Goal: Task Accomplishment & Management: Use online tool/utility

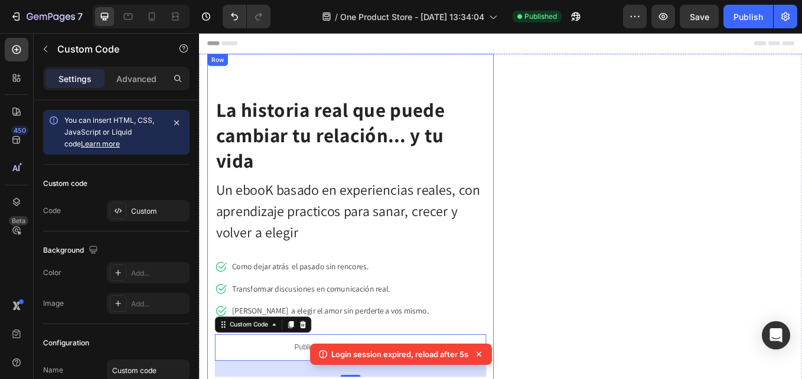
scroll to position [99, 0]
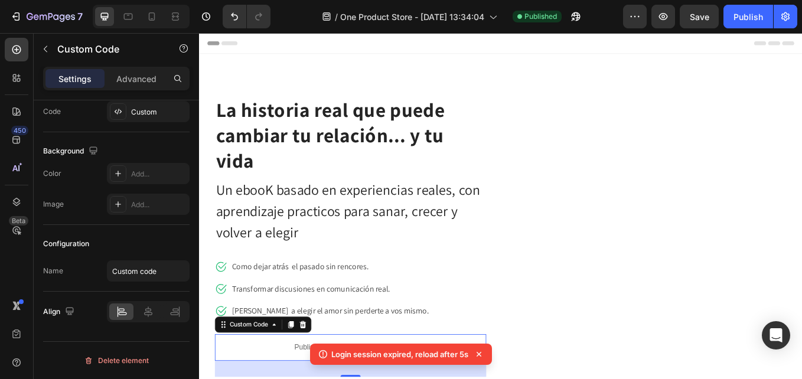
click at [483, 353] on icon at bounding box center [479, 354] width 12 height 12
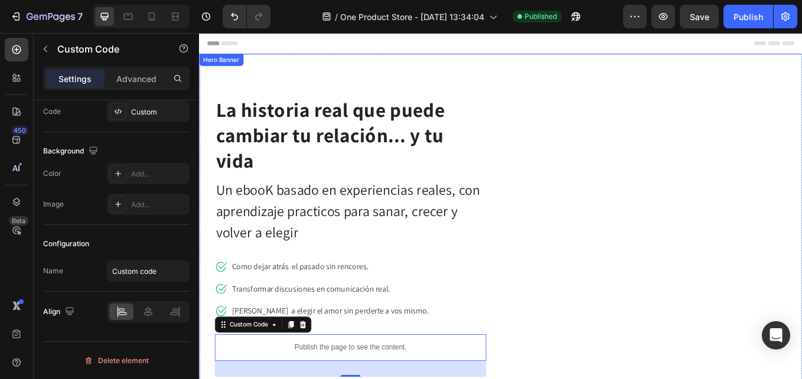
scroll to position [295, 0]
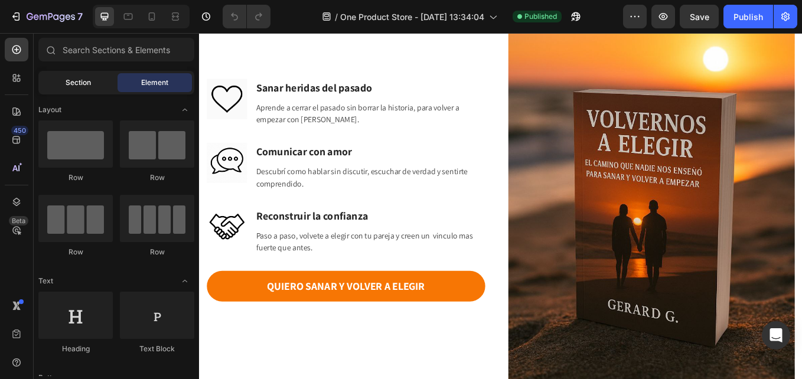
click at [92, 85] on div "Section" at bounding box center [78, 82] width 74 height 19
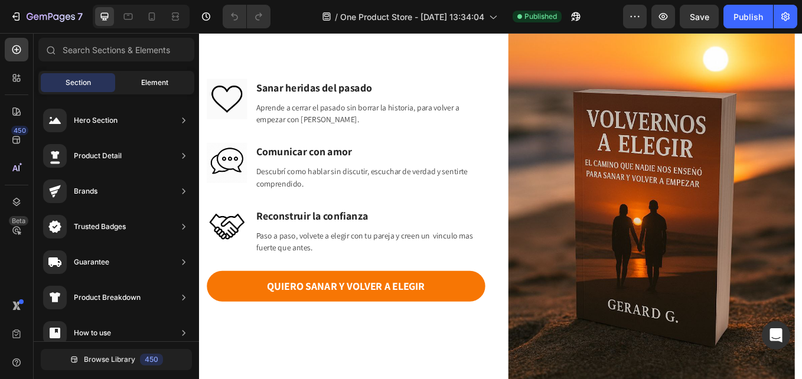
click at [165, 84] on span "Element" at bounding box center [154, 82] width 27 height 11
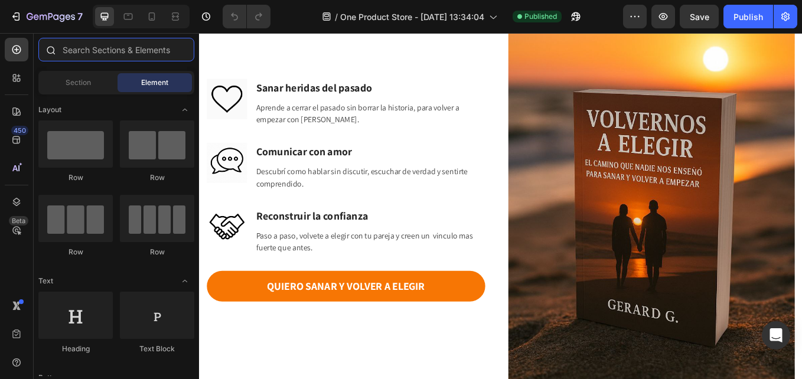
click at [96, 51] on input "text" at bounding box center [116, 50] width 156 height 24
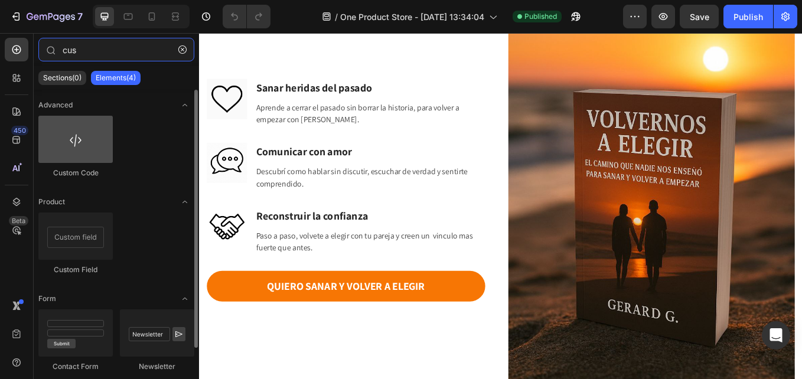
type input "cus"
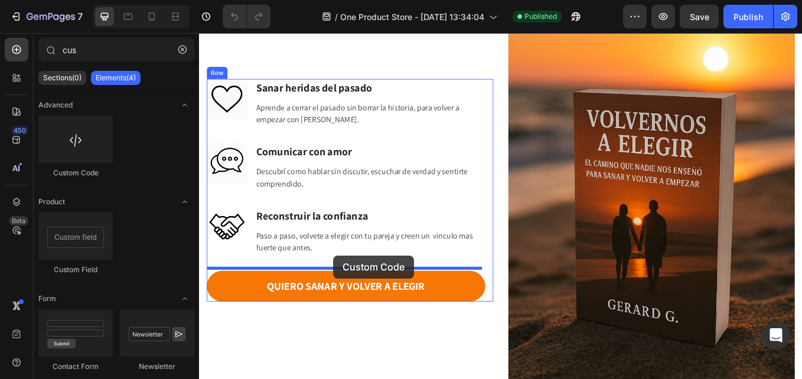
drag, startPoint x: 269, startPoint y: 173, endPoint x: 357, endPoint y: 295, distance: 150.1
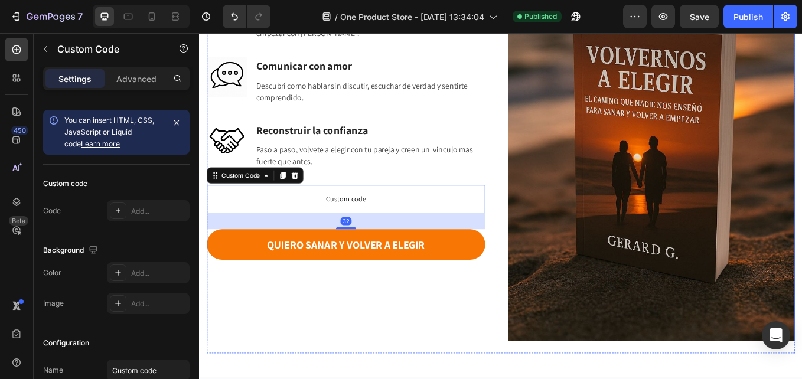
scroll to position [2335, 0]
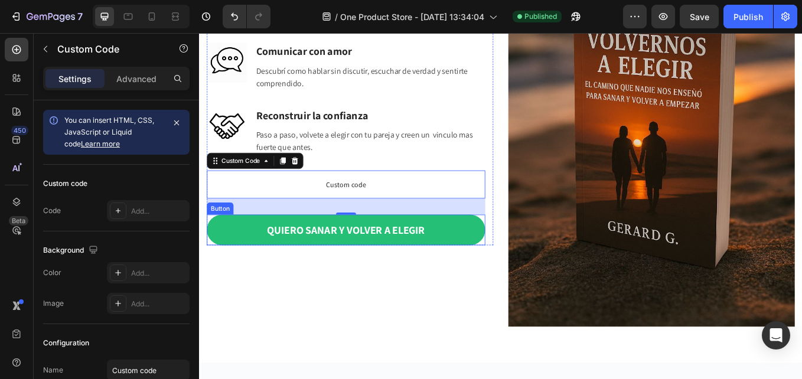
click at [251, 256] on link "QUIERO SANAR Y VOLVER A ELEGIR" at bounding box center [371, 264] width 327 height 36
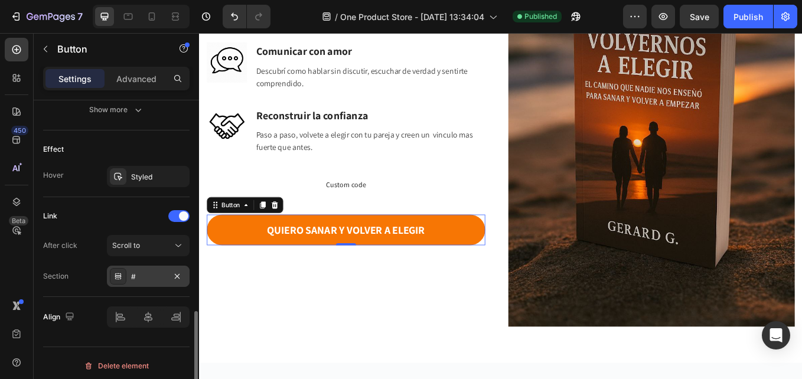
scroll to position [596, 0]
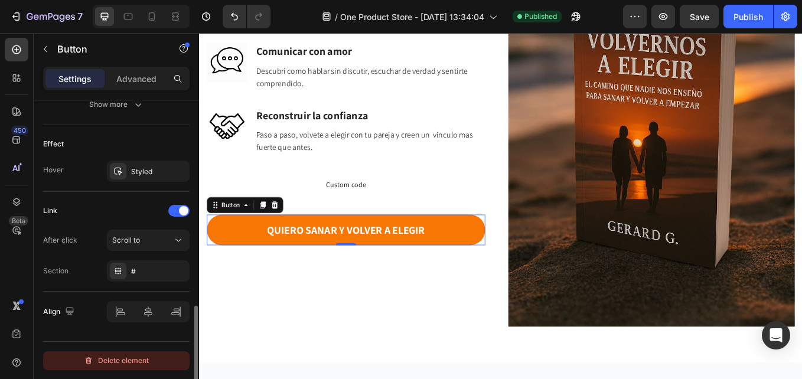
click at [121, 362] on div "Delete element" at bounding box center [116, 361] width 65 height 14
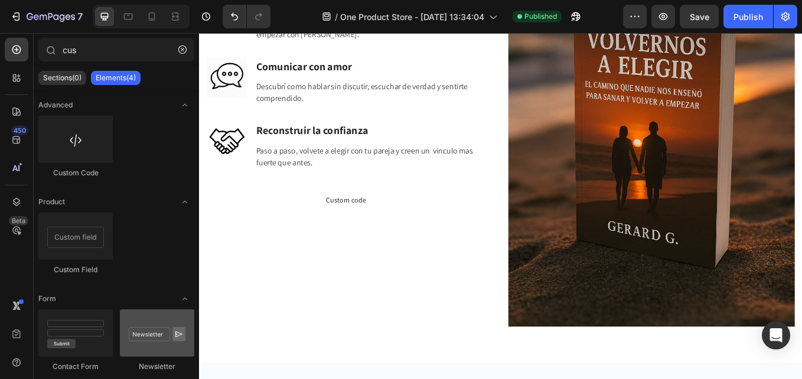
scroll to position [2353, 0]
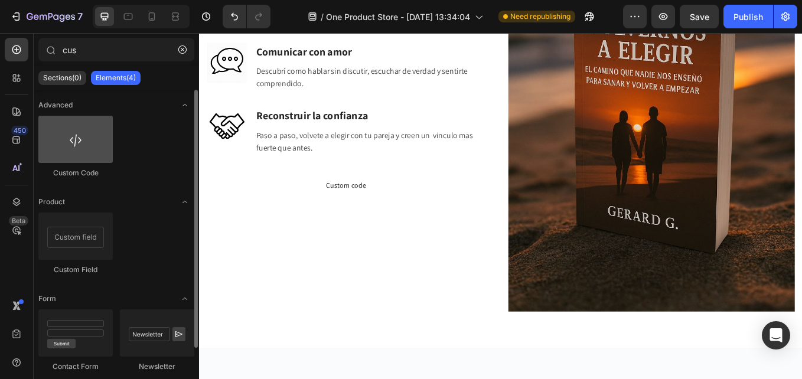
click at [83, 136] on div at bounding box center [75, 139] width 74 height 47
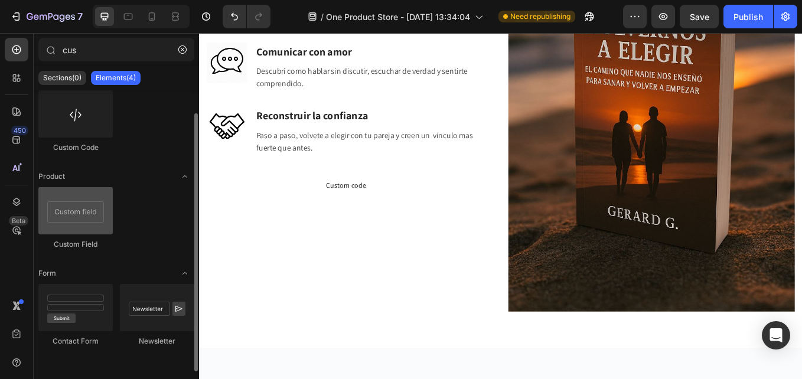
scroll to position [0, 0]
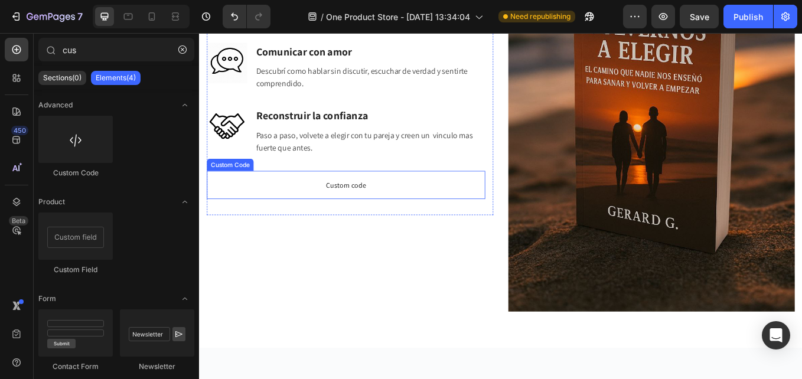
click at [371, 208] on span "Custom code" at bounding box center [371, 211] width 327 height 14
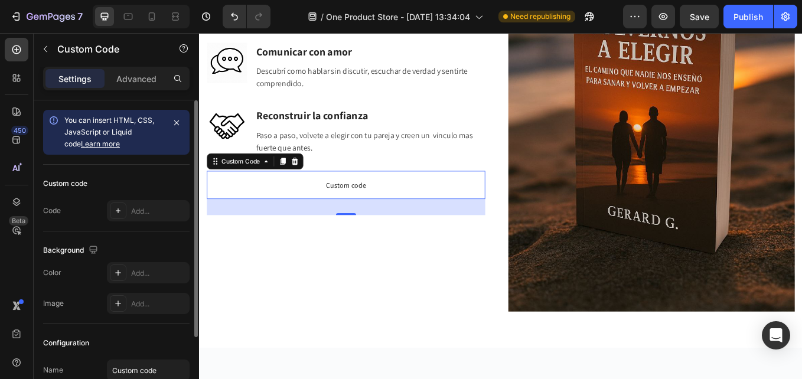
click at [88, 142] on link "Learn more" at bounding box center [100, 143] width 39 height 9
click at [138, 71] on div "Advanced" at bounding box center [136, 78] width 59 height 19
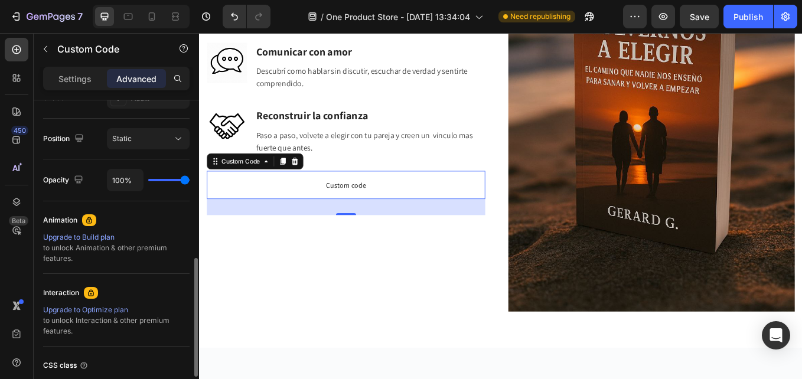
scroll to position [177, 0]
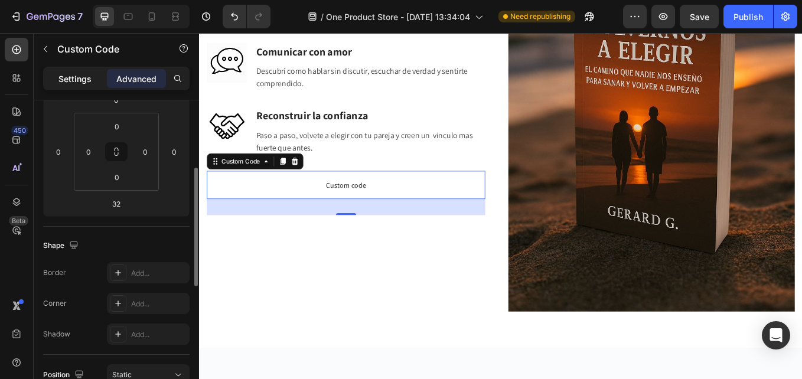
click at [89, 89] on div "Settings Advanced" at bounding box center [116, 79] width 146 height 24
click at [86, 80] on p "Settings" at bounding box center [74, 79] width 33 height 12
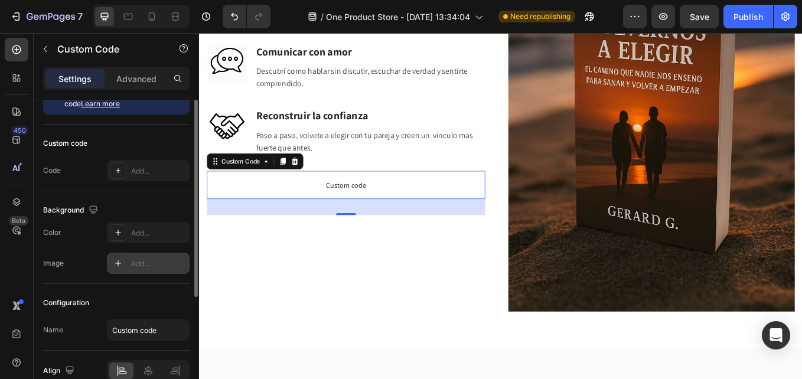
scroll to position [0, 0]
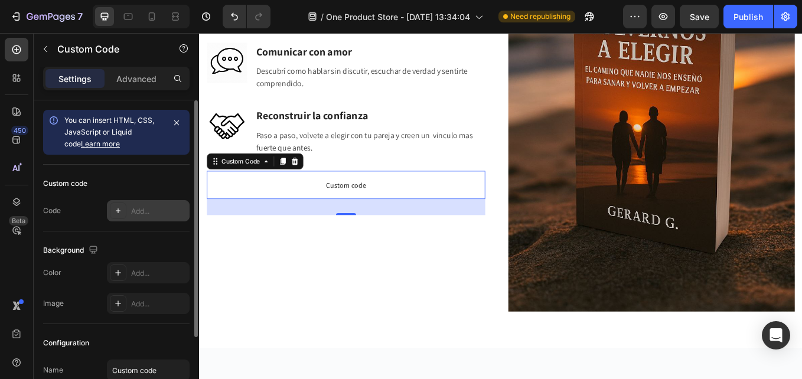
click at [149, 212] on div "Add..." at bounding box center [158, 211] width 55 height 11
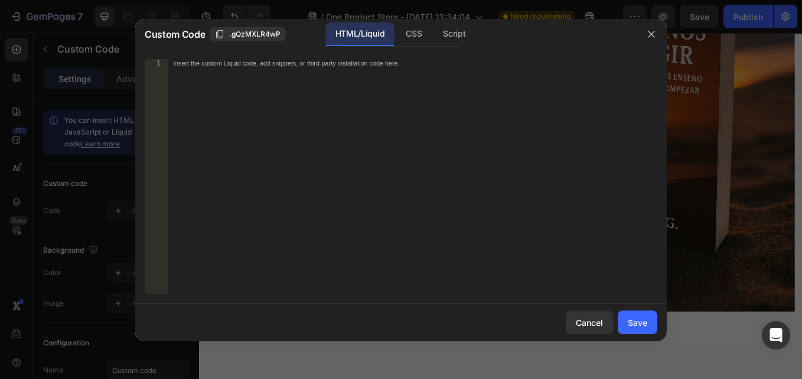
click at [200, 75] on div "Insert the custom Liquid code, add snippets, or third-party installation code h…" at bounding box center [412, 184] width 489 height 251
paste textarea "</script>"
type textarea "</script>"
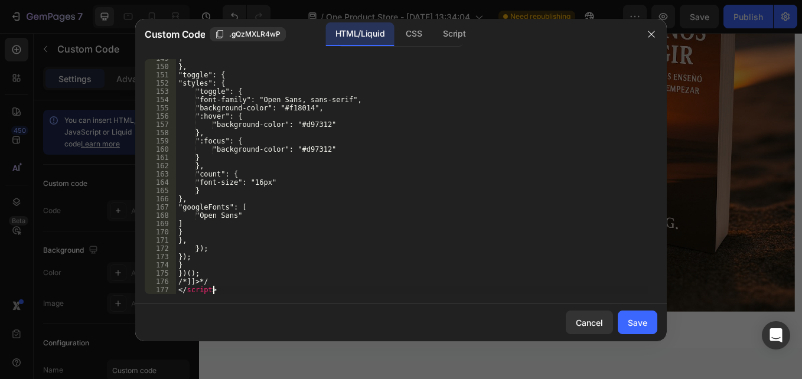
scroll to position [1228, 0]
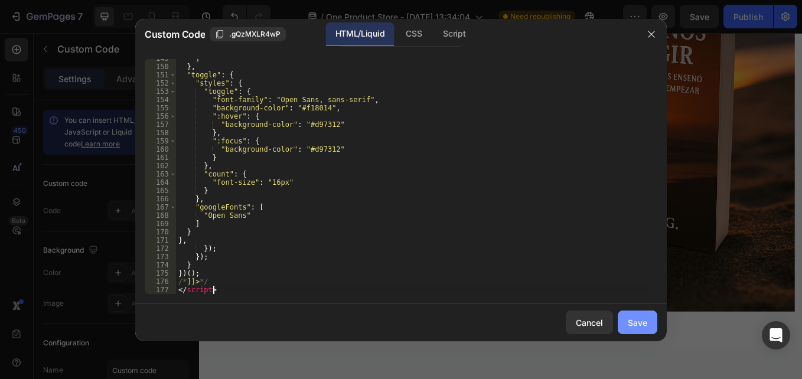
click at [629, 321] on div "Save" at bounding box center [637, 322] width 19 height 12
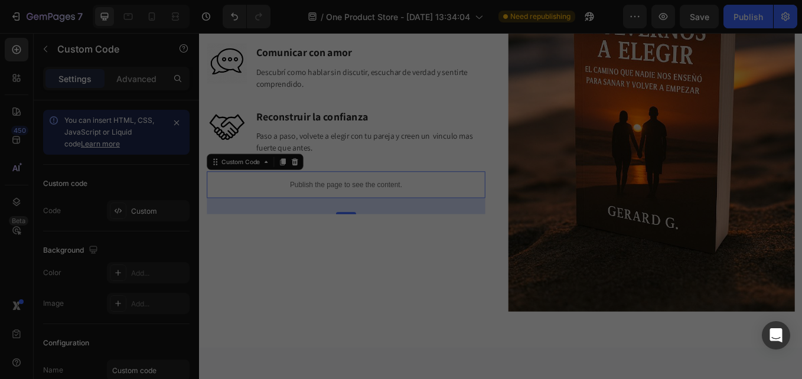
scroll to position [2354, 0]
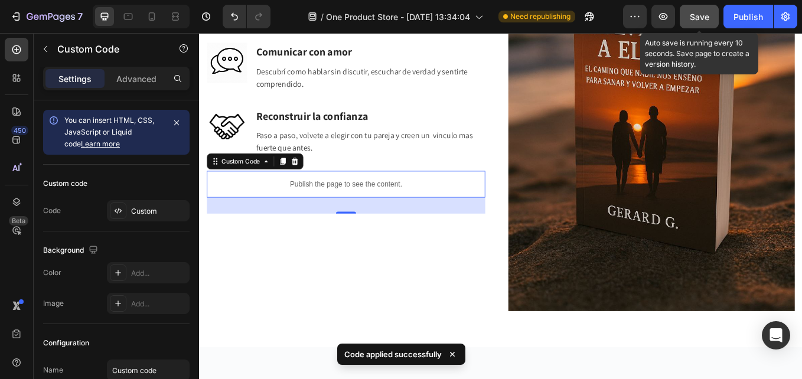
click at [704, 21] on div "Save" at bounding box center [698, 17] width 19 height 12
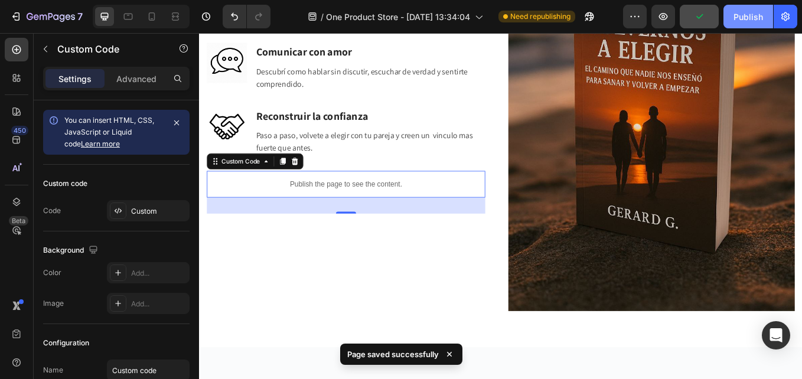
click at [750, 14] on div "Publish" at bounding box center [748, 17] width 30 height 12
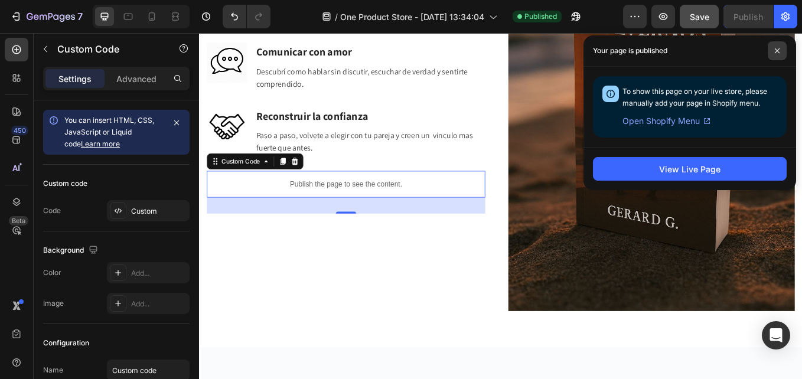
click at [777, 51] on icon at bounding box center [777, 51] width 6 height 6
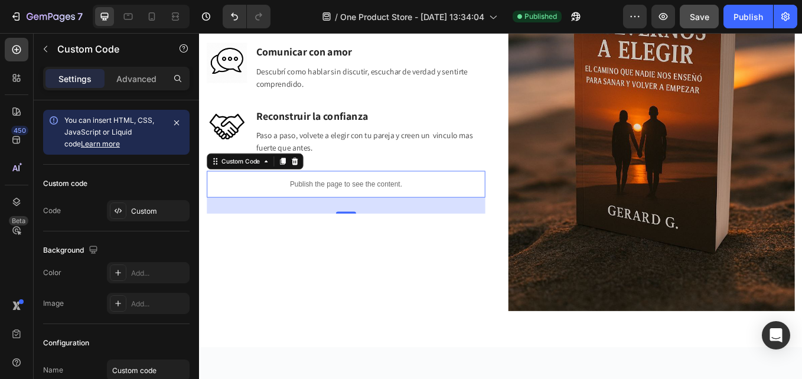
click at [331, 205] on p "Publish the page to see the content." at bounding box center [371, 210] width 327 height 12
click at [81, 141] on link "Learn more" at bounding box center [100, 143] width 39 height 9
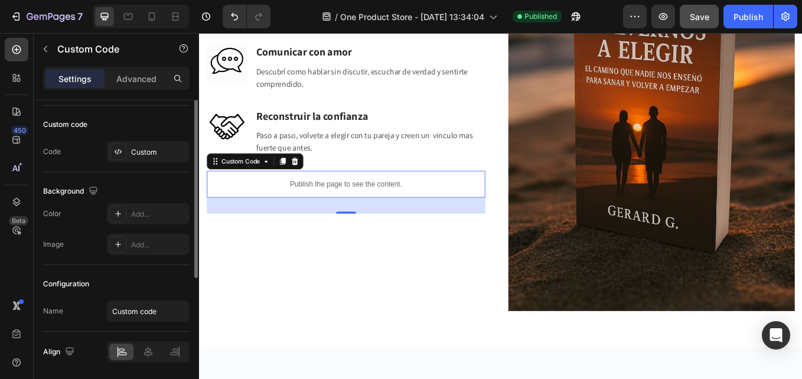
scroll to position [0, 0]
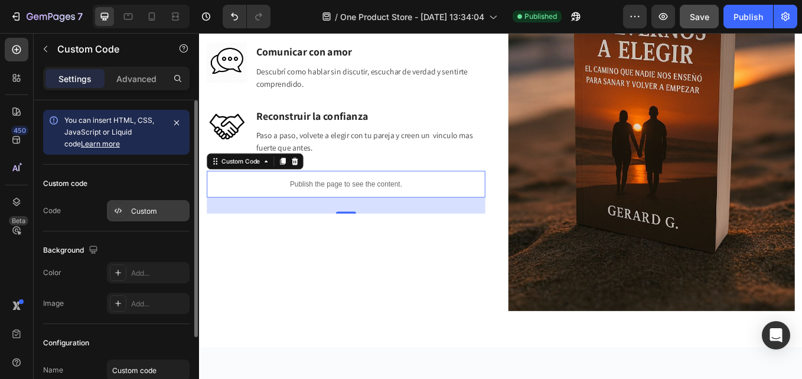
click at [125, 211] on div at bounding box center [118, 210] width 17 height 17
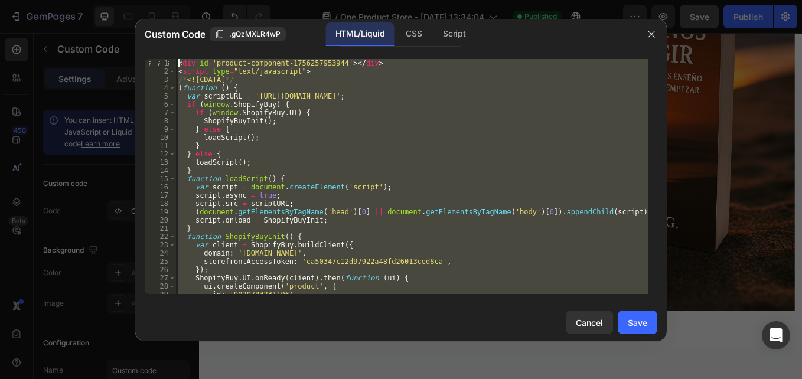
drag, startPoint x: 216, startPoint y: 293, endPoint x: 136, endPoint y: -39, distance: 341.3
click at [136, 0] on html "7 / One Product Store - Aug 19, 13:34:04 Published Preview Save Publish 450 Bet…" at bounding box center [401, 0] width 802 height 0
paste textarea "/script"
type textarea "</script>"
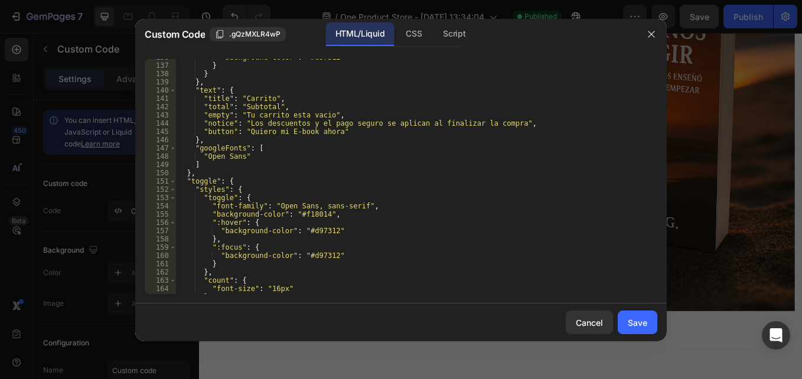
scroll to position [1015, 0]
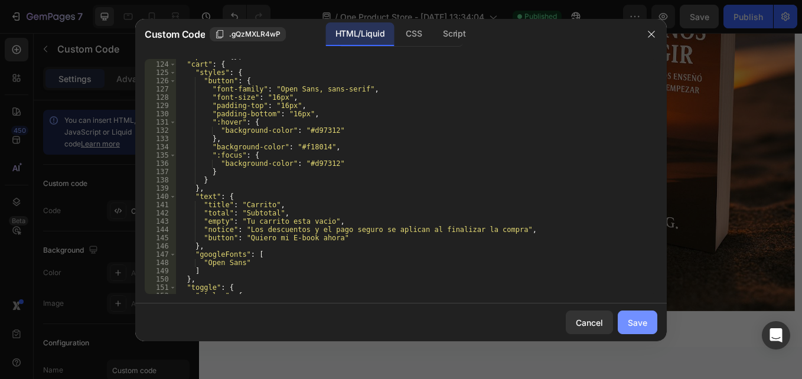
click at [635, 315] on button "Save" at bounding box center [637, 323] width 40 height 24
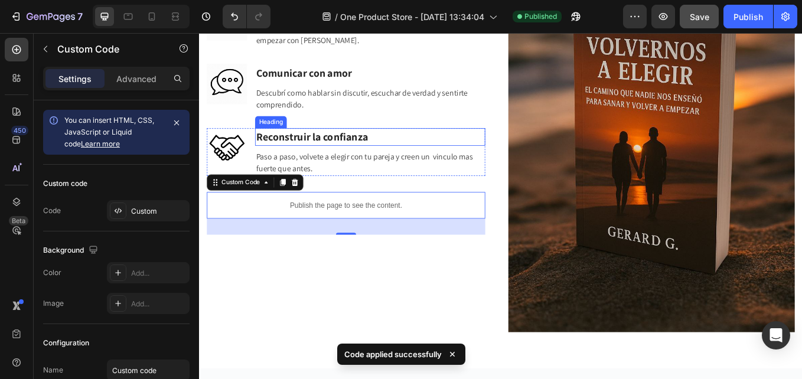
scroll to position [2295, 0]
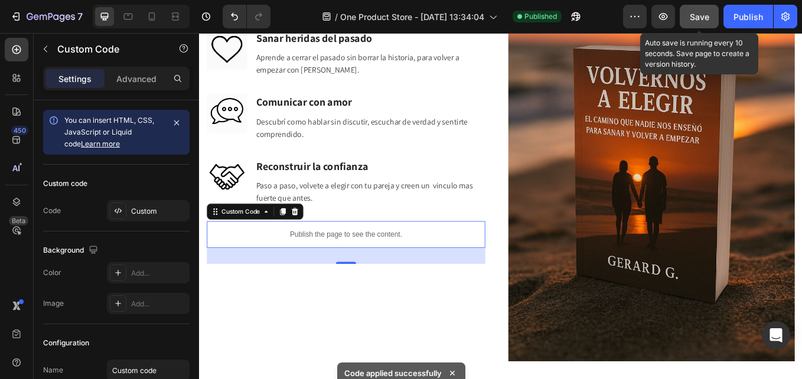
click at [700, 24] on button "Save" at bounding box center [698, 17] width 39 height 24
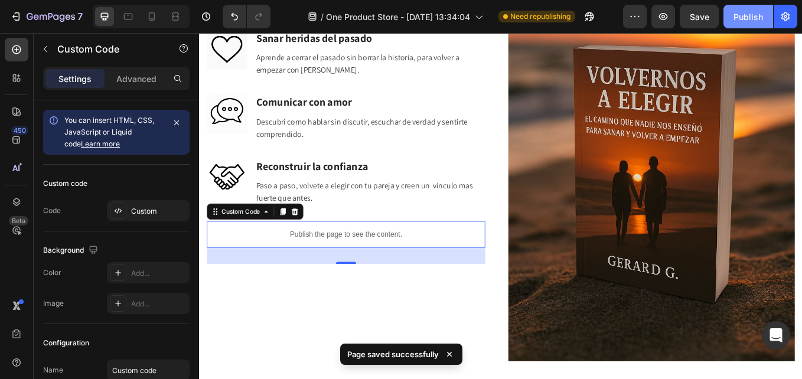
click at [759, 18] on div "Publish" at bounding box center [748, 17] width 30 height 12
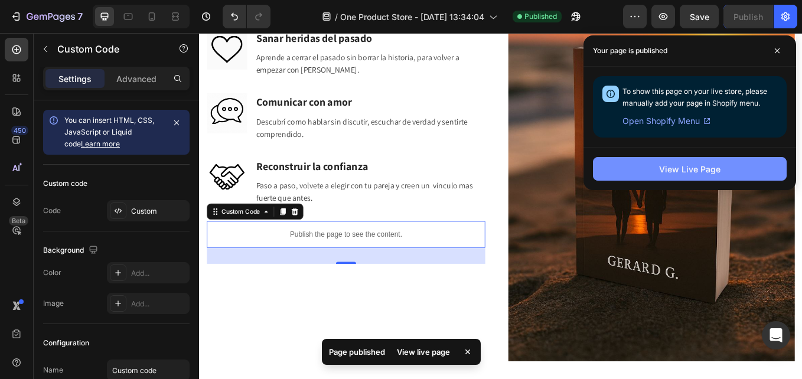
click at [707, 164] on div "View Live Page" at bounding box center [689, 169] width 61 height 12
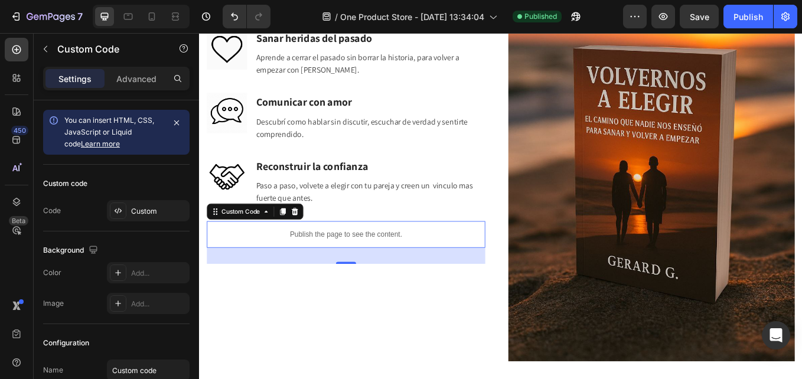
click at [268, 273] on div "Publish the page to see the content." at bounding box center [371, 269] width 327 height 31
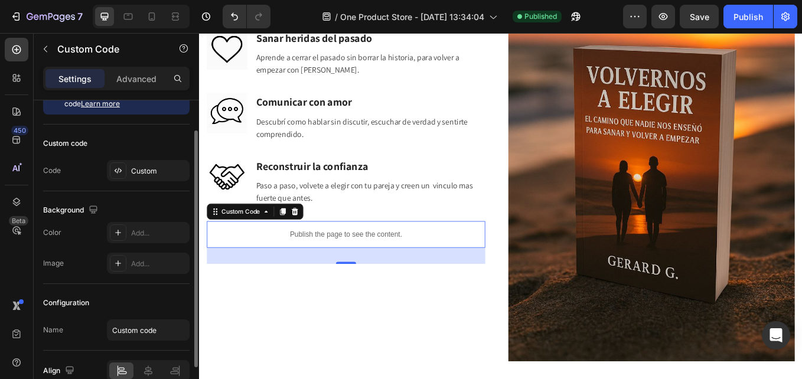
scroll to position [0, 0]
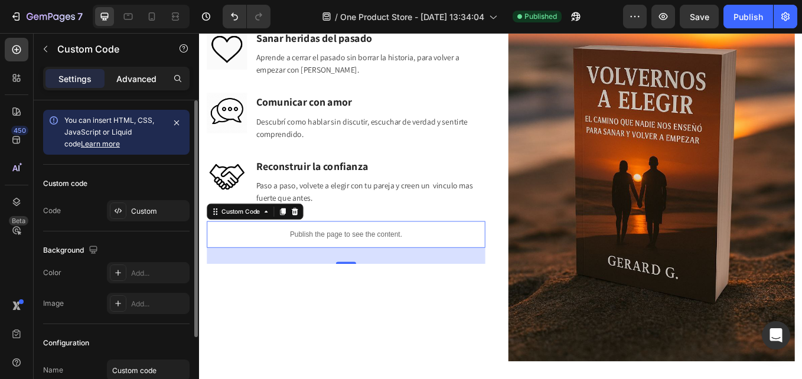
click at [137, 74] on p "Advanced" at bounding box center [136, 79] width 40 height 12
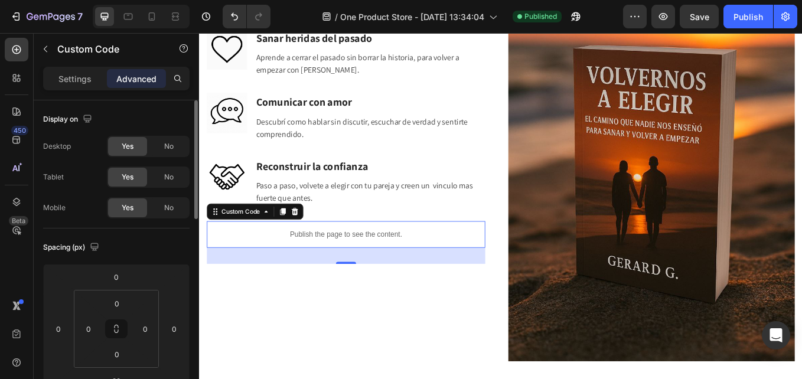
scroll to position [59, 0]
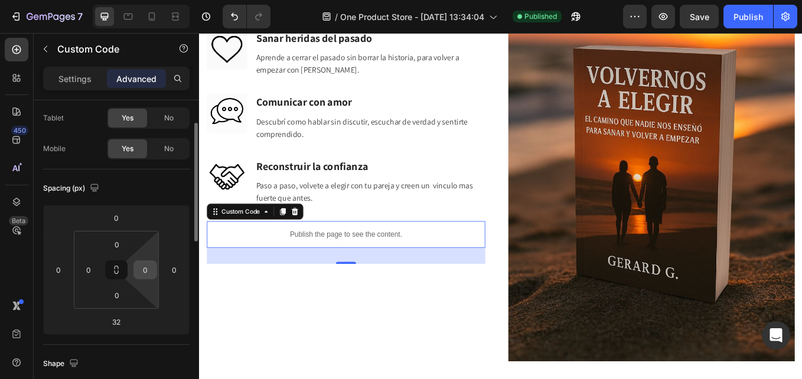
click at [145, 270] on input "0" at bounding box center [145, 270] width 18 height 18
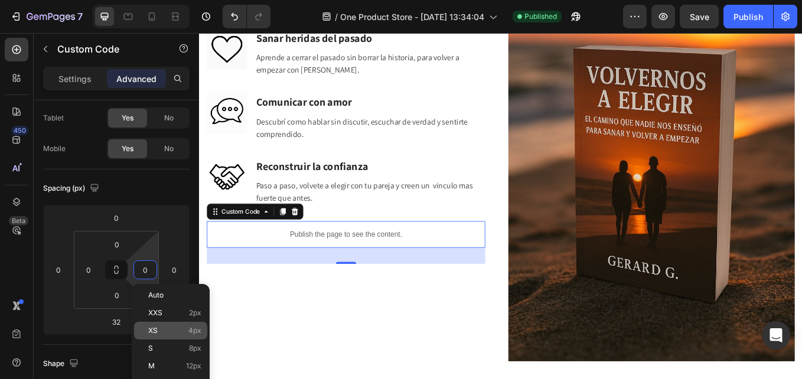
click at [166, 328] on p "XS 4px" at bounding box center [174, 330] width 53 height 8
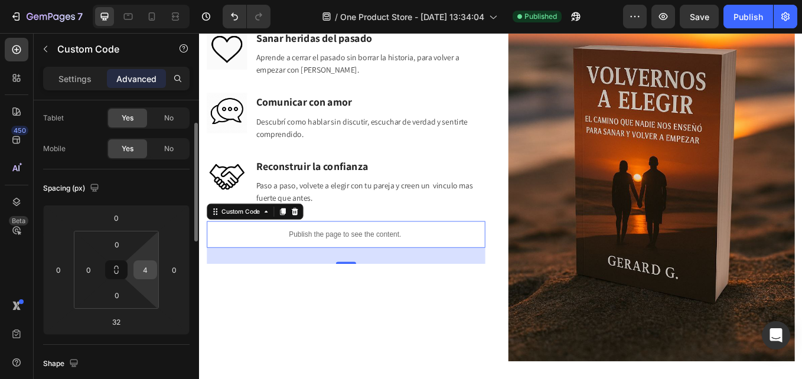
click at [149, 276] on input "4" at bounding box center [145, 270] width 18 height 18
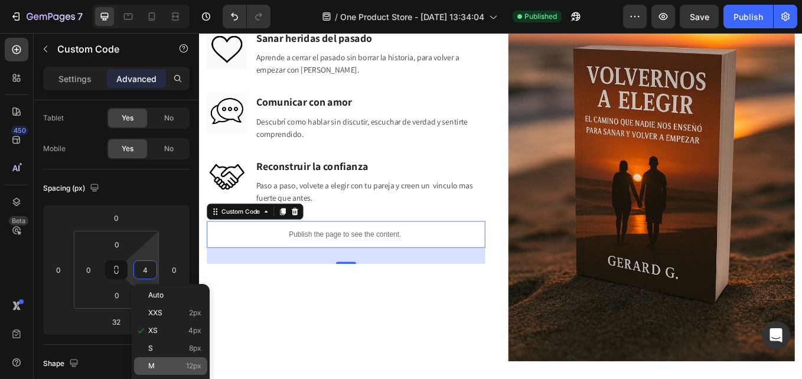
click at [166, 361] on div "M 12px" at bounding box center [170, 366] width 73 height 18
type input "12"
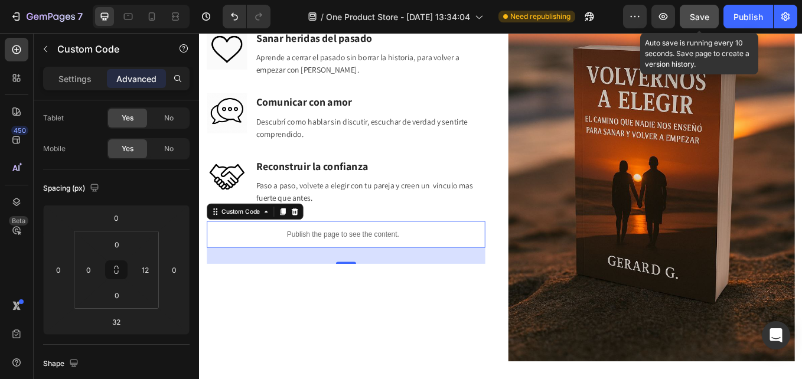
click at [687, 19] on button "Save" at bounding box center [698, 17] width 39 height 24
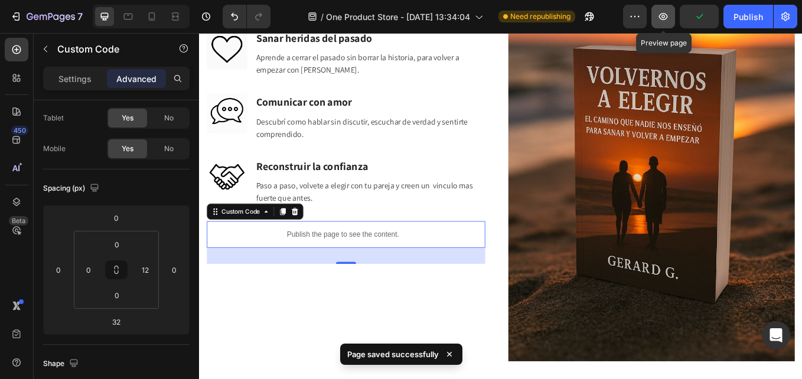
click at [663, 14] on icon "button" at bounding box center [663, 17] width 12 height 12
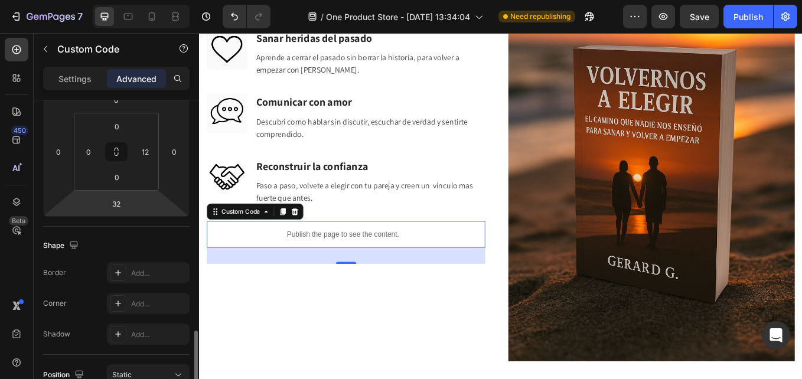
scroll to position [295, 0]
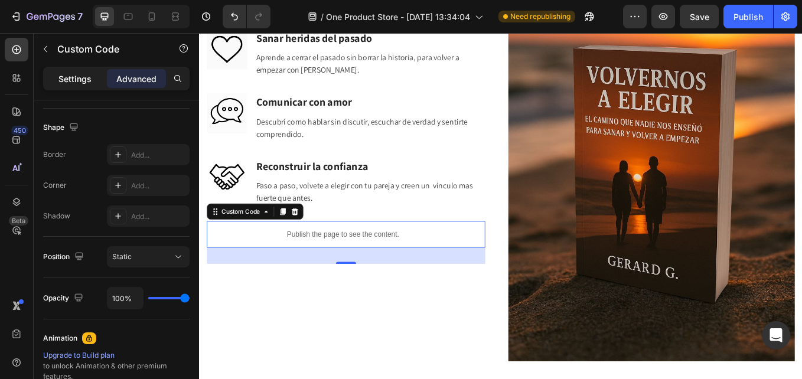
click at [74, 84] on p "Settings" at bounding box center [74, 79] width 33 height 12
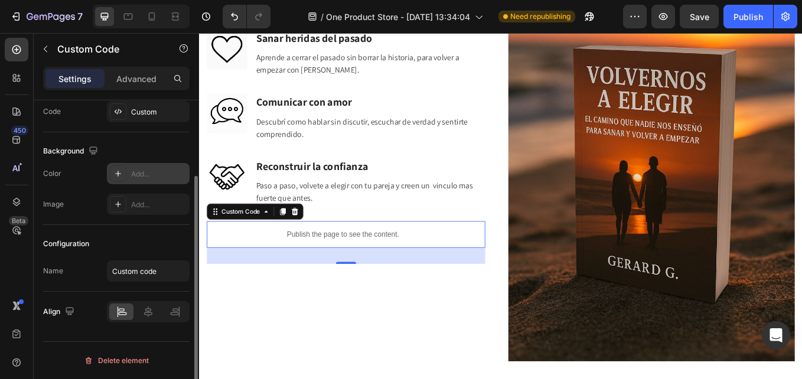
scroll to position [99, 0]
click at [145, 315] on icon at bounding box center [148, 312] width 12 height 12
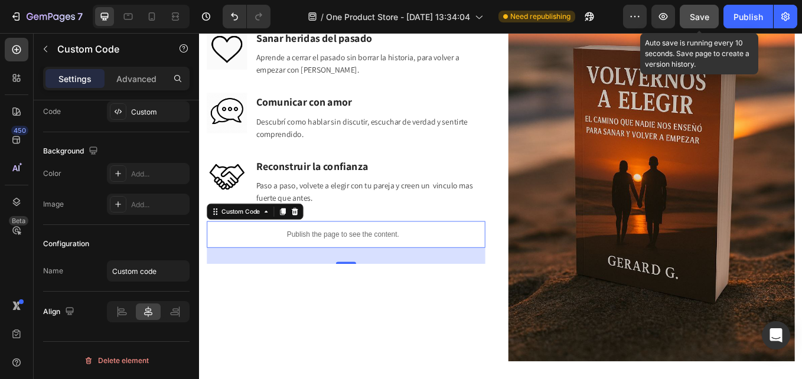
click at [681, 18] on button "Save" at bounding box center [698, 17] width 39 height 24
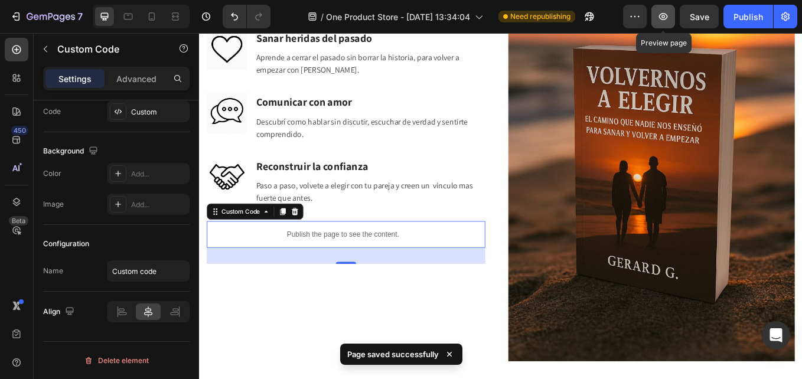
click at [659, 18] on icon "button" at bounding box center [663, 17] width 12 height 12
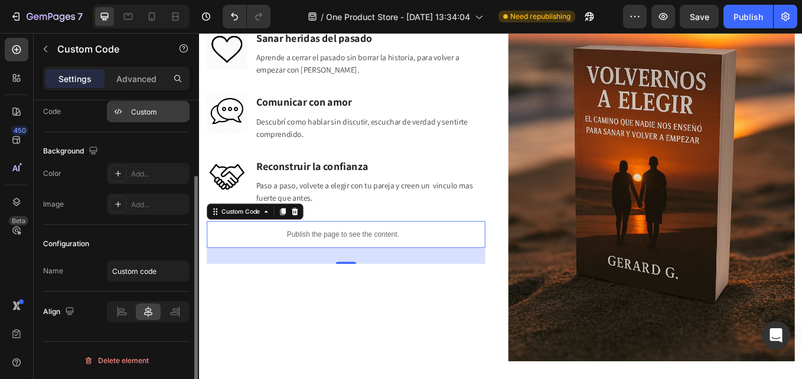
click at [134, 110] on div "Custom" at bounding box center [158, 112] width 55 height 11
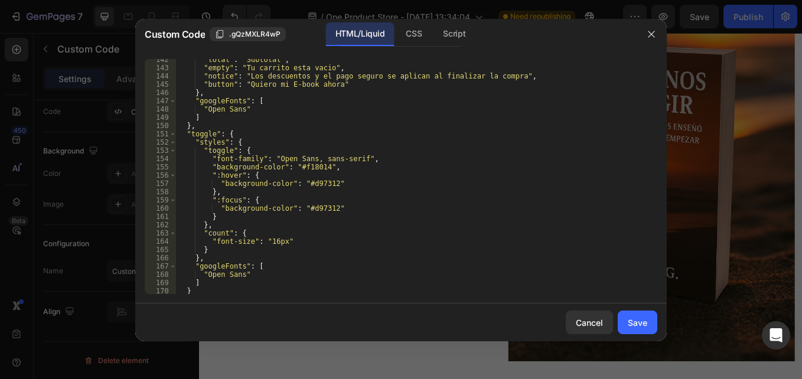
scroll to position [1228, 0]
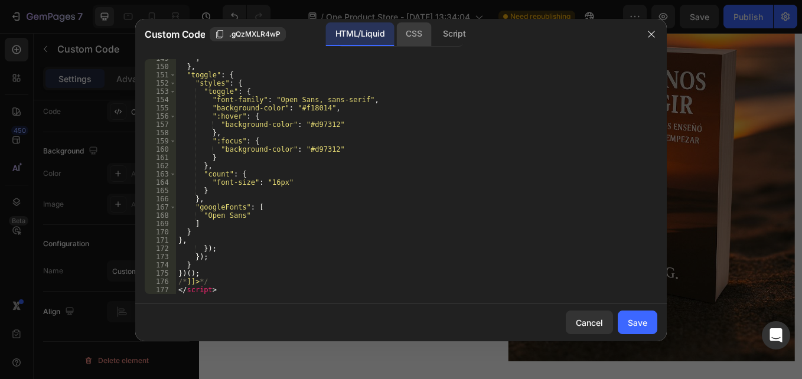
click at [433, 27] on div "CSS" at bounding box center [453, 34] width 41 height 24
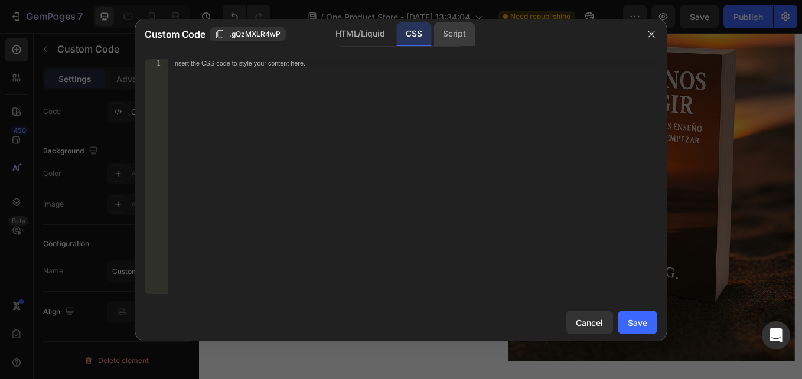
click at [436, 32] on div "Script" at bounding box center [453, 34] width 41 height 24
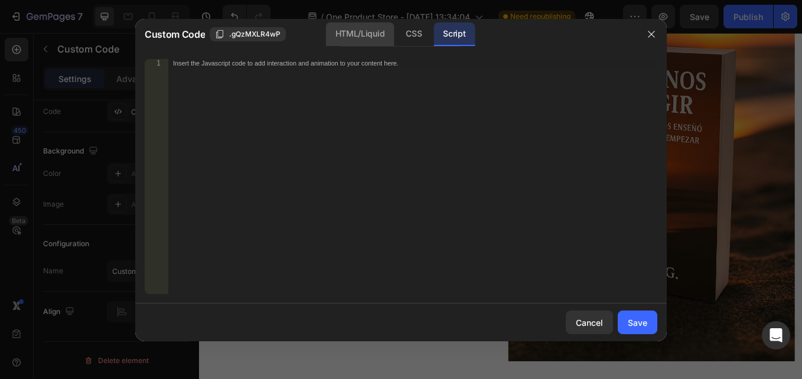
click at [396, 32] on div "HTML/Liquid" at bounding box center [413, 34] width 35 height 24
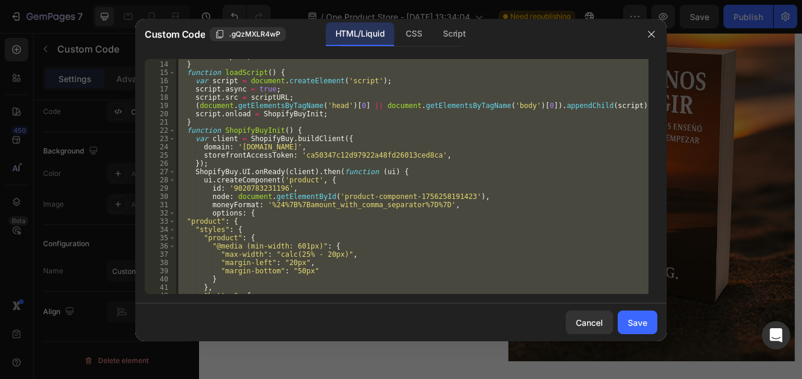
scroll to position [0, 0]
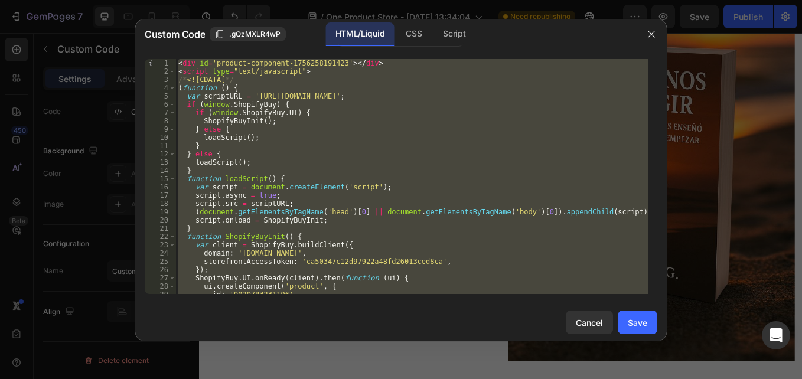
click at [193, 64] on div "< div id = 'product-component-1756258191423' > </ div > < script type = "text/j…" at bounding box center [412, 176] width 472 height 235
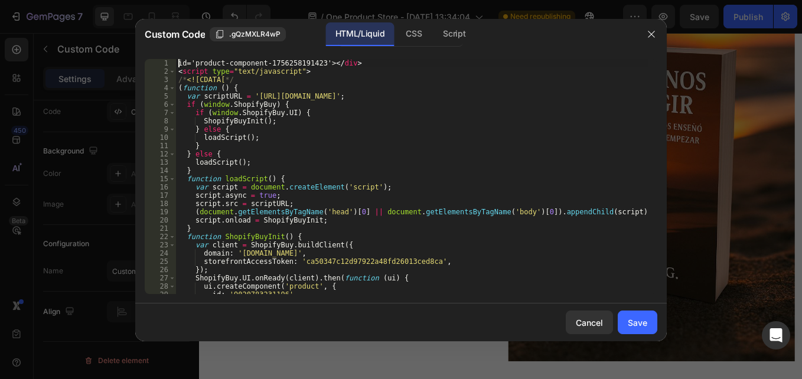
paste textarea "</div>"
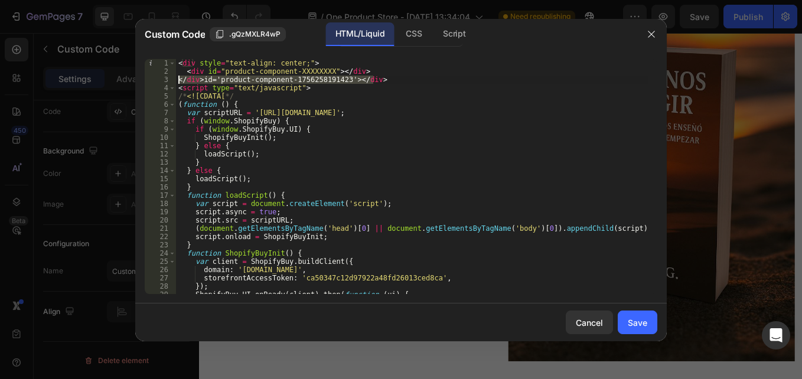
drag, startPoint x: 375, startPoint y: 79, endPoint x: 175, endPoint y: 79, distance: 199.5
click at [175, 79] on div "</div> id='product-component-1756258191423'></div> 1 2 3 4 5 6 7 8 9 10 11 12 1…" at bounding box center [401, 176] width 512 height 235
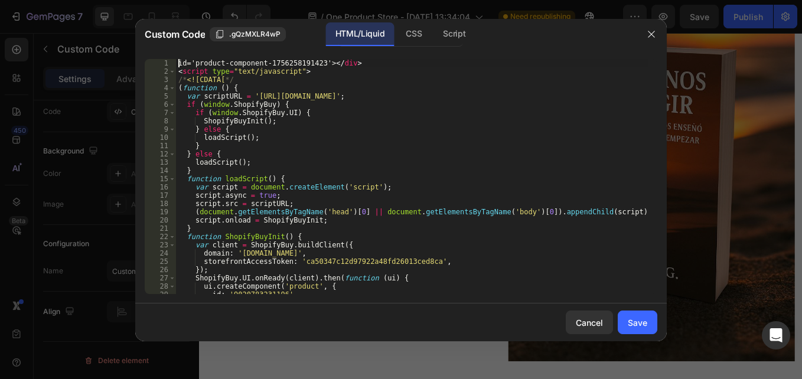
paste textarea "</div>"
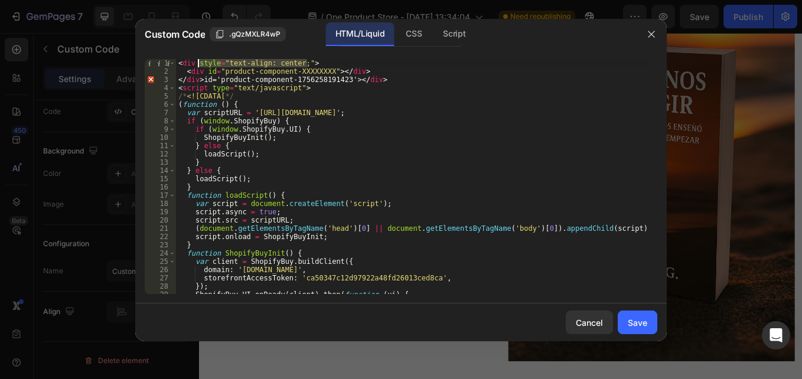
drag, startPoint x: 307, startPoint y: 63, endPoint x: 197, endPoint y: 61, distance: 109.8
click at [197, 61] on div "< div style = "text-align: center;" > < div id = "product-component-XXXXXXXX" >…" at bounding box center [412, 184] width 472 height 251
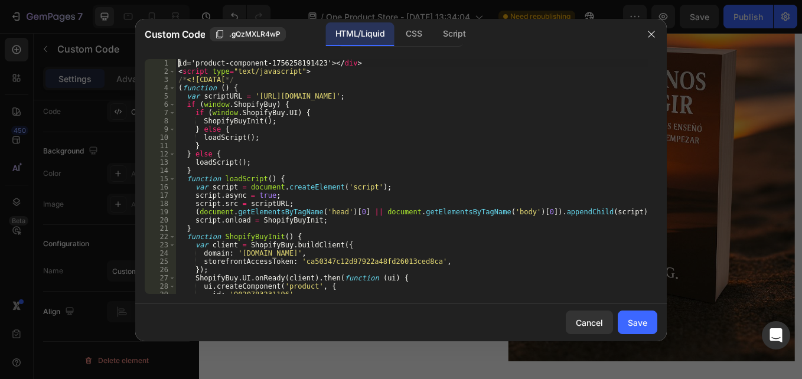
type textarea "<div id='product-component-1756258191423'></div>"
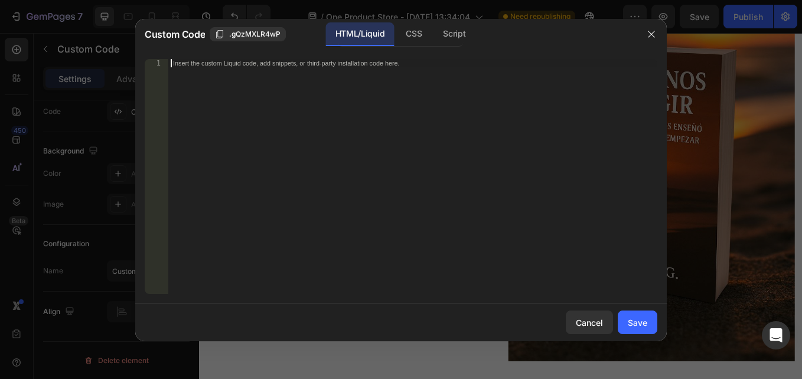
click at [267, 79] on div "Insert the custom Liquid code, add snippets, or third-party installation code h…" at bounding box center [412, 184] width 489 height 251
paste textarea "</script>"
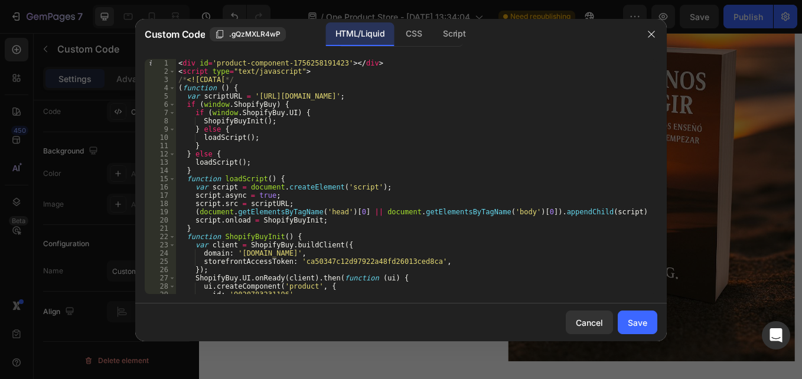
click at [195, 63] on div "< div id = 'product-component-1756258191423' > </ div > < script type = "text/j…" at bounding box center [412, 184] width 472 height 251
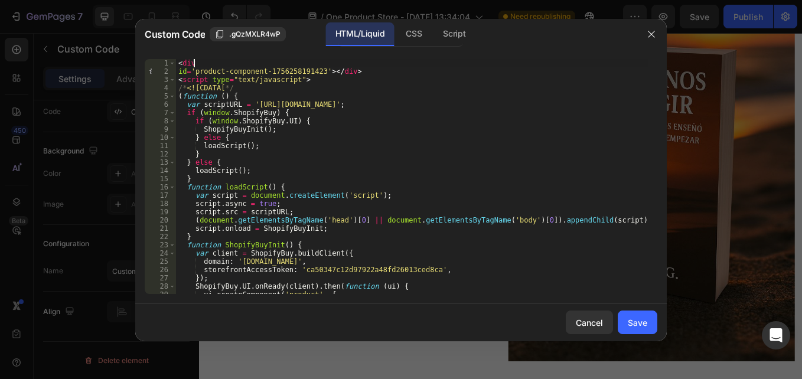
click at [206, 60] on div "< div id = 'product-component-1756258191423' > </ div > < script type = "text/j…" at bounding box center [412, 184] width 472 height 251
paste textarea "/script>"
paste textarea "<div style="text-align: center;">"
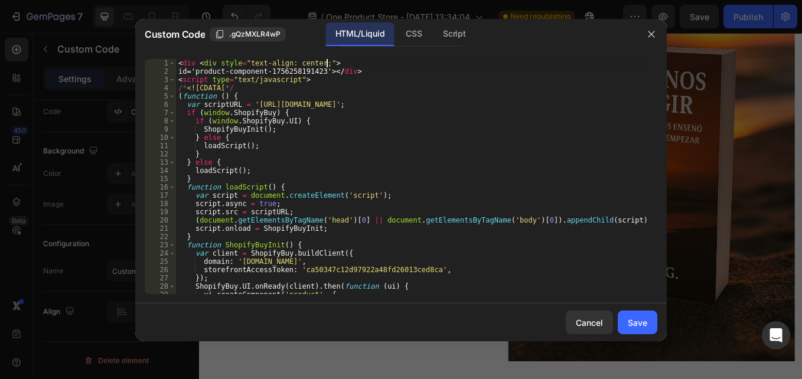
click at [217, 64] on div "< div < div style = "text-align: center;" > id='product-component-1756258191423…" at bounding box center [412, 184] width 472 height 251
drag, startPoint x: 194, startPoint y: 63, endPoint x: 175, endPoint y: 63, distance: 19.5
click at [175, 63] on div "<div style="text-align: center;"> 1 2 3 4 5 6 7 8 9 10 11 12 13 14 15 16 17 18 …" at bounding box center [401, 176] width 512 height 235
click at [182, 61] on div "< div style = "text-align: center;" > id='product-component-1756258191423'> </ …" at bounding box center [412, 176] width 472 height 235
click at [191, 64] on div "< div style = "text-align: center;" > id='product-component-1756258191423'> </ …" at bounding box center [412, 184] width 472 height 251
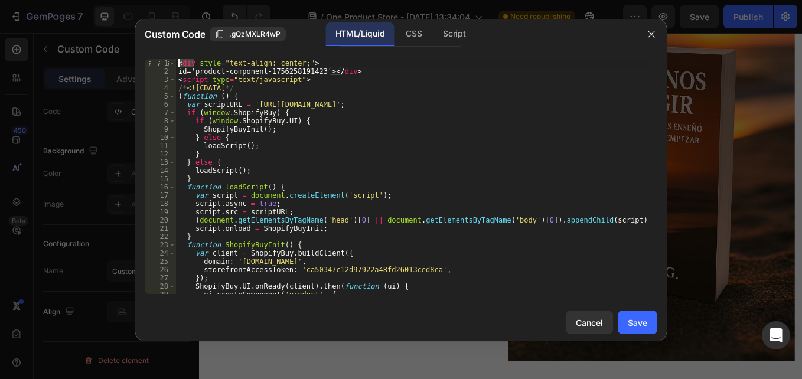
drag, startPoint x: 194, startPoint y: 64, endPoint x: 177, endPoint y: 66, distance: 17.8
click at [177, 66] on div "< div style = "text-align: center;" > id='product-component-1756258191423'> </ …" at bounding box center [412, 184] width 472 height 251
click at [189, 64] on div "< div style = "text-align: center;" > id='product-component-1756258191423'> </ …" at bounding box center [412, 176] width 472 height 235
click at [194, 63] on div "< div style = "text-align: center;" > id='product-component-1756258191423'> </ …" at bounding box center [412, 184] width 472 height 251
drag, startPoint x: 194, startPoint y: 63, endPoint x: 179, endPoint y: 64, distance: 14.8
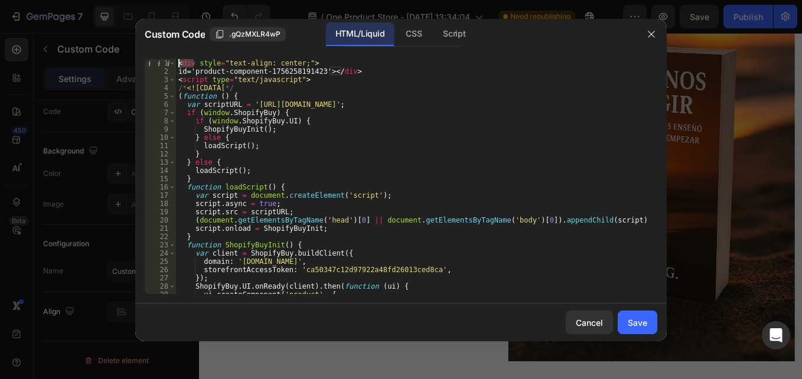
click at [179, 64] on div "< div style = "text-align: center;" > id='product-component-1756258191423'> </ …" at bounding box center [412, 184] width 472 height 251
click at [313, 58] on div "<div style="text-align: center;"> 1 2 3 4 5 6 7 8 9 10 11 12 13 14 15 16 17 18 …" at bounding box center [400, 177] width 531 height 254
click at [311, 63] on div "< div style = "text-align: center;" > id='product-component-1756258191423'> </ …" at bounding box center [412, 184] width 472 height 251
paste textarea "<div"
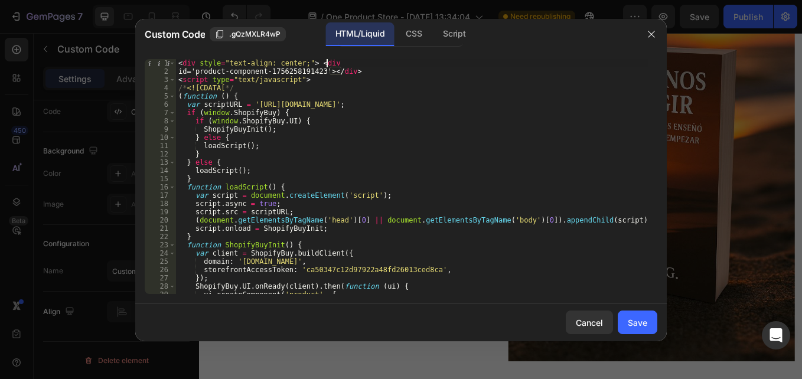
click at [309, 61] on div "< div style = "text-align: center;" > < div id='product-component-1756258191423…" at bounding box center [412, 184] width 472 height 251
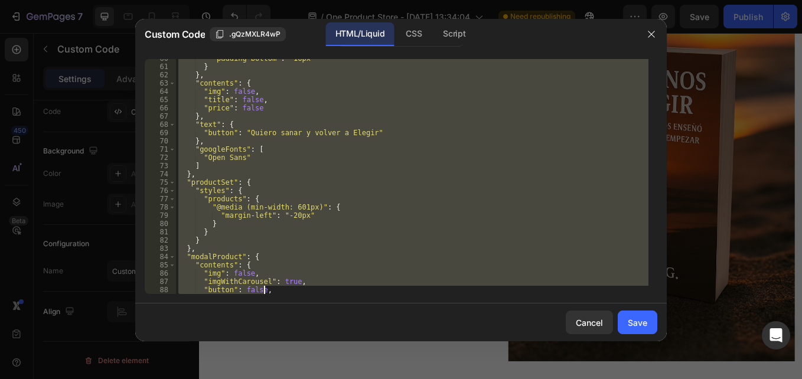
scroll to position [1244, 0]
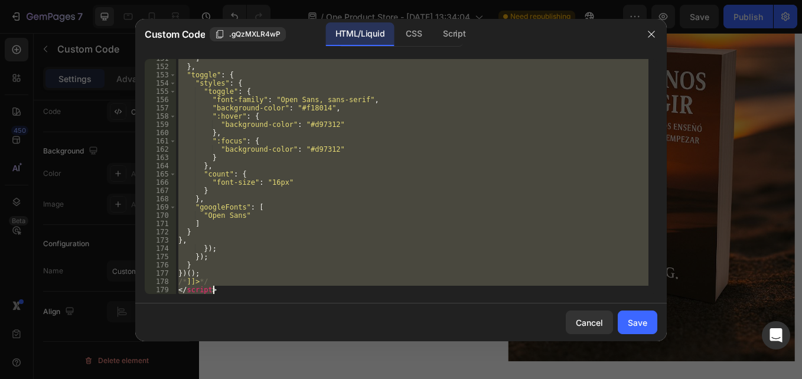
drag, startPoint x: 178, startPoint y: 61, endPoint x: 315, endPoint y: 409, distance: 373.7
click at [315, 0] on html "7 / One Product Store - Aug 19, 13:34:04 Need republishing Preview Save Publish…" at bounding box center [401, 0] width 802 height 0
paste textarea "</scrip"
type textarea "</scrip"
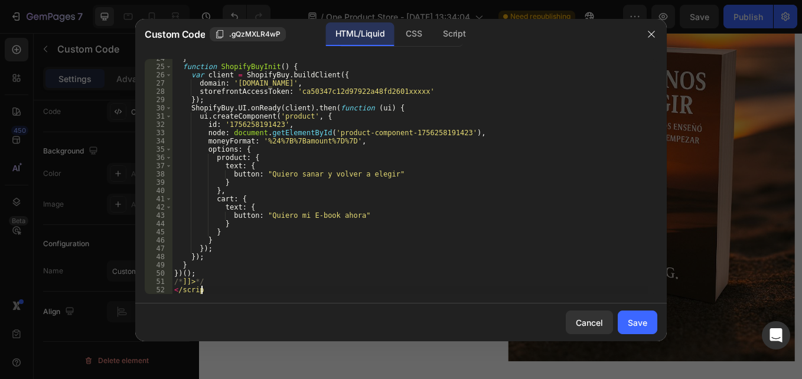
scroll to position [0, 0]
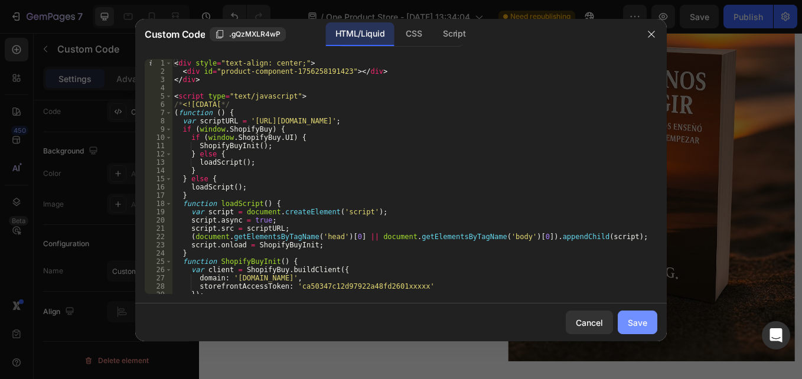
click at [645, 321] on div "Save" at bounding box center [637, 322] width 19 height 12
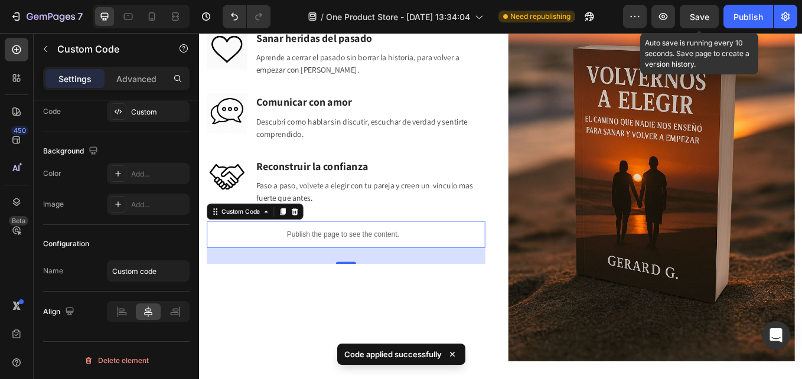
drag, startPoint x: 700, startPoint y: 19, endPoint x: 584, endPoint y: 7, distance: 115.8
click at [700, 19] on span "Save" at bounding box center [698, 17] width 19 height 10
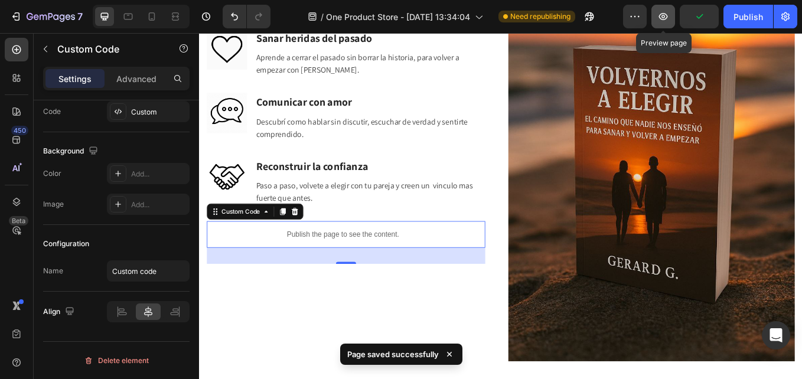
click at [672, 14] on button "button" at bounding box center [663, 17] width 24 height 24
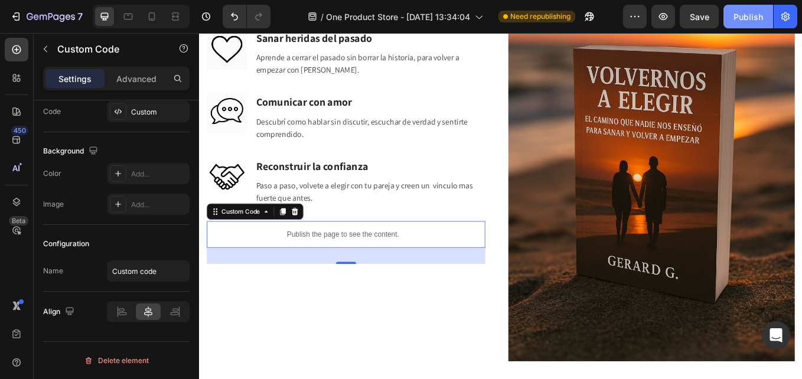
click at [751, 17] on div "Publish" at bounding box center [748, 17] width 30 height 12
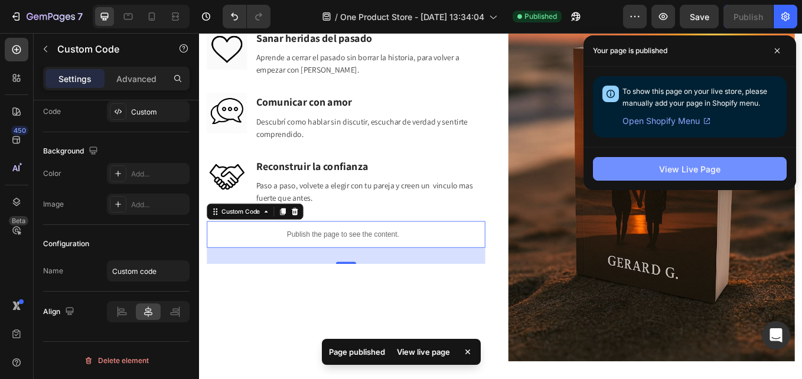
click at [706, 174] on div "View Live Page" at bounding box center [689, 169] width 61 height 12
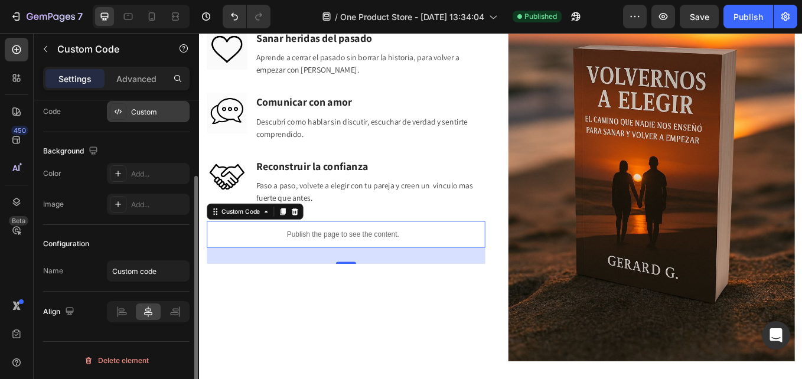
click at [130, 113] on div "Custom" at bounding box center [148, 111] width 83 height 21
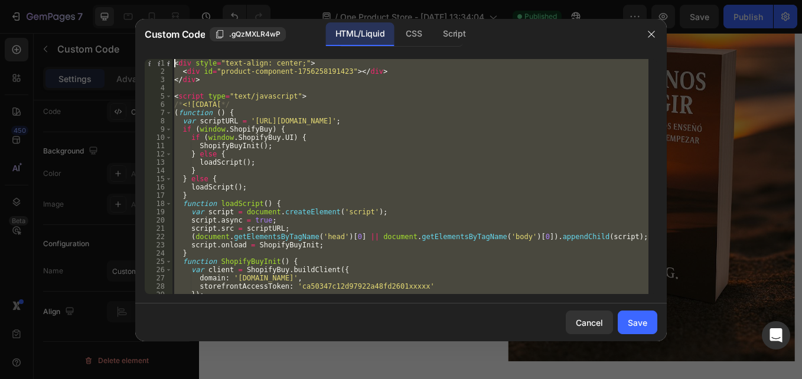
drag, startPoint x: 185, startPoint y: 292, endPoint x: 143, endPoint y: 25, distance: 270.0
click at [143, 25] on div "Custom Code .gQzMXLR4wP HTML/Liquid CSS Script </scrip 1 2 3 4 5 6 7 8 9 10 11 …" at bounding box center [400, 180] width 531 height 322
paste textarea "/script"
type textarea "</script>"
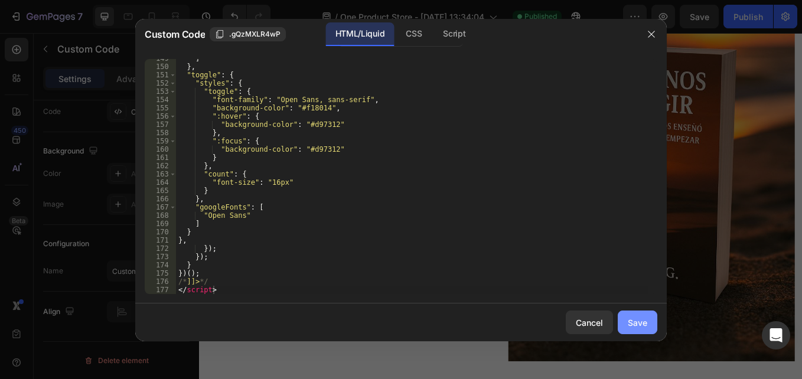
click at [637, 325] on div "Save" at bounding box center [637, 322] width 19 height 12
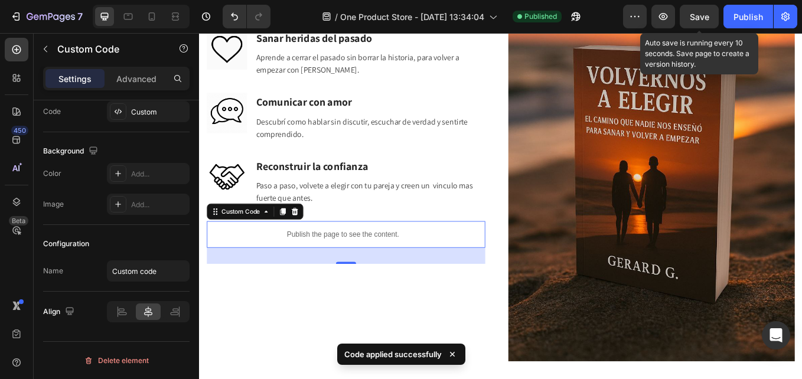
click at [706, 15] on span "Save" at bounding box center [698, 17] width 19 height 10
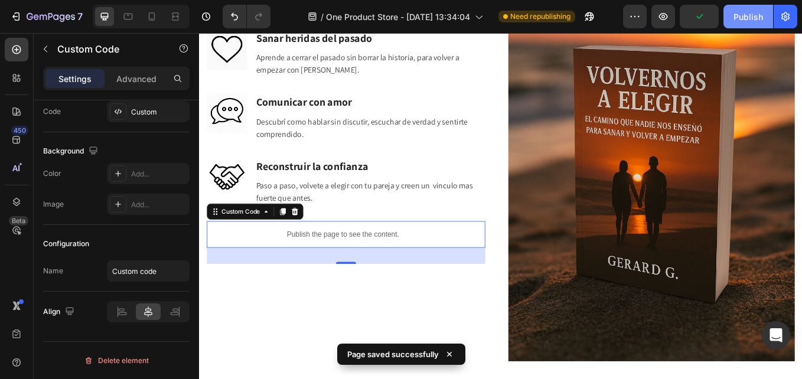
click at [748, 24] on button "Publish" at bounding box center [748, 17] width 50 height 24
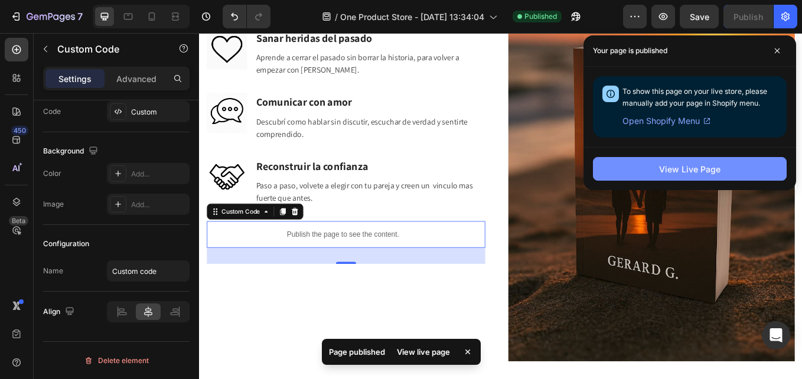
click at [694, 165] on div "View Live Page" at bounding box center [689, 169] width 61 height 12
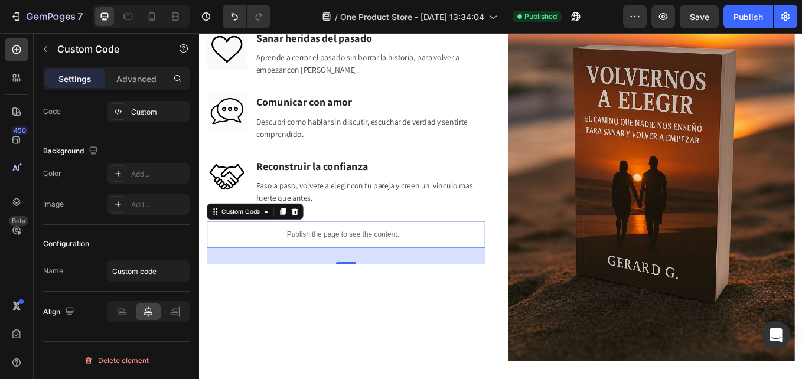
scroll to position [2354, 0]
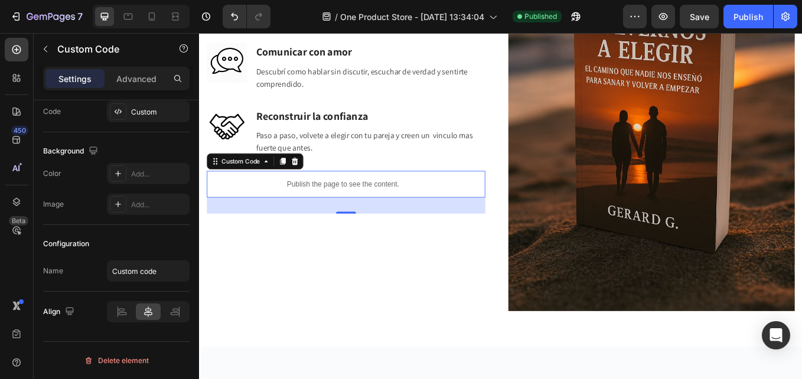
click at [319, 208] on p "Publish the page to see the content." at bounding box center [368, 210] width 320 height 12
click at [158, 106] on div "Custom" at bounding box center [148, 111] width 83 height 21
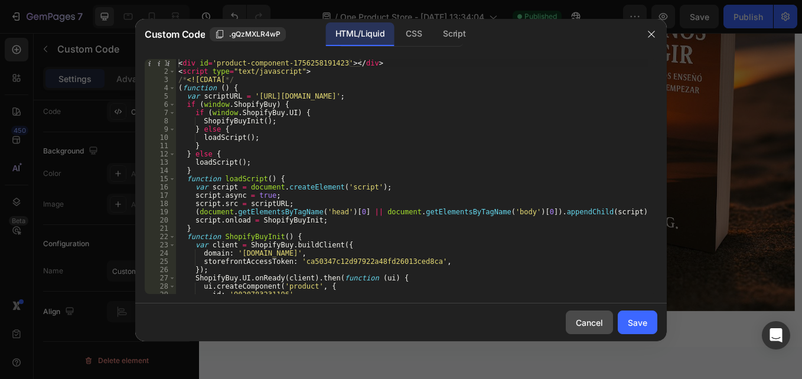
click at [602, 312] on button "Cancel" at bounding box center [589, 323] width 47 height 24
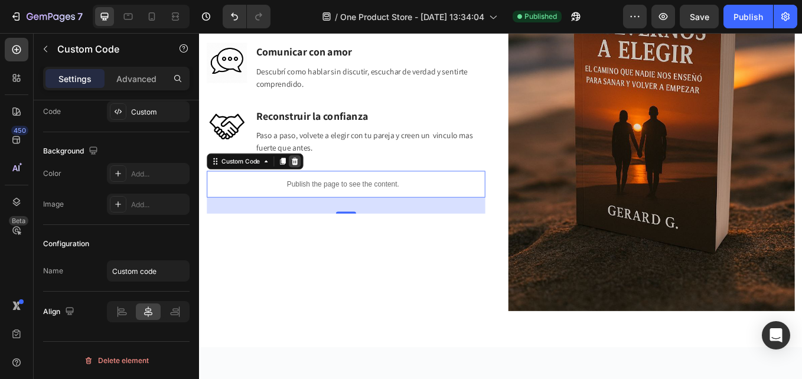
click at [310, 177] on div at bounding box center [311, 184] width 14 height 14
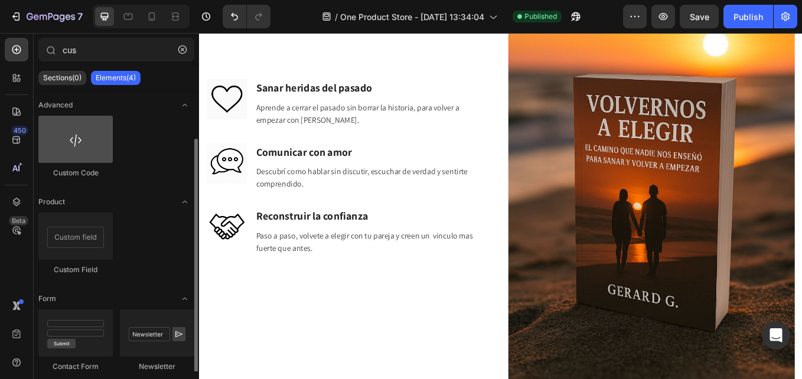
scroll to position [25, 0]
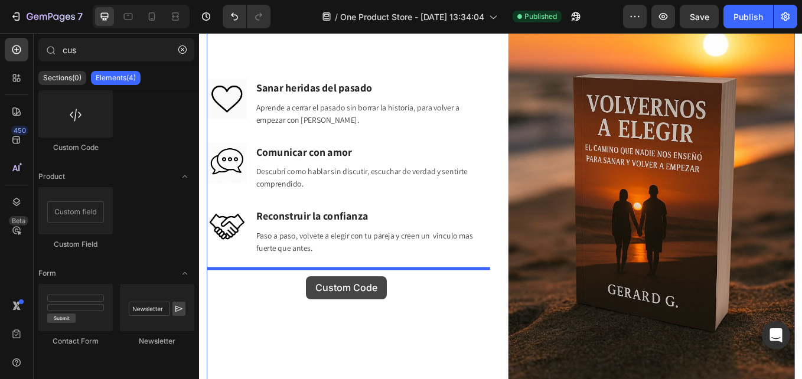
drag, startPoint x: 265, startPoint y: 151, endPoint x: 325, endPoint y: 319, distance: 177.9
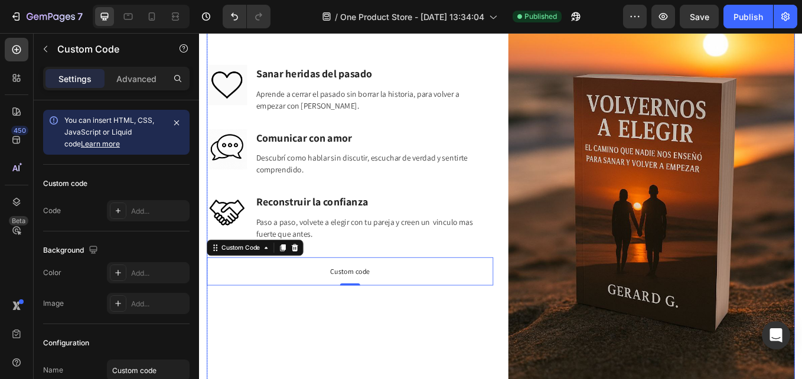
scroll to position [2244, 0]
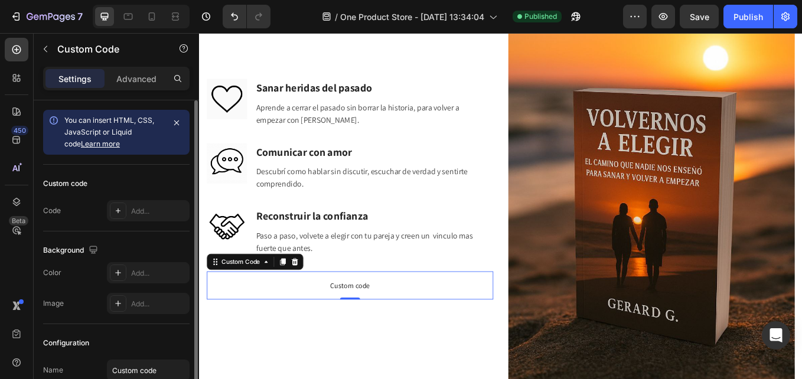
click at [101, 143] on link "Learn more" at bounding box center [100, 143] width 39 height 9
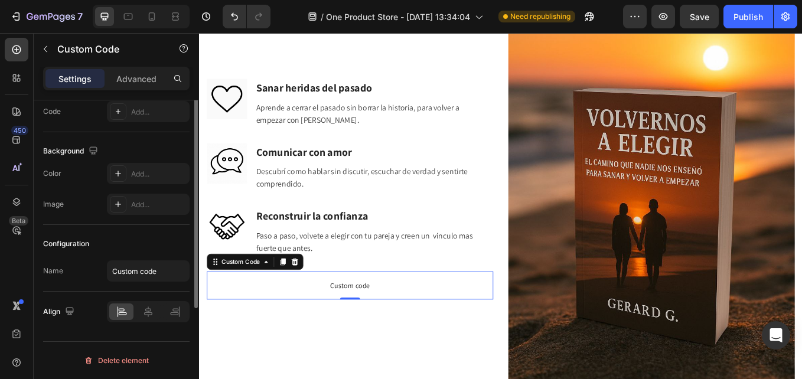
scroll to position [40, 0]
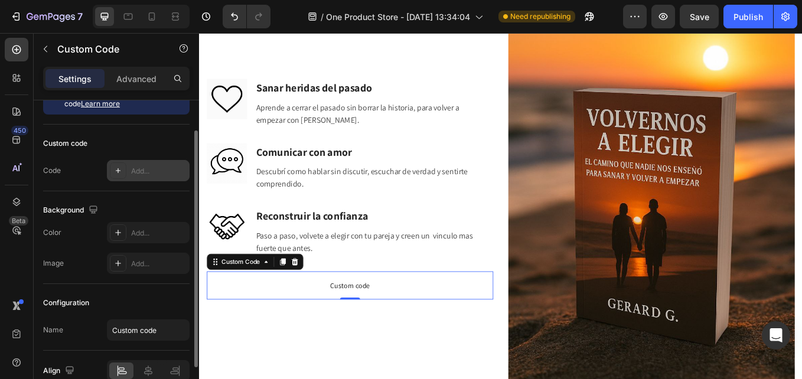
click at [143, 172] on div "Add..." at bounding box center [158, 171] width 55 height 11
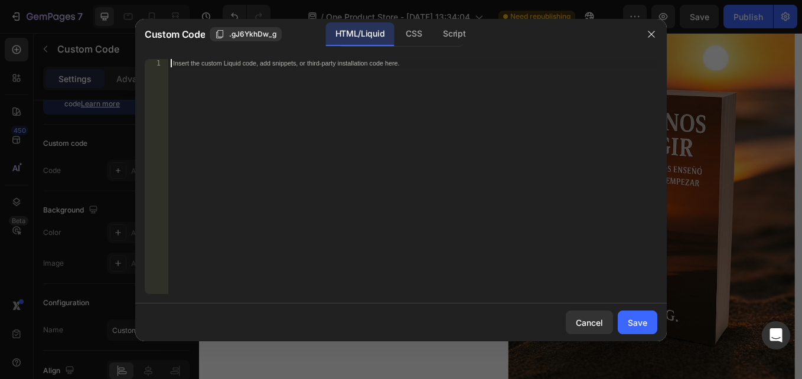
click at [342, 120] on div "Insert the custom Liquid code, add snippets, or third-party installation code h…" at bounding box center [412, 184] width 489 height 251
paste textarea "</script>"
type textarea "</script>"
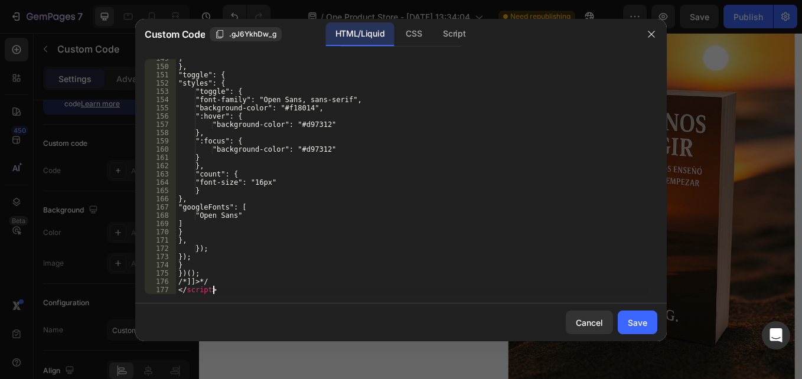
scroll to position [1228, 0]
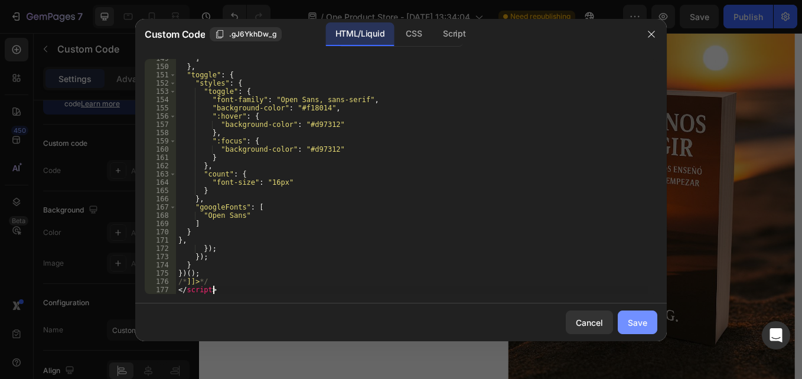
click at [643, 317] on div "Save" at bounding box center [637, 322] width 19 height 12
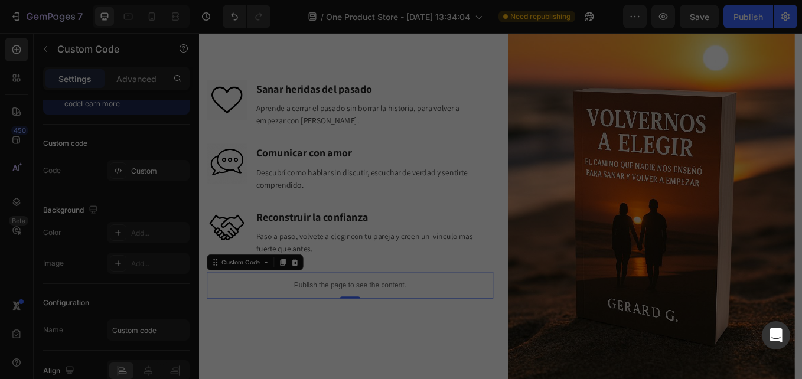
scroll to position [2246, 0]
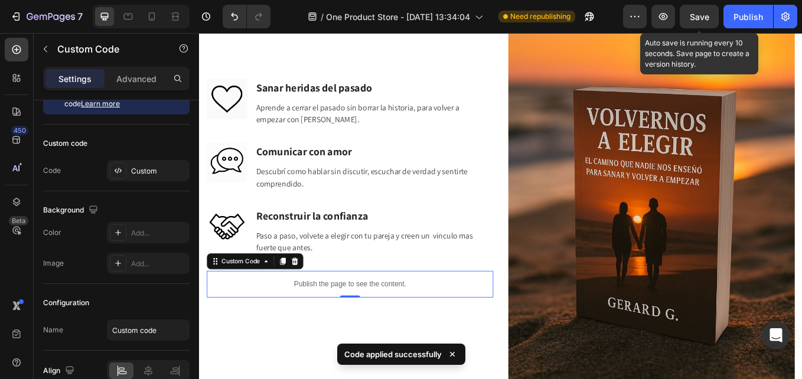
click at [692, 16] on span "Save" at bounding box center [698, 17] width 19 height 10
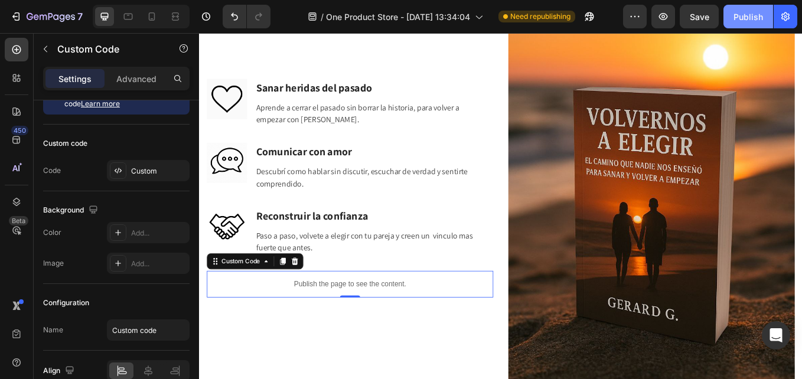
click at [738, 13] on div "Publish" at bounding box center [748, 17] width 30 height 12
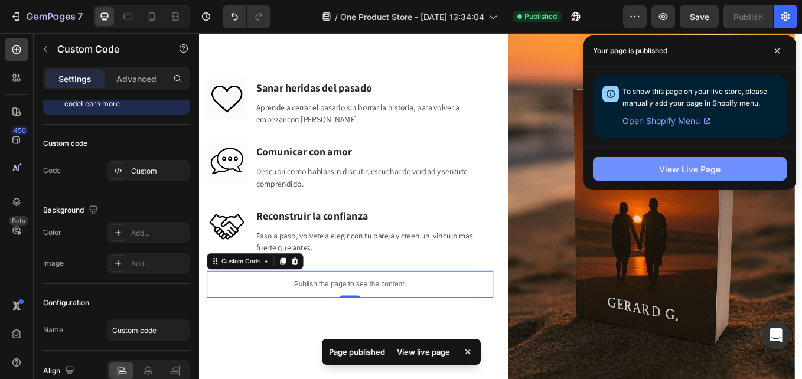
click at [708, 164] on div "View Live Page" at bounding box center [689, 169] width 61 height 12
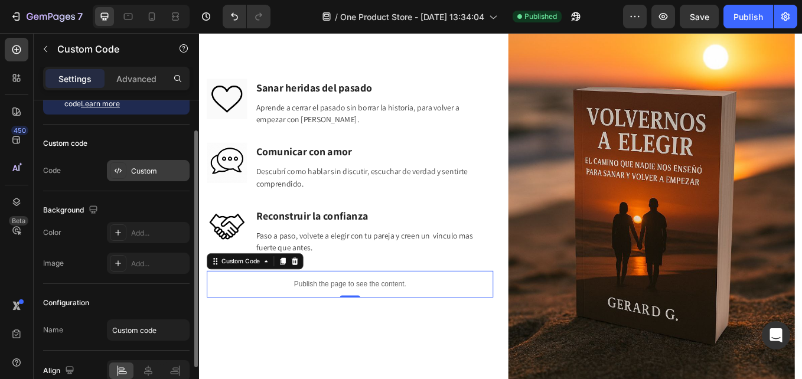
click at [130, 164] on div "Custom" at bounding box center [148, 170] width 83 height 21
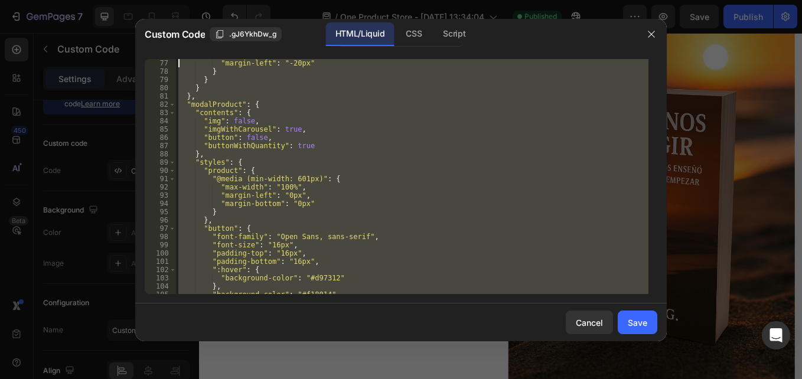
scroll to position [0, 0]
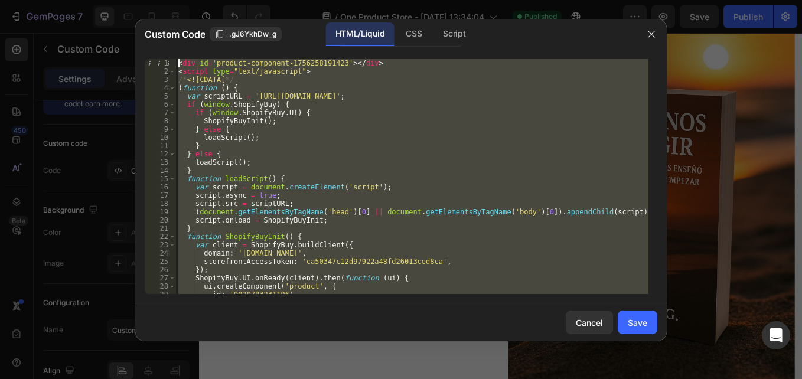
drag, startPoint x: 210, startPoint y: 292, endPoint x: 157, endPoint y: -28, distance: 324.3
click at [157, 0] on html "7 / One Product Store - Aug 19, 13:34:04 Published Preview Save Publish 450 Bet…" at bounding box center [401, 0] width 802 height 0
paste textarea "/script"
type textarea "</script>"
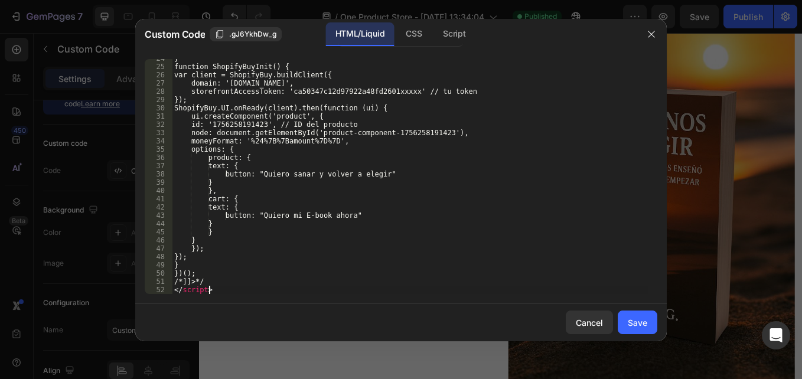
scroll to position [195, 0]
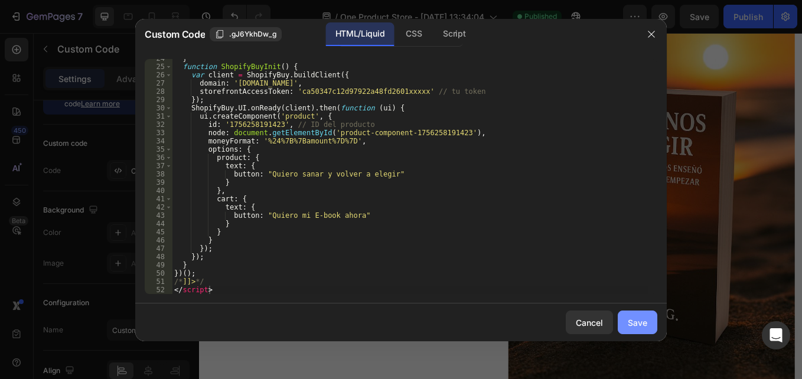
click at [633, 327] on div "Save" at bounding box center [637, 322] width 19 height 12
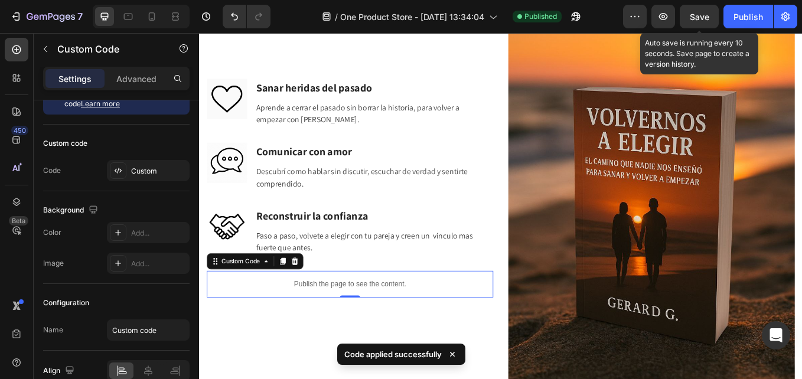
drag, startPoint x: 692, startPoint y: 12, endPoint x: 636, endPoint y: 6, distance: 56.4
click at [692, 12] on span "Save" at bounding box center [698, 17] width 19 height 10
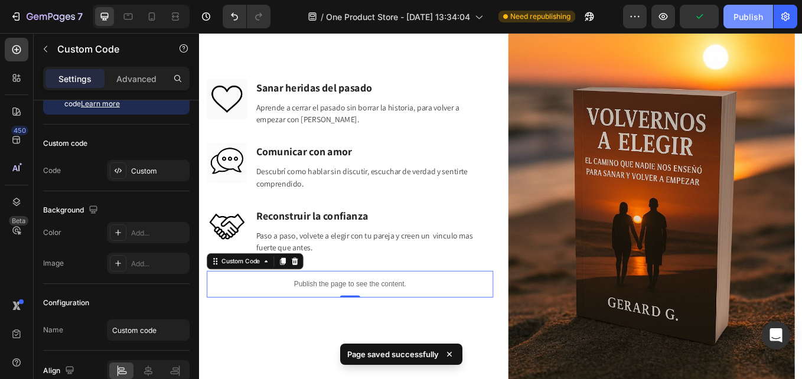
click at [743, 15] on div "Publish" at bounding box center [748, 17] width 30 height 12
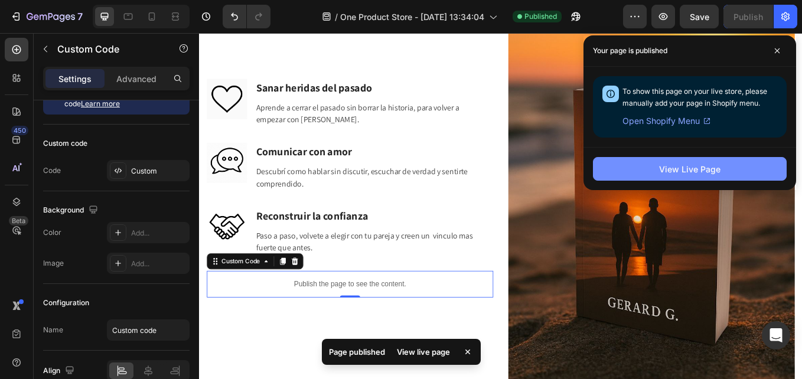
click at [689, 165] on div "View Live Page" at bounding box center [689, 169] width 61 height 12
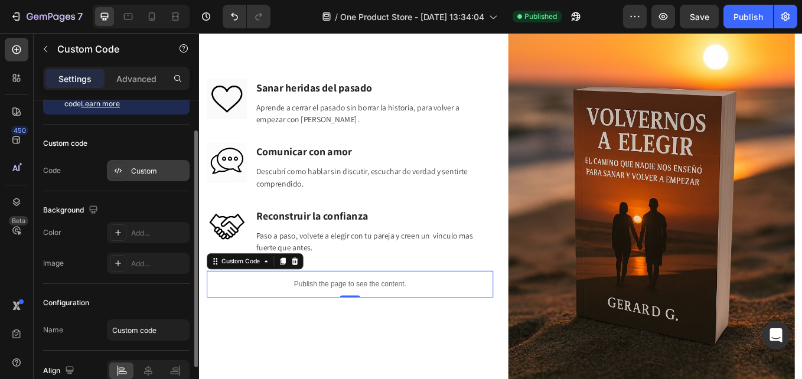
click at [128, 169] on div "Custom" at bounding box center [148, 170] width 83 height 21
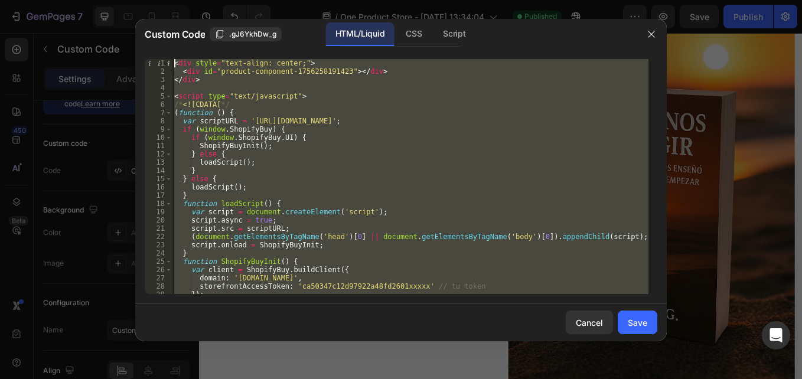
scroll to position [0, 0]
drag, startPoint x: 217, startPoint y: 288, endPoint x: 140, endPoint y: -44, distance: 340.4
click at [140, 0] on html "7 / One Product Store - Aug 19, 13:34:04 Published Preview Save Publish 450 Bet…" at bounding box center [401, 0] width 802 height 0
paste textarea "/script"
type textarea "</script>"
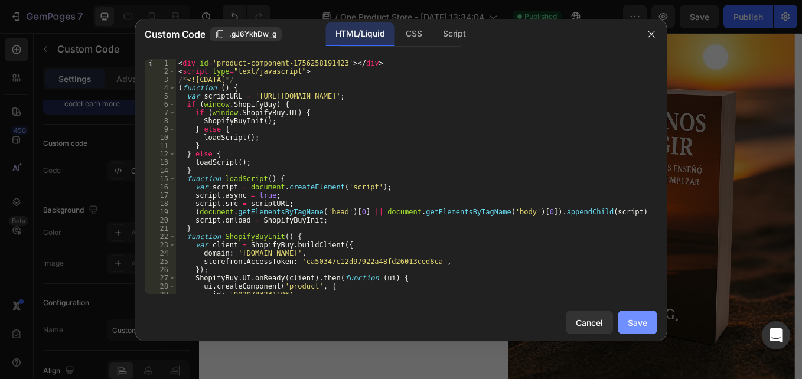
click at [633, 327] on div "Save" at bounding box center [637, 322] width 19 height 12
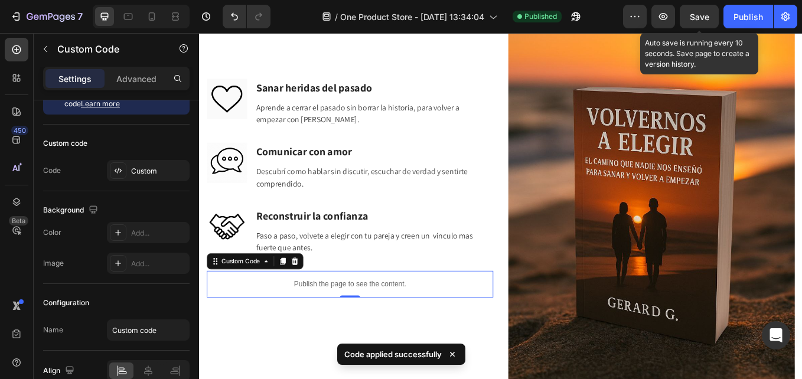
click at [691, 15] on span "Save" at bounding box center [698, 17] width 19 height 10
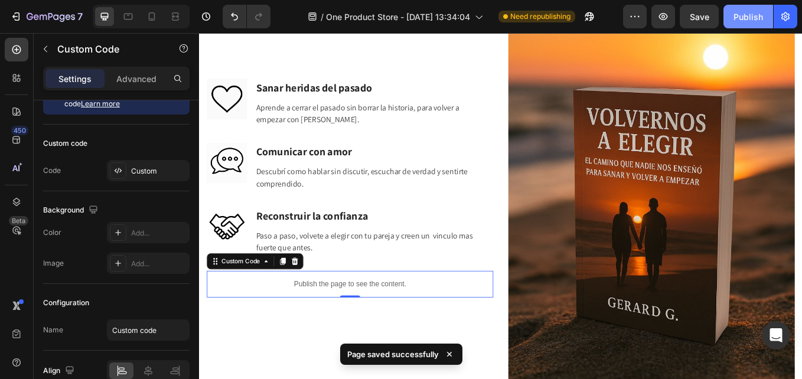
click at [742, 21] on div "Publish" at bounding box center [748, 17] width 30 height 12
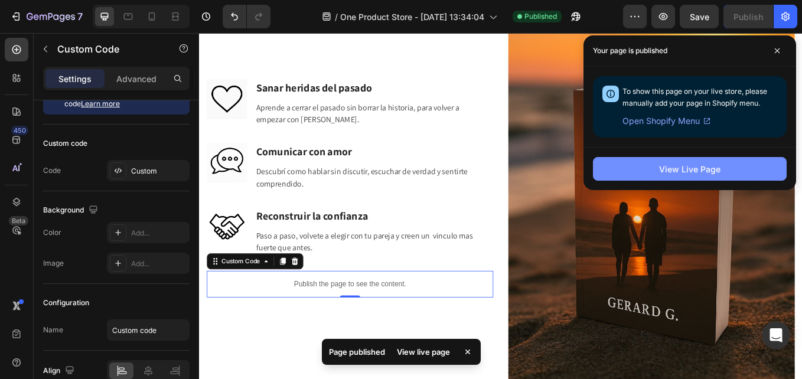
click at [681, 173] on div "View Live Page" at bounding box center [689, 169] width 61 height 12
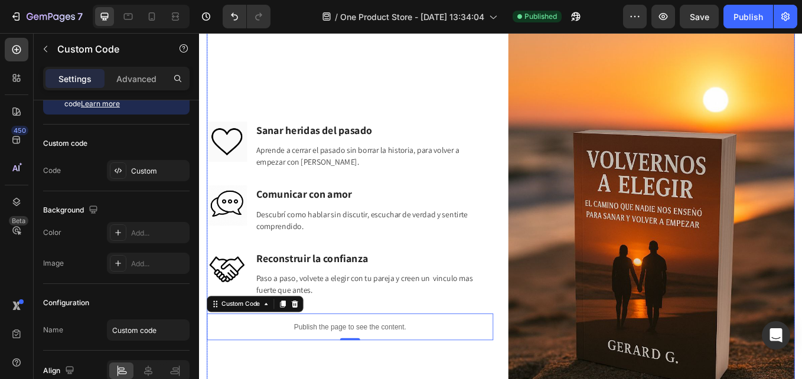
scroll to position [2364, 0]
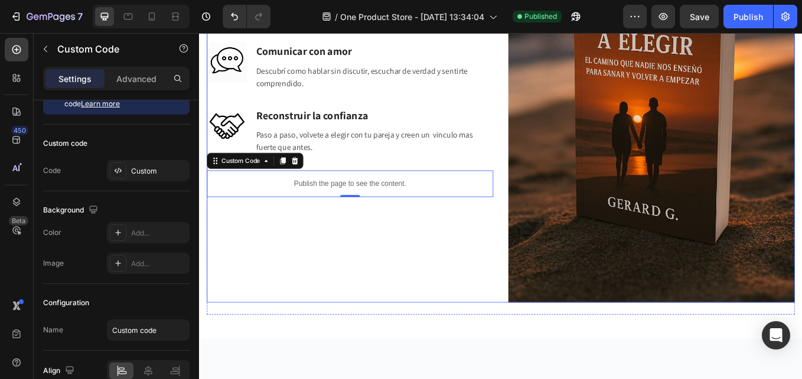
click at [435, 285] on div "Image Sanar heridas del pasado Heading Aprende a cerrar el pasado sin borrar la…" at bounding box center [376, 97] width 336 height 505
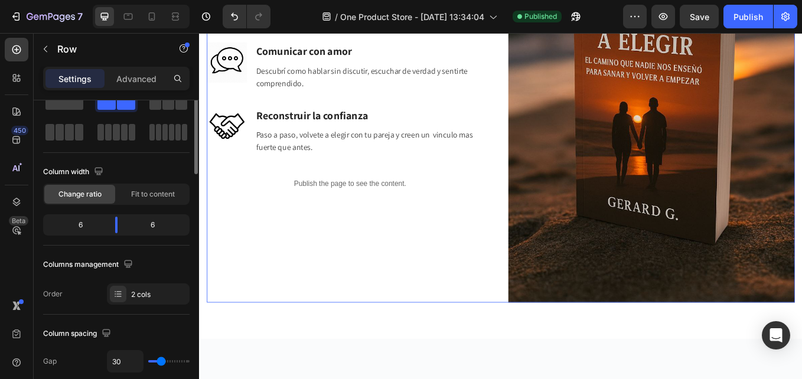
scroll to position [0, 0]
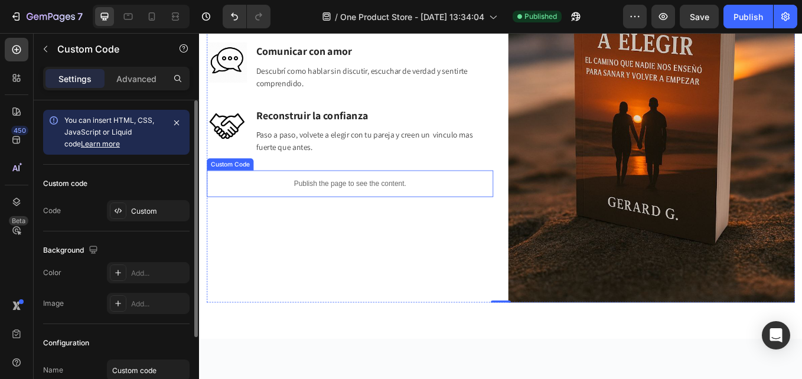
click at [342, 204] on p "Publish the page to see the content." at bounding box center [376, 210] width 336 height 12
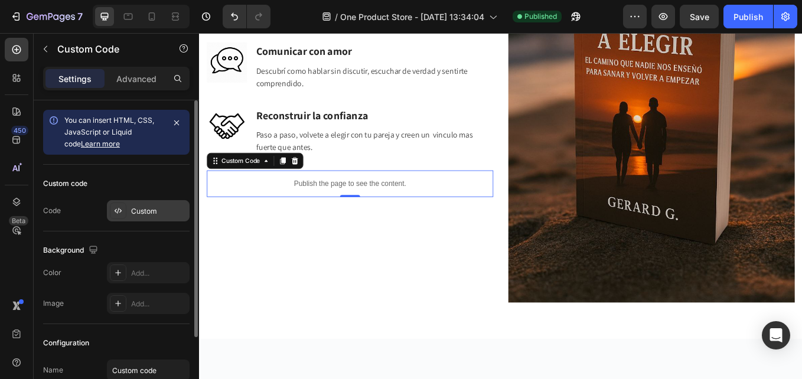
click at [122, 205] on div at bounding box center [118, 210] width 17 height 17
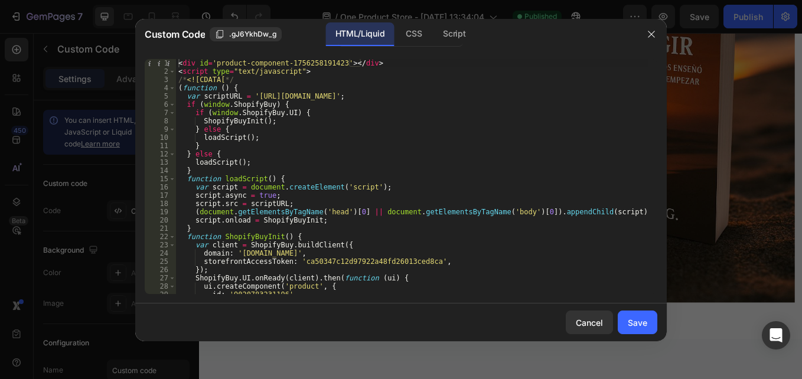
click at [194, 64] on div "< div id = 'product-component-1756258191423' > </ div > < script type = "text/j…" at bounding box center [412, 184] width 472 height 251
click at [195, 61] on div "< div id = 'product-component-1756258191423' > </ div > < script type = "text/j…" at bounding box center [412, 184] width 472 height 251
paste textarea "<div style="text-align: center;">"
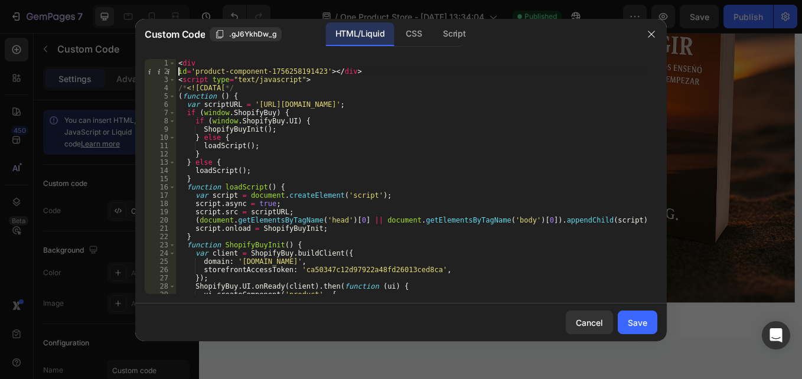
click at [219, 55] on div "id='product-component-1756258191423'></div> 1 2 3 4 5 6 7 8 9 10 11 12 13 14 15…" at bounding box center [400, 177] width 531 height 254
click at [207, 61] on div "< div id = 'product-component-1756258191423' > </ div > < script type = "text/j…" at bounding box center [412, 184] width 472 height 251
paste textarea "<div style="text-align: center;">"
drag, startPoint x: 214, startPoint y: 64, endPoint x: 198, endPoint y: 64, distance: 15.9
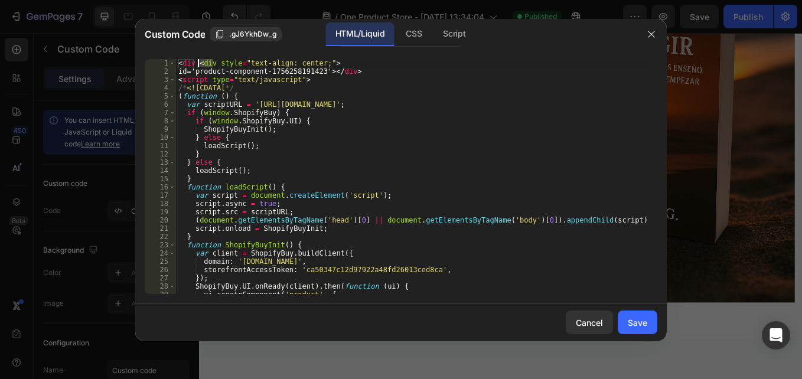
click at [198, 64] on div "< div < div style = "text-align: center;" > id='product-component-1756258191423…" at bounding box center [412, 184] width 472 height 251
type textarea "<div style="text-align: center;">"
click at [338, 64] on div "< div style = "text-align: center;" > id='product-component-1756258191423'> </ …" at bounding box center [412, 184] width 472 height 251
drag, startPoint x: 194, startPoint y: 63, endPoint x: 176, endPoint y: 63, distance: 17.7
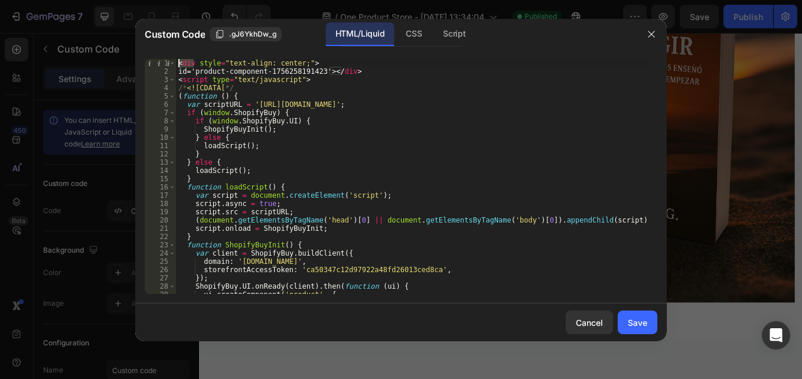
click at [176, 63] on div "< div style = "text-align: center;" > id='product-component-1756258191423'> </ …" at bounding box center [412, 184] width 472 height 251
click at [311, 60] on div "< div style = "text-align: center;" > id='product-component-1756258191423'> </ …" at bounding box center [412, 184] width 472 height 251
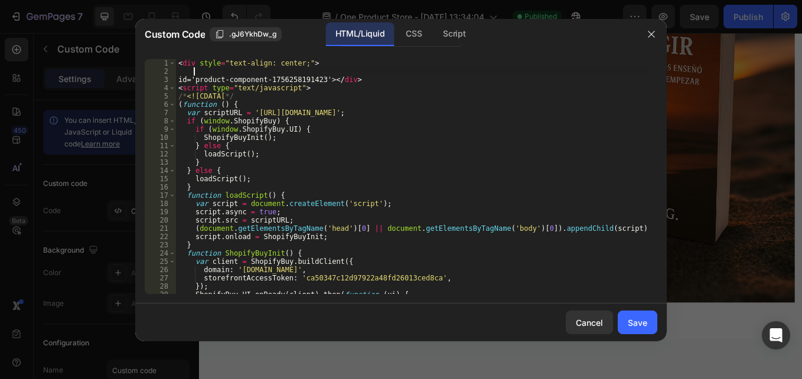
scroll to position [0, 1]
paste textarea "<div"
type textarea "<div"
click at [628, 314] on button "Save" at bounding box center [637, 323] width 40 height 24
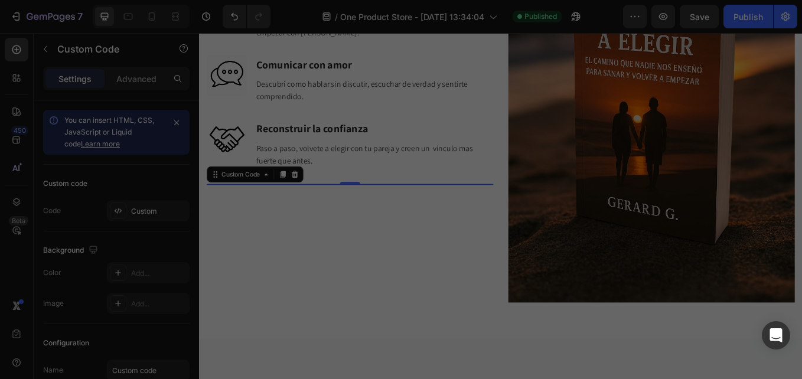
scroll to position [2380, 0]
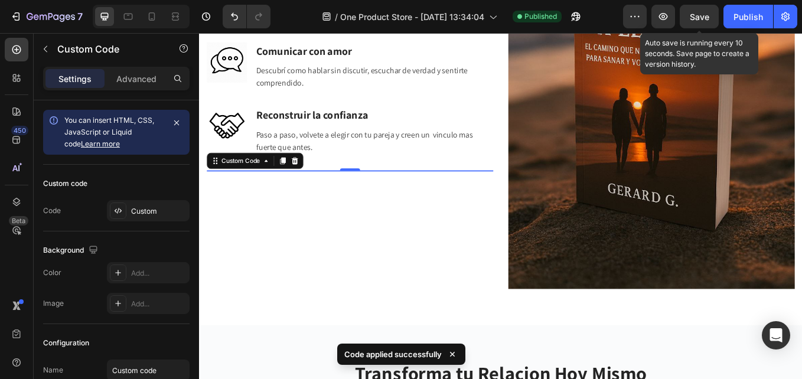
click at [692, 15] on span "Save" at bounding box center [698, 17] width 19 height 10
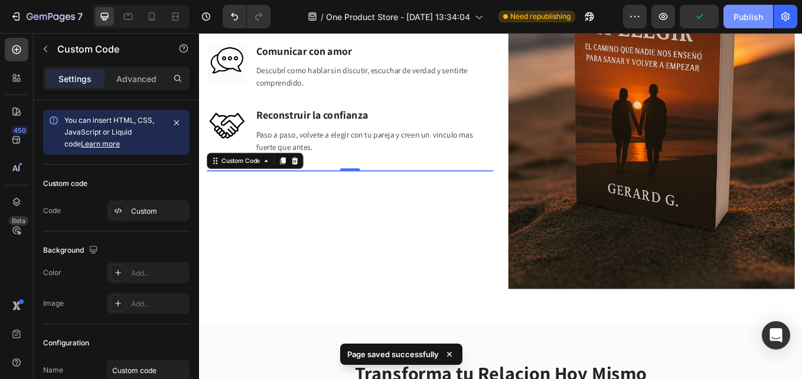
click at [742, 12] on div "Publish" at bounding box center [748, 17] width 30 height 12
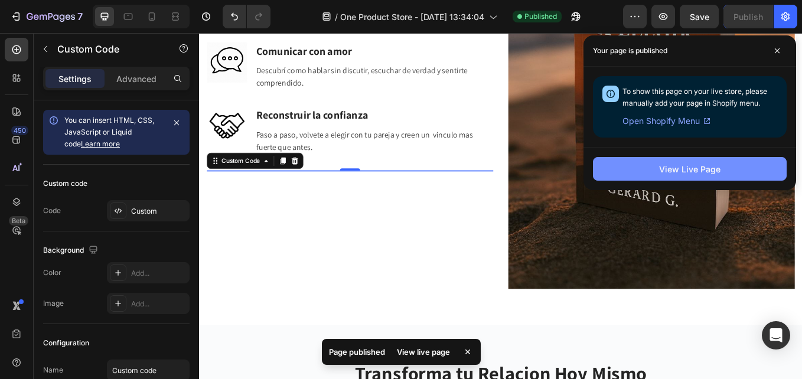
click at [662, 177] on button "View Live Page" at bounding box center [690, 169] width 194 height 24
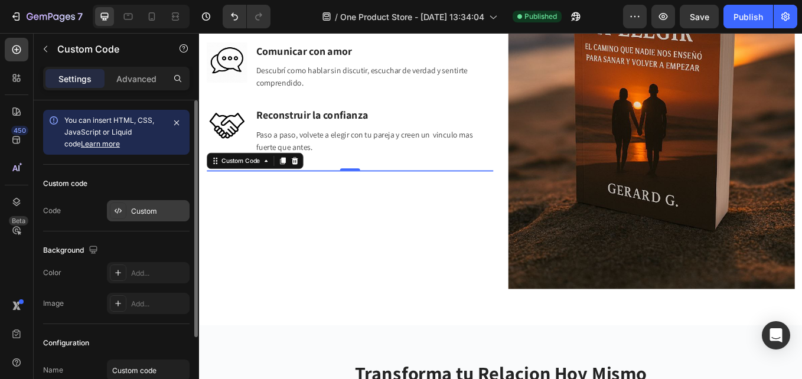
click at [135, 207] on div "Custom" at bounding box center [158, 211] width 55 height 11
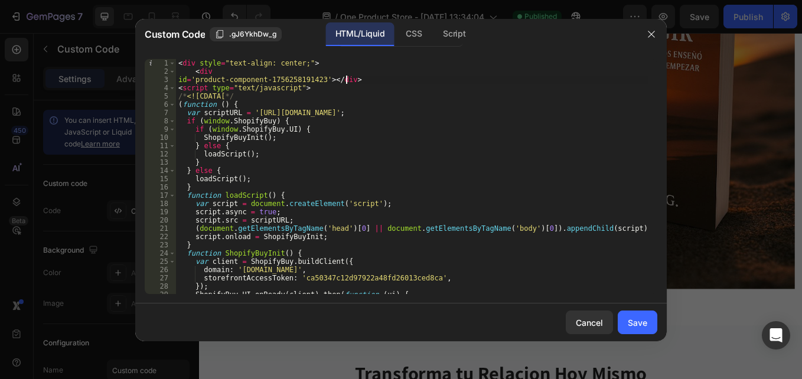
click at [355, 79] on div "< div style = "text-align: center;" > < div id = 'product-component-17562581914…" at bounding box center [412, 184] width 472 height 251
drag, startPoint x: 341, startPoint y: 79, endPoint x: 323, endPoint y: 80, distance: 17.7
click at [323, 80] on div "< div style = "text-align: center;" > < div id = 'product-component-17562581914…" at bounding box center [412, 184] width 472 height 251
click at [351, 79] on div "< div style = "text-align: center;" > < div id = 'product-component-17562581914…" at bounding box center [412, 184] width 472 height 251
drag, startPoint x: 350, startPoint y: 81, endPoint x: 323, endPoint y: 84, distance: 26.7
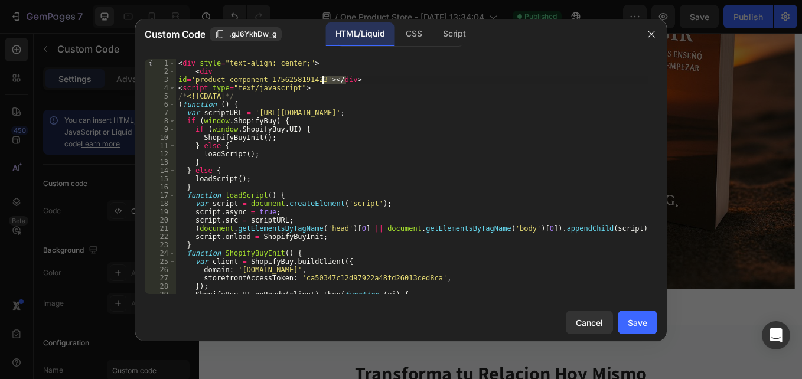
click at [323, 84] on div "< div style = "text-align: center;" > < div id = 'product-component-17562581914…" at bounding box center [412, 184] width 472 height 251
click at [403, 68] on div "< div style = "text-align: center;" > < div id = 'product-component-17562581914…" at bounding box center [412, 184] width 472 height 251
click at [364, 77] on div "< div style = "text-align: center;" > < div id = 'product-component-17562581914…" at bounding box center [412, 184] width 472 height 251
type textarea "id='product-component-1756258191423'></div>"
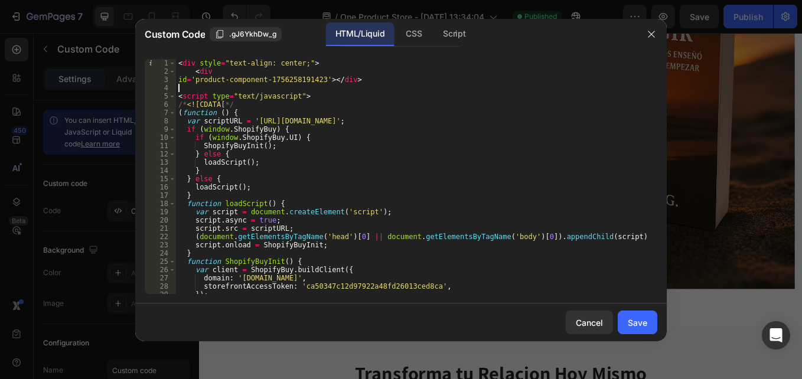
paste textarea "</div>"
type textarea "</div>"
click at [627, 319] on button "Save" at bounding box center [637, 323] width 40 height 24
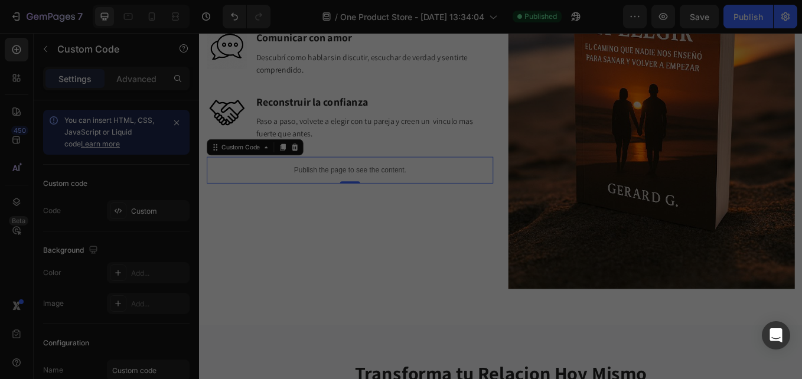
scroll to position [2364, 0]
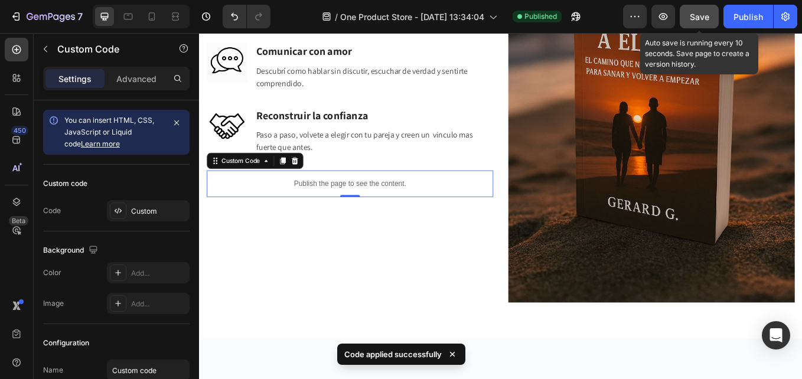
click at [685, 14] on button "Save" at bounding box center [698, 17] width 39 height 24
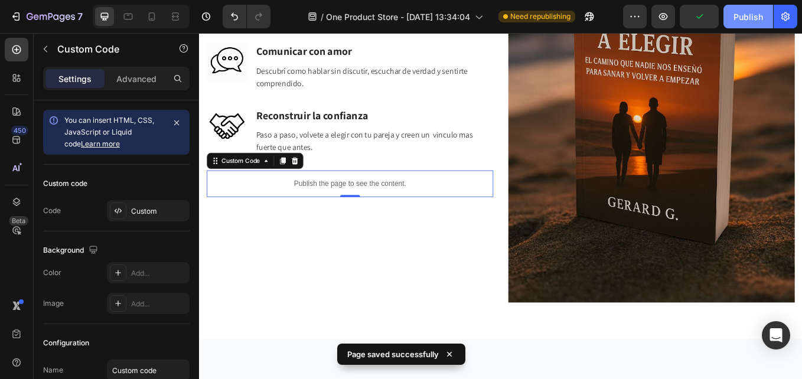
click at [746, 12] on div "Publish" at bounding box center [748, 17] width 30 height 12
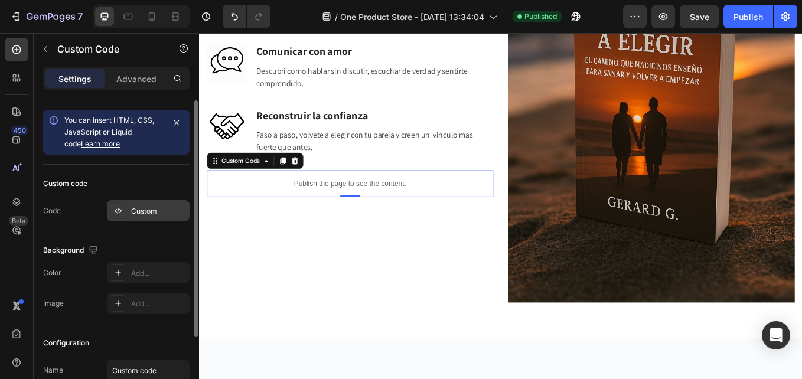
click at [116, 218] on div at bounding box center [118, 210] width 17 height 17
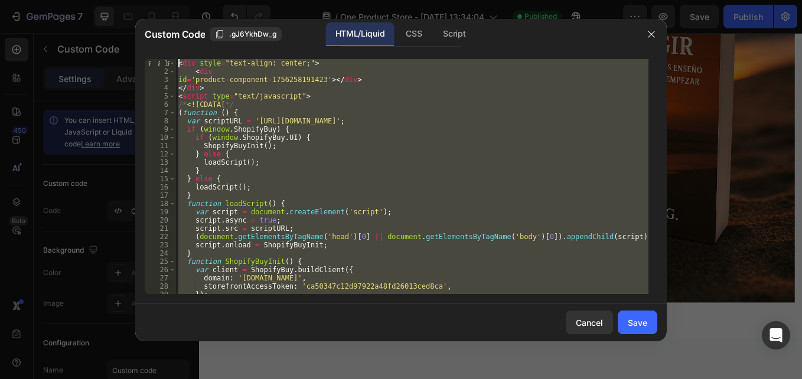
scroll to position [0, 0]
drag, startPoint x: 153, startPoint y: 240, endPoint x: 165, endPoint y: -44, distance: 283.6
click at [165, 0] on html "7 / One Product Store - Aug 19, 13:34:04 Published Preview Save Publish 450 Bet…" at bounding box center [401, 0] width 802 height 0
paste textarea "/script>"
type textarea "</script>"
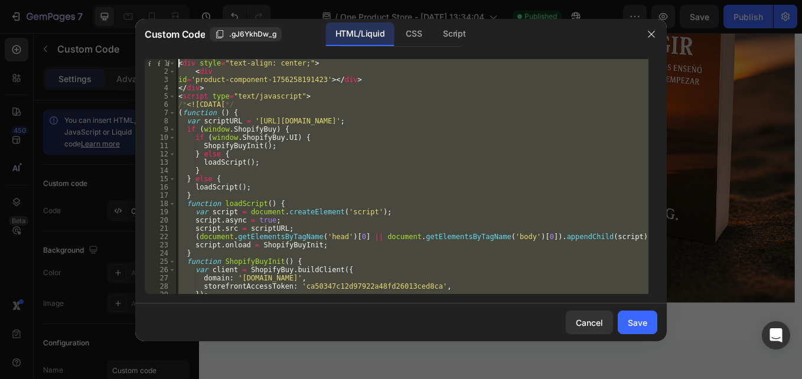
scroll to position [1228, 0]
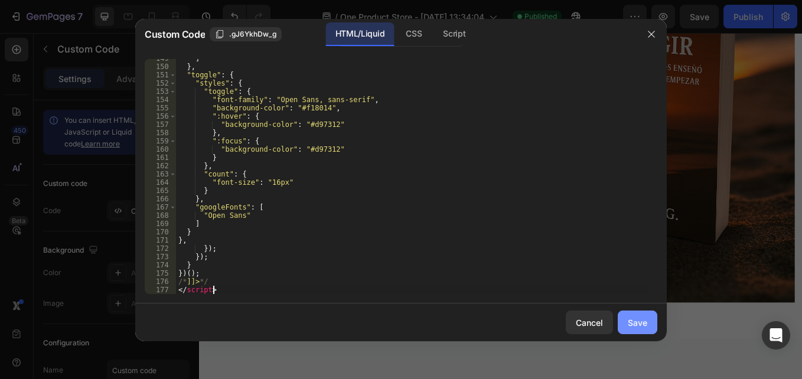
click at [626, 323] on button "Save" at bounding box center [637, 323] width 40 height 24
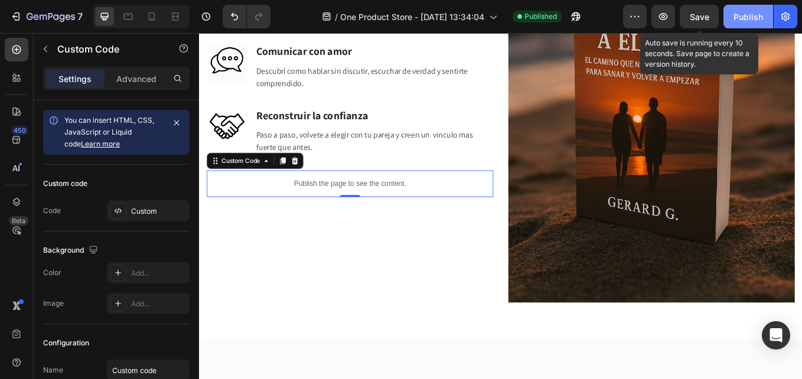
drag, startPoint x: 691, startPoint y: 17, endPoint x: 730, endPoint y: 17, distance: 39.0
click at [691, 17] on span "Save" at bounding box center [698, 17] width 19 height 10
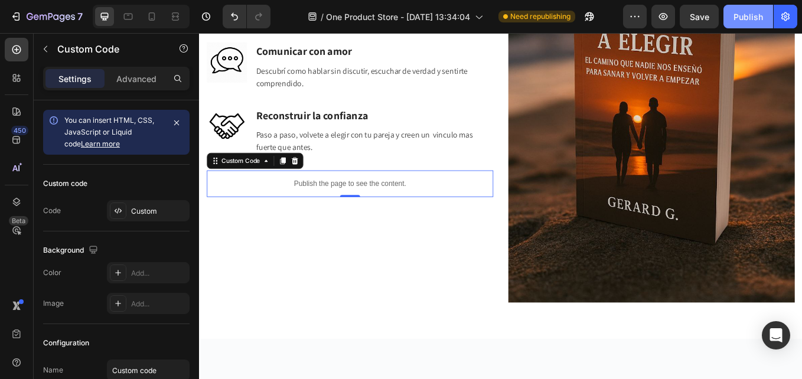
click at [737, 15] on div "Publish" at bounding box center [748, 17] width 30 height 12
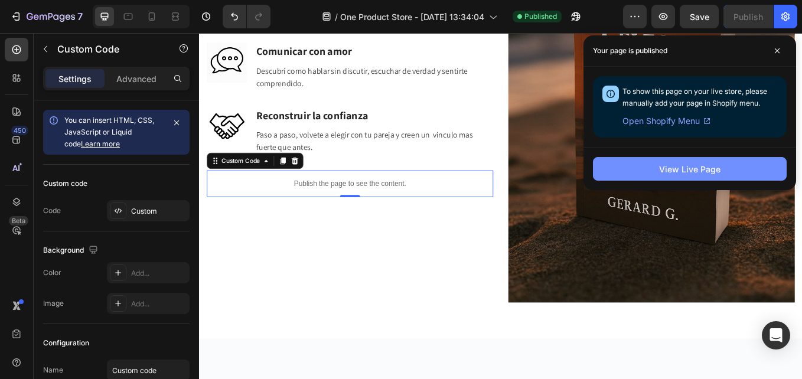
click at [662, 173] on div "View Live Page" at bounding box center [689, 169] width 61 height 12
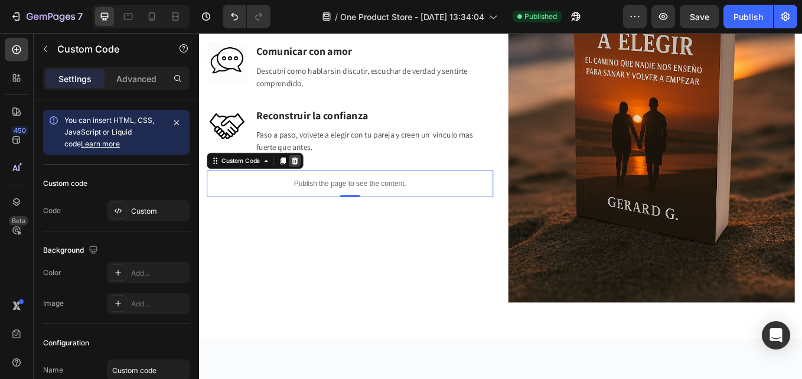
click at [315, 179] on icon at bounding box center [312, 183] width 8 height 8
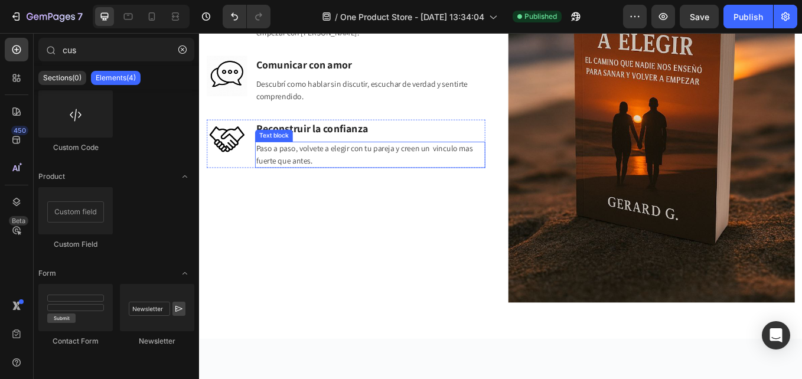
scroll to position [2380, 0]
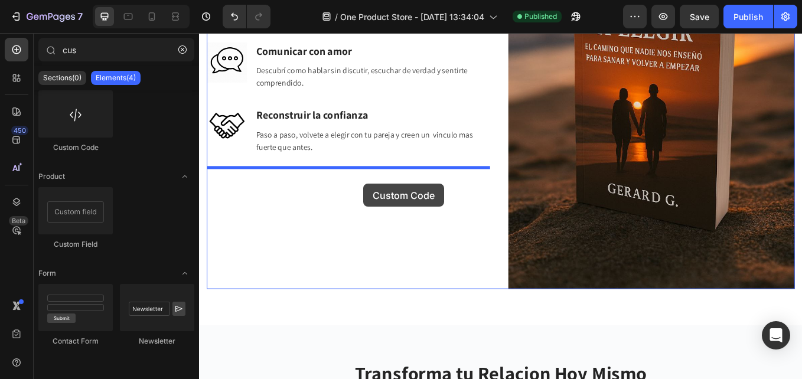
drag, startPoint x: 311, startPoint y: 170, endPoint x: 392, endPoint y: 210, distance: 90.8
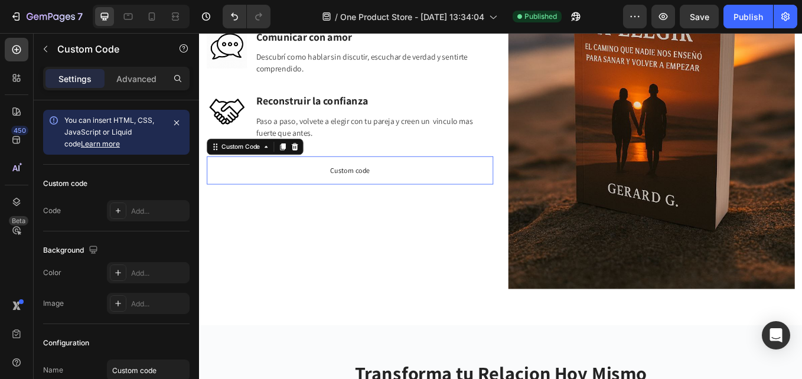
scroll to position [2363, 0]
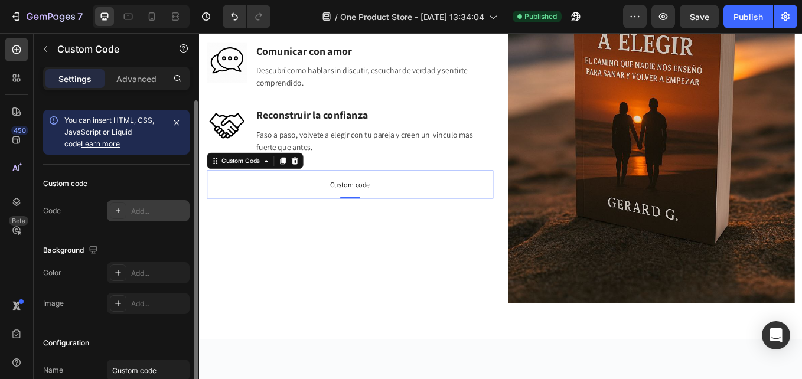
click at [134, 209] on div "Add..." at bounding box center [158, 211] width 55 height 11
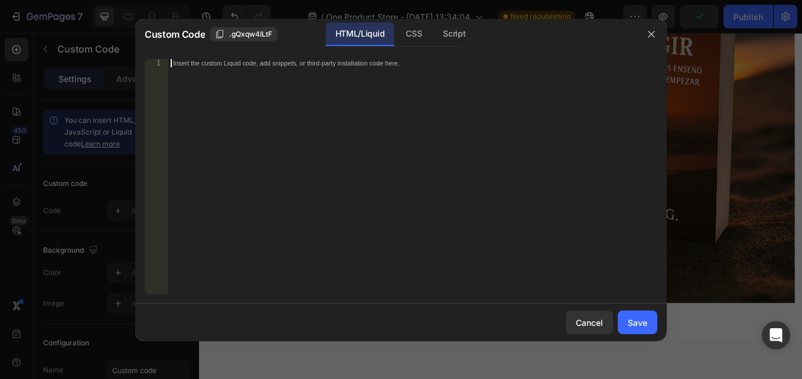
click at [308, 139] on div "Insert the custom Liquid code, add snippets, or third-party installation code h…" at bounding box center [412, 184] width 489 height 251
paste textarea "</script>"
type textarea "</script>"
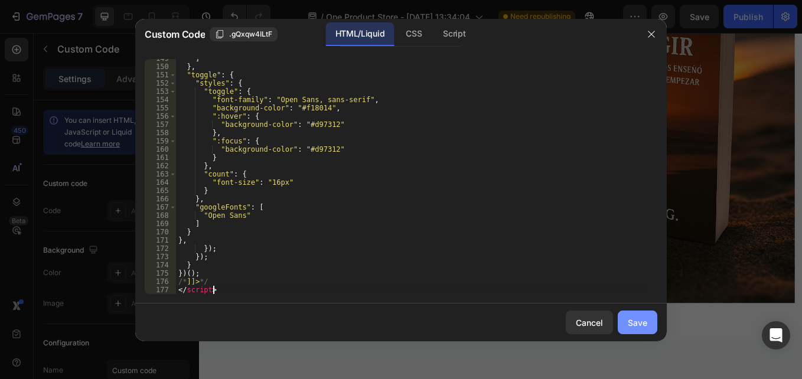
click at [640, 328] on div "Save" at bounding box center [637, 322] width 19 height 12
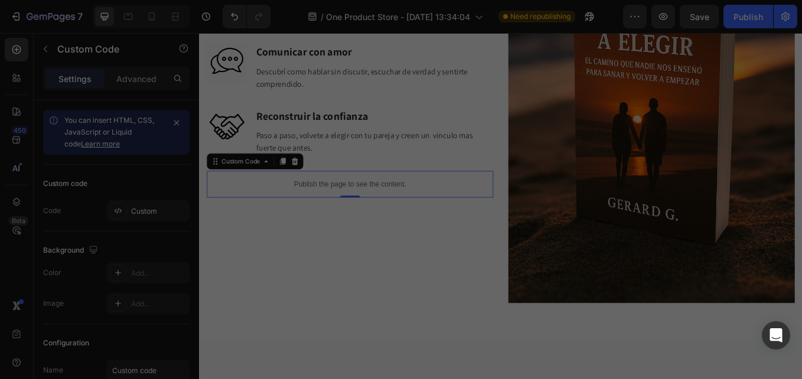
scroll to position [2364, 0]
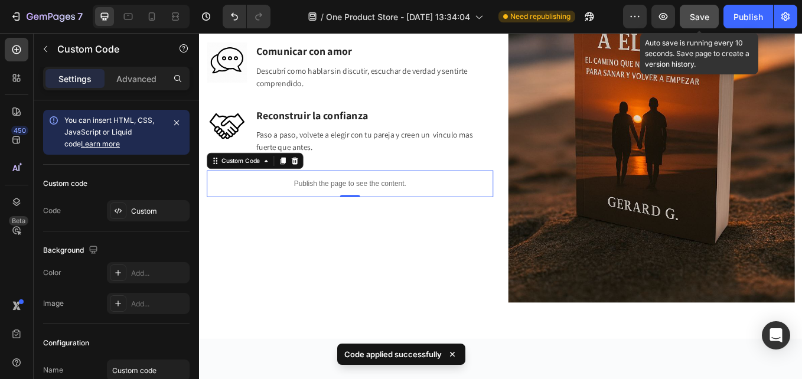
click at [700, 15] on span "Save" at bounding box center [698, 17] width 19 height 10
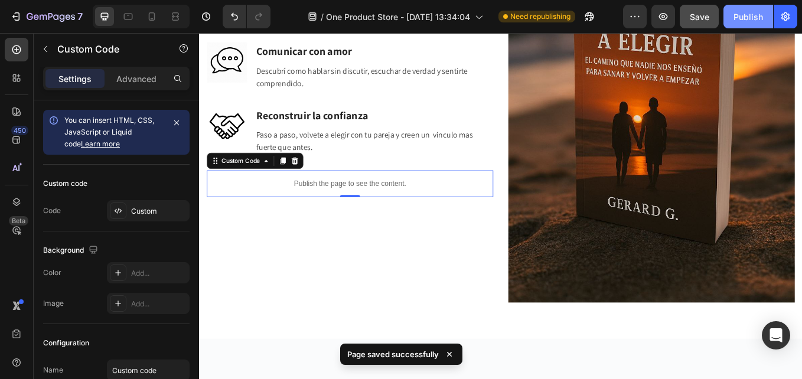
click at [747, 18] on div "Publish" at bounding box center [748, 17] width 30 height 12
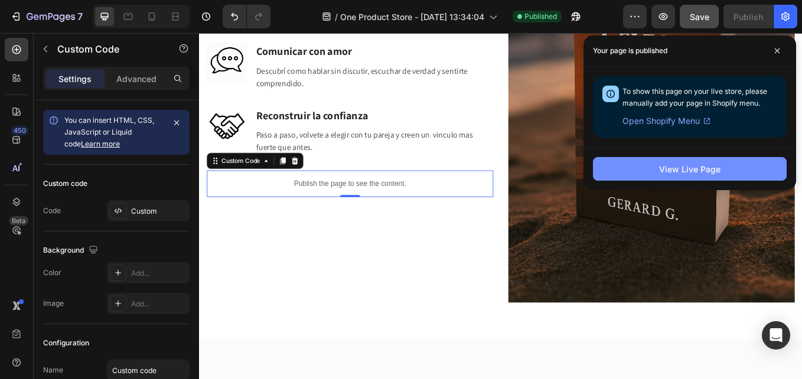
click at [700, 162] on button "View Live Page" at bounding box center [690, 169] width 194 height 24
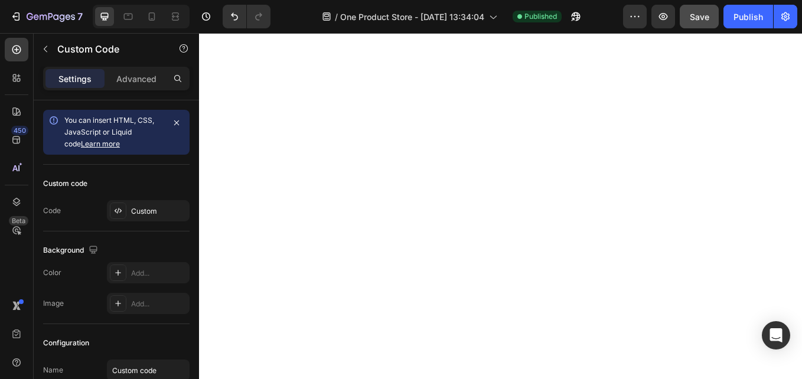
scroll to position [1006, 0]
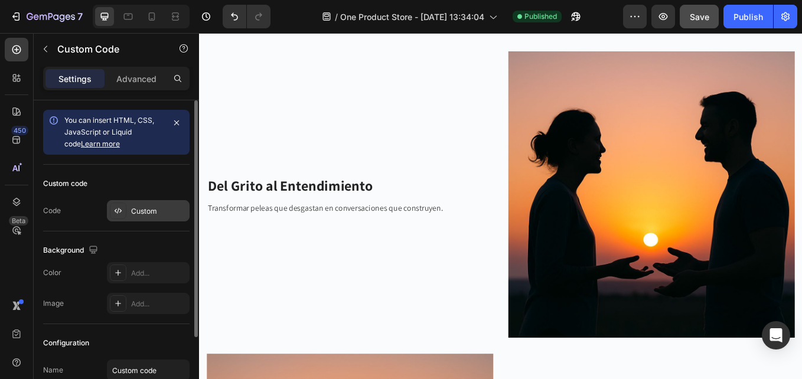
click at [153, 211] on div "Custom" at bounding box center [158, 211] width 55 height 11
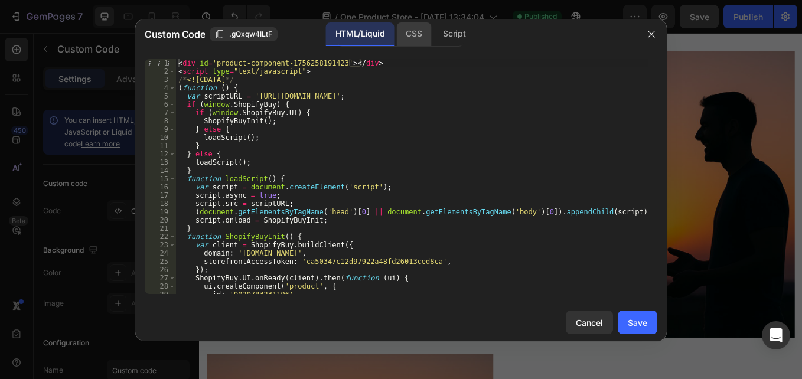
click at [433, 35] on div "CSS" at bounding box center [453, 34] width 41 height 24
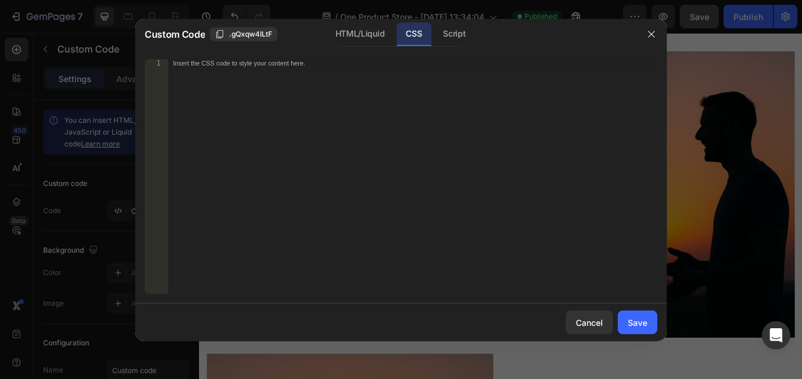
click at [243, 69] on div "Insert the CSS code to style your content here." at bounding box center [412, 184] width 489 height 251
paste textarea "}"
type textarea "}"
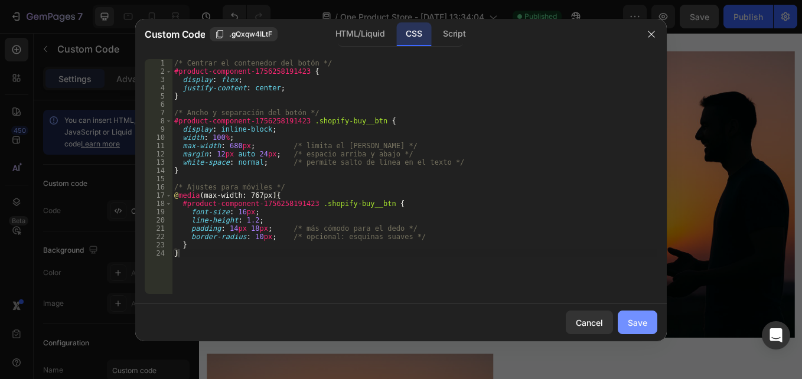
click at [632, 323] on div "Save" at bounding box center [637, 322] width 19 height 12
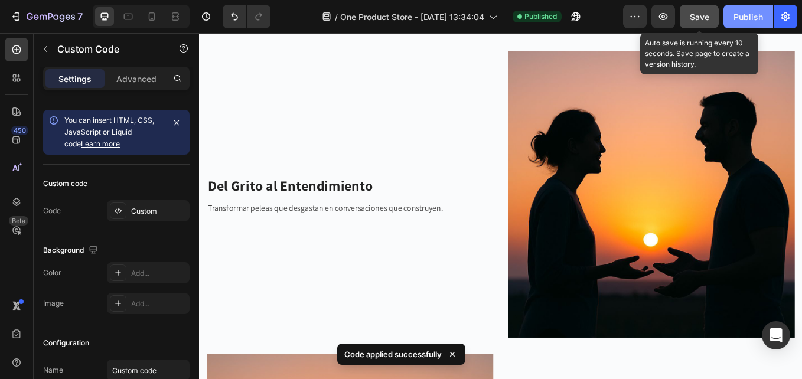
click at [700, 14] on span "Save" at bounding box center [698, 17] width 19 height 10
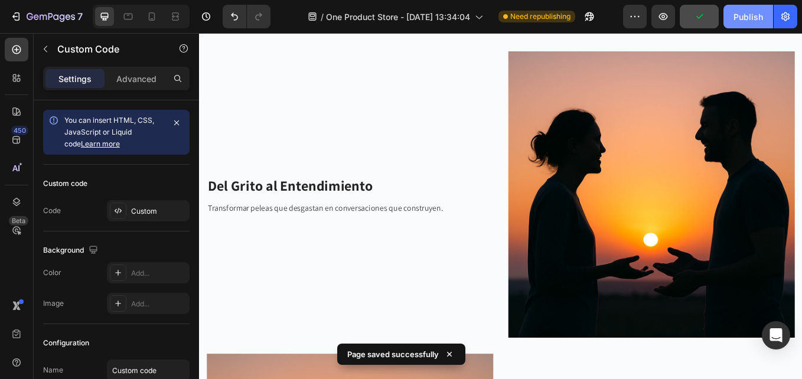
click at [746, 21] on div "Publish" at bounding box center [748, 17] width 30 height 12
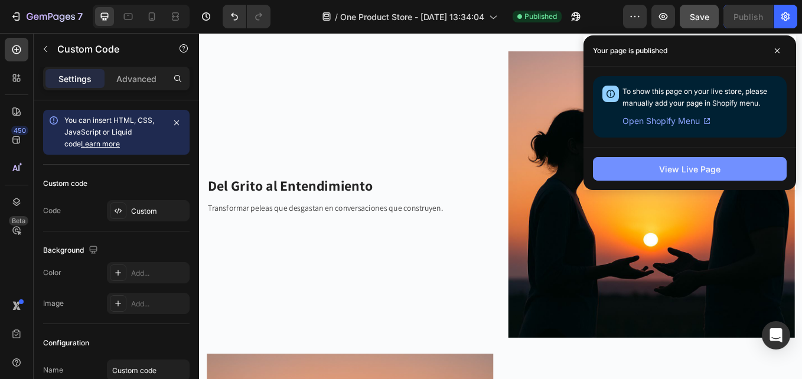
click at [711, 176] on button "View Live Page" at bounding box center [690, 169] width 194 height 24
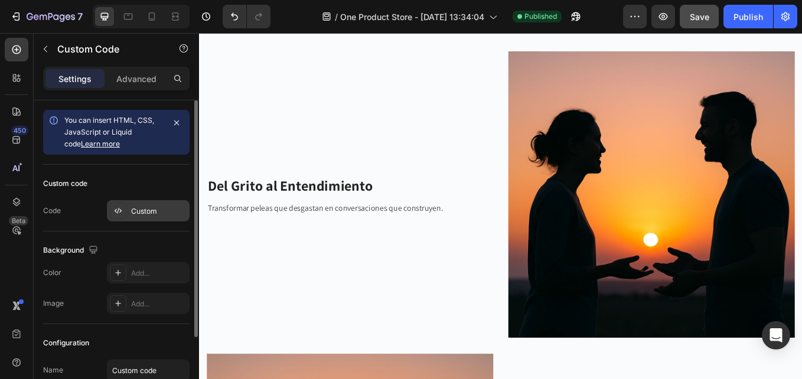
click at [120, 205] on div at bounding box center [118, 210] width 17 height 17
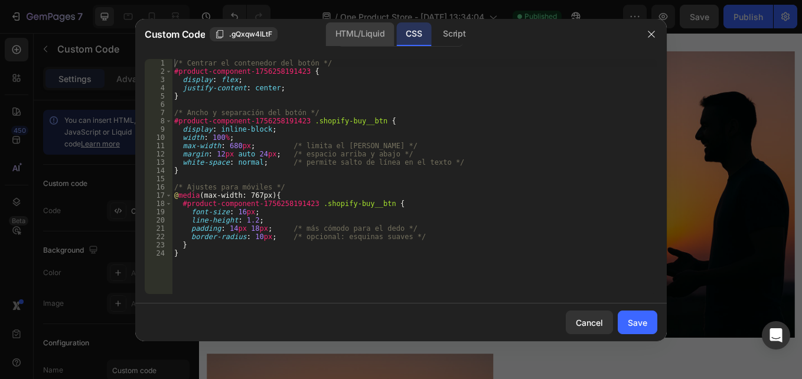
click at [352, 38] on div "HTML/Liquid" at bounding box center [360, 34] width 68 height 24
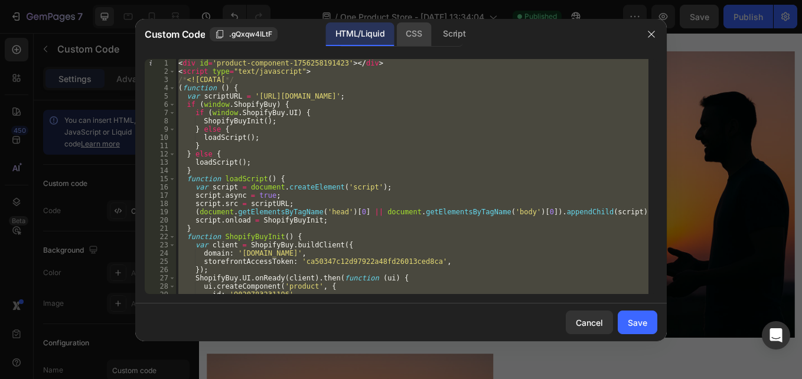
click at [433, 28] on div "CSS" at bounding box center [453, 34] width 41 height 24
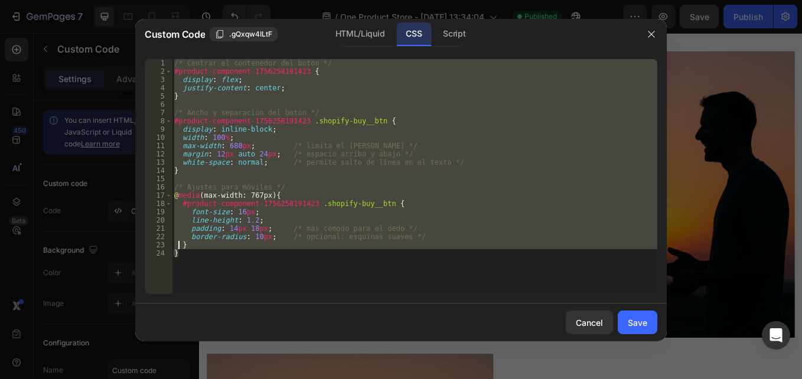
type textarea "#product-component-1756258191423 .shopify-buy__btn {"
click at [266, 191] on div "/* Centrar el contenedor del botón */ #product-component-1756258191423 { displa…" at bounding box center [414, 176] width 485 height 235
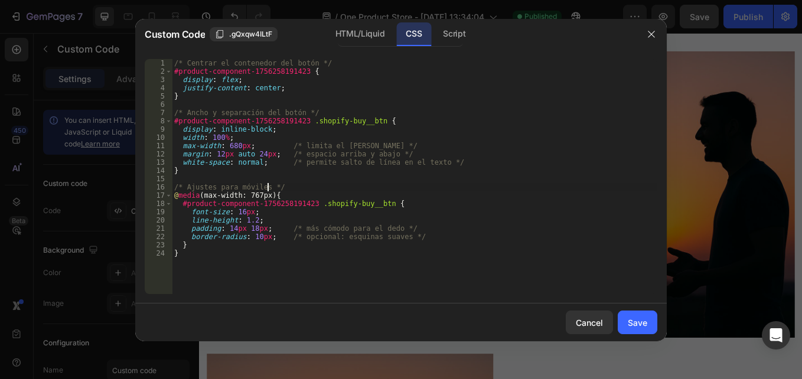
click at [215, 247] on div "/* Centrar el contenedor del botón */ #product-component-1756258191423 { displa…" at bounding box center [414, 184] width 485 height 251
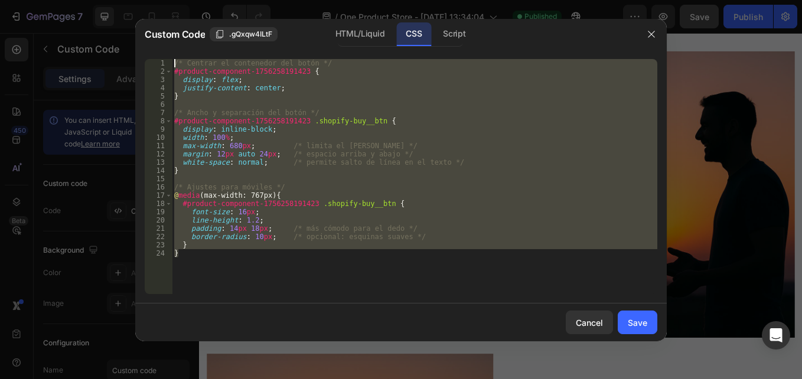
drag, startPoint x: 181, startPoint y: 227, endPoint x: 155, endPoint y: 57, distance: 172.1
click at [155, 57] on div "} 1 2 3 4 5 6 7 8 9 10 11 12 13 14 15 16 17 18 19 20 21 22 23 24 /* Centrar el …" at bounding box center [400, 177] width 531 height 254
paste textarea "</script>"
type textarea "</script>"
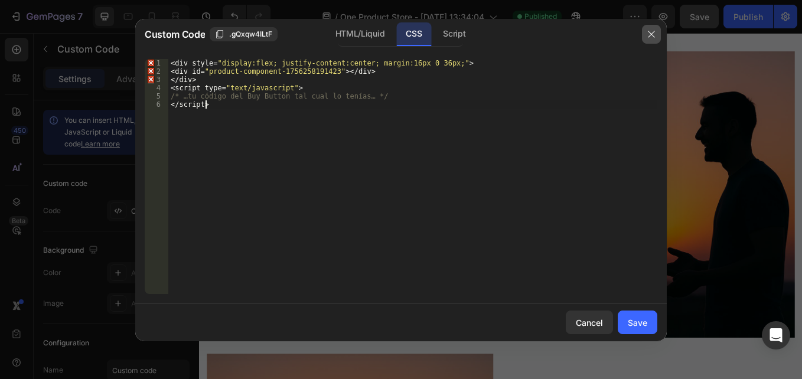
click at [645, 33] on button "button" at bounding box center [651, 34] width 19 height 19
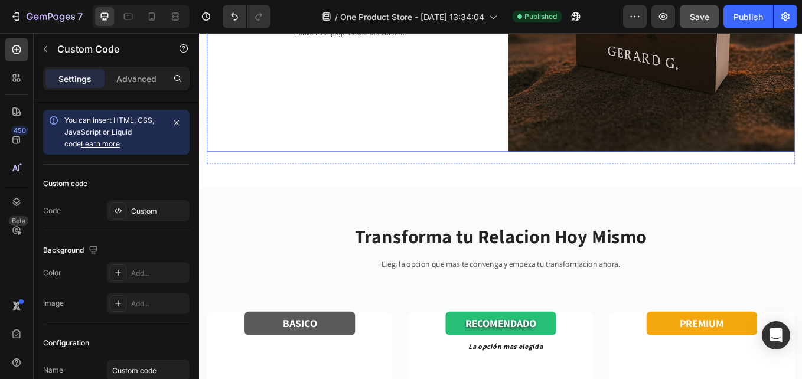
scroll to position [2423, 0]
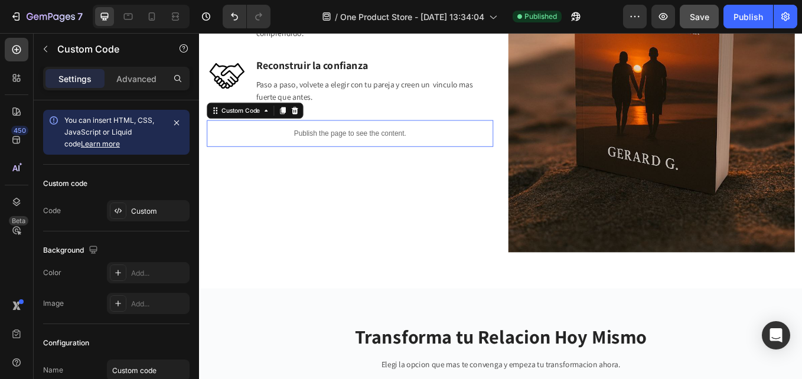
click at [368, 153] on div "Publish the page to see the content." at bounding box center [376, 150] width 336 height 31
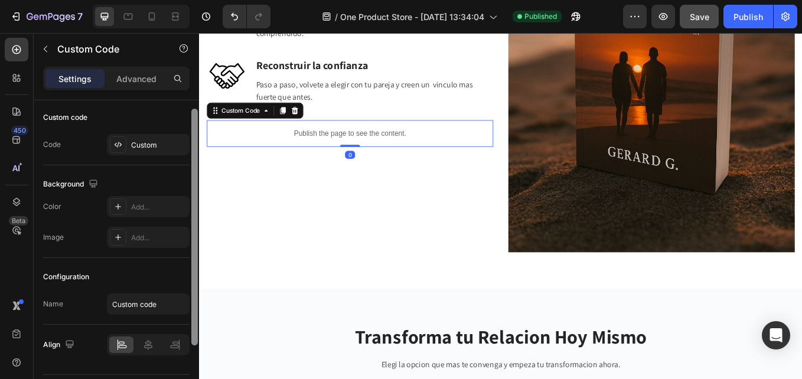
drag, startPoint x: 194, startPoint y: 166, endPoint x: 188, endPoint y: 217, distance: 51.0
click at [188, 217] on div "You can insert HTML, CSS, JavaScript or Liquid code Learn more Custom code Code…" at bounding box center [116, 256] width 165 height 312
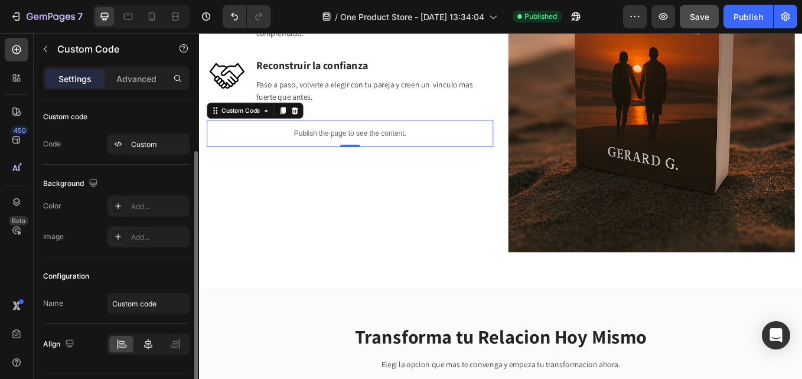
click at [146, 343] on icon at bounding box center [148, 344] width 12 height 12
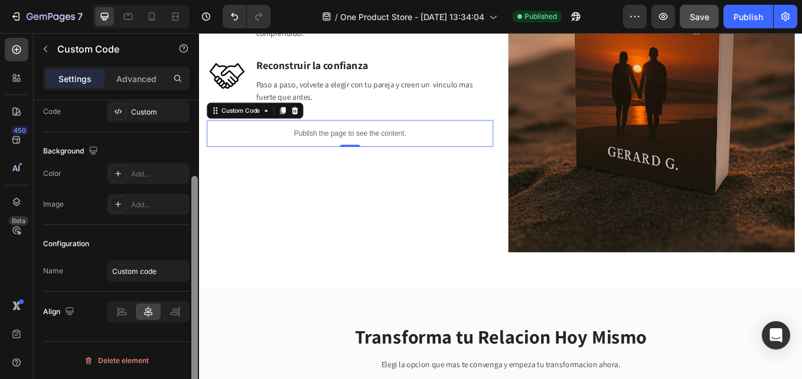
drag, startPoint x: 196, startPoint y: 189, endPoint x: 190, endPoint y: 299, distance: 110.5
click at [190, 299] on div at bounding box center [194, 256] width 9 height 312
click at [142, 75] on p "Advanced" at bounding box center [136, 79] width 40 height 12
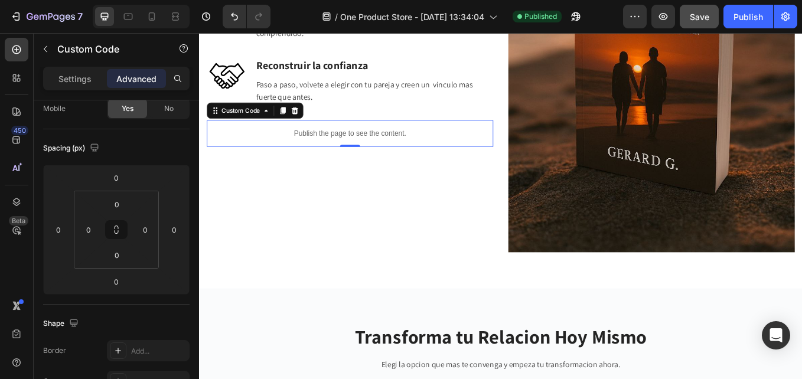
scroll to position [411, 0]
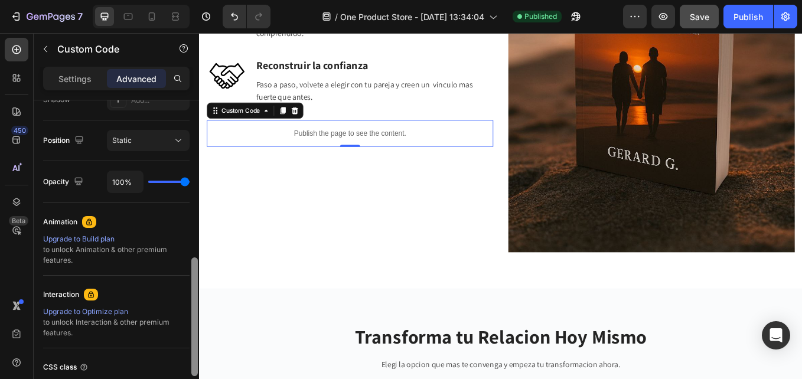
drag, startPoint x: 198, startPoint y: 201, endPoint x: 197, endPoint y: 229, distance: 27.8
click at [197, 229] on div at bounding box center [194, 256] width 9 height 312
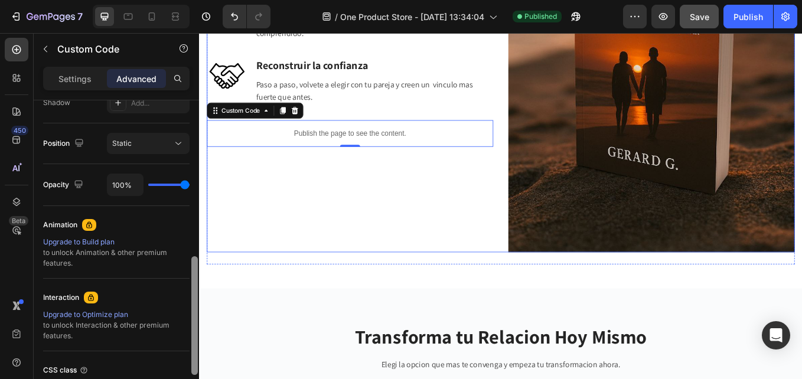
drag, startPoint x: 392, startPoint y: 309, endPoint x: 208, endPoint y: 202, distance: 212.6
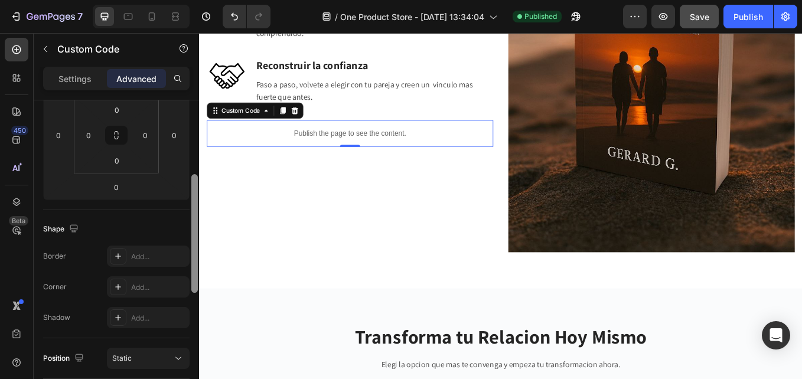
scroll to position [201, 0]
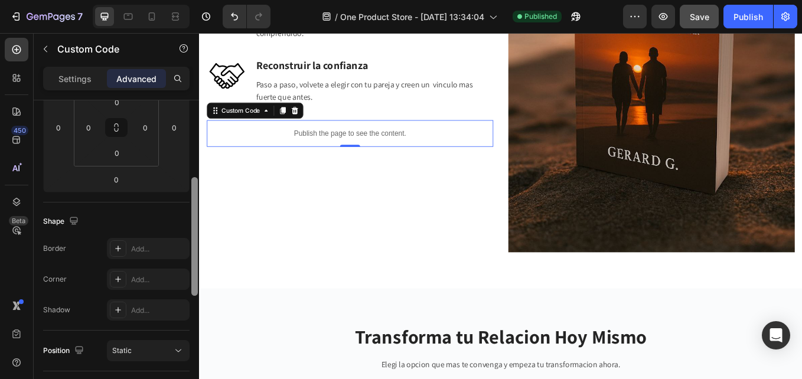
drag, startPoint x: 191, startPoint y: 285, endPoint x: 195, endPoint y: 195, distance: 89.9
click at [195, 195] on div at bounding box center [194, 236] width 6 height 119
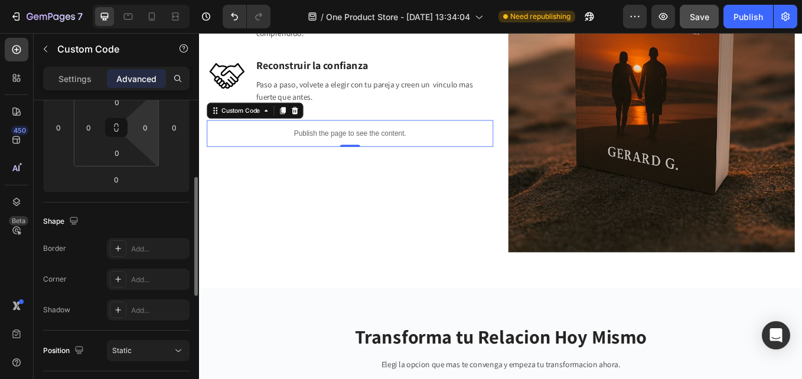
scroll to position [142, 0]
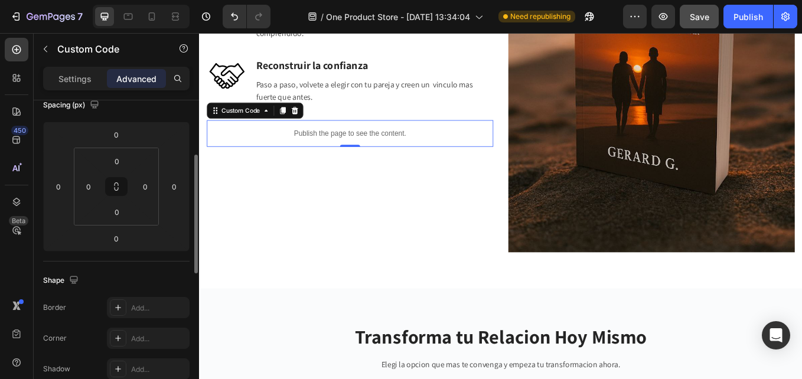
click at [55, 83] on div "Settings" at bounding box center [74, 78] width 59 height 19
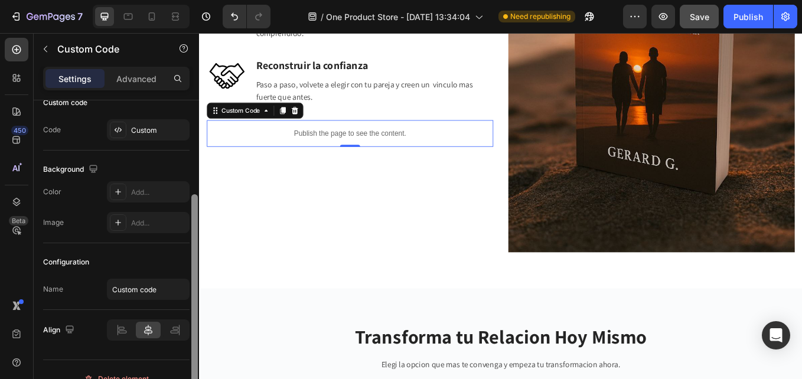
scroll to position [99, 0]
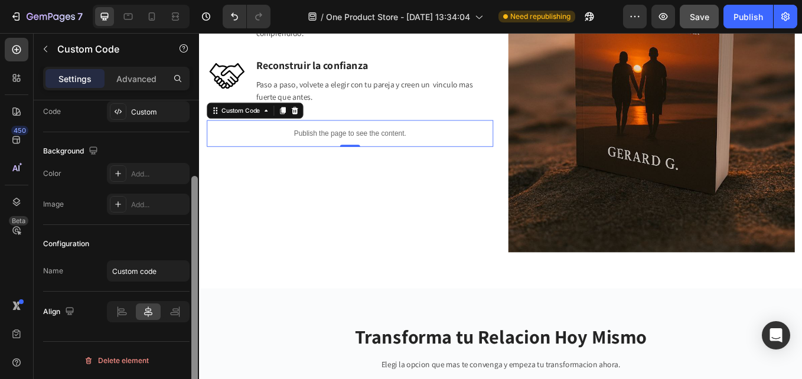
drag, startPoint x: 195, startPoint y: 221, endPoint x: 193, endPoint y: 260, distance: 39.0
click at [193, 260] on div at bounding box center [194, 294] width 6 height 237
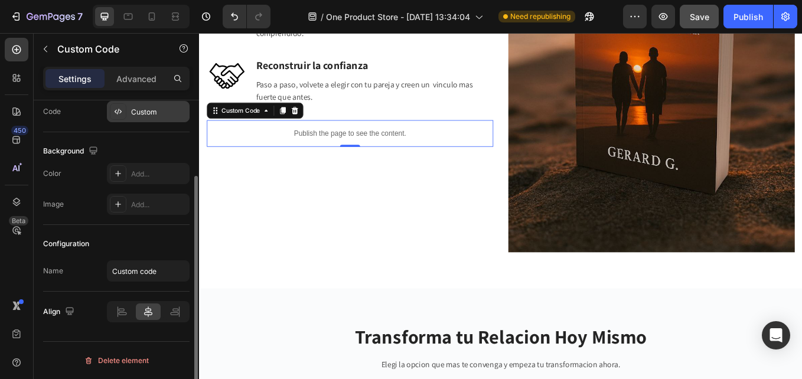
click at [139, 110] on div "Custom" at bounding box center [158, 112] width 55 height 11
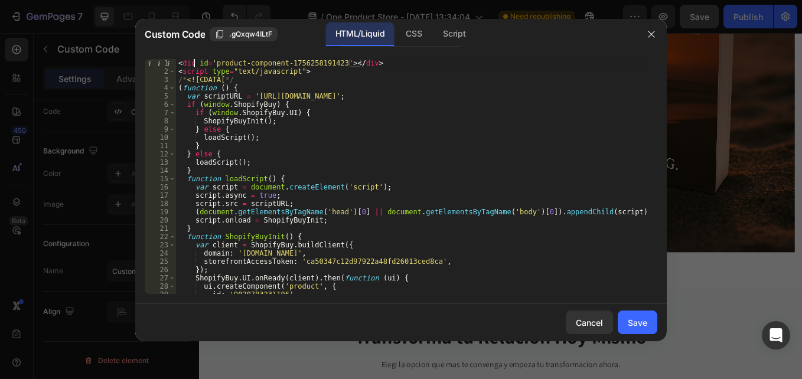
click at [193, 62] on div "< div id = 'product-component-1756258191423' > </ div > < script type = "text/j…" at bounding box center [412, 184] width 472 height 251
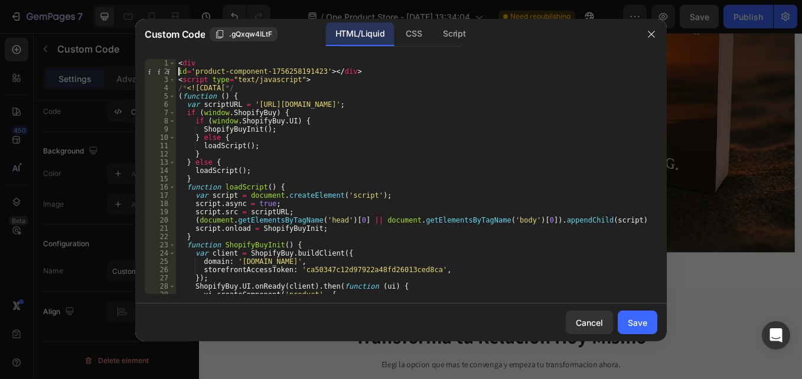
click at [208, 68] on div "< div id = 'product-component-1756258191423' > </ div > < script type = "text/j…" at bounding box center [412, 184] width 472 height 251
click at [197, 67] on div "< div id = 'product-component-1756258191423' > </ div > < script type = "text/j…" at bounding box center [412, 184] width 472 height 251
type textarea "<"
paste textarea "</div>"
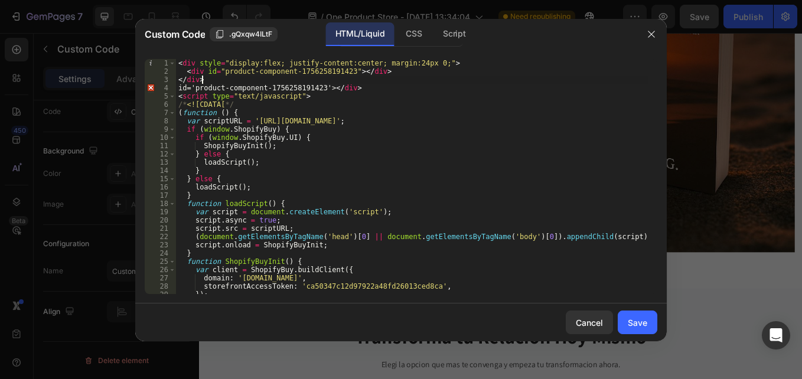
click at [276, 64] on div "< div style = "display:flex; justify-content:center; margin:24px 0;" > < div id…" at bounding box center [412, 184] width 472 height 251
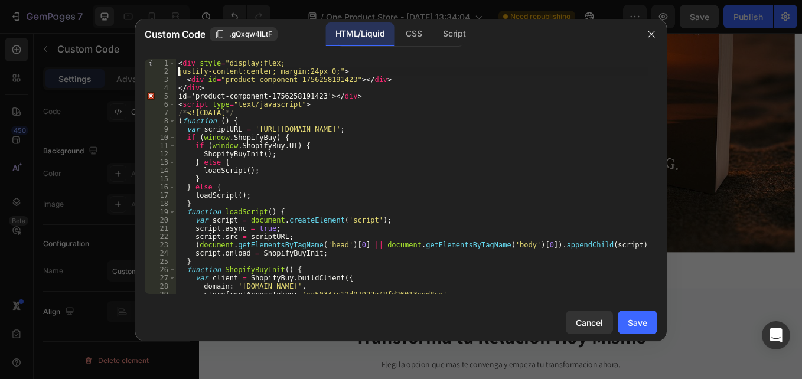
click at [203, 77] on div "< div style = "display:flex; justify-content:center; margin:24px 0;" > < div id…" at bounding box center [412, 184] width 472 height 251
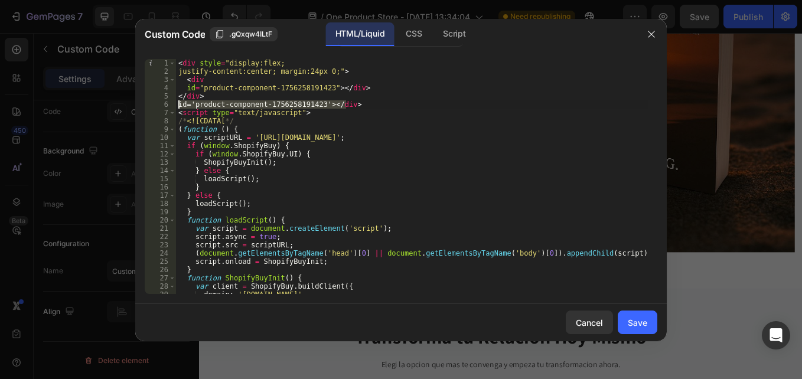
drag, startPoint x: 349, startPoint y: 107, endPoint x: 175, endPoint y: 104, distance: 174.8
click at [175, 104] on div "id="product-component-1756258191423"></div> 1 2 3 4 5 6 7 8 9 10 11 12 13 14 15…" at bounding box center [401, 176] width 512 height 235
type textarea "id='product-component-1756258191423'></div>"
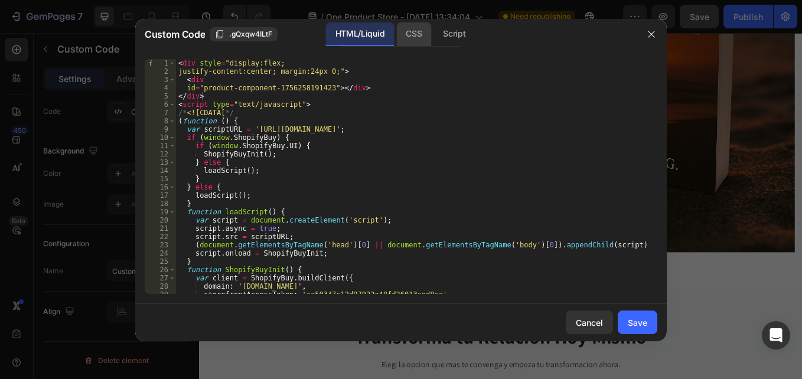
click at [433, 24] on div "CSS" at bounding box center [453, 34] width 41 height 24
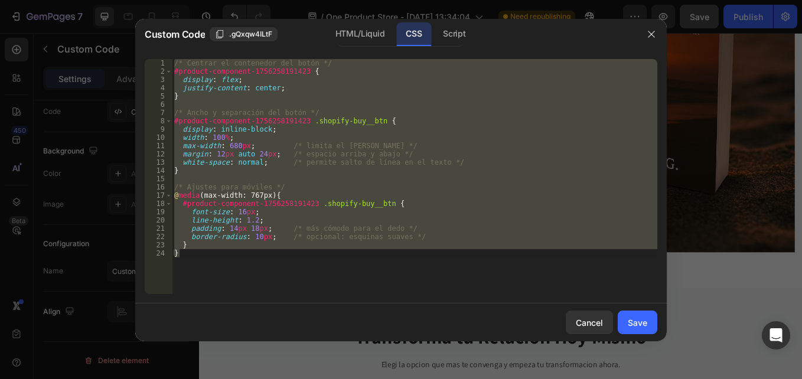
click at [190, 261] on div "/* Centrar el contenedor del botón */ #product-component-1756258191423 { displa…" at bounding box center [414, 176] width 485 height 235
drag, startPoint x: 191, startPoint y: 259, endPoint x: 149, endPoint y: 37, distance: 225.2
click at [149, 37] on div "Custom Code .gQxqw4ILtF HTML/Liquid CSS Script } 1 2 3 4 5 6 7 8 9 10 11 12 13 …" at bounding box center [400, 180] width 531 height 322
type textarea "/* Centrar el contenedor del botón */ #product-component-1756258191423 {"
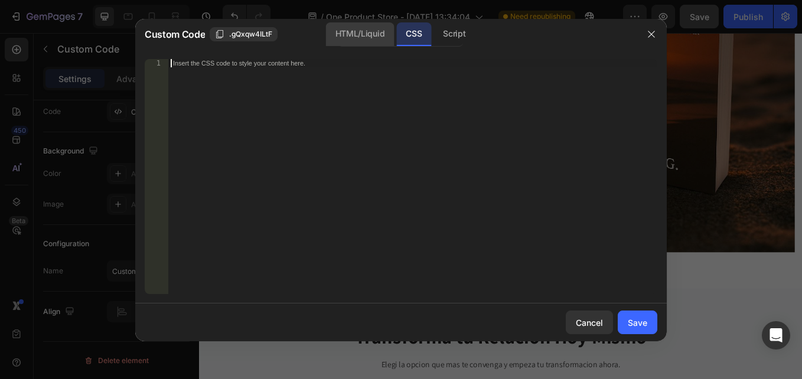
click at [343, 31] on div "HTML/Liquid" at bounding box center [360, 34] width 68 height 24
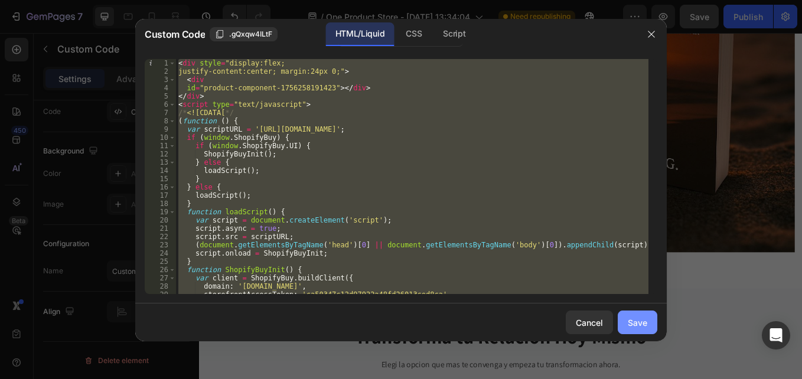
click at [654, 326] on button "Save" at bounding box center [637, 323] width 40 height 24
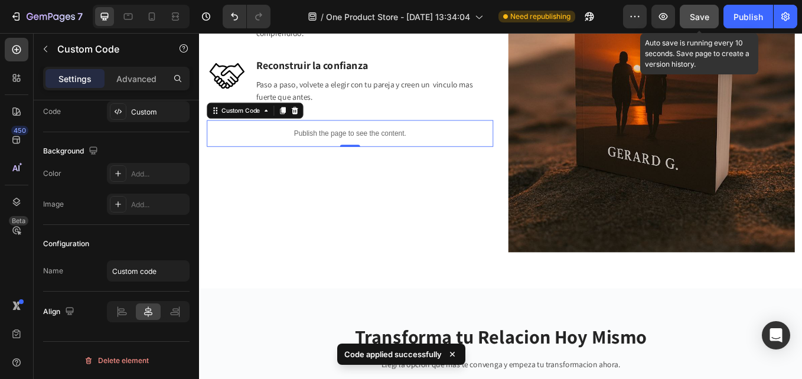
click at [698, 17] on span "Save" at bounding box center [698, 17] width 19 height 10
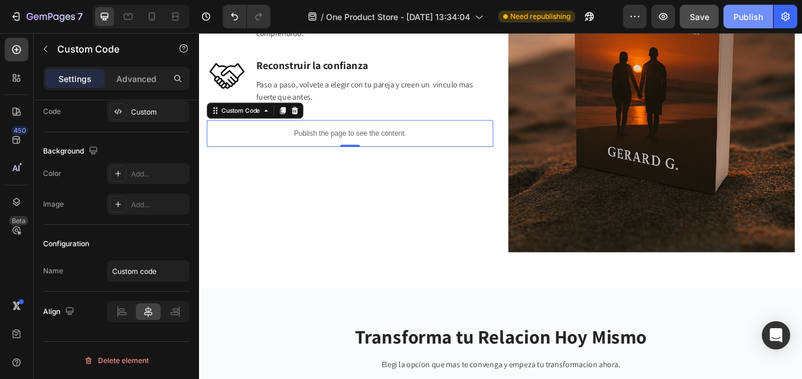
click at [747, 25] on button "Publish" at bounding box center [748, 17] width 50 height 24
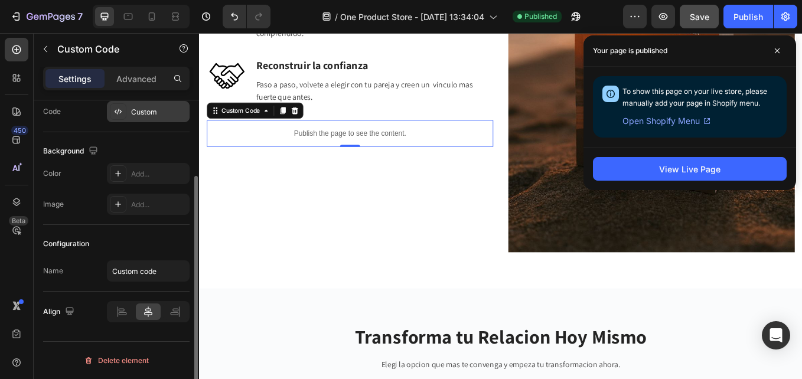
click at [133, 108] on div "Custom" at bounding box center [158, 112] width 55 height 11
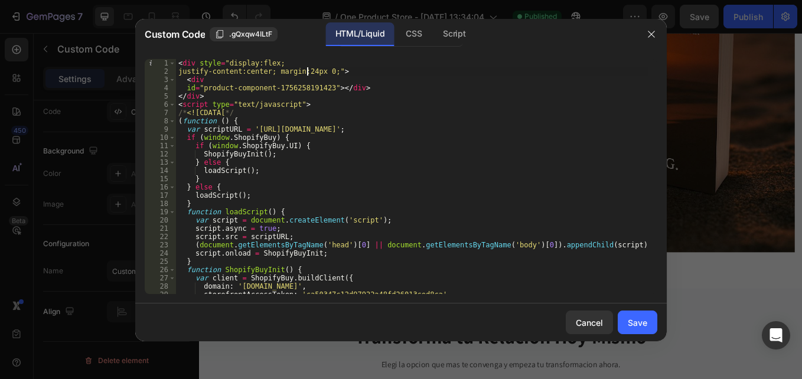
click at [306, 70] on div "< div style = "display:flex; justify-content:center; margin:24px 0;" > < div id…" at bounding box center [412, 184] width 472 height 251
type textarea "justify-content:center; margin:40px 0;">"
click at [626, 323] on button "Save" at bounding box center [637, 323] width 40 height 24
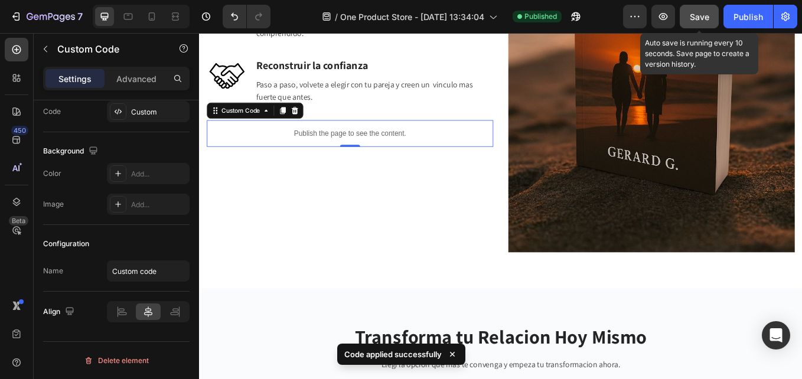
click at [698, 22] on div "Save" at bounding box center [698, 17] width 19 height 12
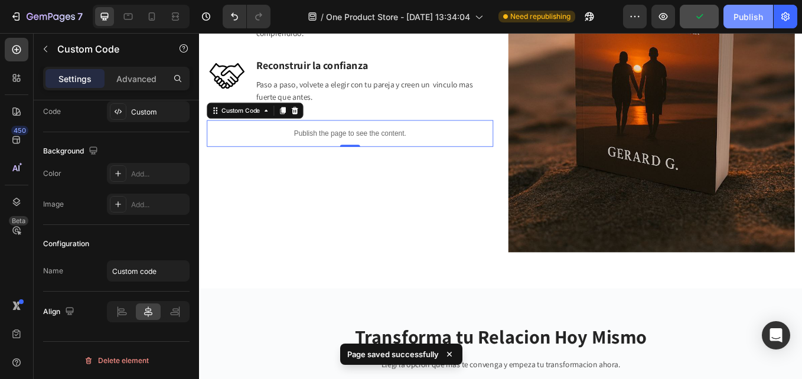
click at [746, 17] on div "Publish" at bounding box center [748, 17] width 30 height 12
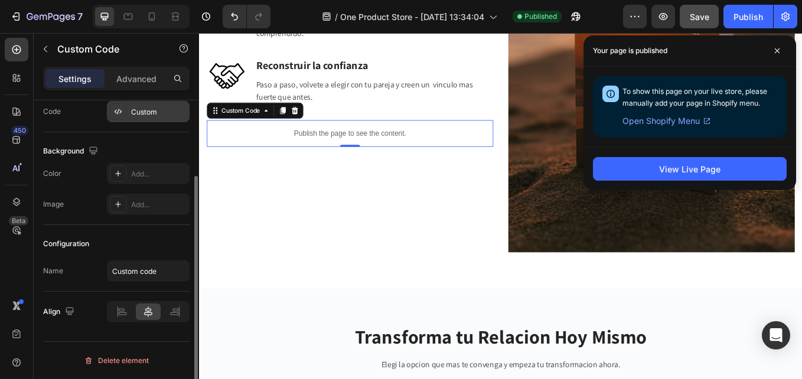
click at [126, 107] on div at bounding box center [118, 111] width 17 height 17
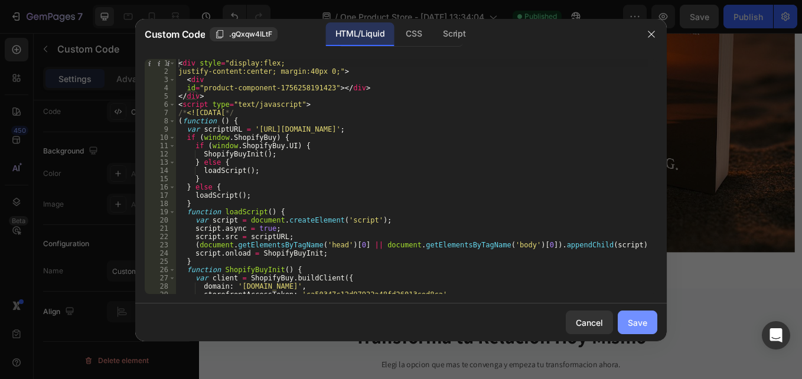
click at [639, 320] on div "Save" at bounding box center [637, 322] width 19 height 12
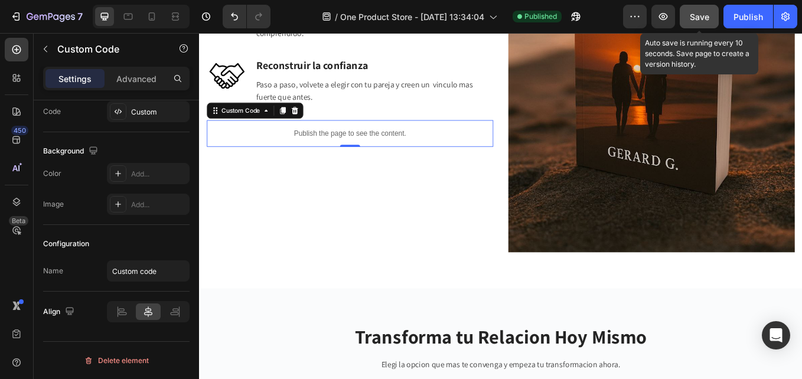
click at [713, 22] on button "Save" at bounding box center [698, 17] width 39 height 24
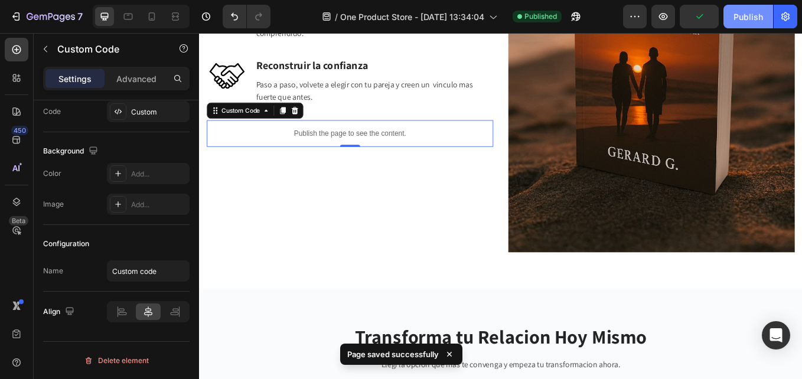
click at [745, 16] on div "Publish" at bounding box center [748, 17] width 30 height 12
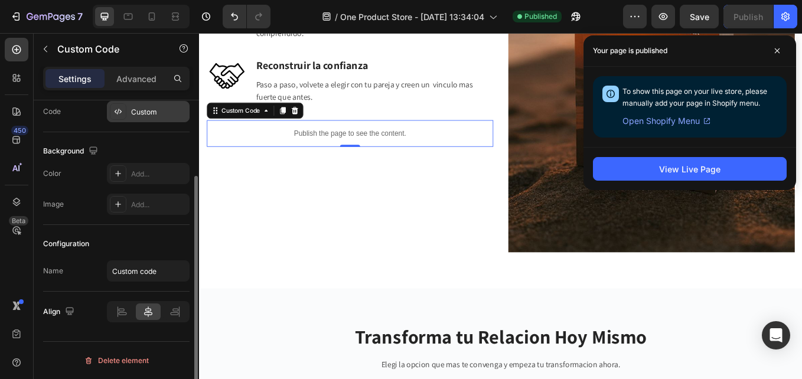
click at [140, 104] on div "Custom" at bounding box center [148, 111] width 83 height 21
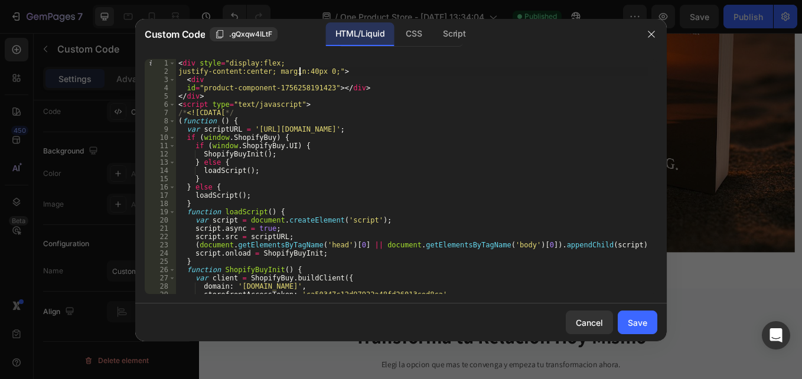
click at [300, 70] on div "< div style = "display:flex; justify-content:center; margin:40px 0;" > < div id…" at bounding box center [412, 184] width 472 height 251
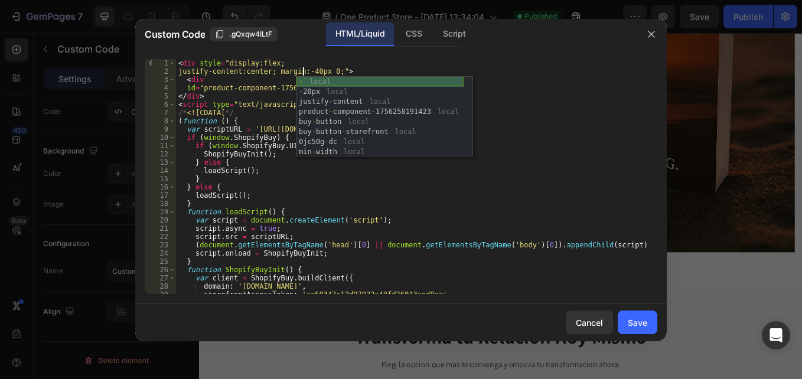
click at [321, 81] on div "- local - 20px local justify - content local product - component-1756258191423 …" at bounding box center [379, 127] width 167 height 100
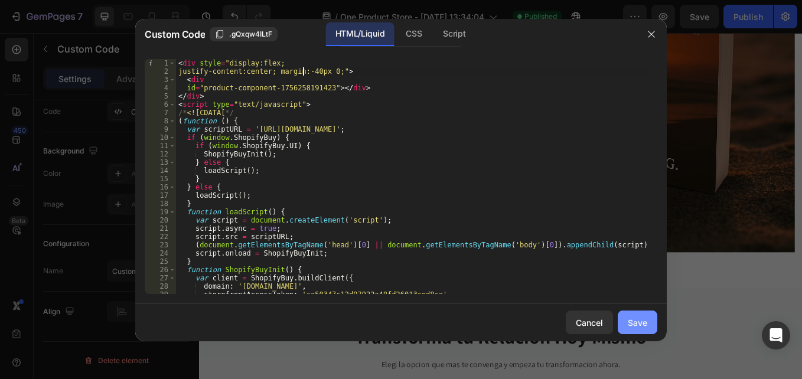
type textarea "justify-content:center; margin:-40px 0;">"
click at [630, 320] on div "Save" at bounding box center [637, 322] width 19 height 12
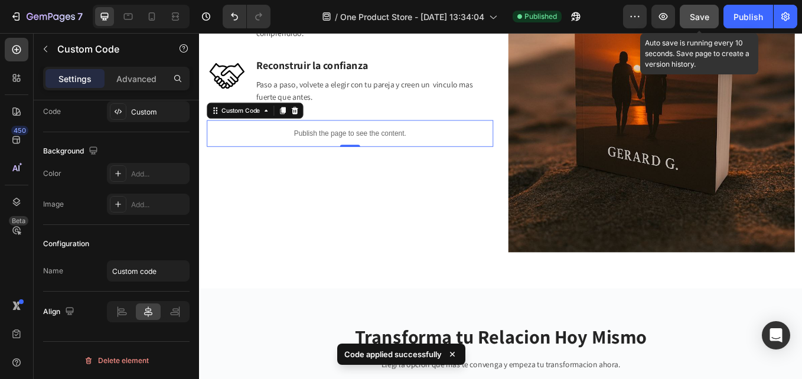
click at [699, 24] on button "Save" at bounding box center [698, 17] width 39 height 24
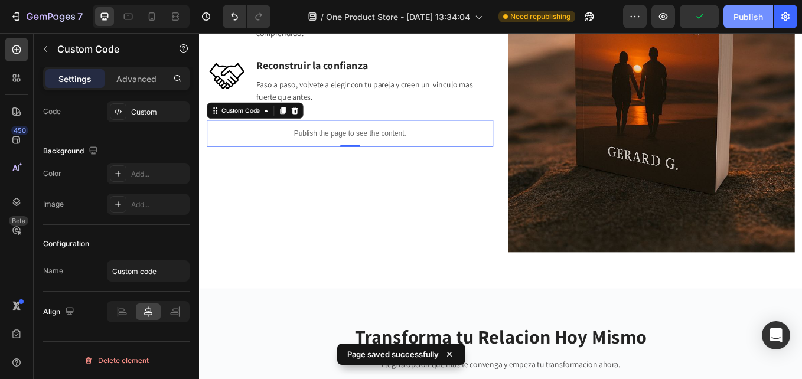
click at [744, 14] on div "Publish" at bounding box center [748, 17] width 30 height 12
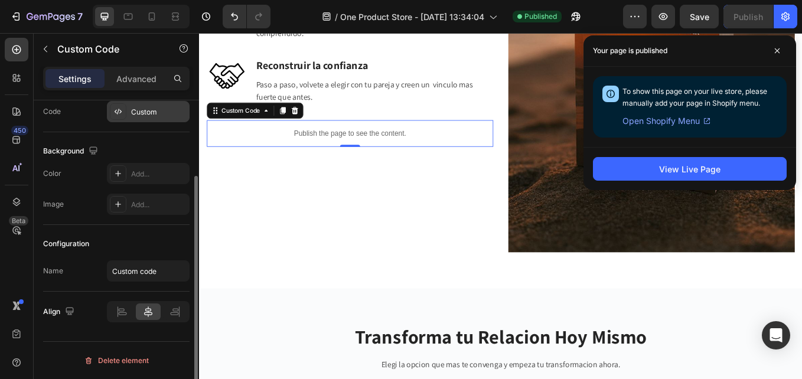
click at [121, 104] on div at bounding box center [118, 111] width 17 height 17
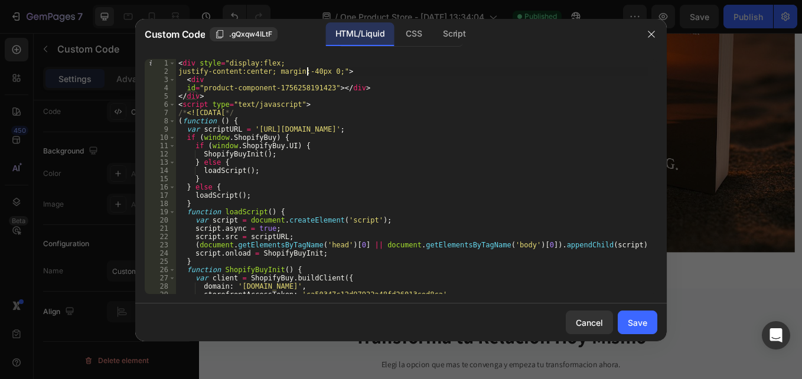
click at [308, 71] on div "< div style = "display:flex; justify-content:center; margin:-40px 0;" > < div i…" at bounding box center [412, 184] width 472 height 251
type textarea "justify-content:center; margin:-20px 0;">"
click at [625, 326] on button "Save" at bounding box center [637, 323] width 40 height 24
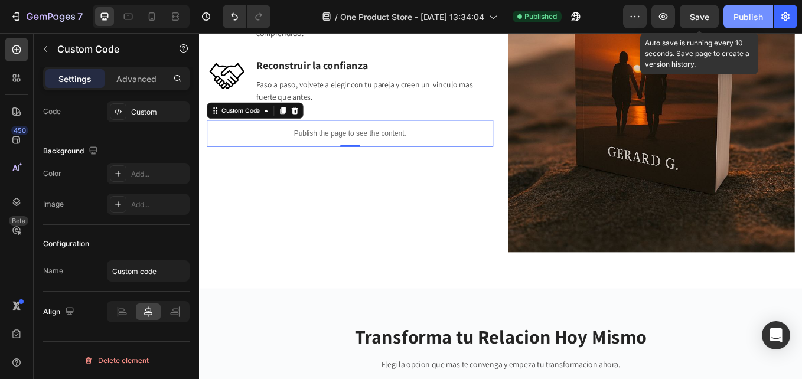
click at [701, 21] on div "Save" at bounding box center [698, 17] width 19 height 12
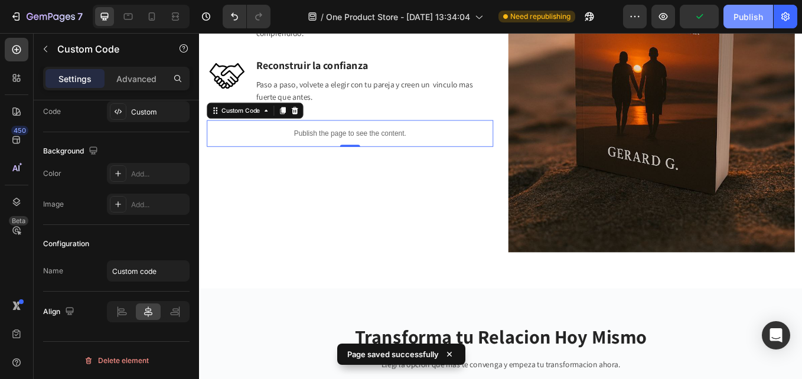
click at [744, 16] on div "Publish" at bounding box center [748, 17] width 30 height 12
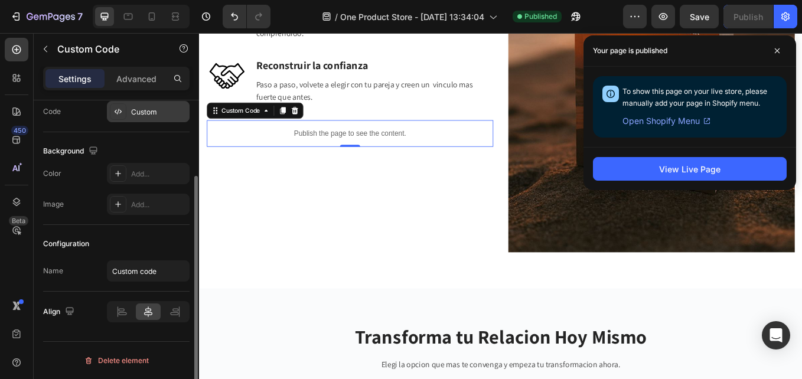
click at [133, 115] on div "Custom" at bounding box center [158, 112] width 55 height 11
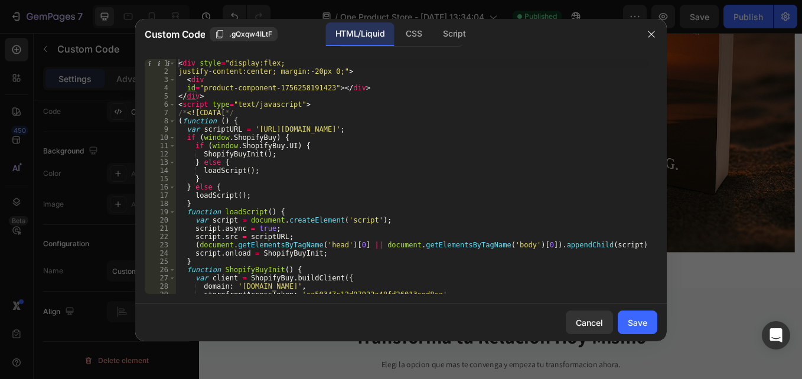
click at [310, 71] on div "< div style = "display:flex; justify-content:center; margin:-20px 0;" > < div i…" at bounding box center [412, 184] width 472 height 251
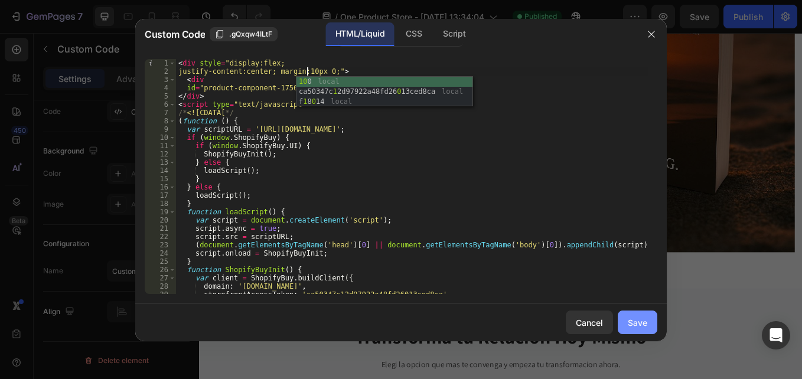
type textarea "justify-content:center; margin:10px 0;">"
click at [643, 328] on div "Save" at bounding box center [637, 322] width 19 height 12
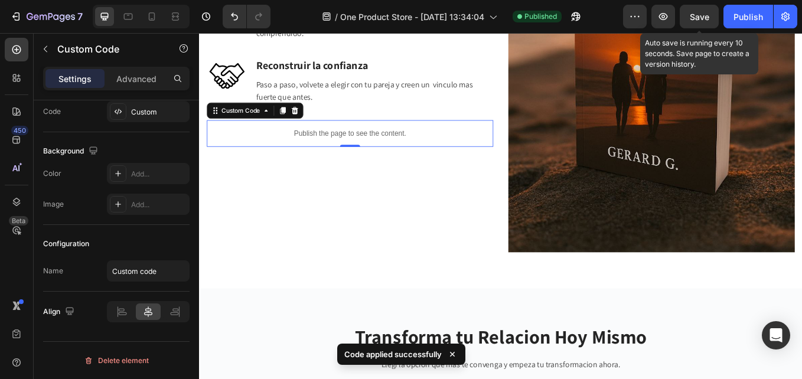
click at [696, 15] on span "Save" at bounding box center [698, 17] width 19 height 10
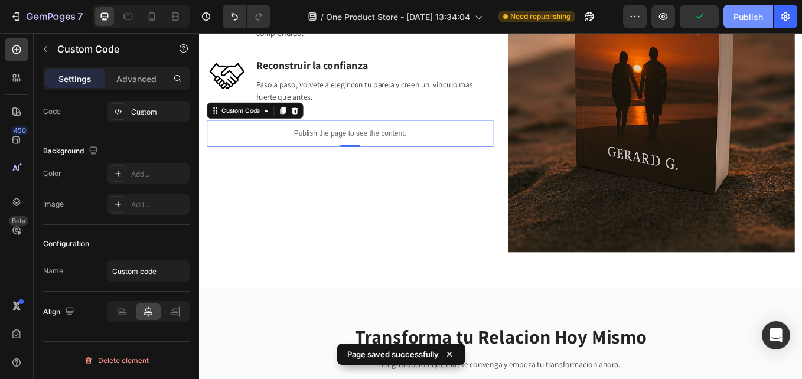
click at [744, 19] on div "Publish" at bounding box center [748, 17] width 30 height 12
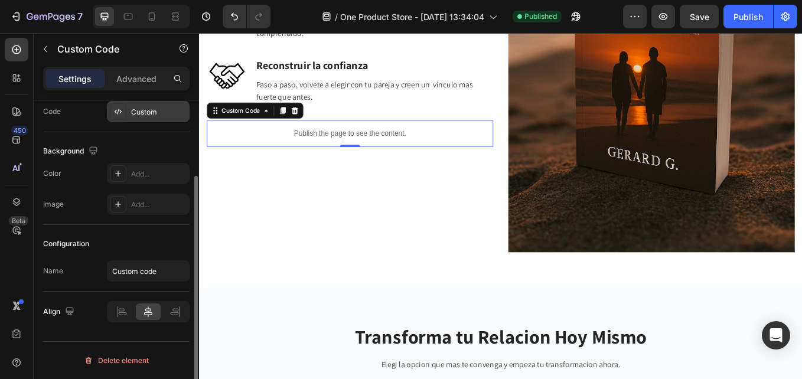
click at [139, 107] on div "Custom" at bounding box center [158, 112] width 55 height 11
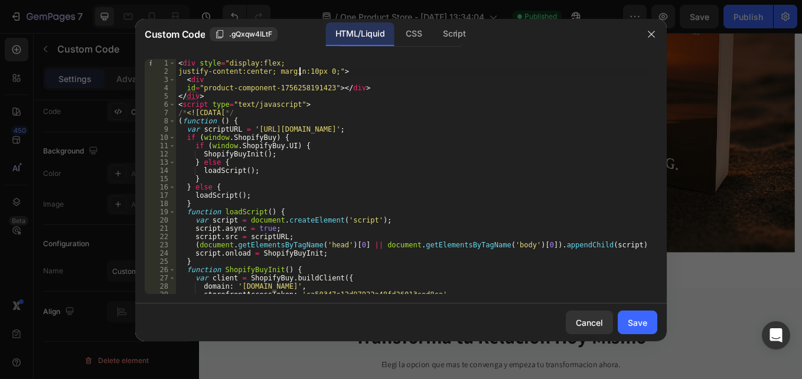
click at [299, 71] on div "< div style = "display:flex; justify-content:center; margin:10px 0;" > < div id…" at bounding box center [412, 184] width 472 height 251
click at [305, 71] on div "< div style = "display:flex; justify-content:center; margin:10px 0;" > < div id…" at bounding box center [412, 184] width 472 height 251
type textarea "justify-content:center; margin:-5px 0;">"
click at [629, 321] on div "Save" at bounding box center [637, 322] width 19 height 12
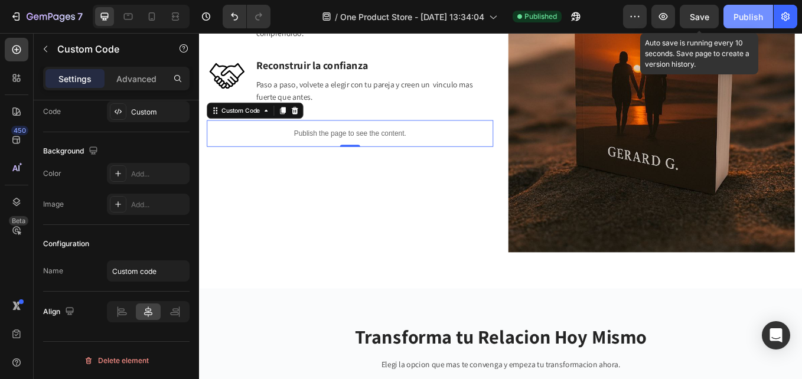
drag, startPoint x: 700, startPoint y: 25, endPoint x: 731, endPoint y: 19, distance: 32.3
click at [700, 24] on button "Save" at bounding box center [698, 17] width 39 height 24
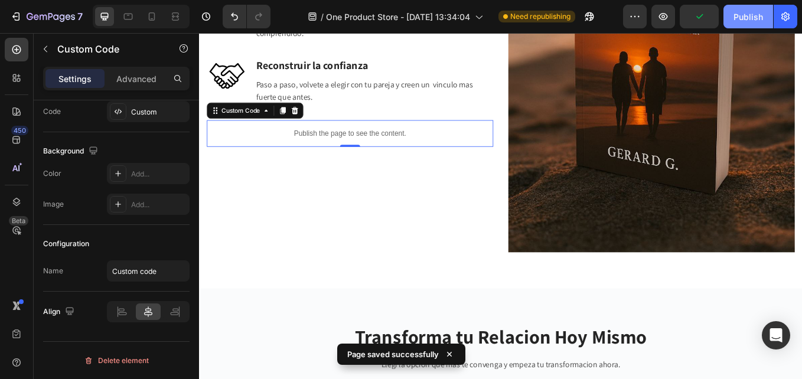
click at [743, 17] on div "Publish" at bounding box center [748, 17] width 30 height 12
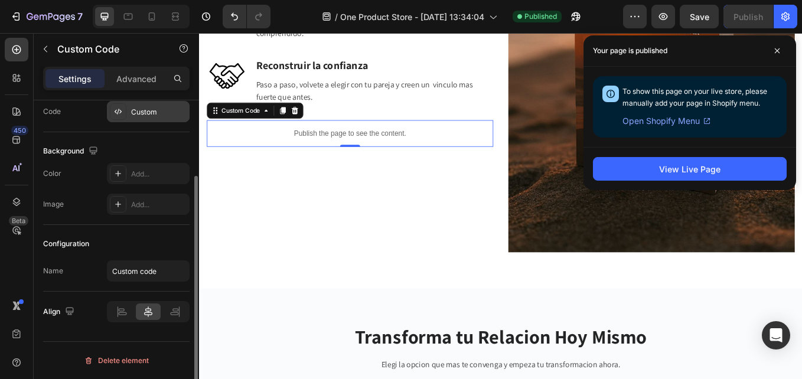
click at [128, 108] on div "Custom" at bounding box center [148, 111] width 83 height 21
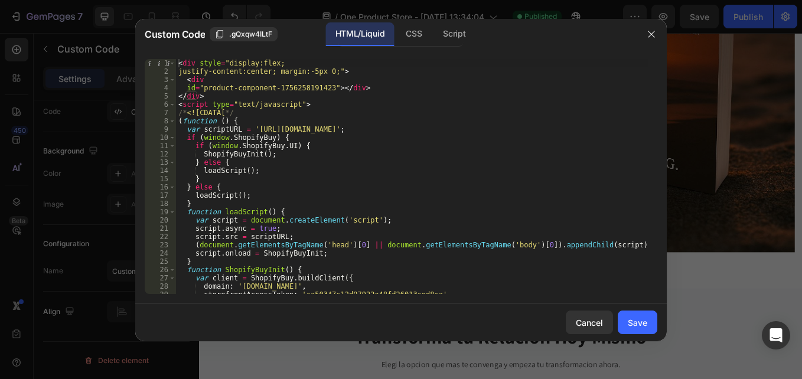
click at [308, 69] on div "< div style = "display:flex; justify-content:center; margin:-5px 0;" > < div id…" at bounding box center [412, 184] width 472 height 251
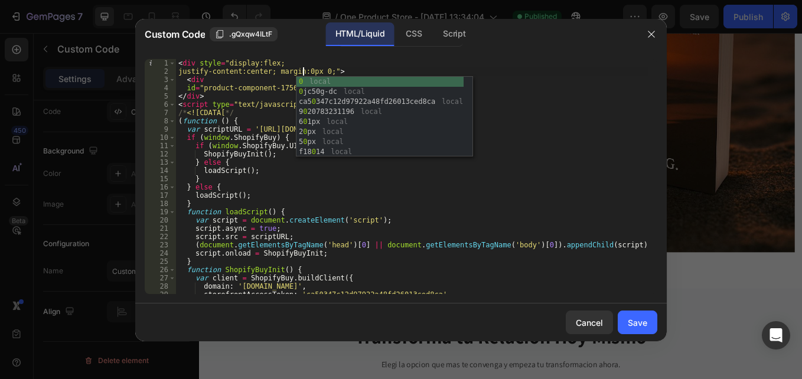
scroll to position [0, 10]
type textarea "justify-content:center; margin:0px 0;">"
click at [630, 315] on button "Save" at bounding box center [637, 323] width 40 height 24
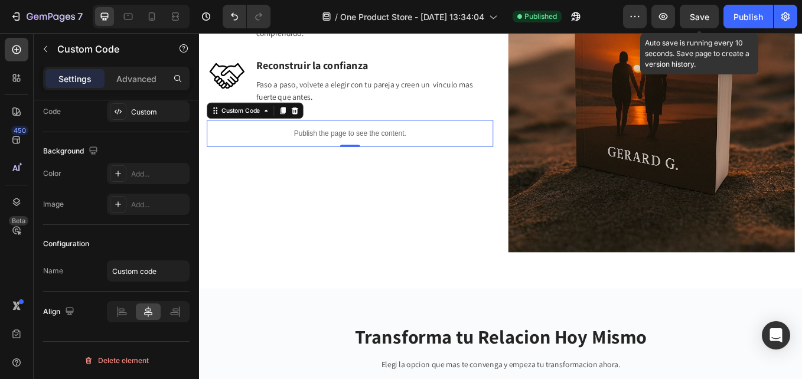
click at [691, 19] on span "Save" at bounding box center [698, 17] width 19 height 10
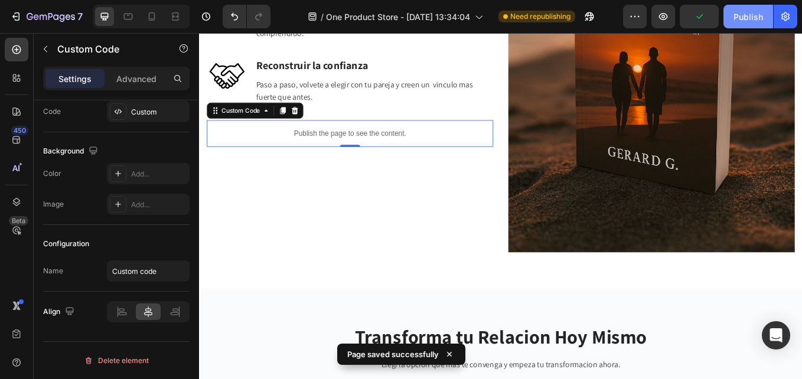
click at [741, 11] on div "Publish" at bounding box center [748, 17] width 30 height 12
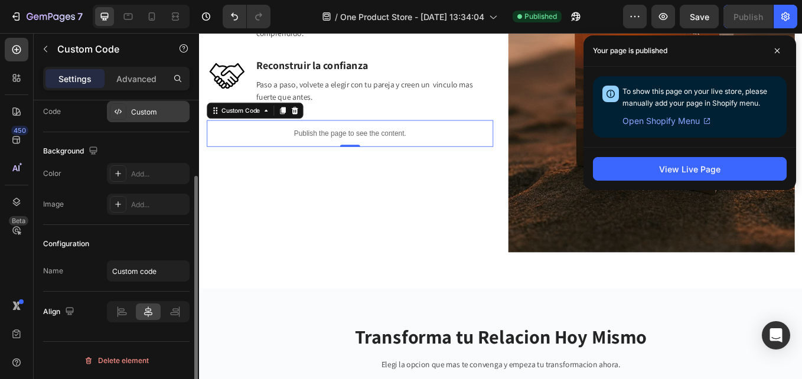
click at [142, 103] on div "Custom" at bounding box center [148, 111] width 83 height 21
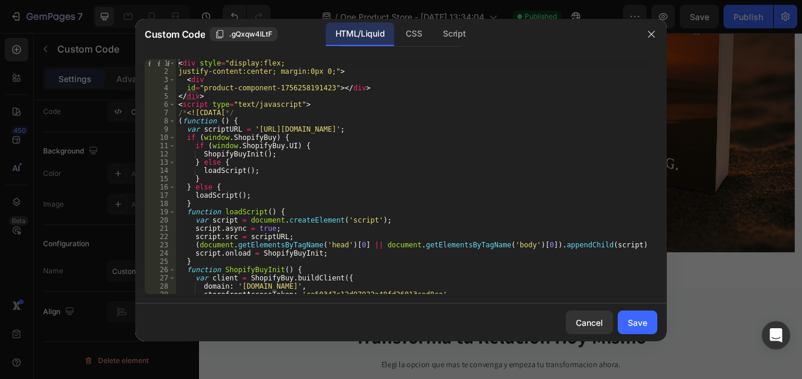
click at [302, 70] on div "< div style = "display:flex; justify-content:center; margin:0px 0;" > < div id …" at bounding box center [412, 184] width 472 height 251
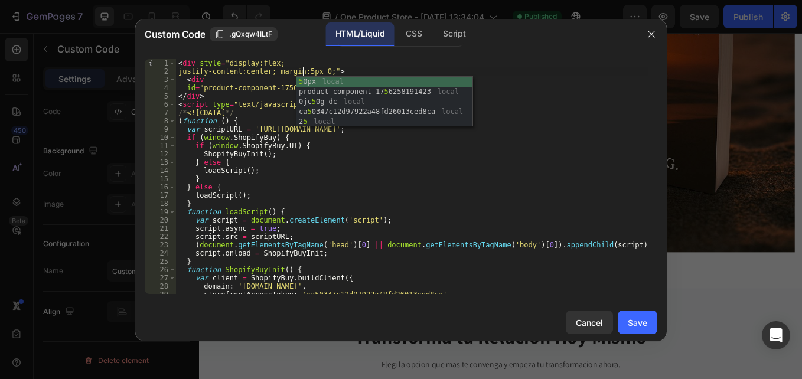
type textarea "justify-content:center; margin:5px 0;">"
click at [631, 323] on div "Save" at bounding box center [637, 322] width 19 height 12
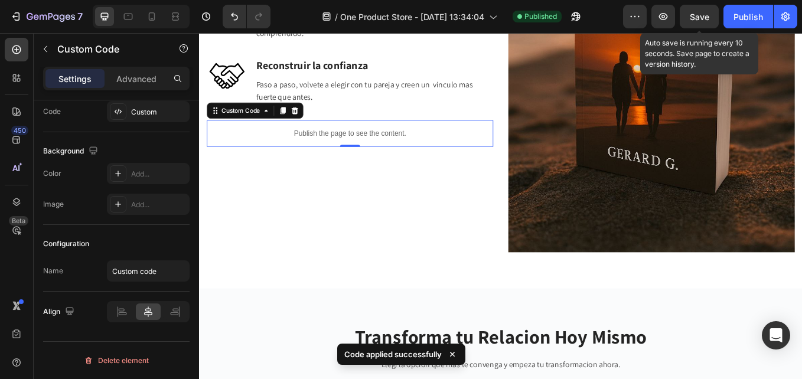
click at [704, 22] on div "Save" at bounding box center [698, 17] width 19 height 12
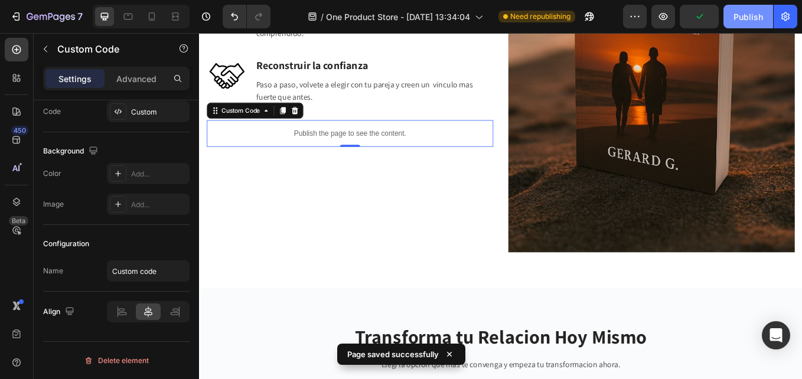
click at [747, 15] on div "Publish" at bounding box center [748, 17] width 30 height 12
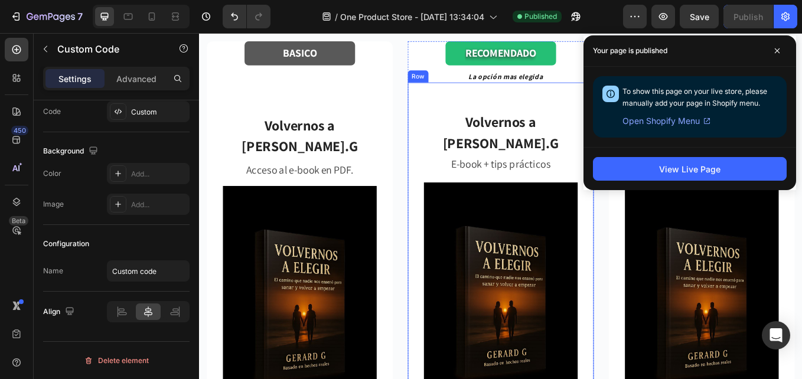
scroll to position [1891, 0]
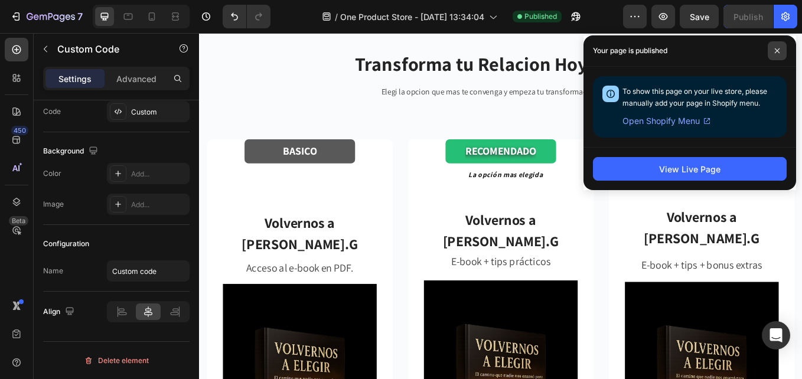
click at [777, 47] on span at bounding box center [776, 50] width 19 height 19
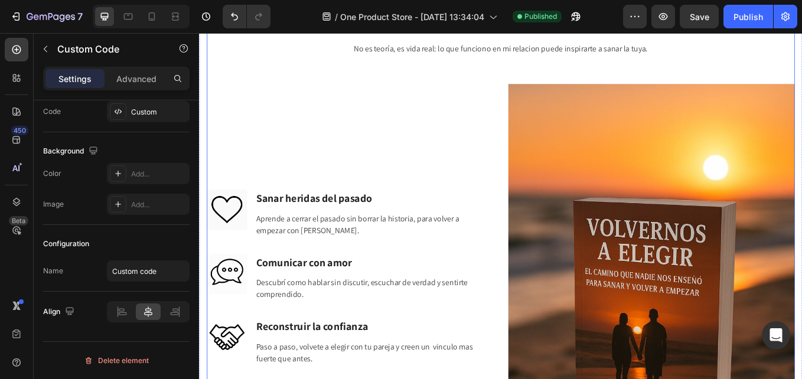
scroll to position [2127, 0]
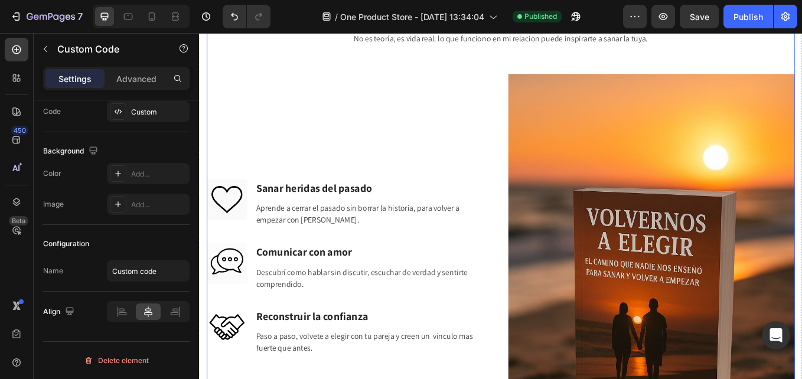
click at [724, 194] on img at bounding box center [730, 333] width 336 height 505
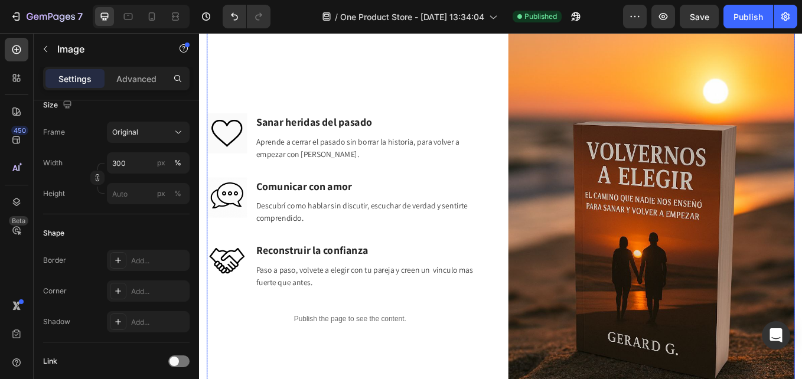
scroll to position [1596, 0]
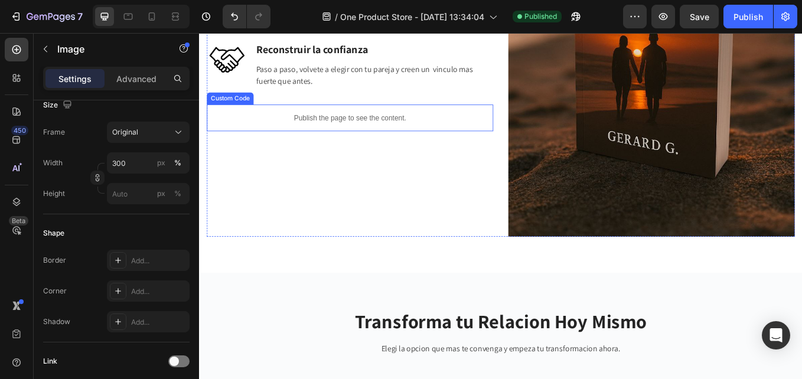
click at [367, 139] on div "Publish the page to see the content." at bounding box center [376, 132] width 336 height 31
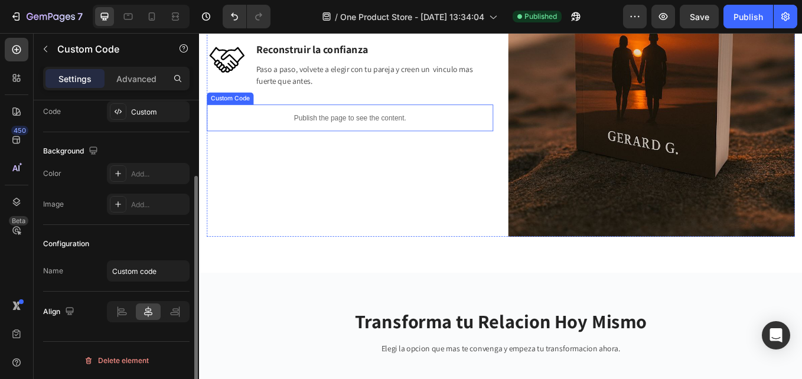
scroll to position [0, 0]
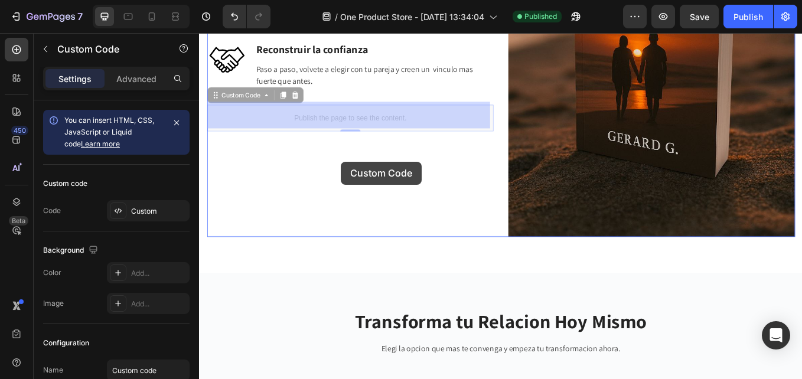
drag, startPoint x: 367, startPoint y: 119, endPoint x: 365, endPoint y: 184, distance: 65.5
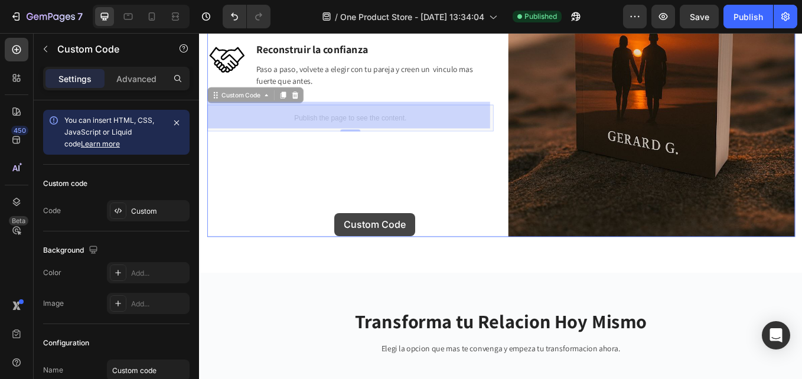
drag, startPoint x: 366, startPoint y: 115, endPoint x: 358, endPoint y: 240, distance: 125.4
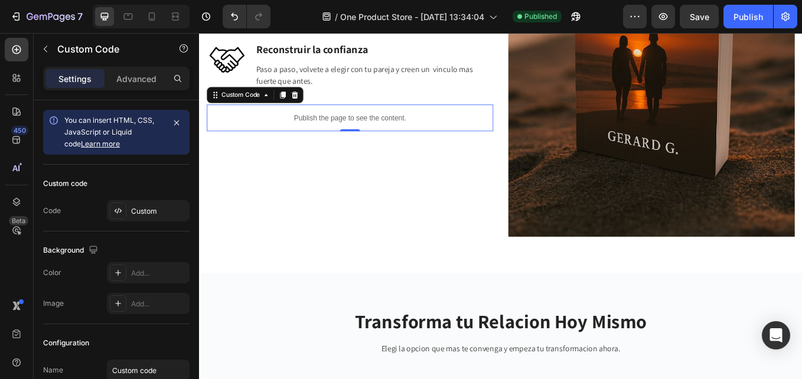
click at [380, 130] on p "Publish the page to see the content." at bounding box center [376, 132] width 336 height 12
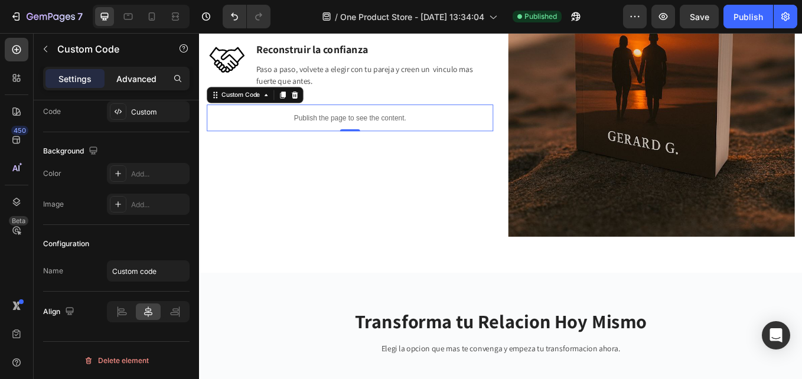
click at [140, 71] on div "Advanced" at bounding box center [136, 78] width 59 height 19
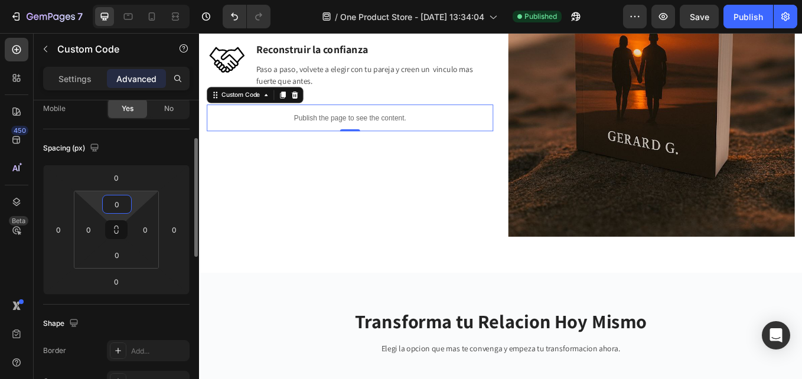
click at [113, 205] on input "0" at bounding box center [117, 204] width 24 height 18
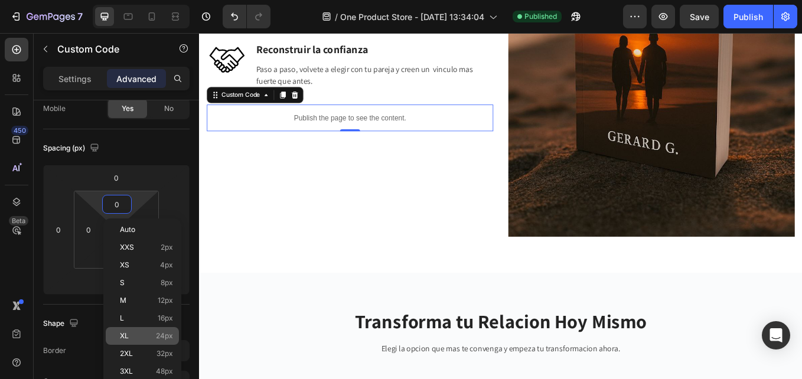
click at [148, 332] on p "XL 24px" at bounding box center [146, 336] width 53 height 8
type input "24"
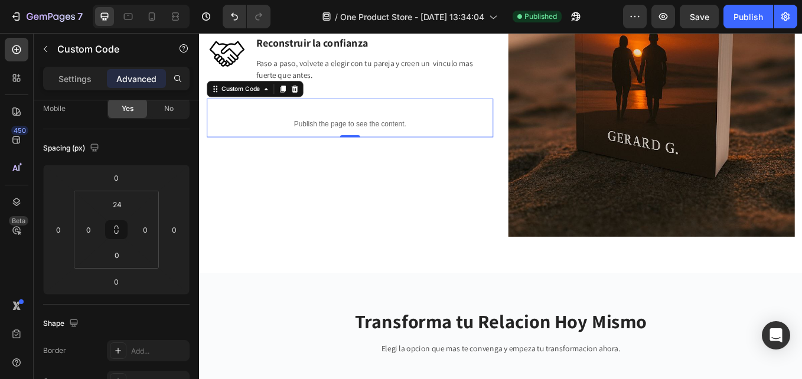
scroll to position [1589, 0]
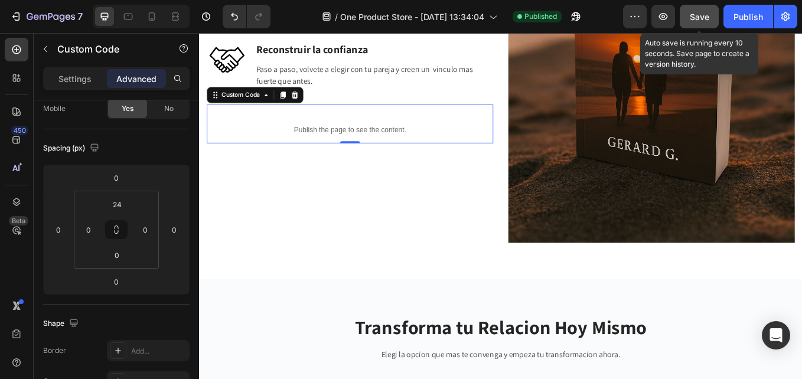
click at [700, 9] on button "Save" at bounding box center [698, 17] width 39 height 24
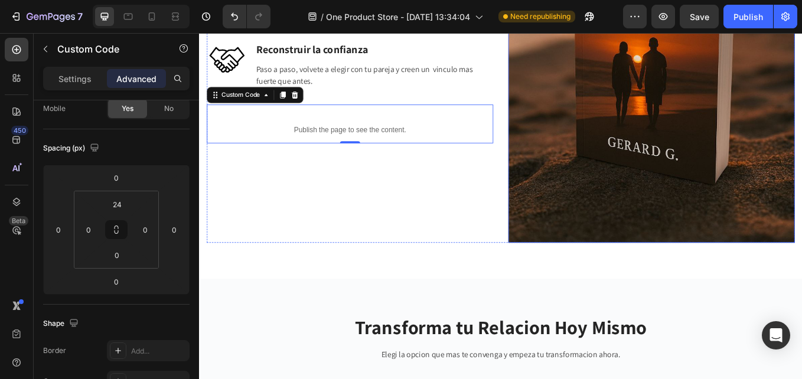
scroll to position [1530, 0]
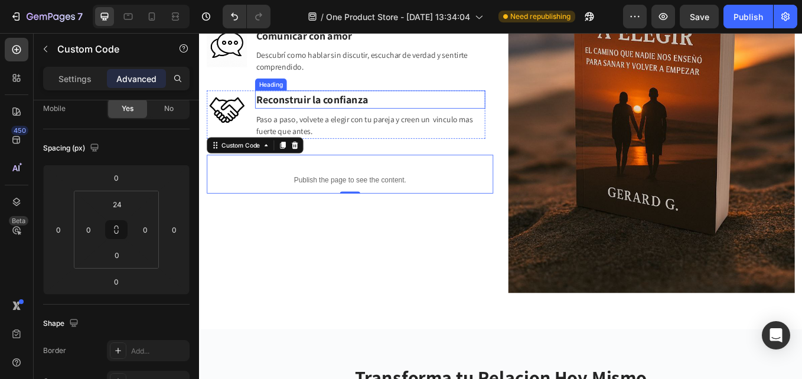
click at [345, 145] on p "Paso a paso, volvete a elegir con tu pareja y creen un vinculo mas fuerte que a…" at bounding box center [400, 142] width 268 height 28
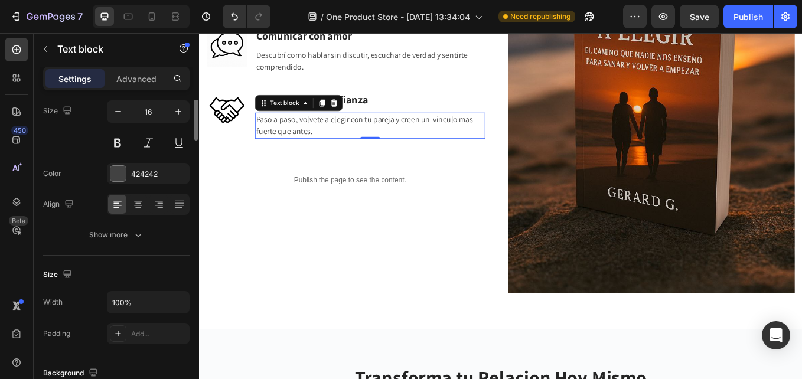
scroll to position [0, 0]
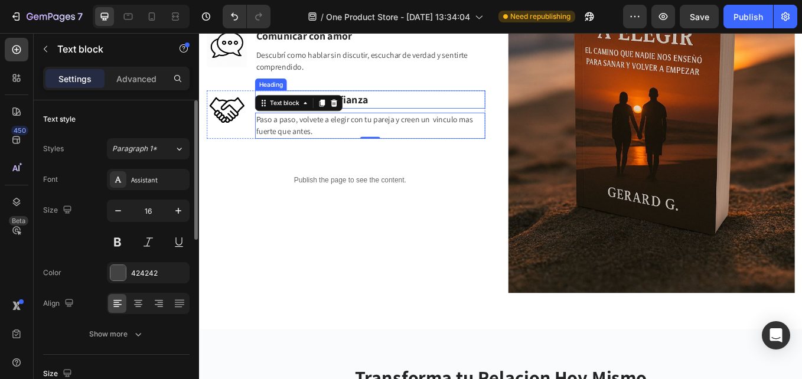
click at [399, 110] on h3 "Reconstruir la confianza" at bounding box center [399, 110] width 270 height 21
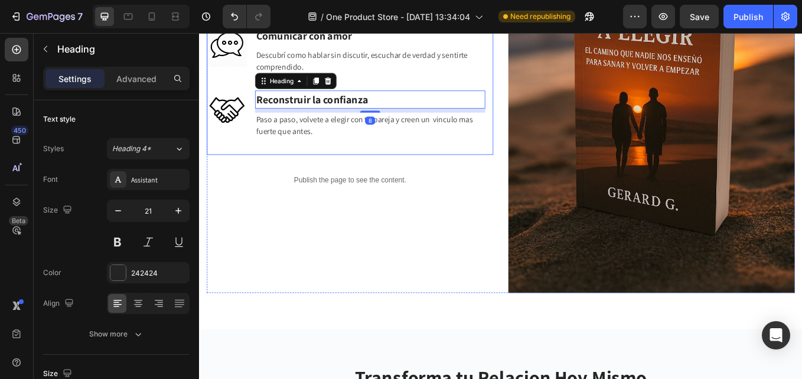
click at [336, 146] on p "Paso a paso, volvete a elegir con tu pareja y creen un vinculo mas fuerte que a…" at bounding box center [400, 142] width 268 height 28
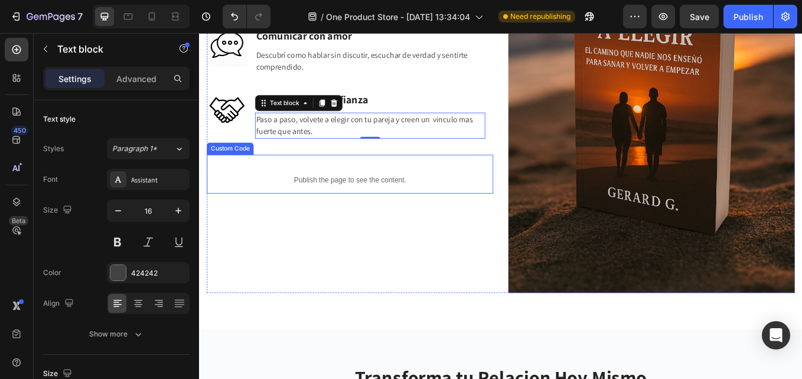
click at [355, 195] on div "Publish the page to see the content." at bounding box center [376, 205] width 336 height 31
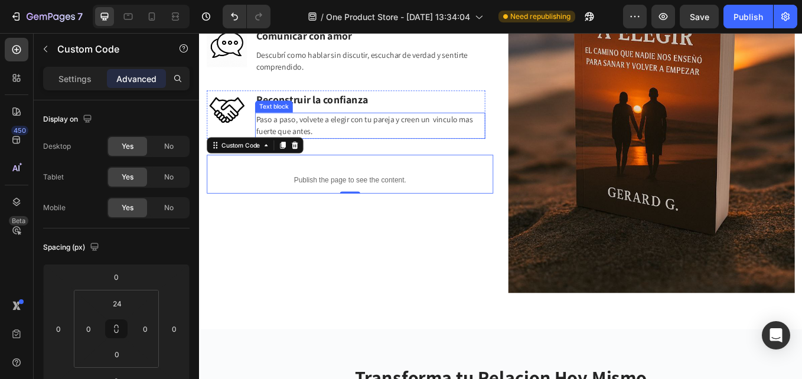
click at [362, 142] on p "Paso a paso, volvete a elegir con tu pareja y creen un vinculo mas fuerte que a…" at bounding box center [400, 142] width 268 height 28
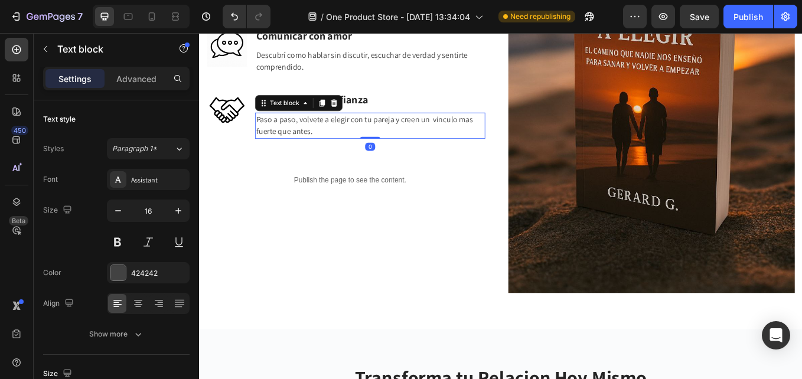
drag, startPoint x: 394, startPoint y: 152, endPoint x: 398, endPoint y: 139, distance: 13.5
click at [398, 139] on div "Paso a paso, volvete a elegir con tu pareja y creen un vinculo mas fuerte que a…" at bounding box center [399, 141] width 270 height 31
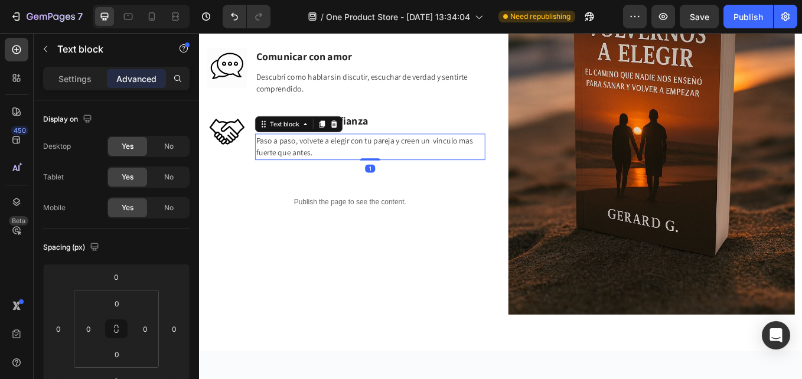
scroll to position [1530, 0]
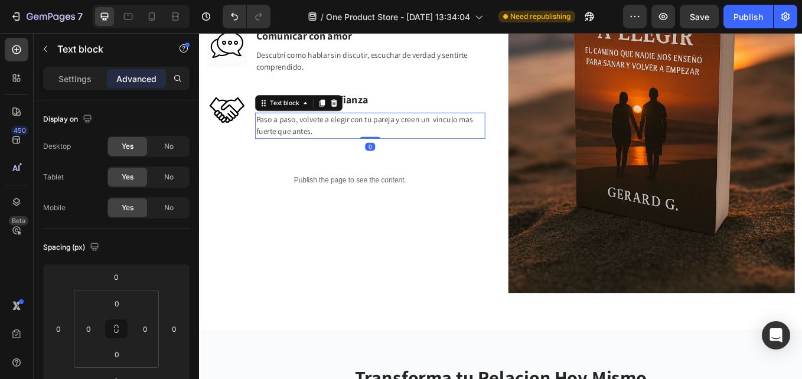
drag, startPoint x: 397, startPoint y: 151, endPoint x: 398, endPoint y: 129, distance: 21.8
click at [398, 129] on div "Paso a paso, volvete a elegir con tu pareja y creen un vinculo mas fuerte que a…" at bounding box center [399, 141] width 270 height 31
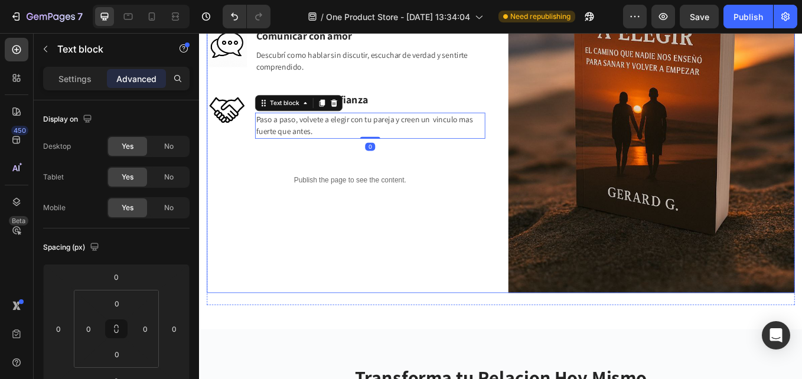
click at [382, 240] on div "Image Sanar heridas del pasado Heading Aprende a cerrar el pasado sin borrar la…" at bounding box center [376, 85] width 336 height 505
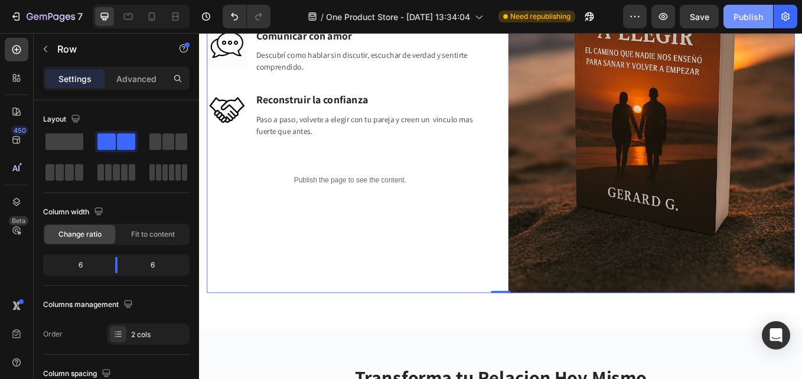
click at [762, 24] on button "Publish" at bounding box center [748, 17] width 50 height 24
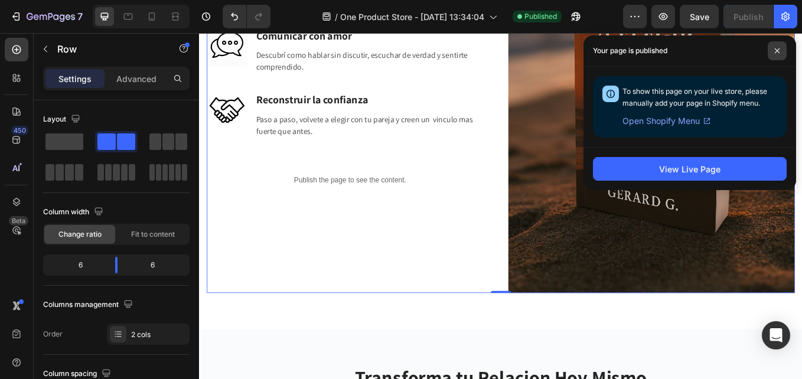
click at [774, 50] on icon at bounding box center [777, 51] width 6 height 6
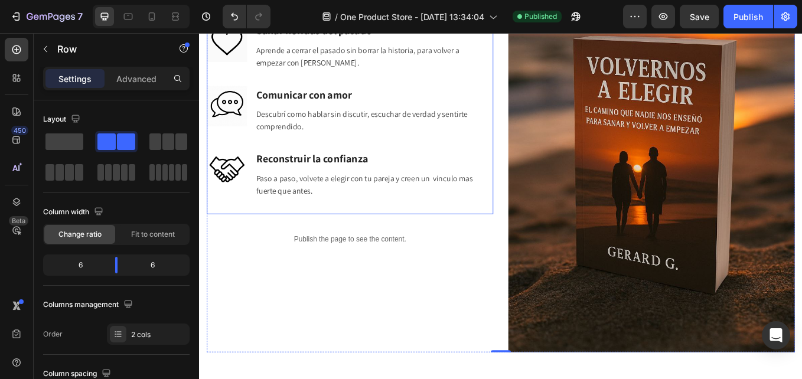
scroll to position [1471, 0]
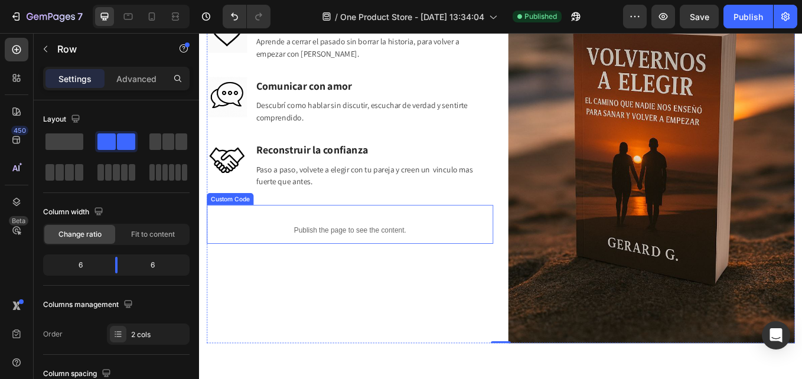
click at [351, 251] on div "Publish the page to see the content." at bounding box center [376, 264] width 336 height 31
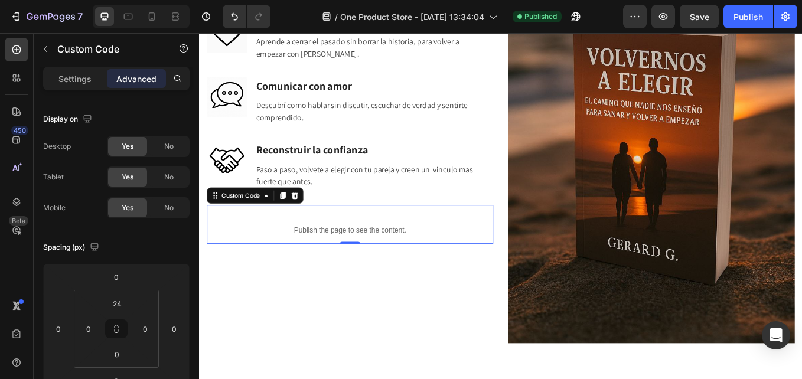
click at [76, 68] on div "Settings Advanced" at bounding box center [116, 79] width 146 height 24
click at [88, 77] on p "Settings" at bounding box center [74, 79] width 33 height 12
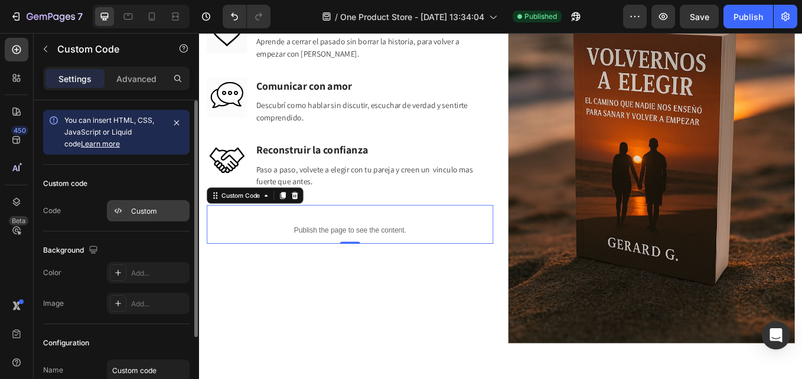
click at [131, 218] on div "Custom" at bounding box center [148, 210] width 83 height 21
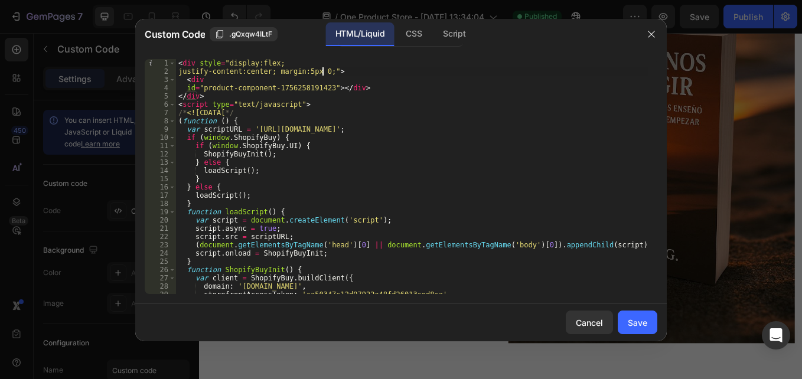
click at [321, 70] on div "< div style = "display:flex; justify-content:center; margin:5px 0;" > < div id …" at bounding box center [412, 184] width 472 height 251
drag, startPoint x: 319, startPoint y: 70, endPoint x: 343, endPoint y: 67, distance: 23.8
click at [319, 70] on div "< div style = "display:flex; justify-content:center; margin:5px 0;" > < div id …" at bounding box center [412, 184] width 472 height 251
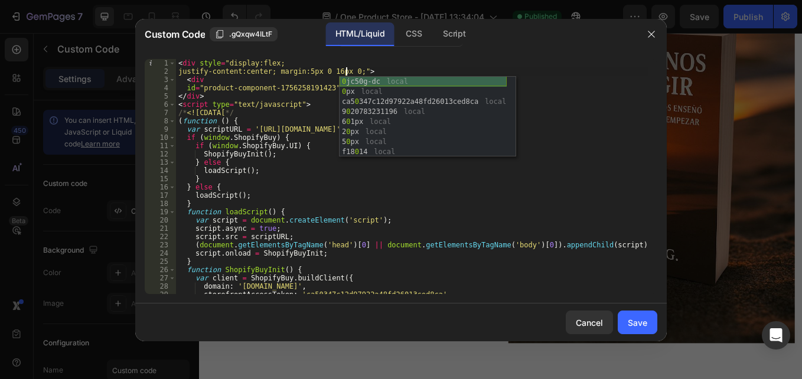
click at [340, 80] on div "0 jc50g-dc local 0 px local ca5 0 347c12d97922a48fd26013ced8ca local 9 0 207832…" at bounding box center [422, 127] width 167 height 100
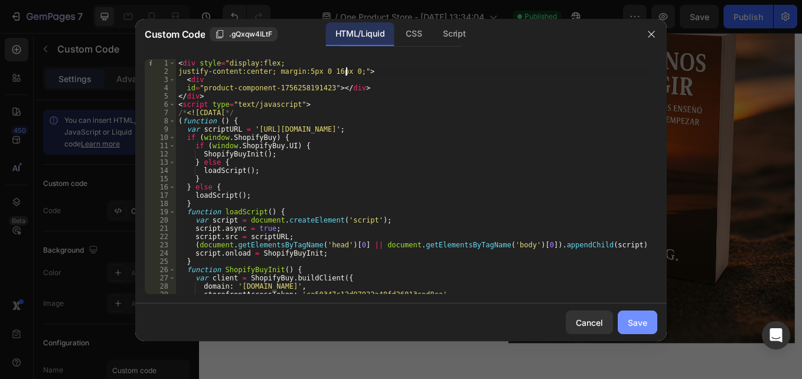
type textarea "justify-content:center; margin:5px 0 16px 0;">"
click at [653, 320] on button "Save" at bounding box center [637, 323] width 40 height 24
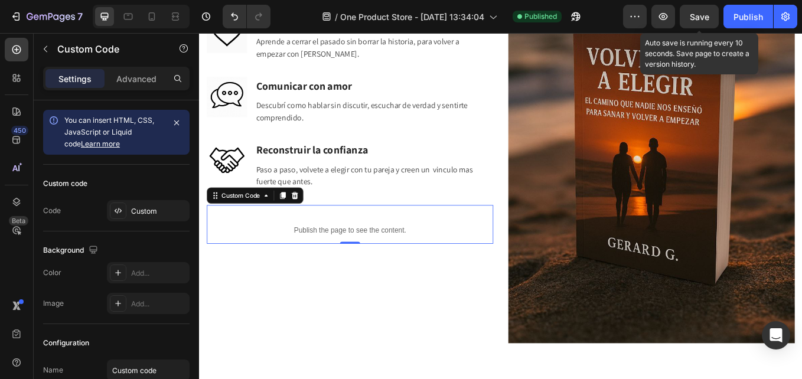
click at [694, 15] on span "Save" at bounding box center [698, 17] width 19 height 10
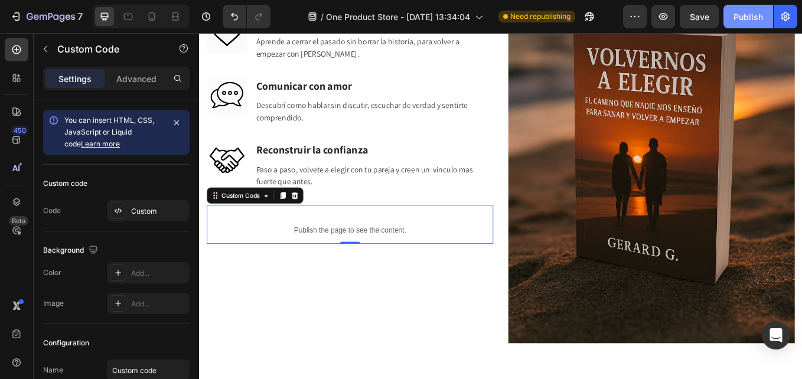
click at [731, 22] on button "Publish" at bounding box center [748, 17] width 50 height 24
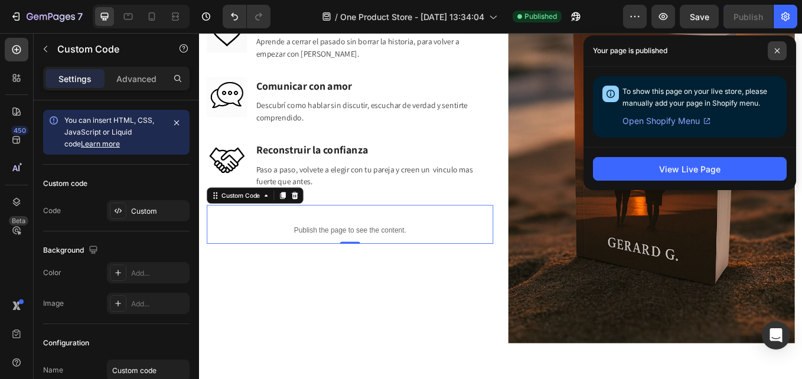
click at [777, 49] on icon at bounding box center [777, 51] width 6 height 6
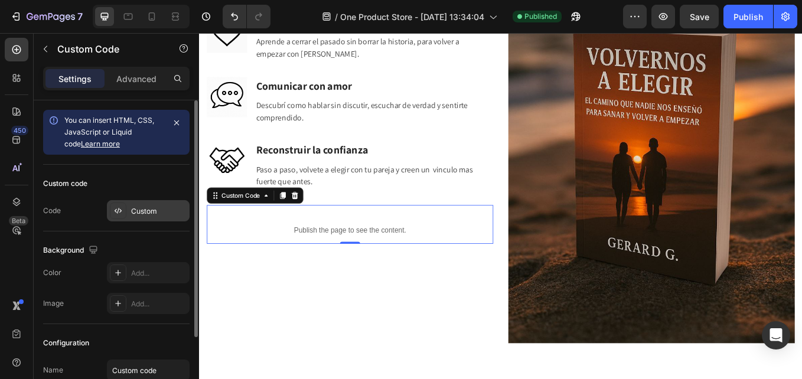
click at [113, 211] on div at bounding box center [118, 210] width 17 height 17
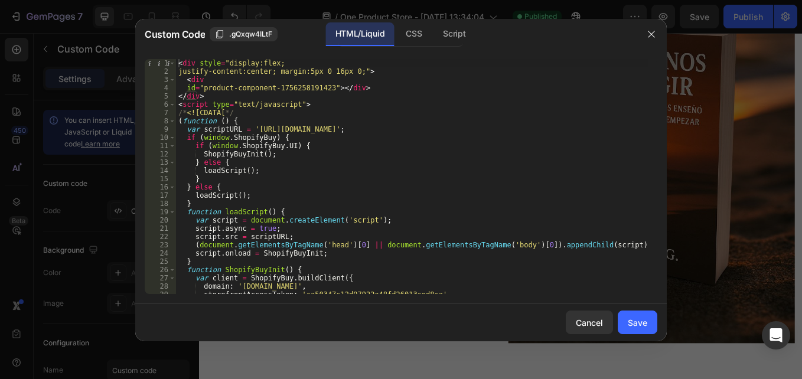
click at [303, 71] on div "< div style = "display:flex; justify-content:center; margin:5px 0 16px 0;" > < …" at bounding box center [412, 184] width 472 height 251
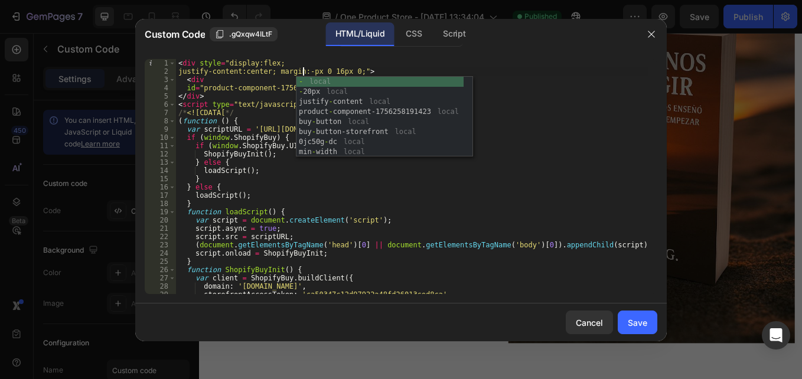
scroll to position [0, 11]
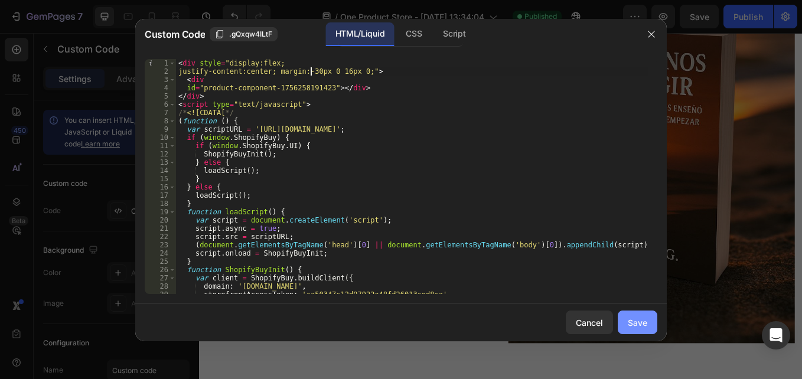
type textarea "justify-content:center; margin:-30px 0 16px 0;">"
click at [643, 321] on div "Save" at bounding box center [637, 322] width 19 height 12
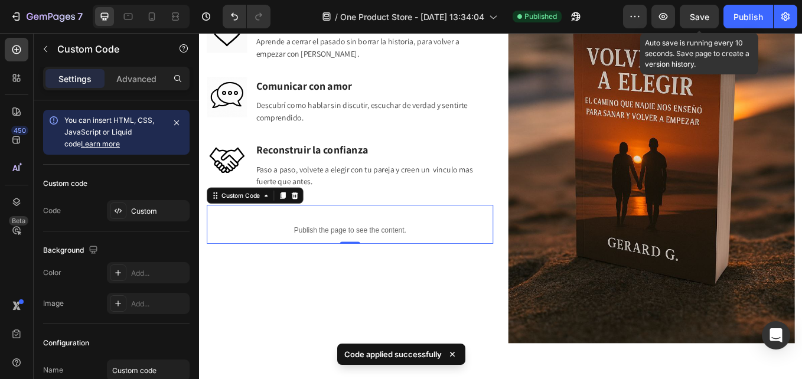
click at [701, 15] on span "Save" at bounding box center [698, 17] width 19 height 10
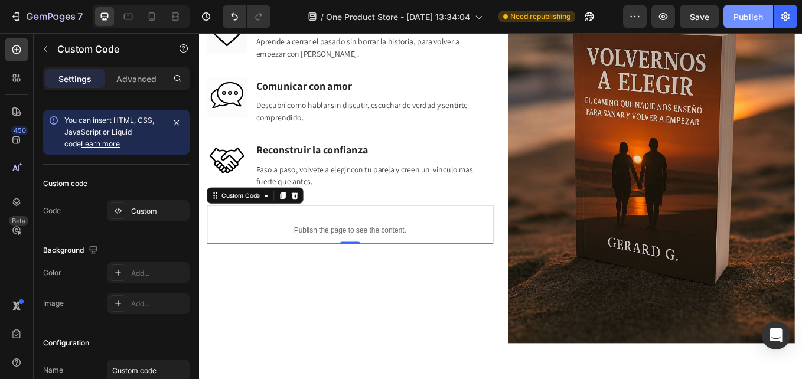
click at [734, 15] on div "Publish" at bounding box center [748, 17] width 30 height 12
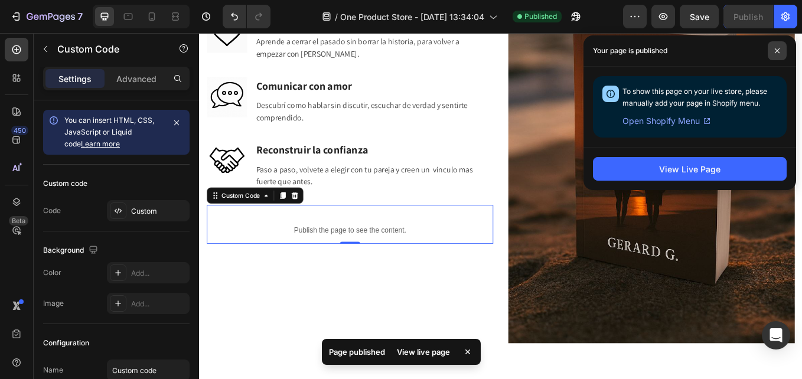
click at [780, 46] on span at bounding box center [776, 50] width 19 height 19
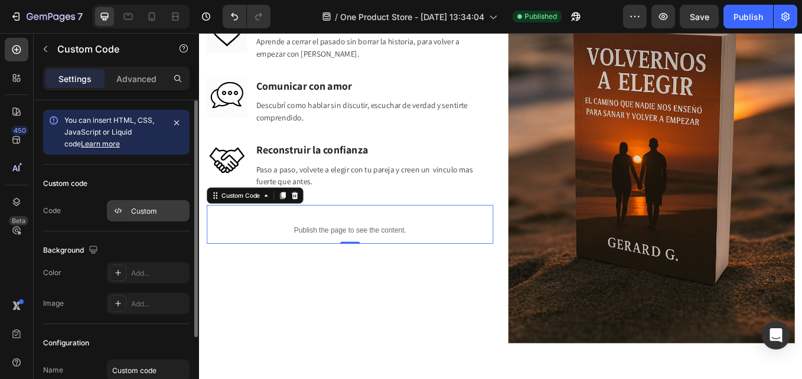
click at [119, 207] on icon at bounding box center [117, 210] width 9 height 9
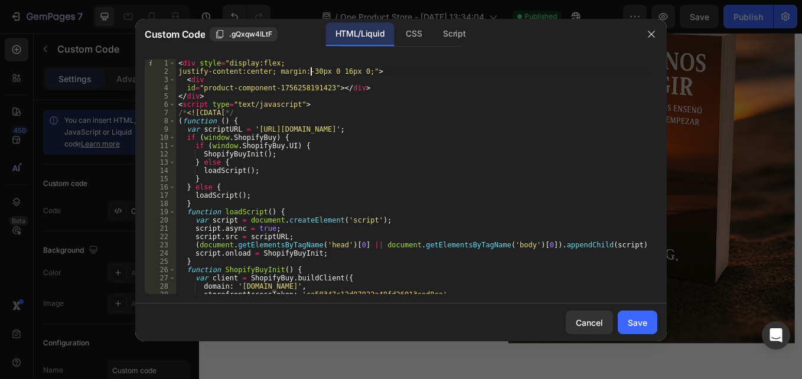
click at [311, 71] on div "< div style = "display:flex; justify-content:center; margin:-30px 0 16px 0;" > …" at bounding box center [412, 184] width 472 height 251
type textarea "justify-content:center; margin:-50px 0 16px 0;">"
click at [633, 319] on div "Save" at bounding box center [637, 322] width 19 height 12
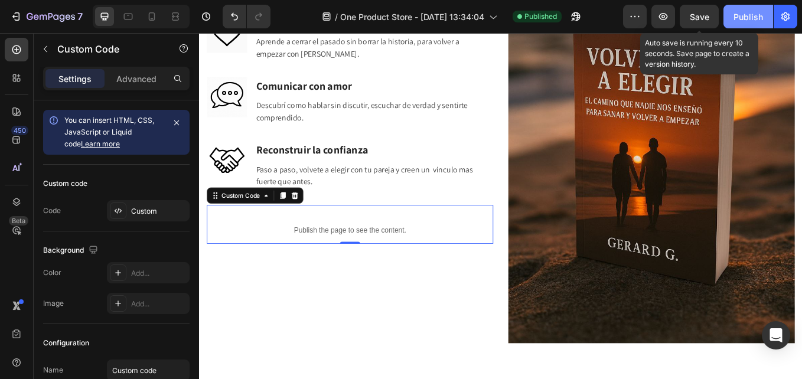
drag, startPoint x: 696, startPoint y: 18, endPoint x: 725, endPoint y: 18, distance: 29.5
click at [698, 18] on span "Save" at bounding box center [698, 17] width 19 height 10
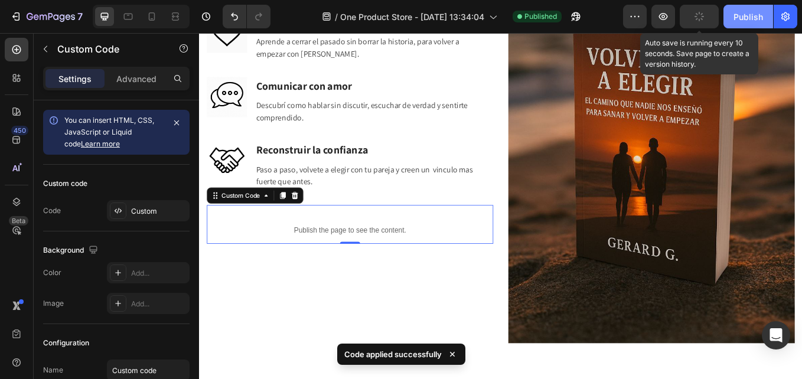
click at [728, 17] on button "Publish" at bounding box center [748, 17] width 50 height 24
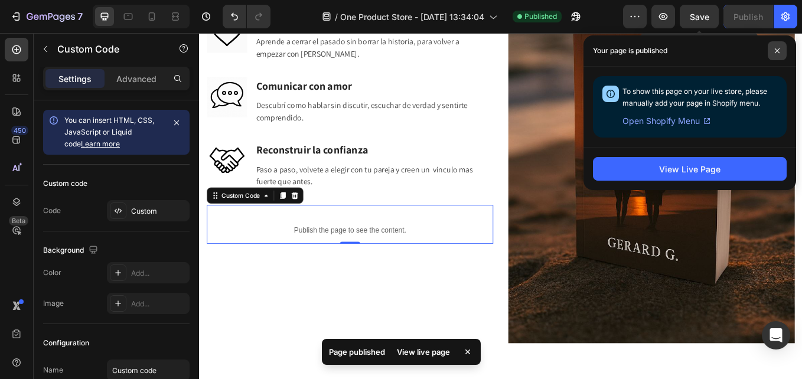
click at [775, 46] on span at bounding box center [776, 50] width 19 height 19
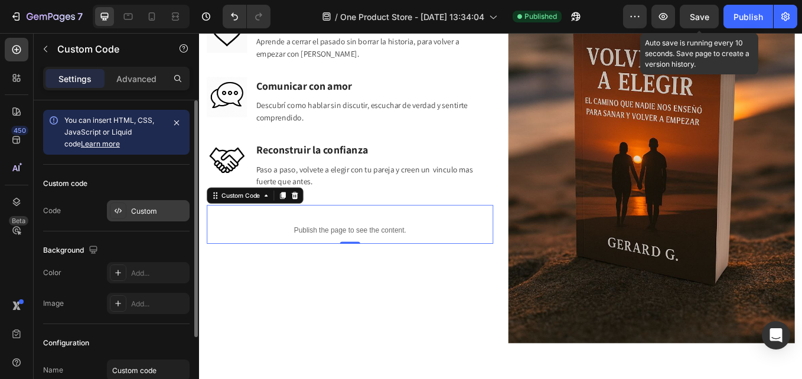
click at [121, 212] on icon at bounding box center [117, 210] width 9 height 9
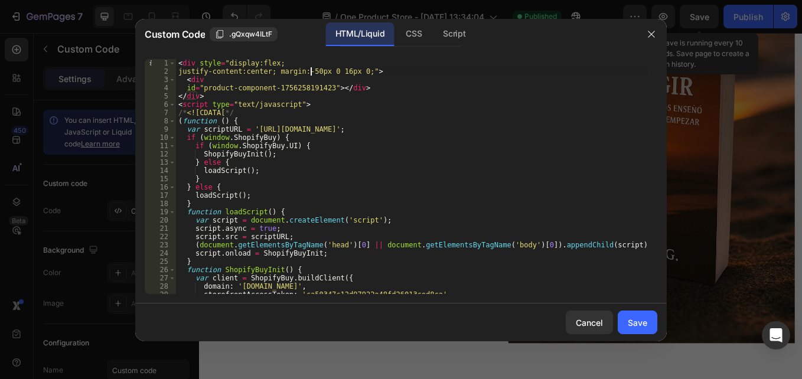
click at [312, 73] on div "< div style = "display:flex; justify-content:center; margin:-50px 0 16px 0;" > …" at bounding box center [412, 184] width 472 height 251
type textarea "justify-content:center; margin:-80px 0 16px 0;">"
click at [625, 312] on button "Save" at bounding box center [637, 323] width 40 height 24
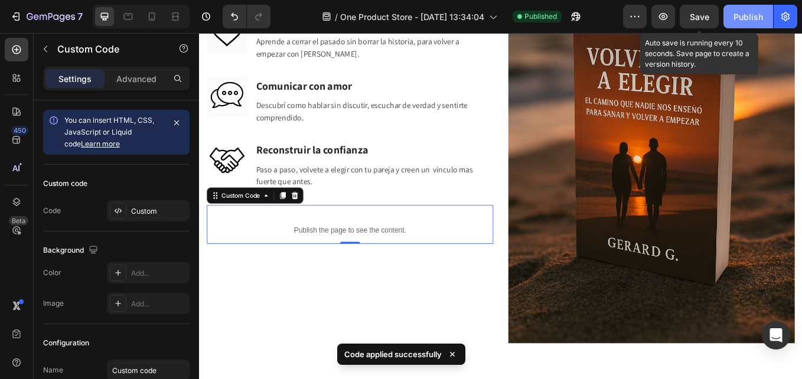
click at [699, 20] on span "Save" at bounding box center [698, 17] width 19 height 10
click at [743, 18] on div "Publish" at bounding box center [748, 17] width 30 height 12
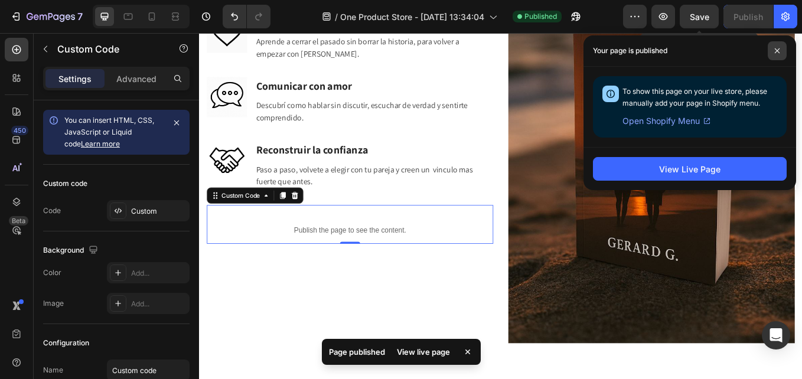
click at [778, 51] on icon at bounding box center [777, 51] width 6 height 6
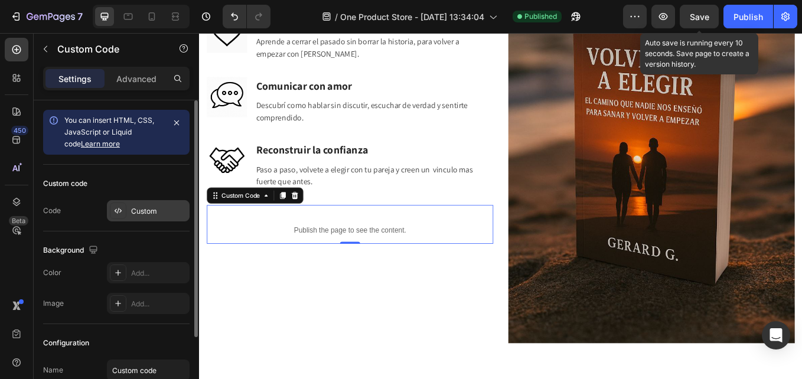
click at [115, 210] on icon at bounding box center [117, 210] width 9 height 9
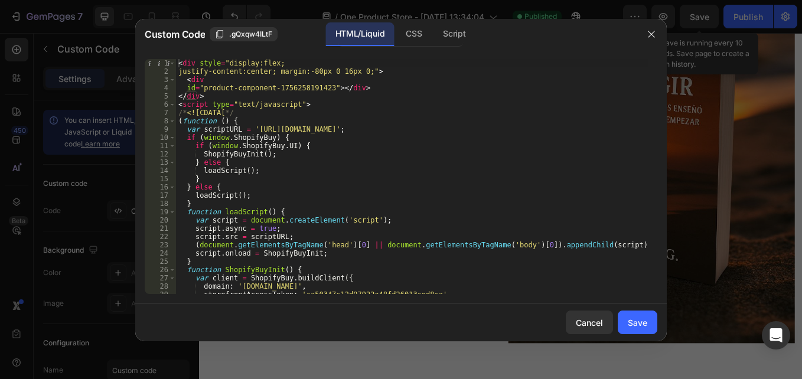
click at [311, 70] on div "< div style = "display:flex; justify-content:center; margin:-80px 0 16px 0;" > …" at bounding box center [412, 184] width 472 height 251
click at [340, 67] on div "< div style = "display:flex; justify-content:center; margin:-80px 0 16px 0;" > …" at bounding box center [412, 184] width 472 height 251
click at [336, 71] on div "< div style = "display:flex; justify-content:center; margin:-80px 0 16px 0;" > …" at bounding box center [412, 184] width 472 height 251
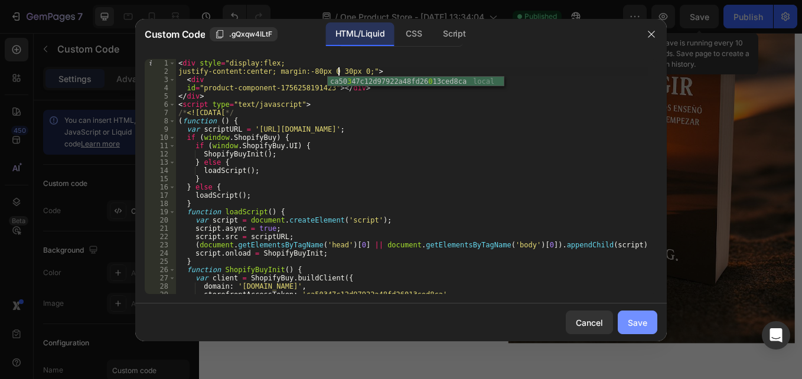
type textarea "justify-content:center; margin:-80px 0 30px 0;">"
click at [647, 321] on button "Save" at bounding box center [637, 323] width 40 height 24
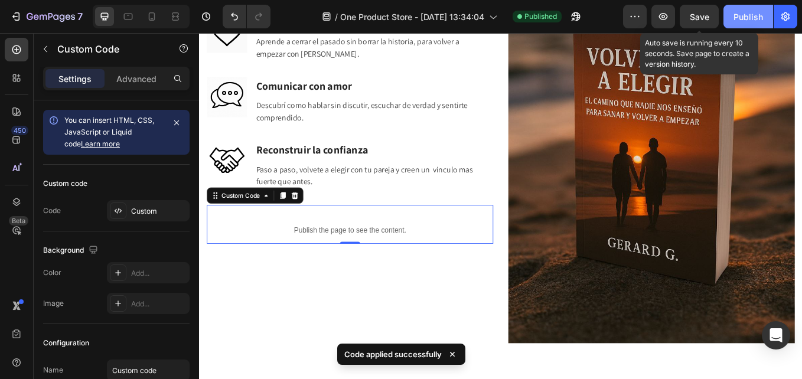
drag, startPoint x: 682, startPoint y: 21, endPoint x: 739, endPoint y: 17, distance: 57.4
click at [682, 20] on button "Save" at bounding box center [698, 17] width 39 height 24
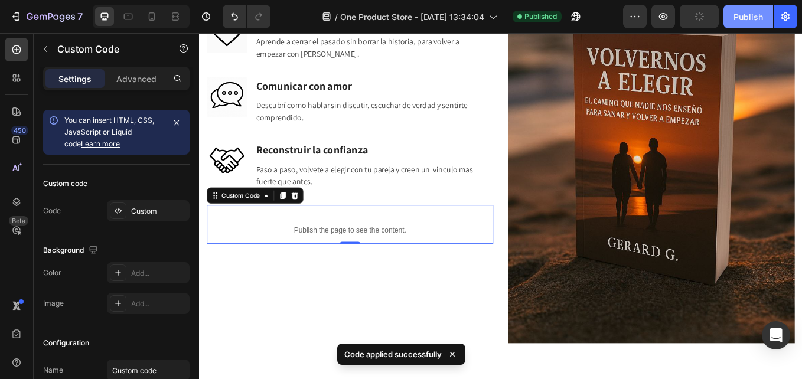
click at [740, 18] on div "Publish" at bounding box center [748, 17] width 30 height 12
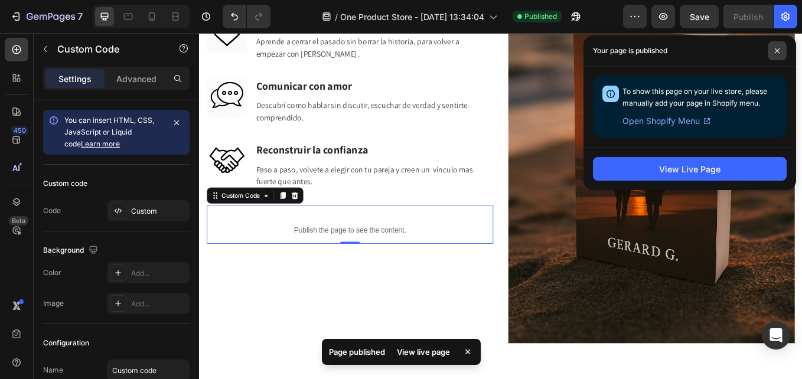
click at [777, 54] on span at bounding box center [776, 50] width 19 height 19
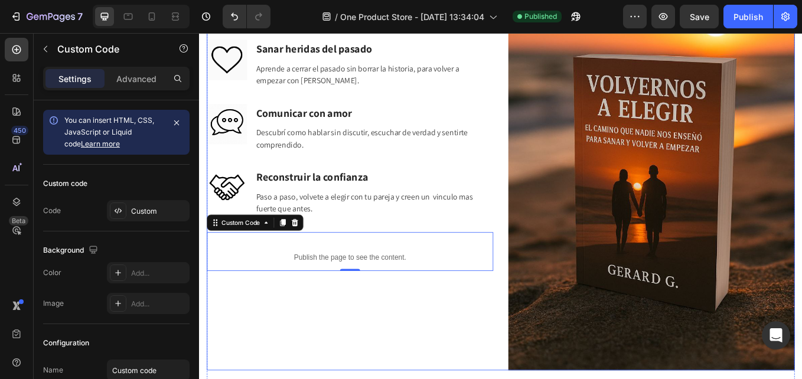
scroll to position [1471, 0]
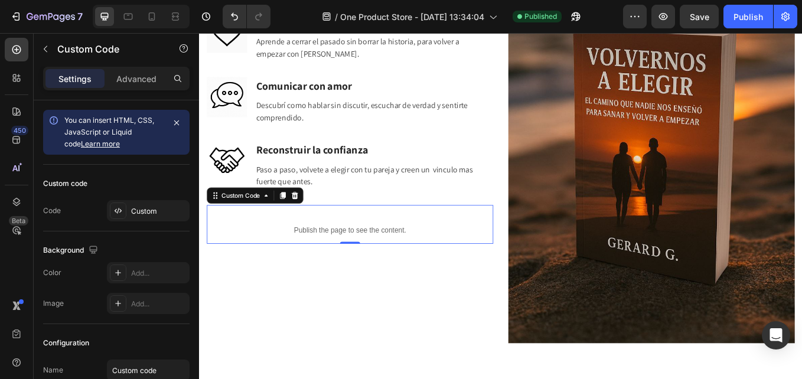
click at [340, 342] on div "Image Sanar heridas del pasado Heading Aprende a cerrar el pasado sin borrar la…" at bounding box center [376, 144] width 336 height 505
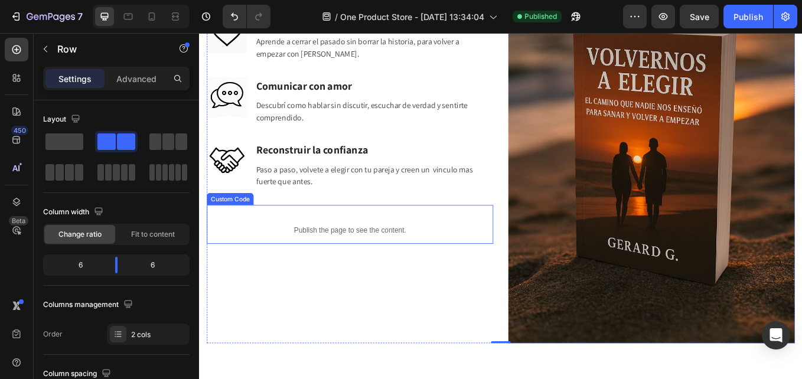
click at [329, 249] on div "Publish the page to see the content." at bounding box center [376, 264] width 336 height 31
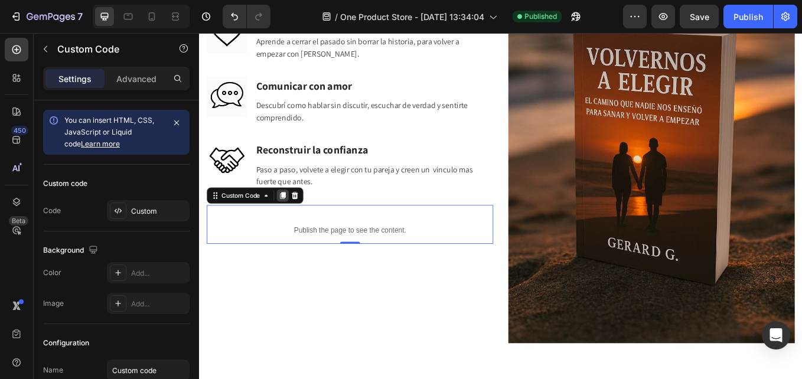
click at [299, 220] on icon at bounding box center [297, 224] width 6 height 8
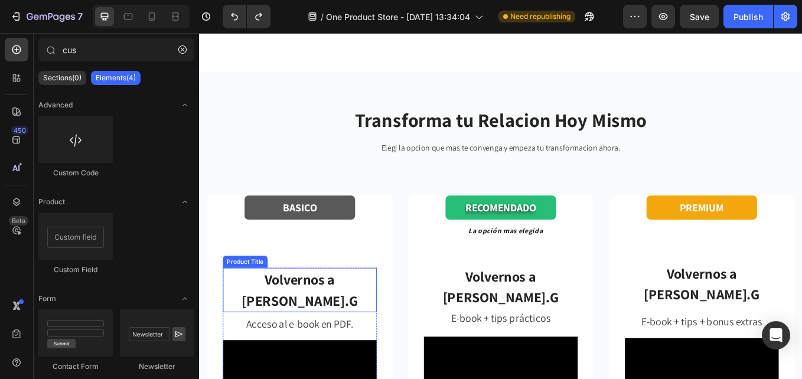
scroll to position [2120, 0]
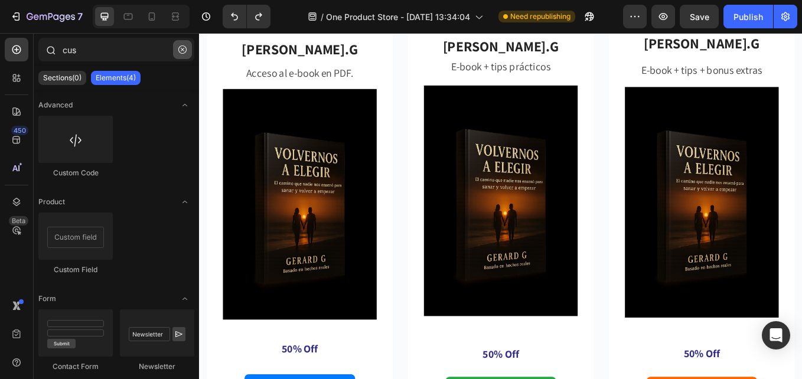
drag, startPoint x: 186, startPoint y: 53, endPoint x: 34, endPoint y: 29, distance: 153.5
click at [186, 53] on icon "button" at bounding box center [182, 49] width 8 height 8
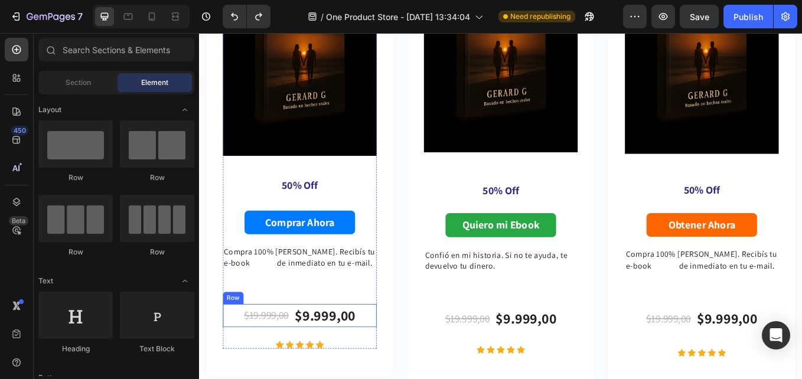
scroll to position [2357, 0]
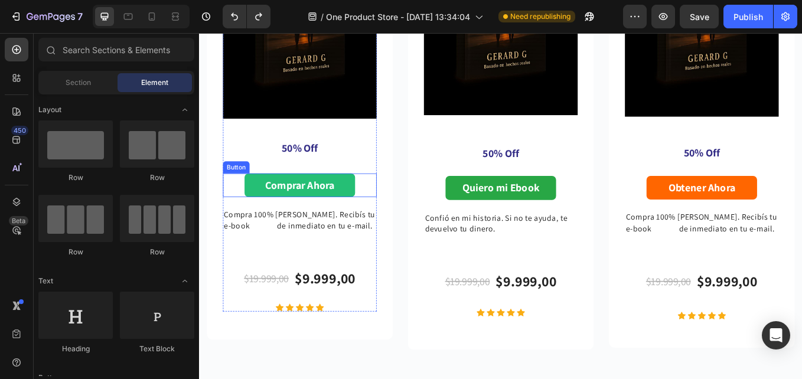
click at [263, 201] on button "Comprar Ahora" at bounding box center [317, 212] width 130 height 28
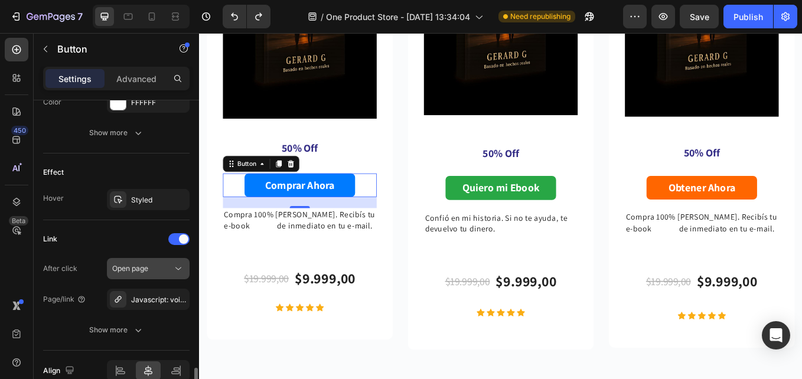
scroll to position [626, 0]
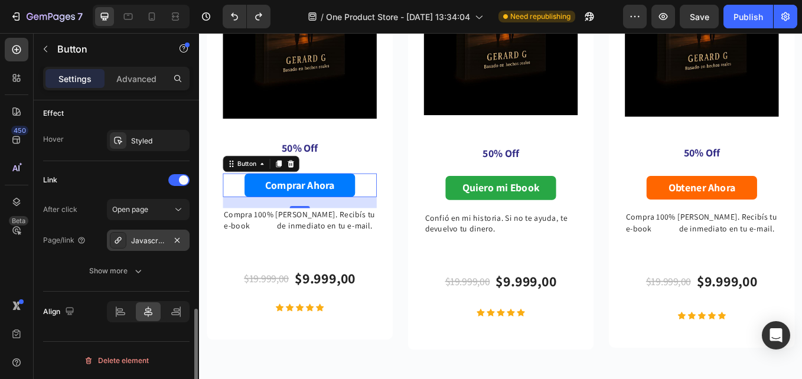
click at [141, 238] on div "Javascript: void(0)" at bounding box center [148, 241] width 34 height 11
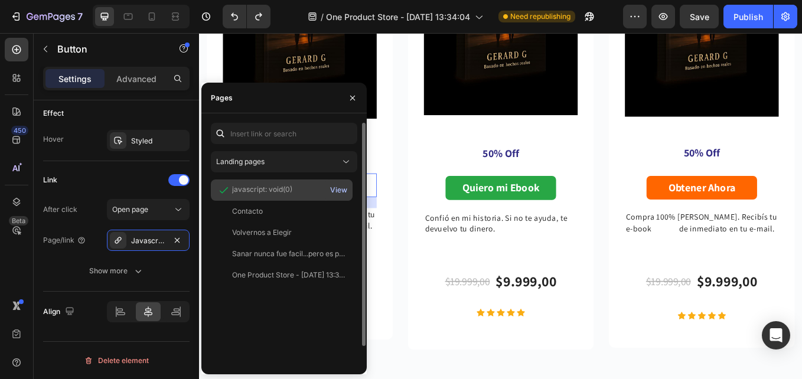
click at [339, 190] on div "View" at bounding box center [338, 190] width 17 height 11
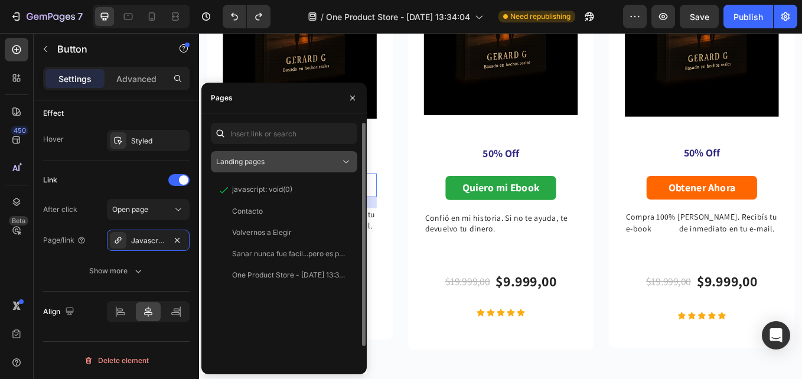
click at [352, 164] on button "Landing pages" at bounding box center [284, 161] width 146 height 21
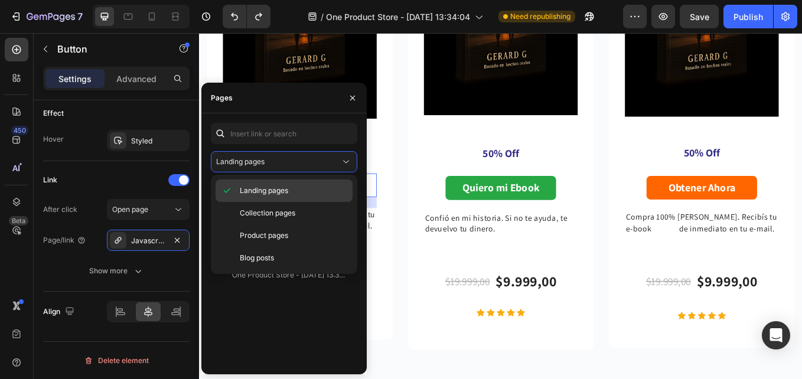
click at [295, 195] on p "Landing pages" at bounding box center [293, 190] width 107 height 11
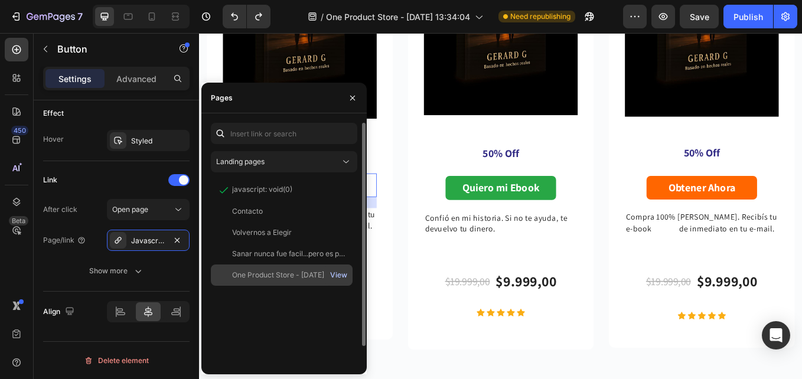
click at [343, 276] on div "View" at bounding box center [338, 275] width 17 height 11
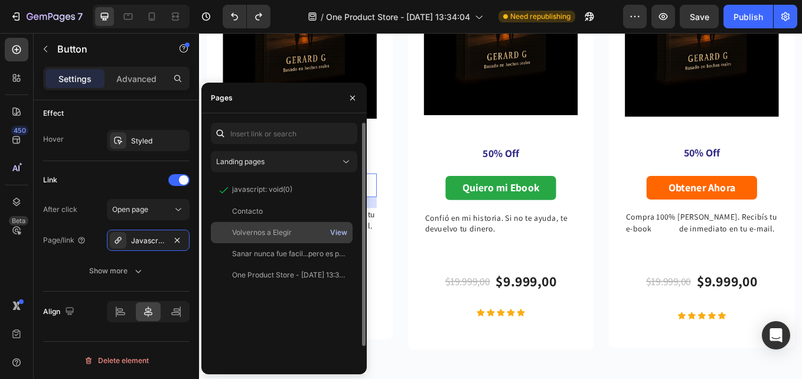
click at [337, 231] on div "View" at bounding box center [338, 232] width 17 height 11
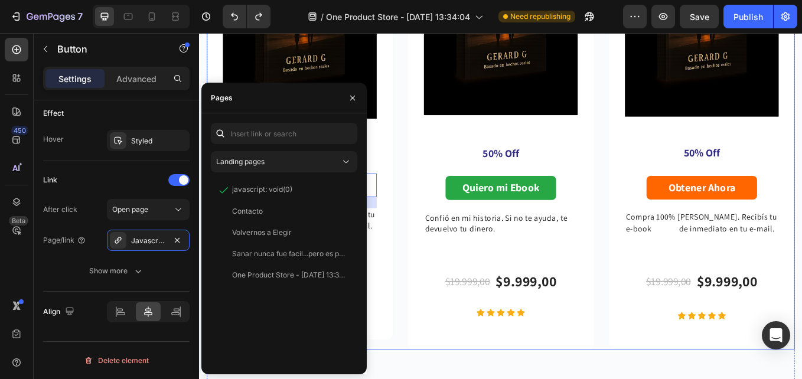
click at [439, 300] on div "BASICO Button Volvernos a Elegir - Gerard.G Product Title Acceso al e-book en P…" at bounding box center [553, 41] width 691 height 727
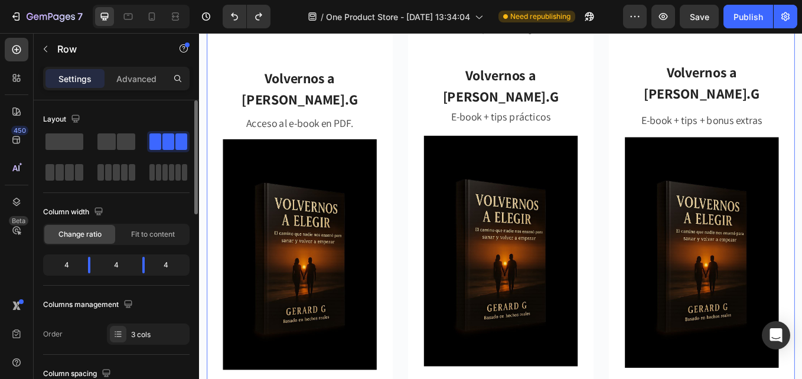
scroll to position [118, 0]
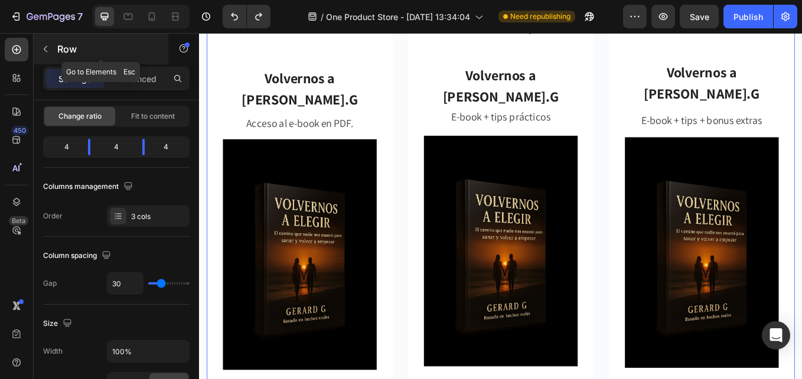
click at [48, 49] on icon "button" at bounding box center [45, 48] width 9 height 9
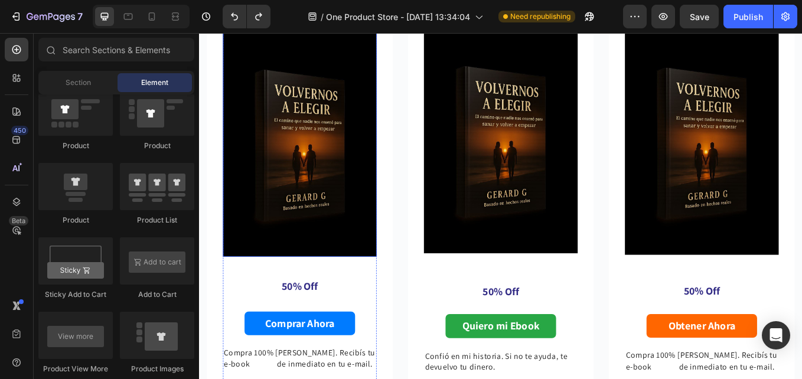
scroll to position [2298, 0]
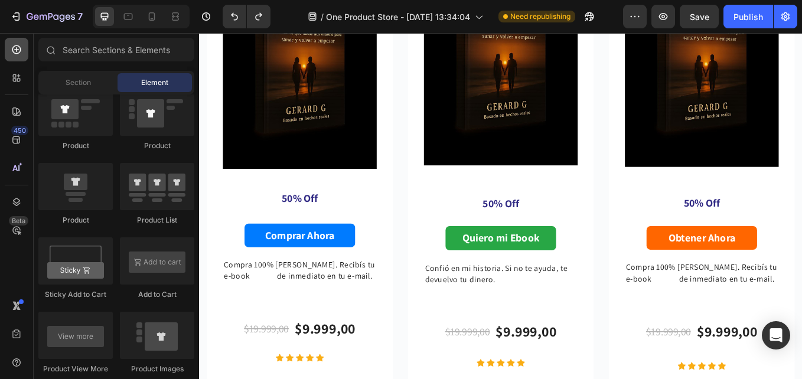
click at [14, 42] on div at bounding box center [17, 50] width 24 height 24
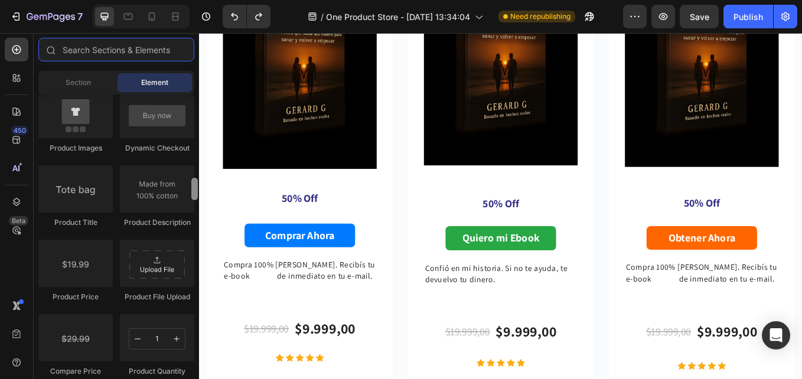
scroll to position [1712, 0]
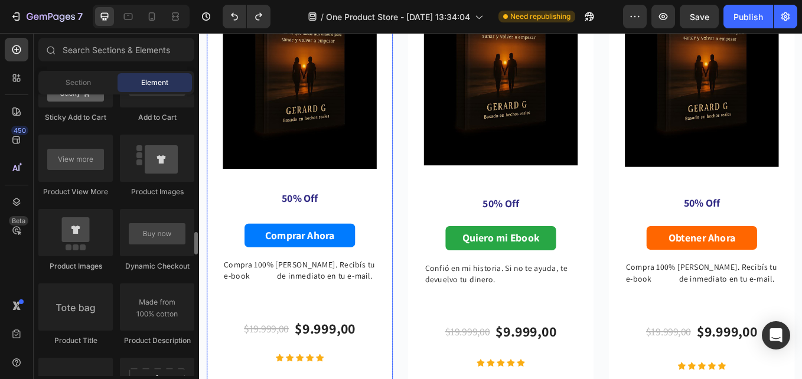
click at [217, 198] on div "Volvernos a Elegir - Gerard.G Product Title Acceso al e-book en PDF. Text block…" at bounding box center [317, 127] width 218 height 649
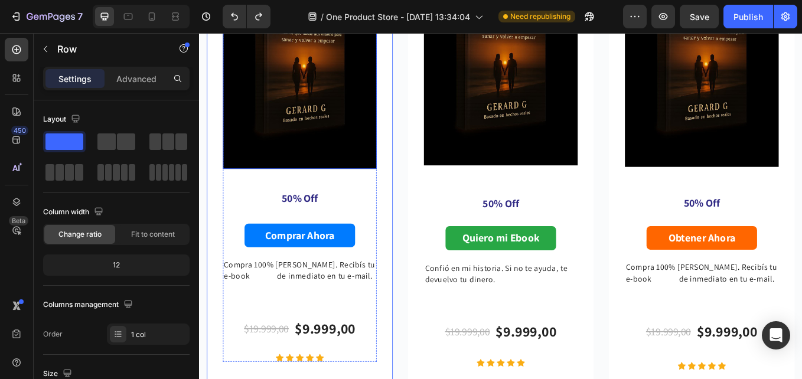
scroll to position [2238, 0]
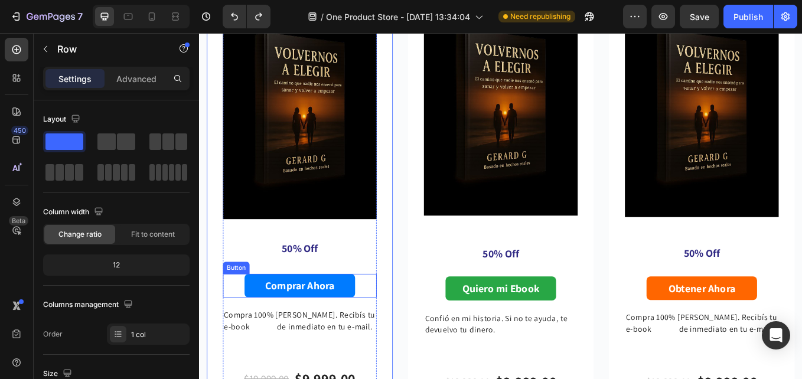
click at [231, 323] on div "Comprar Ahora Button" at bounding box center [317, 330] width 181 height 28
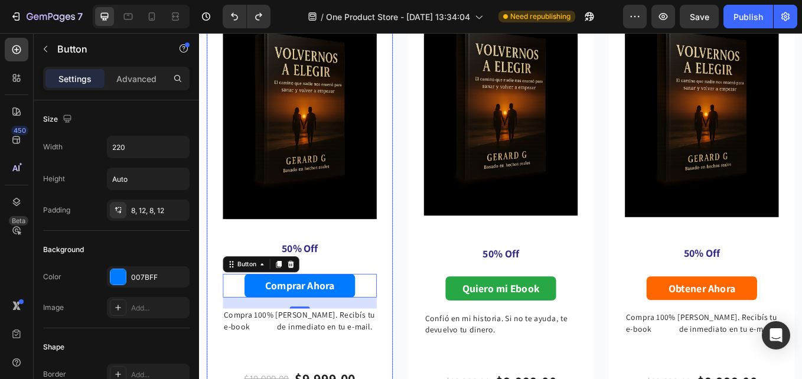
click at [227, 182] on img at bounding box center [317, 116] width 181 height 271
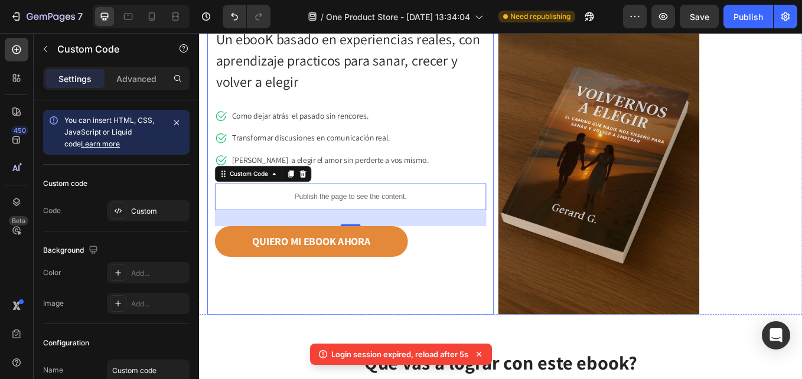
scroll to position [236, 0]
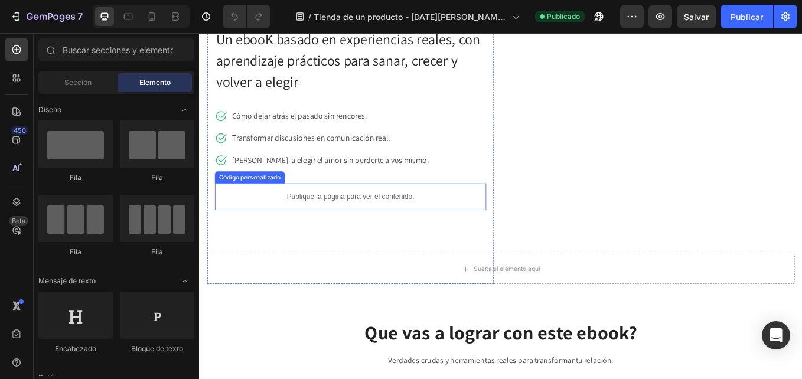
scroll to position [236, 0]
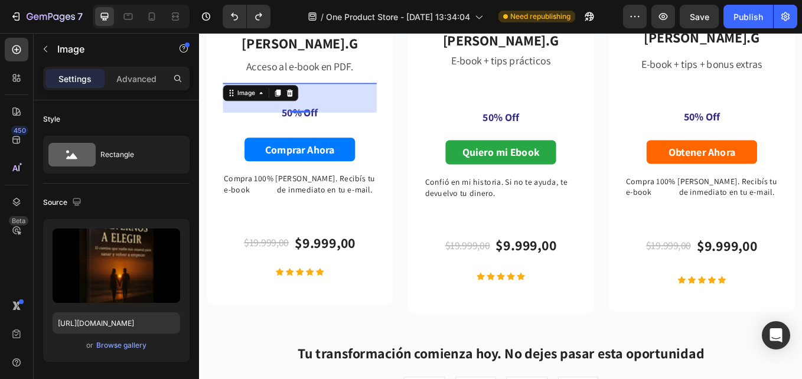
scroll to position [2120, 0]
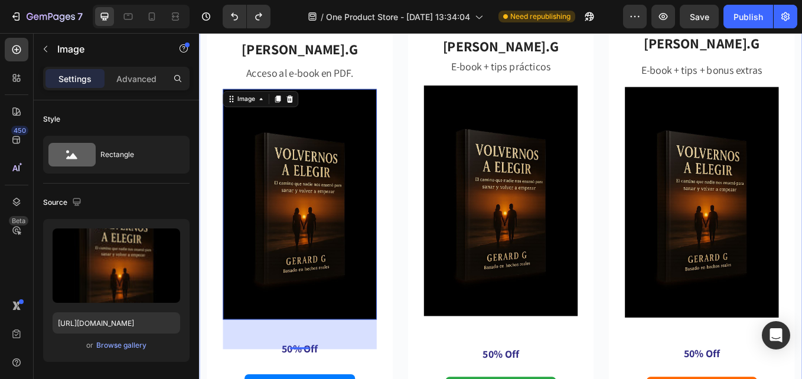
click at [801, 66] on div "Transforma tu Relacion Hoy Mismo Heading Elegi la opcion que mas te convenga y …" at bounding box center [553, 295] width 708 height 1024
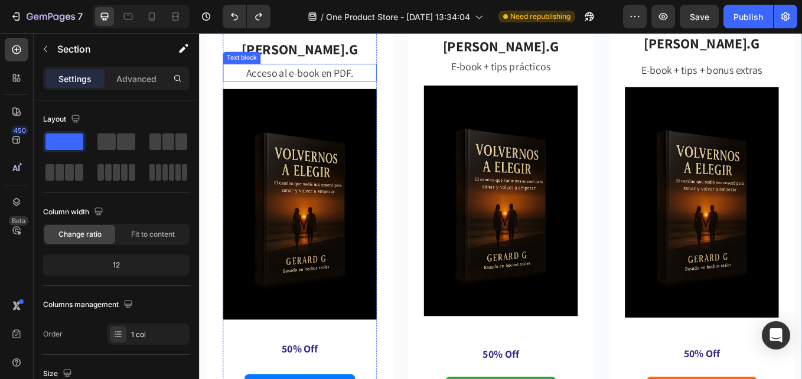
scroll to position [2002, 0]
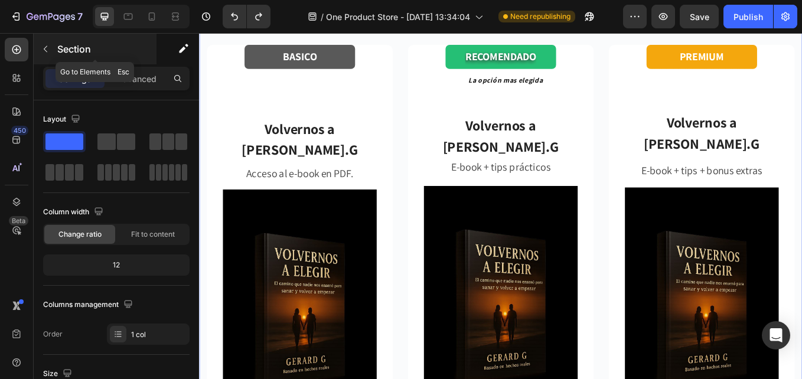
click at [44, 47] on icon "button" at bounding box center [45, 48] width 9 height 9
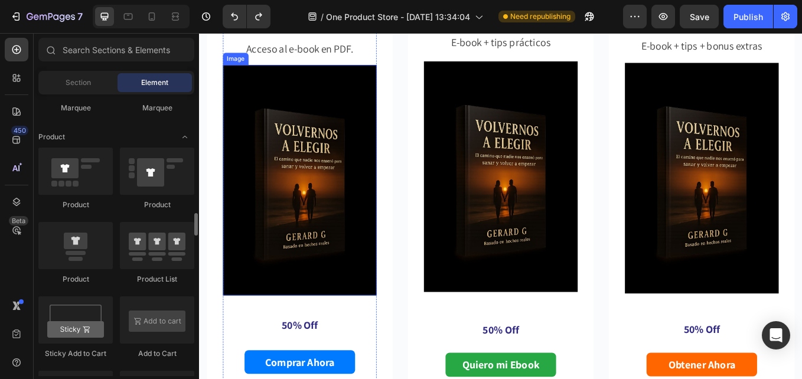
scroll to position [2179, 0]
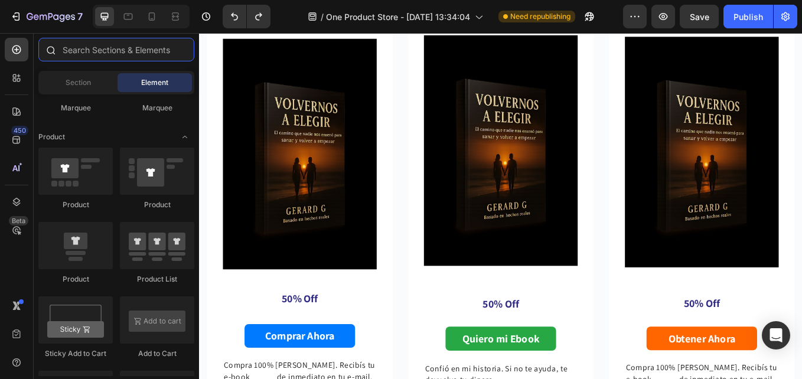
click at [96, 52] on input "text" at bounding box center [116, 50] width 156 height 24
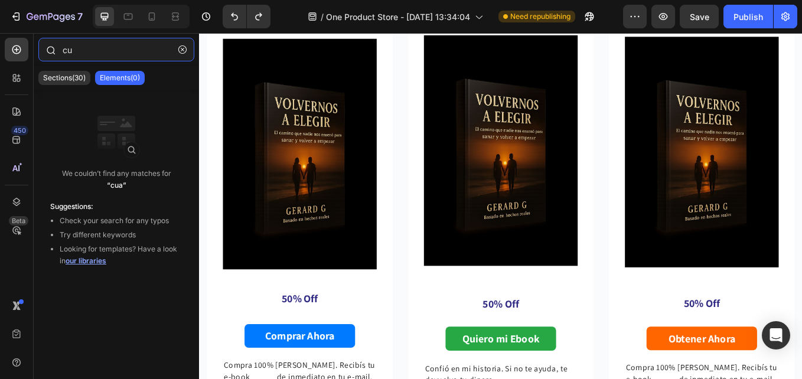
type input "c"
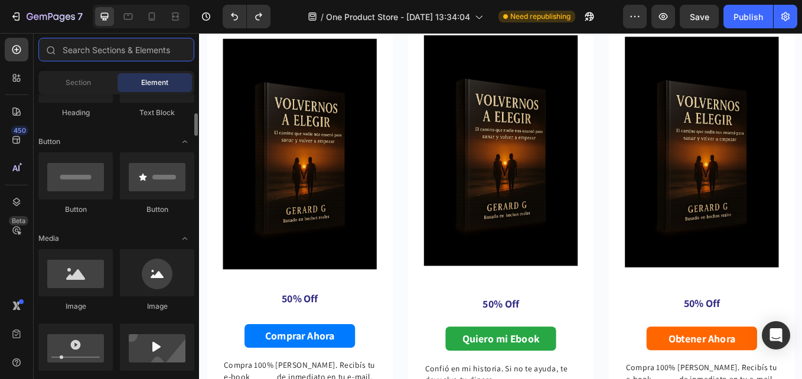
scroll to position [0, 0]
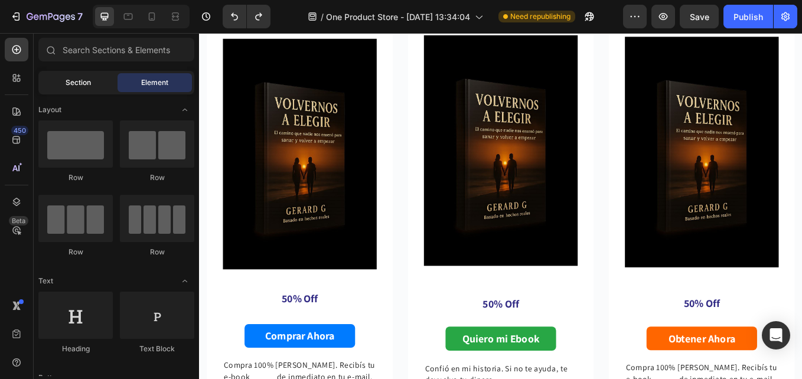
click at [94, 85] on div "Section" at bounding box center [78, 82] width 74 height 19
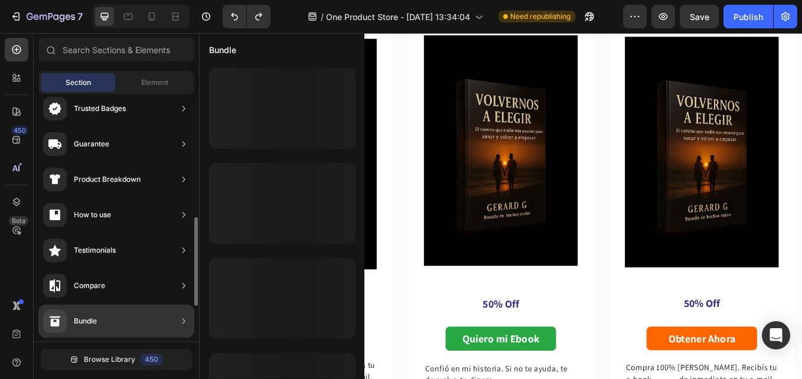
scroll to position [177, 0]
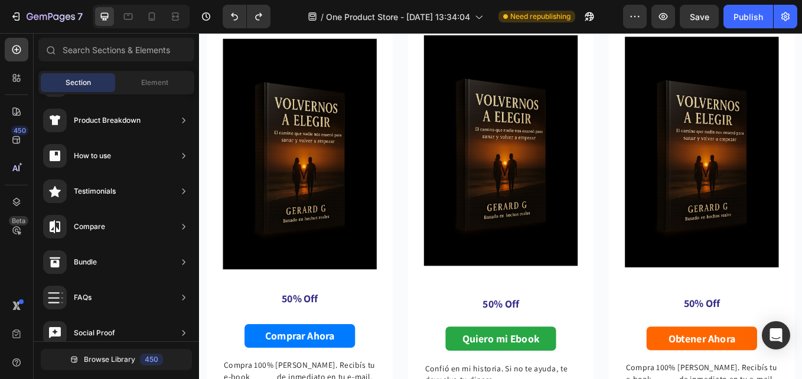
click at [148, 70] on div "Sections(30) Elements(83) Section Element Hero Section Product Detail Brands Tr…" at bounding box center [116, 207] width 165 height 339
click at [151, 77] on span "Element" at bounding box center [154, 82] width 27 height 11
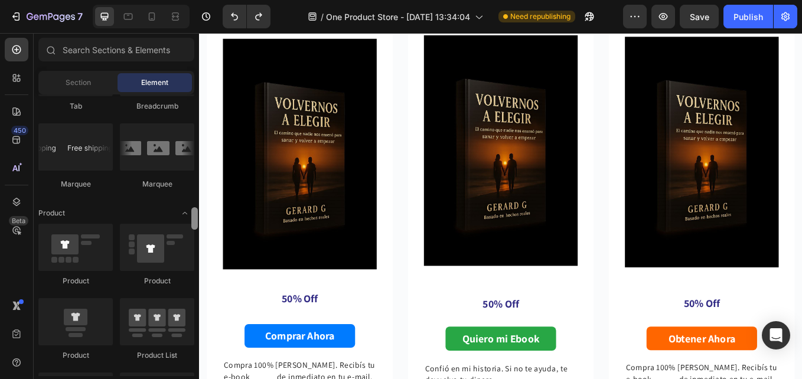
drag, startPoint x: 194, startPoint y: 110, endPoint x: 191, endPoint y: 220, distance: 109.8
click at [191, 223] on div at bounding box center [194, 235] width 9 height 282
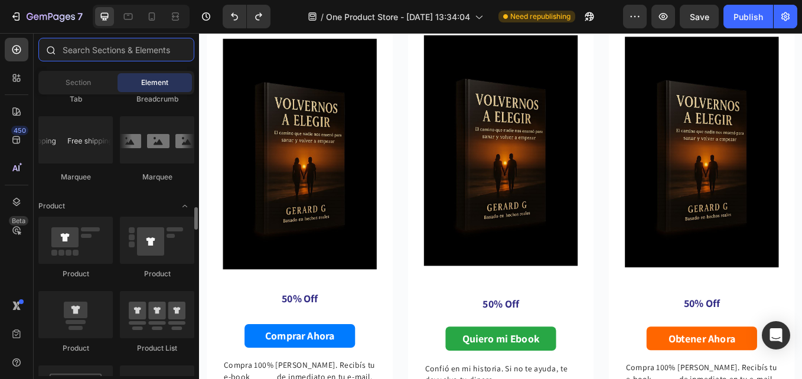
click at [98, 55] on input "text" at bounding box center [116, 50] width 156 height 24
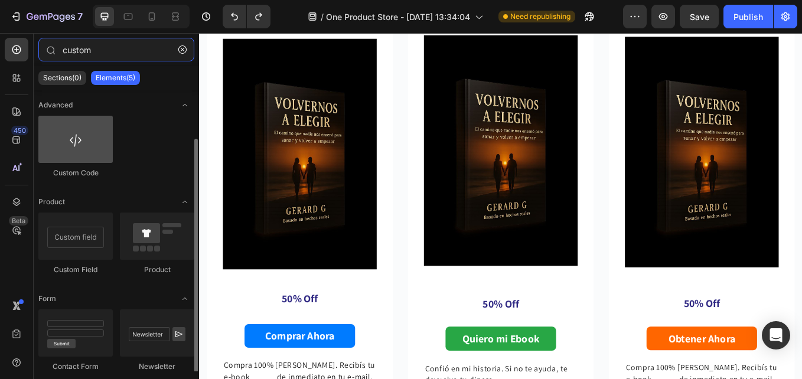
scroll to position [25, 0]
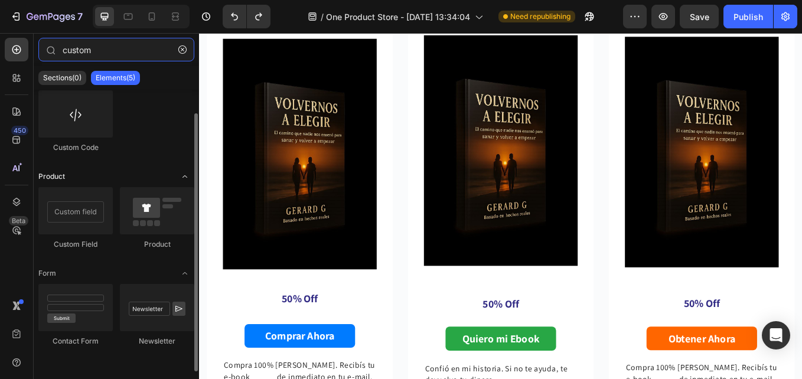
type input "custom"
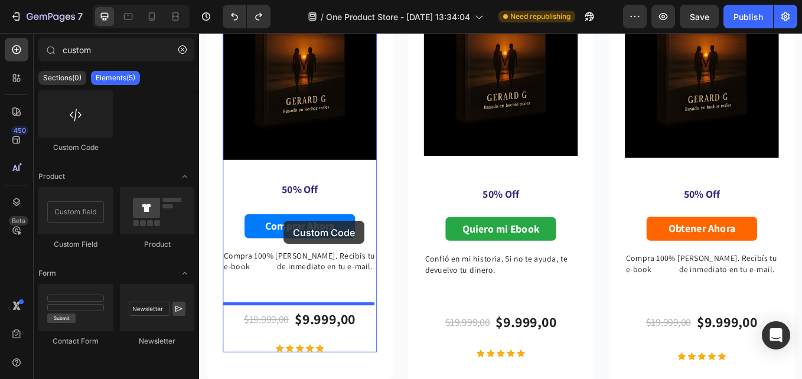
scroll to position [2131, 0]
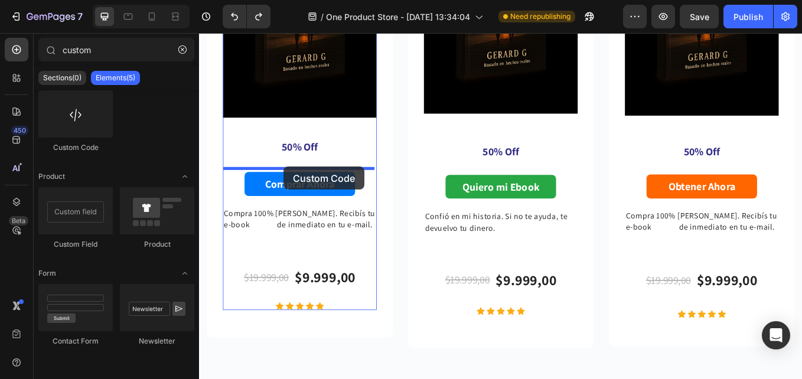
drag, startPoint x: 370, startPoint y: 211, endPoint x: 298, endPoint y: 190, distance: 74.5
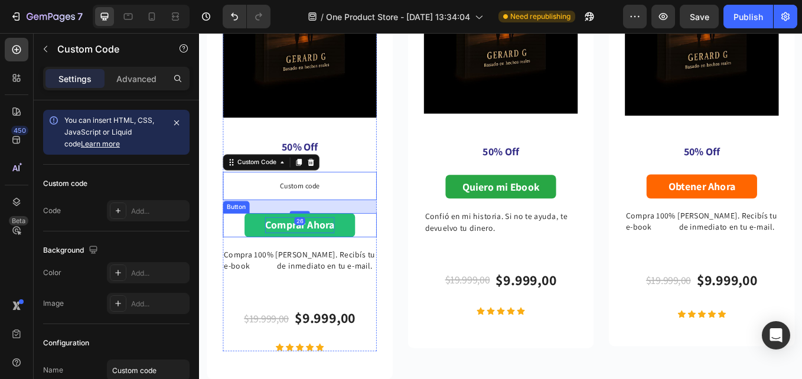
click at [322, 261] on p "Comprar Ahora" at bounding box center [316, 258] width 81 height 19
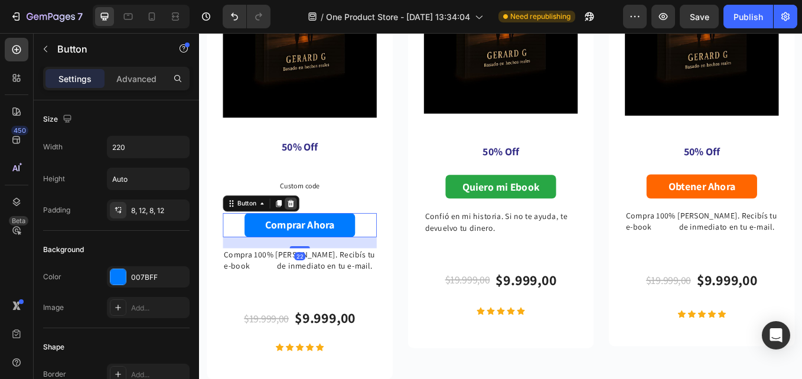
click at [305, 229] on icon at bounding box center [307, 233] width 8 height 8
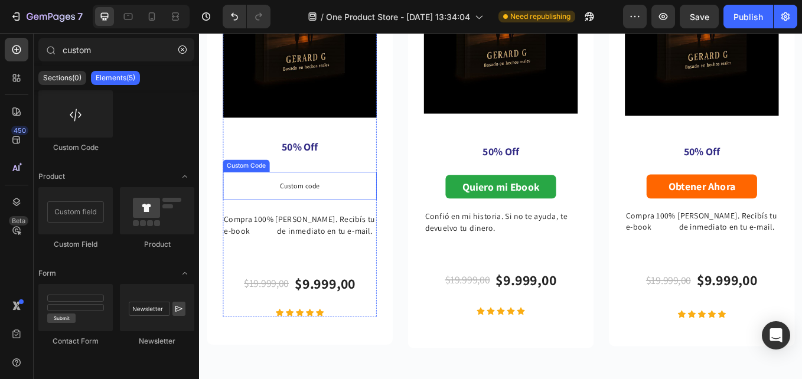
click at [283, 205] on span "Custom code" at bounding box center [317, 212] width 181 height 14
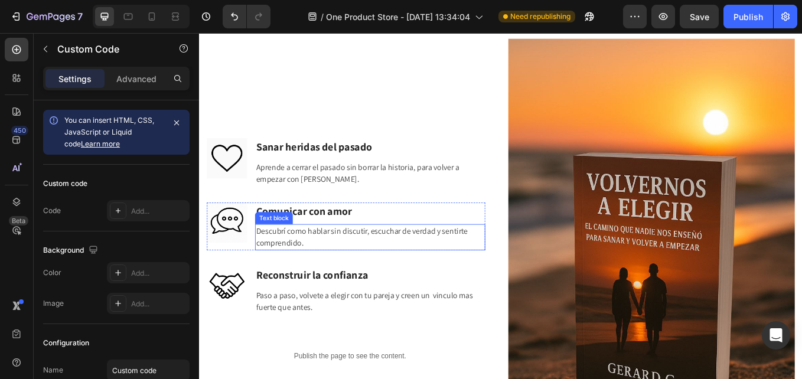
scroll to position [1595, 0]
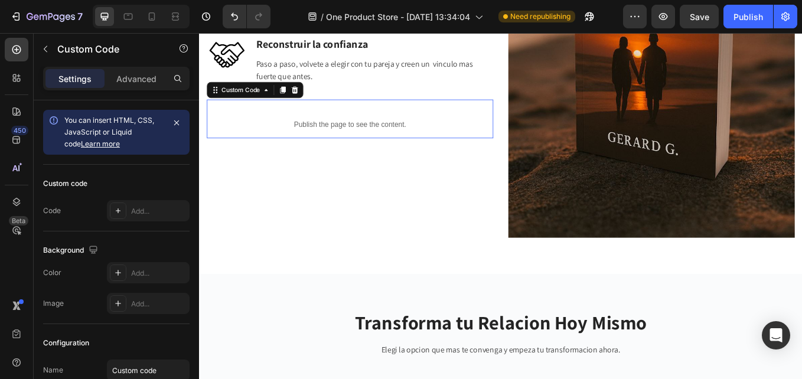
click at [361, 129] on div "Publish the page to see the content." at bounding box center [376, 140] width 336 height 31
click at [112, 214] on div at bounding box center [118, 210] width 17 height 17
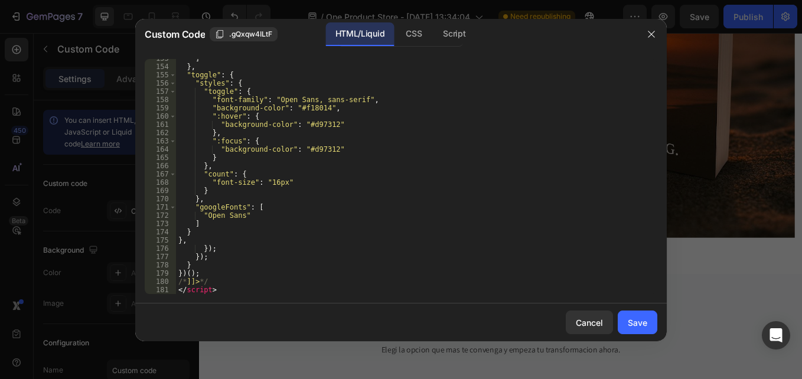
scroll to position [1261, 0]
click at [589, 328] on div "Cancel" at bounding box center [589, 322] width 27 height 12
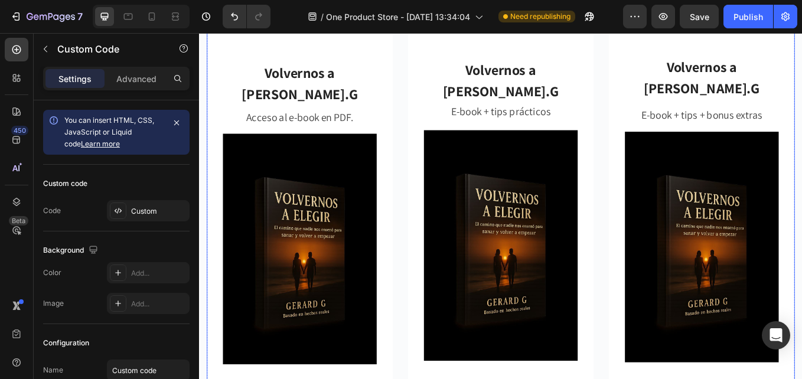
scroll to position [2303, 0]
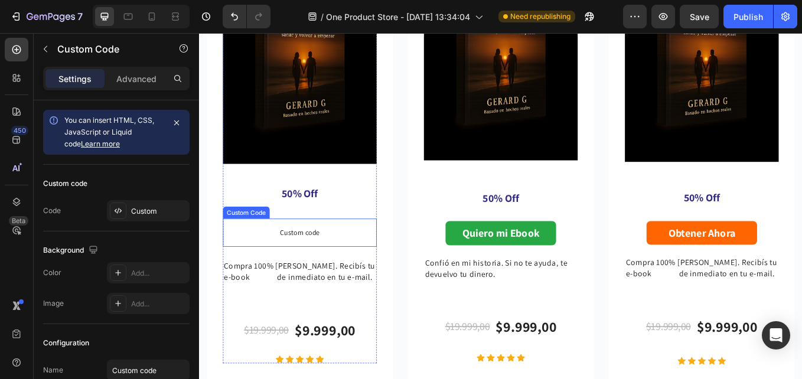
click at [320, 262] on span "Custom code" at bounding box center [317, 267] width 181 height 14
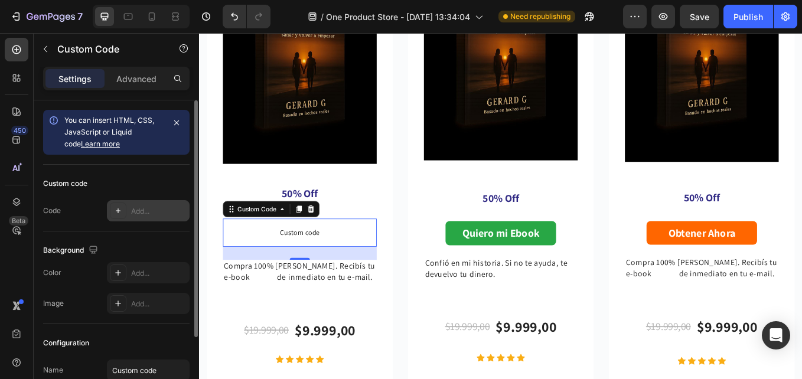
click at [138, 213] on div "Add..." at bounding box center [158, 211] width 55 height 11
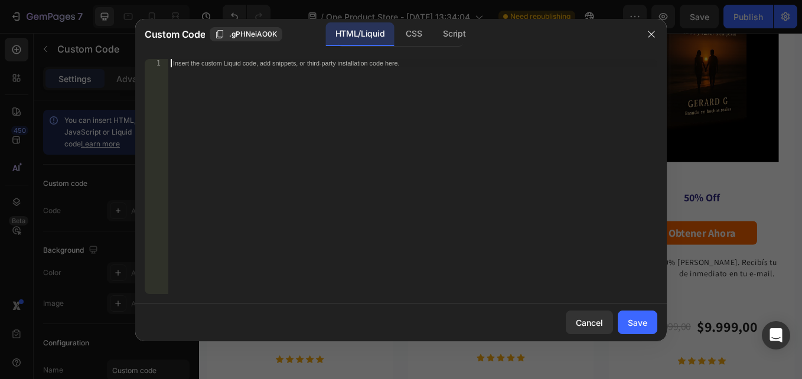
click at [324, 108] on div "Insert the custom Liquid code, add snippets, or third-party installation code h…" at bounding box center [412, 184] width 489 height 251
paste textarea "</script>"
type textarea "</script>"
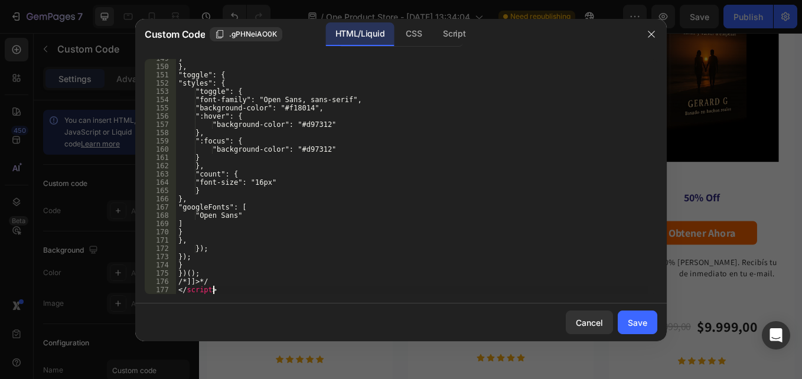
scroll to position [1228, 0]
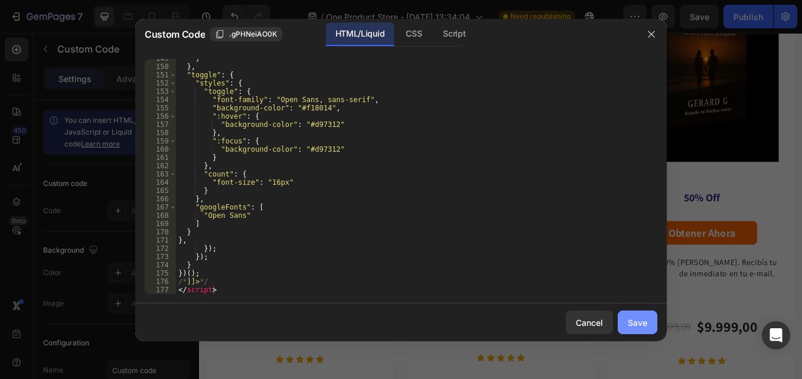
click at [632, 320] on div "Save" at bounding box center [637, 322] width 19 height 12
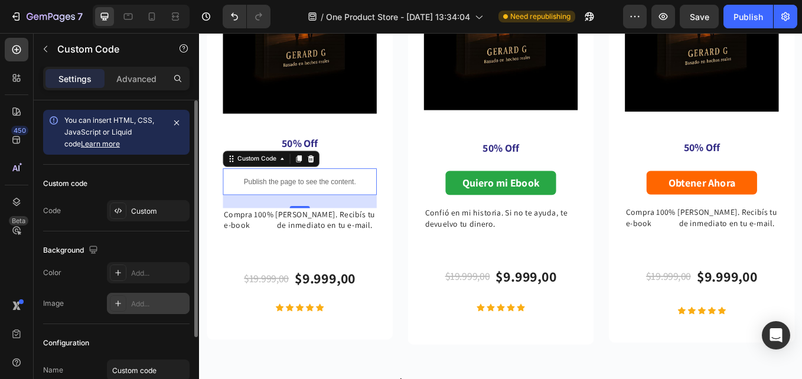
scroll to position [99, 0]
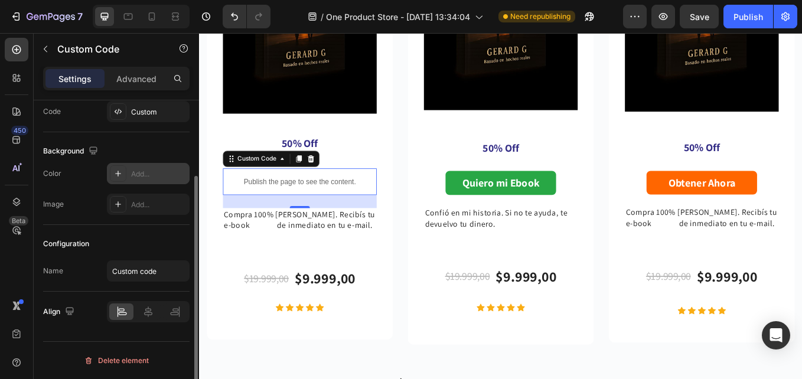
click at [118, 174] on icon at bounding box center [118, 174] width 6 height 6
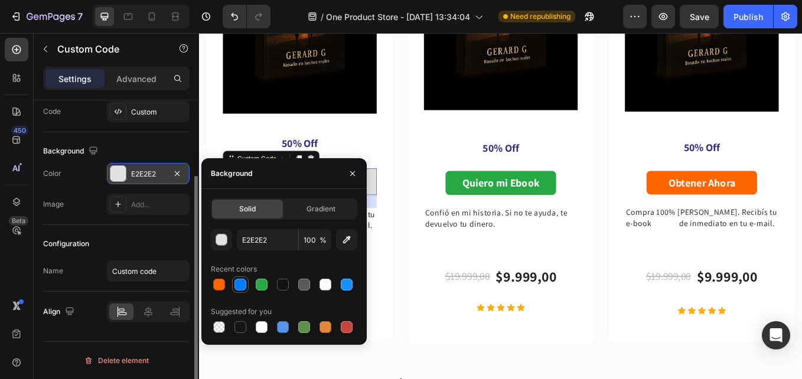
click at [244, 285] on div at bounding box center [240, 285] width 12 height 12
type input "007BFF"
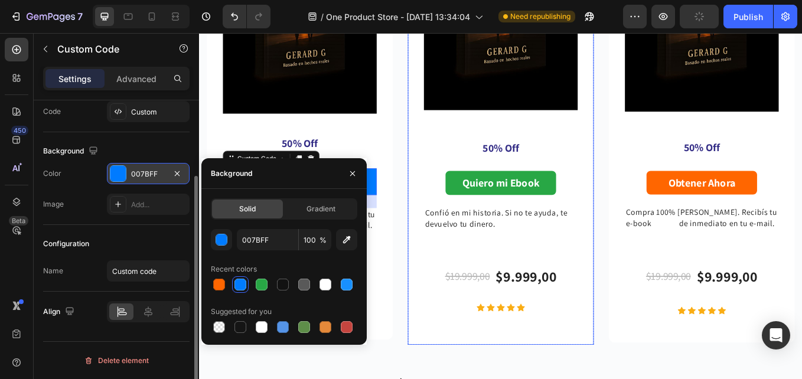
click at [444, 360] on div "Volvernos a Elegir - Gerard.G Product Title E-book + tips prácticos Text block …" at bounding box center [553, 67] width 218 height 664
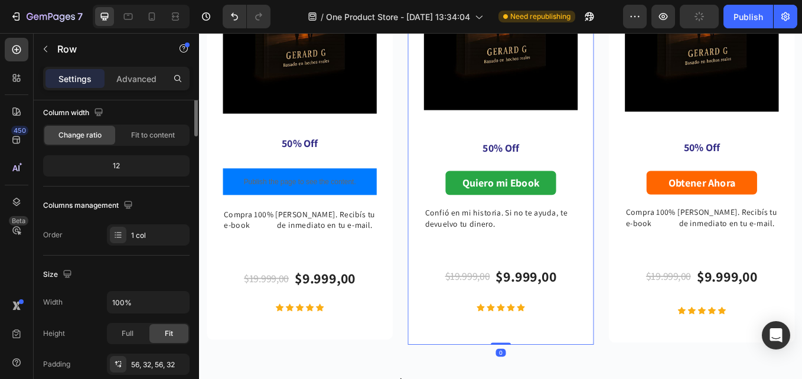
scroll to position [0, 0]
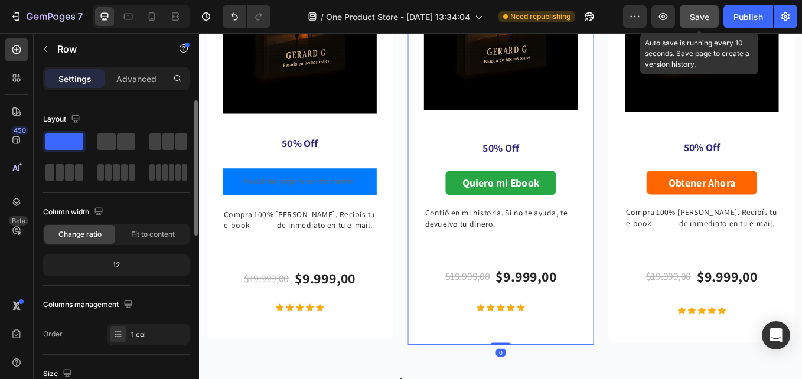
click at [694, 8] on button "Save" at bounding box center [698, 17] width 39 height 24
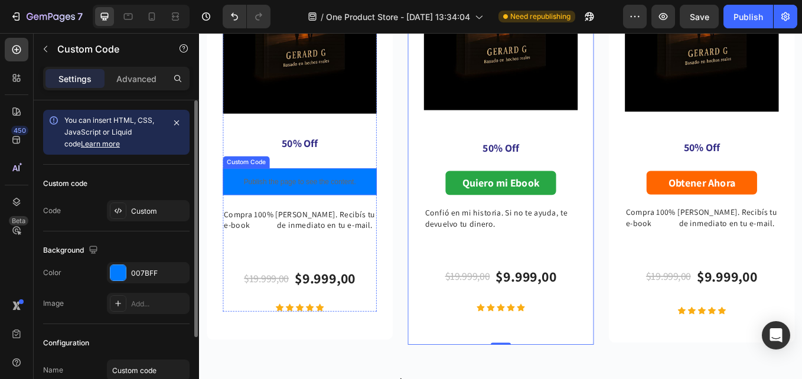
click at [296, 194] on div "Publish the page to see the content." at bounding box center [317, 207] width 181 height 31
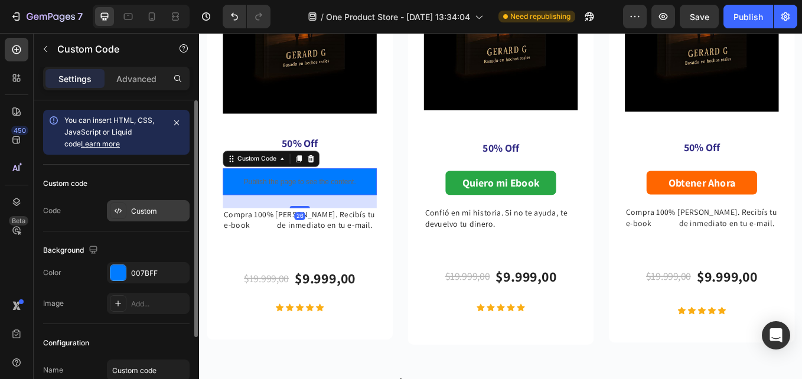
click at [125, 210] on div at bounding box center [118, 210] width 17 height 17
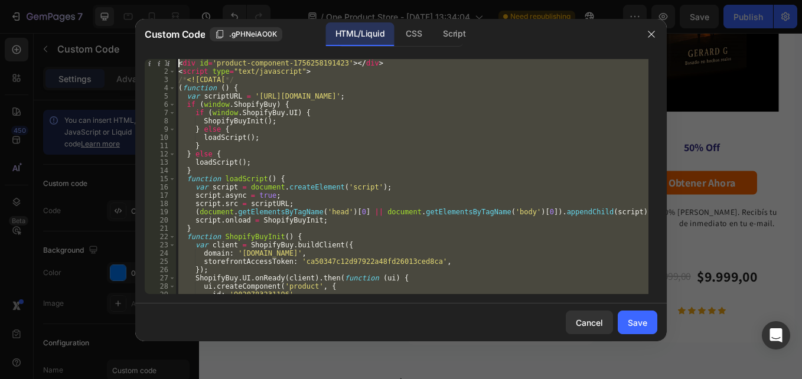
drag, startPoint x: 230, startPoint y: 291, endPoint x: 130, endPoint y: -15, distance: 321.6
click at [130, 0] on html "7 / One Product Store - Aug 19, 13:34:04 Need republishing Preview Save Publish…" at bounding box center [401, 0] width 802 height 0
paste textarea "/script"
type textarea "</script>"
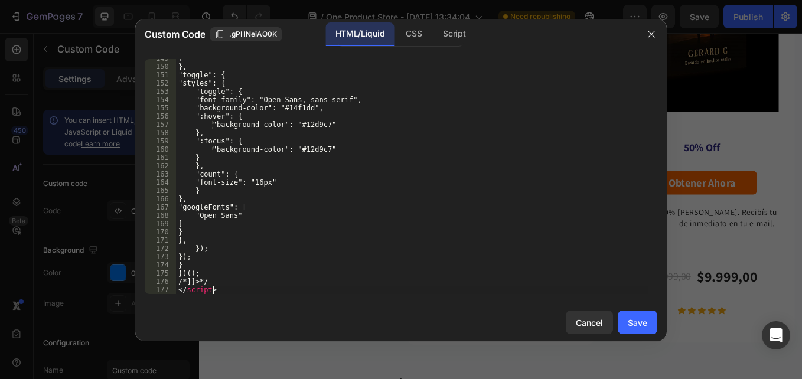
scroll to position [1228, 0]
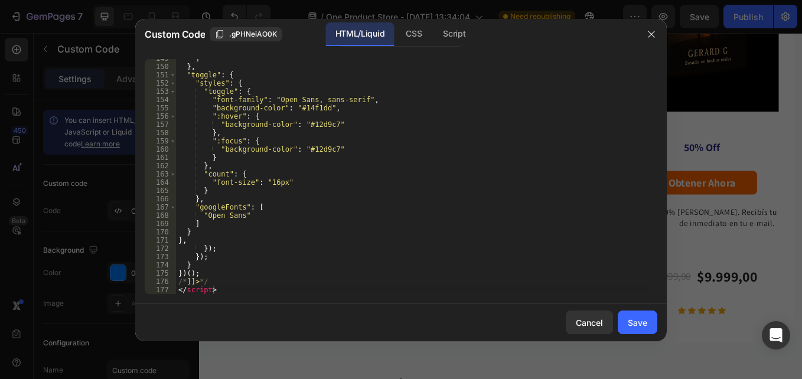
drag, startPoint x: 635, startPoint y: 325, endPoint x: 703, endPoint y: 9, distance: 322.5
click at [635, 325] on div "Save" at bounding box center [637, 322] width 19 height 12
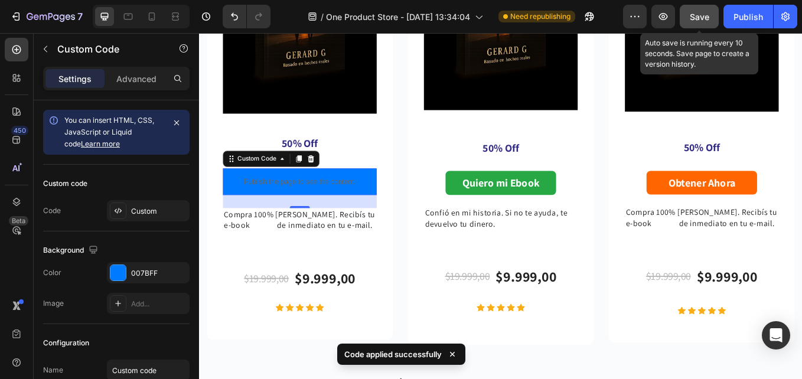
click at [714, 14] on button "Save" at bounding box center [698, 17] width 39 height 24
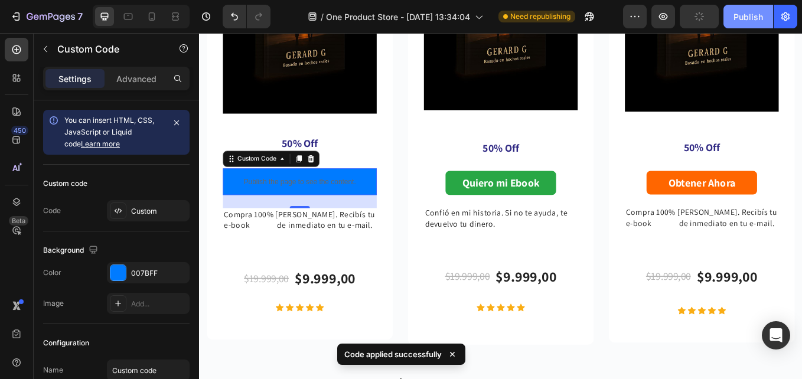
click at [738, 13] on div "Publish" at bounding box center [748, 17] width 30 height 12
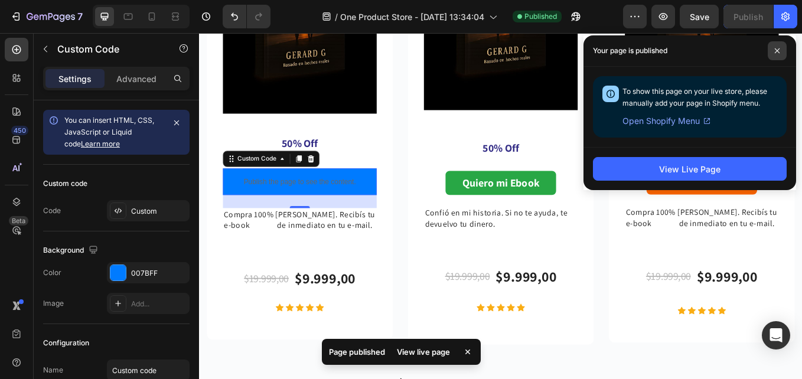
click at [774, 51] on icon at bounding box center [777, 51] width 6 height 6
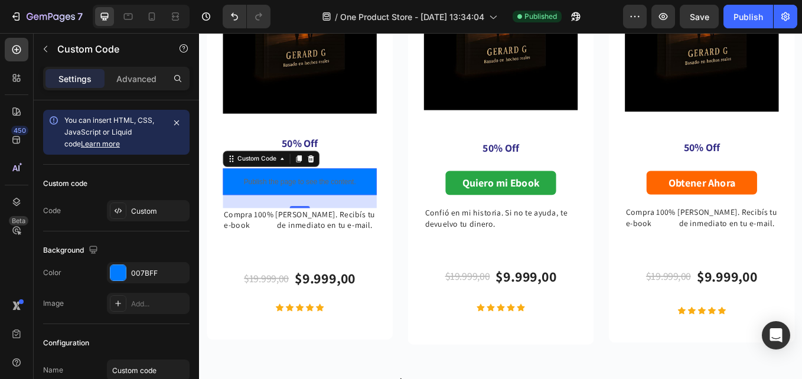
click at [240, 194] on div "Publish the page to see the content." at bounding box center [317, 207] width 181 height 31
click at [114, 271] on div at bounding box center [117, 272] width 15 height 15
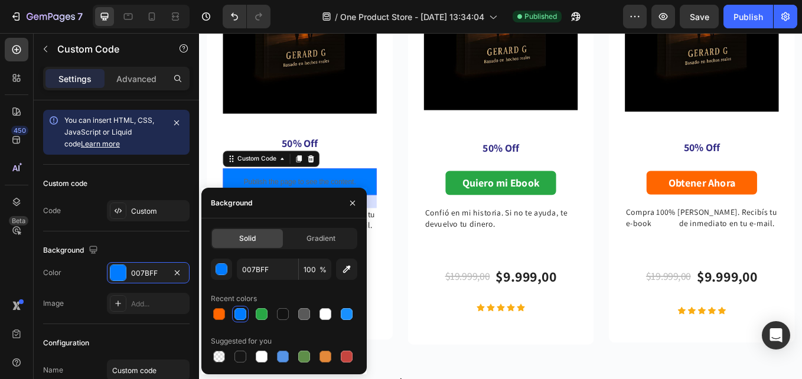
click at [328, 317] on div at bounding box center [325, 314] width 12 height 12
type input "FFFFFF"
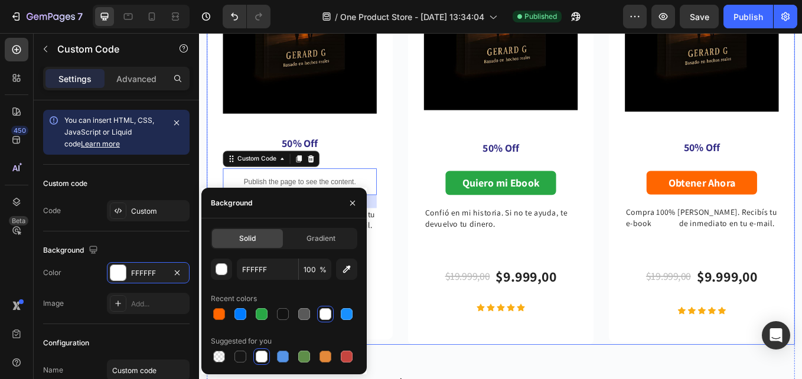
click at [427, 378] on div "BASICO Button Volvernos a Elegir - Gerard.G Product Title Acceso al e-book en P…" at bounding box center [553, 35] width 691 height 727
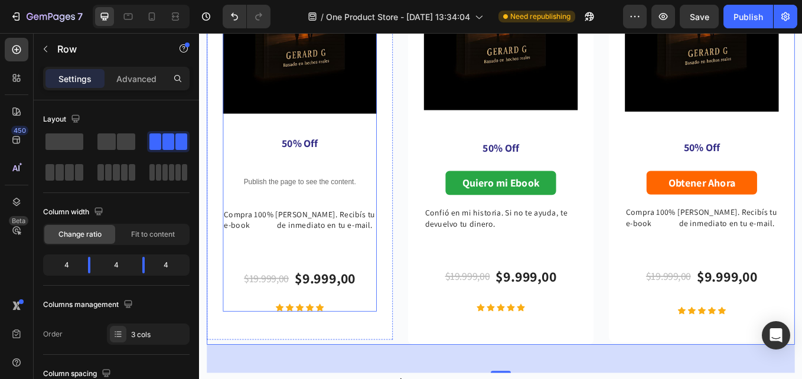
click at [302, 204] on p "Publish the page to see the content." at bounding box center [317, 207] width 181 height 12
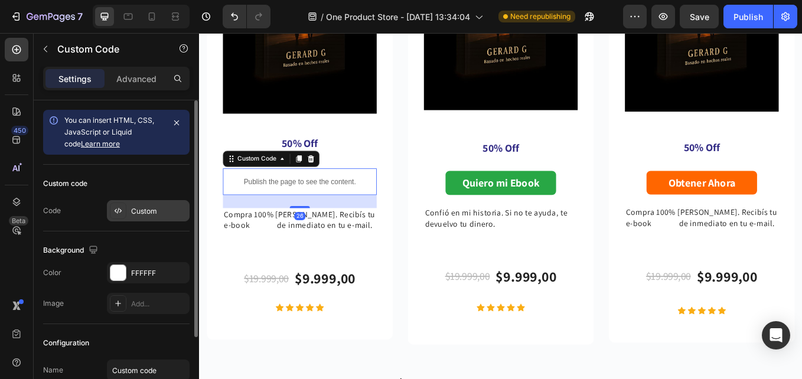
click at [122, 210] on icon at bounding box center [117, 210] width 9 height 9
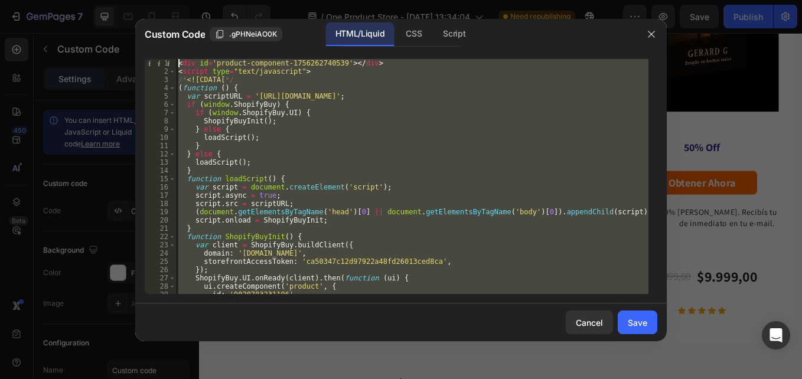
scroll to position [0, 0]
drag, startPoint x: 238, startPoint y: 292, endPoint x: 125, endPoint y: -24, distance: 335.3
click at [125, 0] on html "7 / One Product Store - Aug 19, 13:34:04 Need republishing Preview Save Publish…" at bounding box center [401, 0] width 802 height 0
paste textarea "/script"
type textarea "</script>"
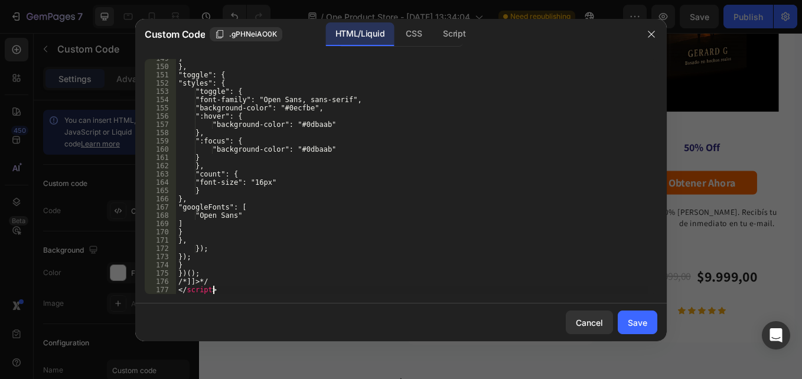
scroll to position [1228, 0]
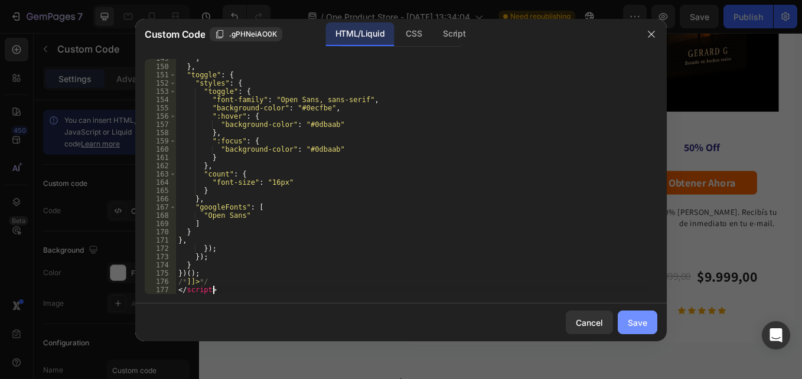
click at [645, 318] on div "Save" at bounding box center [637, 322] width 19 height 12
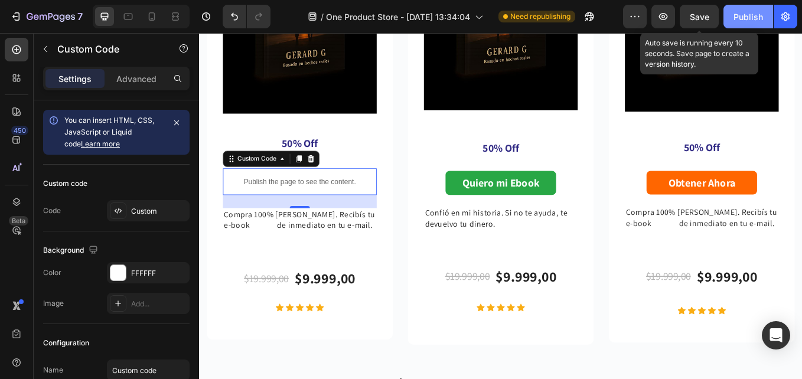
drag, startPoint x: 694, startPoint y: 15, endPoint x: 726, endPoint y: 11, distance: 32.1
click at [697, 15] on span "Save" at bounding box center [698, 17] width 19 height 10
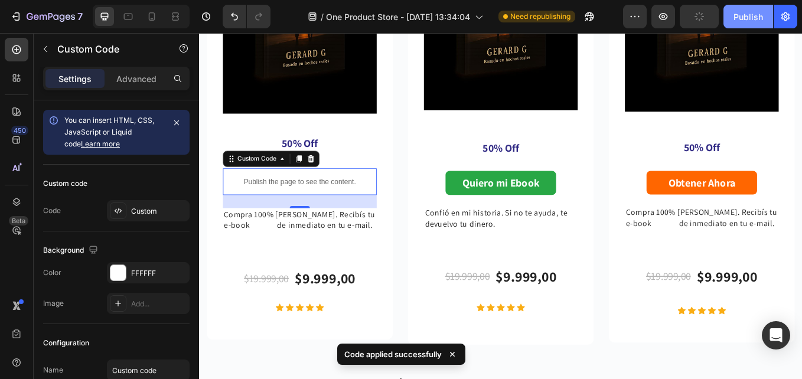
click at [737, 11] on div "Publish" at bounding box center [748, 17] width 30 height 12
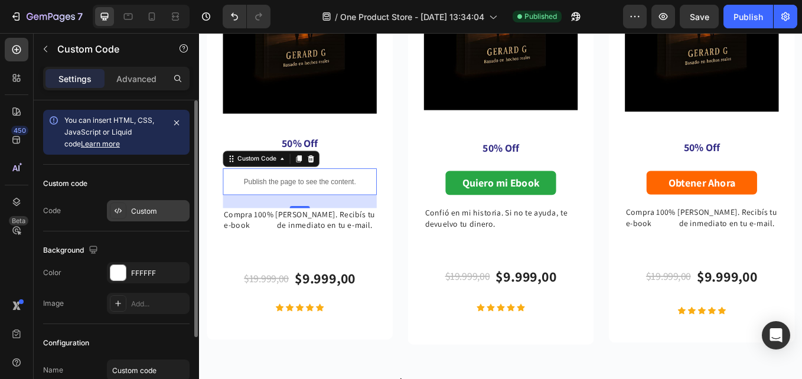
click at [131, 204] on div "Custom" at bounding box center [148, 210] width 83 height 21
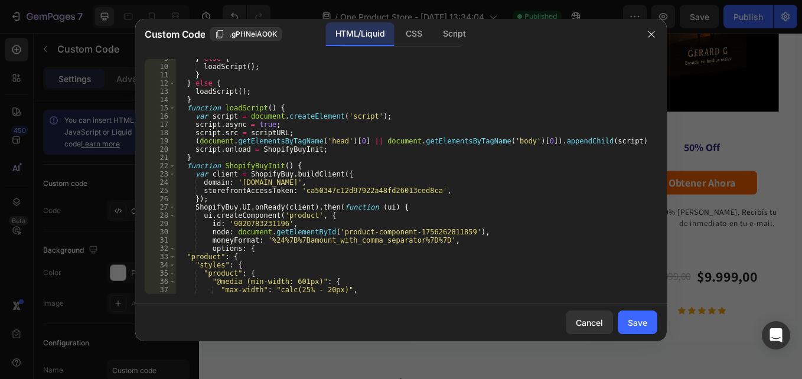
scroll to position [0, 0]
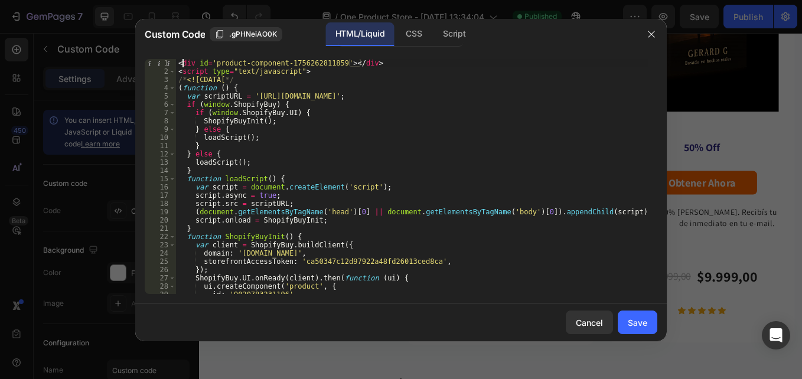
click at [184, 66] on div "< div id = 'product-component-1756262811859' > </ div > < script type = "text/j…" at bounding box center [412, 184] width 472 height 251
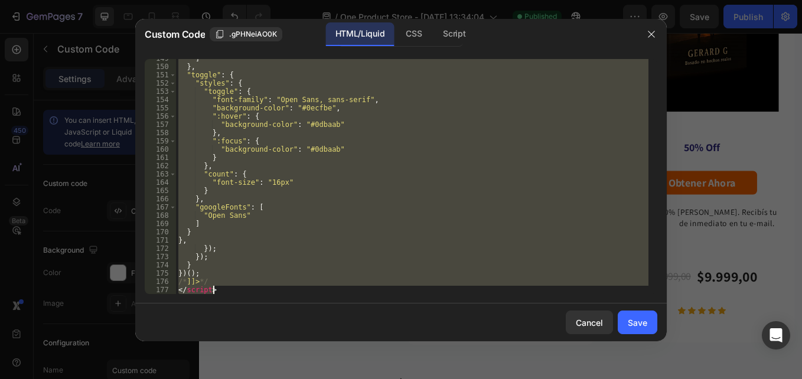
scroll to position [1228, 0]
drag, startPoint x: 179, startPoint y: 63, endPoint x: 378, endPoint y: 409, distance: 399.0
click at [378, 0] on html "7 / One Product Store - Aug 19, 13:34:04 Published Preview Save Publish 450 Bet…" at bounding box center [401, 0] width 802 height 0
paste textarea
type textarea "</script>"
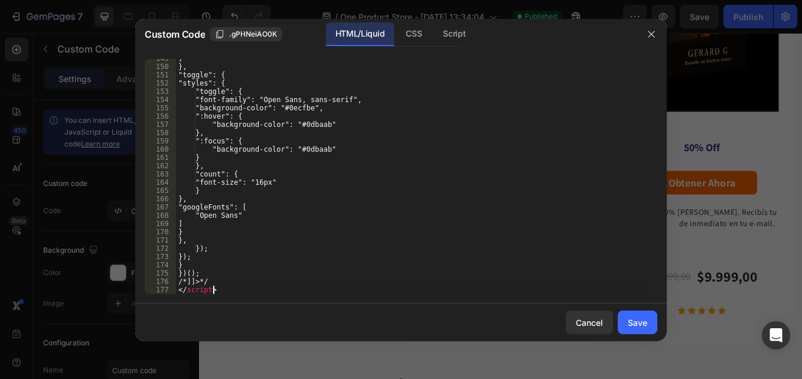
click at [645, 321] on div "Save" at bounding box center [637, 322] width 19 height 12
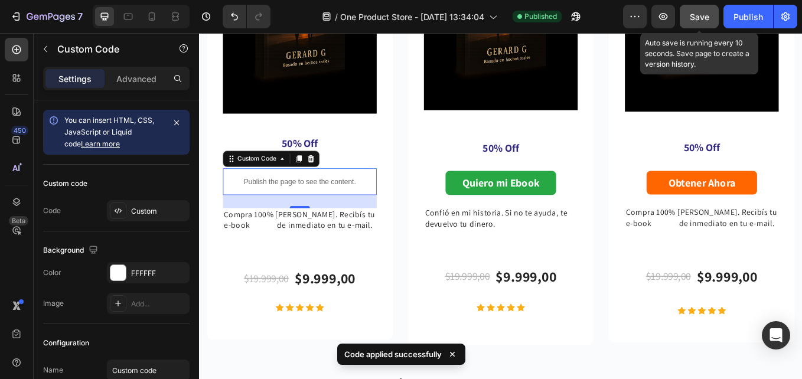
click at [684, 23] on button "Save" at bounding box center [698, 17] width 39 height 24
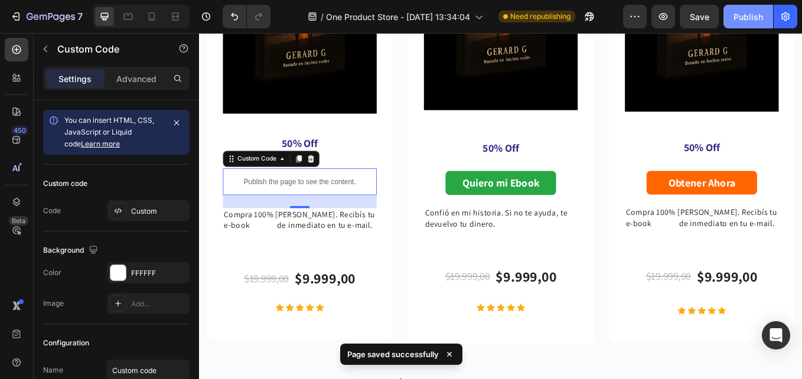
click at [747, 11] on div "Publish" at bounding box center [748, 17] width 30 height 12
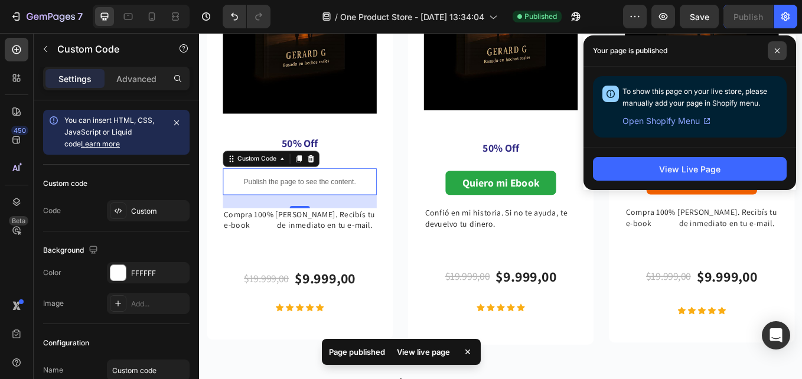
click at [778, 52] on icon at bounding box center [776, 50] width 5 height 5
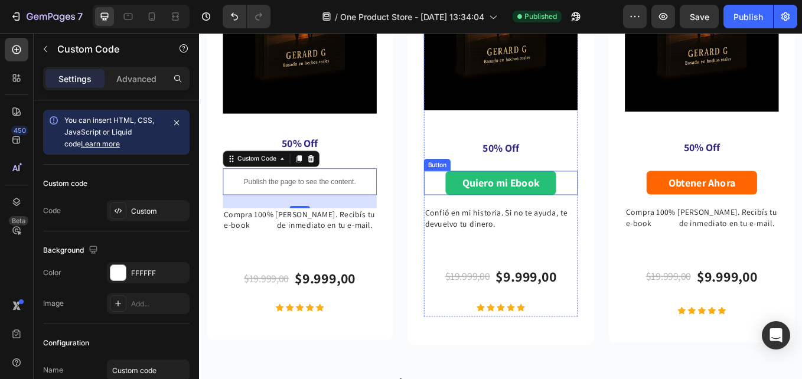
click at [488, 205] on button "Quiero mi Ebook" at bounding box center [553, 209] width 130 height 28
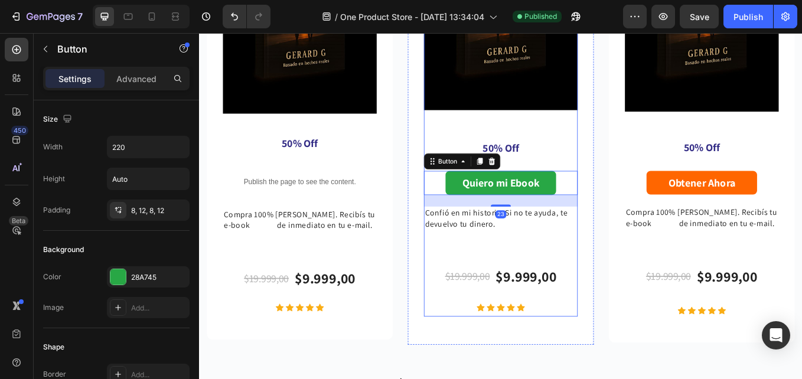
click at [596, 284] on div "Volvernos a Elegir - Gerard.G Product Title E-book + tips prácticos Text block …" at bounding box center [553, 66] width 181 height 597
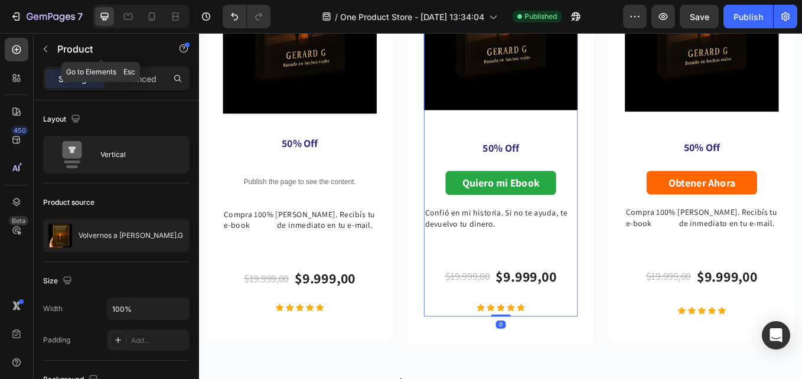
click at [41, 41] on button "button" at bounding box center [45, 49] width 19 height 19
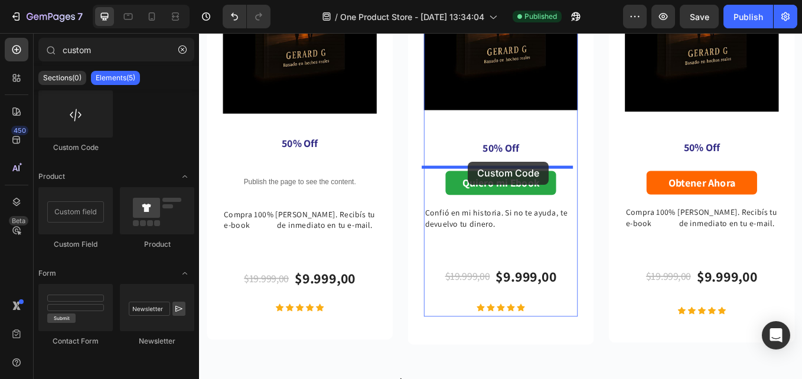
drag, startPoint x: 276, startPoint y: 153, endPoint x: 515, endPoint y: 184, distance: 241.1
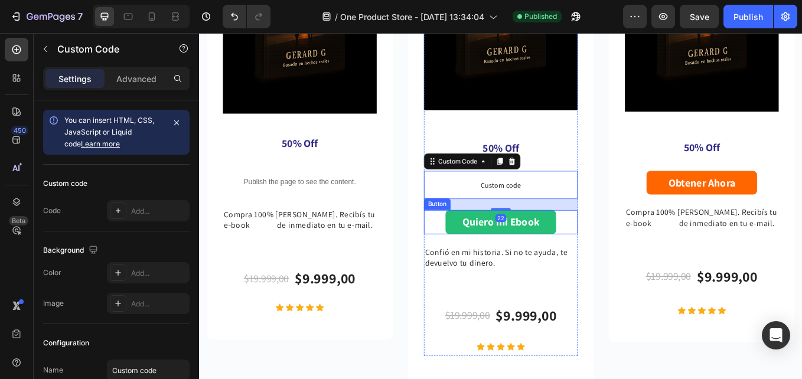
click at [501, 249] on button "Quiero mi Ebook" at bounding box center [553, 255] width 130 height 28
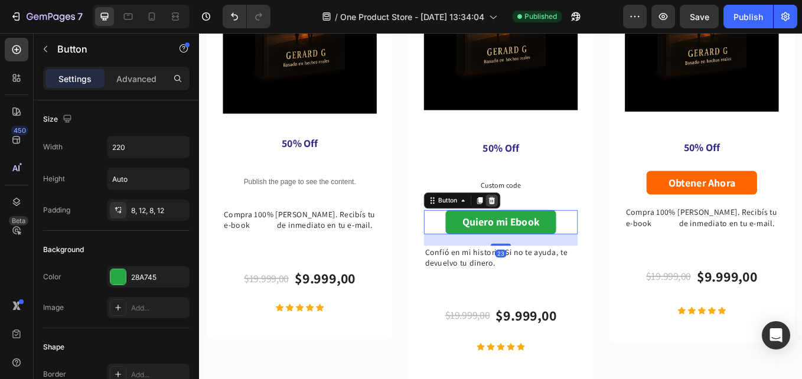
click at [544, 225] on icon at bounding box center [542, 229] width 9 height 9
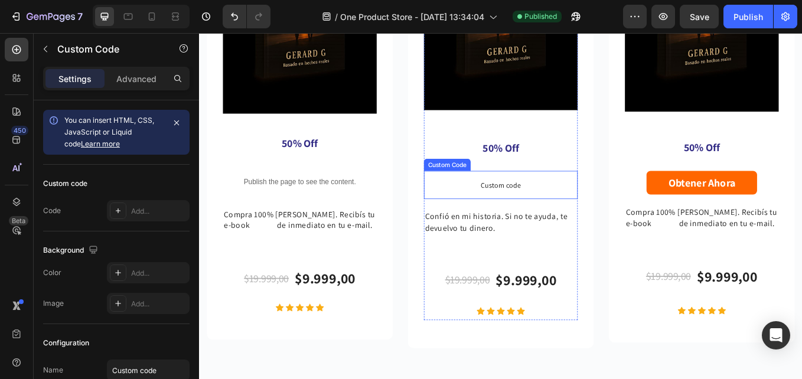
click at [549, 204] on span "Custom code" at bounding box center [553, 211] width 181 height 14
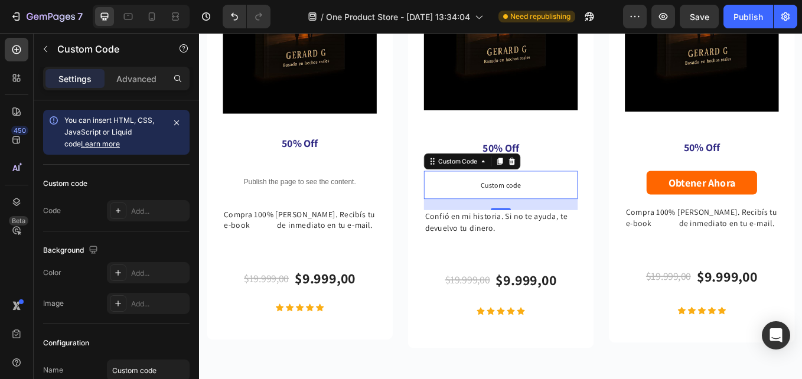
click at [483, 205] on span "Custom code" at bounding box center [553, 211] width 181 height 14
click at [118, 212] on icon at bounding box center [118, 210] width 5 height 5
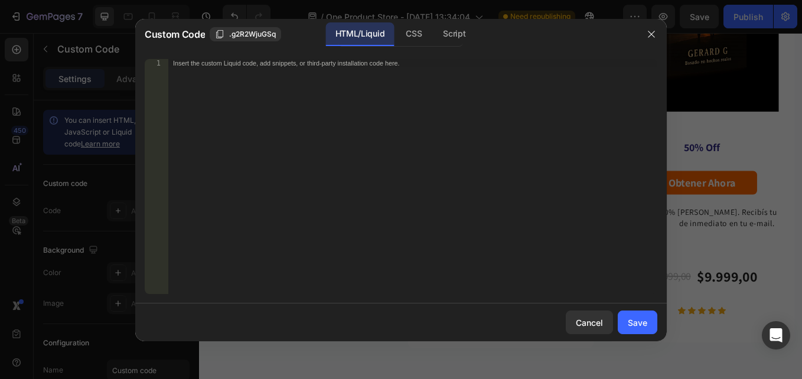
click at [263, 112] on div "Insert the custom Liquid code, add snippets, or third-party installation code h…" at bounding box center [412, 184] width 489 height 251
paste textarea "</script>"
type textarea "</script>"
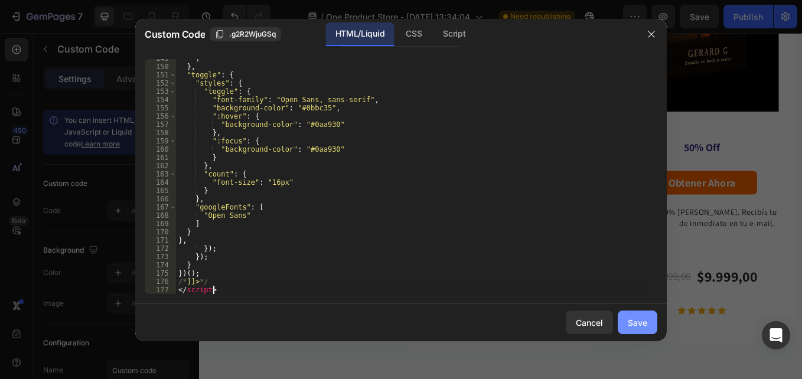
click at [620, 326] on button "Save" at bounding box center [637, 323] width 40 height 24
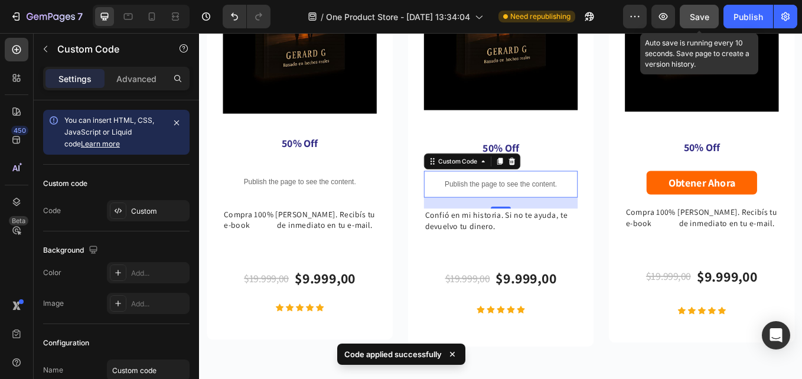
click at [703, 22] on div "Save" at bounding box center [698, 17] width 19 height 12
click at [751, 26] on button "Publish" at bounding box center [748, 17] width 50 height 24
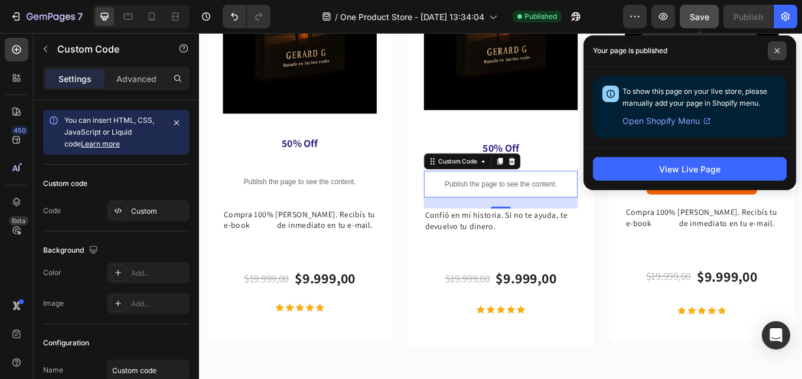
click at [780, 45] on span at bounding box center [776, 50] width 19 height 19
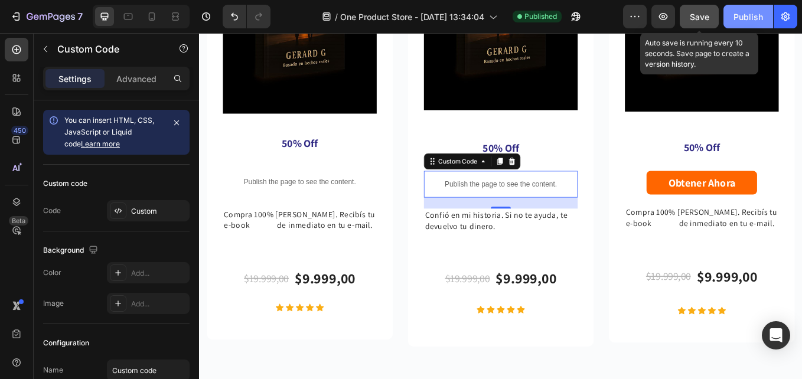
click at [757, 19] on div "Publish" at bounding box center [748, 17] width 30 height 12
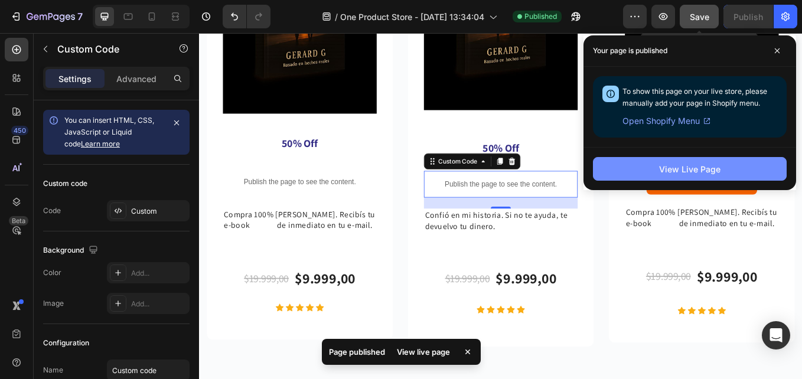
click at [691, 173] on div "View Live Page" at bounding box center [689, 169] width 61 height 12
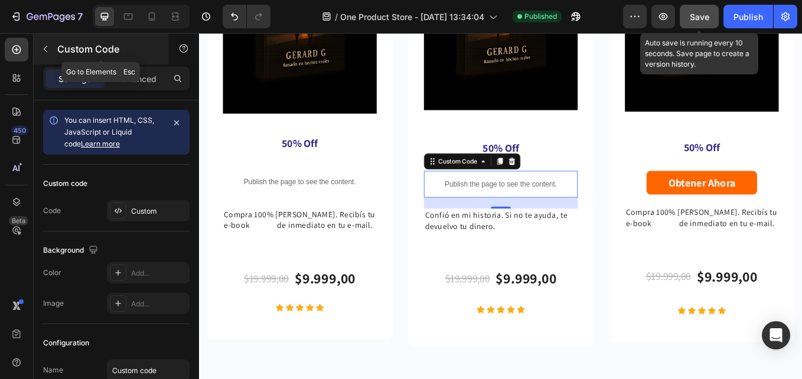
click at [45, 46] on icon "button" at bounding box center [45, 48] width 9 height 9
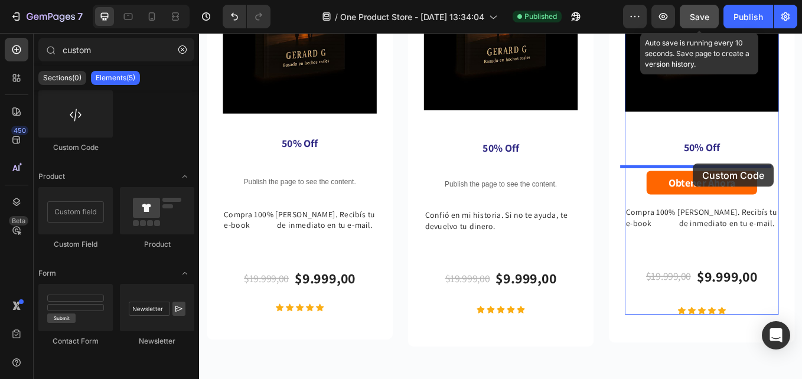
drag, startPoint x: 537, startPoint y: 223, endPoint x: 779, endPoint y: 187, distance: 244.8
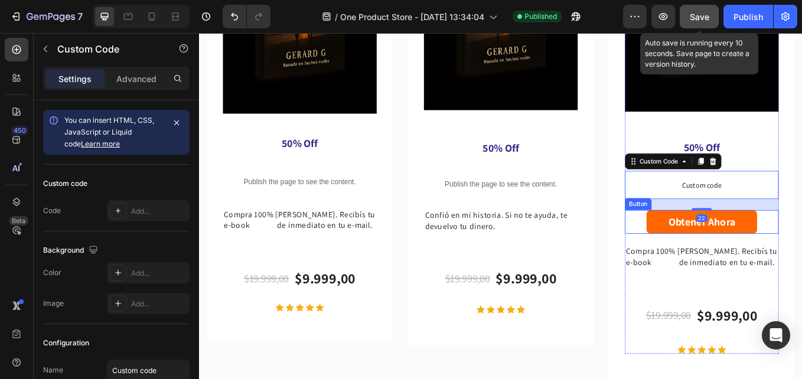
click at [711, 244] on div "Obtener Ahora Button" at bounding box center [789, 255] width 181 height 28
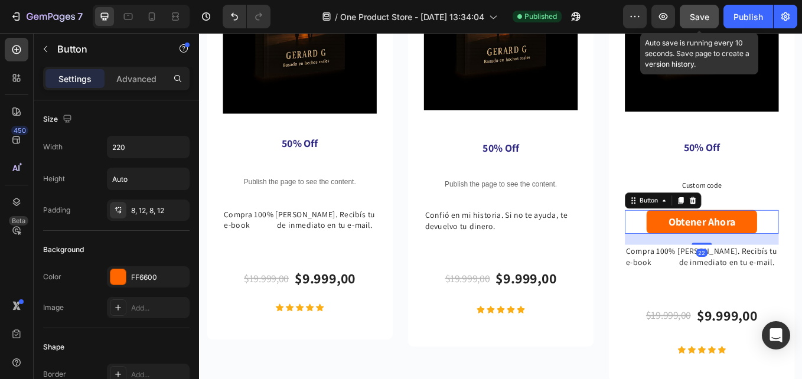
click at [774, 225] on icon at bounding box center [778, 229] width 9 height 9
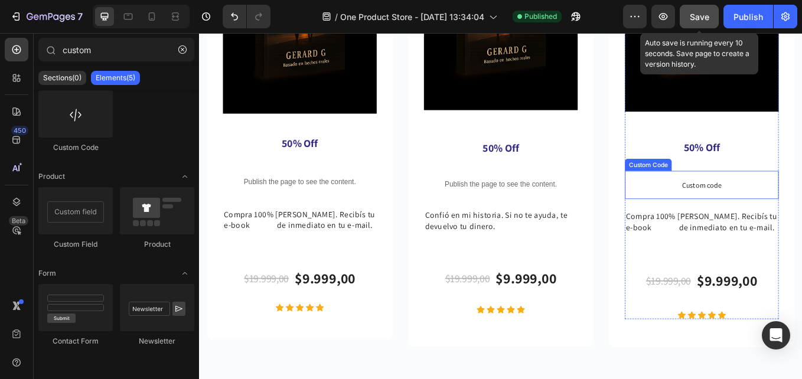
click at [750, 204] on span "Custom code" at bounding box center [789, 211] width 181 height 14
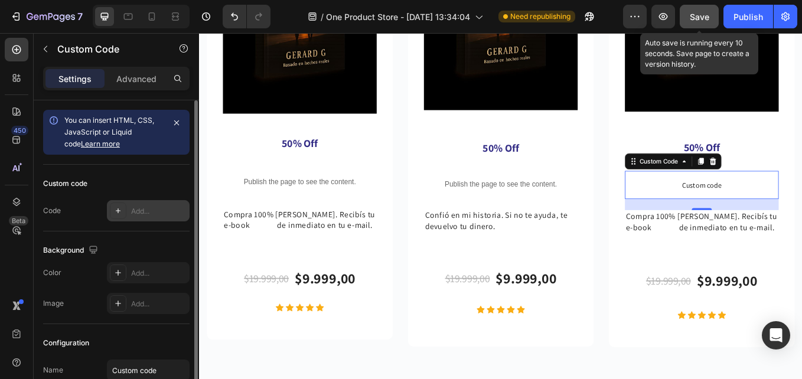
click at [121, 206] on icon at bounding box center [117, 210] width 9 height 9
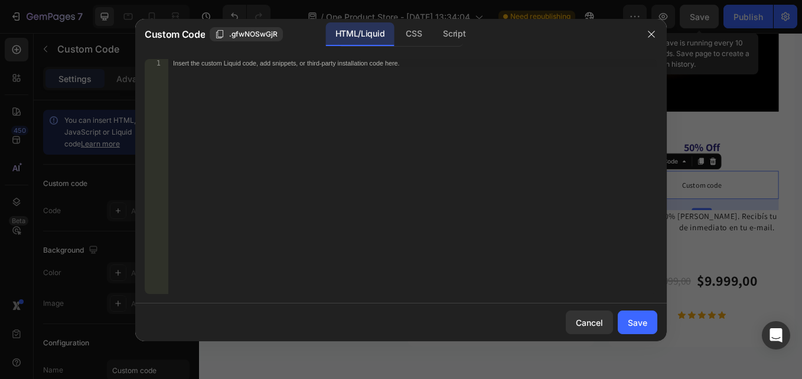
click at [236, 152] on div "Insert the custom Liquid code, add snippets, or third-party installation code h…" at bounding box center [412, 184] width 489 height 251
paste textarea "</script>"
type textarea "</script>"
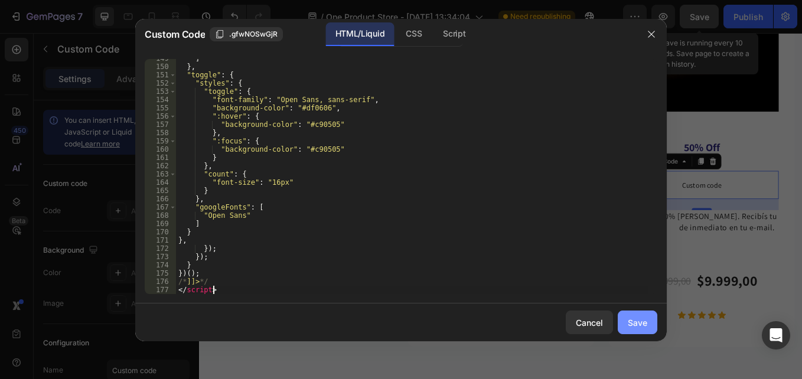
click at [647, 320] on button "Save" at bounding box center [637, 323] width 40 height 24
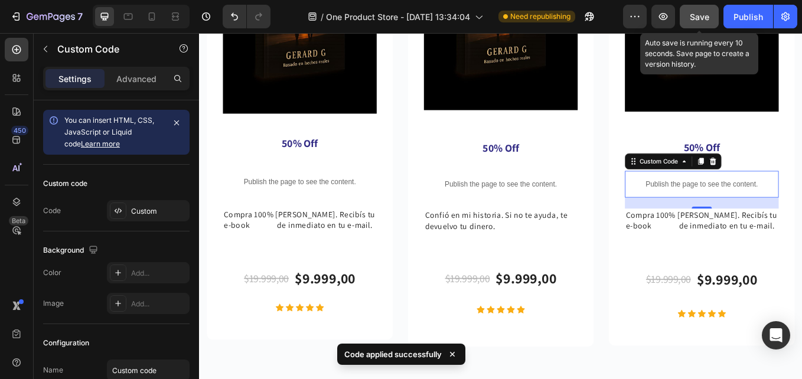
click at [697, 24] on button "Save" at bounding box center [698, 17] width 39 height 24
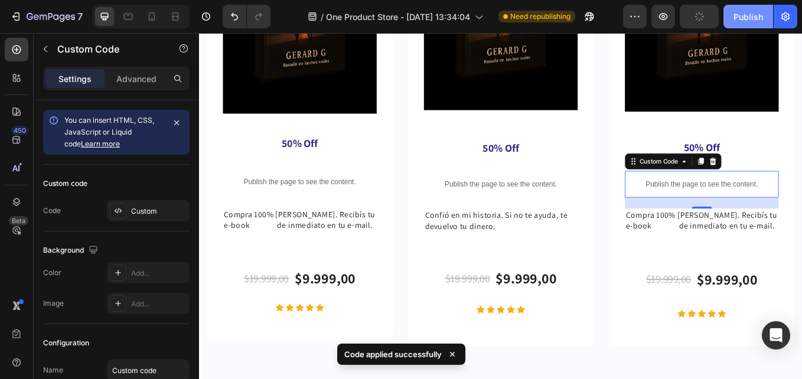
click at [750, 18] on div "Publish" at bounding box center [748, 17] width 30 height 12
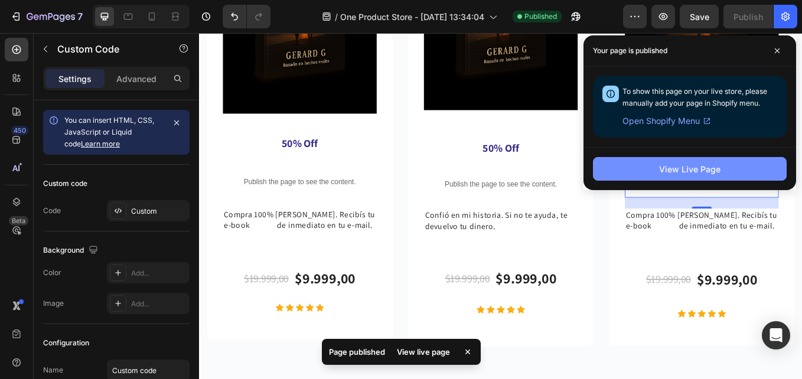
click at [718, 164] on div "View Live Page" at bounding box center [689, 169] width 61 height 12
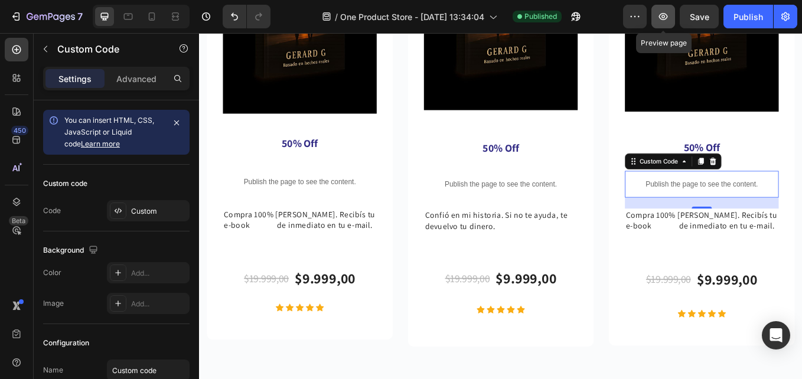
click at [655, 19] on button "button" at bounding box center [663, 17] width 24 height 24
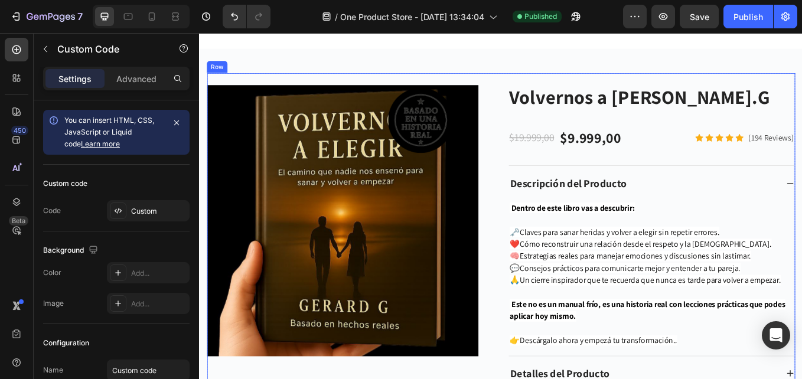
scroll to position [3720, 0]
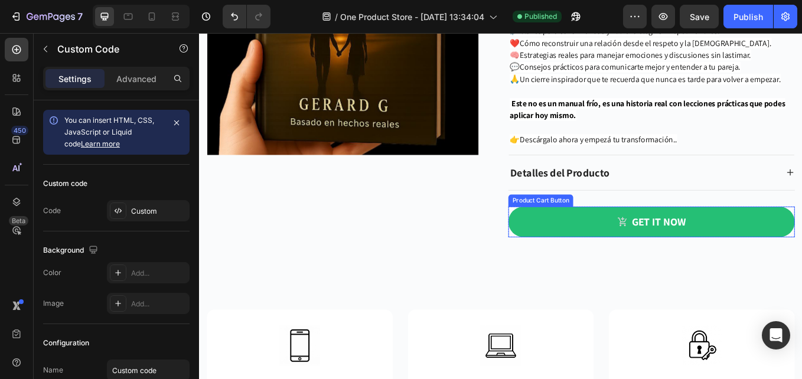
click at [658, 251] on button "GET IT NOW" at bounding box center [730, 255] width 336 height 36
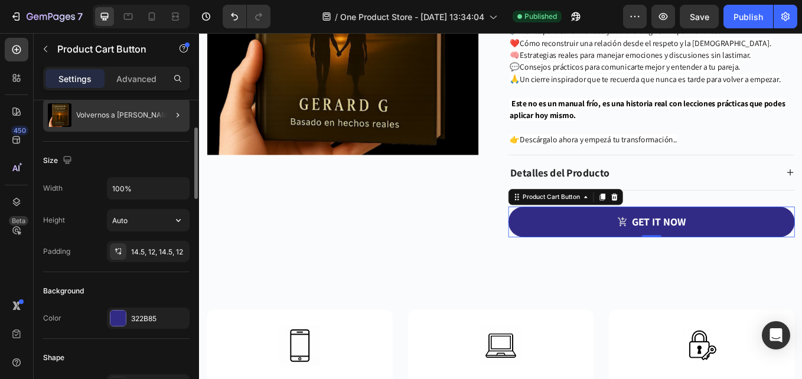
scroll to position [0, 0]
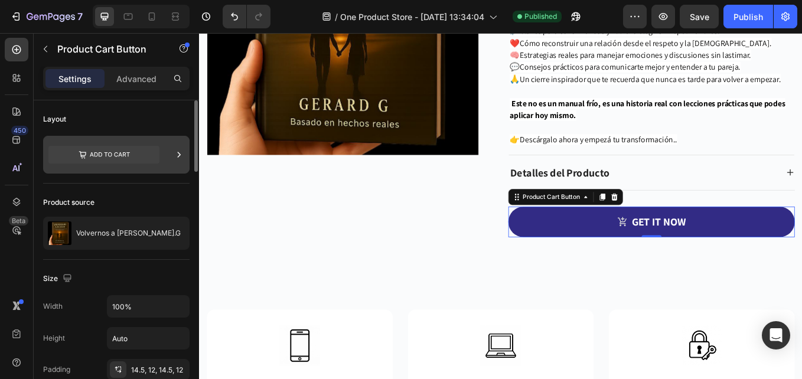
click at [152, 155] on icon at bounding box center [103, 155] width 111 height 18
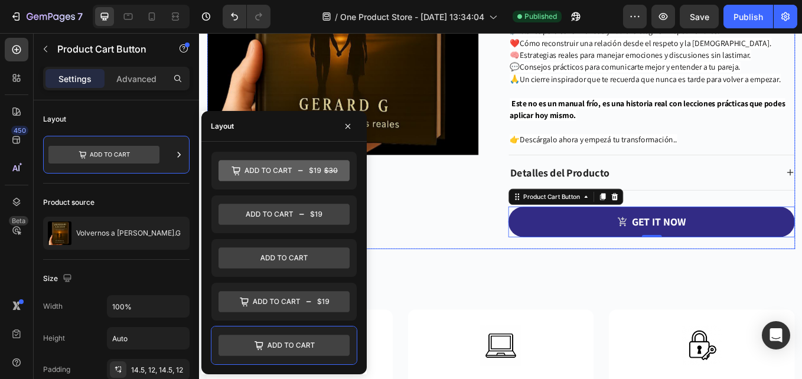
click at [446, 220] on div "Image Row Product Images" at bounding box center [376, 65] width 336 height 414
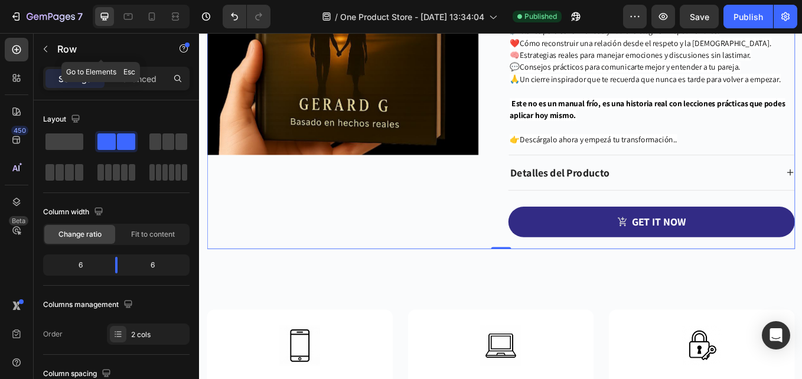
click at [43, 50] on icon "button" at bounding box center [45, 48] width 9 height 9
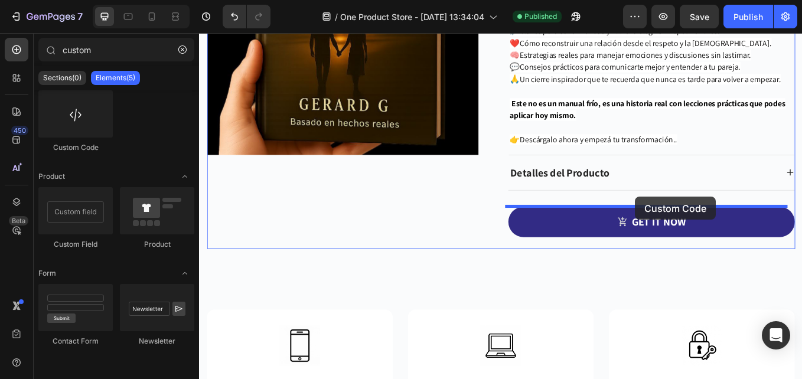
drag, startPoint x: 276, startPoint y: 140, endPoint x: 711, endPoint y: 226, distance: 442.7
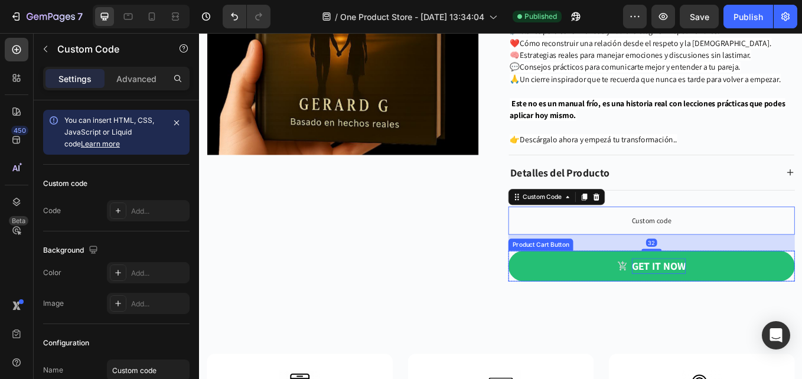
click at [730, 313] on div "GET IT NOW" at bounding box center [738, 307] width 63 height 19
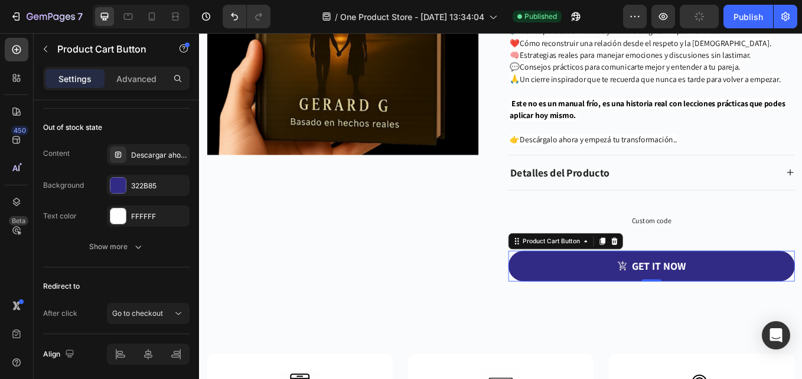
scroll to position [1046, 0]
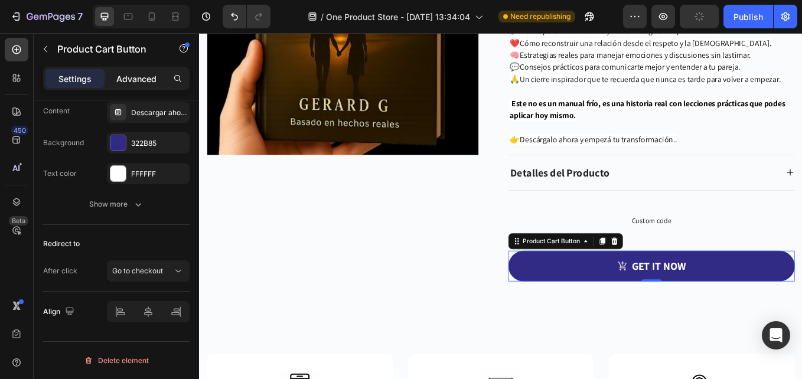
click at [133, 73] on p "Advanced" at bounding box center [136, 79] width 40 height 12
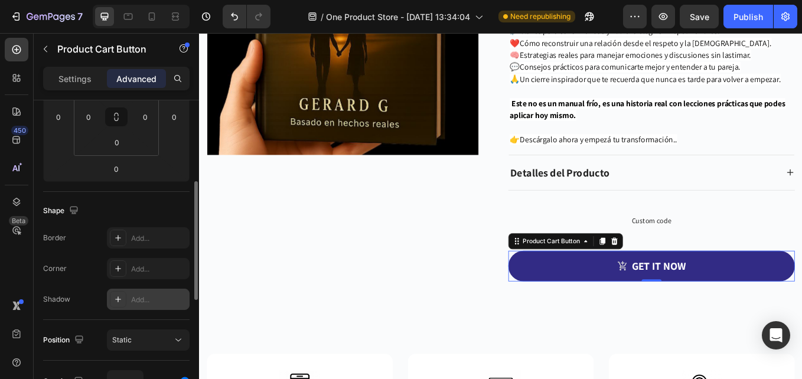
scroll to position [271, 0]
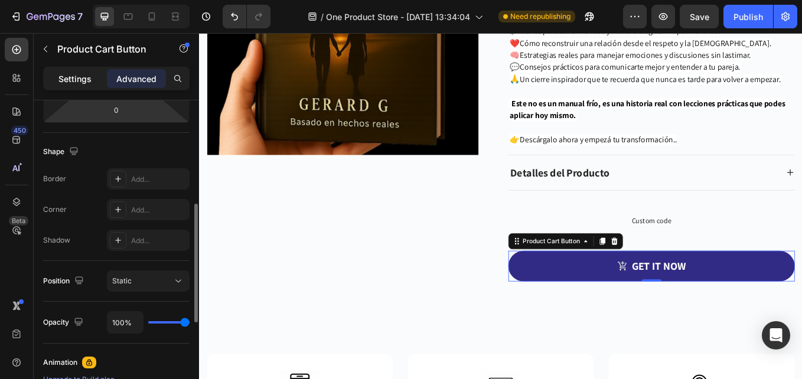
click at [96, 81] on div "Settings" at bounding box center [74, 78] width 59 height 19
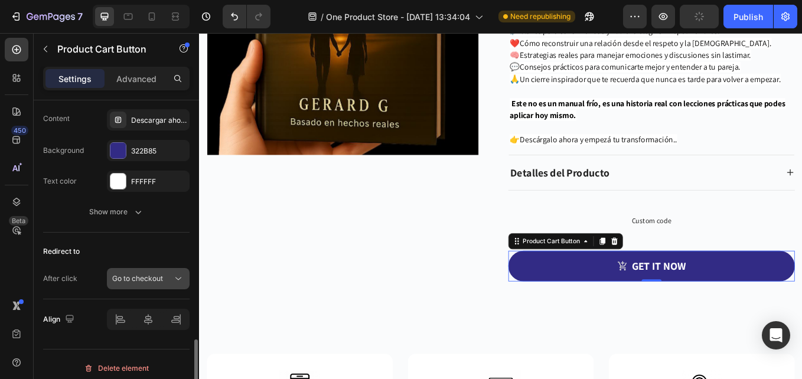
scroll to position [1046, 0]
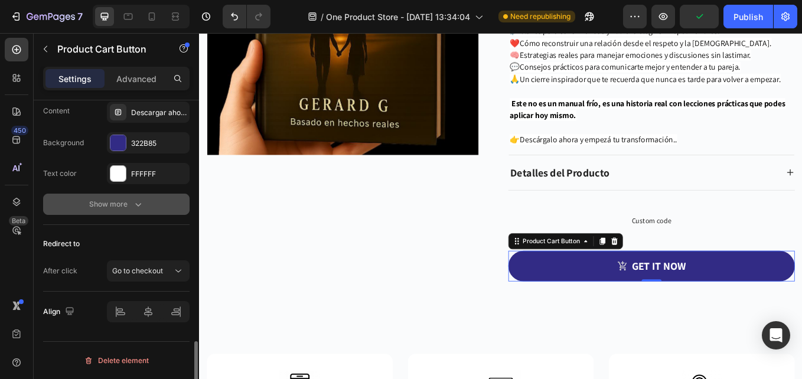
click at [141, 204] on icon "button" at bounding box center [138, 204] width 12 height 12
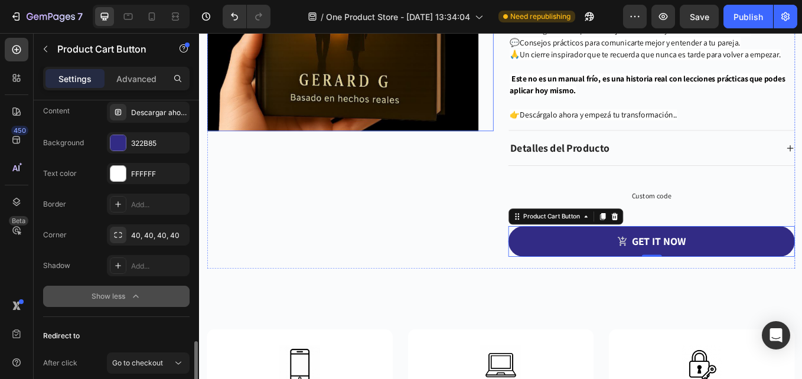
scroll to position [3484, 0]
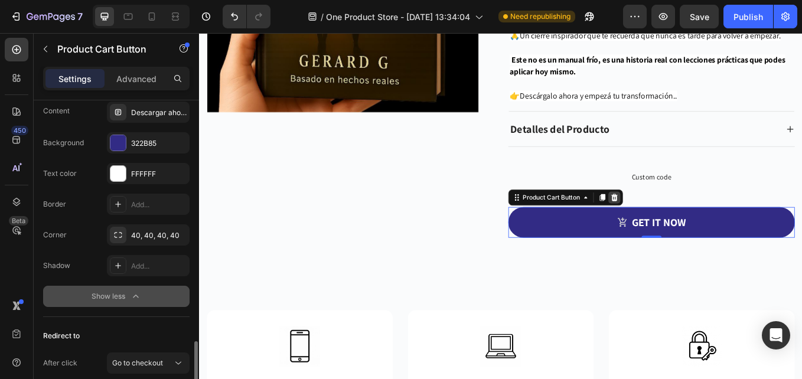
click at [682, 226] on icon at bounding box center [686, 225] width 9 height 9
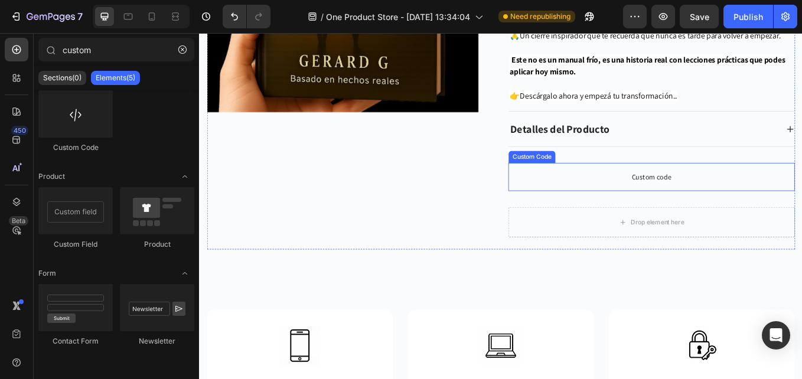
click at [666, 204] on span "Custom code" at bounding box center [730, 202] width 336 height 14
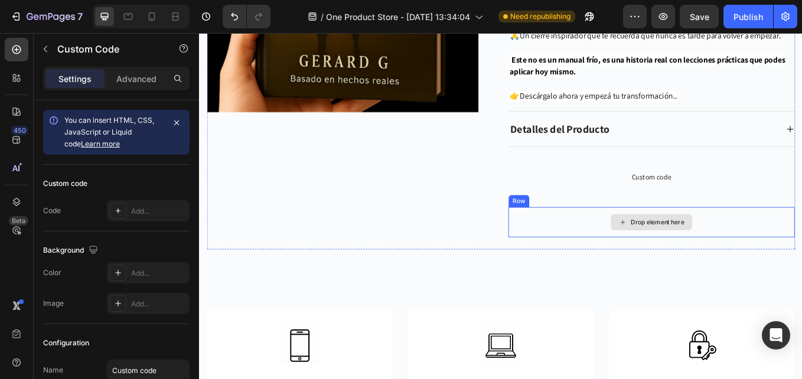
click at [682, 257] on div "Drop element here" at bounding box center [730, 255] width 96 height 19
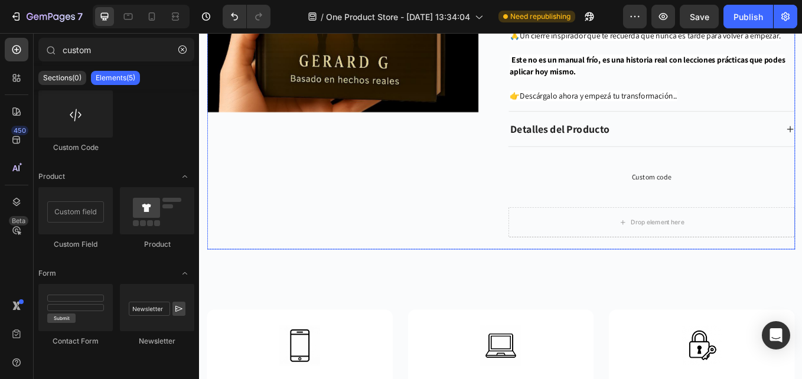
click at [623, 242] on div "Drop element here" at bounding box center [730, 254] width 336 height 35
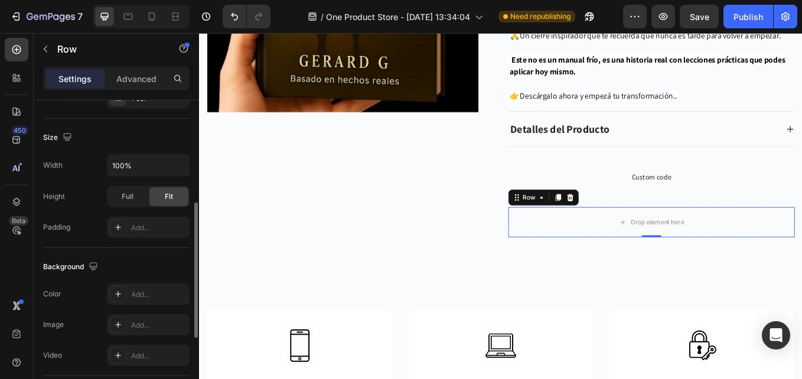
scroll to position [408, 0]
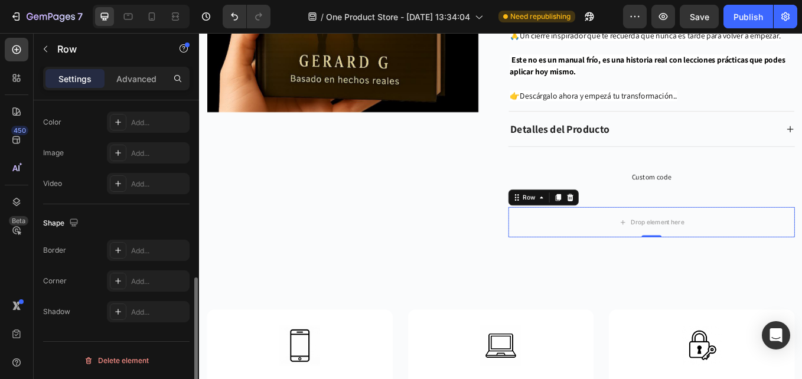
click at [128, 362] on div "Delete element" at bounding box center [116, 361] width 65 height 14
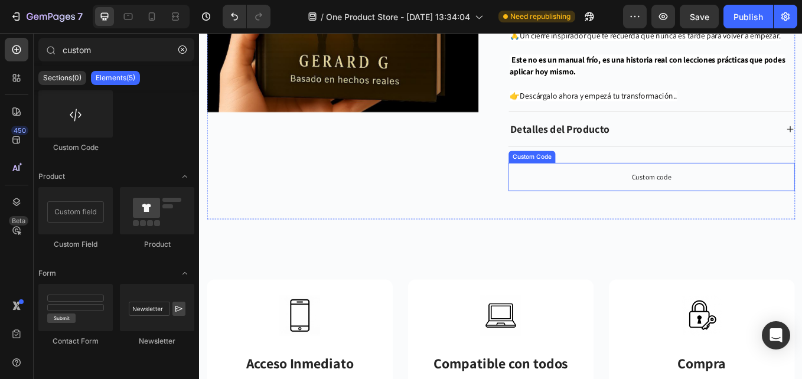
click at [633, 194] on p "Custom code" at bounding box center [730, 201] width 336 height 33
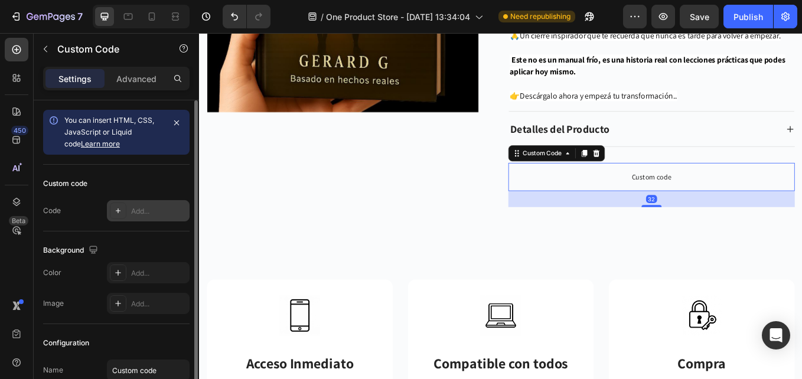
click at [137, 213] on div "Add..." at bounding box center [158, 211] width 55 height 11
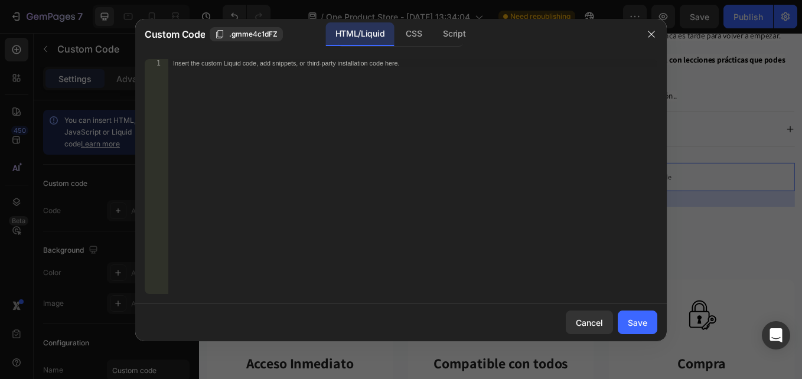
click at [332, 116] on div "Insert the custom Liquid code, add snippets, or third-party installation code h…" at bounding box center [412, 184] width 489 height 251
paste textarea "</script>"
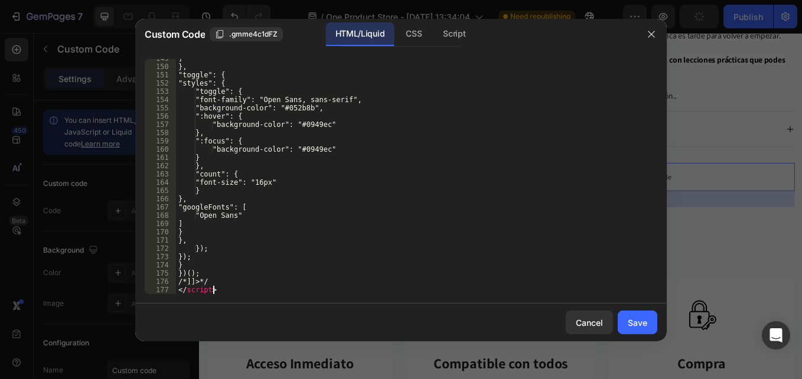
type textarea "</script>"
click at [647, 319] on button "Save" at bounding box center [637, 323] width 40 height 24
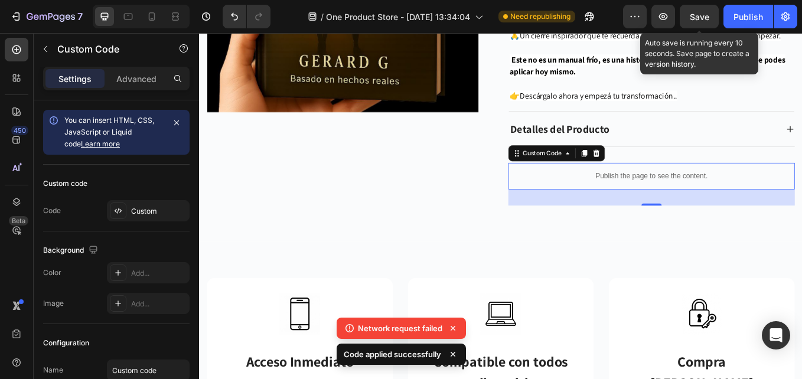
click at [704, 18] on span "Save" at bounding box center [698, 17] width 19 height 10
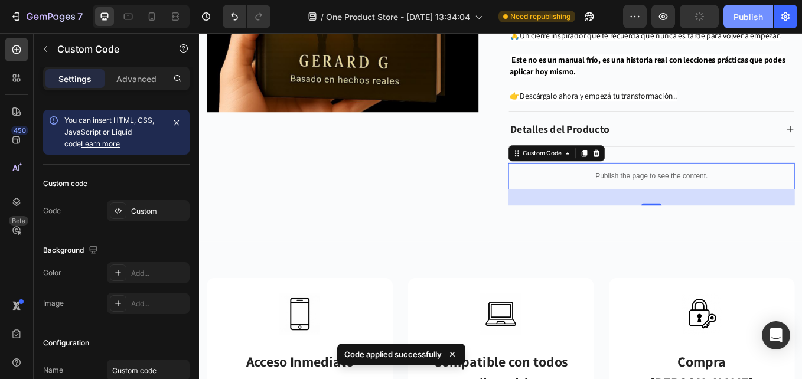
click at [737, 17] on div "Publish" at bounding box center [748, 17] width 30 height 12
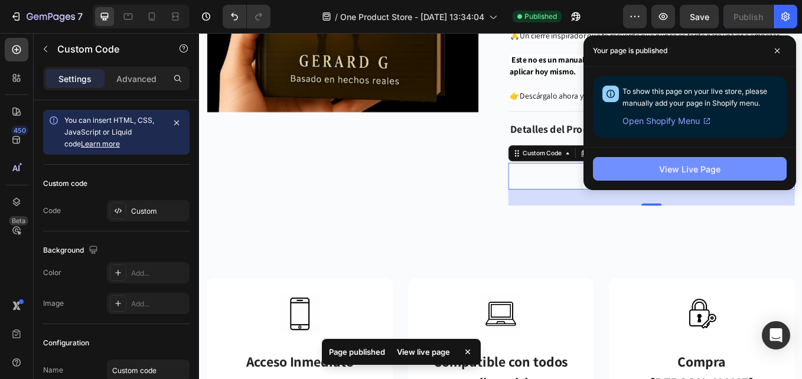
click at [700, 166] on div "View Live Page" at bounding box center [689, 169] width 61 height 12
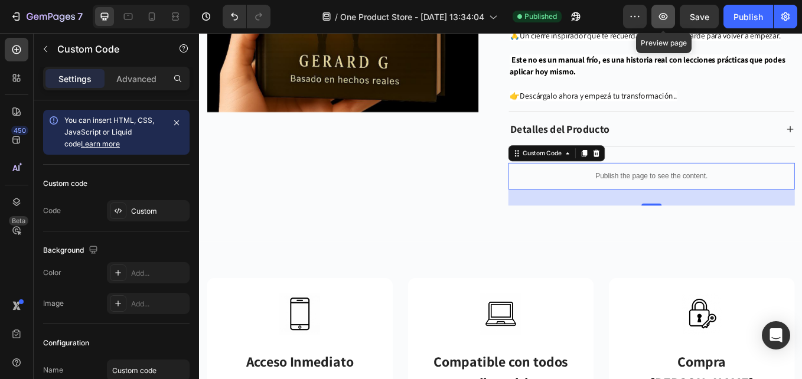
click at [658, 19] on icon "button" at bounding box center [663, 17] width 12 height 12
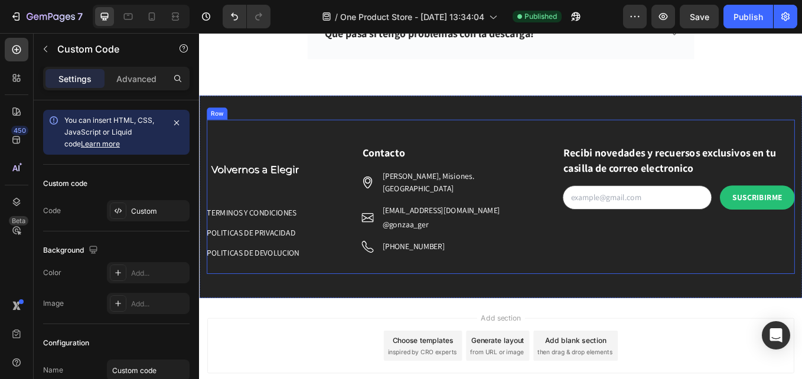
scroll to position [4488, 0]
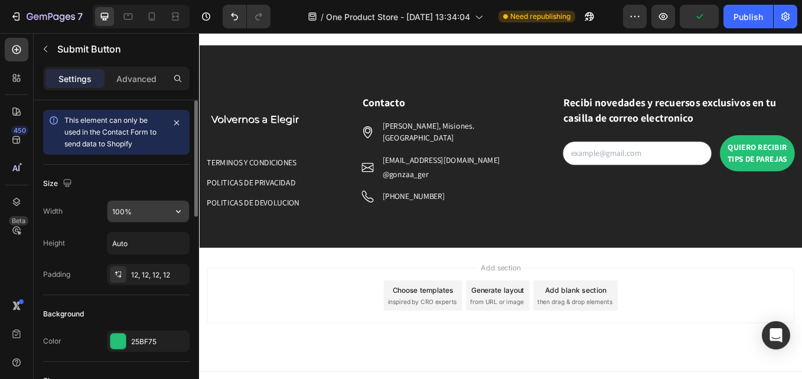
click at [166, 208] on input "100%" at bounding box center [147, 211] width 81 height 21
click at [180, 211] on icon "button" at bounding box center [178, 211] width 5 height 3
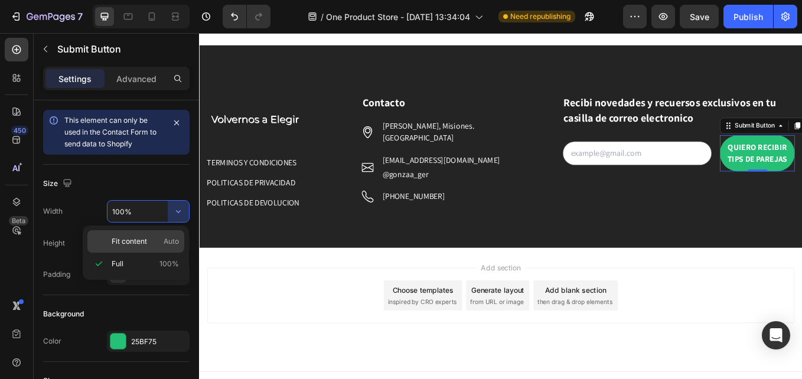
click at [175, 232] on div "Fit content Auto" at bounding box center [135, 241] width 97 height 22
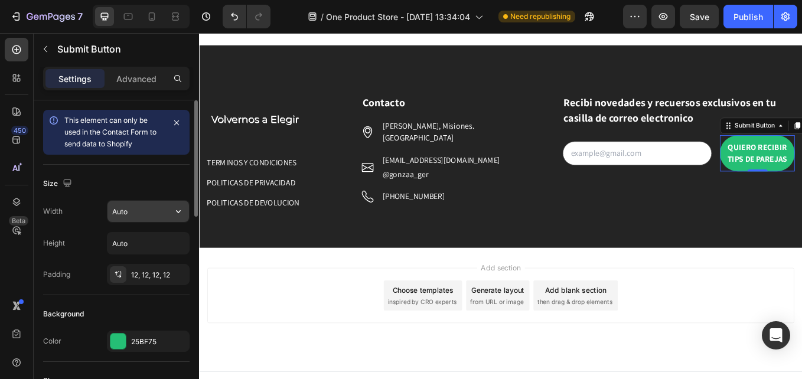
click at [176, 220] on button "button" at bounding box center [178, 211] width 21 height 21
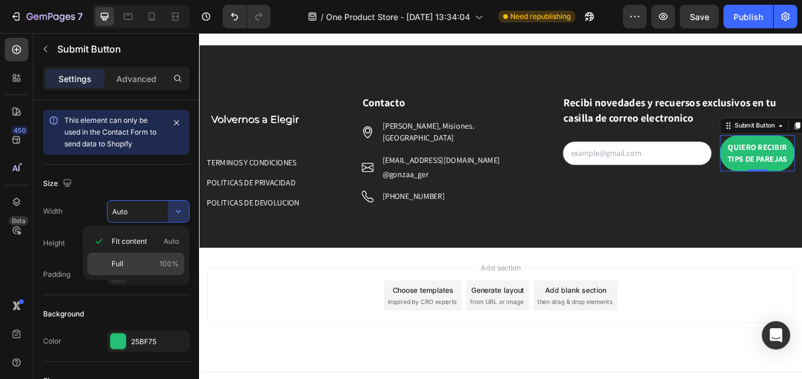
drag, startPoint x: 166, startPoint y: 265, endPoint x: 17, endPoint y: 224, distance: 154.4
click at [166, 265] on span "100%" at bounding box center [168, 264] width 19 height 11
type input "100%"
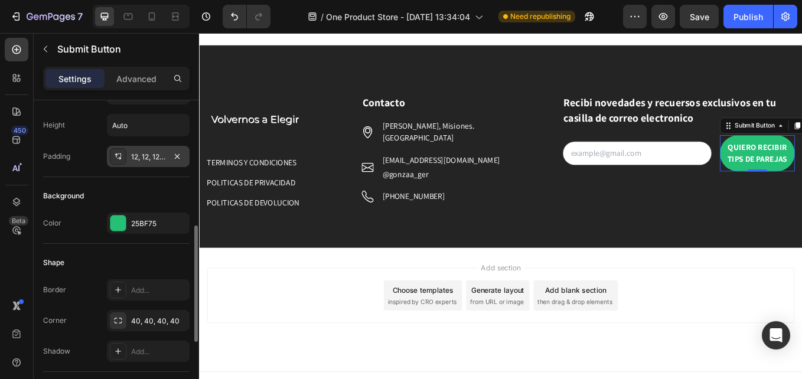
scroll to position [177, 0]
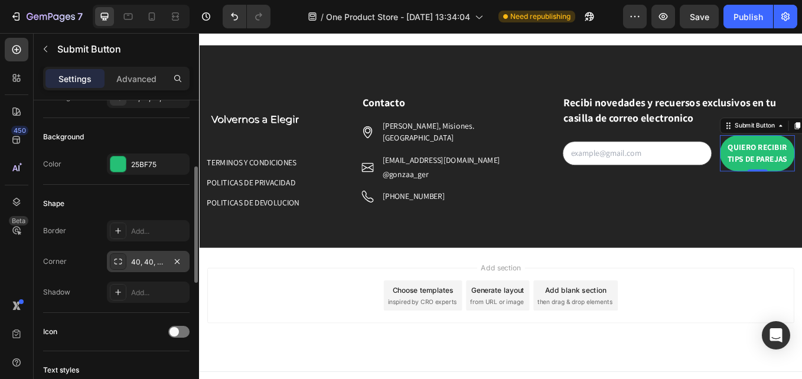
click at [152, 261] on div "40, 40, 40, 40" at bounding box center [148, 262] width 34 height 11
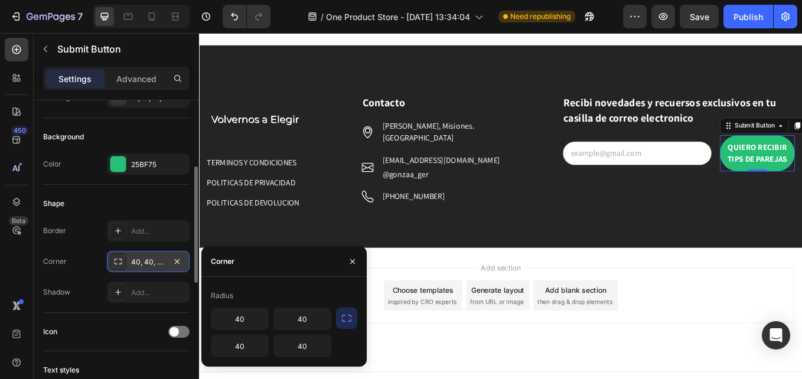
click at [119, 265] on icon at bounding box center [117, 261] width 9 height 9
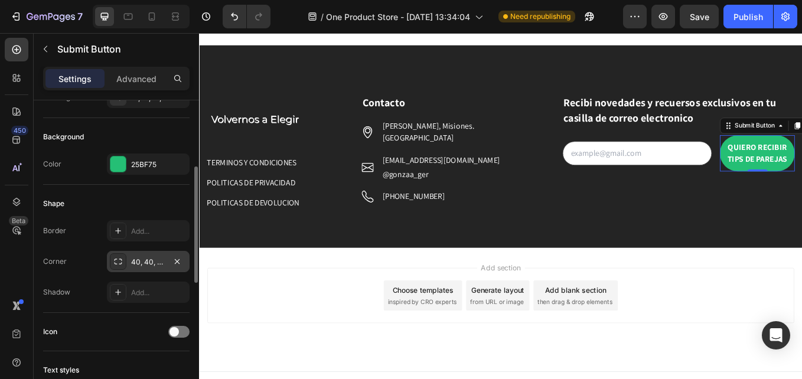
click at [119, 265] on icon at bounding box center [117, 261] width 9 height 9
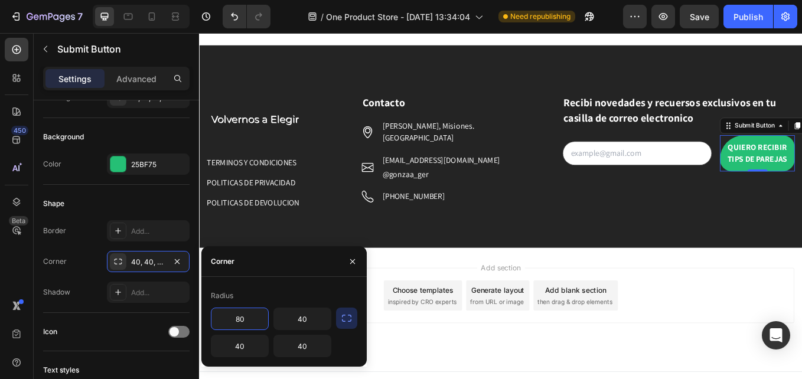
type input "8"
type input "40"
click at [315, 319] on input "40" at bounding box center [302, 318] width 57 height 21
type input "7"
type input "5"
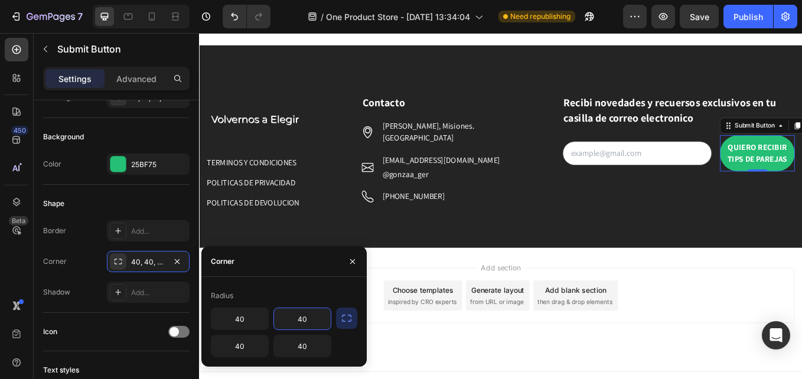
type input "4"
type input "5"
type input "40"
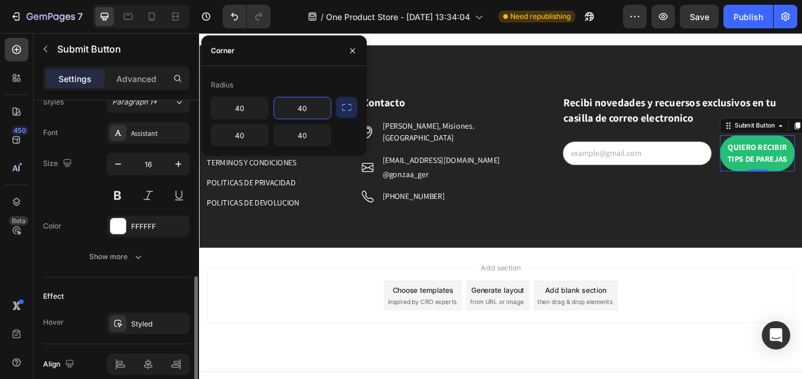
scroll to position [525, 0]
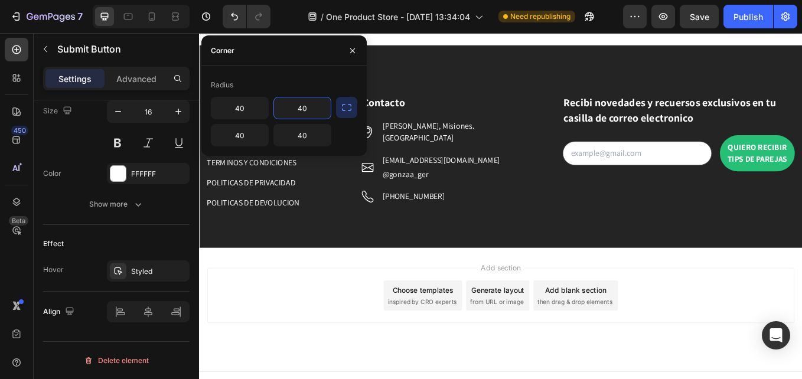
click at [801, 317] on div "Add section Choose templates inspired by CRO experts Generate layout from URL o…" at bounding box center [552, 341] width 689 height 65
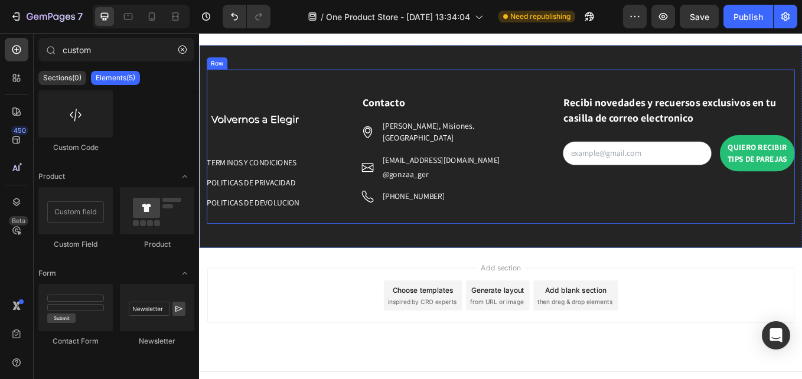
scroll to position [4370, 0]
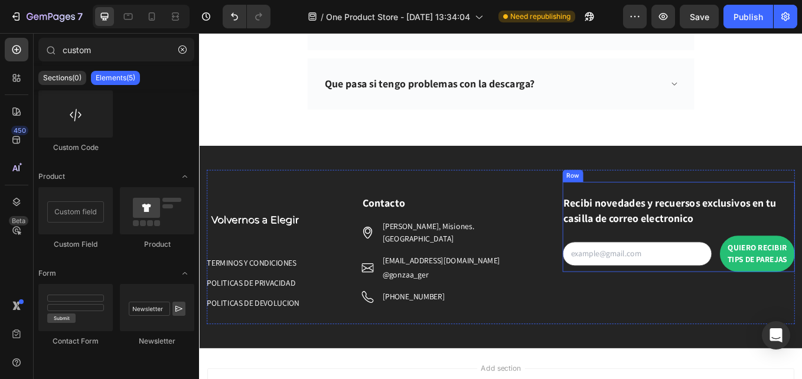
click at [633, 214] on div "Recibi novedades y recuersos exclusivos en tu casilla de correo electronico Tex…" at bounding box center [762, 261] width 273 height 106
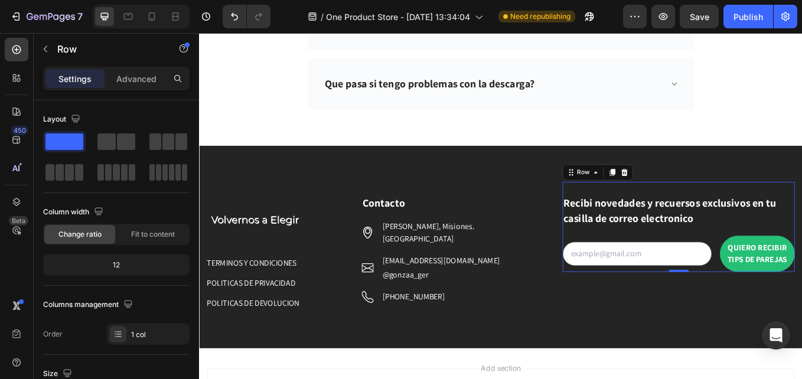
click at [691, 198] on div at bounding box center [698, 196] width 14 height 14
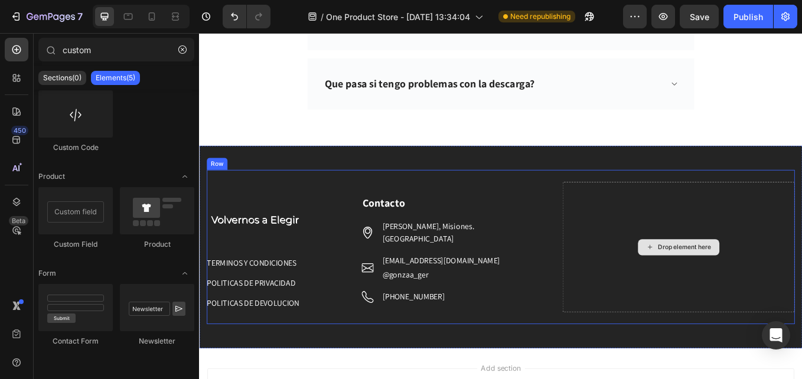
click at [731, 238] on div "Drop element here" at bounding box center [762, 284] width 273 height 153
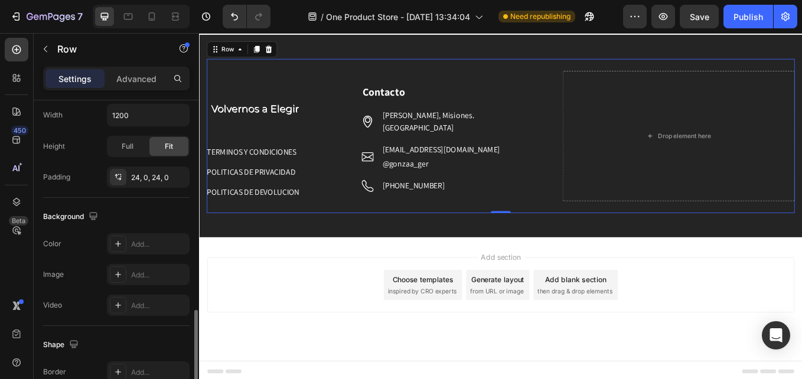
scroll to position [543, 0]
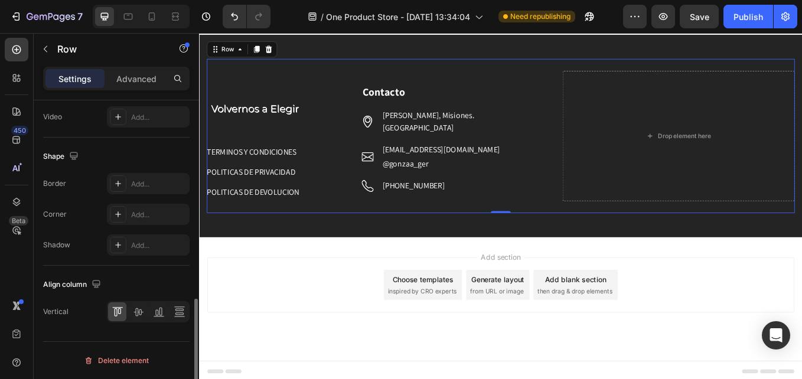
drag, startPoint x: 126, startPoint y: 362, endPoint x: 140, endPoint y: 357, distance: 15.5
click at [126, 362] on div "Delete element" at bounding box center [116, 361] width 65 height 14
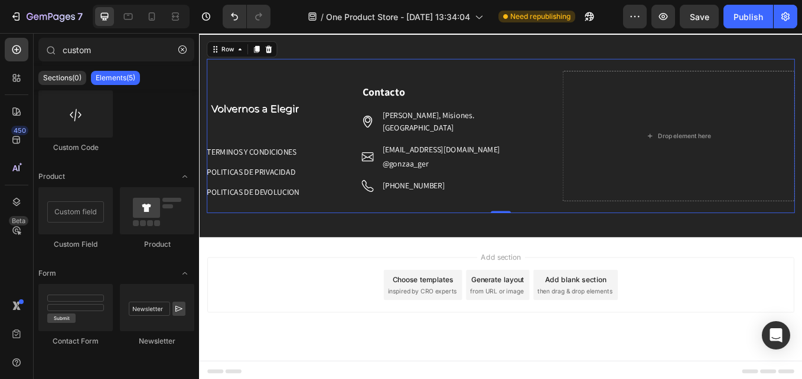
scroll to position [4357, 0]
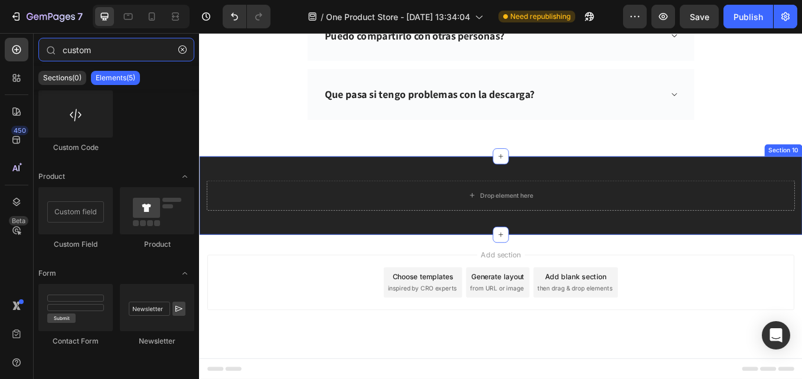
type input "custo"
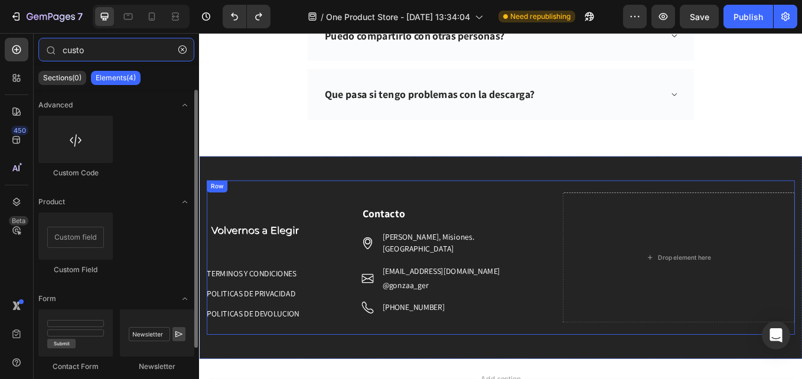
scroll to position [4500, 0]
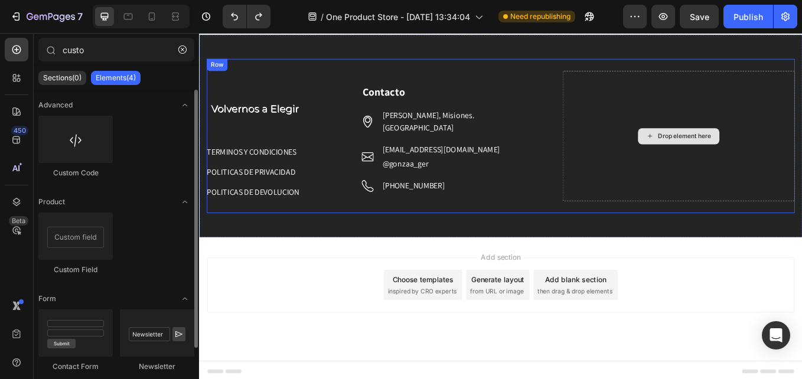
click at [715, 118] on div "Drop element here" at bounding box center [762, 153] width 273 height 153
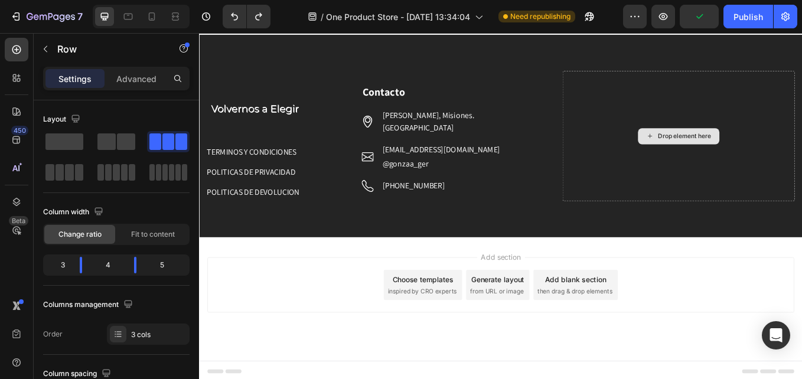
click at [744, 153] on div "Drop element here" at bounding box center [769, 153] width 63 height 9
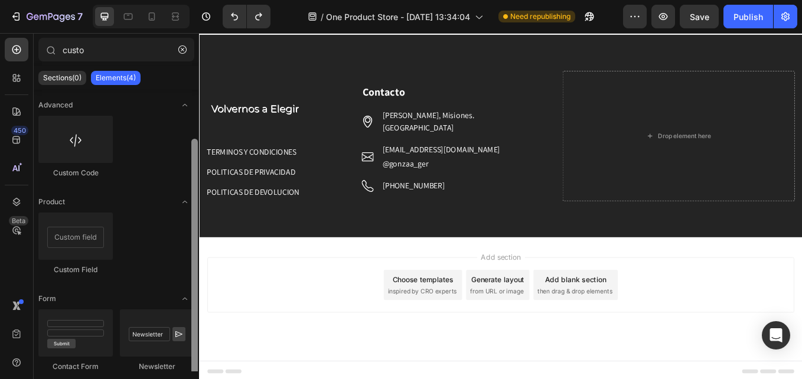
scroll to position [25, 0]
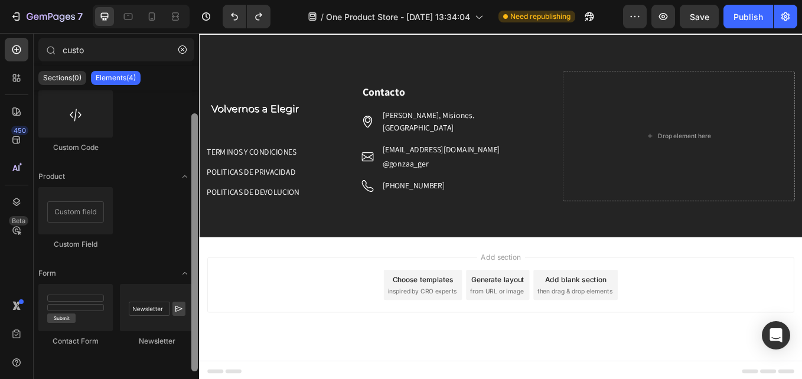
drag, startPoint x: 393, startPoint y: 204, endPoint x: 219, endPoint y: 313, distance: 205.1
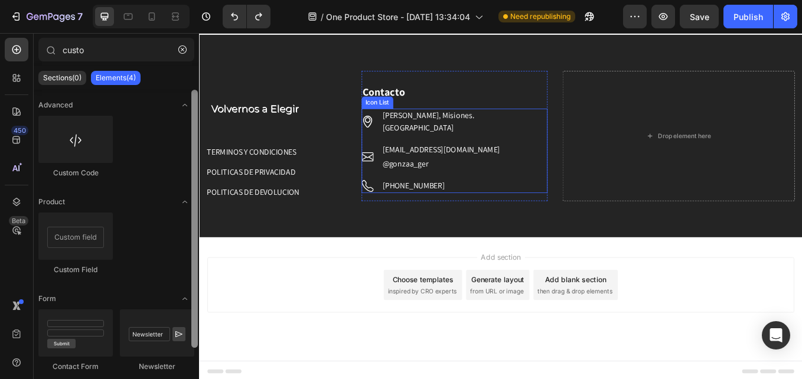
click at [589, 117] on div "Contacto Text block Icon Posadas, Misiones. Argentina Text block Icon techngpos…" at bounding box center [499, 160] width 218 height 139
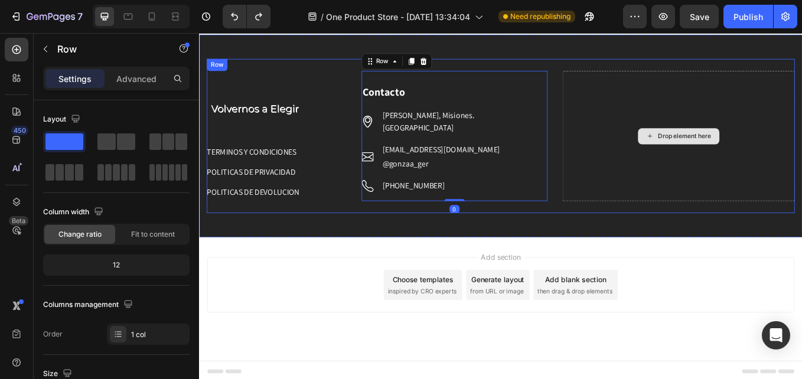
click at [698, 52] on div "Image TERMINOS Y CONDICIONES Button POLITICAS DE PRIVACIDAD Button POLITICAS DE…" at bounding box center [553, 154] width 708 height 238
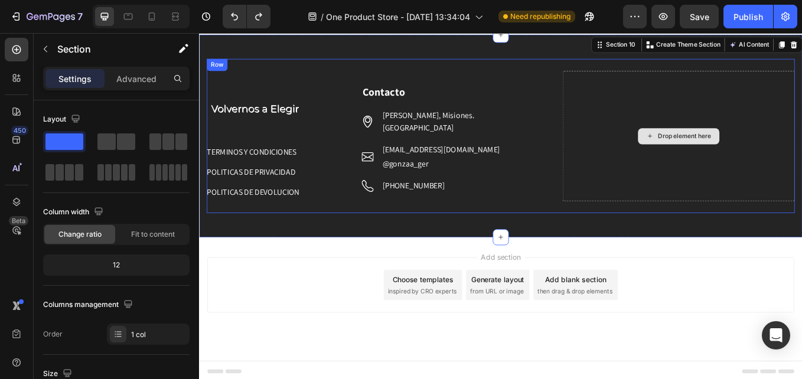
scroll to position [4441, 0]
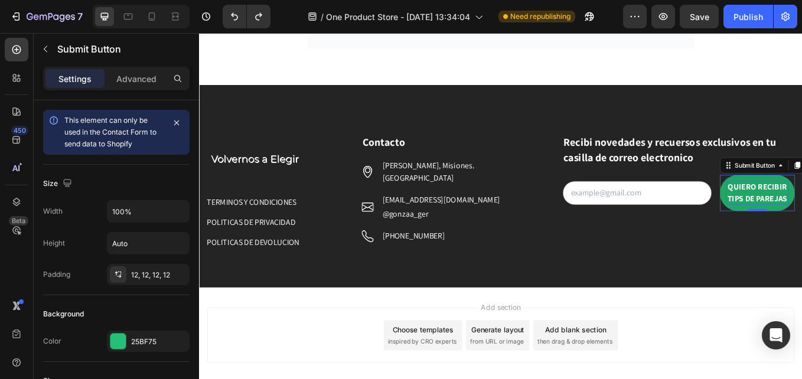
drag, startPoint x: 880, startPoint y: 226, endPoint x: 809, endPoint y: 208, distance: 73.2
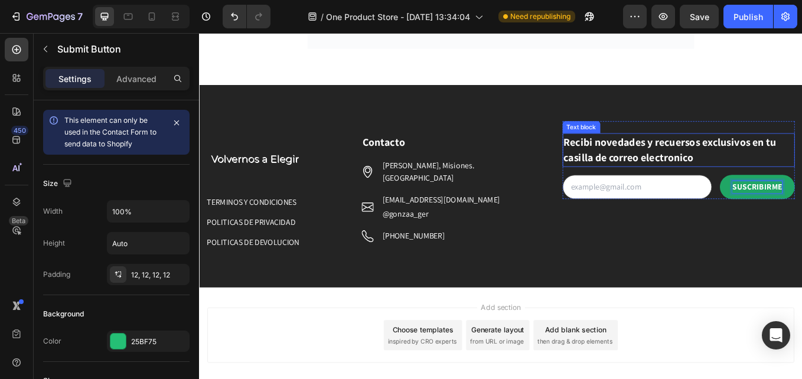
click at [637, 145] on div "Text block" at bounding box center [648, 143] width 40 height 11
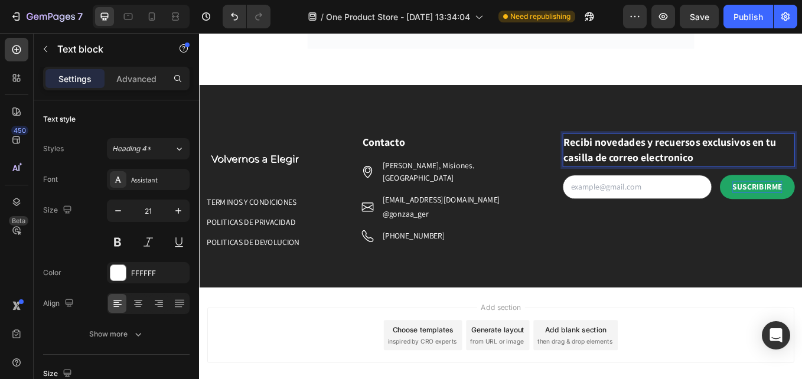
click at [627, 152] on p "Recibi novedades y recuersos exclusivos en tu casilla de correo electronico" at bounding box center [762, 170] width 271 height 37
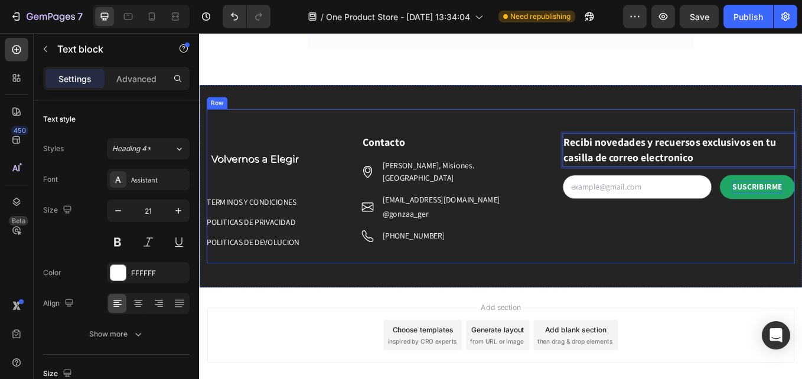
drag, startPoint x: 639, startPoint y: 280, endPoint x: 639, endPoint y: 262, distance: 18.9
click at [639, 280] on div "Recibi novedades y recuersos exclusivos en tu casilla de correo electronico Tex…" at bounding box center [762, 212] width 273 height 153
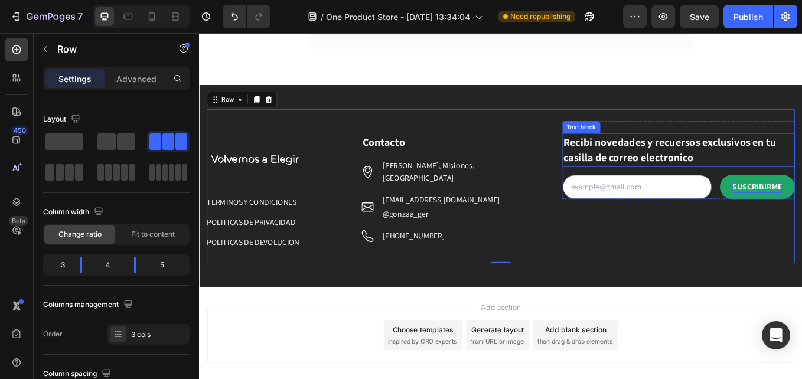
click at [627, 160] on p "Recibi novedades y recuersos exclusivos en tu casilla de correo electronico" at bounding box center [762, 170] width 271 height 37
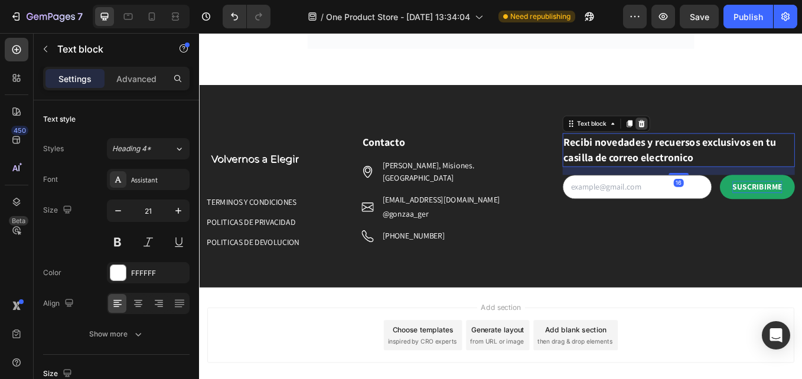
click at [714, 145] on div at bounding box center [718, 139] width 14 height 14
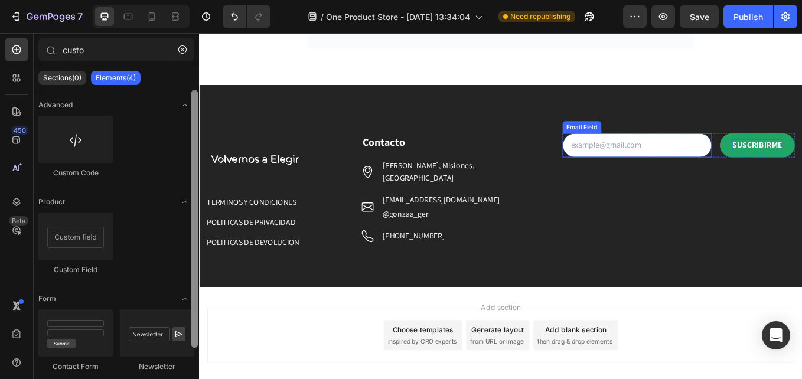
click at [655, 145] on div "Email Field" at bounding box center [648, 143] width 41 height 11
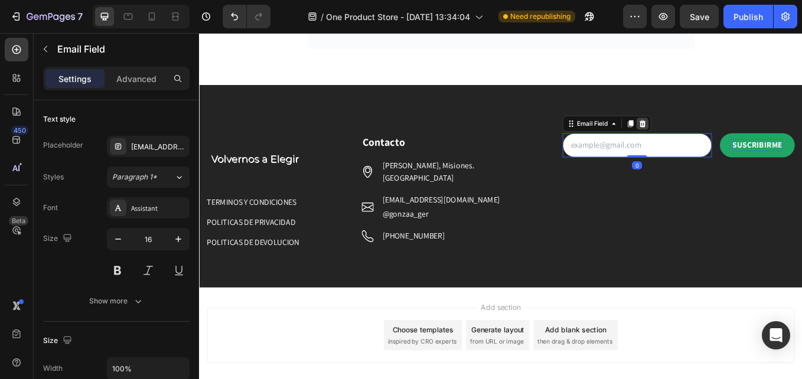
click at [714, 146] on div at bounding box center [720, 139] width 14 height 14
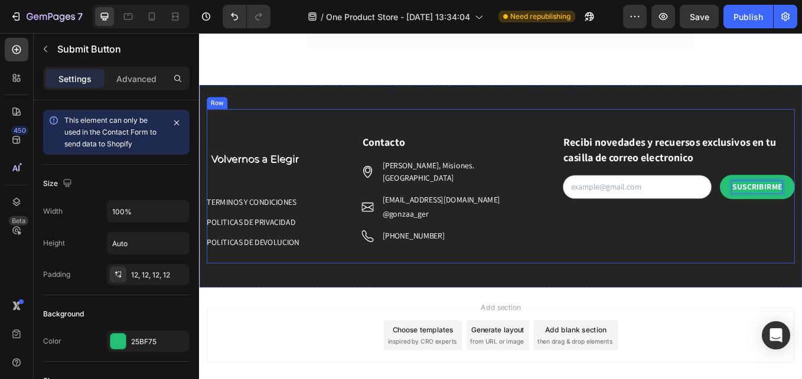
click at [801, 283] on div "Recibi novedades y recuersos exclusivos en tu casilla de correo electronico Tex…" at bounding box center [762, 212] width 273 height 153
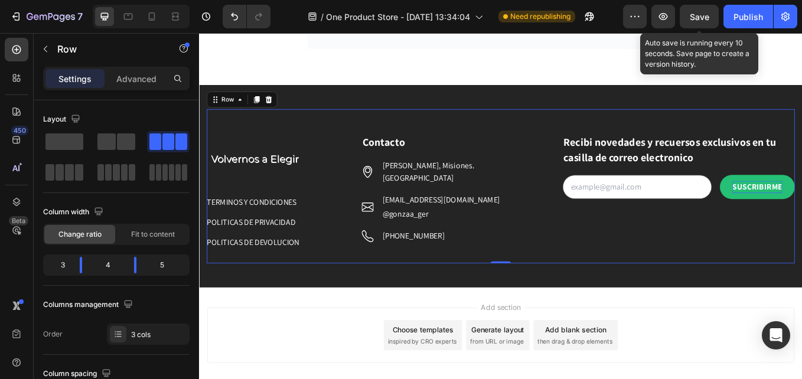
click at [707, 17] on span "Save" at bounding box center [698, 17] width 19 height 10
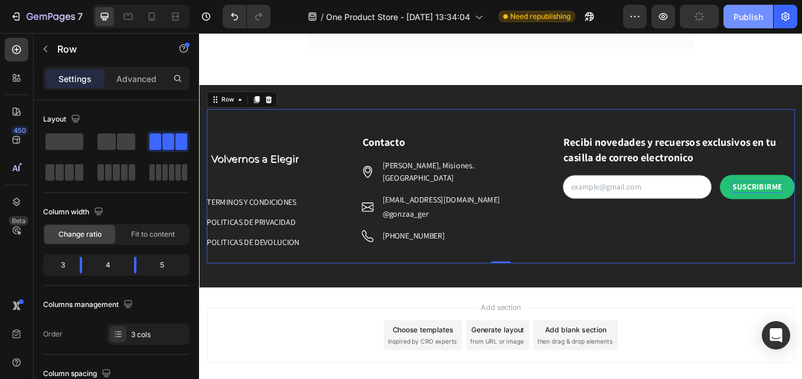
click at [759, 19] on div "Publish" at bounding box center [748, 17] width 30 height 12
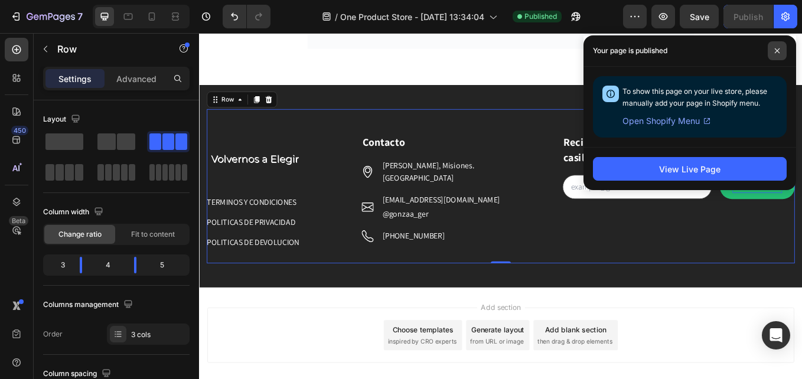
click at [773, 48] on span at bounding box center [776, 50] width 19 height 19
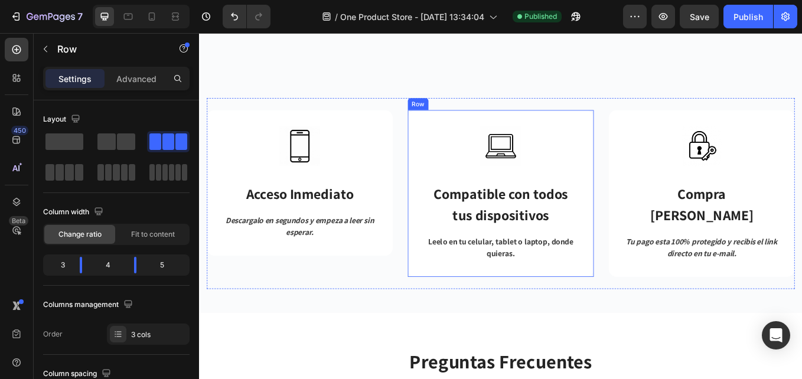
scroll to position [3555, 0]
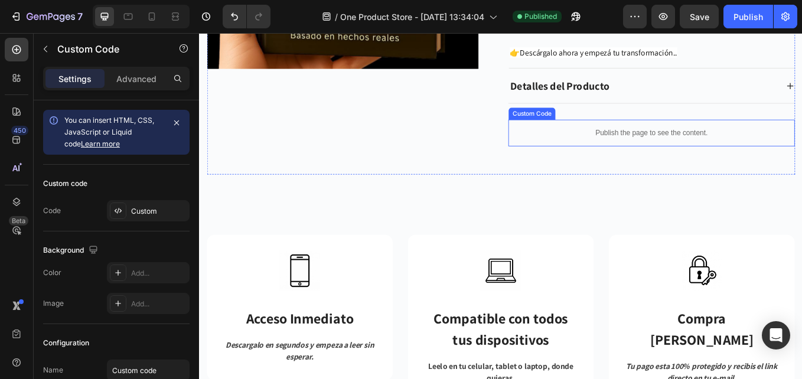
click at [723, 139] on div "Publish the page to see the content." at bounding box center [730, 150] width 336 height 31
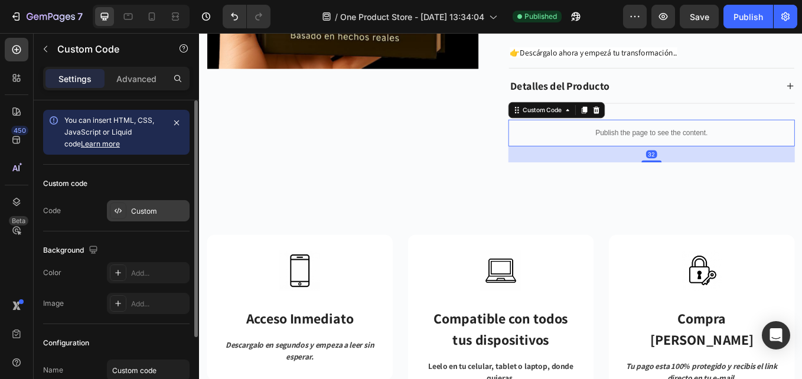
click at [128, 208] on div "Custom" at bounding box center [148, 210] width 83 height 21
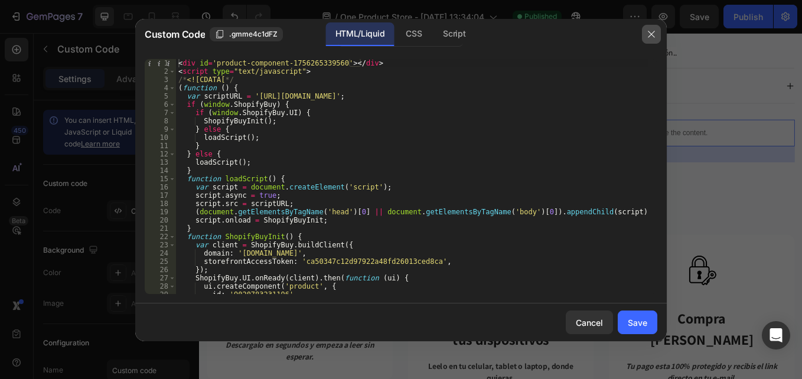
click at [648, 32] on icon "button" at bounding box center [650, 34] width 9 height 9
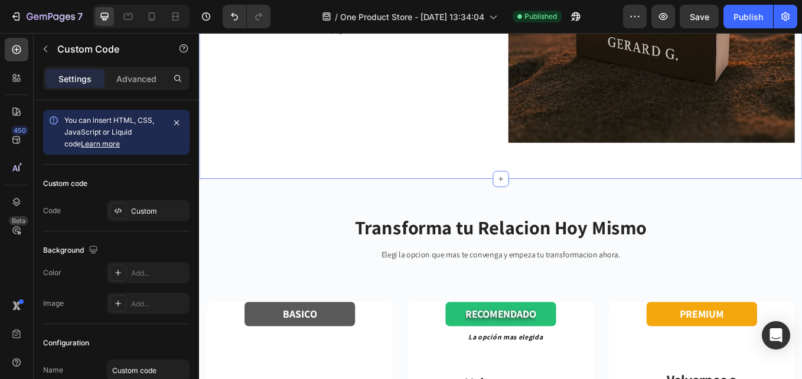
scroll to position [1548, 0]
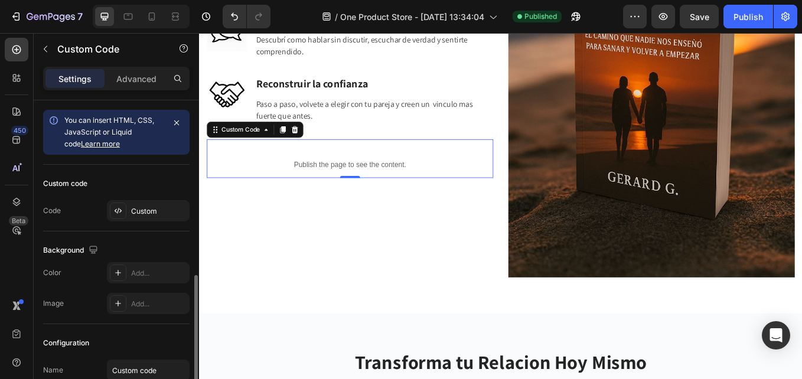
click at [339, 185] on p "Publish the page to see the content." at bounding box center [376, 187] width 336 height 12
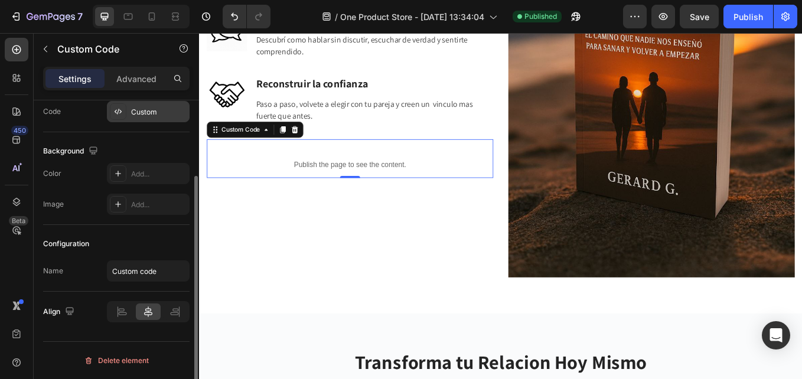
click at [121, 111] on icon at bounding box center [120, 112] width 2 height 4
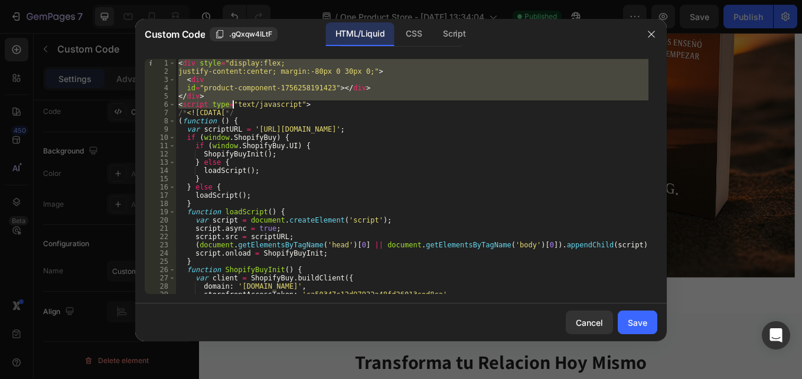
drag, startPoint x: 179, startPoint y: 65, endPoint x: 233, endPoint y: 107, distance: 68.1
click at [233, 107] on div "< div style = "display:flex; justify-content:center; margin:-80px 0 30px 0;" > …" at bounding box center [412, 184] width 472 height 251
click at [218, 86] on div "< div style = "display:flex; justify-content:center; margin:-80px 0 30px 0;" > …" at bounding box center [412, 176] width 472 height 235
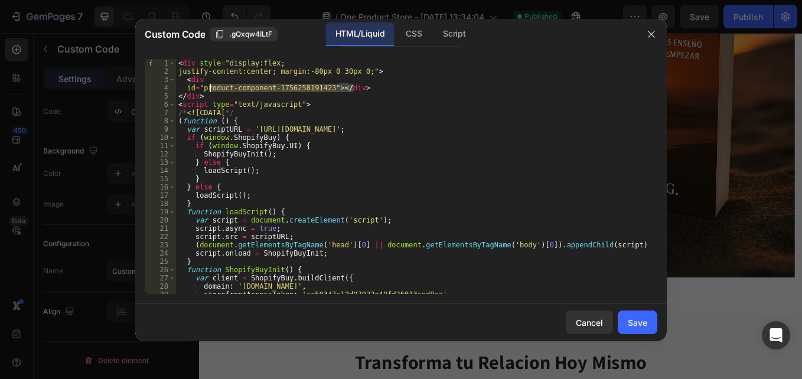
drag, startPoint x: 358, startPoint y: 86, endPoint x: 208, endPoint y: 90, distance: 150.0
click at [210, 87] on div "< div style = "display:flex; justify-content:center; margin:-80px 0 30px 0;" > …" at bounding box center [412, 184] width 472 height 251
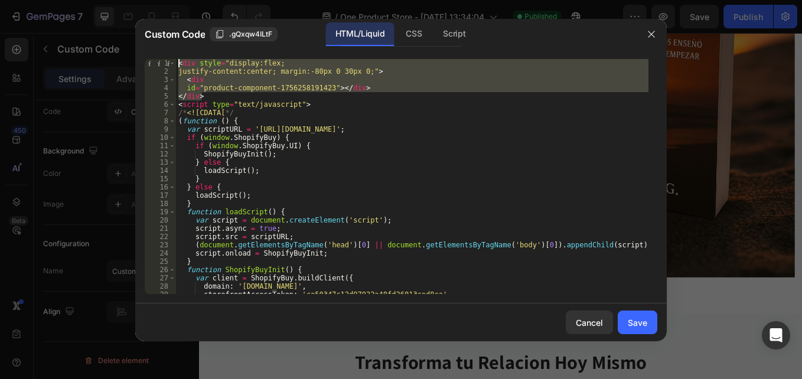
drag, startPoint x: 208, startPoint y: 93, endPoint x: 165, endPoint y: 55, distance: 57.8
click at [165, 55] on div "id="product-component-1756258191423"></div> 1 2 3 4 5 6 7 8 9 10 11 12 13 14 15…" at bounding box center [400, 177] width 531 height 254
type textarea "<div style="display:flex; justify-content:center; margin:-80px 0 30px 0;">"
click at [655, 28] on button "button" at bounding box center [651, 34] width 19 height 19
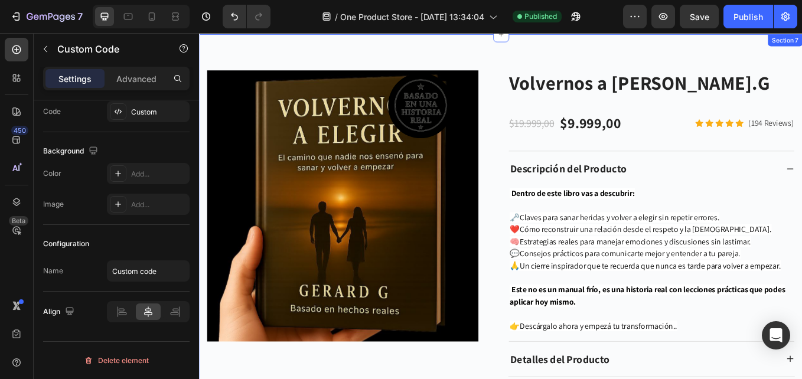
scroll to position [3737, 0]
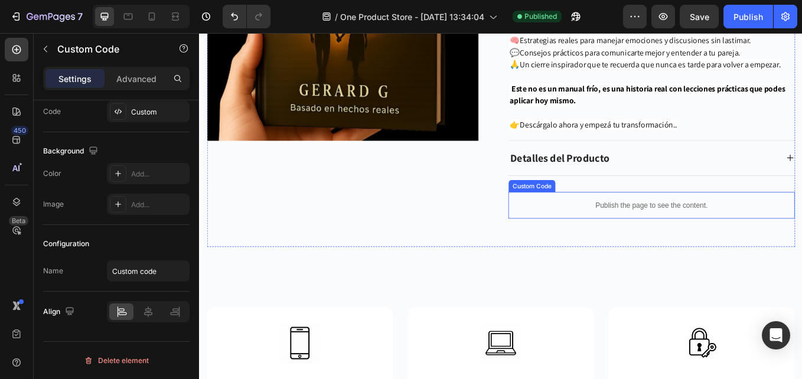
click at [707, 235] on p "Publish the page to see the content." at bounding box center [730, 235] width 336 height 12
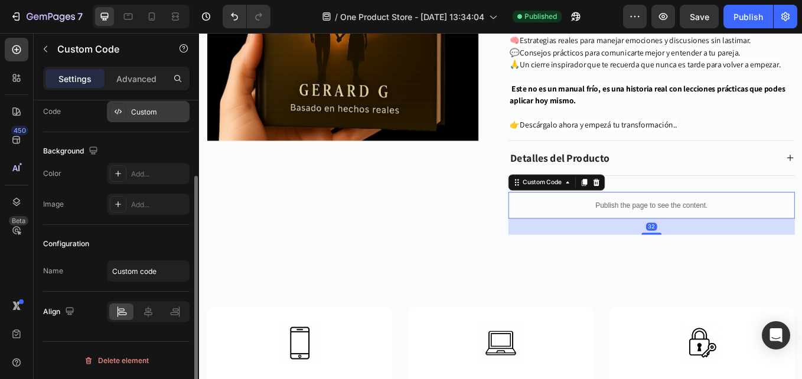
click at [121, 111] on icon at bounding box center [120, 112] width 2 height 4
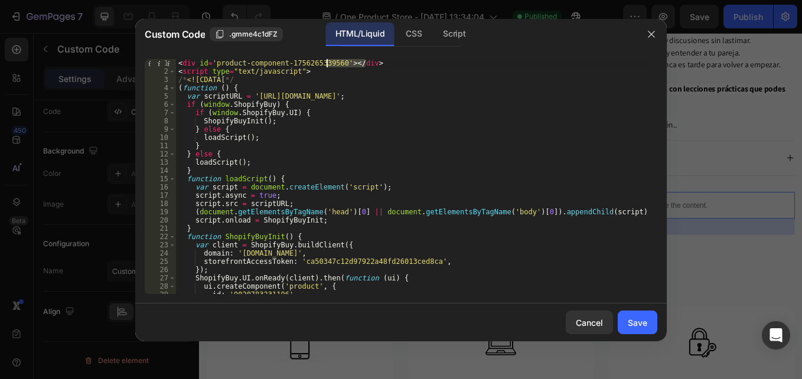
drag, startPoint x: 370, startPoint y: 65, endPoint x: 328, endPoint y: 64, distance: 42.5
click at [328, 64] on div "< div id = 'product-component-1756265339560' > </ div > < script type = "text/j…" at bounding box center [412, 184] width 472 height 251
click at [377, 64] on div "< div id = 'product-component-1756265339560' > </ div > < script type = "text/j…" at bounding box center [412, 176] width 472 height 235
drag, startPoint x: 377, startPoint y: 64, endPoint x: 170, endPoint y: 59, distance: 207.3
click at [170, 59] on div "<div id='product-component-1756265339560'></div> 1 2 3 4 5 6 7 8 9 10 11 12 13 …" at bounding box center [401, 176] width 512 height 235
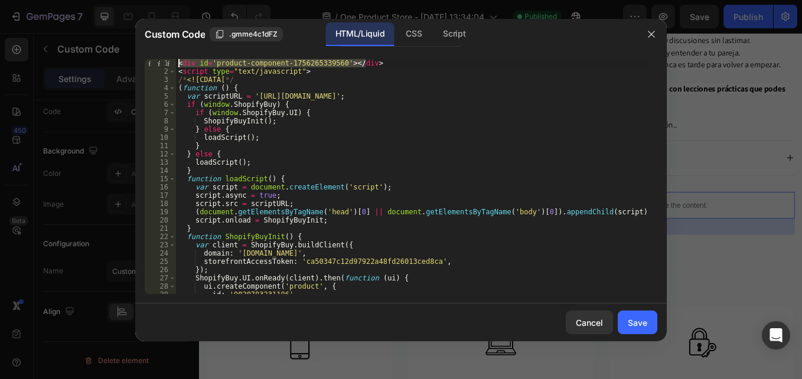
paste textarea
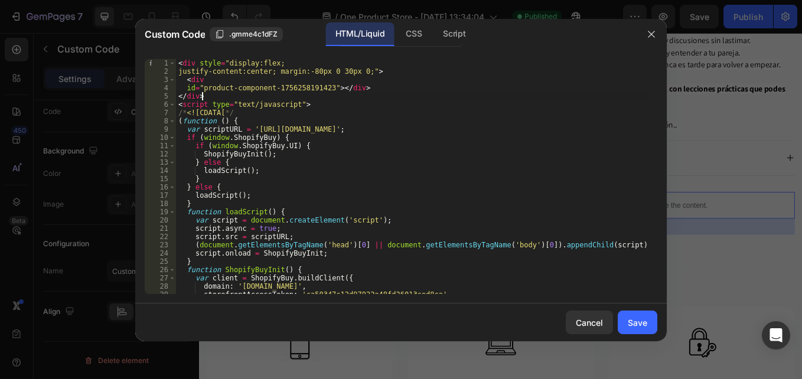
click at [310, 70] on div "< div style = "display:flex; justify-content:center; margin:-80px 0 30px 0;" > …" at bounding box center [412, 184] width 472 height 251
type textarea "justify-content:center; margin:-50px 0 30px 0;">"
click at [636, 328] on div "Save" at bounding box center [637, 322] width 19 height 12
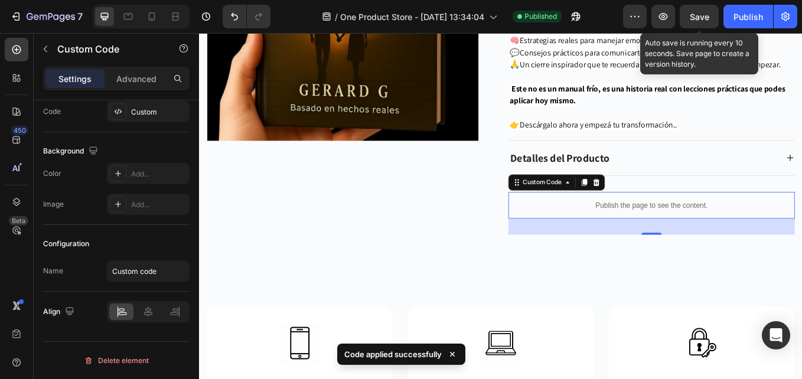
click at [704, 21] on span "Save" at bounding box center [698, 17] width 19 height 10
click at [740, 15] on div "Publish" at bounding box center [748, 17] width 30 height 12
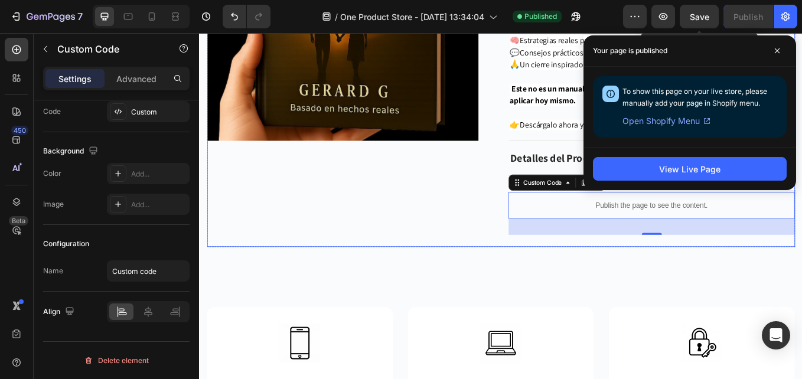
scroll to position [3678, 0]
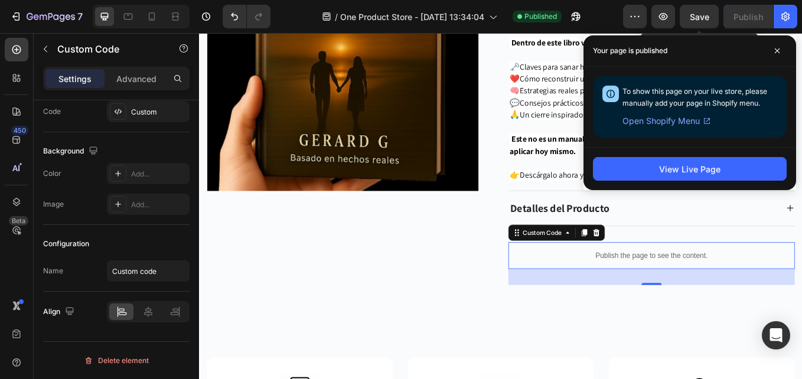
click at [629, 296] on p "Publish the page to see the content." at bounding box center [730, 294] width 336 height 12
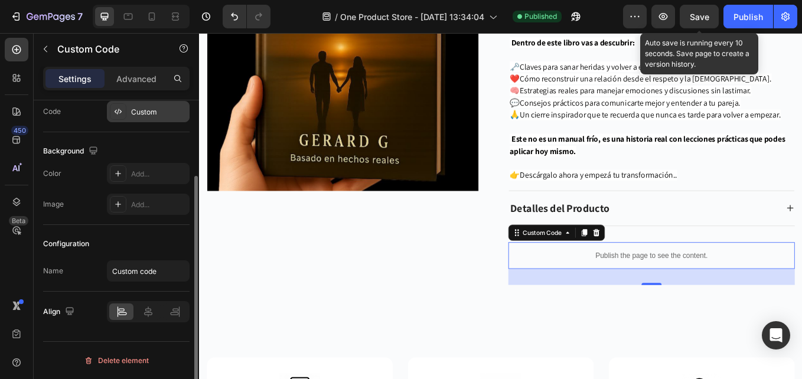
click at [122, 110] on icon at bounding box center [117, 111] width 9 height 9
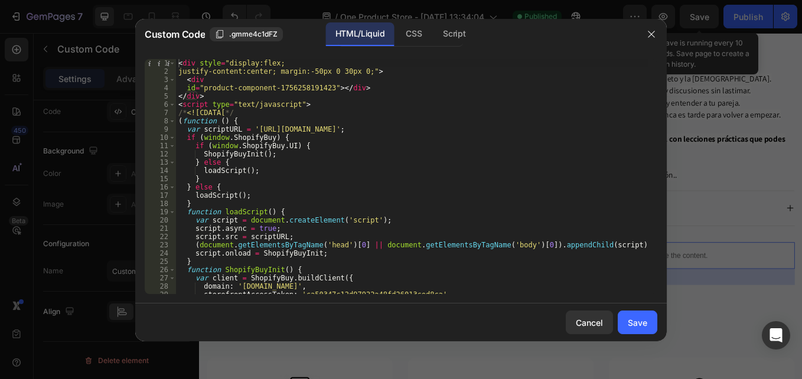
click at [312, 72] on div "< div style = "display:flex; justify-content:center; margin:-50px 0 30px 0;" > …" at bounding box center [412, 184] width 472 height 251
type textarea "justify-content:center; margin:px 0 30px 0;">"
click at [296, 74] on div "< div style = "display:flex; justify-content:center; margin:px 0 30px 0;" > < d…" at bounding box center [412, 184] width 472 height 251
click at [300, 70] on div "< div style = "display:flex; justify-content:center; margin:px 0 30px 0;" > < d…" at bounding box center [412, 184] width 472 height 251
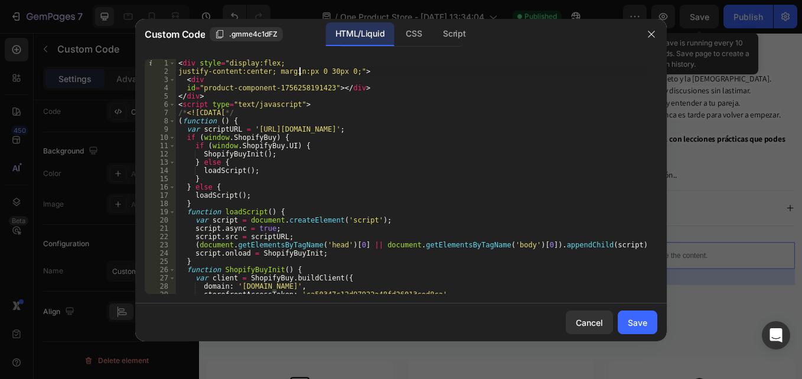
scroll to position [0, 11]
click at [388, 66] on div "< div style = "display:flex; justify-content:center; margin:0px 0 30px 0;" > < …" at bounding box center [412, 184] width 472 height 251
click at [330, 70] on div "< div style = "display:flex; justify-content:center; margin:0px 0 30px 0;" > < …" at bounding box center [412, 184] width 472 height 251
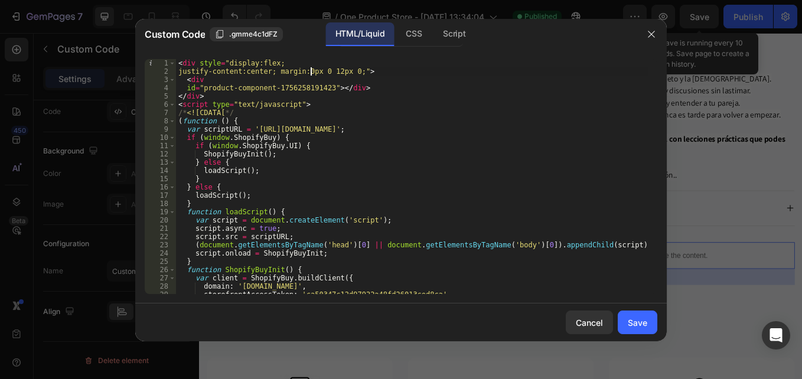
click at [312, 69] on div "< div style = "display:flex; justify-content:center; margin:0px 0 12px 0;" > < …" at bounding box center [412, 184] width 472 height 251
type textarea "justify-content:center; margin:0 0 12px 0;">"
drag, startPoint x: 639, startPoint y: 321, endPoint x: 667, endPoint y: 0, distance: 322.3
click at [639, 321] on div "Save" at bounding box center [637, 322] width 19 height 12
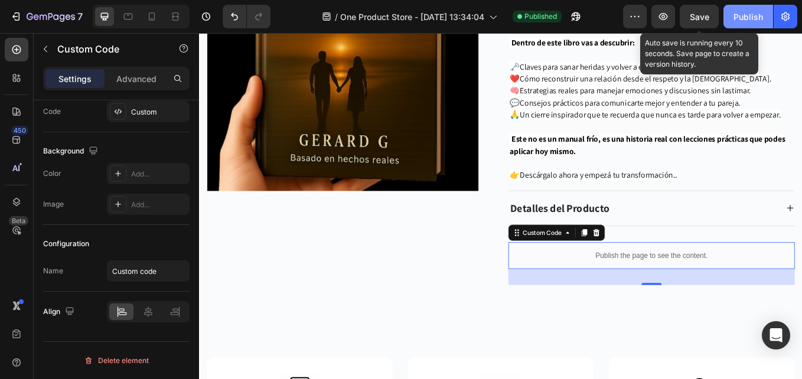
click at [698, 13] on span "Save" at bounding box center [698, 17] width 19 height 10
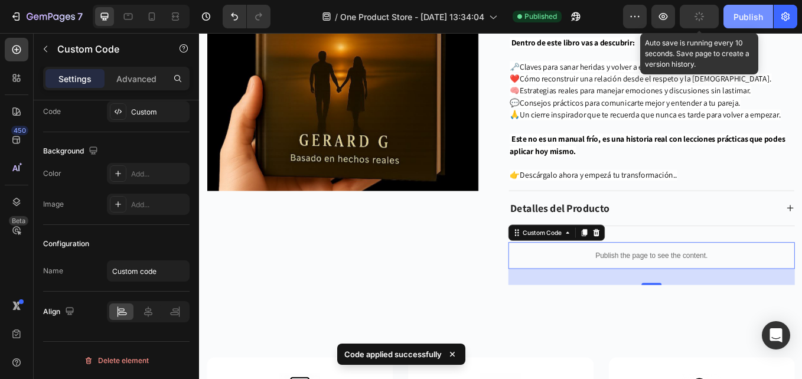
click at [737, 21] on div "Publish" at bounding box center [748, 17] width 30 height 12
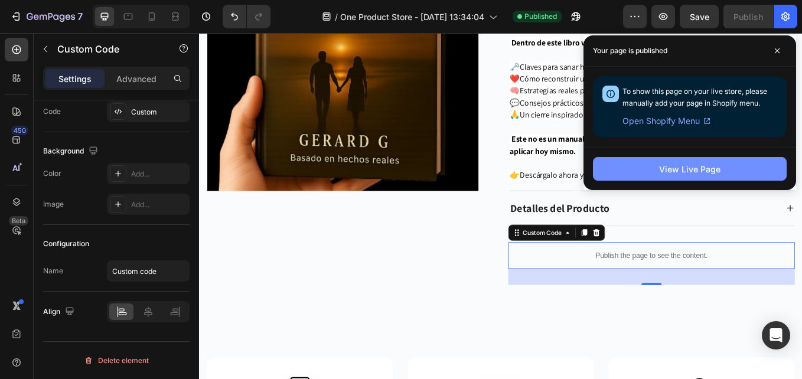
click at [714, 162] on button "View Live Page" at bounding box center [690, 169] width 194 height 24
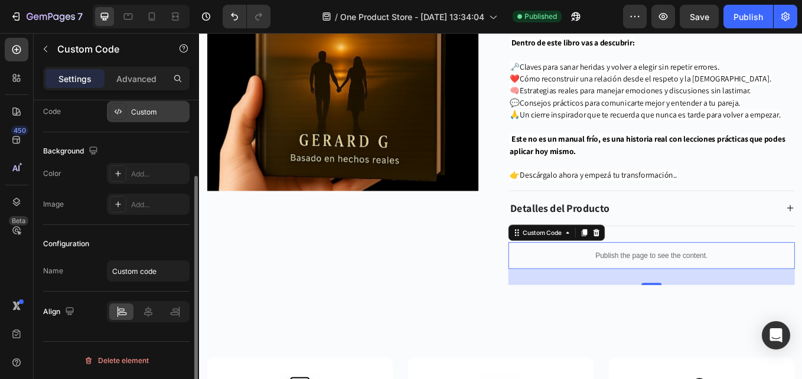
click at [131, 107] on div "Custom" at bounding box center [158, 112] width 55 height 11
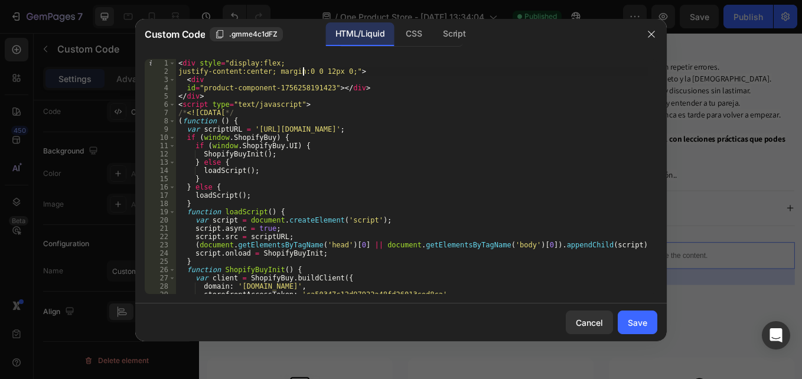
click at [303, 68] on div "< div style = "display:flex; justify-content:center; margin:0 0 12px 0;" > < di…" at bounding box center [412, 184] width 472 height 251
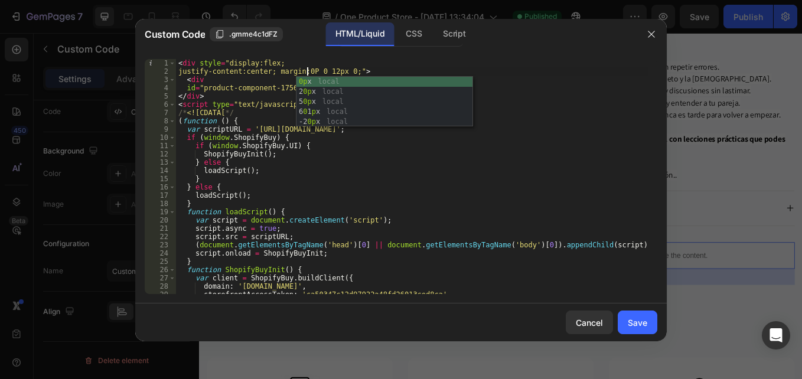
scroll to position [0, 11]
type textarea "justify-content:center; margin:0px 0 12px 0;">"
drag, startPoint x: 626, startPoint y: 315, endPoint x: 711, endPoint y: 19, distance: 308.3
click at [629, 316] on button "Save" at bounding box center [637, 323] width 40 height 24
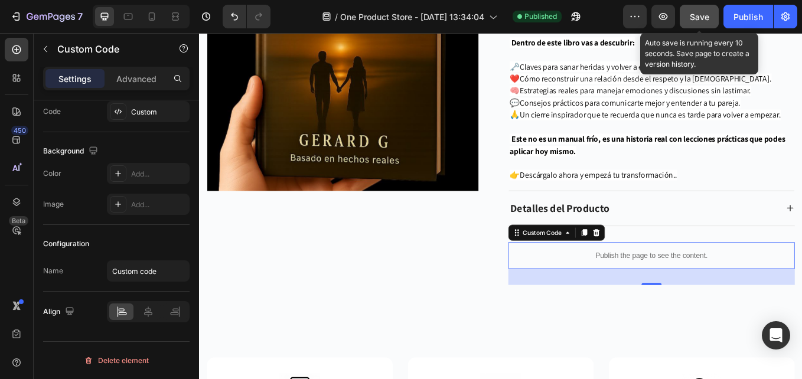
click at [710, 18] on button "Save" at bounding box center [698, 17] width 39 height 24
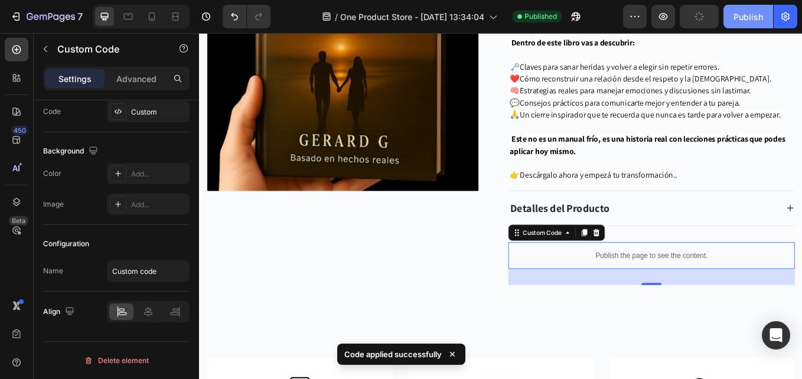
click at [733, 20] on button "Publish" at bounding box center [748, 17] width 50 height 24
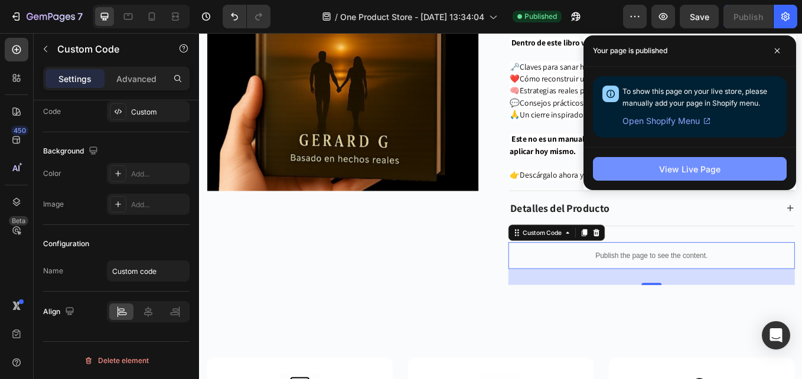
click at [692, 168] on div "View Live Page" at bounding box center [689, 169] width 61 height 12
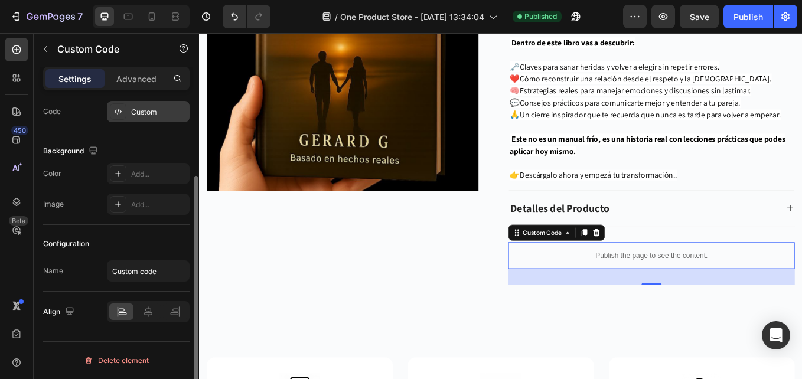
click at [132, 107] on div "Custom" at bounding box center [158, 112] width 55 height 11
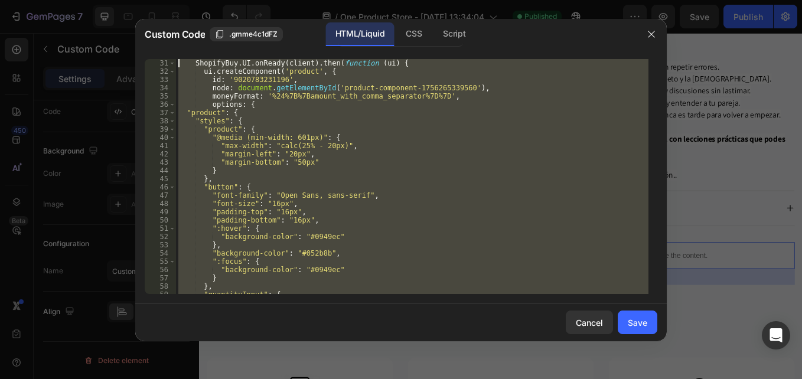
scroll to position [0, 0]
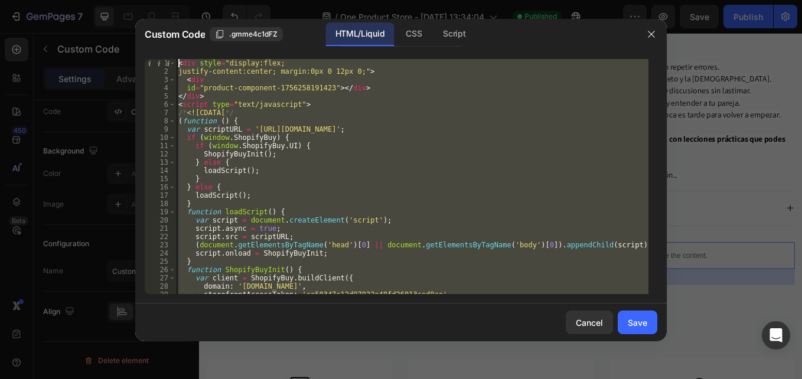
drag, startPoint x: 257, startPoint y: 293, endPoint x: 118, endPoint y: -15, distance: 337.4
click at [118, 0] on html "7 / One Product Store - [DATE] 13:34:04 Published Preview Save Publish 450 Beta…" at bounding box center [401, 0] width 802 height 0
paste textarea "/script"
type textarea "</script>"
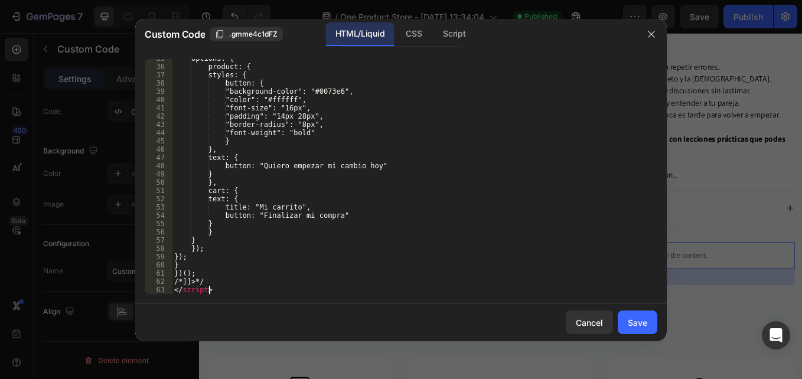
scroll to position [286, 0]
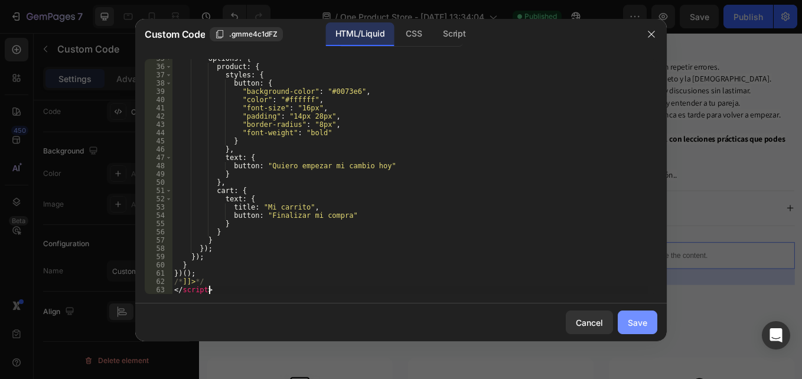
click at [634, 322] on div "Save" at bounding box center [637, 322] width 19 height 12
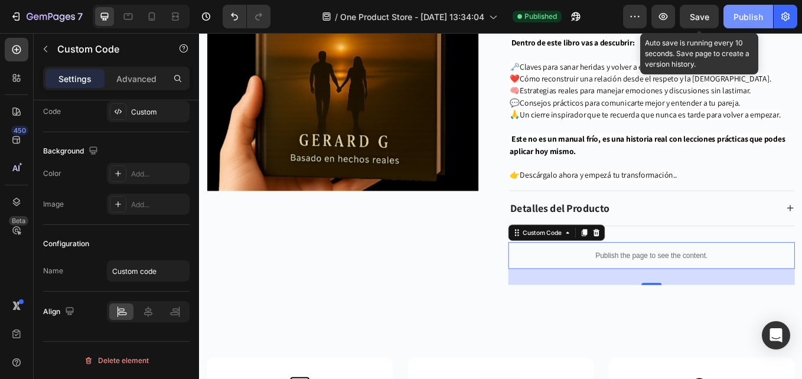
drag, startPoint x: 702, startPoint y: 22, endPoint x: 731, endPoint y: 19, distance: 28.4
click at [701, 22] on div "Save" at bounding box center [698, 17] width 19 height 12
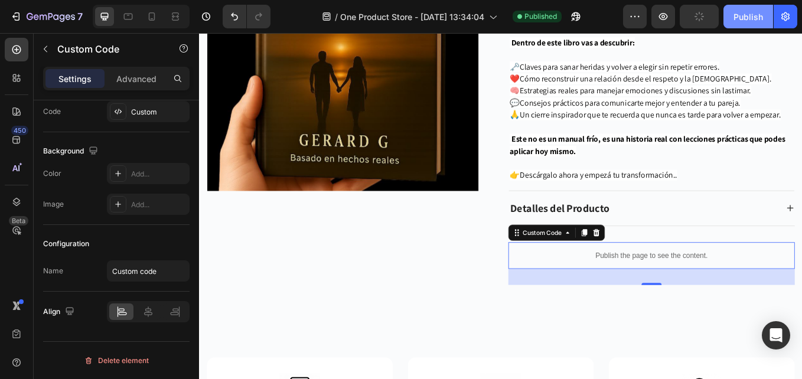
click at [738, 19] on div "Publish" at bounding box center [748, 17] width 30 height 12
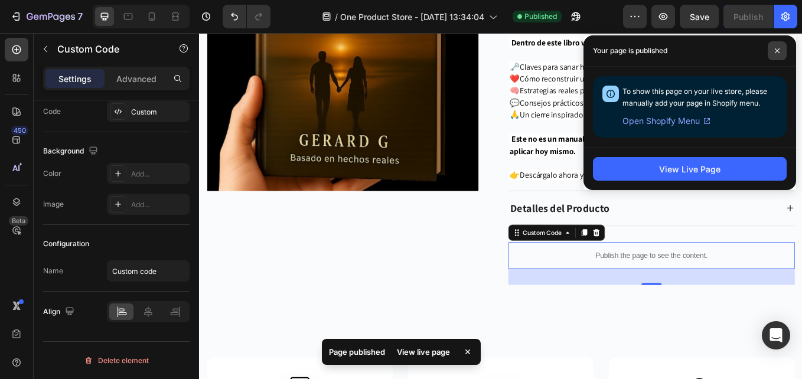
click at [778, 51] on icon at bounding box center [777, 51] width 6 height 6
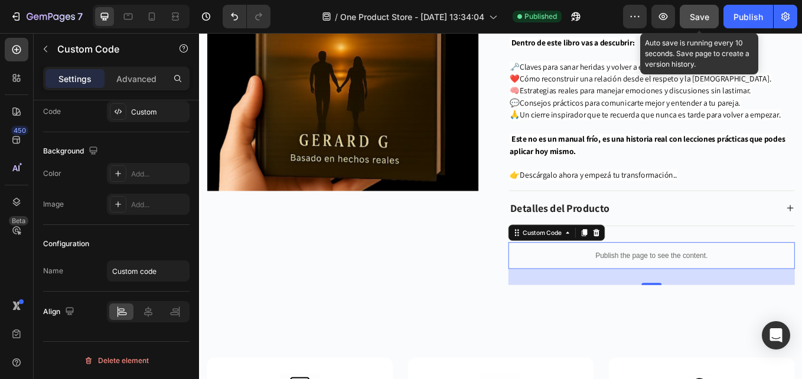
click at [712, 18] on button "Save" at bounding box center [698, 17] width 39 height 24
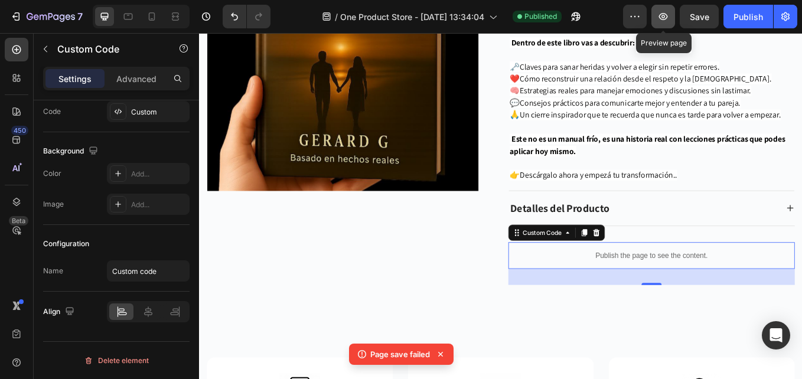
click at [661, 16] on icon "button" at bounding box center [663, 17] width 12 height 12
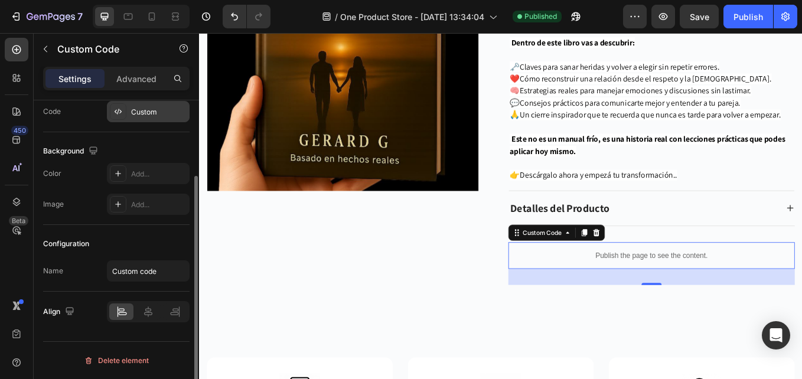
click at [117, 112] on icon at bounding box center [117, 111] width 9 height 9
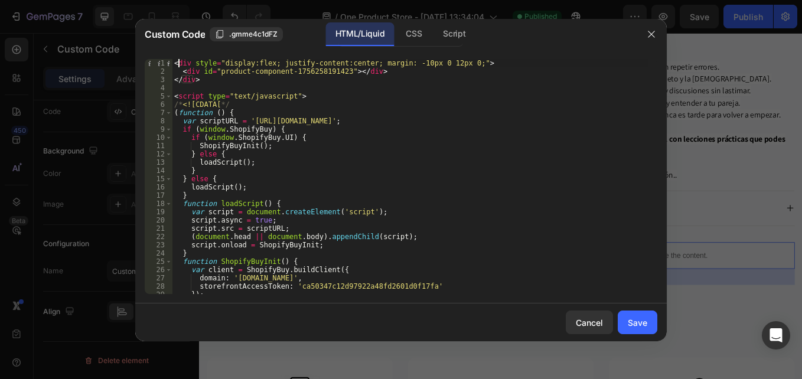
click at [177, 61] on div "< div style = "display:flex; justify-content:center; margin: -10px 0 12px 0;" >…" at bounding box center [410, 184] width 476 height 251
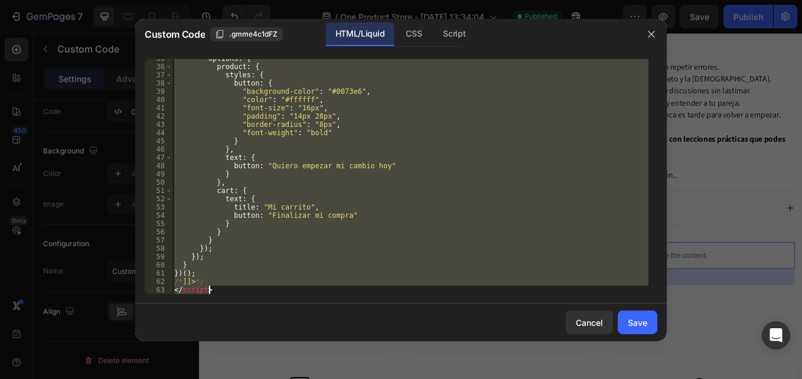
drag, startPoint x: 174, startPoint y: 61, endPoint x: 436, endPoint y: 409, distance: 435.4
click at [436, 0] on html "7 / One Product Store - [DATE] 13:34:04 Published Preview Save Publish 450 Beta…" at bounding box center [401, 0] width 802 height 0
paste textarea
type textarea "</script>"
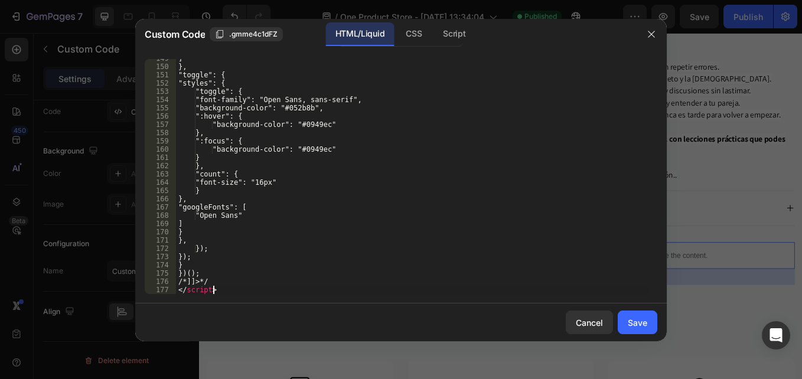
scroll to position [1228, 0]
click at [654, 314] on button "Save" at bounding box center [637, 323] width 40 height 24
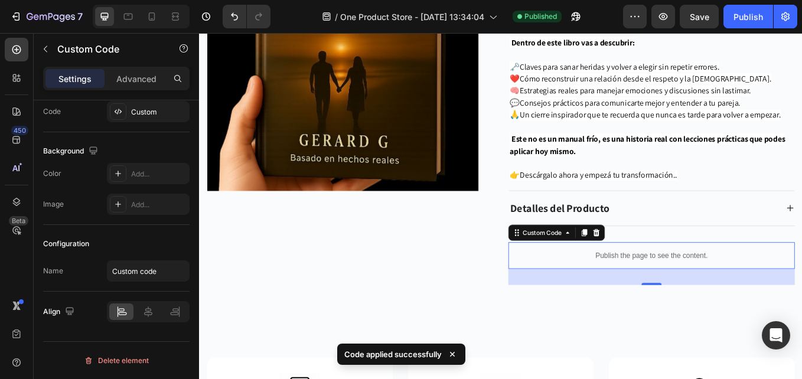
click at [705, 31] on div "7 / One Product Store - Aug 19, 13:34:04 Published Preview Save Publish" at bounding box center [401, 17] width 802 height 34
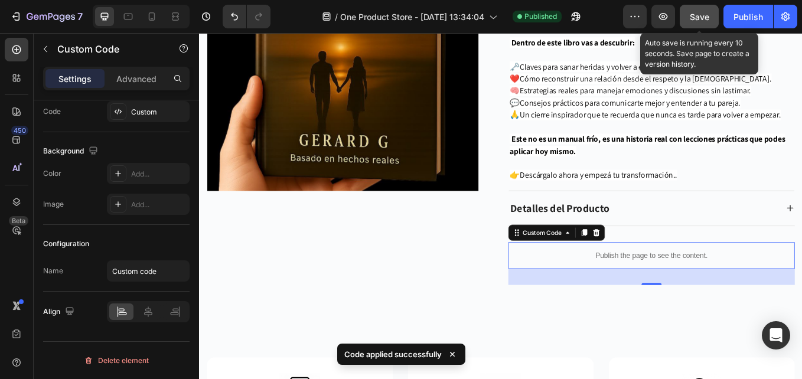
click at [710, 22] on button "Save" at bounding box center [698, 17] width 39 height 24
click at [737, 16] on div "Publish" at bounding box center [748, 17] width 30 height 12
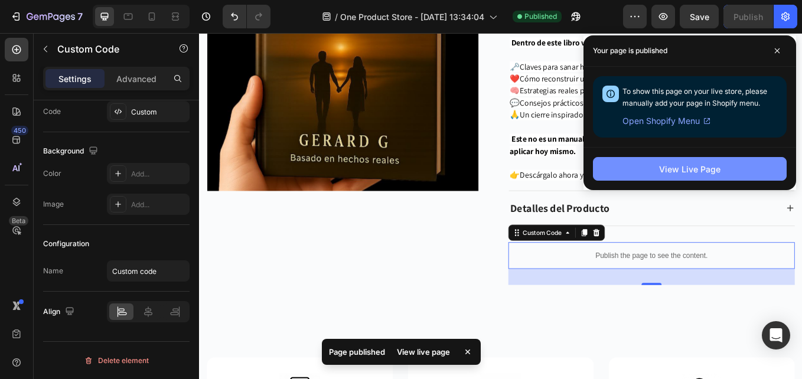
click at [705, 169] on div "View Live Page" at bounding box center [689, 169] width 61 height 12
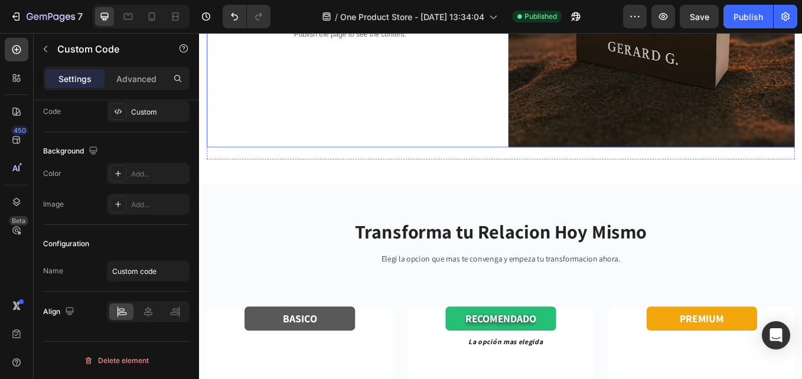
scroll to position [1524, 0]
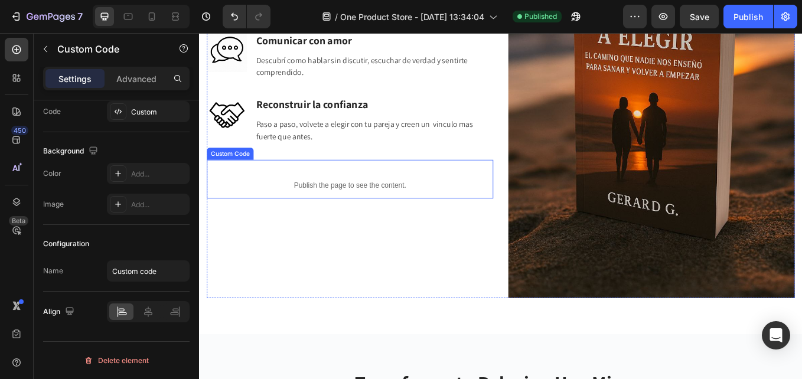
click at [358, 205] on p "Publish the page to see the content." at bounding box center [376, 211] width 336 height 12
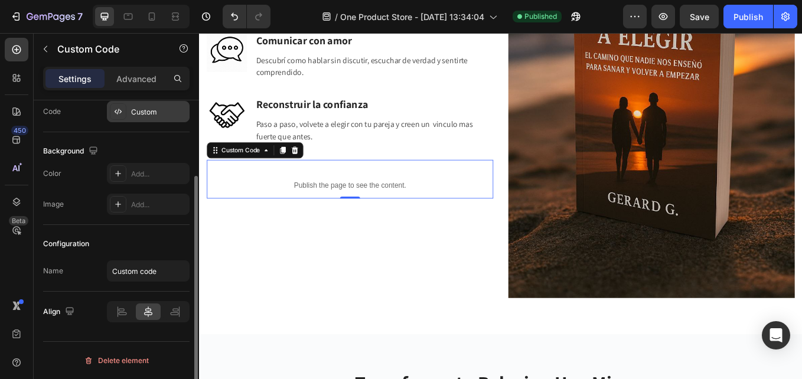
click at [118, 109] on icon at bounding box center [117, 111] width 9 height 9
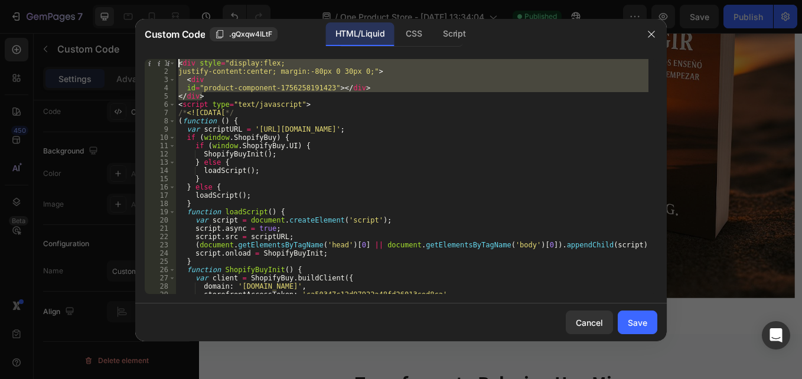
drag, startPoint x: 205, startPoint y: 93, endPoint x: 171, endPoint y: 57, distance: 49.7
click at [171, 57] on div "</div> 1 2 3 4 5 6 7 8 9 10 11 12 13 14 15 16 17 18 19 20 21 22 23 24 25 26 27 …" at bounding box center [400, 177] width 531 height 254
type textarea "<div style="display:flex; justify-content:center; margin:-80px 0 30px 0;">"
click at [650, 33] on icon "button" at bounding box center [651, 34] width 6 height 6
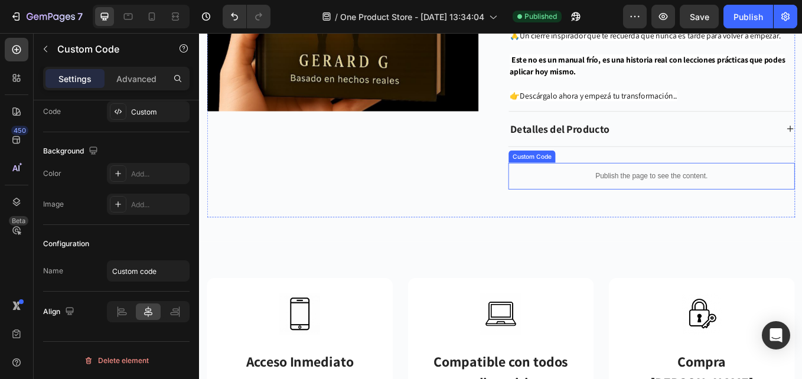
scroll to position [3767, 0]
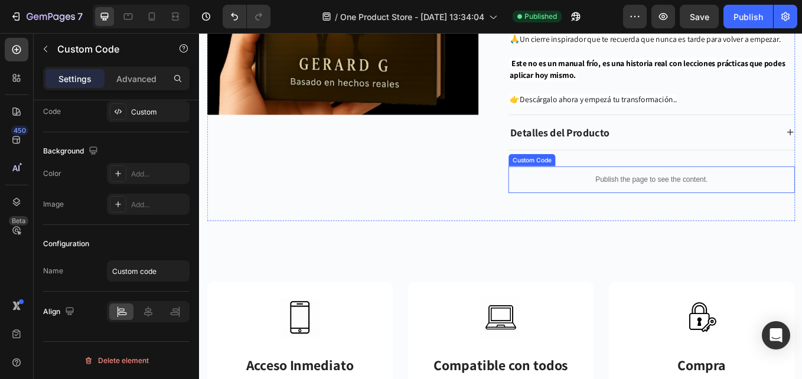
click at [684, 198] on div "Publish the page to see the content." at bounding box center [730, 204] width 336 height 31
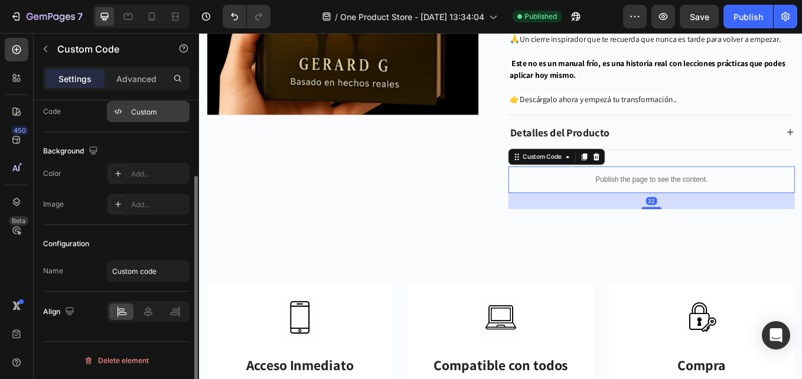
click at [119, 109] on icon at bounding box center [117, 111] width 9 height 9
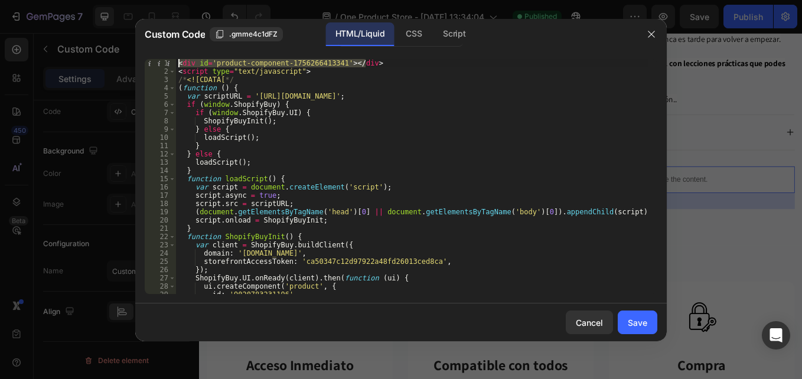
drag, startPoint x: 371, startPoint y: 61, endPoint x: 188, endPoint y: 54, distance: 183.7
click at [188, 54] on div "<div id='product-component-1756266413341'></div> 1 2 3 4 5 6 7 8 9 10 11 12 13 …" at bounding box center [400, 177] width 531 height 254
paste textarea
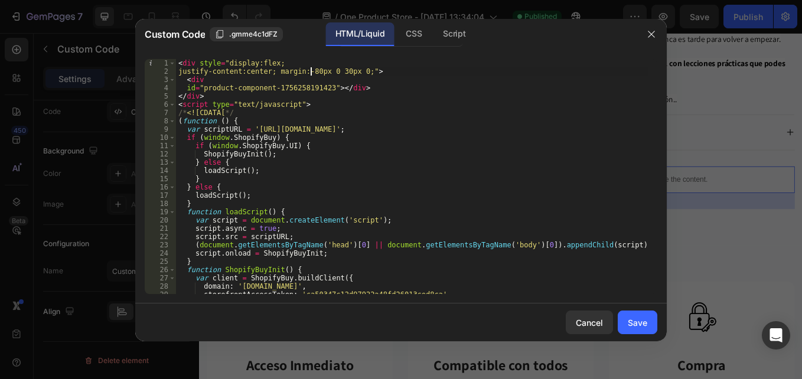
click at [311, 70] on div "< div style = "display:flex; justify-content:center; margin:-80px 0 30px 0;" > …" at bounding box center [412, 184] width 472 height 251
click at [336, 72] on div "< div style = "display:flex; justify-content:center; margin:-80px 0 30px 0;" > …" at bounding box center [412, 184] width 472 height 251
click at [312, 70] on div "< div style = "display:flex; justify-content:center; margin:-80px 0 10px 0;" > …" at bounding box center [412, 184] width 472 height 251
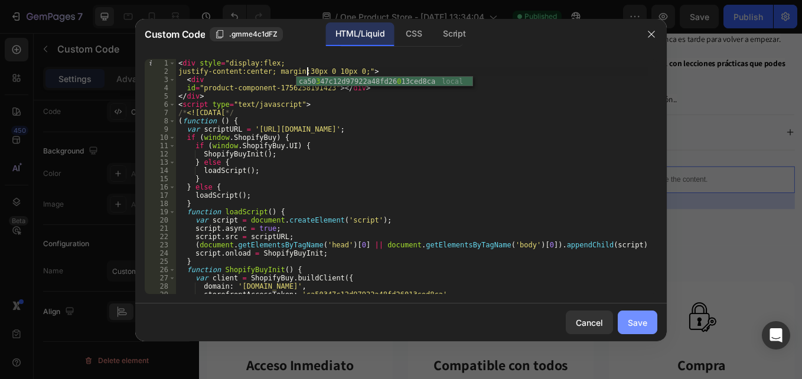
type textarea "justify-content:center; margin:30px 0 10px 0;">"
click at [631, 312] on button "Save" at bounding box center [637, 323] width 40 height 24
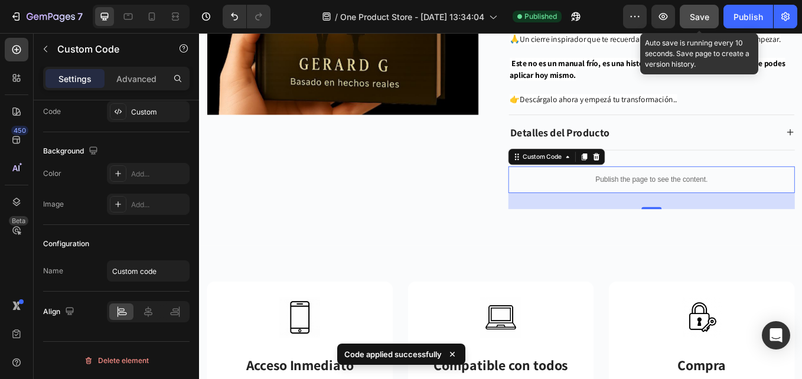
click at [689, 16] on span "Save" at bounding box center [698, 17] width 19 height 10
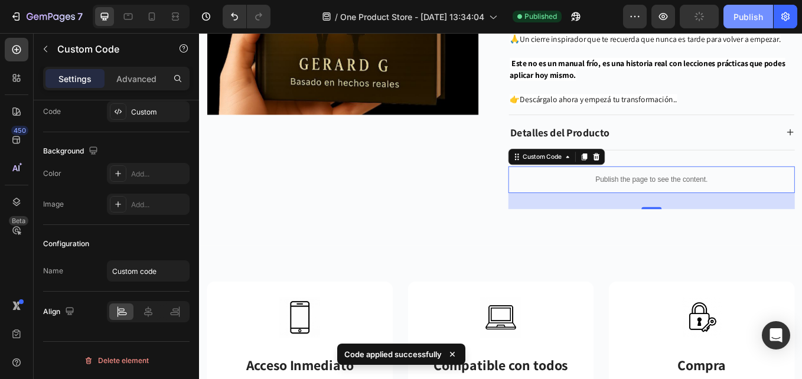
click at [738, 16] on div "Publish" at bounding box center [748, 17] width 30 height 12
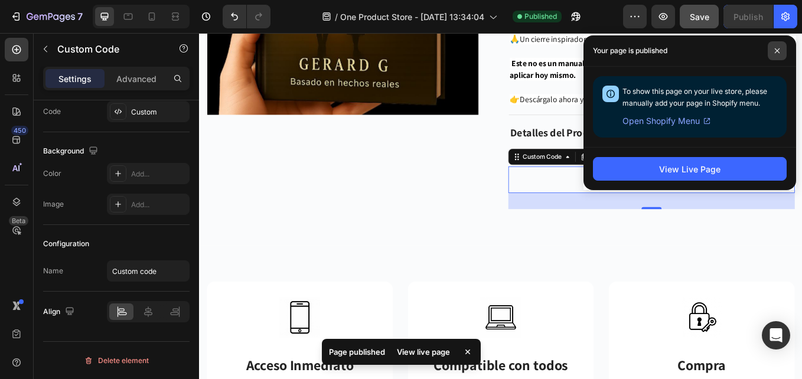
click at [778, 51] on icon at bounding box center [777, 51] width 6 height 6
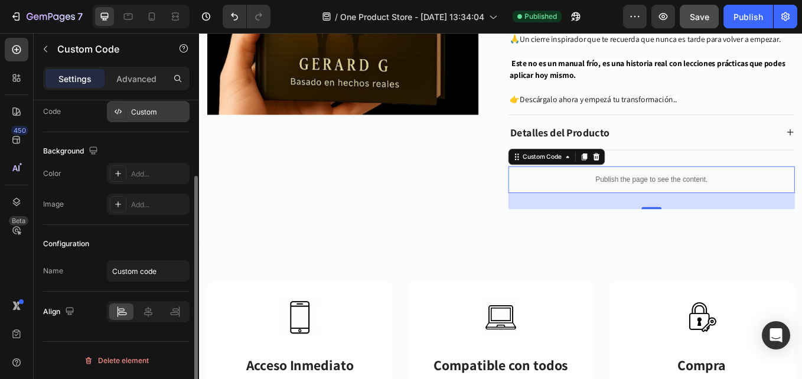
click at [123, 108] on div at bounding box center [118, 111] width 17 height 17
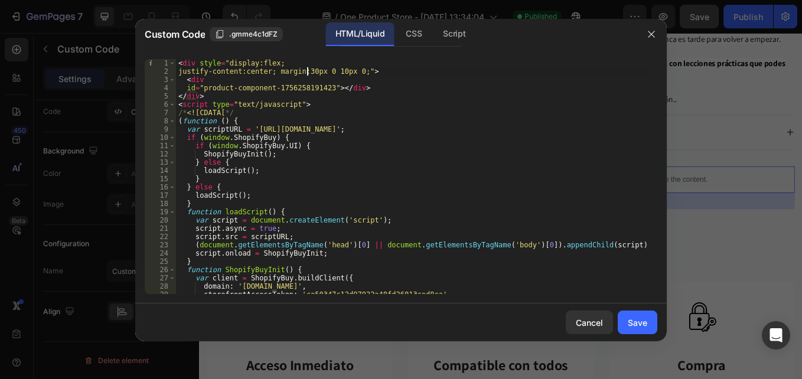
click at [307, 70] on div "< div style = "display:flex; justify-content:center; margin:30px 0 10px 0;" > <…" at bounding box center [412, 184] width 472 height 251
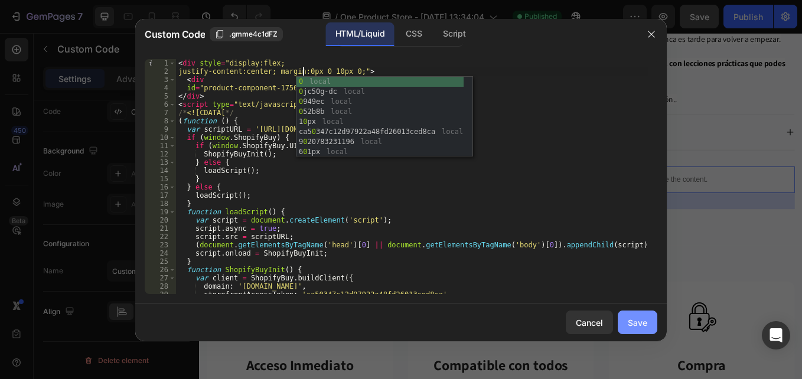
type textarea "justify-content:center; margin:0px 0 10px 0;">"
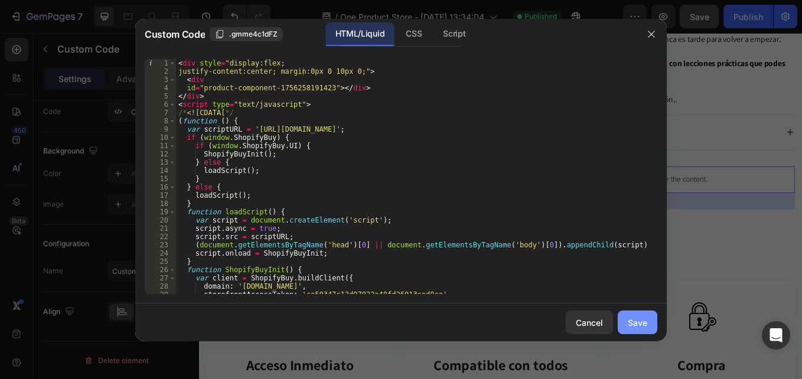
click at [636, 326] on div "Save" at bounding box center [637, 322] width 19 height 12
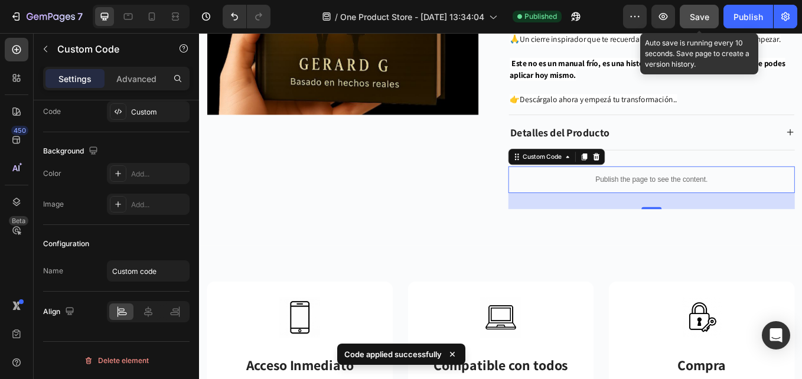
click at [708, 20] on span "Save" at bounding box center [698, 17] width 19 height 10
click at [735, 17] on button "Publish" at bounding box center [748, 17] width 50 height 24
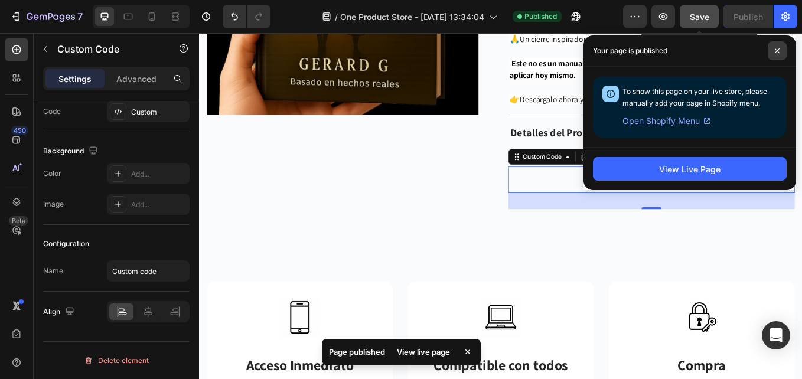
click at [781, 50] on span at bounding box center [776, 50] width 19 height 19
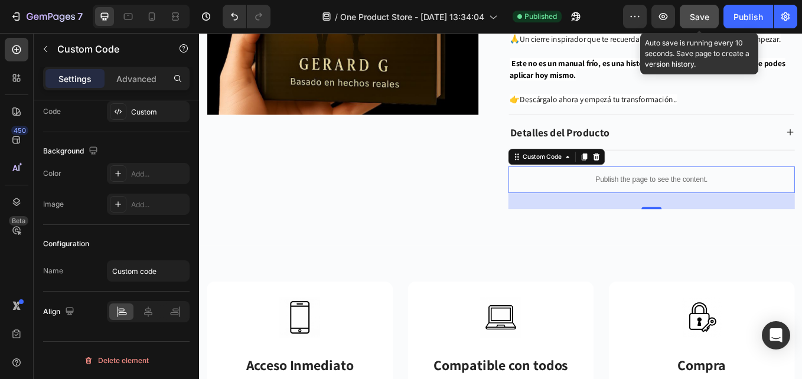
click at [607, 202] on p "Publish the page to see the content." at bounding box center [730, 205] width 336 height 12
click at [117, 115] on icon at bounding box center [117, 111] width 9 height 9
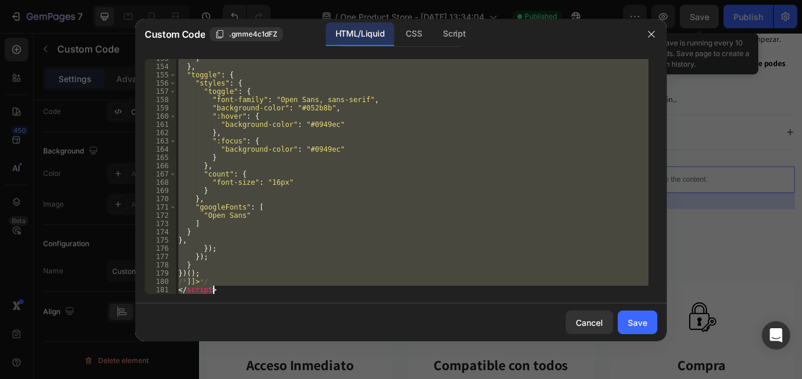
drag, startPoint x: 179, startPoint y: 66, endPoint x: 360, endPoint y: 407, distance: 385.8
click at [360, 0] on html "7 / One Product Store - [DATE] 13:34:04 Published Preview Save Auto save is run…" at bounding box center [401, 0] width 802 height 0
paste textarea
type textarea "</script>"
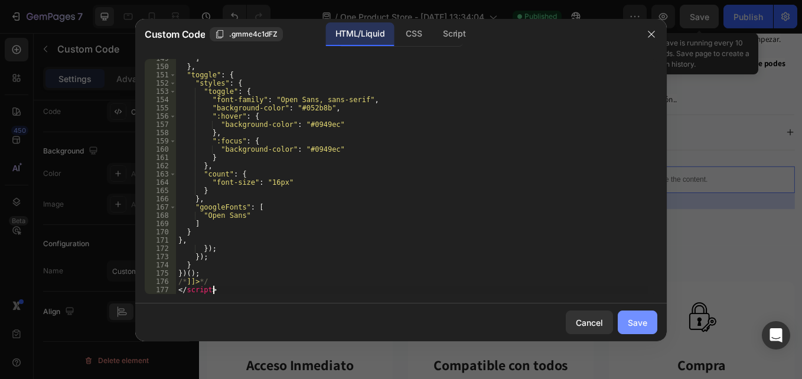
click at [633, 319] on div "Save" at bounding box center [637, 322] width 19 height 12
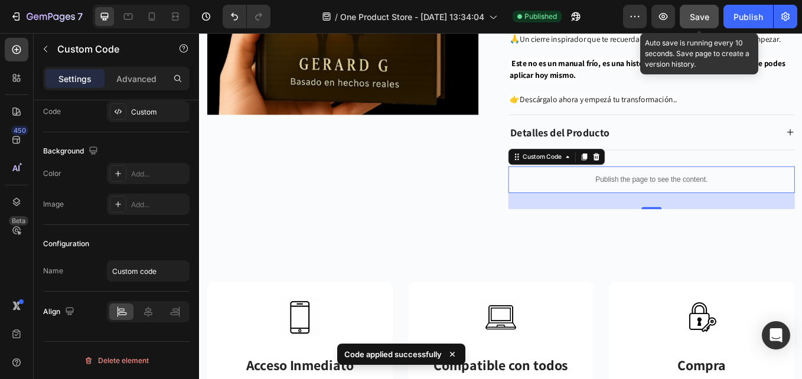
click at [702, 20] on span "Save" at bounding box center [698, 17] width 19 height 10
click at [727, 14] on button "Publish" at bounding box center [748, 17] width 50 height 24
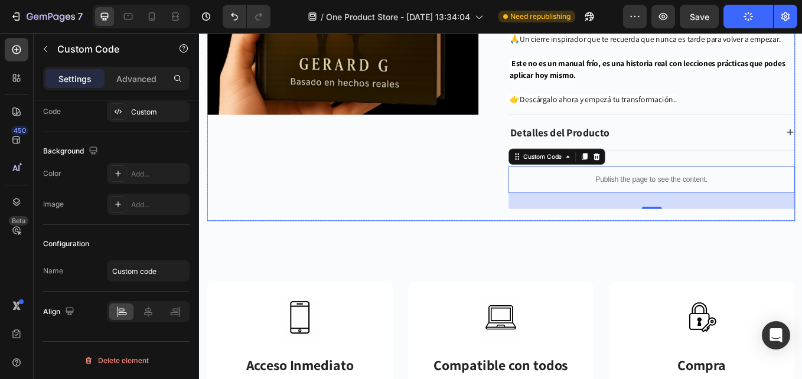
click at [501, 251] on div "Image Row Product Images Volvernos a Elegir - Gerard.G Product Title $19.999,00…" at bounding box center [553, 24] width 691 height 457
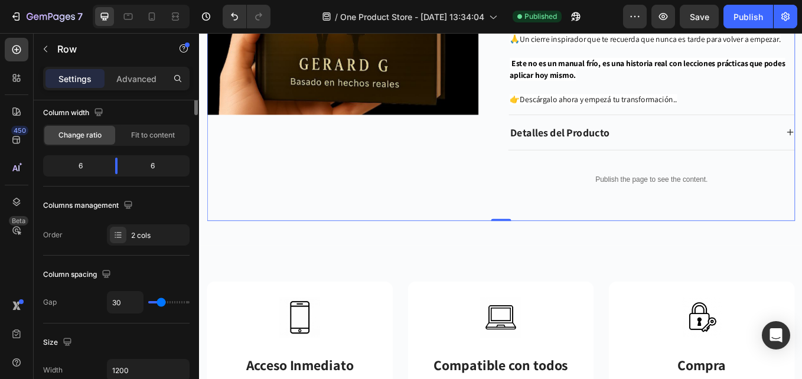
scroll to position [0, 0]
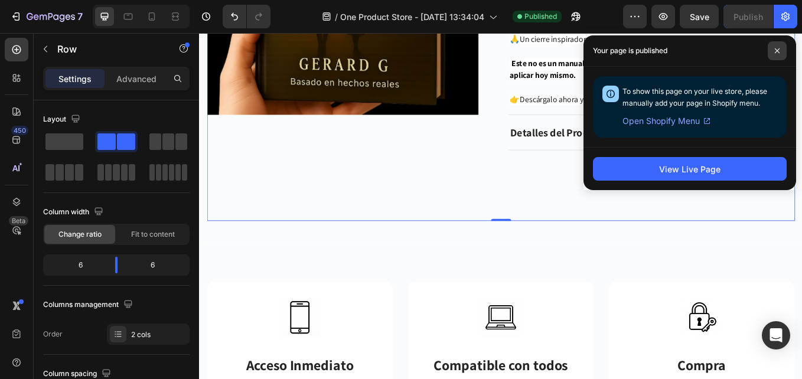
click at [772, 51] on span at bounding box center [776, 50] width 19 height 19
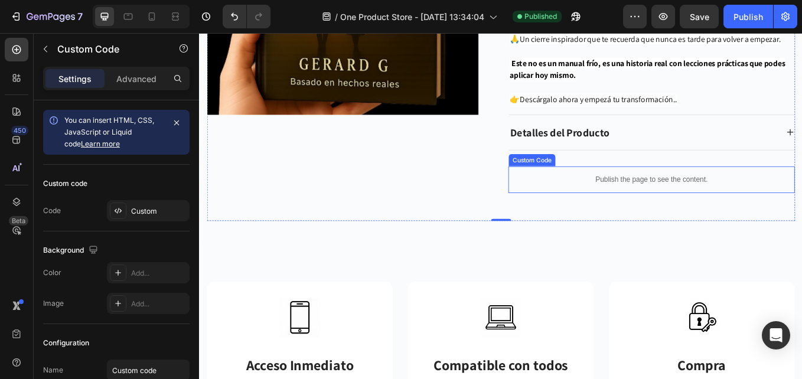
click at [692, 194] on div "Publish the page to see the content." at bounding box center [730, 204] width 336 height 31
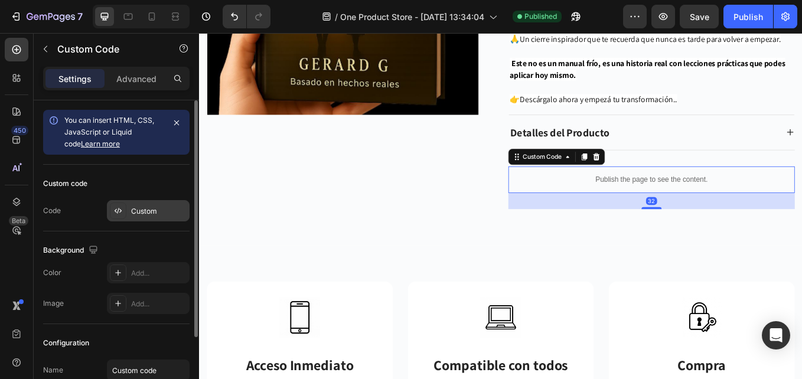
click at [110, 208] on div at bounding box center [118, 210] width 17 height 17
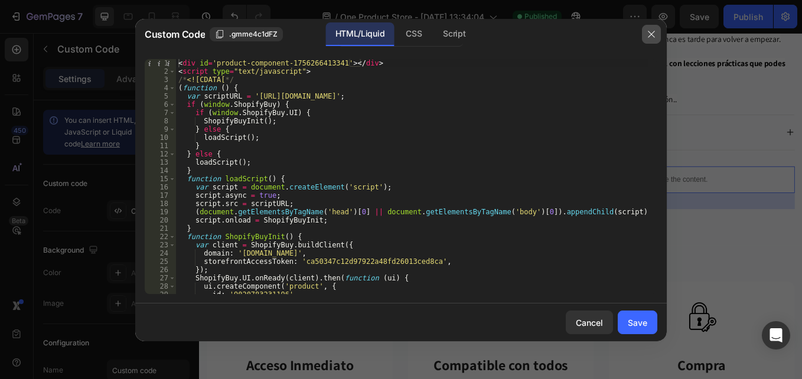
click at [643, 34] on button "button" at bounding box center [651, 34] width 19 height 19
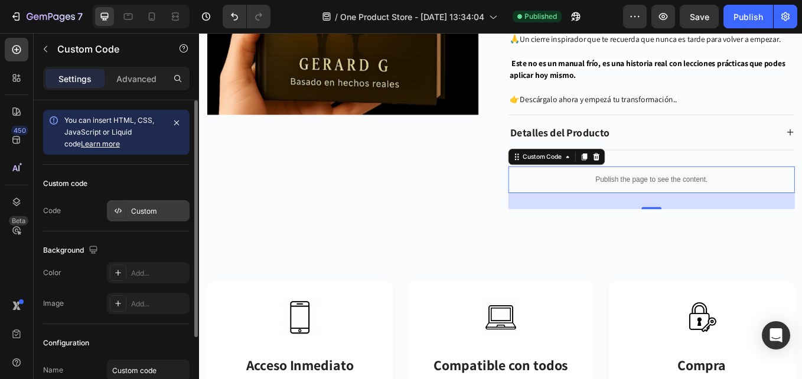
click at [113, 207] on icon at bounding box center [117, 210] width 9 height 9
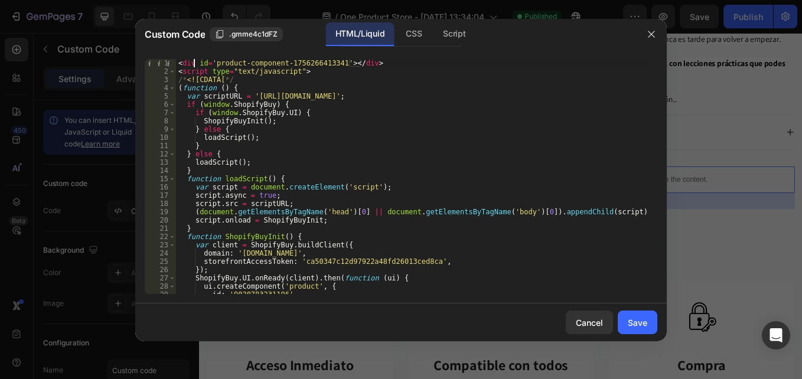
click at [194, 61] on div "< div id = 'product-component-1756266413341' > </ div > < script type = "text/j…" at bounding box center [412, 184] width 472 height 251
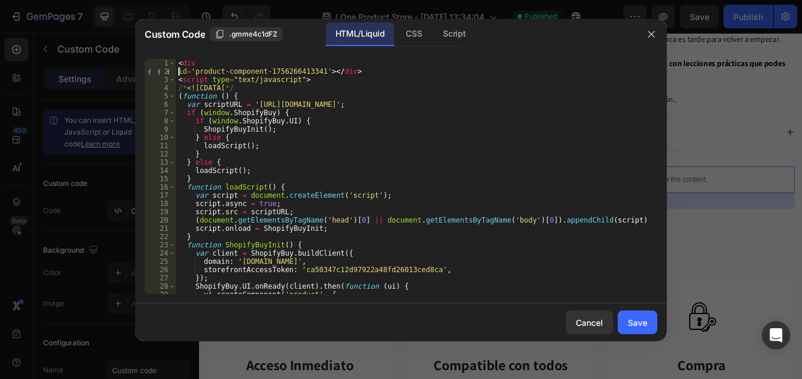
click at [223, 64] on div "< div id = 'product-component-1756266413341' > </ div > < script type = "text/j…" at bounding box center [412, 184] width 472 height 251
paste textarea "<div style="display:flex; justify-content:center; margin:-15px 0 20px 0;">"
click at [218, 61] on div "< div < div style = "display:flex; justify-content:center; margin:-15px 0 20px …" at bounding box center [412, 184] width 472 height 251
click at [203, 67] on div "< div id = 'product-component-1756266413341' > </ div > < script type = "text/j…" at bounding box center [412, 184] width 472 height 251
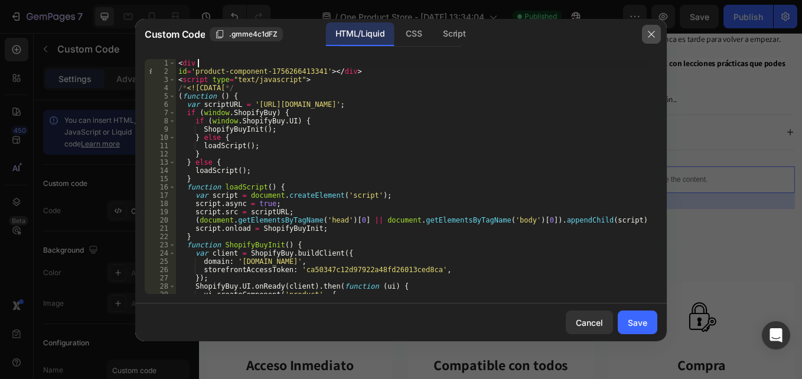
type textarea "<div"
click at [649, 26] on button "button" at bounding box center [651, 34] width 19 height 19
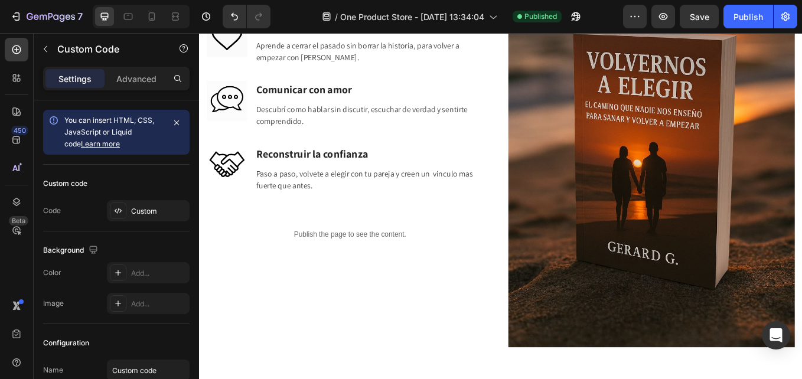
scroll to position [1377, 0]
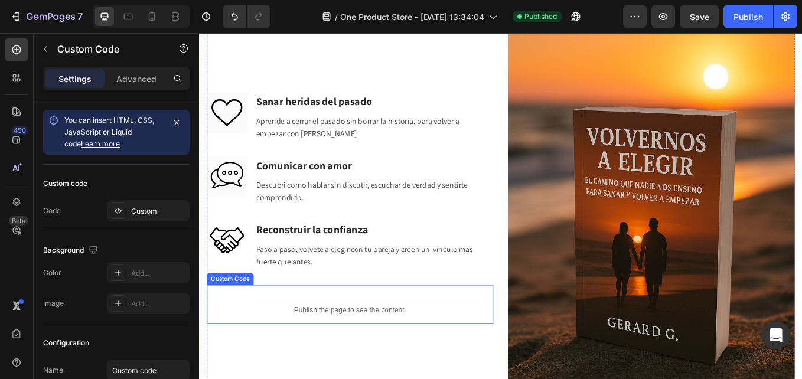
click at [303, 352] on p "Publish the page to see the content." at bounding box center [376, 358] width 336 height 12
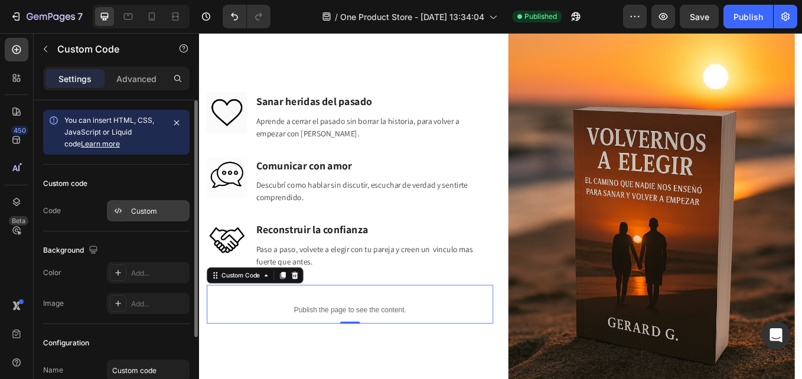
click at [112, 207] on div at bounding box center [118, 210] width 17 height 17
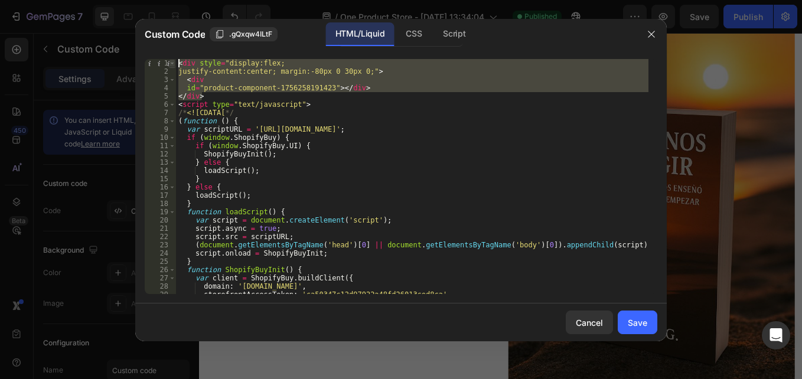
drag, startPoint x: 210, startPoint y: 95, endPoint x: 174, endPoint y: 63, distance: 48.5
click at [174, 63] on div "</div> 1 2 3 4 5 6 7 8 9 10 11 12 13 14 15 16 17 18 19 20 21 22 23 24 25 26 27 …" at bounding box center [401, 176] width 512 height 235
click at [368, 74] on div "< div style = "display:flex; justify-content:center; margin:-80px 0 30px 0;" > …" at bounding box center [412, 176] width 472 height 235
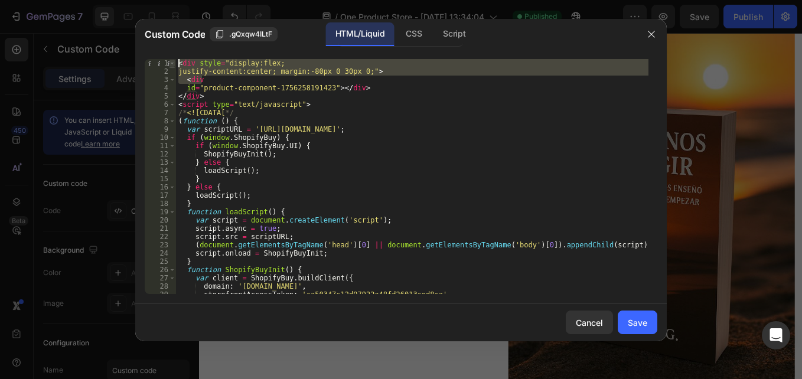
drag, startPoint x: 206, startPoint y: 77, endPoint x: 175, endPoint y: 65, distance: 33.7
click at [175, 65] on div "justify-content:center; margin:-80px 0 30px 0;"> 1 2 3 4 5 6 7 8 9 10 11 12 13 …" at bounding box center [401, 176] width 512 height 235
type textarea "<div style="display:flex; justify-content:center; margin:-80px 0 30px 0;">"
click at [649, 38] on icon "button" at bounding box center [650, 34] width 9 height 9
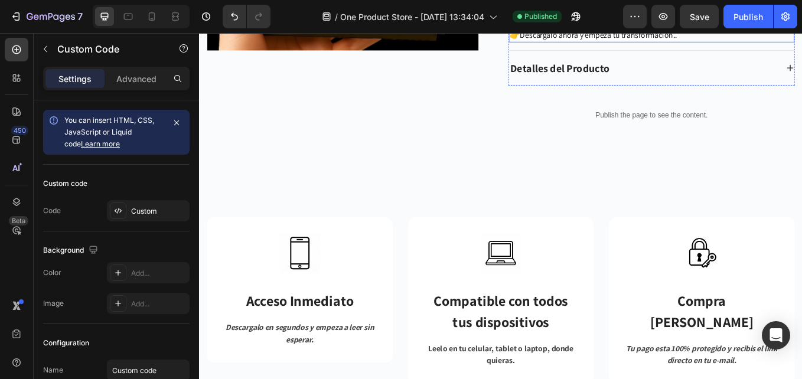
scroll to position [3617, 0]
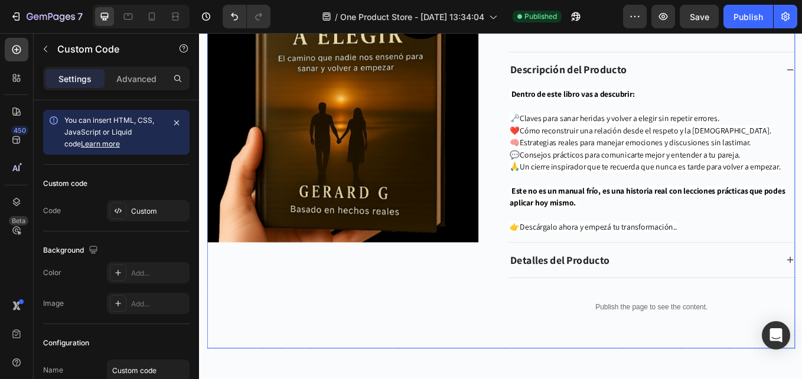
click at [647, 335] on div "Volvernos a Elegir - Gerard.G Product Title $19.999,00 Product Price Product Pr…" at bounding box center [730, 174] width 336 height 429
click at [647, 350] on p "Publish the page to see the content." at bounding box center [730, 355] width 336 height 12
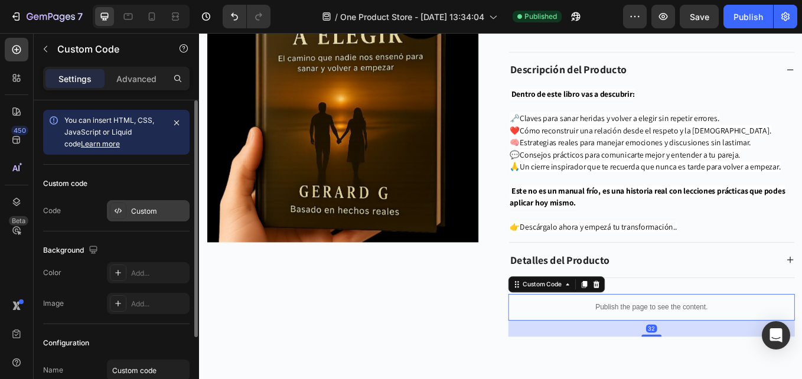
click at [116, 203] on div at bounding box center [118, 210] width 17 height 17
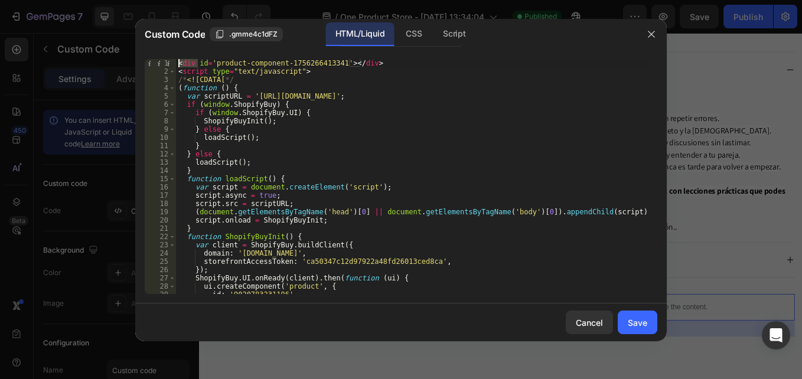
drag, startPoint x: 196, startPoint y: 62, endPoint x: 173, endPoint y: 62, distance: 23.0
click at [173, 62] on div "<div id='product-component-1756266413341'></div> 1 2 3 4 5 6 7 8 9 10 11 12 13 …" at bounding box center [401, 176] width 512 height 235
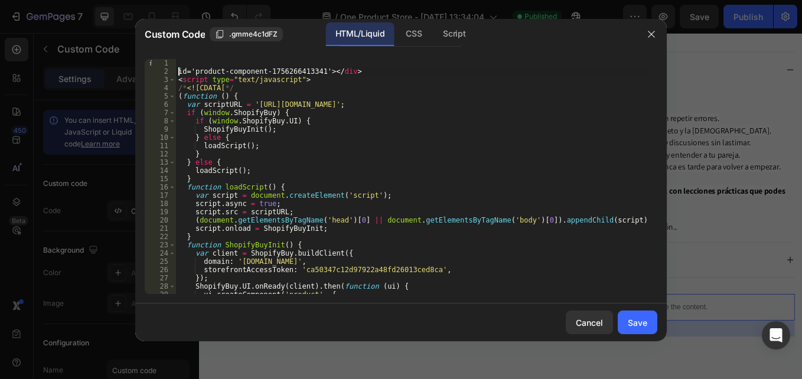
paste textarea "<div"
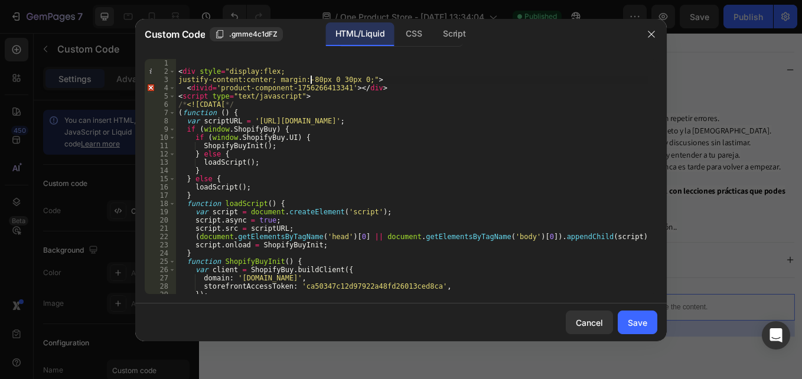
click at [312, 80] on div "< div style = "display:flex; justify-content:center; margin:-80px 0 30px 0;" > …" at bounding box center [412, 184] width 472 height 251
click at [335, 77] on div "< div style = "display:flex; justify-content:center; margin:-15px 0 30px 0;" > …" at bounding box center [412, 184] width 472 height 251
click at [336, 79] on div "< div style = "display:flex; justify-content:center; margin:-15px 0 0px 0;" > <…" at bounding box center [412, 184] width 472 height 251
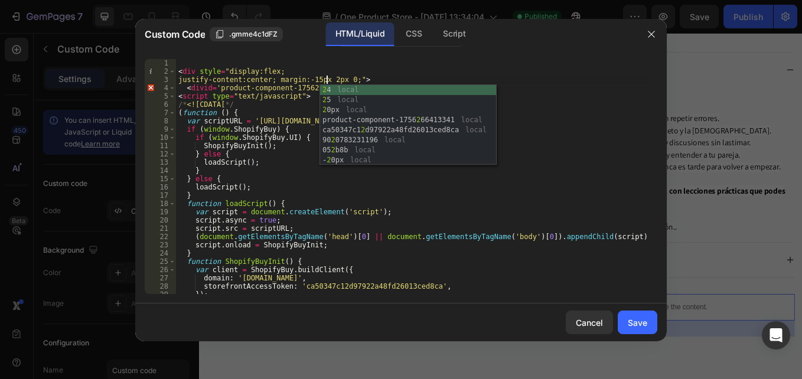
scroll to position [0, 12]
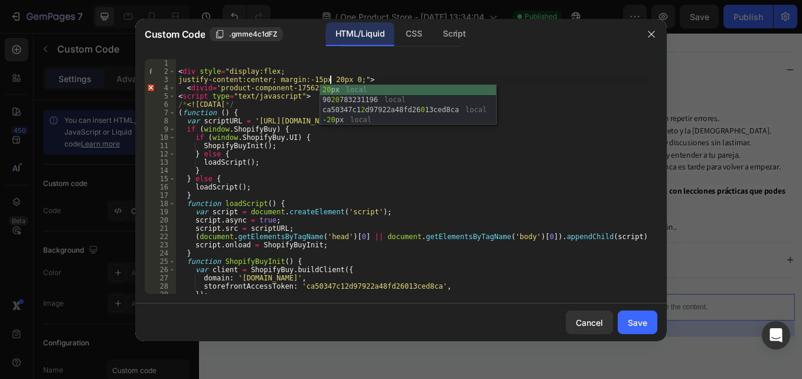
click at [361, 73] on div "< div style = "display:flex; justify-content:center; margin:-15px 20px 0;" > < …" at bounding box center [412, 184] width 472 height 251
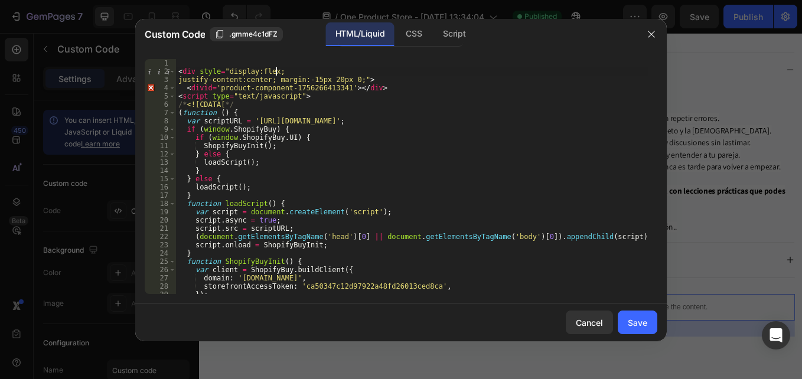
scroll to position [0, 8]
type textarea "<div style="display:flex;"
click at [637, 327] on div "Save" at bounding box center [637, 322] width 19 height 12
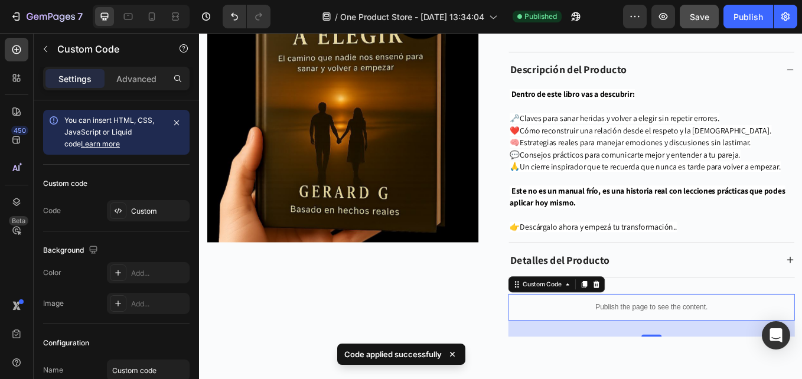
click at [703, 24] on button "Save" at bounding box center [698, 17] width 39 height 24
click at [754, 21] on div "Publish" at bounding box center [748, 17] width 30 height 12
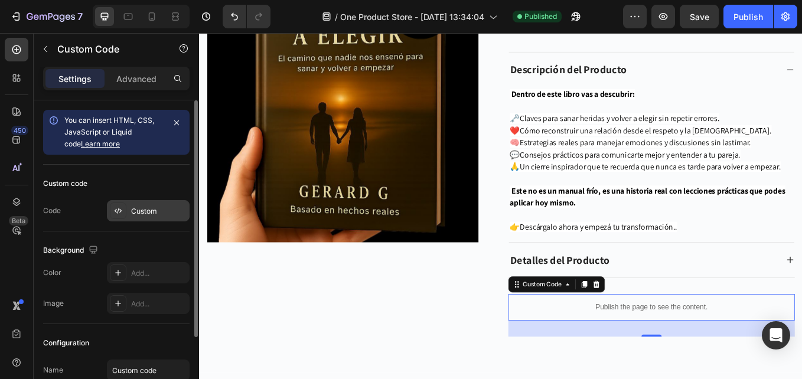
click at [114, 208] on icon at bounding box center [117, 210] width 9 height 9
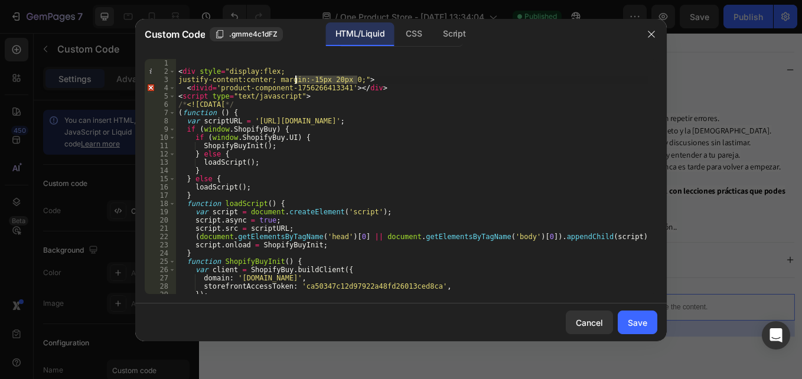
drag, startPoint x: 359, startPoint y: 77, endPoint x: 295, endPoint y: 78, distance: 63.8
click at [295, 78] on div "< div style = "display:flex; justify-content:center; margin:-15px 20px 0;" > < …" at bounding box center [412, 184] width 472 height 251
click at [300, 78] on div "< div style = "display:flex; justify-content:center; margin:-15px 20px 0;" > < …" at bounding box center [412, 176] width 472 height 235
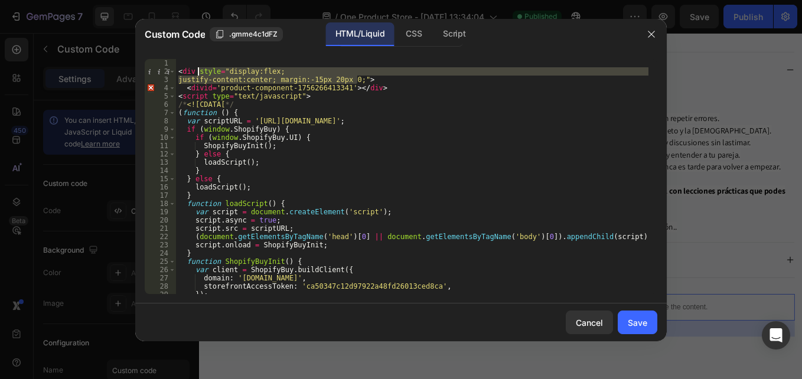
drag, startPoint x: 360, startPoint y: 80, endPoint x: 197, endPoint y: 70, distance: 162.6
click at [197, 70] on div "< div style = "display:flex; justify-content:center; margin:-15px 20px 0;" > < …" at bounding box center [412, 184] width 472 height 251
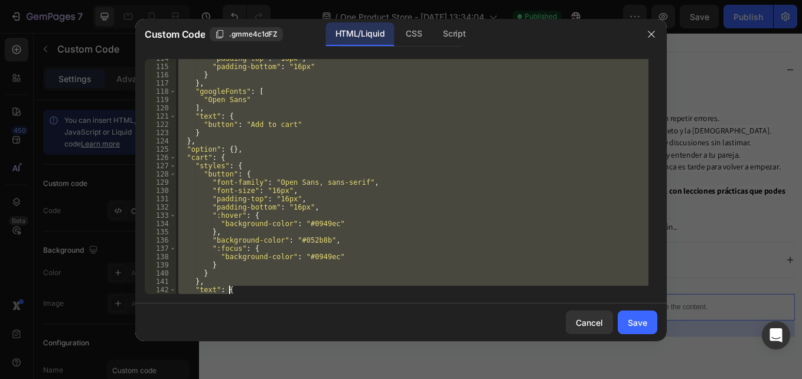
drag, startPoint x: 179, startPoint y: 73, endPoint x: 443, endPoint y: 409, distance: 427.6
click at [443, 0] on html "7 / One Product Store - [DATE] 13:34:04 Published Preview Save Publish 450 Beta…" at bounding box center [401, 0] width 802 height 0
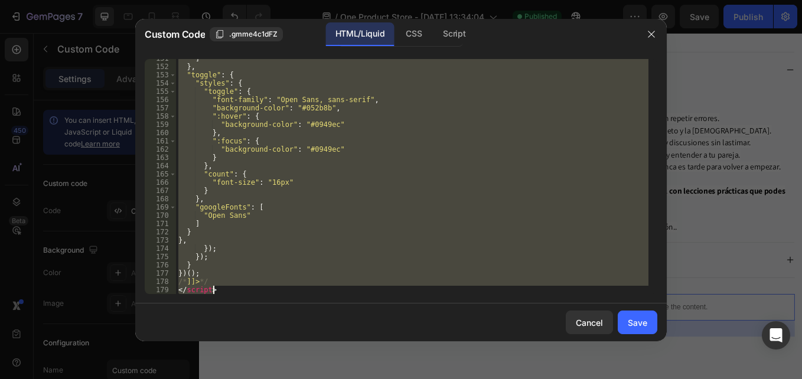
paste textarea
type textarea "</script>"
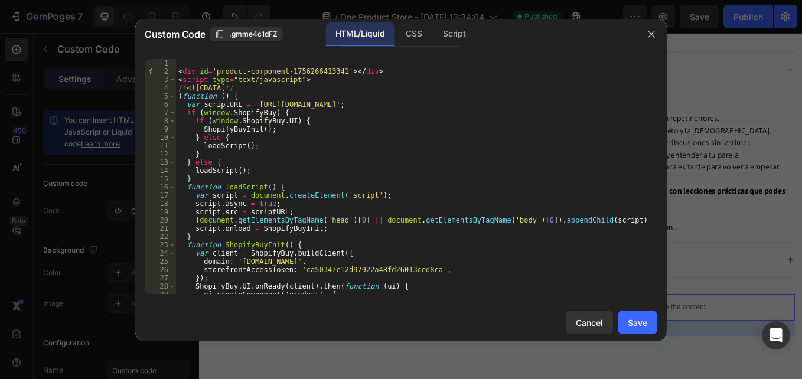
scroll to position [0, 0]
drag, startPoint x: 630, startPoint y: 322, endPoint x: 762, endPoint y: 36, distance: 315.4
click at [630, 322] on div "Save" at bounding box center [637, 322] width 19 height 12
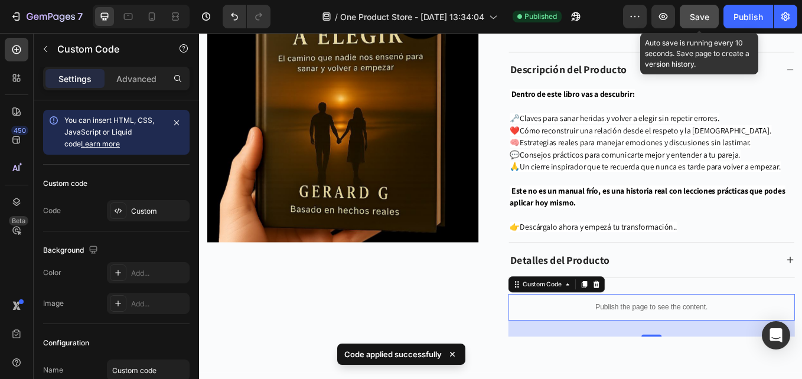
click at [705, 18] on span "Save" at bounding box center [698, 17] width 19 height 10
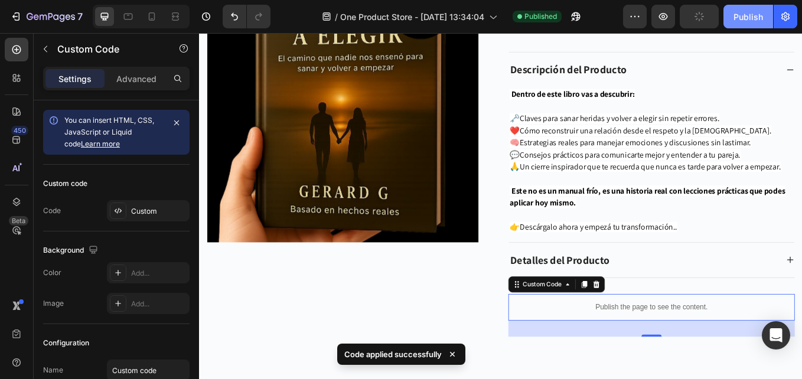
click at [736, 17] on div "Publish" at bounding box center [748, 17] width 30 height 12
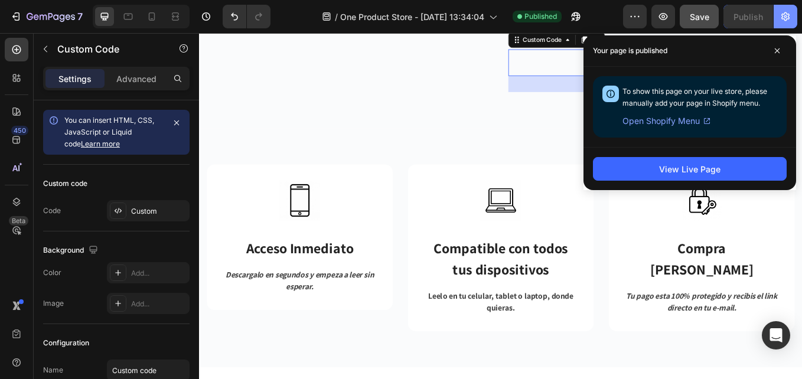
scroll to position [3440, 0]
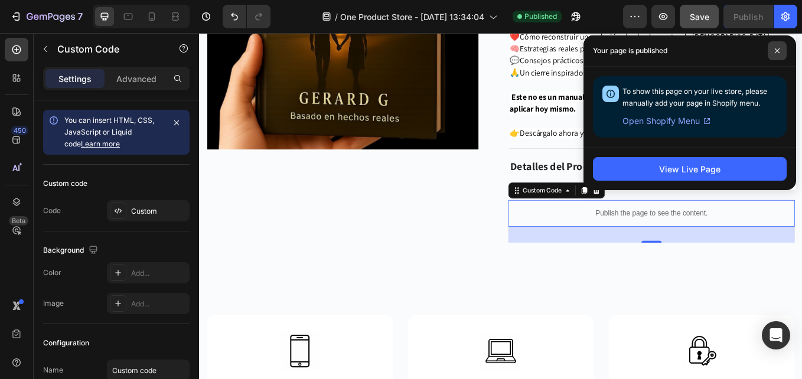
click at [777, 47] on span at bounding box center [776, 50] width 19 height 19
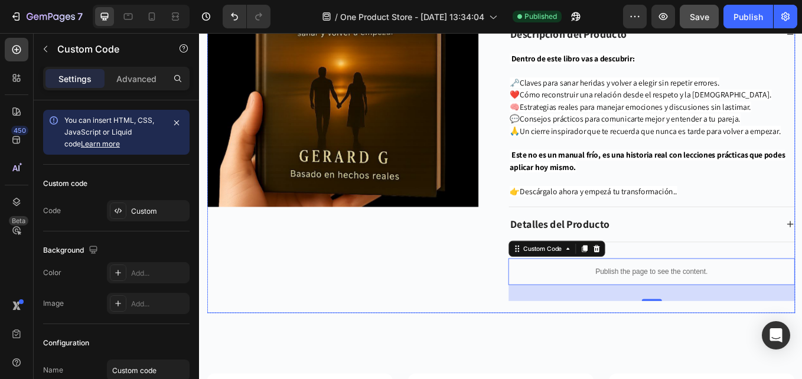
scroll to position [3676, 0]
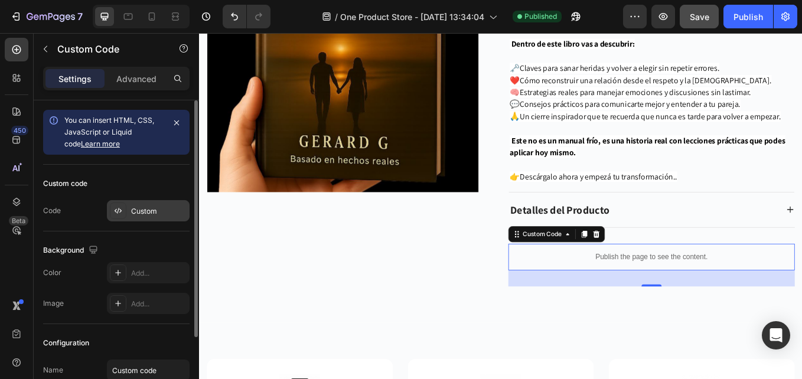
click at [110, 213] on div at bounding box center [118, 210] width 17 height 17
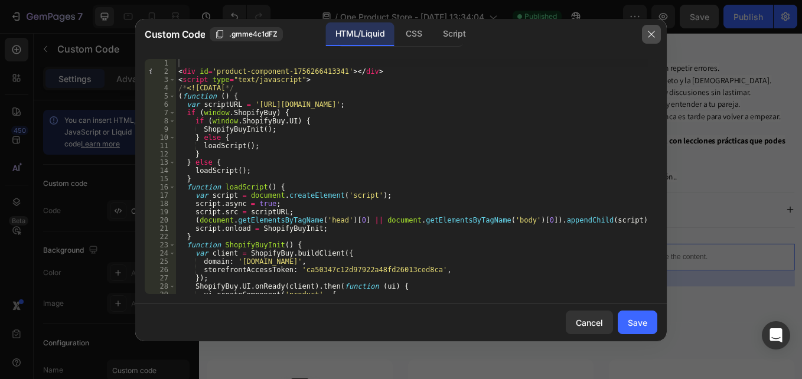
click at [649, 34] on icon "button" at bounding box center [650, 34] width 9 height 9
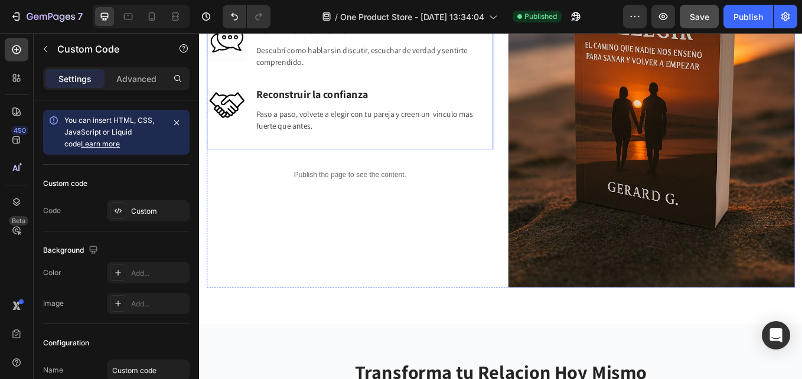
scroll to position [2378, 0]
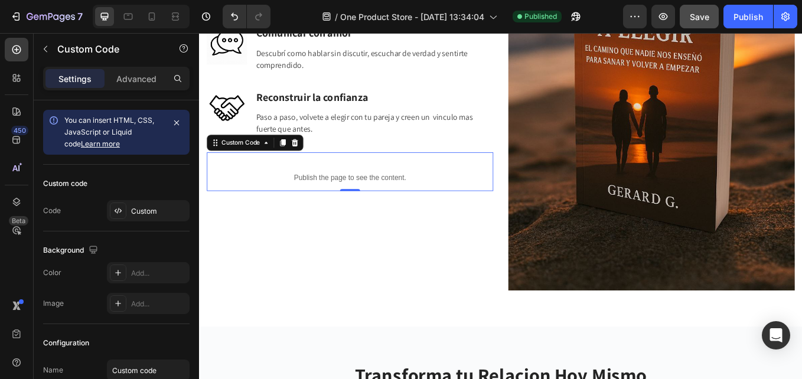
click at [328, 197] on p "Publish the page to see the content." at bounding box center [376, 203] width 336 height 12
click at [129, 208] on div "Custom" at bounding box center [148, 210] width 83 height 21
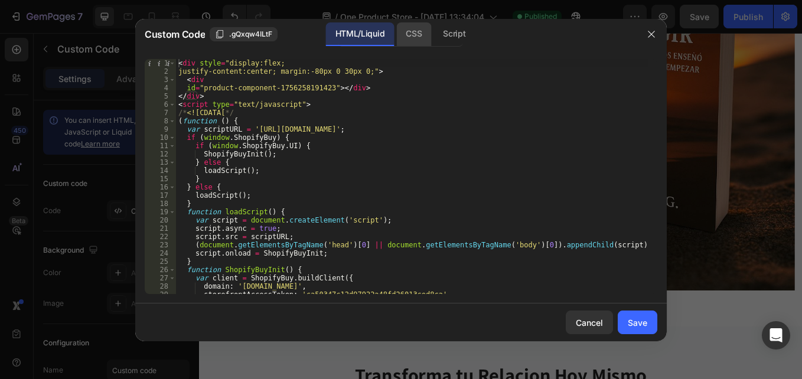
click at [433, 30] on div "CSS" at bounding box center [453, 34] width 41 height 24
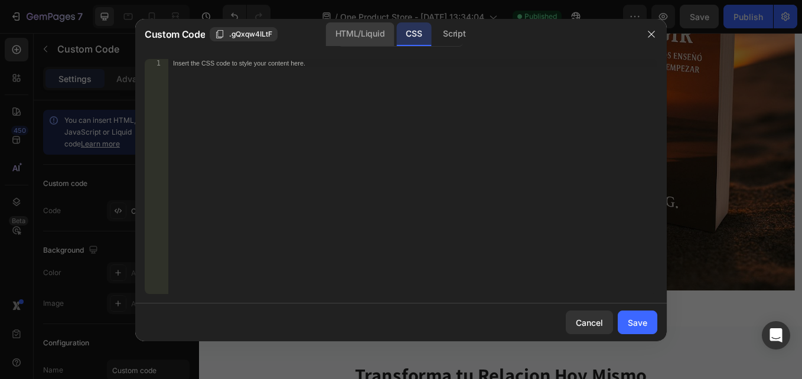
click at [374, 33] on div "HTML/Liquid" at bounding box center [360, 34] width 68 height 24
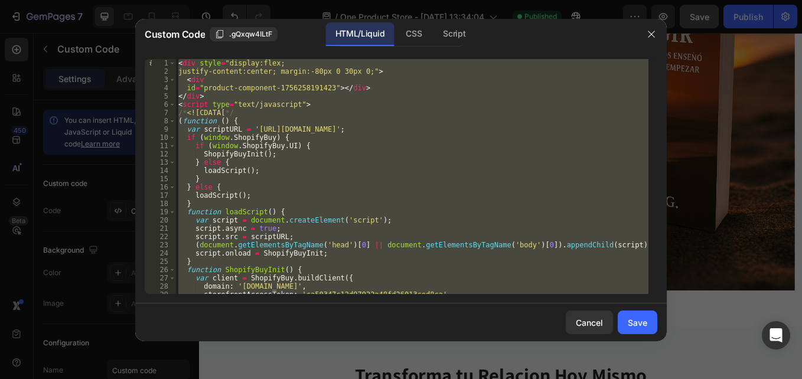
click at [243, 62] on div "< div style = "display:flex; justify-content:center; margin:-80px 0 30px 0;" > …" at bounding box center [412, 176] width 472 height 235
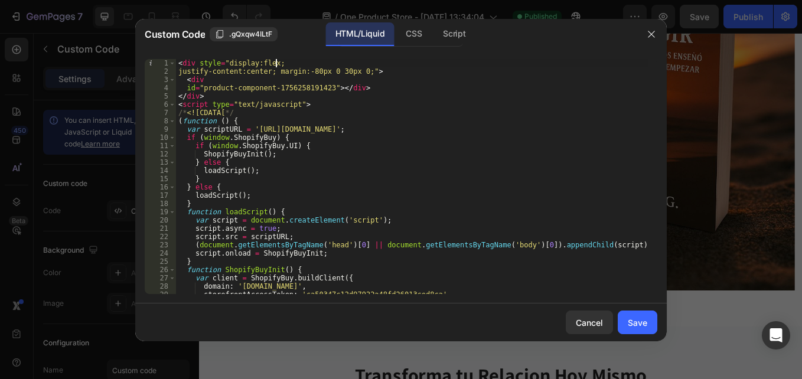
click at [280, 64] on div "< div style = "display:flex; justify-content:center; margin:-80px 0 30px 0;" > …" at bounding box center [412, 184] width 472 height 251
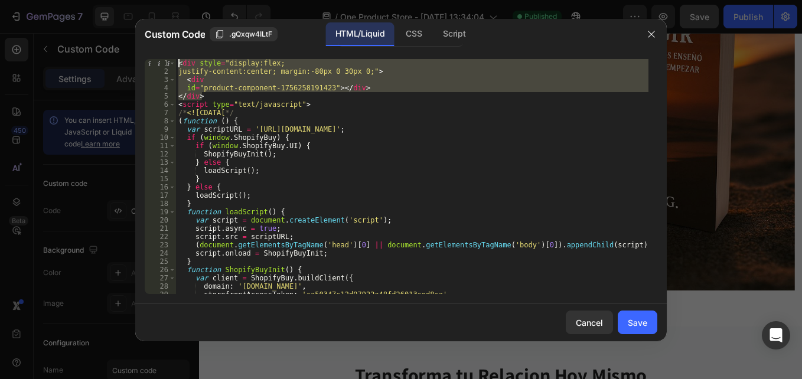
drag, startPoint x: 211, startPoint y: 94, endPoint x: 166, endPoint y: 60, distance: 56.4
click at [166, 60] on div "<div style="display:flex; 1 2 3 4 5 6 7 8 9 10 11 12 13 14 15 16 17 18 19 20 21…" at bounding box center [401, 176] width 512 height 235
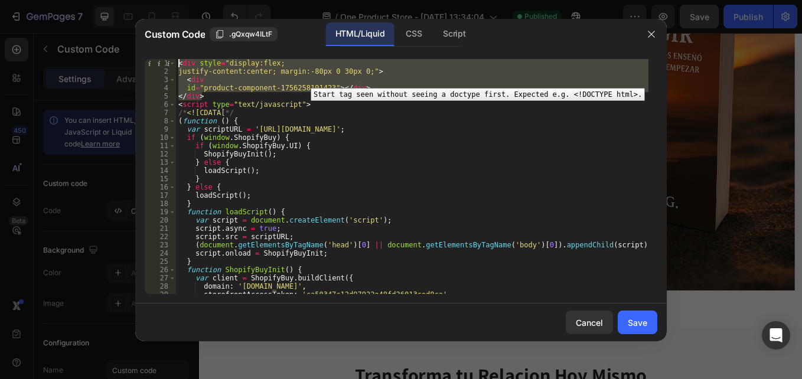
paste textarea "/script"
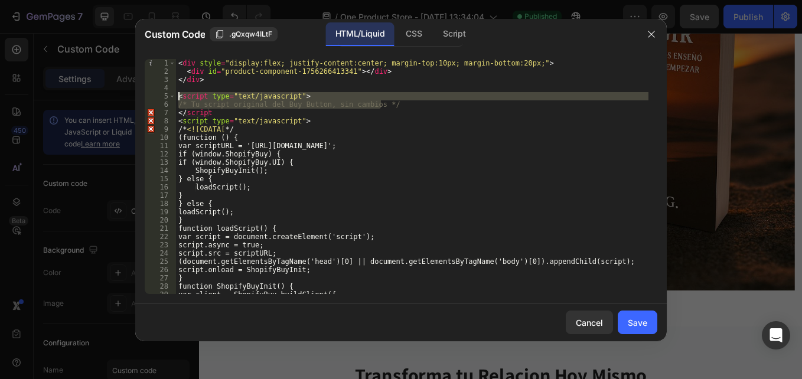
drag, startPoint x: 380, startPoint y: 104, endPoint x: 175, endPoint y: 95, distance: 204.4
click at [175, 95] on div "</script 1 2 3 4 5 6 7 8 9 10 11 12 13 14 15 16 17 18 19 20 21 22 23 24 25 26 2…" at bounding box center [401, 176] width 512 height 235
type textarea "<script type="text/javascript"> /* Tu script original del Buy Button, sin cambi…"
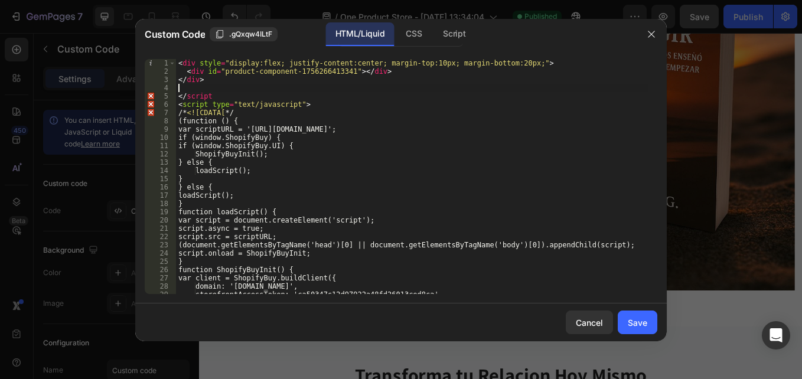
type textarea "</div>"
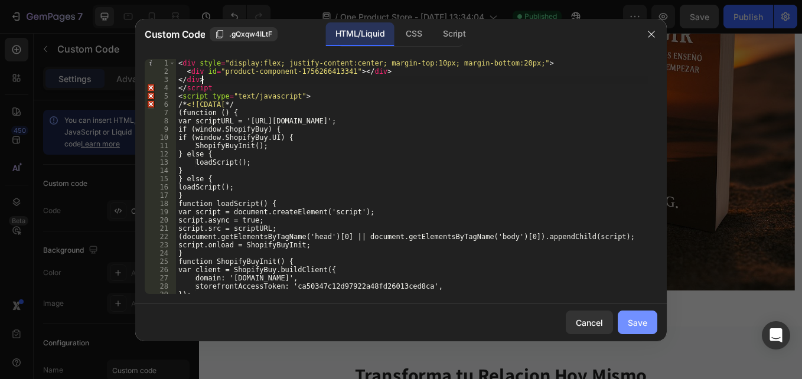
click at [630, 328] on div "Save" at bounding box center [637, 322] width 19 height 12
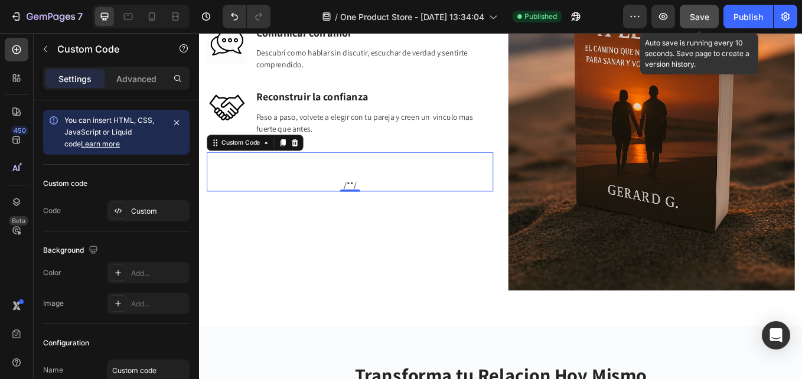
click at [701, 21] on span "Save" at bounding box center [698, 17] width 19 height 10
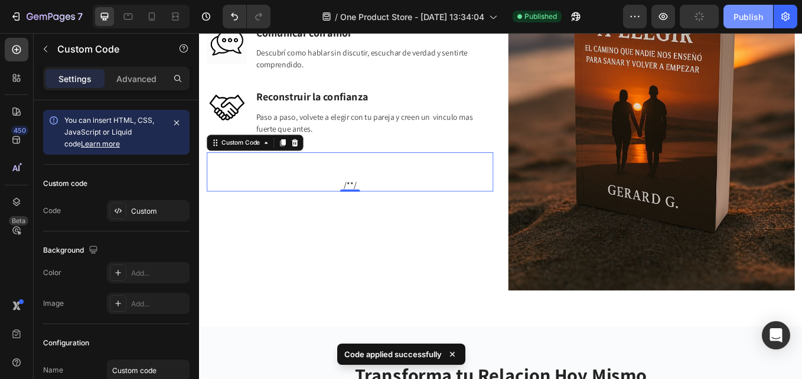
click at [744, 17] on div "Publish" at bounding box center [748, 17] width 30 height 12
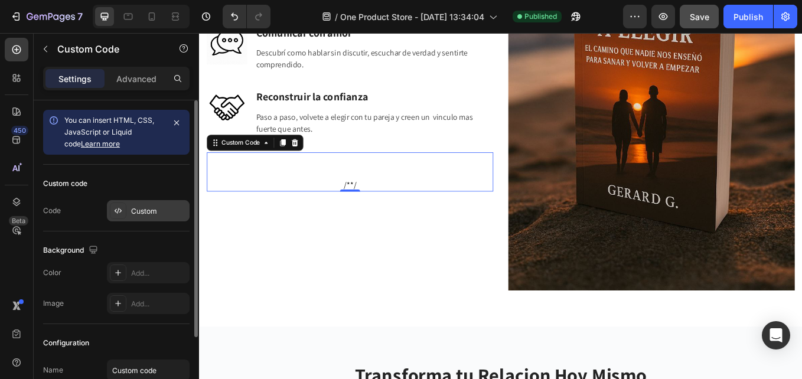
click at [120, 209] on icon at bounding box center [117, 210] width 9 height 9
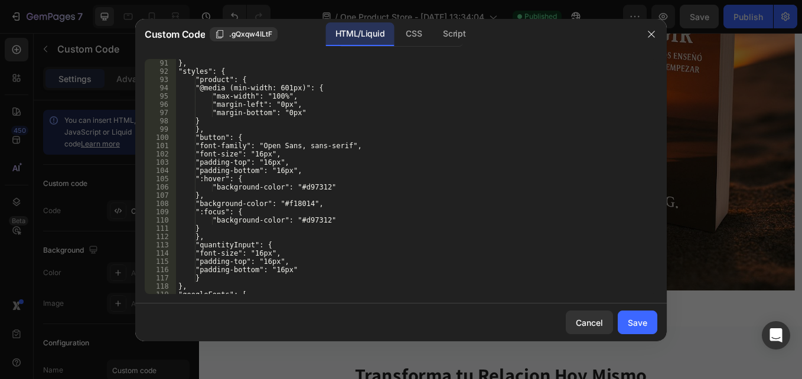
scroll to position [638, 0]
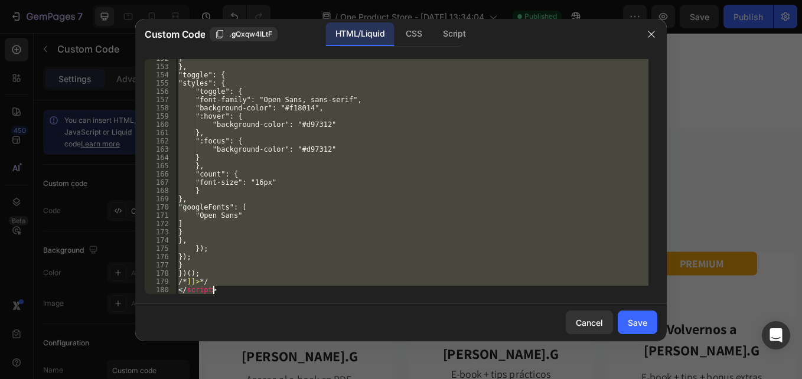
drag, startPoint x: 177, startPoint y: 59, endPoint x: 393, endPoint y: 408, distance: 411.2
click at [393, 0] on html "7 / One Product Store - [DATE] 13:34:04 Published Preview Save Publish 450 Beta…" at bounding box center [401, 0] width 802 height 0
paste textarea
type textarea "</script>"
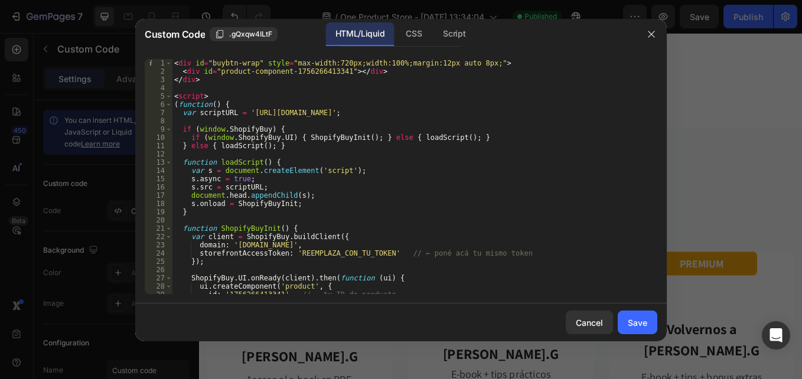
drag, startPoint x: 654, startPoint y: 328, endPoint x: 688, endPoint y: 89, distance: 240.9
click at [653, 328] on button "Save" at bounding box center [637, 323] width 40 height 24
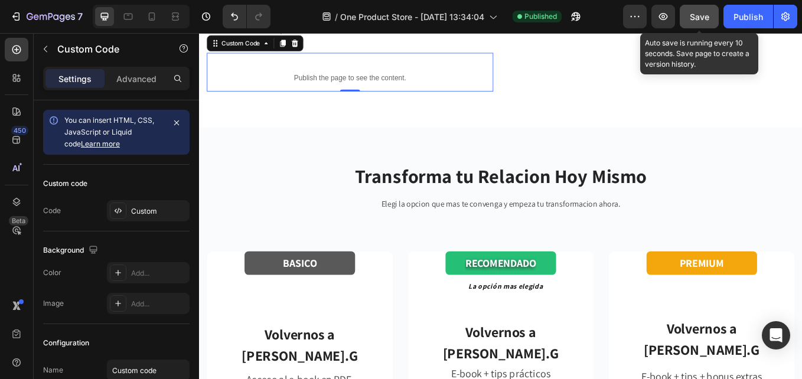
click at [695, 11] on div "Save" at bounding box center [698, 17] width 19 height 12
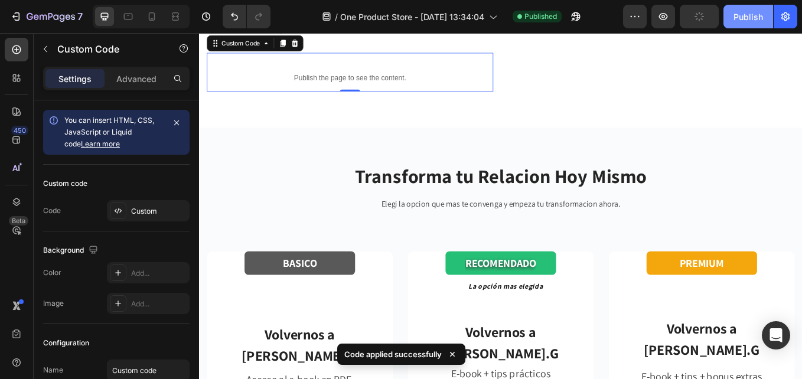
click at [736, 24] on button "Publish" at bounding box center [748, 17] width 50 height 24
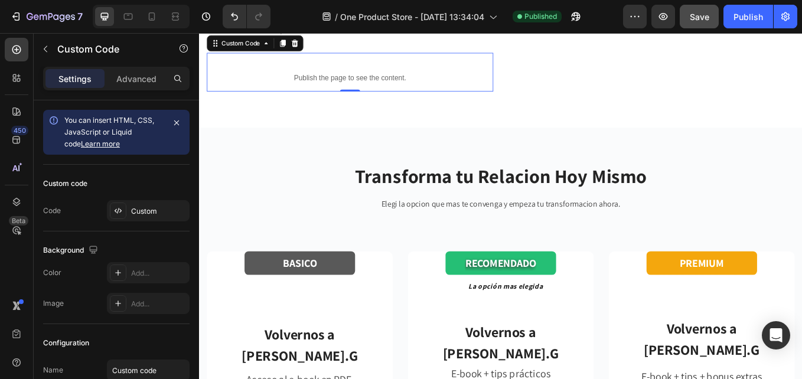
click at [220, 102] on div "Publish the page to see the content." at bounding box center [376, 85] width 336 height 31
click at [115, 213] on icon at bounding box center [117, 210] width 9 height 9
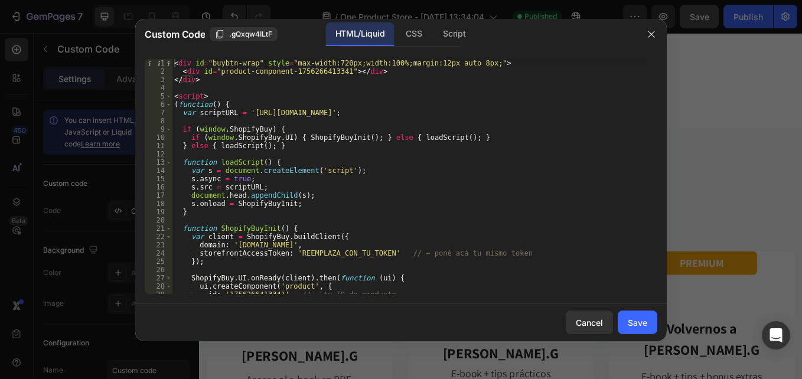
click at [425, 63] on div "< div id = "buybtn-wrap" style = "max-width:720px;width:100%;margin:12px auto 8…" at bounding box center [410, 184] width 476 height 251
click at [426, 62] on div "< div id = "buybtn-wrap" style = "max-width:720px;width:100%;margin:12px auto 8…" at bounding box center [410, 184] width 476 height 251
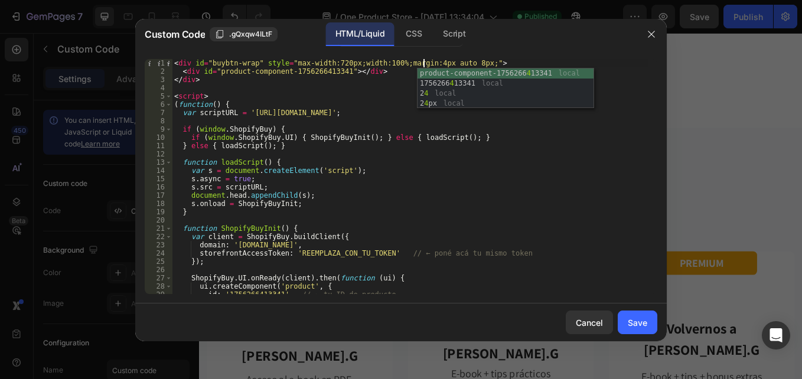
scroll to position [0, 21]
type textarea "<div id="buybtn-wrap" style="max-width:720px;width:100%;margin:4px auto 8px;">"
drag, startPoint x: 626, startPoint y: 319, endPoint x: 701, endPoint y: 31, distance: 298.1
click at [627, 319] on button "Save" at bounding box center [637, 323] width 40 height 24
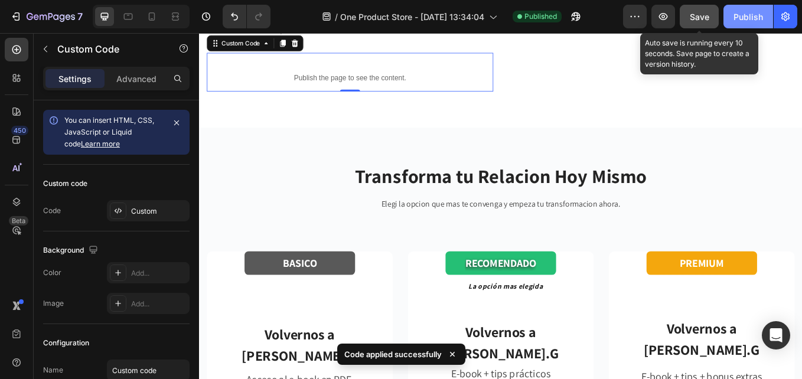
click at [698, 21] on span "Save" at bounding box center [698, 17] width 19 height 10
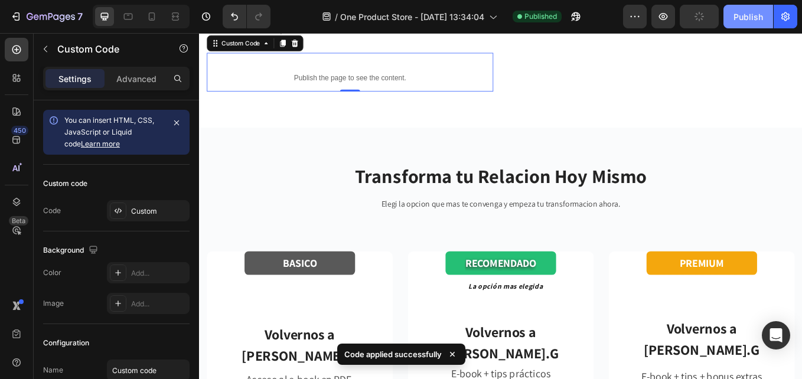
click at [743, 12] on div "Publish" at bounding box center [748, 17] width 30 height 12
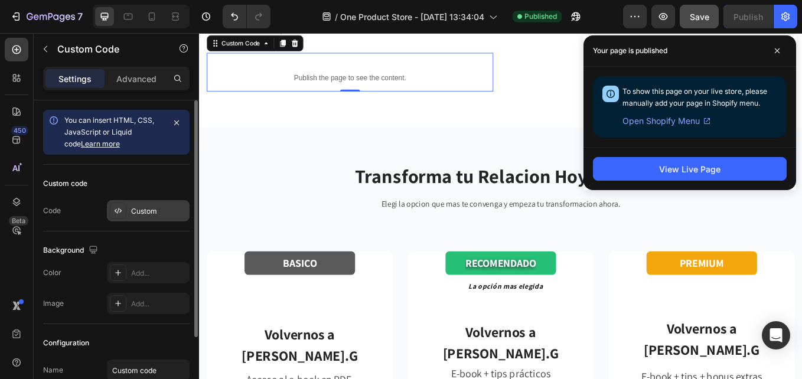
click at [123, 214] on div at bounding box center [118, 210] width 17 height 17
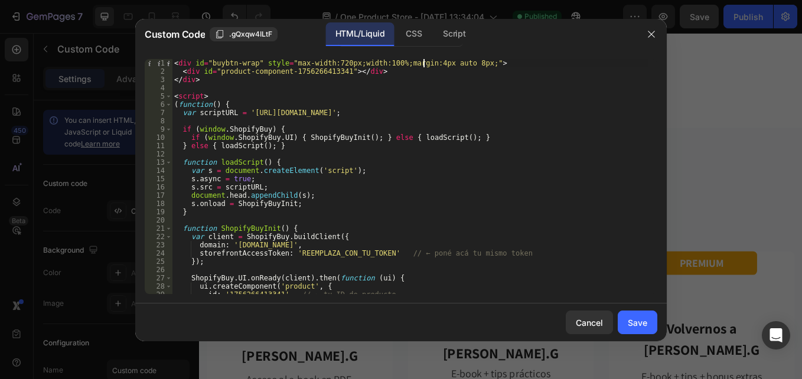
click at [424, 62] on div "< div id = "buybtn-wrap" style = "max-width:720px;width:100%;margin:4px auto 8p…" at bounding box center [410, 184] width 476 height 251
type textarea "<div id="buybtn-wrap" style="max-width:720px;width:100%;margin:-10px auto 8px;">"
drag, startPoint x: 639, startPoint y: 322, endPoint x: 668, endPoint y: 200, distance: 125.4
click at [640, 321] on div "Save" at bounding box center [637, 322] width 19 height 12
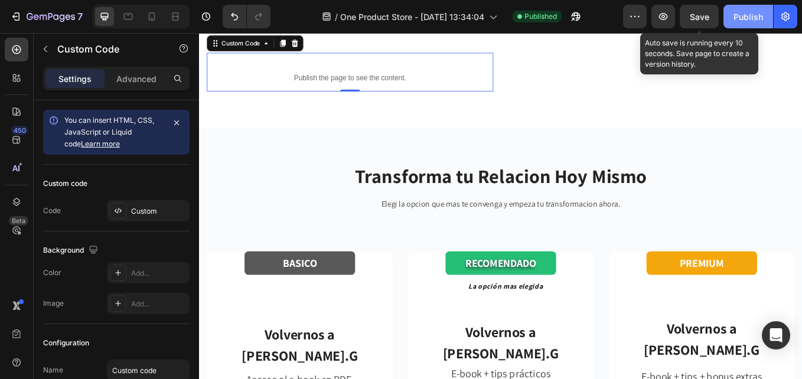
drag, startPoint x: 694, startPoint y: 14, endPoint x: 737, endPoint y: 15, distance: 43.1
click at [694, 14] on span "Save" at bounding box center [698, 17] width 19 height 10
click at [737, 15] on div "Publish" at bounding box center [748, 17] width 30 height 12
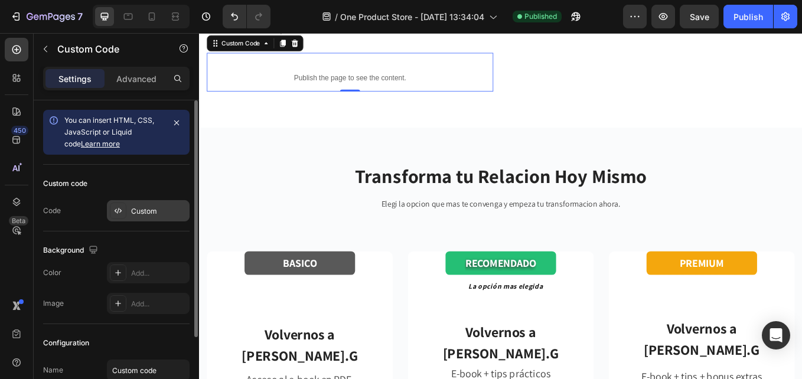
click at [117, 209] on icon at bounding box center [117, 210] width 9 height 9
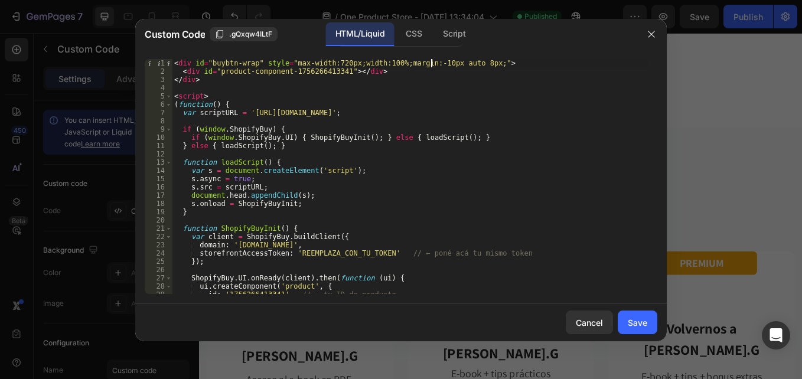
click at [433, 61] on div "< div id = "buybtn-wrap" style = "max-width:720px;width:100%;margin:-10px auto …" at bounding box center [410, 184] width 476 height 251
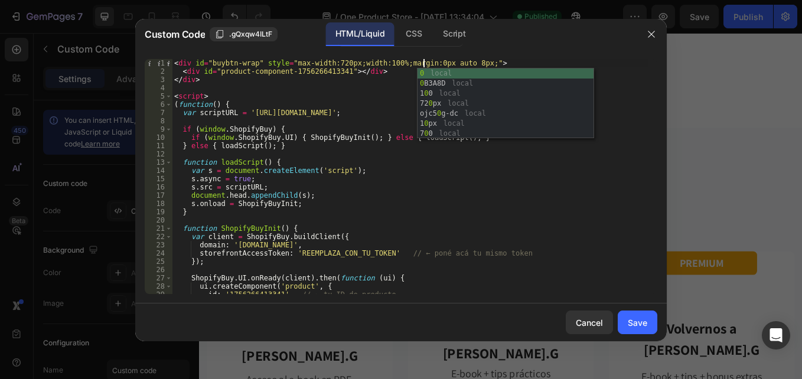
scroll to position [0, 21]
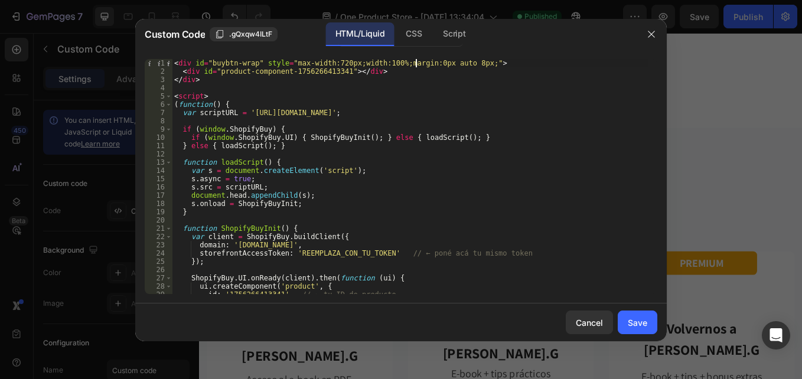
click at [417, 64] on div "< div id = "buybtn-wrap" style = "max-width:720px;width:100%;margin:0px auto 8p…" at bounding box center [410, 184] width 476 height 251
click at [429, 63] on div "< div id = "buybtn-wrap" style = "max-width:720px;width:100%;margin:0px auto 8p…" at bounding box center [410, 184] width 476 height 251
click at [426, 64] on div "< div id = "buybtn-wrap" style = "max-width:720px;width:100%;margin:0 auto 8px;…" at bounding box center [410, 184] width 476 height 251
click at [420, 63] on div "< div id = "buybtn-wrap" style = "max-width:720px;width:100%;margin:0 auto 8px;…" at bounding box center [410, 184] width 476 height 251
type textarea "<div id="buybtn-wrap" style="max-width:720px;width:100%;margin: 0 auto 8px;">"
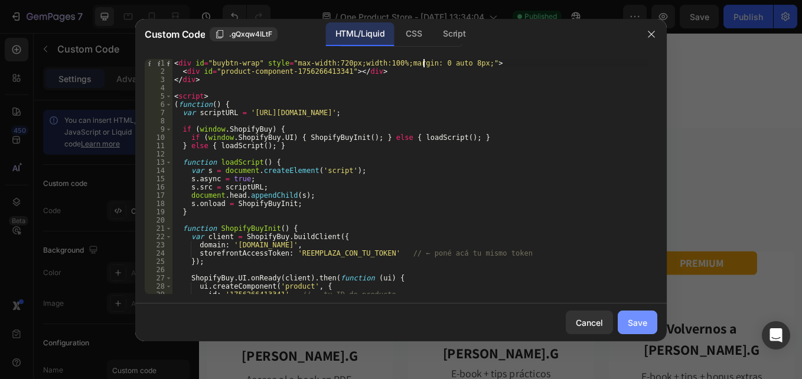
click at [640, 324] on div "Save" at bounding box center [637, 322] width 19 height 12
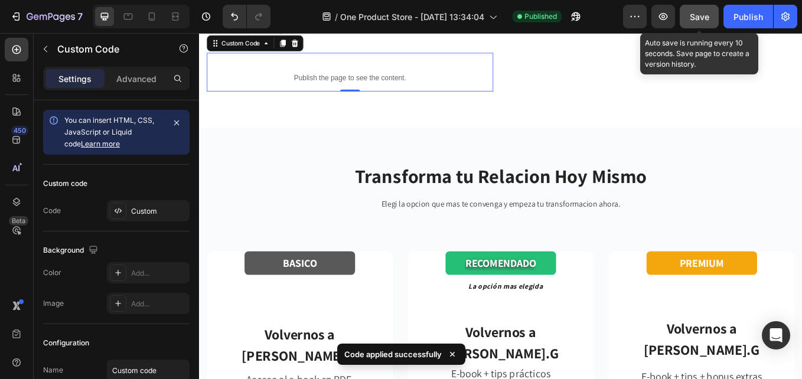
click at [702, 15] on span "Save" at bounding box center [698, 17] width 19 height 10
click at [763, 13] on button "Publish" at bounding box center [748, 17] width 50 height 24
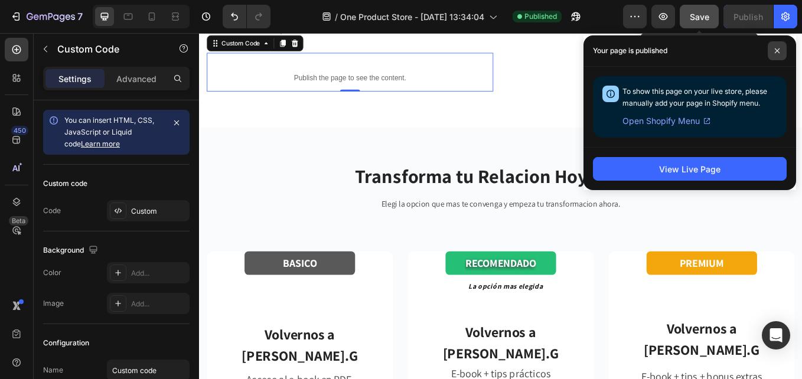
click at [776, 48] on icon at bounding box center [777, 51] width 6 height 6
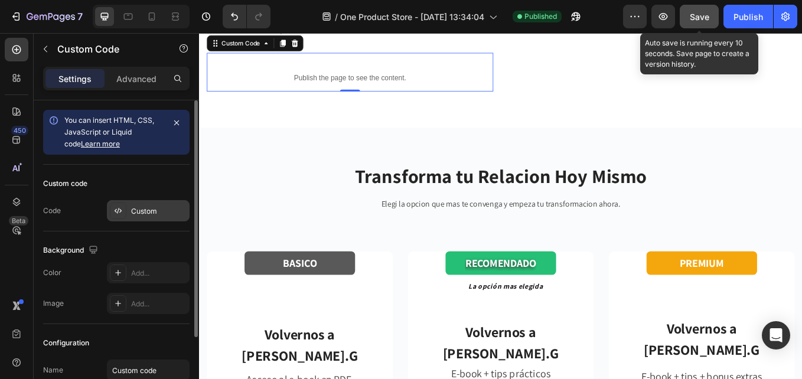
click at [120, 207] on icon at bounding box center [117, 210] width 9 height 9
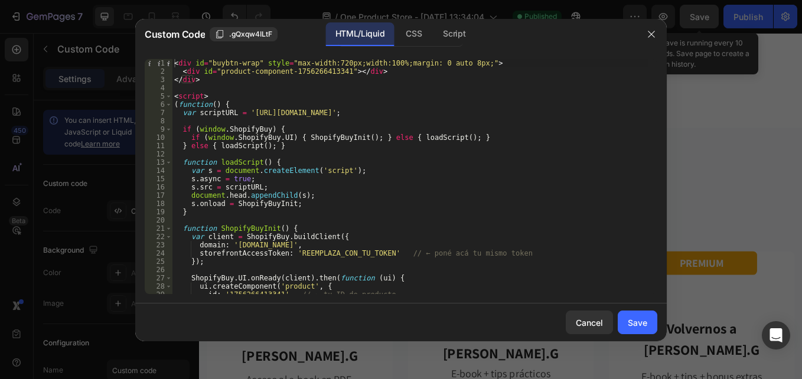
click at [427, 61] on div "< div id = "buybtn-wrap" style = "max-width:720px;width:100%;margin: 0 auto 8px…" at bounding box center [410, 184] width 476 height 251
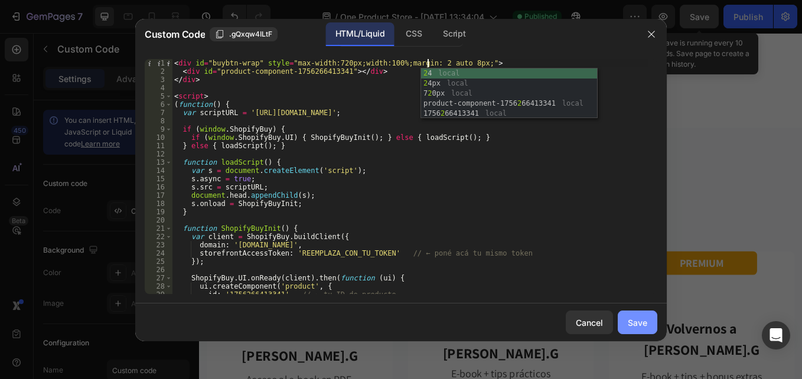
type textarea "<div id="buybtn-wrap" style="max-width:720px;width:100%;margin: 2 auto 8px;">"
click at [633, 328] on div "Save" at bounding box center [637, 322] width 19 height 12
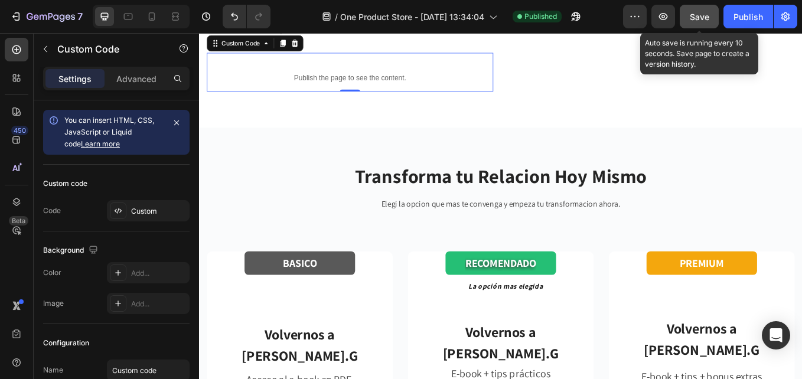
click at [706, 19] on span "Save" at bounding box center [698, 17] width 19 height 10
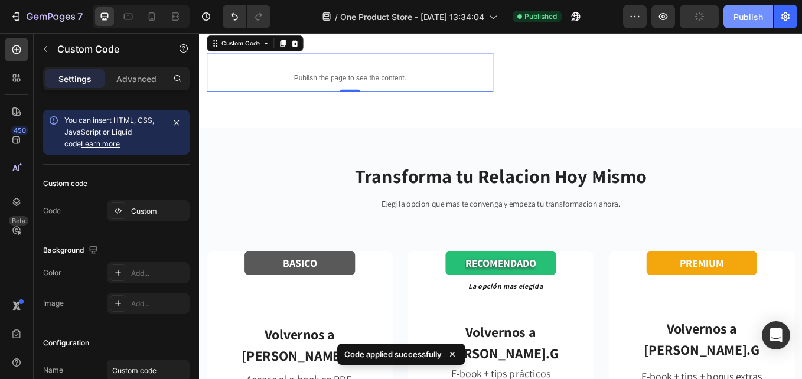
click at [743, 15] on div "Publish" at bounding box center [748, 17] width 30 height 12
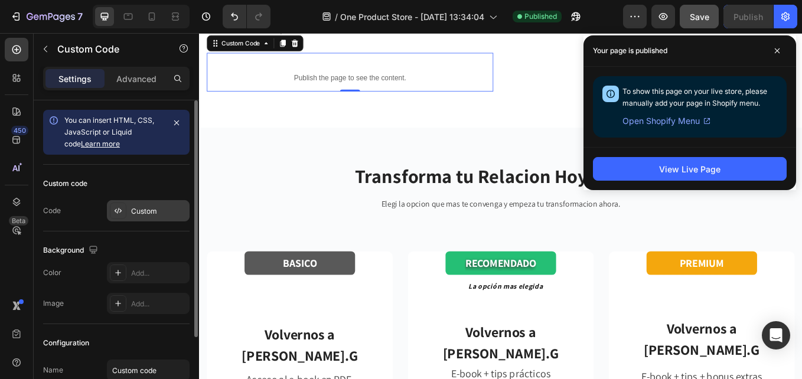
click at [122, 207] on icon at bounding box center [117, 210] width 9 height 9
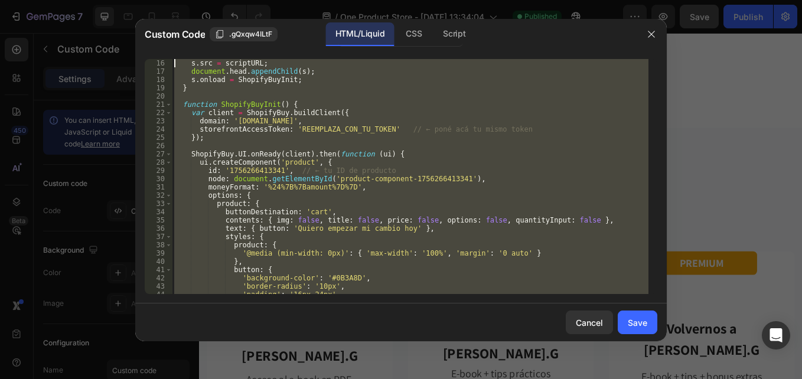
scroll to position [0, 0]
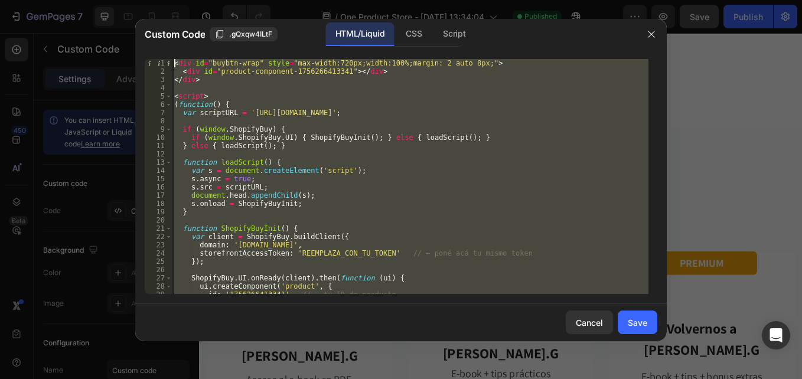
drag, startPoint x: 220, startPoint y: 293, endPoint x: 130, endPoint y: -44, distance: 348.8
click at [130, 0] on html "7 / One Product Store - [DATE] 13:34:04 Published Preview Save Publish 450 Beta…" at bounding box center [401, 0] width 802 height 0
paste textarea "/script"
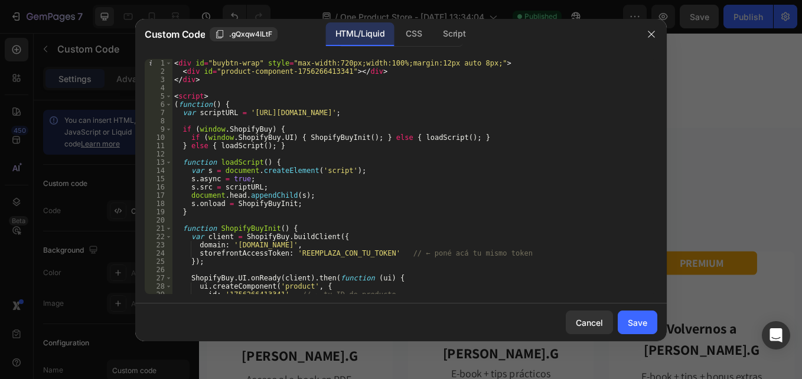
click at [427, 63] on div "< div id = "buybtn-wrap" style = "max-width:720px;width:100%;margin:12px auto 8…" at bounding box center [410, 184] width 476 height 251
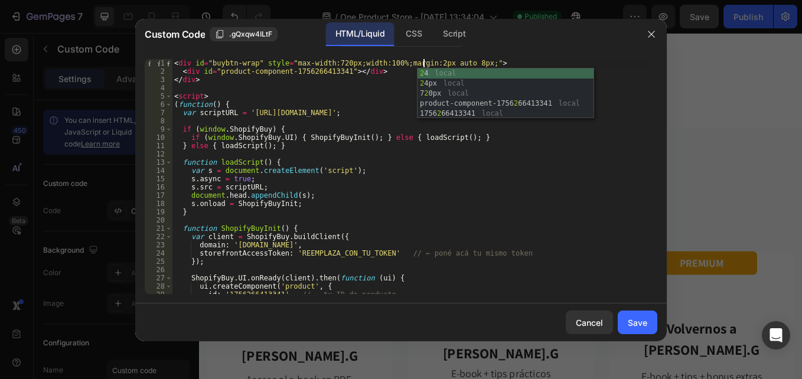
scroll to position [0, 21]
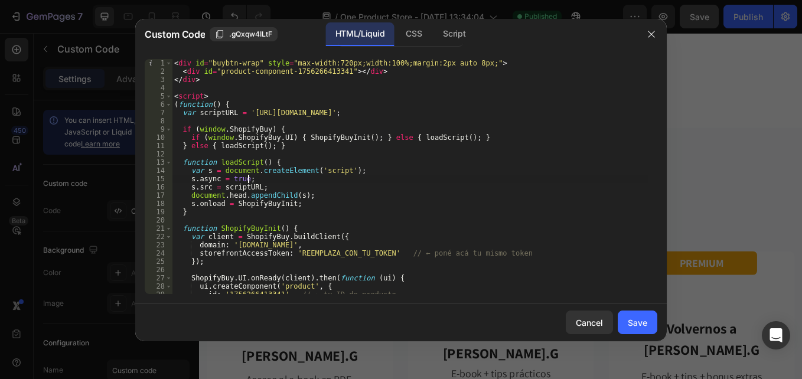
click at [553, 177] on div "< div id = "buybtn-wrap" style = "max-width:720px;width:100%;margin:2px auto 8p…" at bounding box center [410, 184] width 476 height 251
type textarea "s.async = true;"
click at [633, 325] on div "Save" at bounding box center [637, 322] width 19 height 12
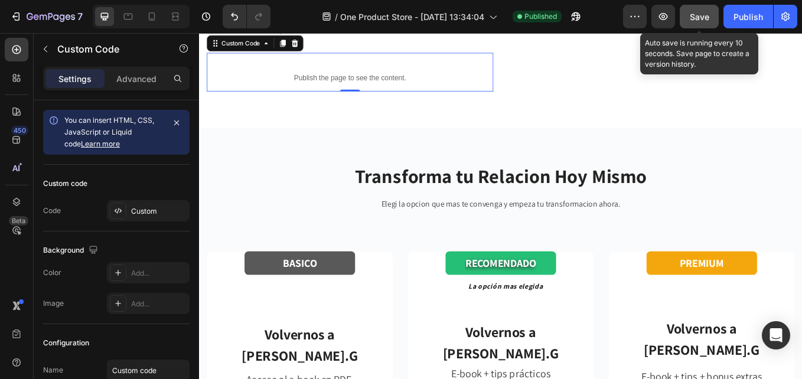
click at [701, 21] on span "Save" at bounding box center [698, 17] width 19 height 10
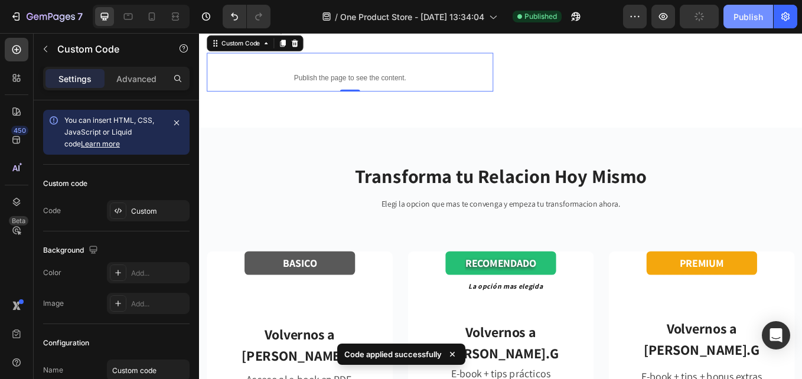
click at [730, 11] on button "Publish" at bounding box center [748, 17] width 50 height 24
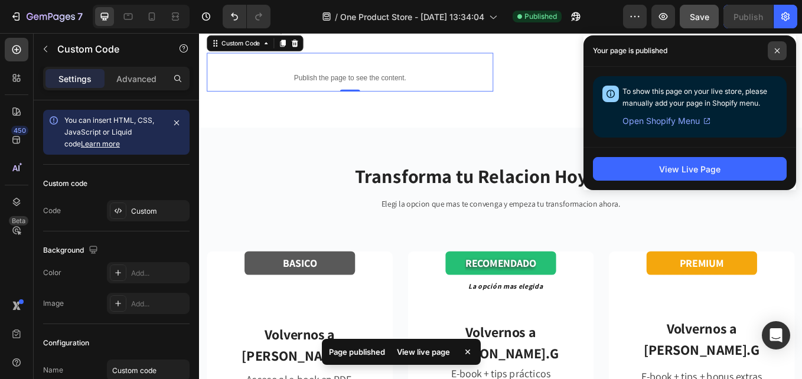
click at [776, 50] on icon at bounding box center [776, 50] width 5 height 5
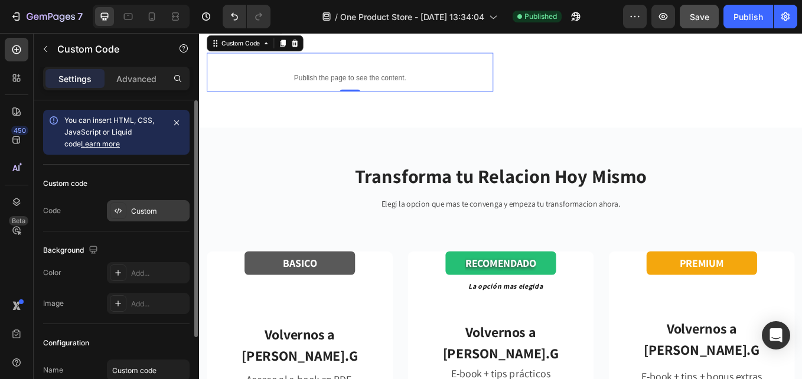
click at [117, 212] on icon at bounding box center [116, 211] width 2 height 4
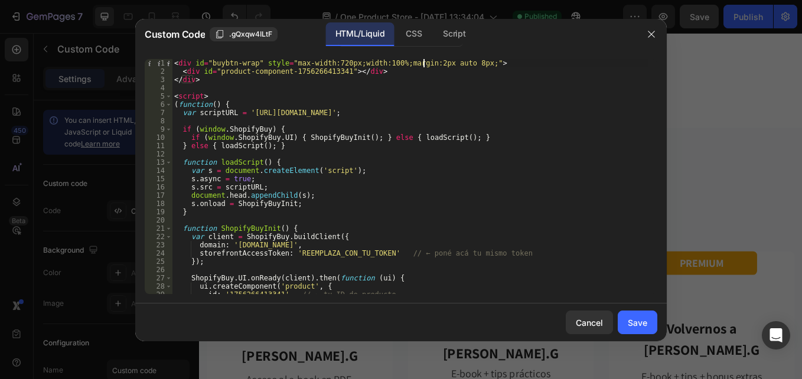
click at [425, 63] on div "< div id = "buybtn-wrap" style = "max-width:720px;width:100%;margin:2px auto 8p…" at bounding box center [410, 184] width 476 height 251
click at [421, 61] on div "< div id = "buybtn-wrap" style = "max-width:720px;width:100%;margin:0px auto 8p…" at bounding box center [410, 184] width 476 height 251
click at [423, 62] on div "< div id = "buybtn-wrap" style = "max-width:720px;width:100%;margin:0px auto 8p…" at bounding box center [410, 184] width 476 height 251
type textarea "<div id="buybtn-wrap" style="max-width:720px;width:100%;margin:40px auto 8px;">"
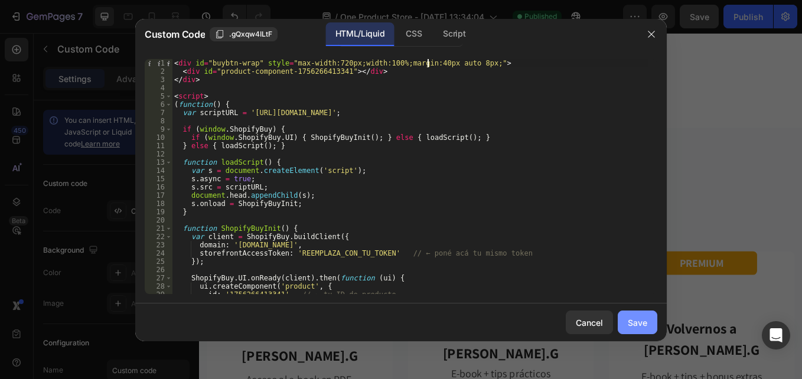
click at [630, 330] on button "Save" at bounding box center [637, 323] width 40 height 24
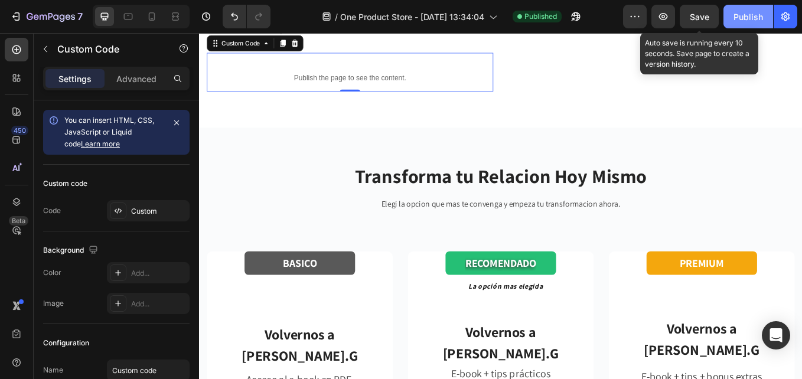
drag, startPoint x: 711, startPoint y: 17, endPoint x: 729, endPoint y: 10, distance: 19.1
click at [711, 17] on button "Save" at bounding box center [698, 17] width 39 height 24
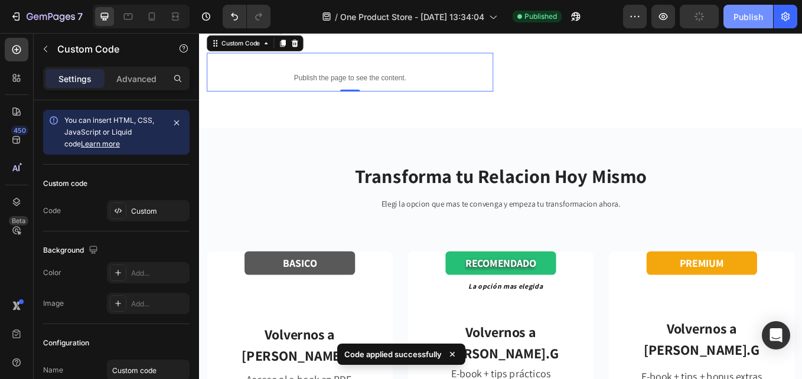
click at [737, 8] on button "Publish" at bounding box center [748, 17] width 50 height 24
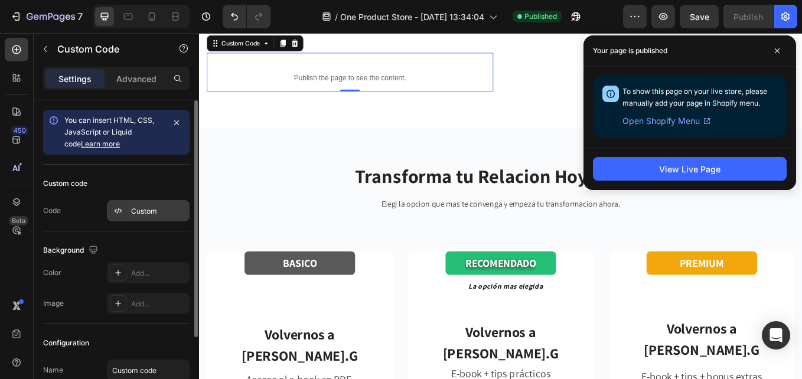
click at [121, 211] on icon at bounding box center [117, 210] width 9 height 9
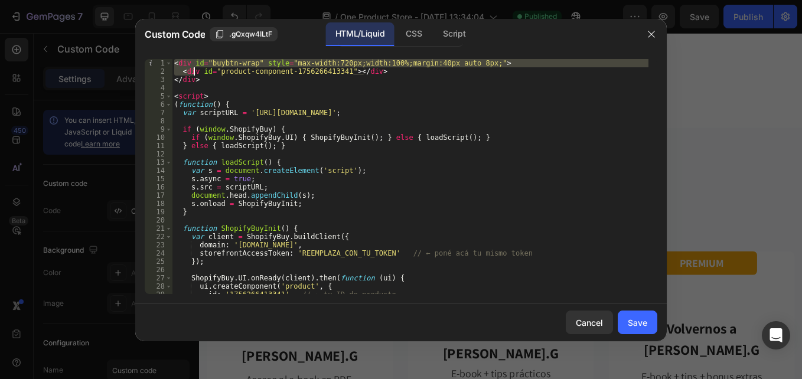
drag, startPoint x: 175, startPoint y: 63, endPoint x: 192, endPoint y: 68, distance: 18.5
click at [192, 68] on div "< div id = "buybtn-wrap" style = "max-width:720px;width:100%;margin:40px auto 8…" at bounding box center [410, 184] width 476 height 251
click at [432, 67] on div "< div id = "buybtn-wrap" style = "max-width:720px;width:100%;margin:40px auto 8…" at bounding box center [410, 176] width 476 height 235
click at [427, 64] on div "< div id = "buybtn-wrap" style = "max-width:720px;width:100%;margin:40px auto 8…" at bounding box center [410, 184] width 476 height 251
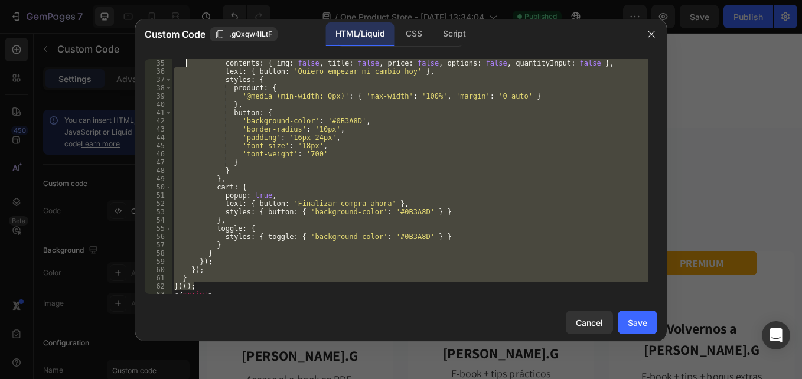
scroll to position [0, 0]
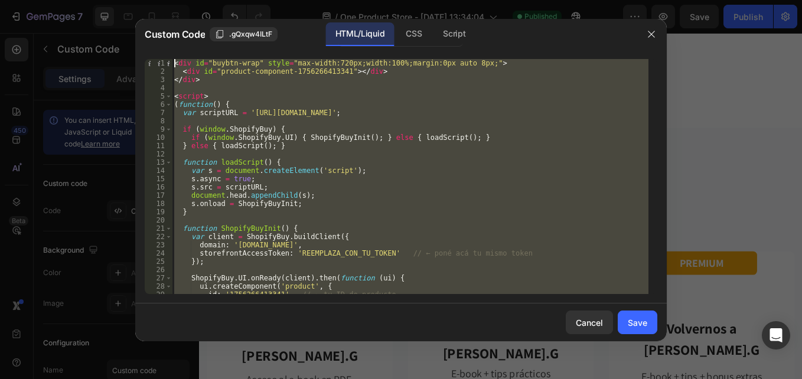
drag, startPoint x: 209, startPoint y: 289, endPoint x: 164, endPoint y: -9, distance: 301.0
click at [164, 0] on html "7 / One Product Store - [DATE] 13:34:04 Published Preview Save Publish 450 Beta…" at bounding box center [401, 0] width 802 height 0
drag, startPoint x: 212, startPoint y: 290, endPoint x: 138, endPoint y: -44, distance: 341.6
click at [138, 0] on html "7 / One Product Store - [DATE] 13:34:04 Published Preview Save Publish 450 Beta…" at bounding box center [401, 0] width 802 height 0
type textarea "<div id="buybtn-wrap" style="max-width:720px;width:100%;margin:0px auto 8px;"> …"
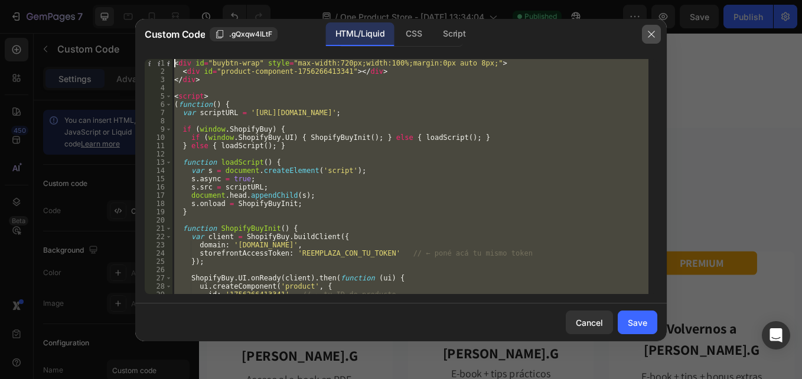
click at [651, 31] on icon "button" at bounding box center [650, 34] width 9 height 9
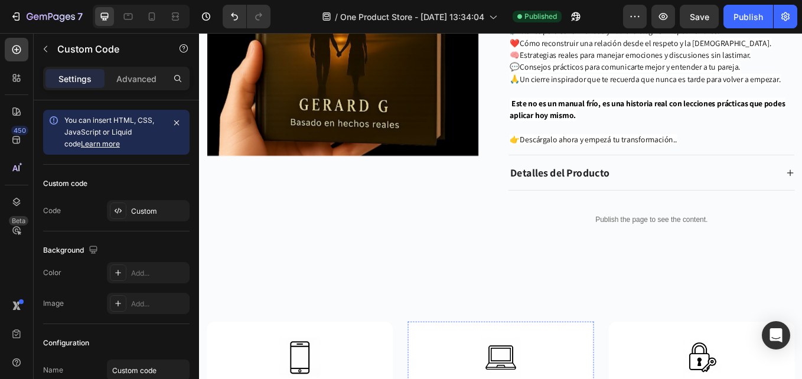
scroll to position [4562, 0]
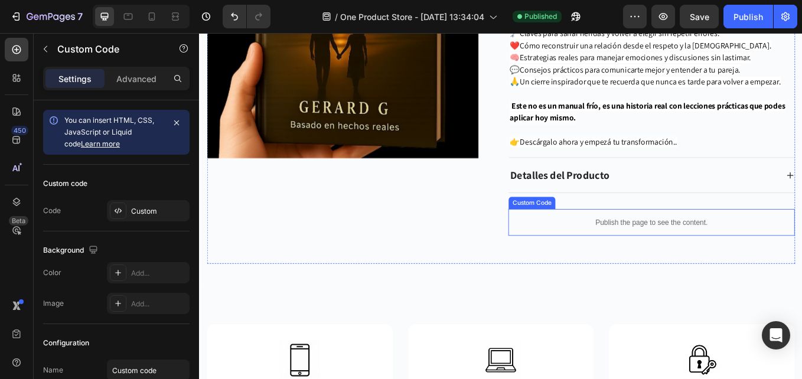
click at [665, 256] on p "Publish the page to see the content." at bounding box center [730, 255] width 336 height 12
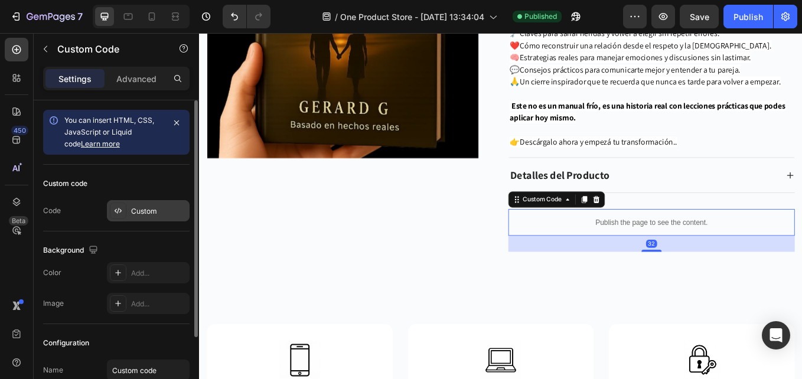
click at [118, 209] on icon at bounding box center [117, 210] width 9 height 9
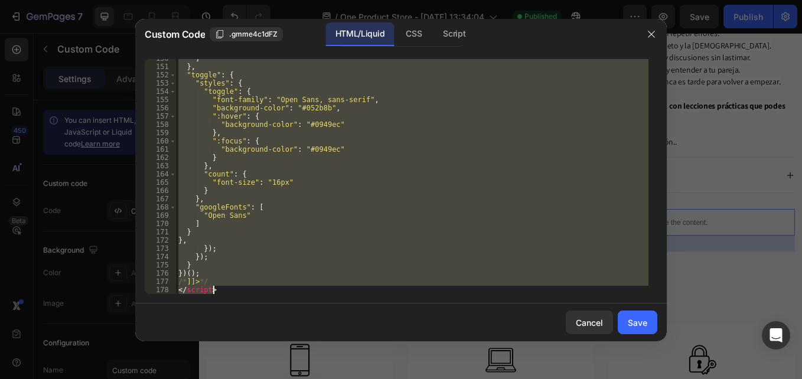
scroll to position [1236, 0]
drag, startPoint x: 178, startPoint y: 71, endPoint x: 418, endPoint y: 409, distance: 414.4
click at [418, 0] on html "7 / One Product Store - [DATE] 13:34:04 Published Preview Save Publish 450 Beta…" at bounding box center [401, 0] width 802 height 0
paste textarea
type textarea "</script>"
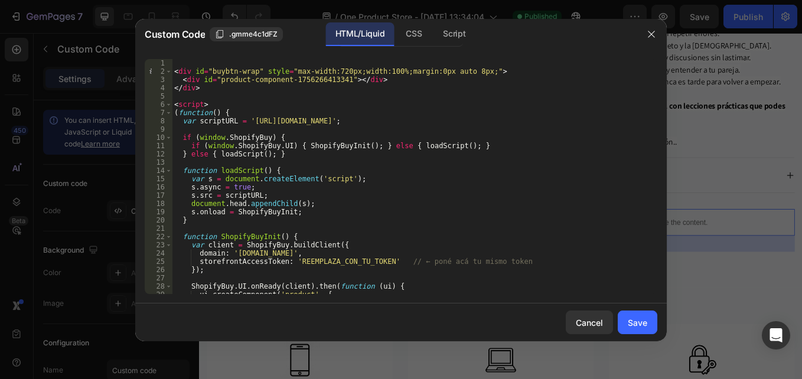
scroll to position [0, 0]
drag, startPoint x: 172, startPoint y: 62, endPoint x: 185, endPoint y: 65, distance: 13.3
click at [172, 62] on div "</script> 1 2 3 4 5 6 7 8 9 10 11 12 13 14 15 16 17 18 19 20 21 22 23 24 25 26 …" at bounding box center [401, 176] width 512 height 235
click at [175, 67] on div "< div id = "buybtn-wrap" style = "max-width:720px;width:100%;margin:0px auto 8p…" at bounding box center [410, 184] width 476 height 251
type textarea "<div id="buybtn-wrap" style="max-width:720px;width:100%;margin:0px auto 8px;">"
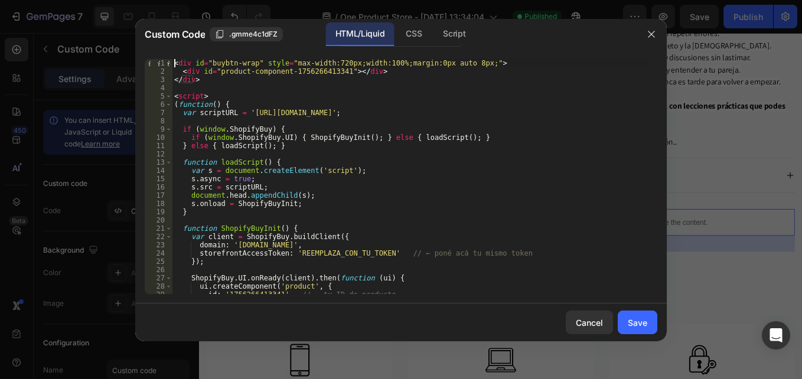
click at [636, 322] on div "Save" at bounding box center [637, 322] width 19 height 12
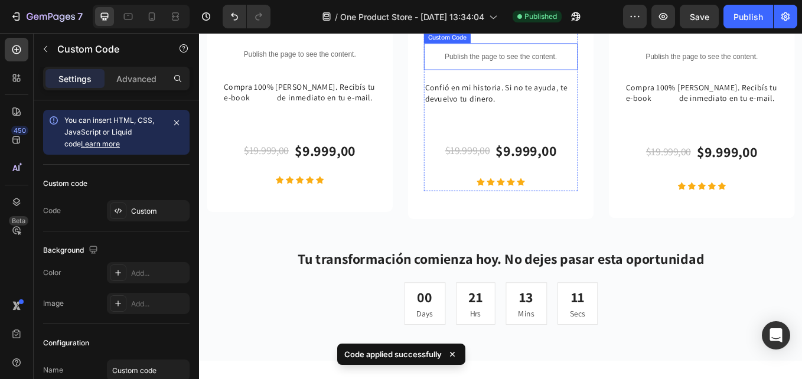
scroll to position [3322, 0]
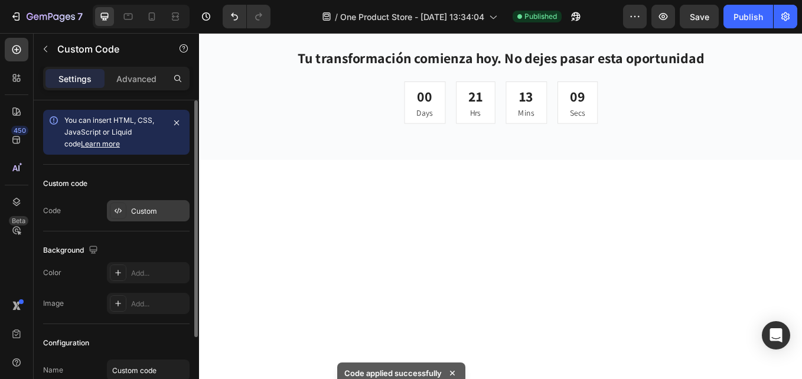
click at [115, 215] on div at bounding box center [118, 210] width 17 height 17
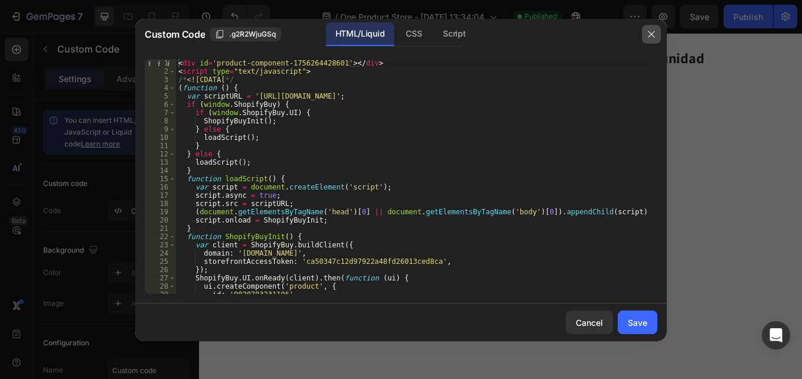
click at [652, 35] on icon "button" at bounding box center [650, 34] width 9 height 9
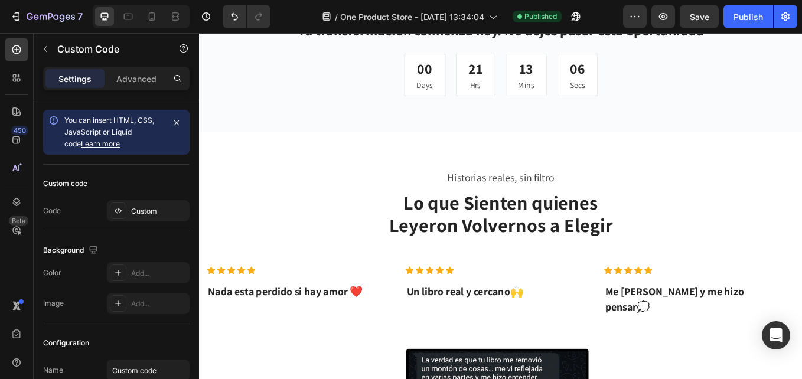
scroll to position [3617, 0]
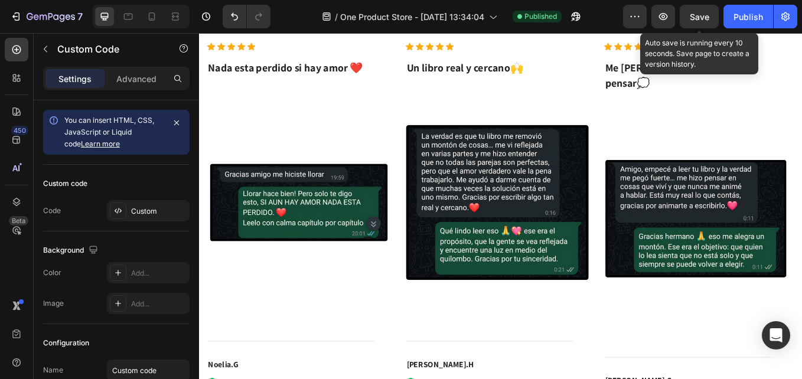
click at [709, 19] on span "Save" at bounding box center [698, 17] width 19 height 10
click at [749, 19] on div "Publish" at bounding box center [748, 17] width 30 height 12
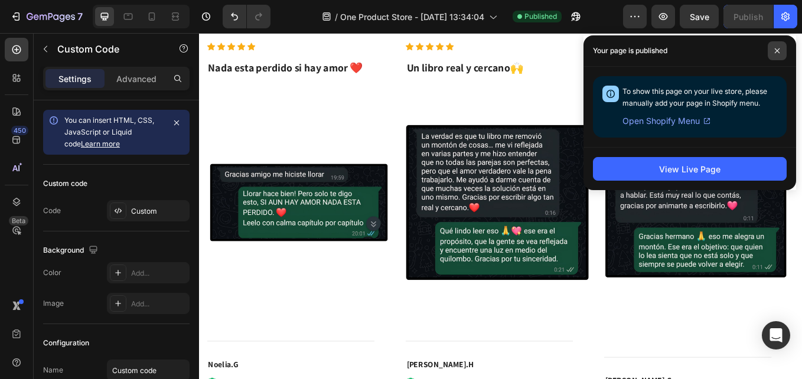
click at [779, 47] on span at bounding box center [776, 50] width 19 height 19
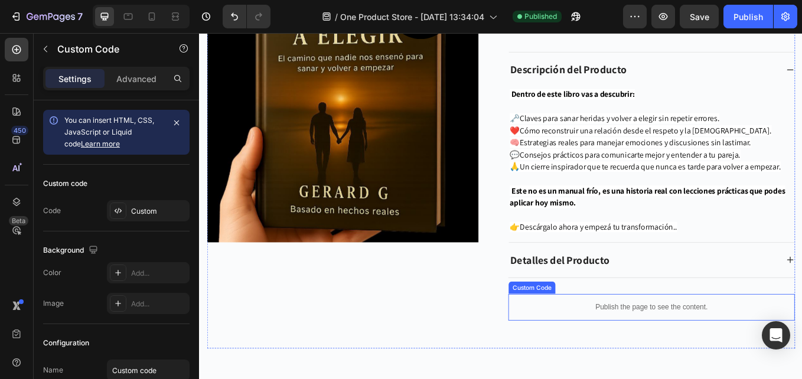
click at [659, 339] on div "Publish the page to see the content." at bounding box center [730, 354] width 336 height 31
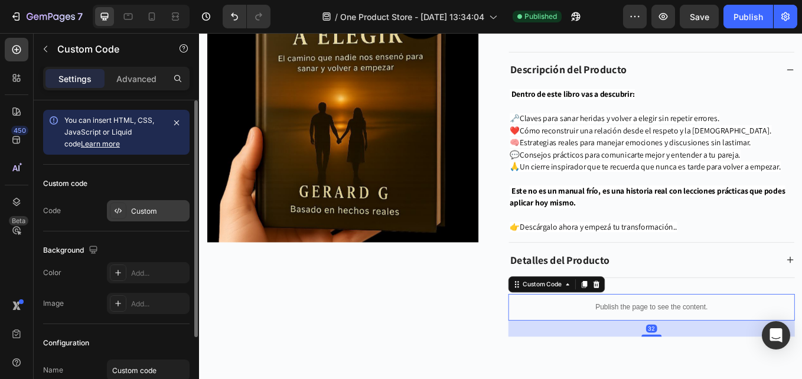
click at [122, 208] on icon at bounding box center [117, 210] width 9 height 9
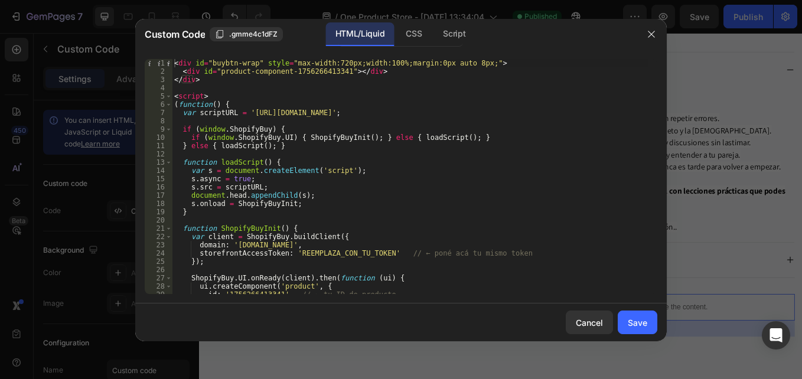
click at [425, 60] on div "< div id = "buybtn-wrap" style = "max-width:720px;width:100%;margin:0px auto 8p…" at bounding box center [410, 184] width 476 height 251
type textarea "<div id="buybtn-wrap" style="max-width:720px;width:100%;margin:10px auto 8px;">"
click at [631, 315] on button "Save" at bounding box center [637, 323] width 40 height 24
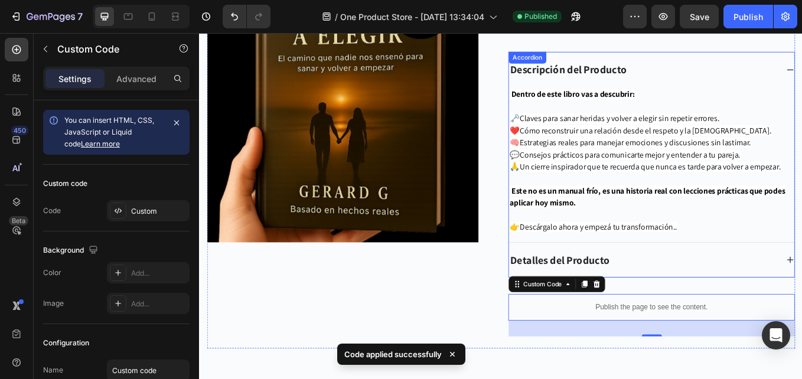
scroll to position [3558, 0]
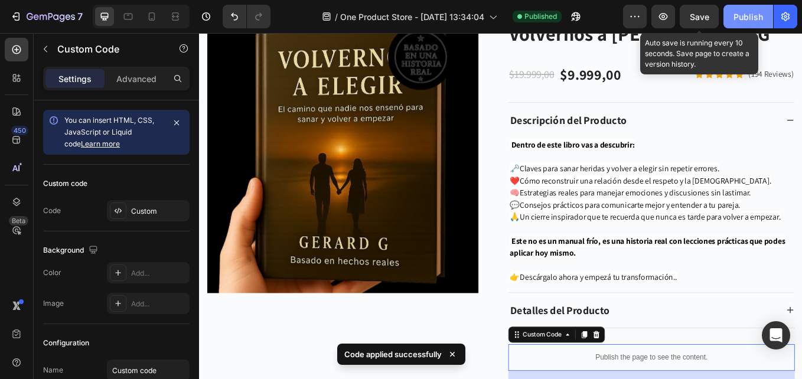
drag, startPoint x: 698, startPoint y: 15, endPoint x: 738, endPoint y: 14, distance: 40.7
click at [698, 15] on span "Save" at bounding box center [698, 17] width 19 height 10
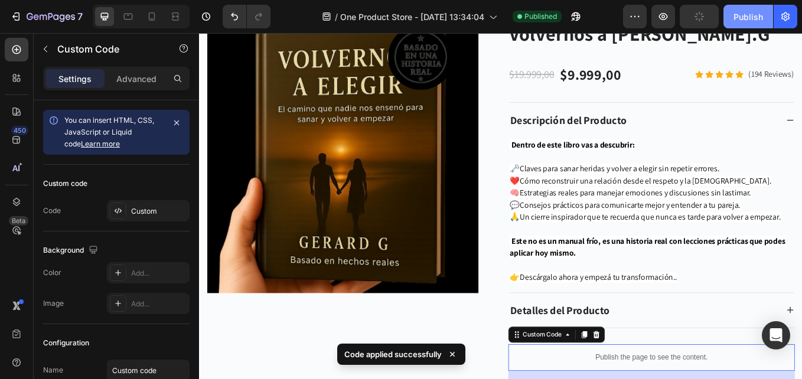
click at [738, 14] on div "Publish" at bounding box center [748, 17] width 30 height 12
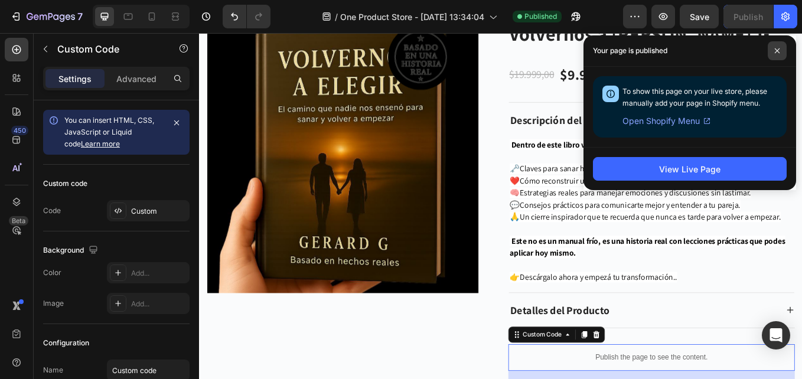
click at [778, 50] on icon at bounding box center [777, 51] width 6 height 6
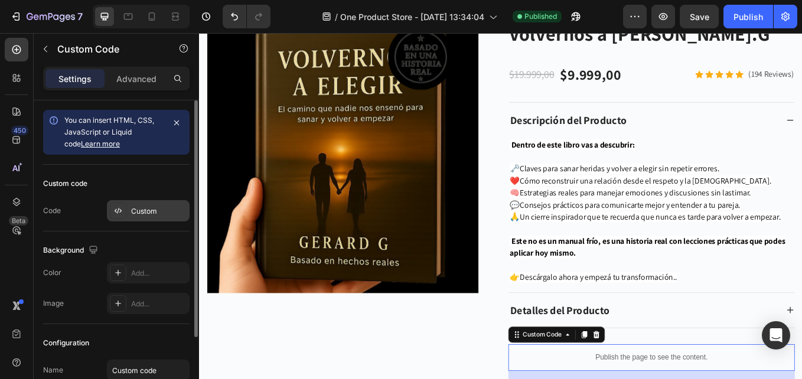
click at [123, 221] on div "Custom" at bounding box center [148, 210] width 83 height 21
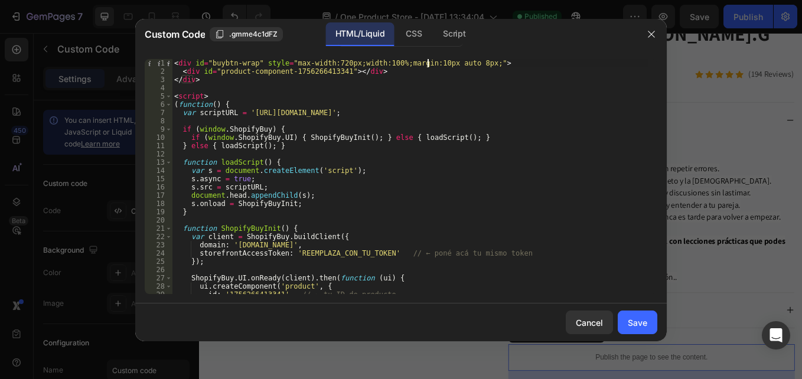
click at [426, 61] on div "< div id = "buybtn-wrap" style = "max-width:720px;width:100%;margin:10px auto 8…" at bounding box center [410, 184] width 476 height 251
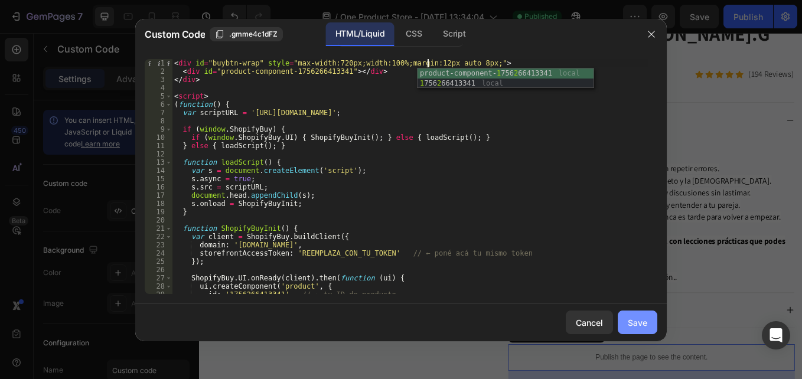
type textarea "<div id="buybtn-wrap" style="max-width:720px;width:100%;margin:12px auto 8px;">"
click at [636, 325] on div "Save" at bounding box center [637, 322] width 19 height 12
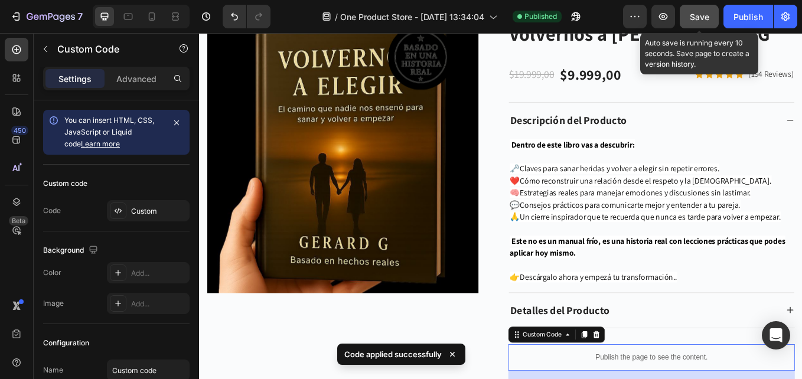
click at [705, 18] on span "Save" at bounding box center [698, 17] width 19 height 10
click at [736, 15] on div "Publish" at bounding box center [748, 17] width 30 height 12
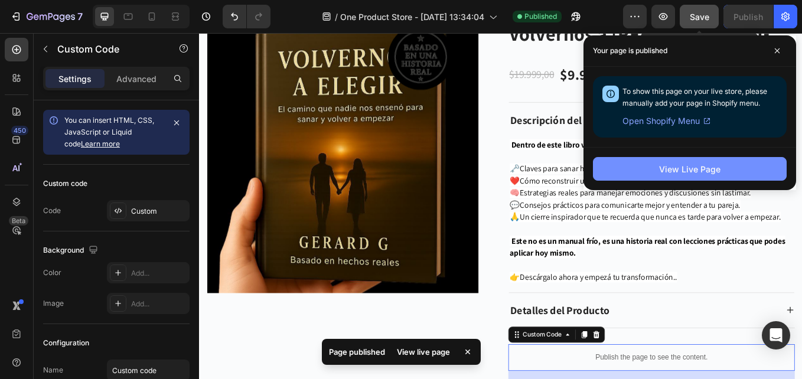
click at [713, 175] on div "View Live Page" at bounding box center [689, 169] width 61 height 12
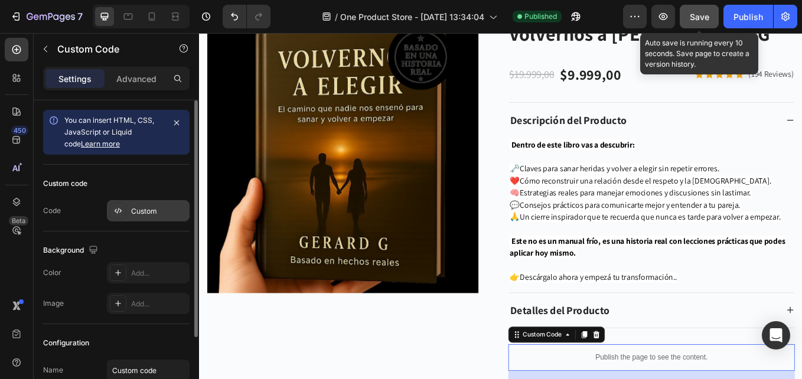
click at [125, 214] on div at bounding box center [118, 210] width 17 height 17
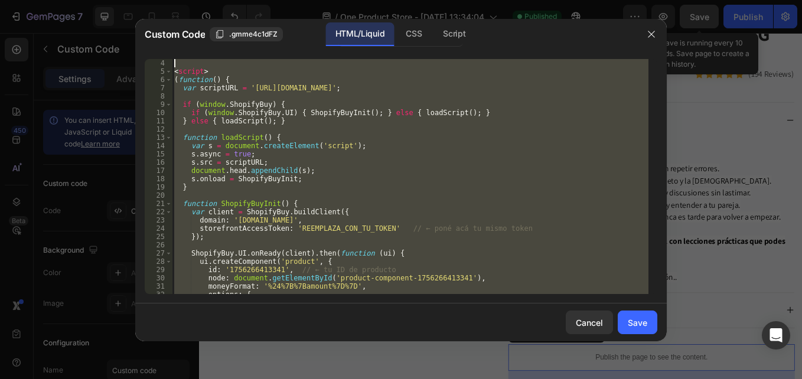
scroll to position [0, 0]
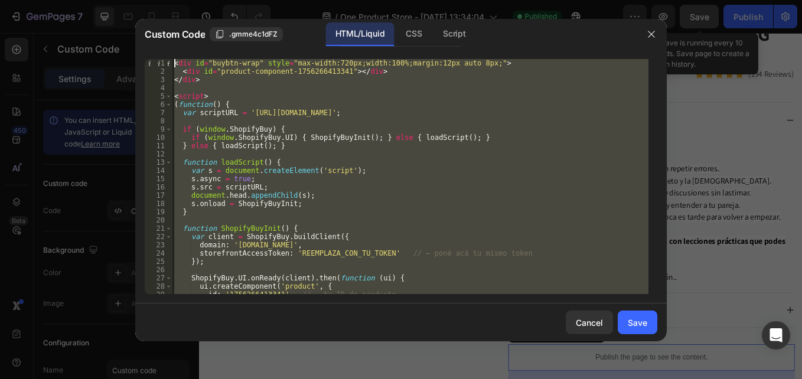
drag, startPoint x: 217, startPoint y: 289, endPoint x: 98, endPoint y: -44, distance: 353.6
click at [98, 0] on html "7 / One Product Store - [DATE] 13:34:04 Published Preview Save Auto save is run…" at bounding box center [401, 0] width 802 height 0
paste textarea "/script"
type textarea "</script>"
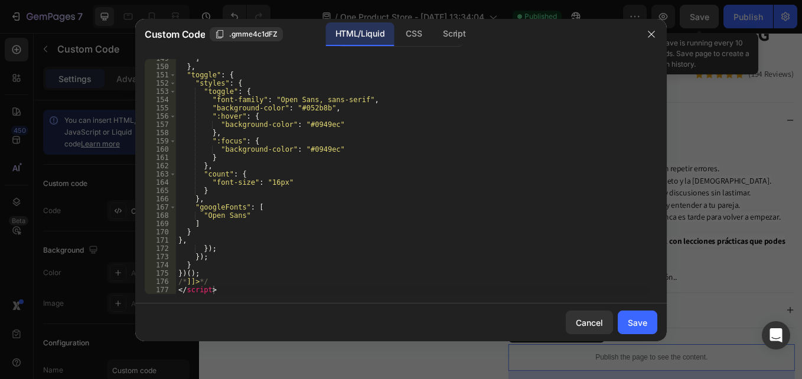
drag, startPoint x: 642, startPoint y: 328, endPoint x: 706, endPoint y: 46, distance: 289.4
click at [642, 328] on div "Save" at bounding box center [637, 322] width 19 height 12
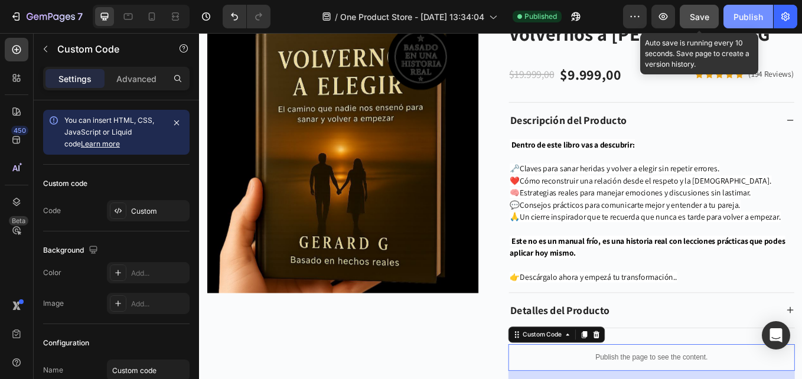
click at [701, 13] on span "Save" at bounding box center [698, 17] width 19 height 10
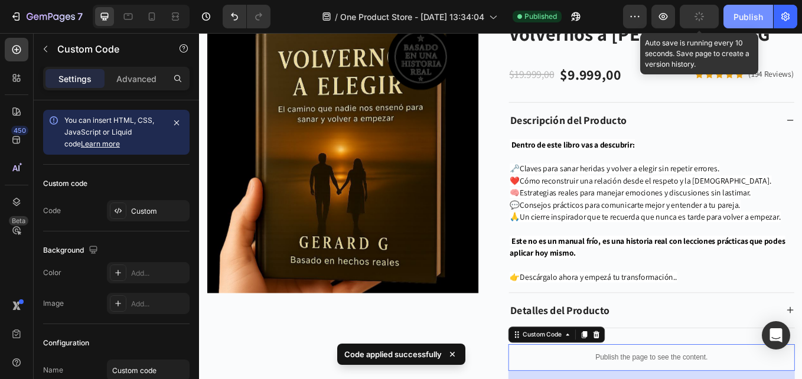
click at [737, 15] on div "Publish" at bounding box center [748, 17] width 30 height 12
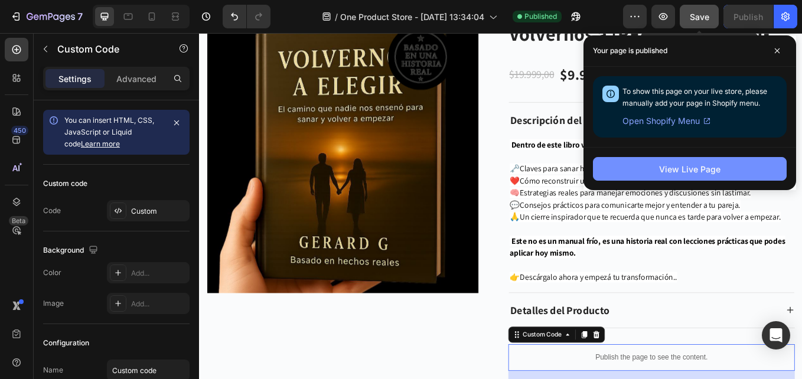
click at [704, 175] on div "View Live Page" at bounding box center [689, 169] width 61 height 12
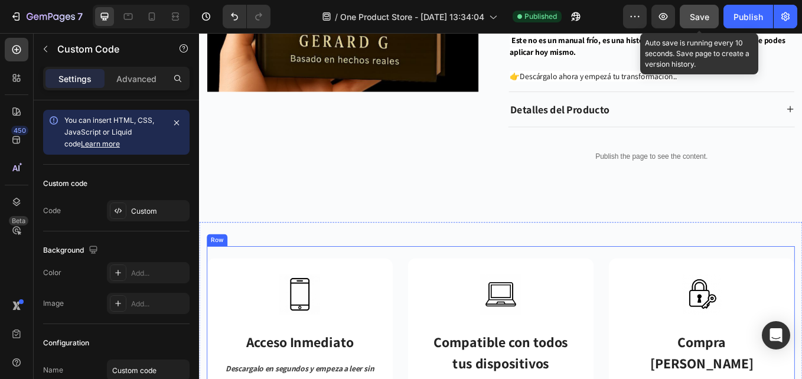
scroll to position [3617, 0]
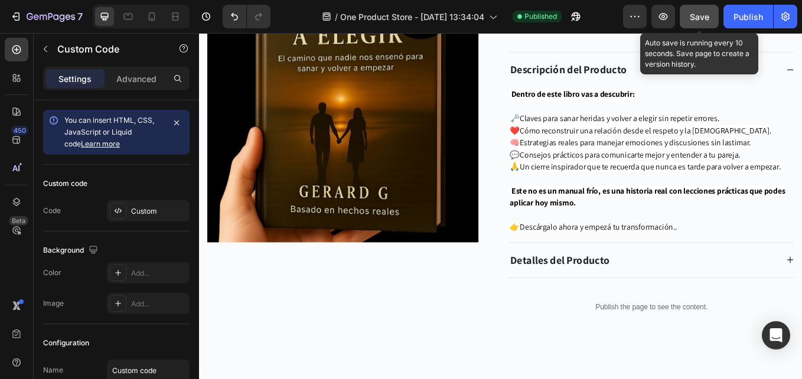
click at [623, 349] on p "Publish the page to see the content." at bounding box center [730, 355] width 336 height 12
click at [778, 352] on p "Publish the page to see the content." at bounding box center [730, 355] width 336 height 12
click at [705, 347] on div "Publish the page to see the content." at bounding box center [730, 354] width 336 height 31
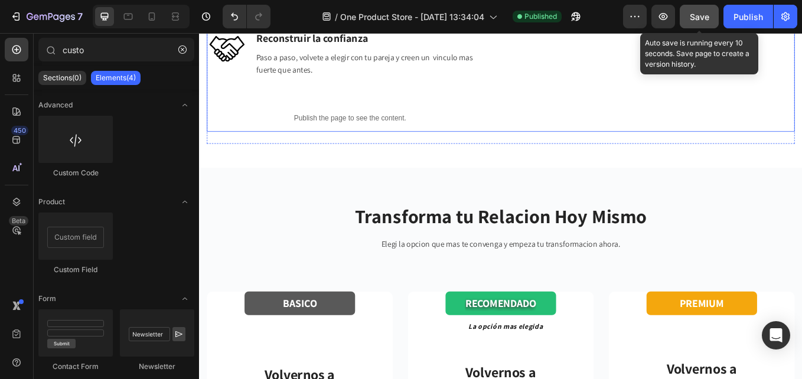
scroll to position [2355, 0]
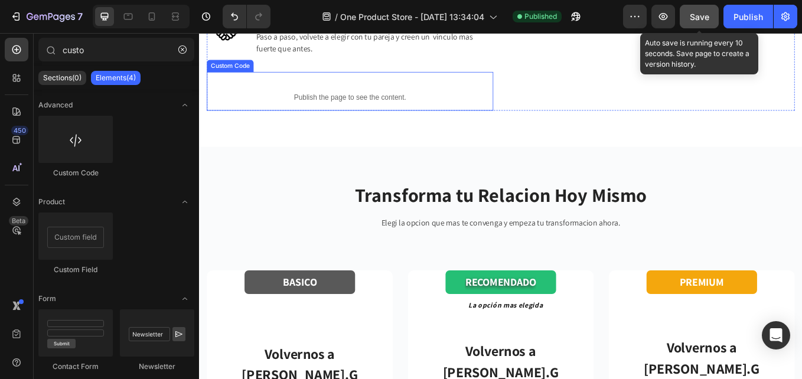
click at [315, 115] on p "Publish the page to see the content." at bounding box center [376, 108] width 336 height 12
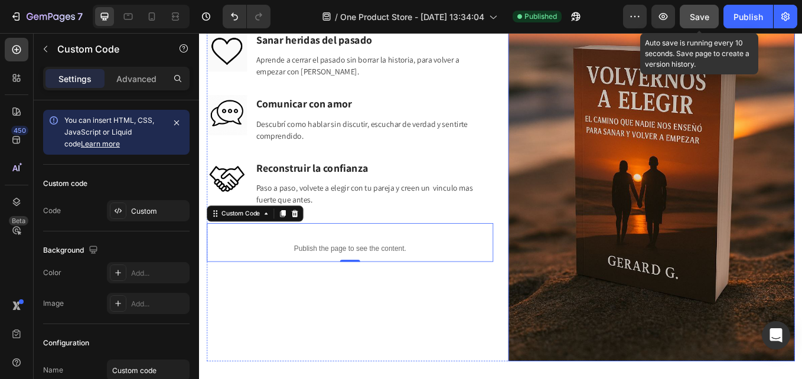
scroll to position [2296, 0]
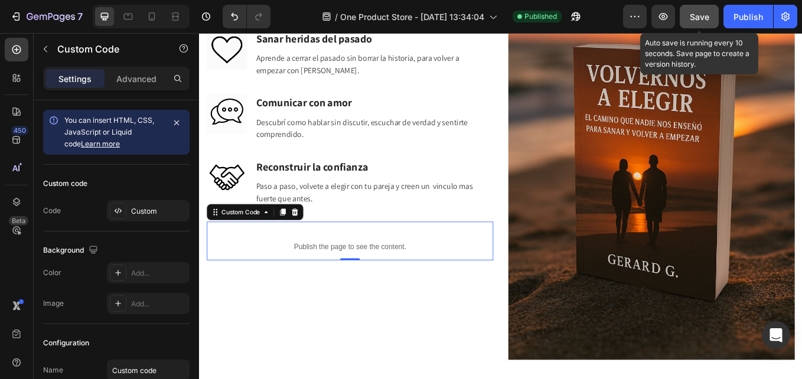
click at [359, 278] on p "Publish the page to see the content." at bounding box center [376, 284] width 336 height 12
click at [116, 208] on icon at bounding box center [117, 210] width 9 height 9
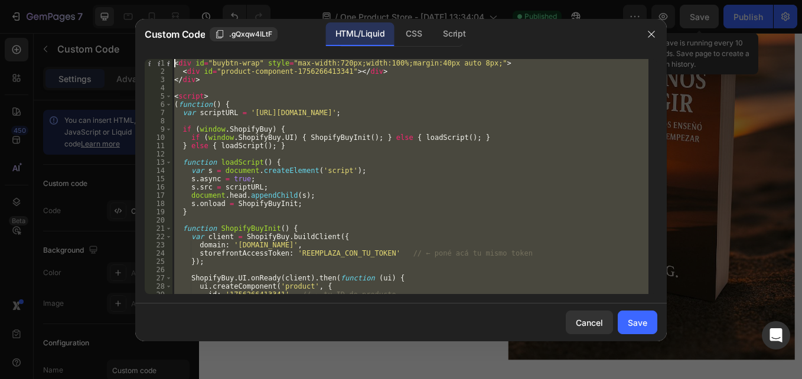
scroll to position [0, 0]
drag, startPoint x: 226, startPoint y: 288, endPoint x: 139, endPoint y: 5, distance: 296.5
click at [139, 5] on div "Custom Code .gQxqw4ILtF HTML/Liquid CSS Script </script> 1 2 3 4 5 6 7 8 9 10 1…" at bounding box center [401, 189] width 802 height 379
paste textarea "/script"
type textarea "</script>"
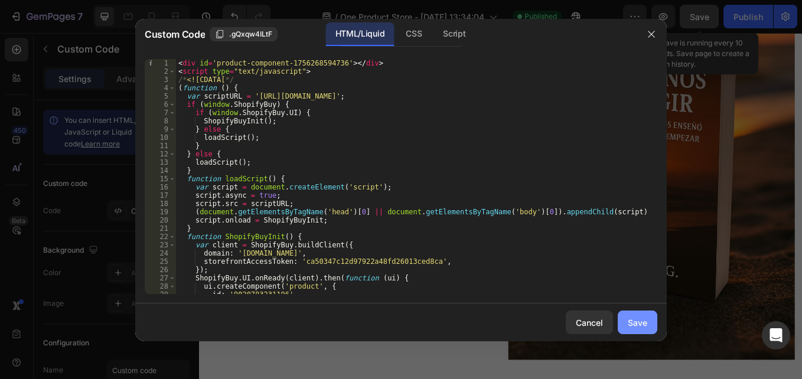
click at [637, 327] on div "Save" at bounding box center [637, 322] width 19 height 12
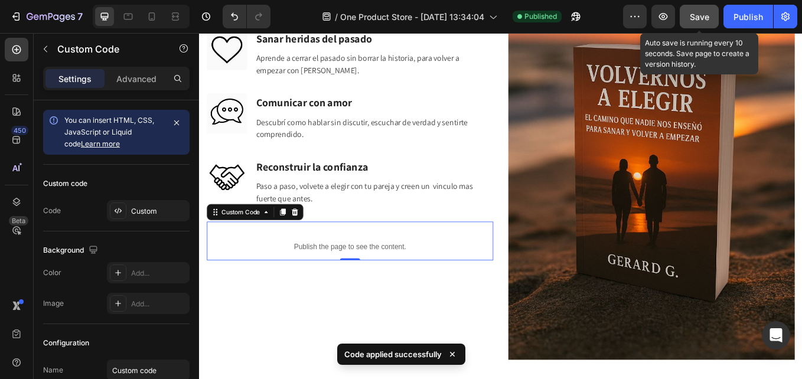
click at [699, 15] on span "Save" at bounding box center [698, 17] width 19 height 10
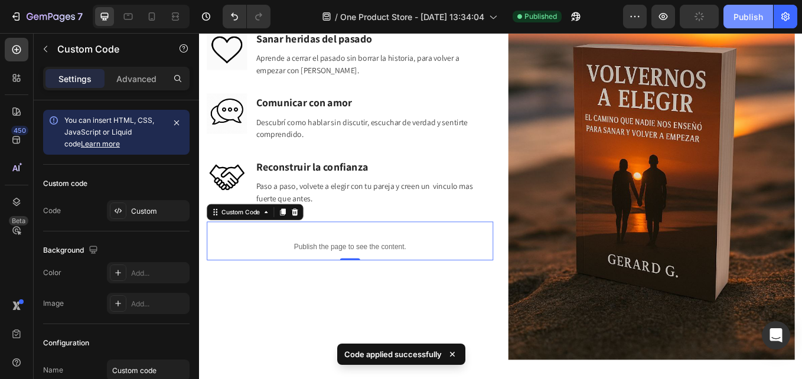
click at [746, 19] on div "Publish" at bounding box center [748, 17] width 30 height 12
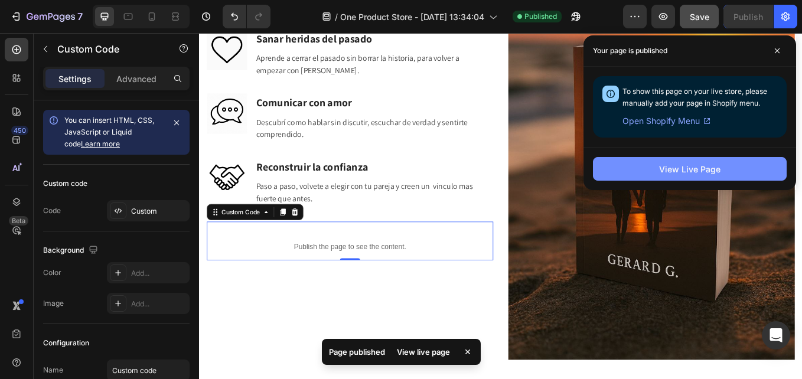
click at [671, 171] on div "View Live Page" at bounding box center [689, 169] width 61 height 12
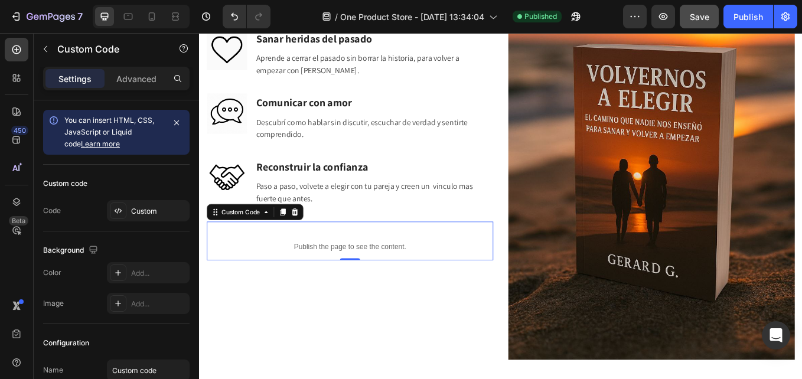
scroll to position [2355, 0]
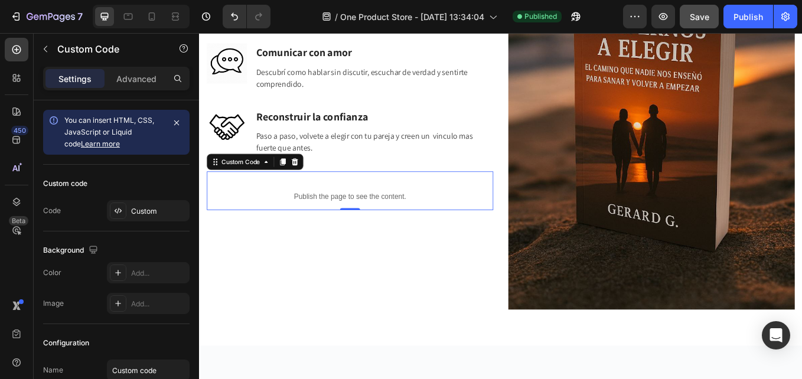
click at [284, 202] on div "Publish the page to see the content. Custom Code 0" at bounding box center [376, 217] width 336 height 45
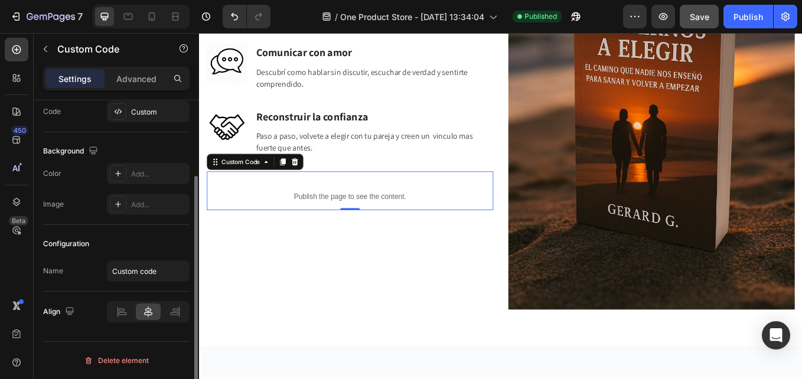
scroll to position [40, 0]
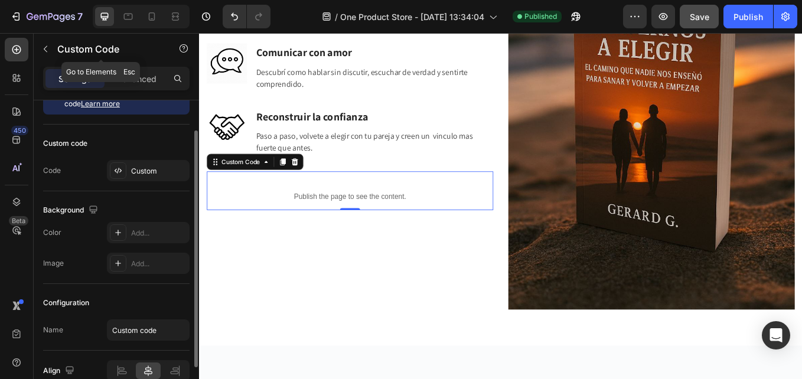
drag, startPoint x: 129, startPoint y: 63, endPoint x: 133, endPoint y: 84, distance: 21.6
click at [129, 63] on div "Custom Code" at bounding box center [101, 49] width 135 height 31
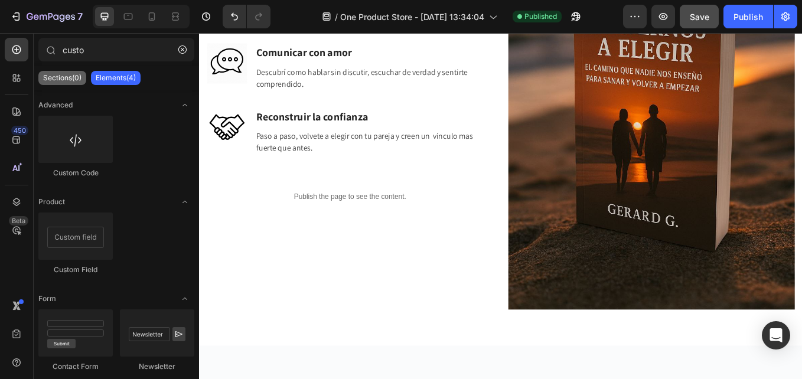
click at [63, 78] on p "Sections(0)" at bounding box center [62, 77] width 38 height 9
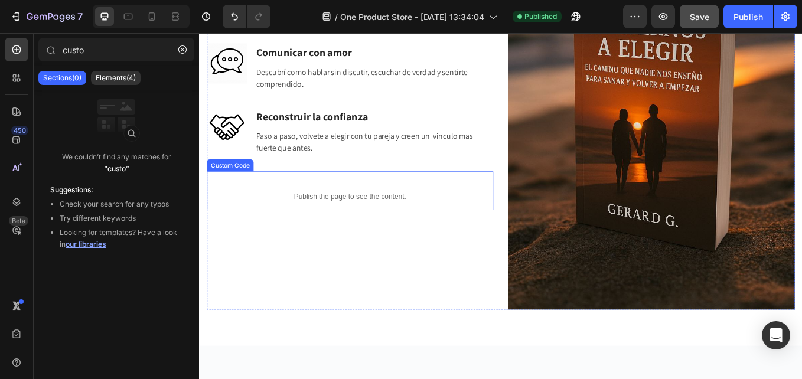
click at [282, 212] on div "Publish the page to see the content." at bounding box center [376, 225] width 336 height 31
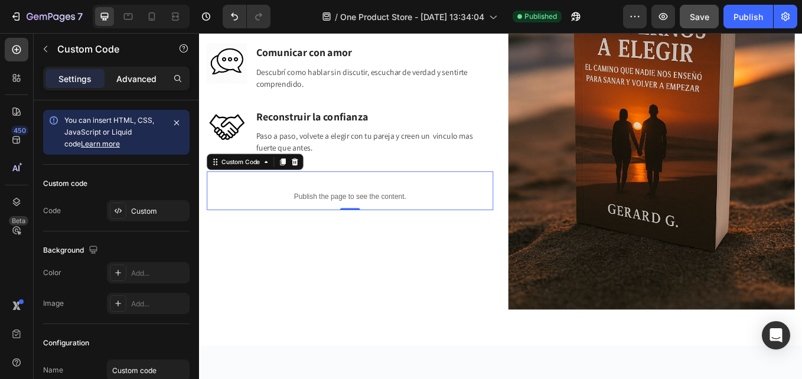
click at [128, 80] on p "Advanced" at bounding box center [136, 79] width 40 height 12
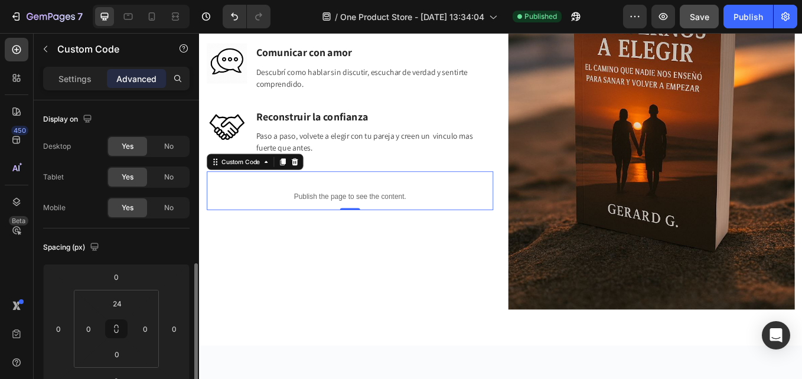
scroll to position [118, 0]
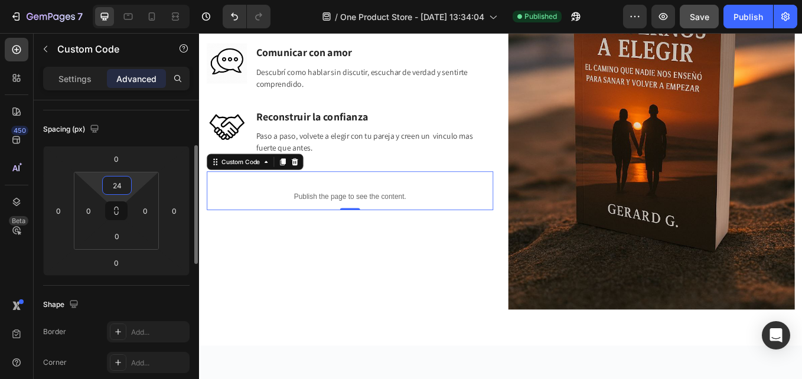
click at [119, 183] on input "24" at bounding box center [117, 186] width 24 height 18
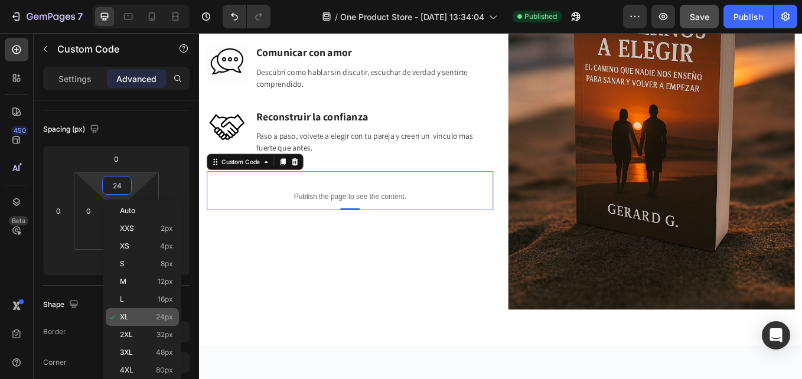
click at [125, 316] on span "XL" at bounding box center [124, 317] width 9 height 8
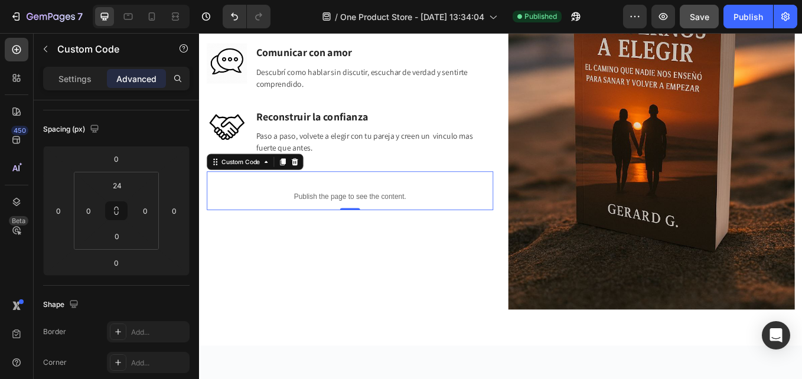
click at [255, 210] on div "Publish the page to see the content." at bounding box center [376, 225] width 336 height 31
click at [90, 76] on p "Settings" at bounding box center [74, 79] width 33 height 12
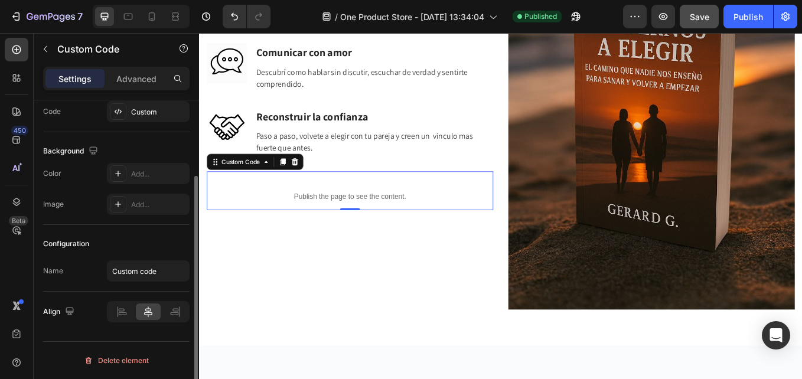
scroll to position [99, 0]
click at [122, 108] on icon at bounding box center [117, 111] width 9 height 9
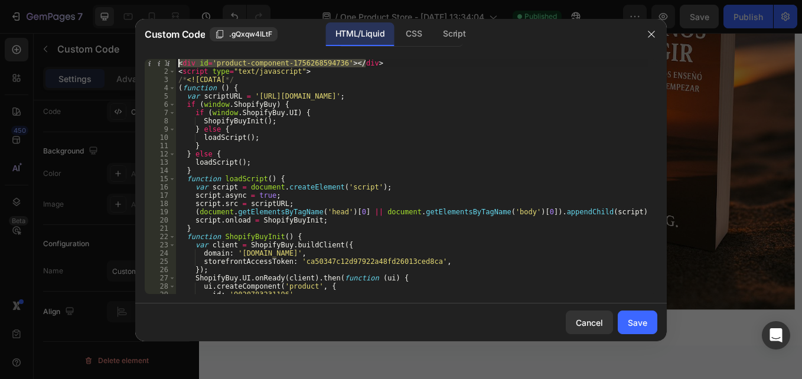
drag, startPoint x: 349, startPoint y: 62, endPoint x: 168, endPoint y: 60, distance: 181.2
click at [168, 60] on div "<div id='product-component-1756268594736'></div> 1 2 3 4 5 6 7 8 9 10 11 12 13 …" at bounding box center [401, 176] width 512 height 235
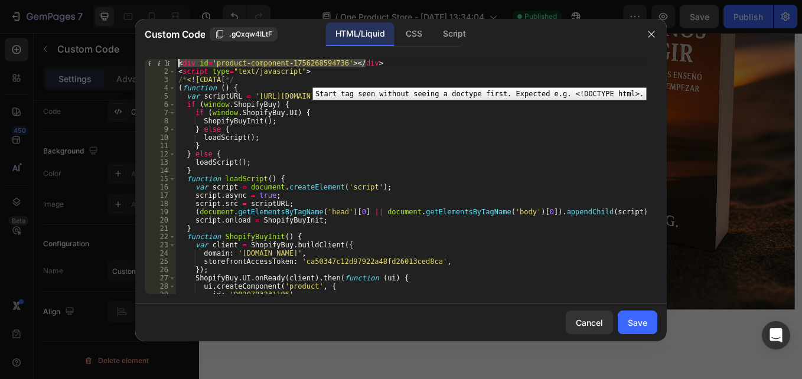
paste textarea
type textarea "</div>"
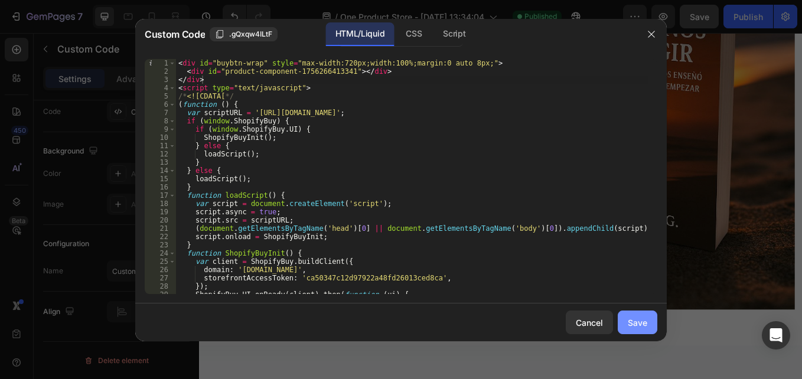
click at [632, 322] on div "Save" at bounding box center [637, 322] width 19 height 12
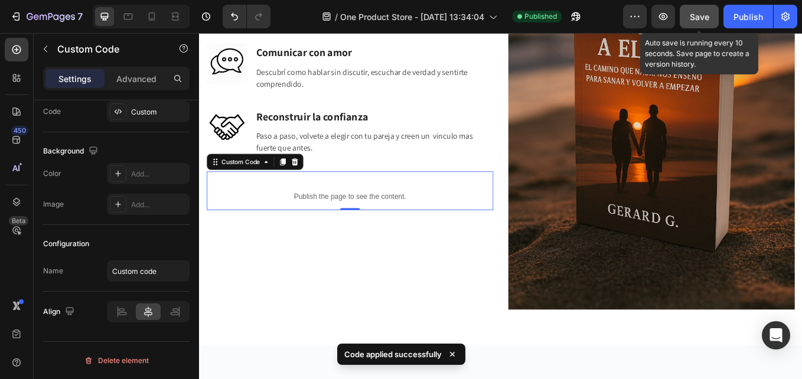
click at [703, 18] on span "Save" at bounding box center [698, 17] width 19 height 10
click at [747, 18] on div "Publish" at bounding box center [748, 17] width 30 height 12
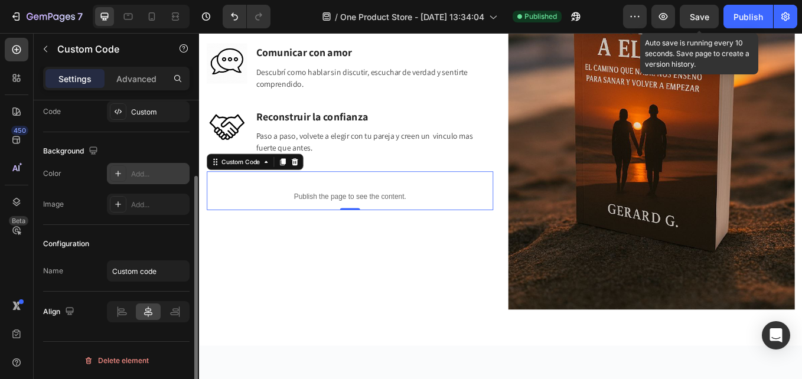
click at [114, 168] on div at bounding box center [118, 173] width 17 height 17
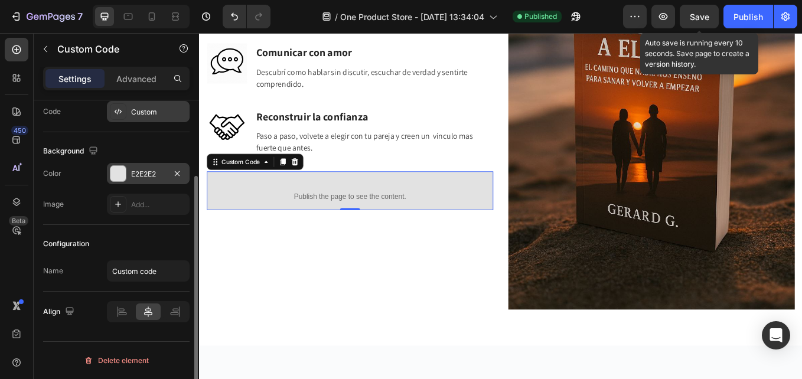
click at [133, 115] on div "Custom" at bounding box center [158, 112] width 55 height 11
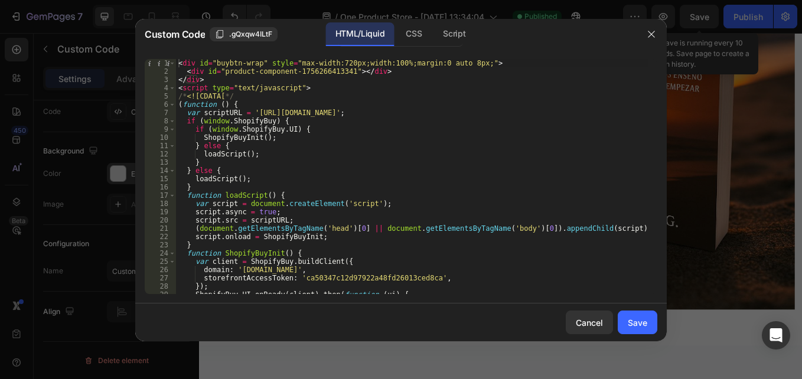
type textarea "<div id="buybtn-wrap" style="max-width:720px;width:100%;margin:0 auto 8px;">"
drag, startPoint x: 483, startPoint y: 63, endPoint x: 172, endPoint y: 60, distance: 311.1
click at [172, 60] on div "<div id="buybtn-wrap" style="max-width:720px;width:100%;margin:0 auto 8px;"> 1 …" at bounding box center [401, 176] width 512 height 235
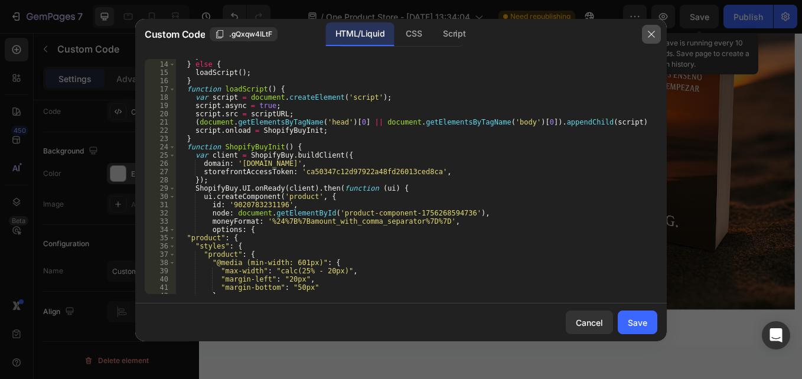
click at [650, 32] on icon "button" at bounding box center [650, 34] width 9 height 9
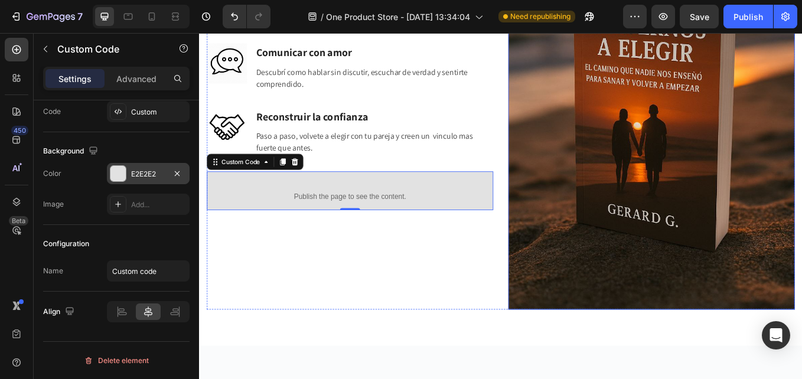
drag, startPoint x: 906, startPoint y: 54, endPoint x: 825, endPoint y: 220, distance: 184.0
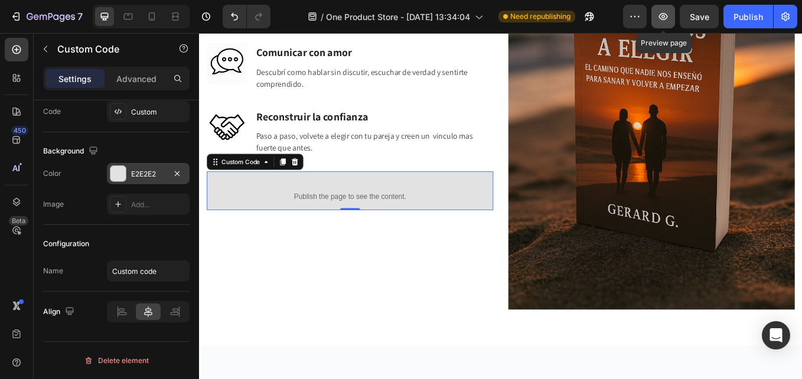
click at [669, 12] on button "button" at bounding box center [663, 17] width 24 height 24
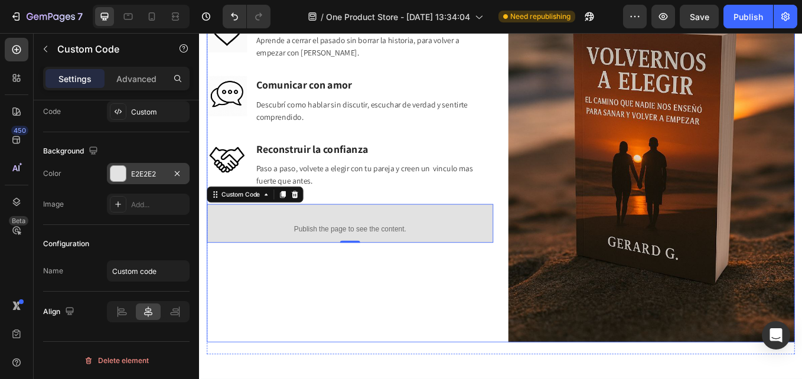
scroll to position [2414, 0]
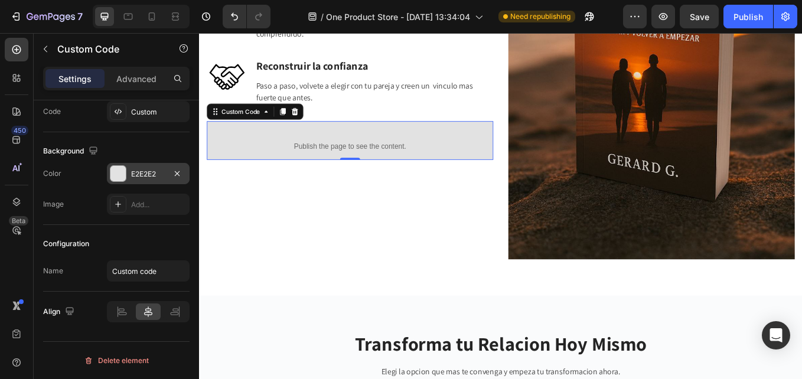
click at [282, 160] on p "Publish the page to see the content." at bounding box center [376, 166] width 336 height 12
click at [120, 170] on div at bounding box center [117, 173] width 15 height 15
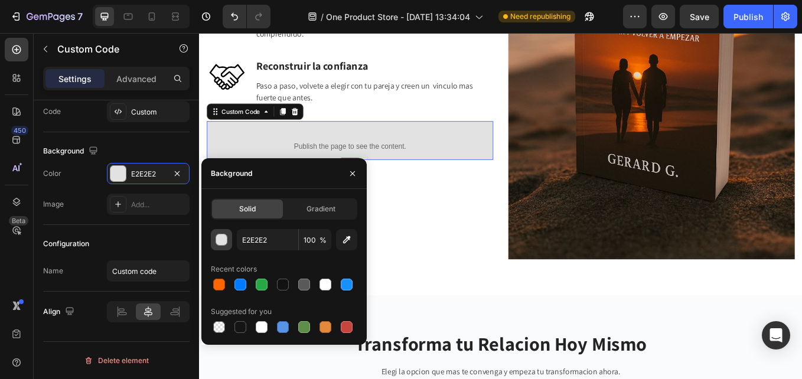
click at [224, 240] on div "button" at bounding box center [222, 240] width 12 height 12
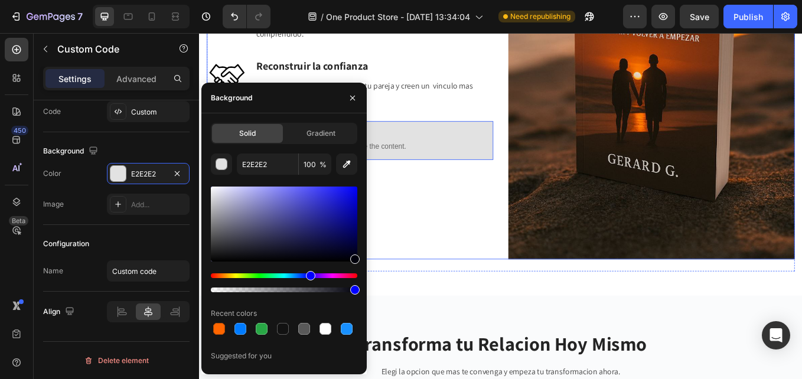
click at [457, 257] on div "Image Sanar heridas del pasado Heading Aprende a cerrar el pasado sin borrar la…" at bounding box center [376, 46] width 336 height 505
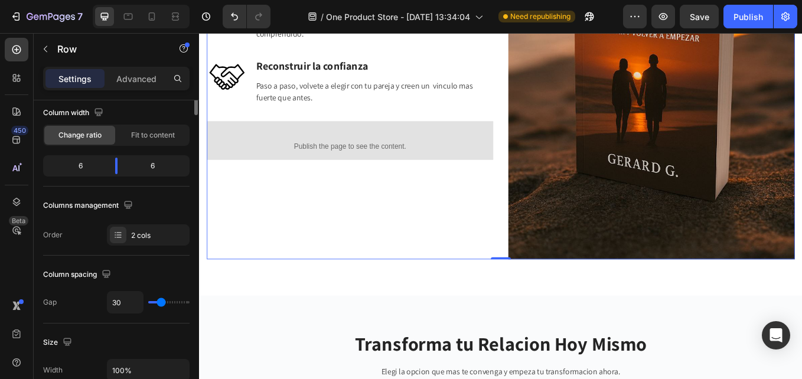
scroll to position [0, 0]
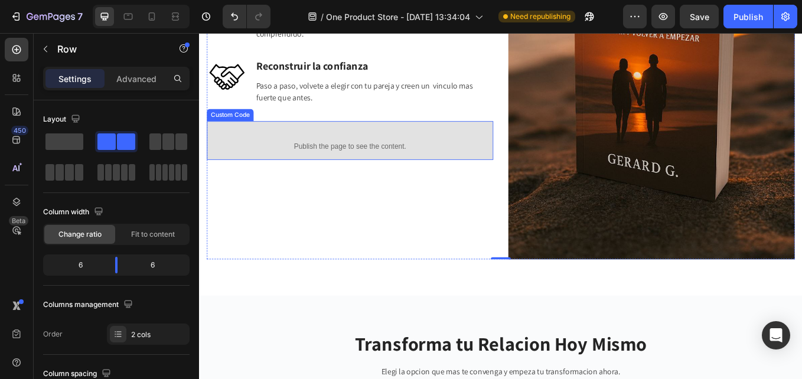
click at [276, 160] on p "Publish the page to see the content." at bounding box center [376, 166] width 336 height 12
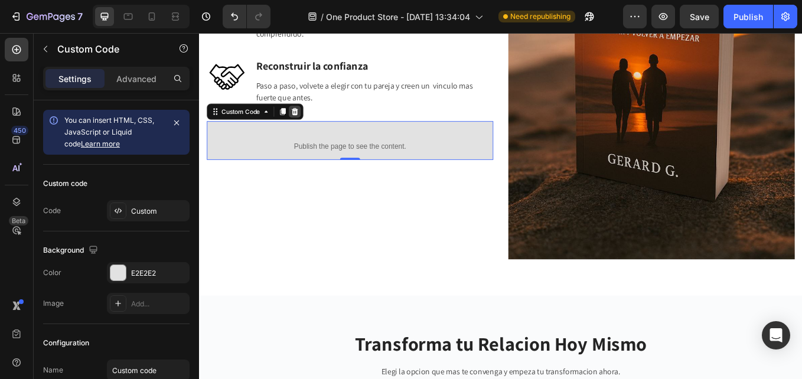
click at [316, 123] on icon at bounding box center [310, 124] width 9 height 9
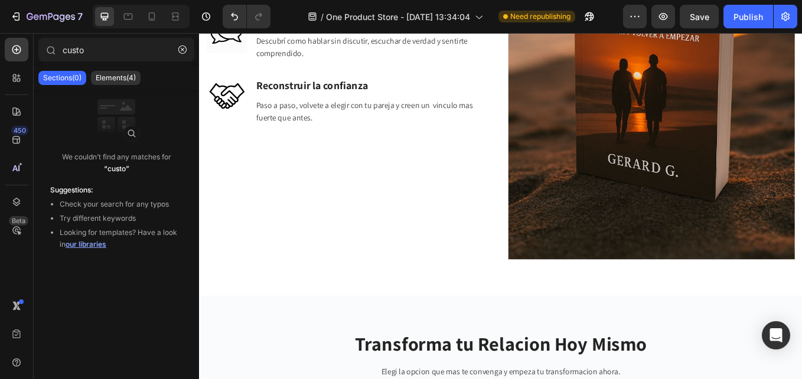
scroll to position [2437, 0]
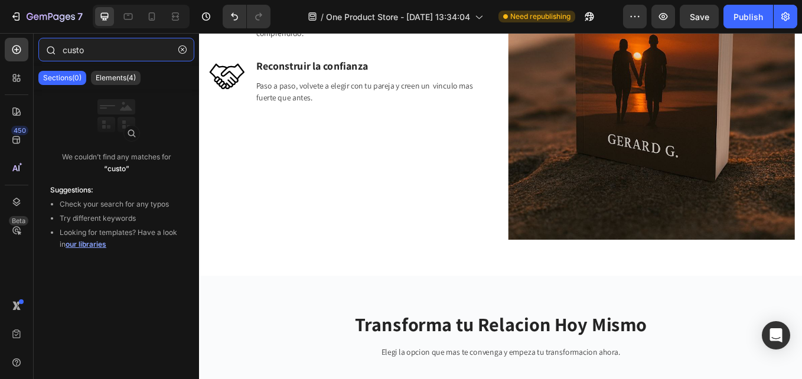
click at [98, 51] on input "custo" at bounding box center [116, 50] width 156 height 24
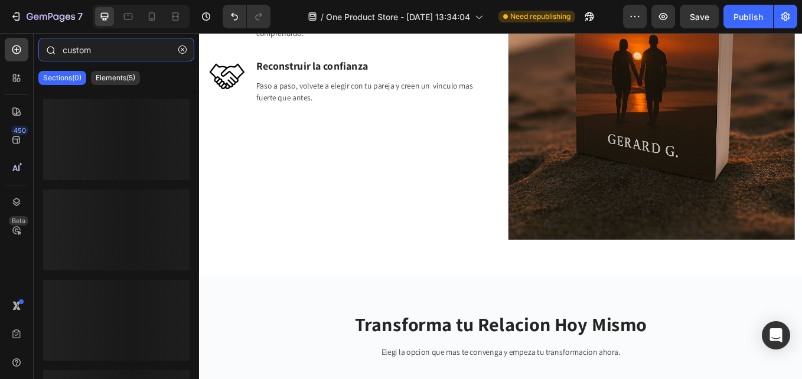
type input "custom"
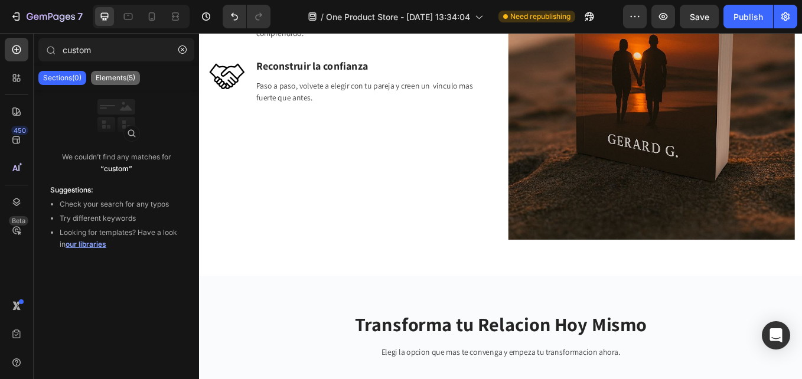
click at [112, 77] on p "Elements(5)" at bounding box center [116, 77] width 40 height 9
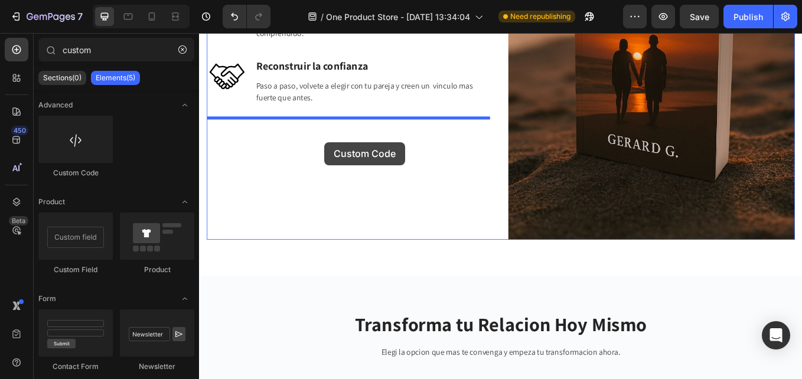
drag, startPoint x: 212, startPoint y: 165, endPoint x: 346, endPoint y: 161, distance: 134.0
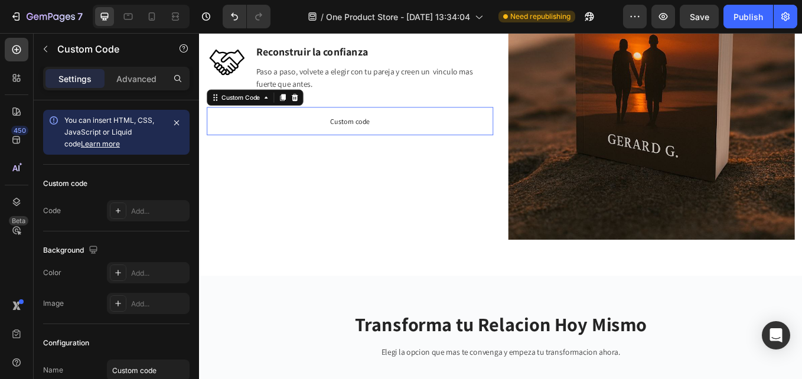
scroll to position [2421, 0]
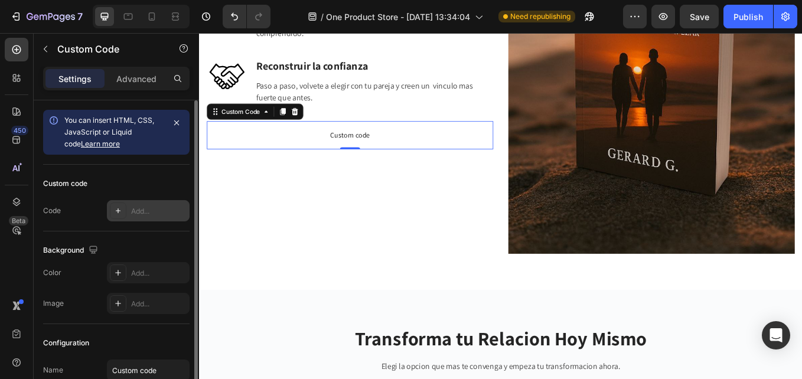
click at [122, 211] on icon at bounding box center [117, 210] width 9 height 9
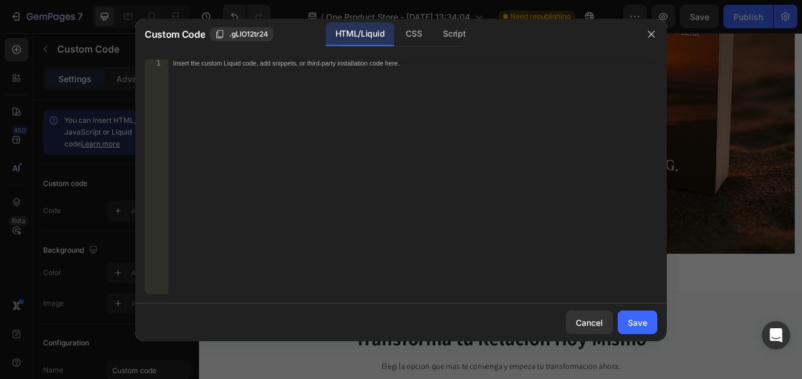
click at [306, 73] on div "Insert the custom Liquid code, add snippets, or third-party installation code h…" at bounding box center [412, 184] width 489 height 251
paste textarea "</script>"
type textarea "</script>"
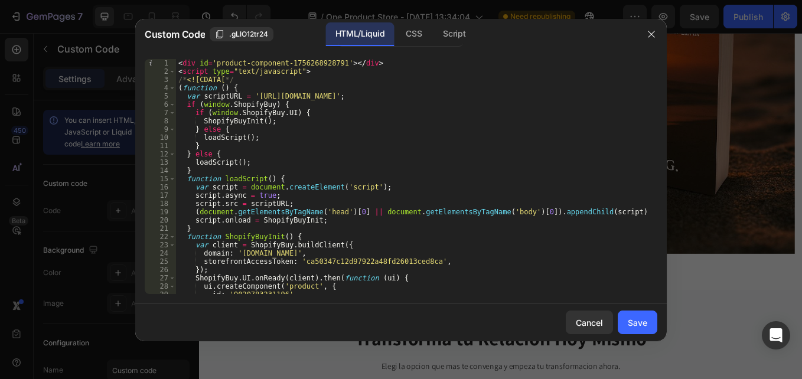
scroll to position [0, 0]
drag, startPoint x: 625, startPoint y: 319, endPoint x: 728, endPoint y: 17, distance: 320.0
click at [626, 319] on button "Save" at bounding box center [637, 323] width 40 height 24
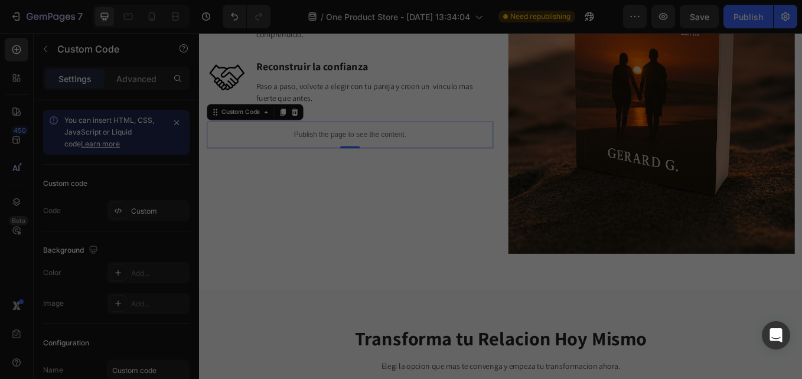
scroll to position [2421, 0]
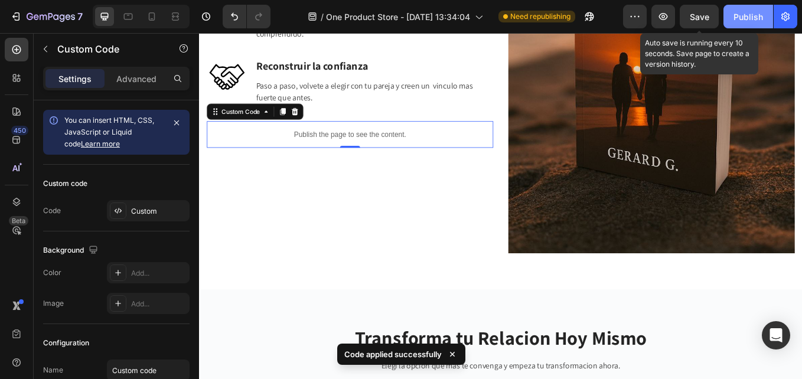
drag, startPoint x: 707, startPoint y: 20, endPoint x: 733, endPoint y: 17, distance: 26.8
click at [707, 19] on span "Save" at bounding box center [698, 17] width 19 height 10
click at [749, 21] on div "Publish" at bounding box center [748, 17] width 30 height 12
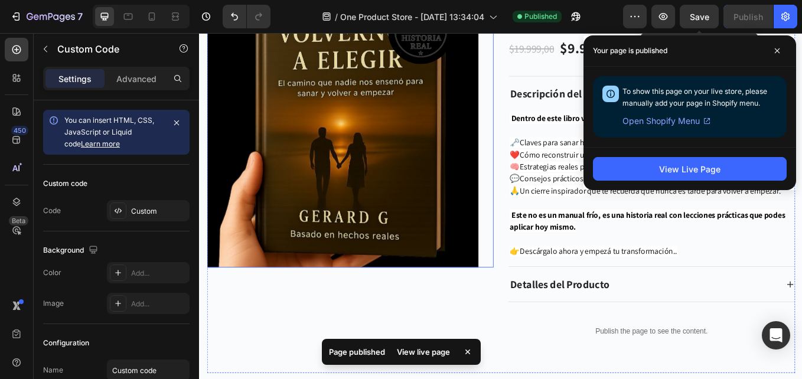
scroll to position [4488, 0]
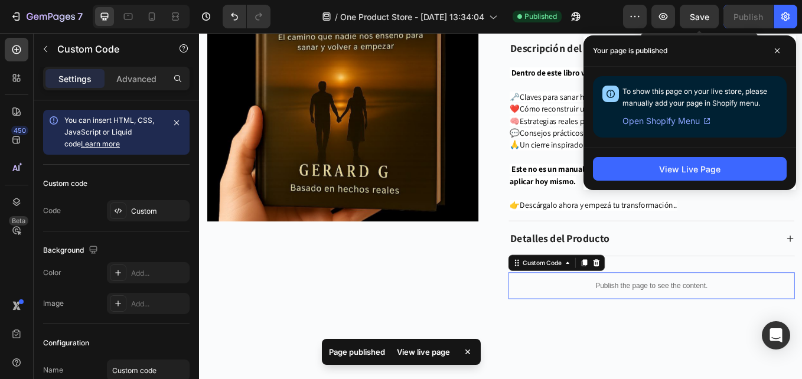
click at [602, 323] on div "Publish the page to see the content." at bounding box center [730, 329] width 336 height 31
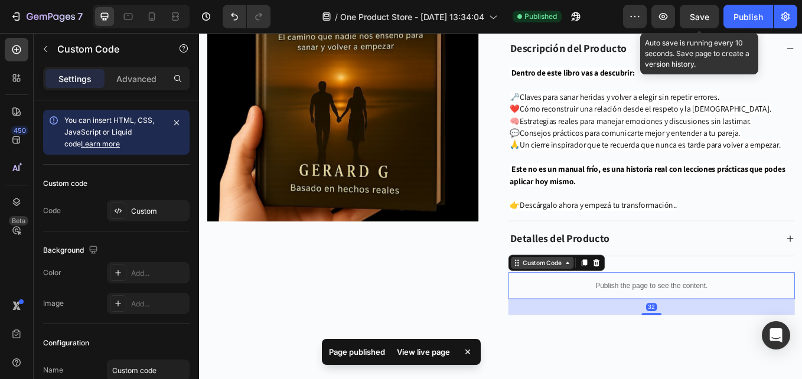
click at [596, 305] on div "Custom Code" at bounding box center [602, 303] width 50 height 11
click at [607, 335] on p "Publish the page to see the content." at bounding box center [730, 329] width 336 height 12
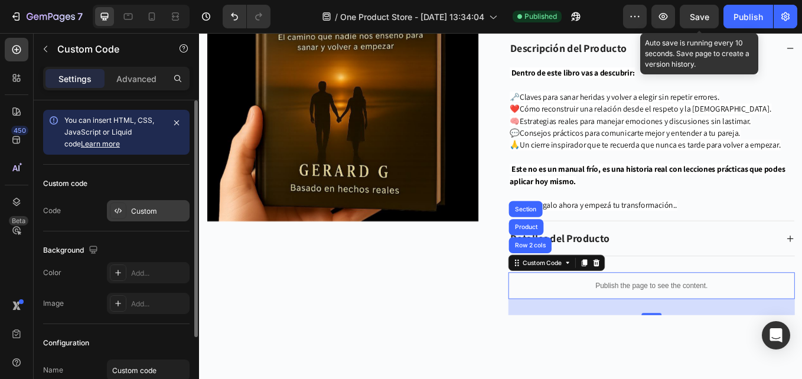
click at [125, 211] on div at bounding box center [118, 210] width 17 height 17
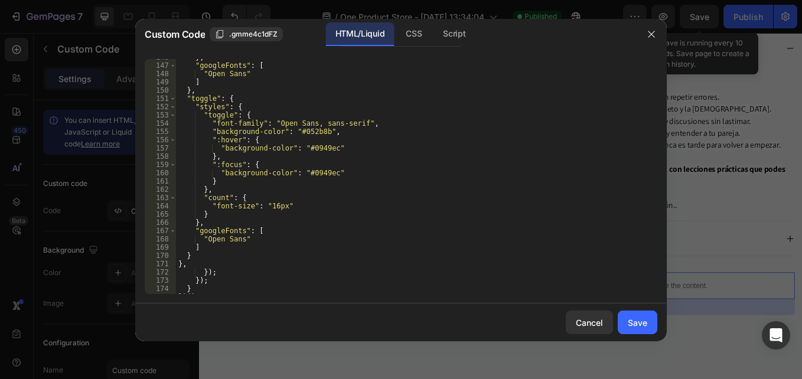
scroll to position [1228, 0]
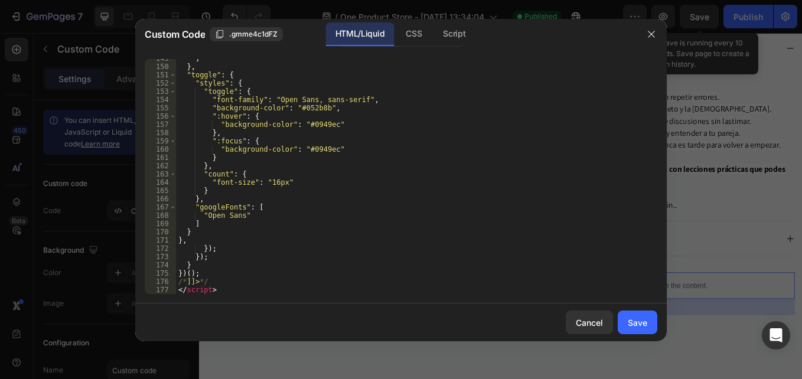
click at [194, 286] on div "149 150 151 152 153 154 155 156 157 158 159 160 161 162 163 164 165 166 167 168…" at bounding box center [400, 177] width 531 height 254
drag, startPoint x: 194, startPoint y: 286, endPoint x: 224, endPoint y: 286, distance: 30.1
click at [224, 286] on div "] } , "toggle" : { "styles" : { "toggle" : { "font-family" : "Open Sans, sans-s…" at bounding box center [412, 179] width 472 height 251
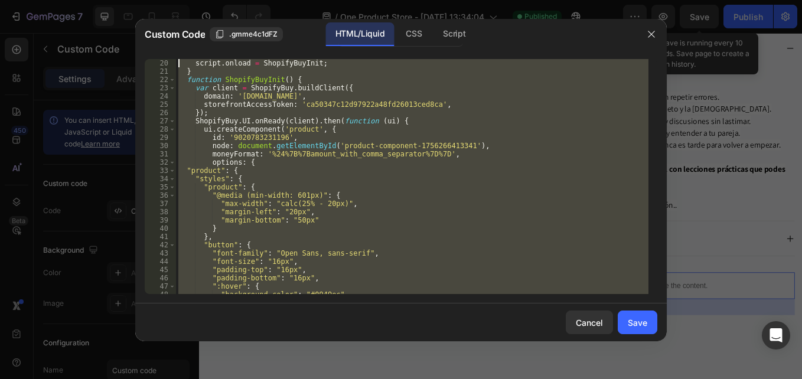
scroll to position [0, 0]
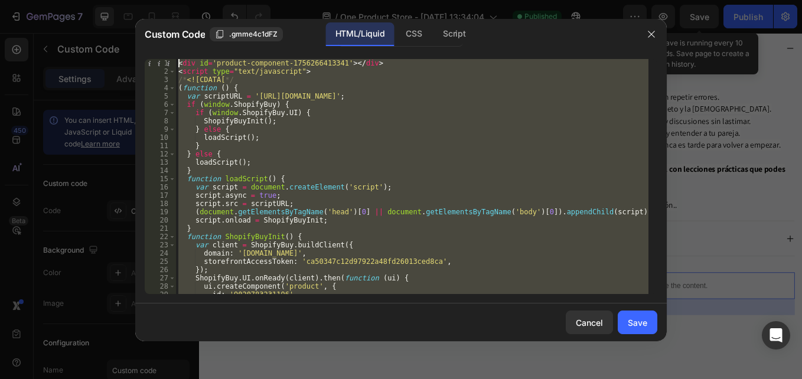
drag, startPoint x: 220, startPoint y: 289, endPoint x: 142, endPoint y: 18, distance: 281.4
click at [142, 18] on div "Custom Code .gmme4c1dFZ HTML/Liquid CSS Script </script> 1 2 3 4 5 6 7 8 9 10 1…" at bounding box center [401, 189] width 802 height 379
paste textarea "/script"
type textarea "</script>"
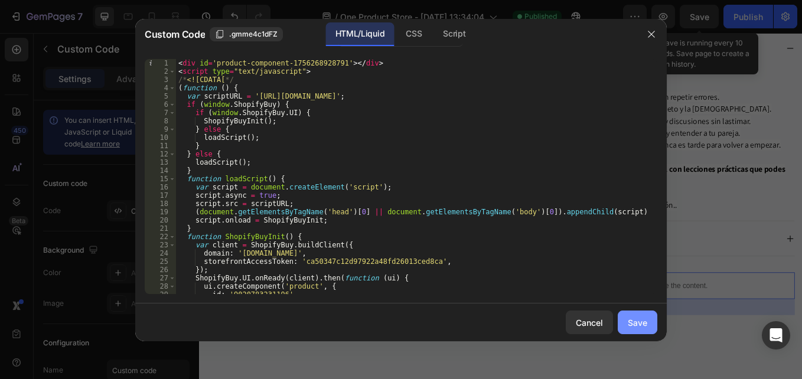
click at [634, 325] on div "Save" at bounding box center [637, 322] width 19 height 12
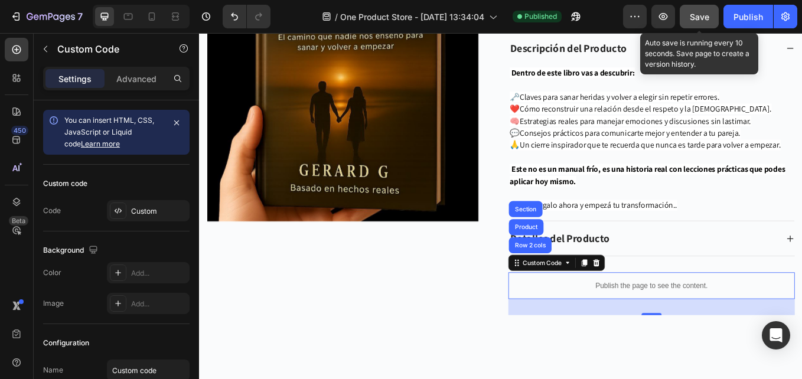
click at [702, 24] on button "Save" at bounding box center [698, 17] width 39 height 24
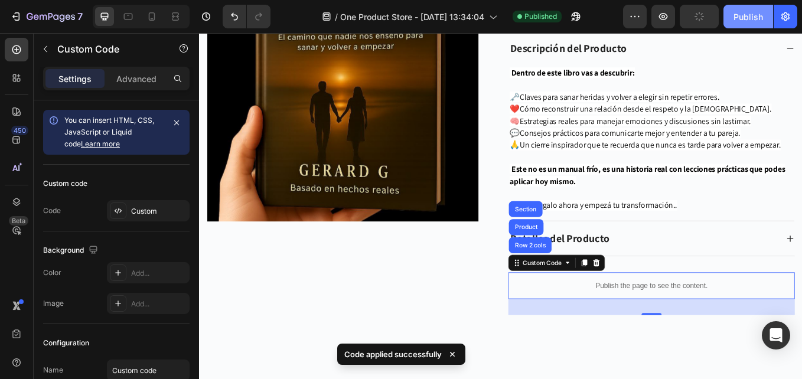
click at [742, 23] on button "Publish" at bounding box center [748, 17] width 50 height 24
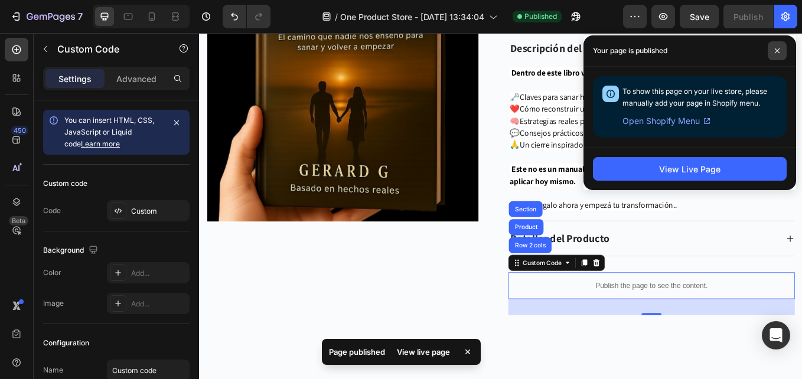
click at [773, 50] on span at bounding box center [776, 50] width 19 height 19
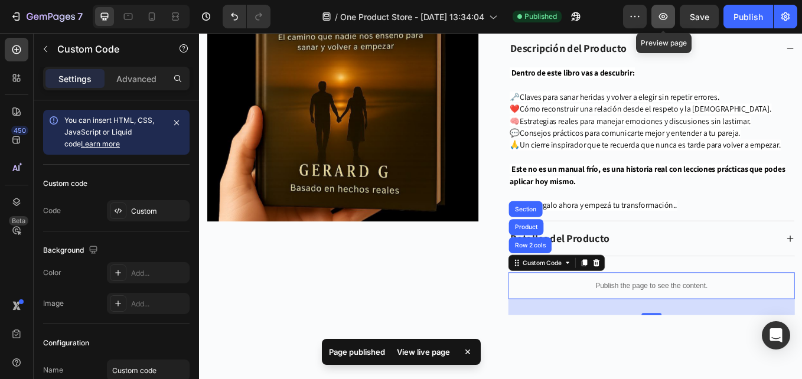
click at [661, 24] on button "button" at bounding box center [663, 17] width 24 height 24
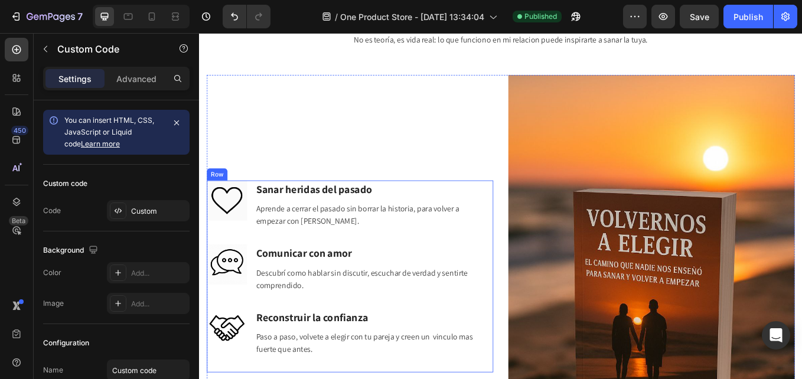
scroll to position [2303, 0]
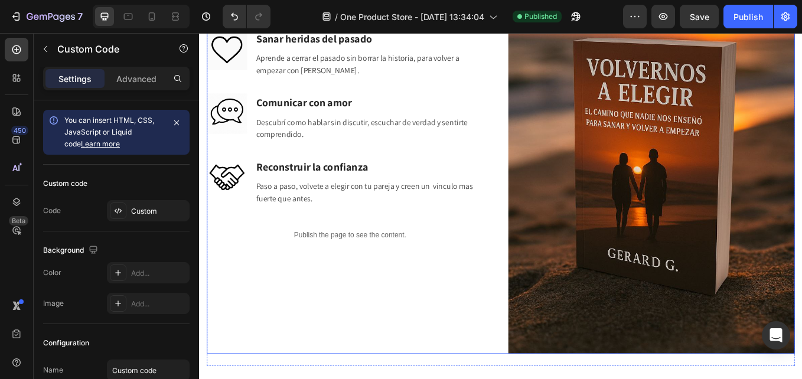
click at [352, 339] on div "Image Sanar heridas del pasado Heading Aprende a cerrar el pasado sin borrar la…" at bounding box center [376, 157] width 336 height 505
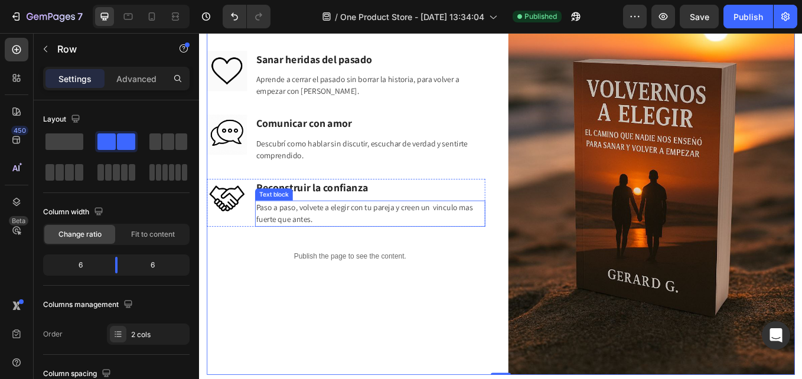
scroll to position [2362, 0]
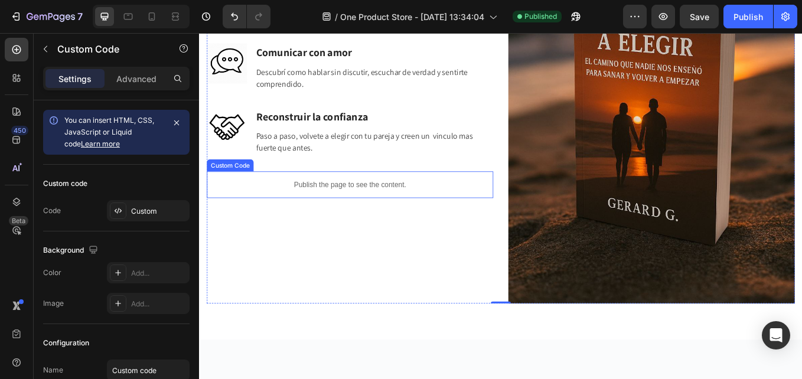
click at [375, 207] on p "Publish the page to see the content." at bounding box center [376, 211] width 336 height 12
drag, startPoint x: 307, startPoint y: 177, endPoint x: 208, endPoint y: 112, distance: 118.4
click at [308, 179] on icon at bounding box center [310, 183] width 9 height 9
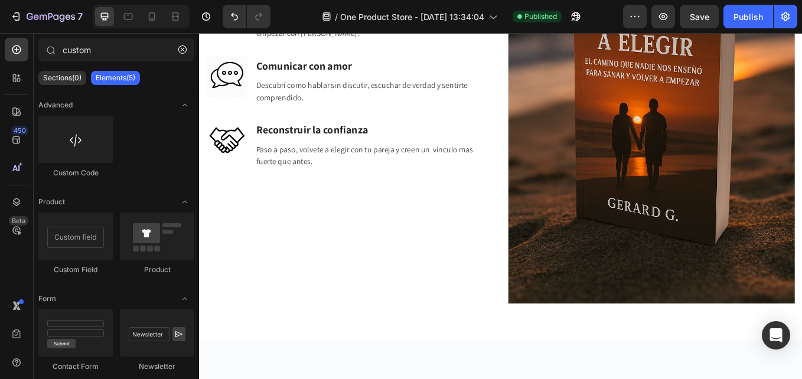
scroll to position [2378, 0]
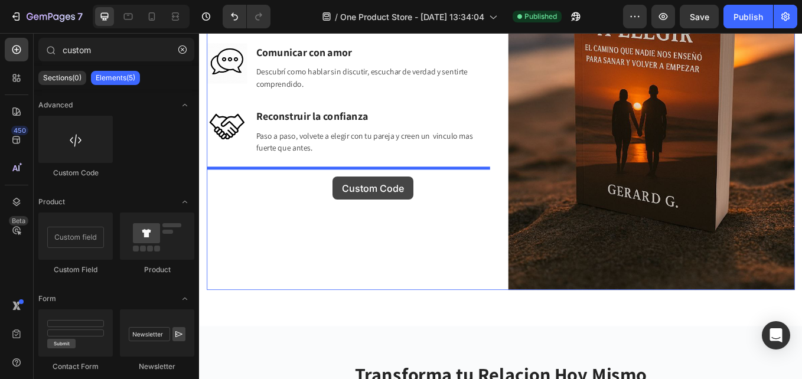
drag, startPoint x: 299, startPoint y: 178, endPoint x: 356, endPoint y: 202, distance: 61.4
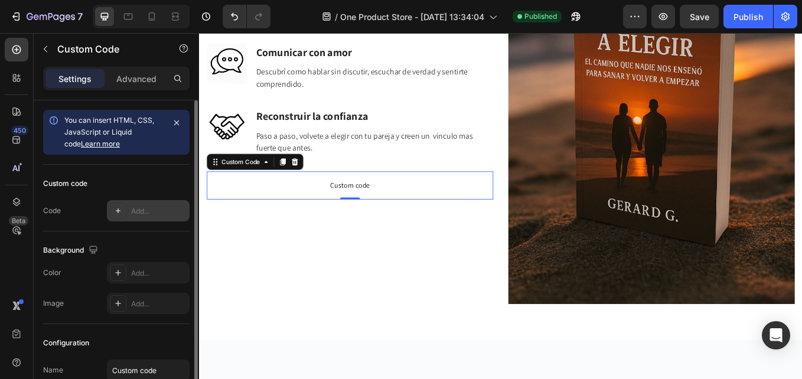
click at [132, 208] on div "Add..." at bounding box center [158, 211] width 55 height 11
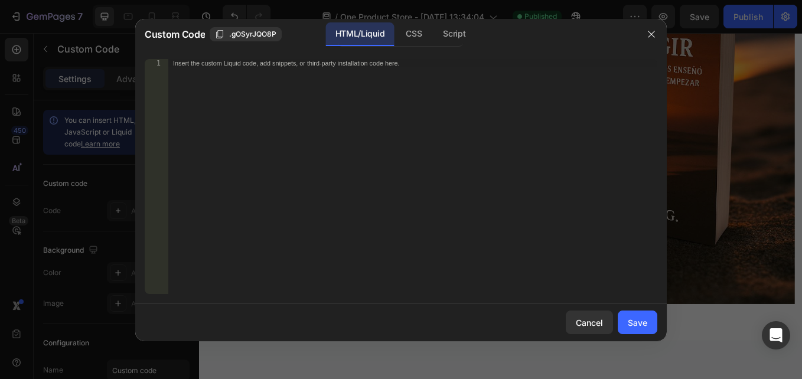
click at [240, 77] on div "Insert the custom Liquid code, add snippets, or third-party installation code h…" at bounding box center [412, 184] width 489 height 251
paste textarea "</script>"
type textarea "</script>"
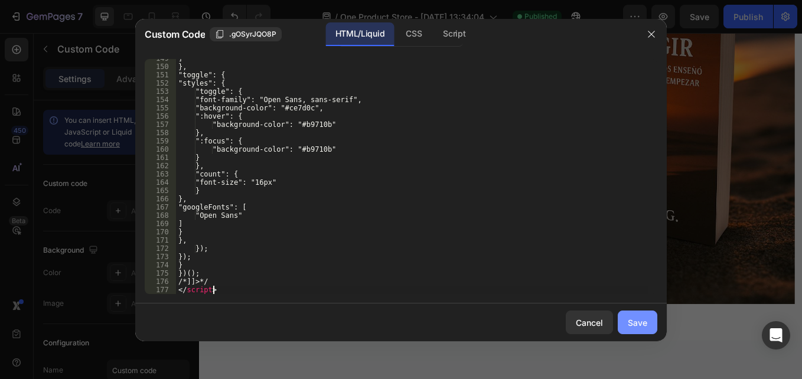
click at [638, 328] on div "Save" at bounding box center [637, 322] width 19 height 12
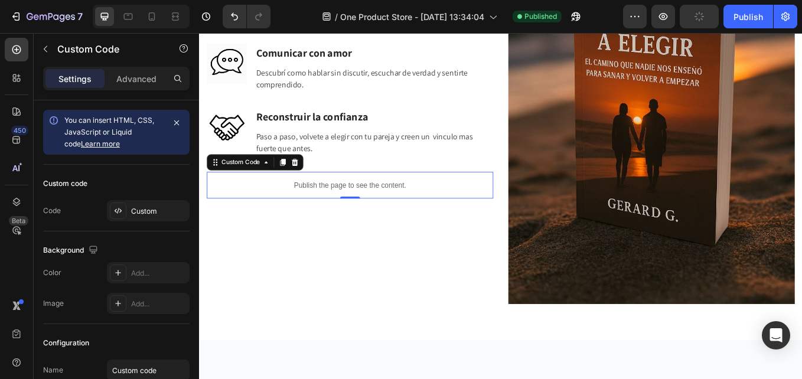
scroll to position [2362, 0]
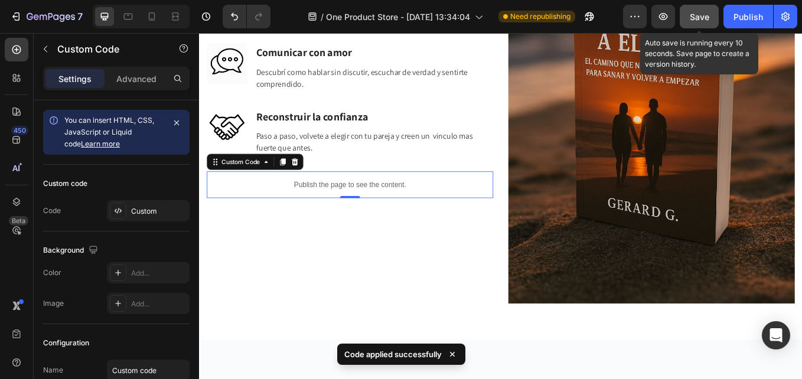
click at [713, 15] on button "Save" at bounding box center [698, 17] width 39 height 24
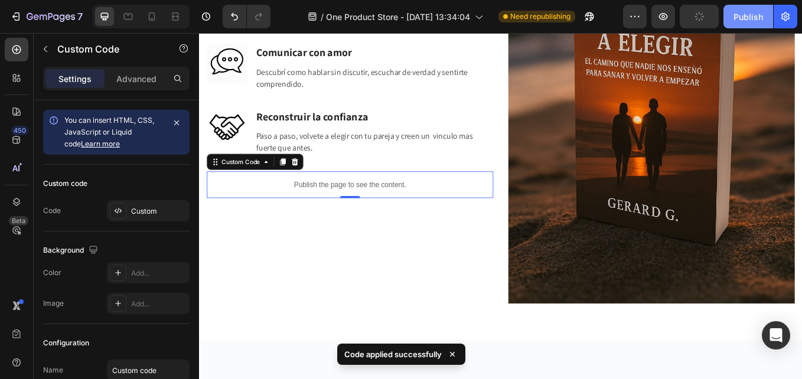
click at [751, 17] on div "Publish" at bounding box center [748, 17] width 30 height 12
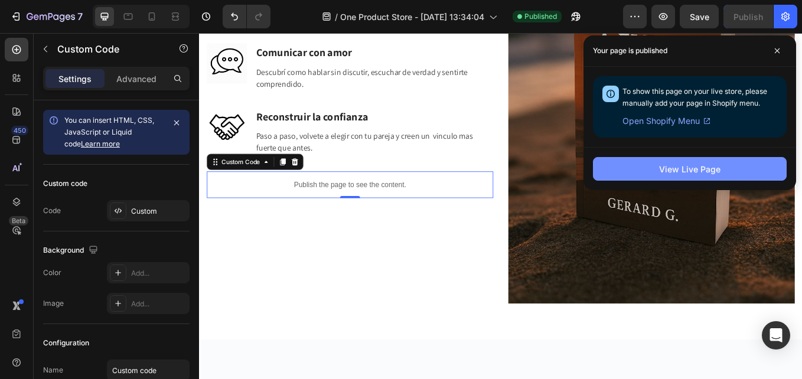
click at [732, 161] on button "View Live Page" at bounding box center [690, 169] width 194 height 24
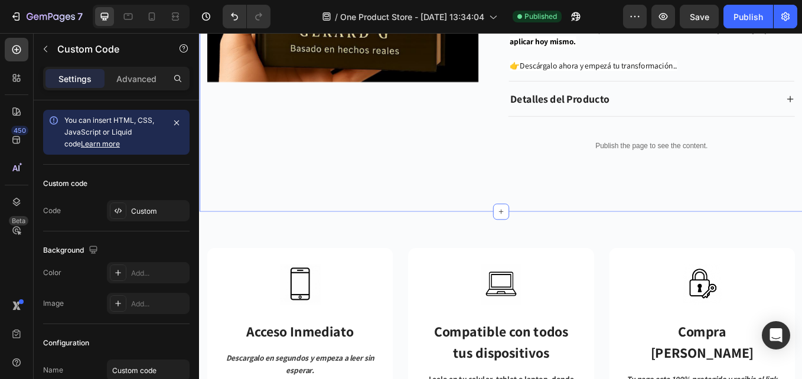
scroll to position [4665, 0]
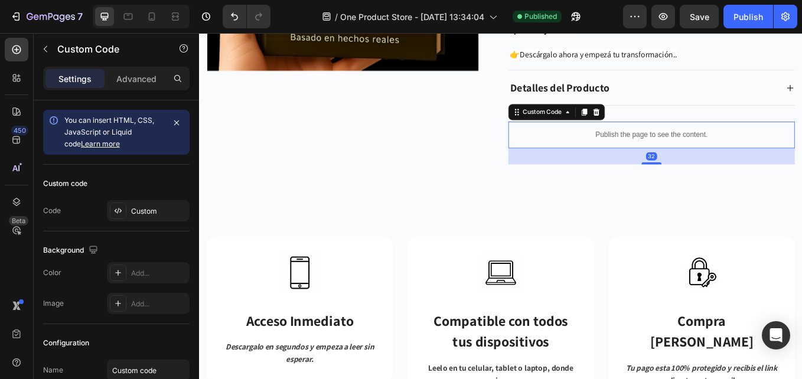
click at [659, 143] on div "Publish the page to see the content." at bounding box center [730, 152] width 336 height 31
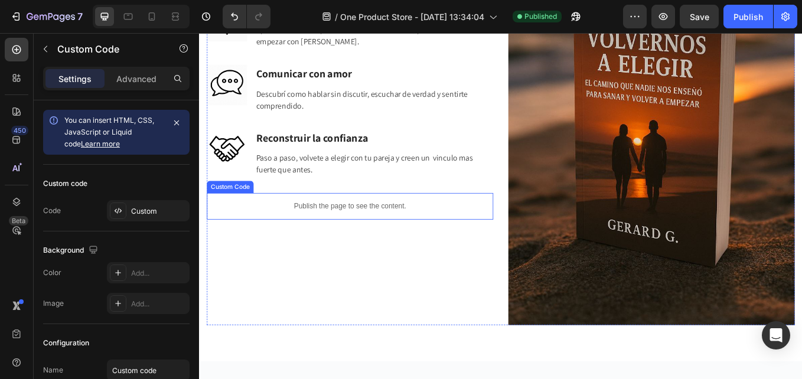
scroll to position [2393, 0]
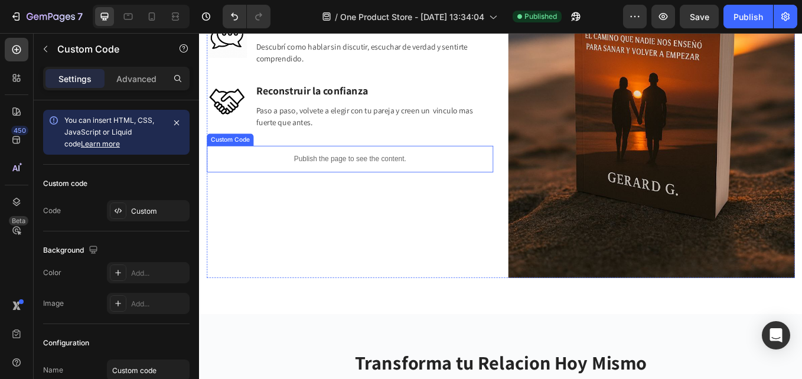
click at [316, 175] on p "Publish the page to see the content." at bounding box center [376, 181] width 336 height 12
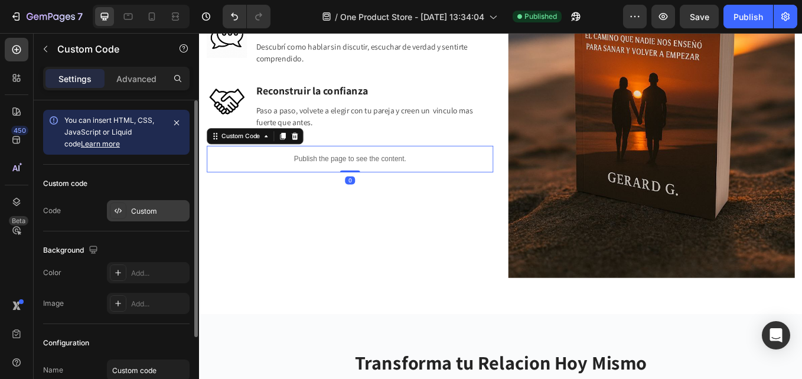
click at [119, 210] on icon at bounding box center [120, 211] width 2 height 4
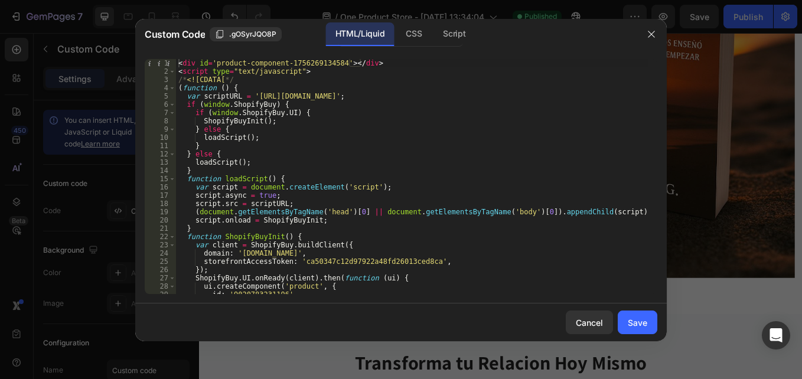
click at [258, 63] on div "< div id = 'product-component-1756269134584' > </ div > < script type = "text/j…" at bounding box center [412, 184] width 472 height 251
drag, startPoint x: 334, startPoint y: 60, endPoint x: 290, endPoint y: 64, distance: 43.8
click at [290, 64] on div "< div id = 'product-component-1756269134584' > </ div > < script type = "text/j…" at bounding box center [412, 184] width 472 height 251
click at [285, 64] on div "< div id = 'product-component-1756269134584' > </ div > < script type = "text/j…" at bounding box center [412, 184] width 472 height 251
drag, startPoint x: 284, startPoint y: 64, endPoint x: 298, endPoint y: 64, distance: 13.6
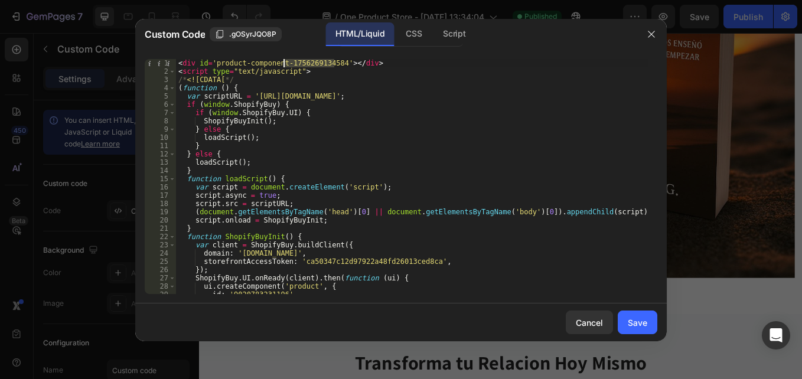
click at [298, 64] on div "< div id = 'product-component-1756269134584' > </ div > < script type = "text/j…" at bounding box center [412, 184] width 472 height 251
click at [293, 64] on div "< div id = 'product-component-1756269134584' > </ div > < script type = "text/j…" at bounding box center [412, 176] width 472 height 235
drag, startPoint x: 365, startPoint y: 61, endPoint x: 164, endPoint y: 61, distance: 201.9
click at [164, 61] on div "<div id='product-component-1756269134584'></div> 1 2 3 4 5 6 7 8 9 10 11 12 13 …" at bounding box center [401, 176] width 512 height 235
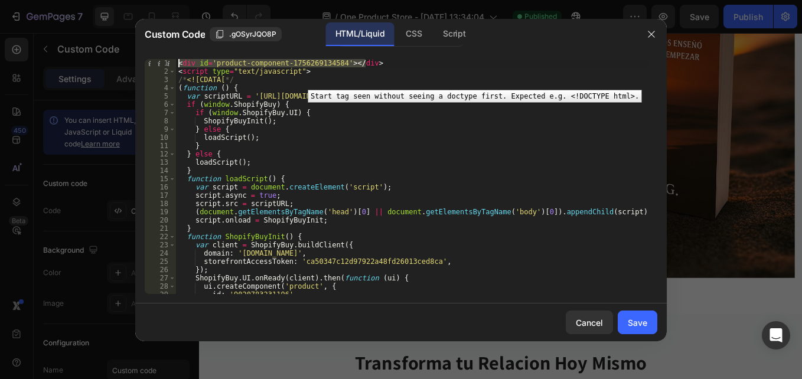
paste textarea
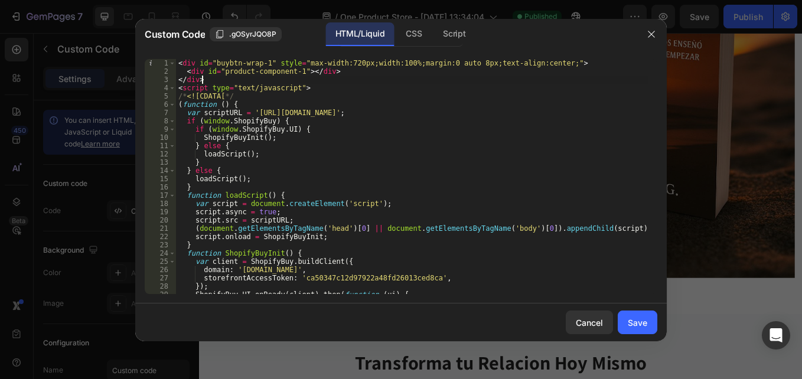
click at [295, 70] on div "< div id = "buybtn-wrap-1" style = "max-width:720px;width:100%;margin:0 auto 8p…" at bounding box center [412, 184] width 472 height 251
paste textarea "1756269134584"
type textarea "<div id="product-component-1756269134584"></div>"
click at [628, 326] on div "Save" at bounding box center [637, 322] width 19 height 12
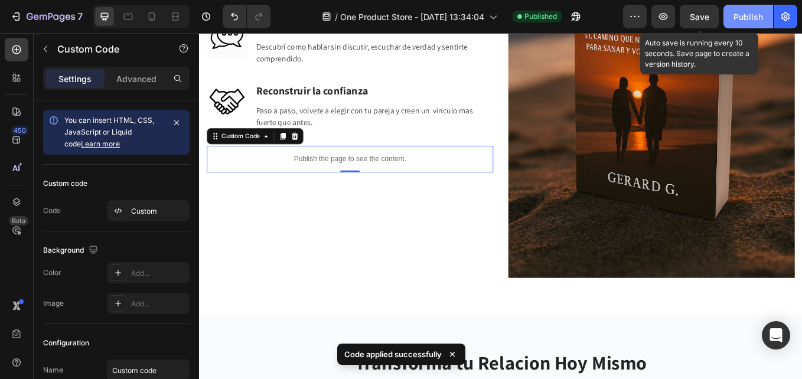
drag, startPoint x: 701, startPoint y: 24, endPoint x: 723, endPoint y: 15, distance: 23.8
click at [703, 23] on button "Save" at bounding box center [698, 17] width 39 height 24
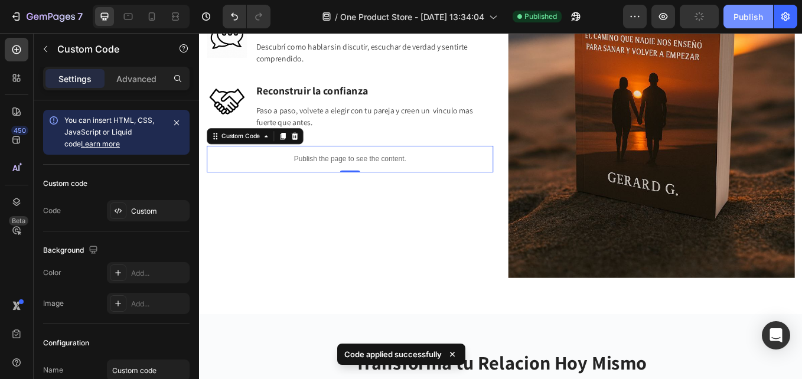
click at [723, 15] on button "Publish" at bounding box center [748, 17] width 50 height 24
click at [731, 15] on button "Publish" at bounding box center [748, 17] width 50 height 24
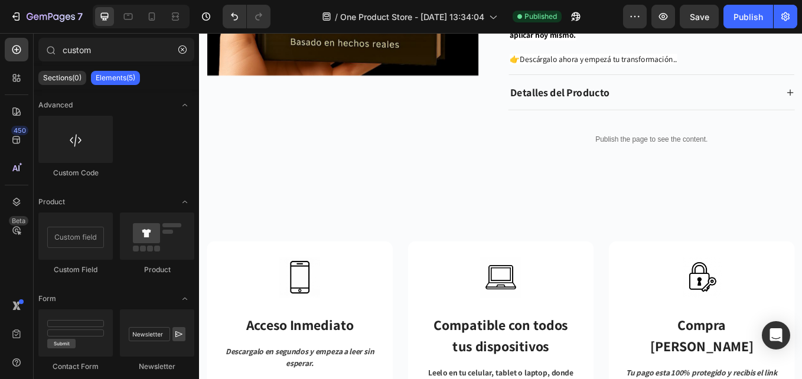
scroll to position [4478, 0]
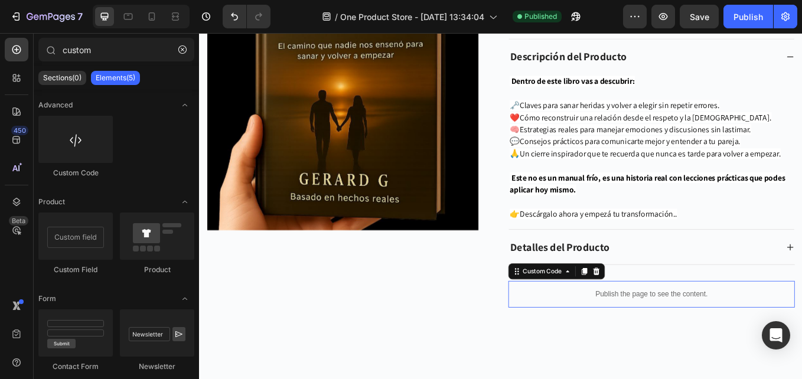
click at [615, 335] on p "Publish the page to see the content." at bounding box center [730, 340] width 336 height 12
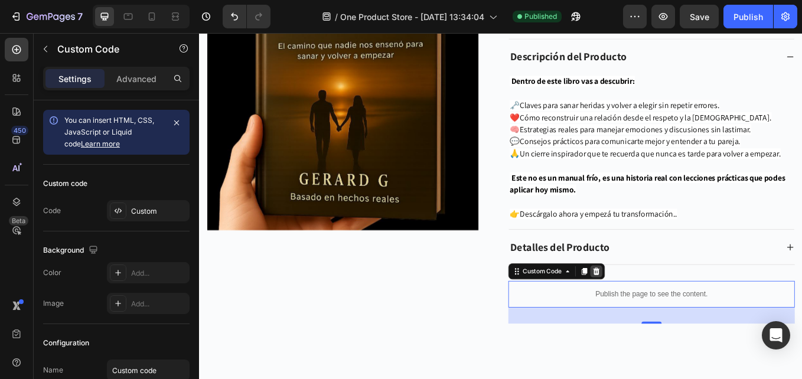
click at [661, 315] on icon at bounding box center [665, 312] width 9 height 9
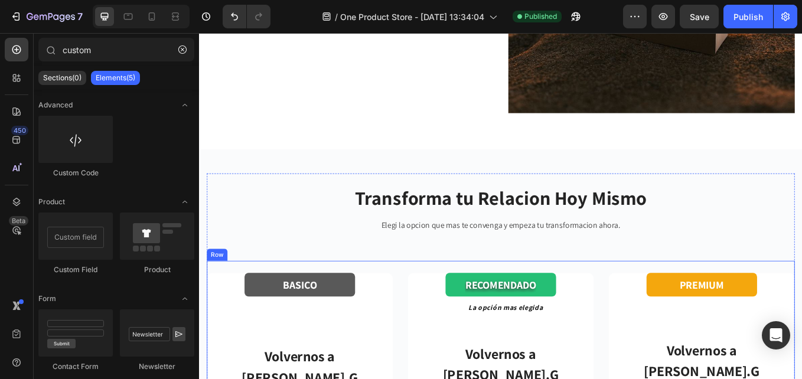
scroll to position [2411, 0]
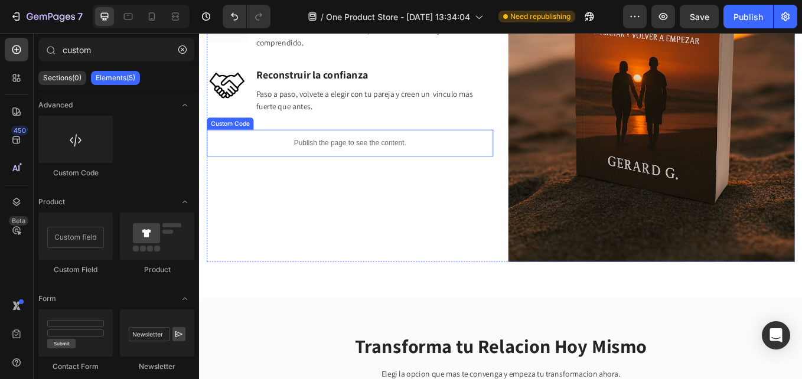
click at [324, 158] on p "Publish the page to see the content." at bounding box center [376, 162] width 336 height 12
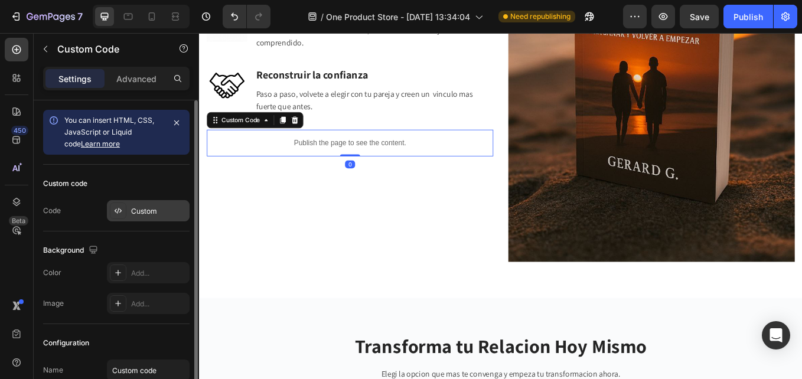
click at [125, 213] on div at bounding box center [118, 210] width 17 height 17
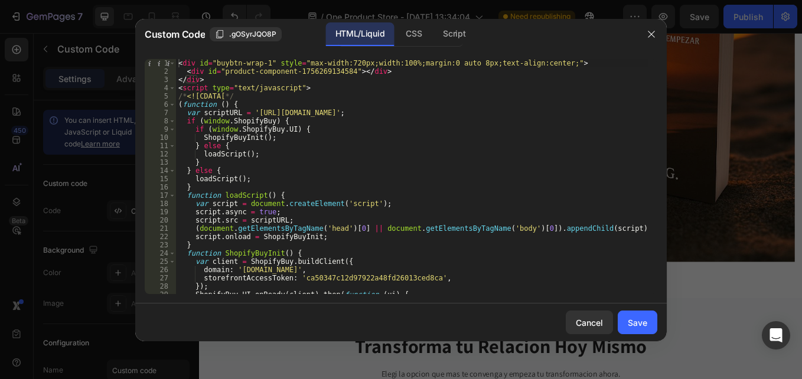
click at [435, 61] on div "< div id = "buybtn-wrap-1" style = "max-width:720px;width:100%;margin:0 auto 8p…" at bounding box center [412, 184] width 472 height 251
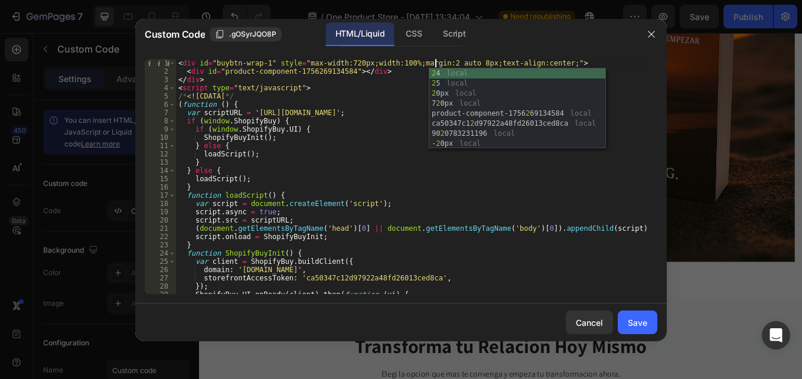
scroll to position [0, 21]
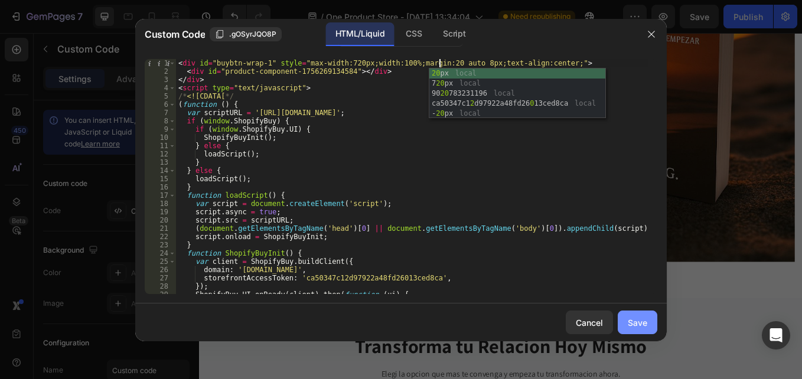
type textarea "<div id="buybtn-wrap-1" style="max-width:720px;width:100%;margin:20 auto 8px;te…"
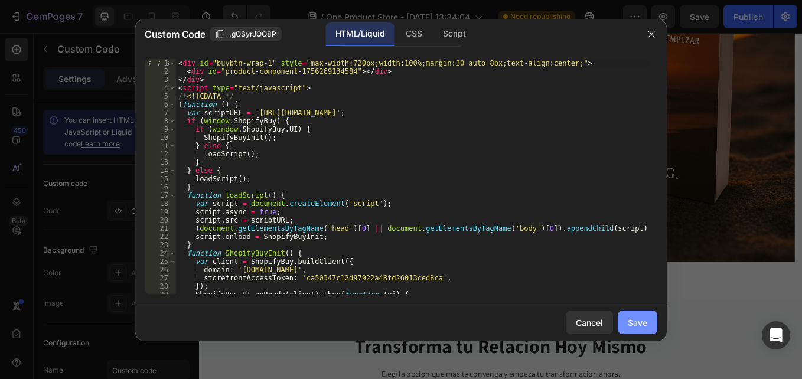
click at [636, 319] on div "Save" at bounding box center [637, 322] width 19 height 12
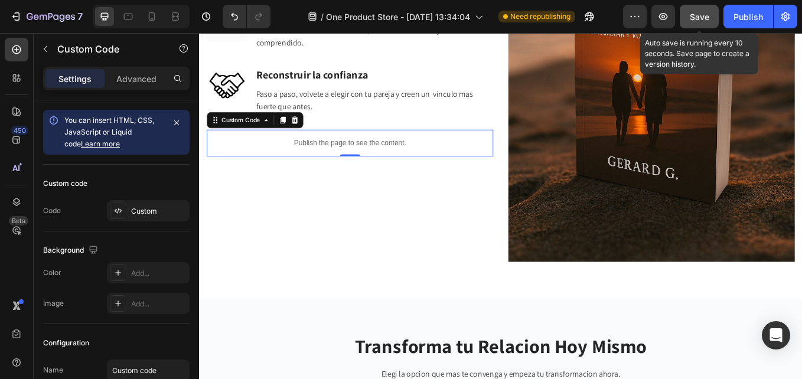
click at [700, 21] on span "Save" at bounding box center [698, 17] width 19 height 10
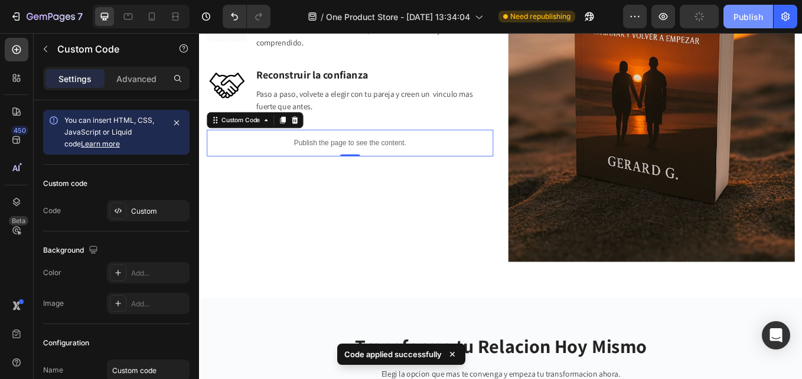
click at [734, 19] on div "Publish" at bounding box center [748, 17] width 30 height 12
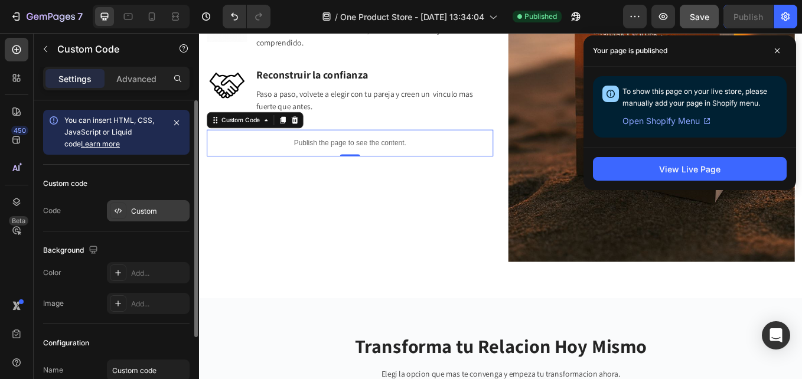
click at [114, 214] on icon at bounding box center [117, 210] width 9 height 9
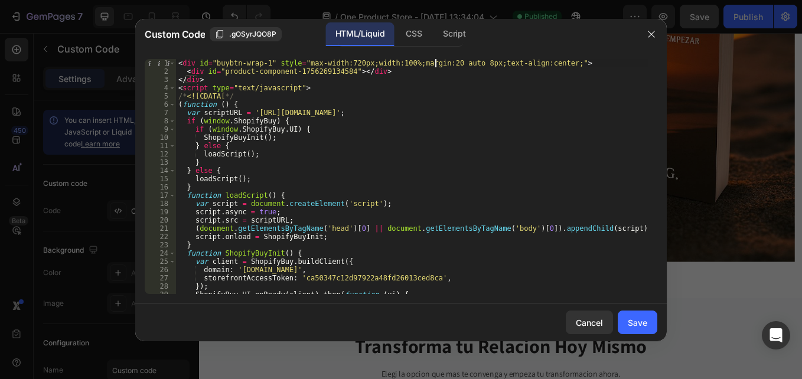
click at [437, 62] on div "< div id = "buybtn-wrap-1" style = "max-width:720px;width:100%;margin:20 auto 8…" at bounding box center [412, 184] width 472 height 251
click at [464, 63] on div "< div id = "buybtn-wrap-1" style = "max-width:720px;width:100%;margin:0 auto 8p…" at bounding box center [412, 184] width 472 height 251
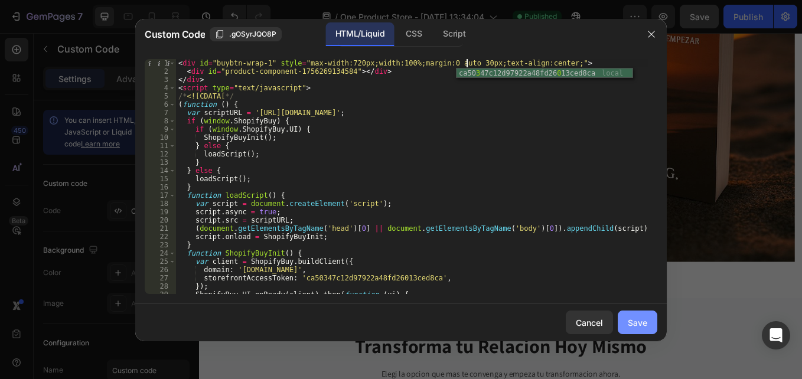
type textarea "<div id="buybtn-wrap-1" style="max-width:720px;width:100%;margin:0 auto 30px;te…"
click at [643, 319] on div "Save" at bounding box center [637, 322] width 19 height 12
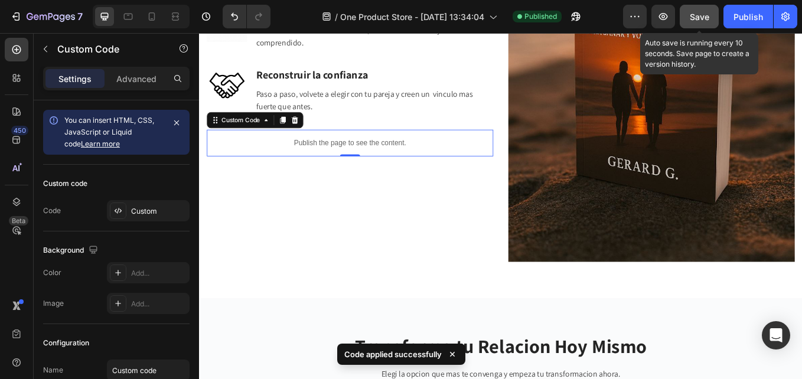
click at [718, 11] on button "Save" at bounding box center [698, 17] width 39 height 24
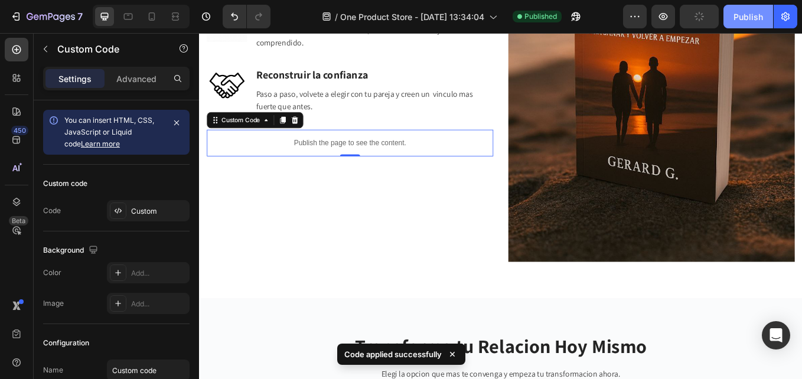
click at [731, 15] on button "Publish" at bounding box center [748, 17] width 50 height 24
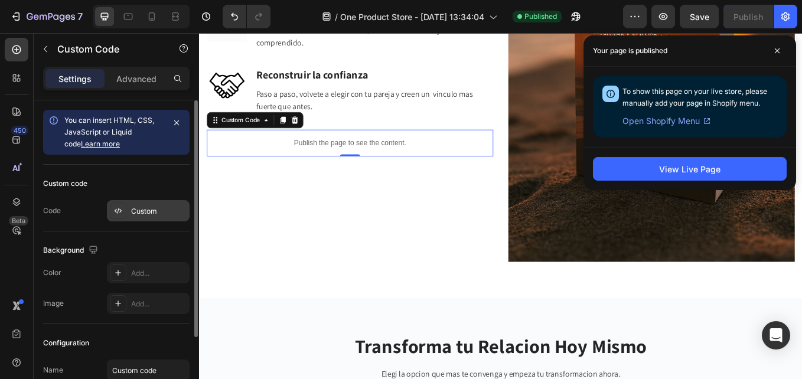
click at [124, 207] on div at bounding box center [118, 210] width 17 height 17
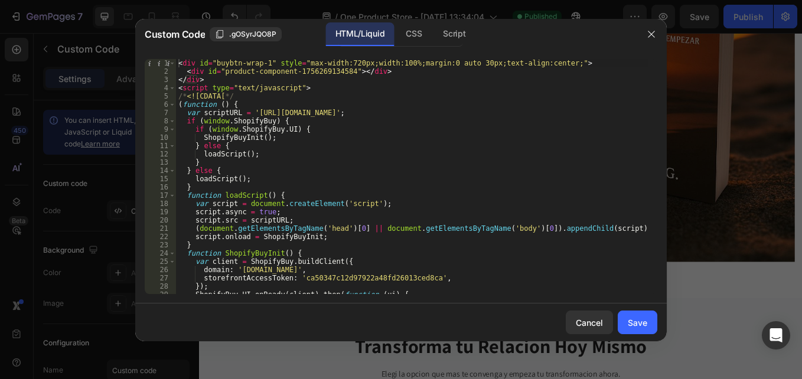
click at [466, 63] on div "< div id = "buybtn-wrap-1" style = "max-width:720px;width:100%;margin:0 auto 30…" at bounding box center [412, 184] width 472 height 251
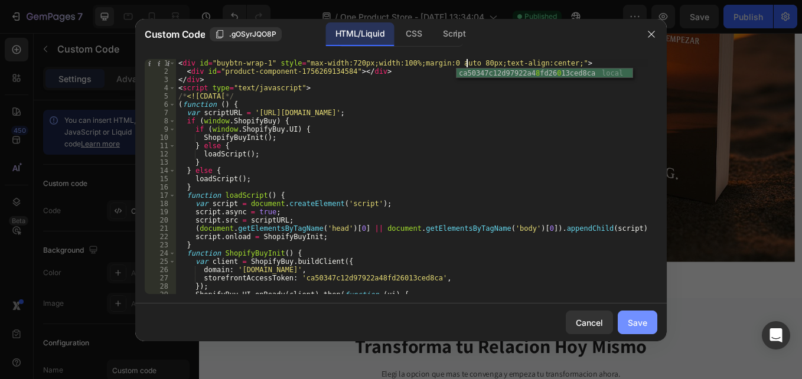
type textarea "<div id="buybtn-wrap-1" style="max-width:720px;width:100%;margin:0 auto 80px;te…"
click at [645, 321] on div "Save" at bounding box center [637, 322] width 19 height 12
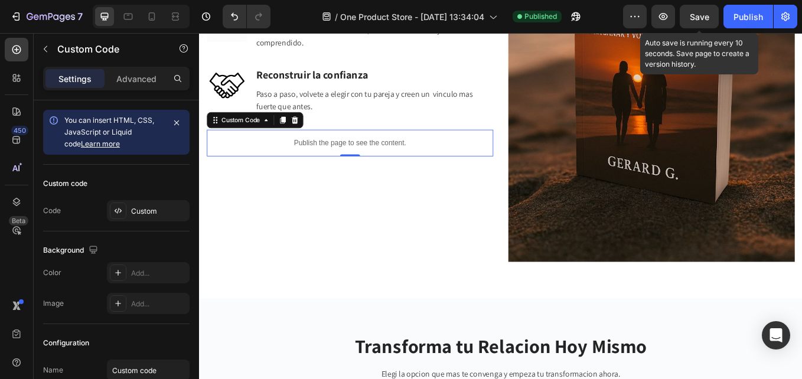
click at [697, 21] on span "Save" at bounding box center [698, 17] width 19 height 10
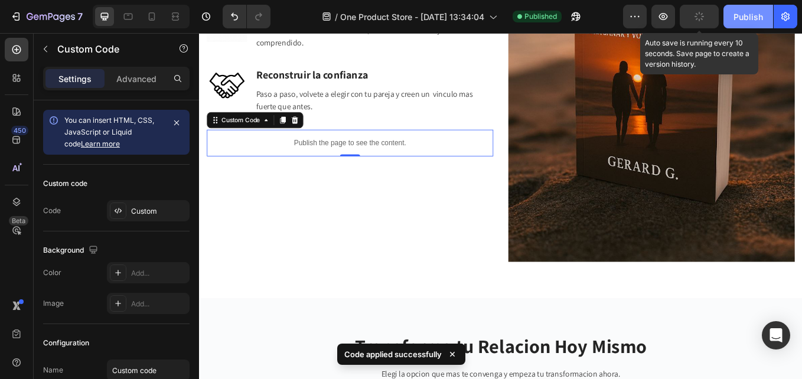
click at [767, 18] on button "Publish" at bounding box center [748, 17] width 50 height 24
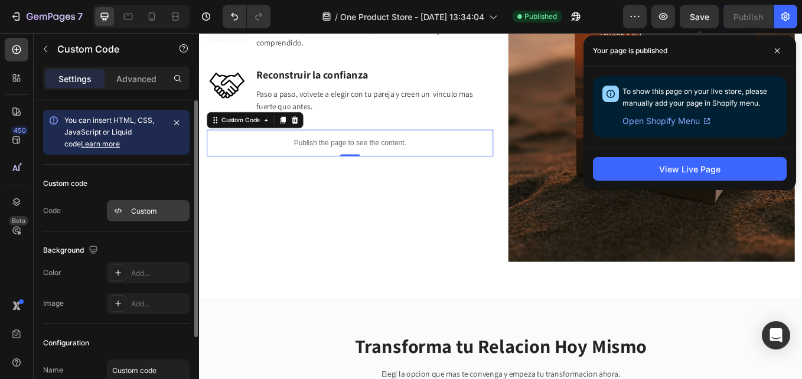
click at [115, 210] on icon at bounding box center [117, 210] width 9 height 9
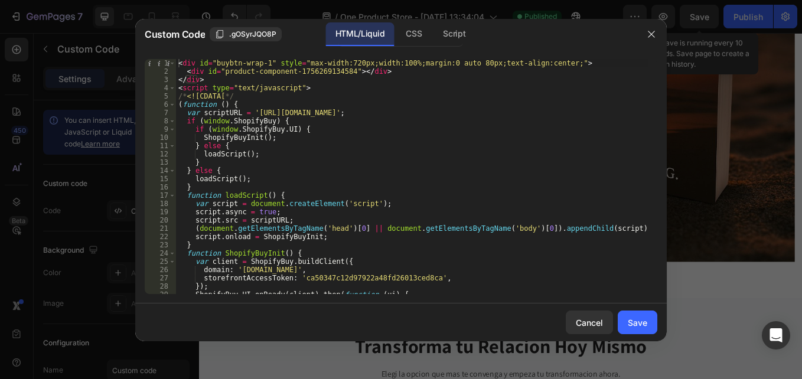
click at [465, 63] on div "< div id = "buybtn-wrap-1" style = "max-width:720px;width:100%;margin:0 auto 80…" at bounding box center [412, 184] width 472 height 251
click at [433, 63] on div "< div id = "buybtn-wrap-1" style = "max-width:720px;width:100%;margin:0 auto 90…" at bounding box center [412, 184] width 472 height 251
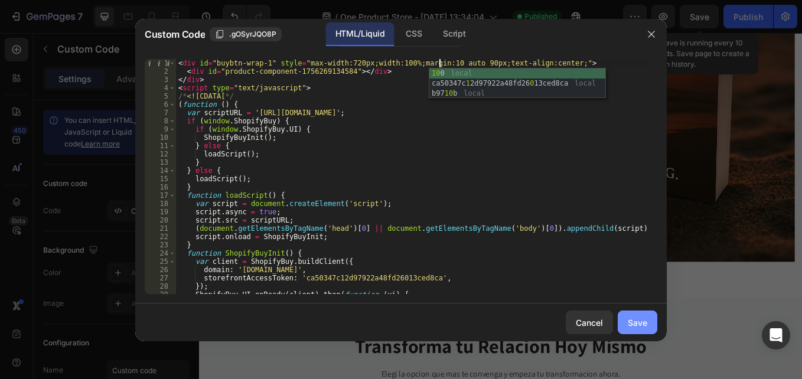
type textarea "<div id="buybtn-wrap-1" style="max-width:720px;width:100%;margin:10 auto 90px;t…"
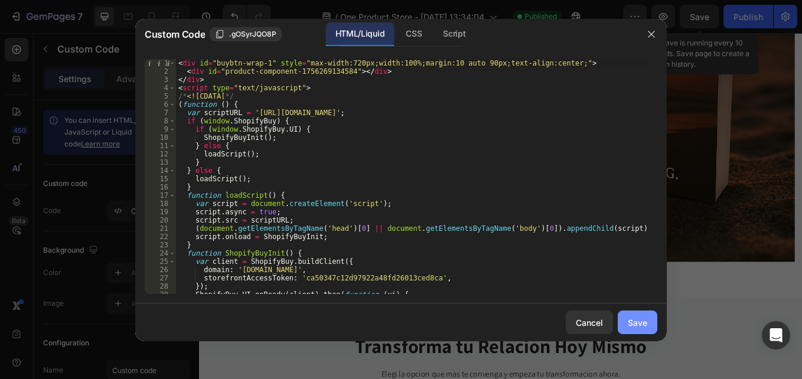
click at [635, 329] on button "Save" at bounding box center [637, 323] width 40 height 24
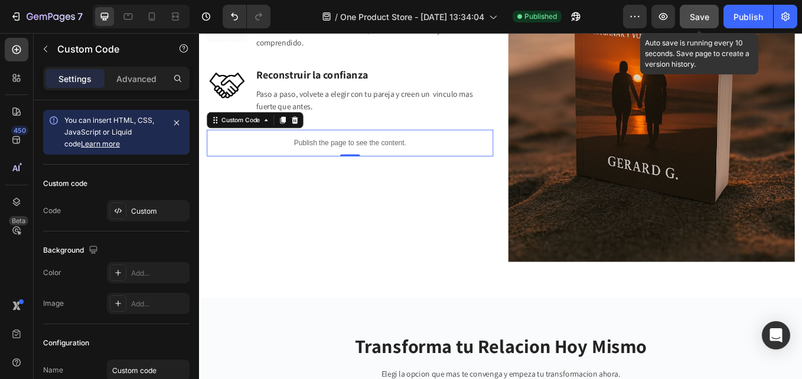
click at [700, 22] on div "Save" at bounding box center [698, 17] width 19 height 12
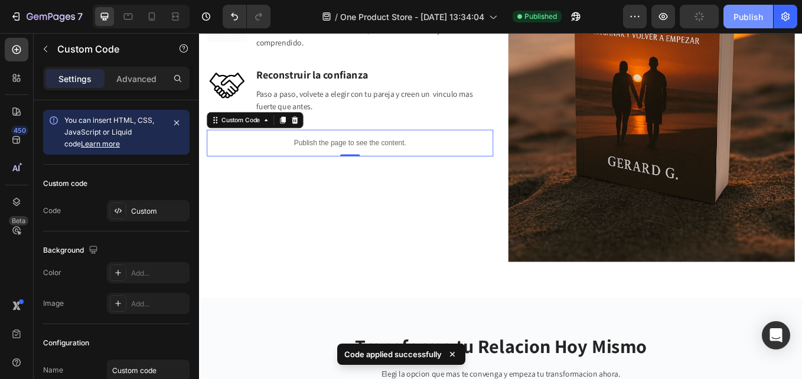
click at [737, 14] on div "Publish" at bounding box center [748, 17] width 30 height 12
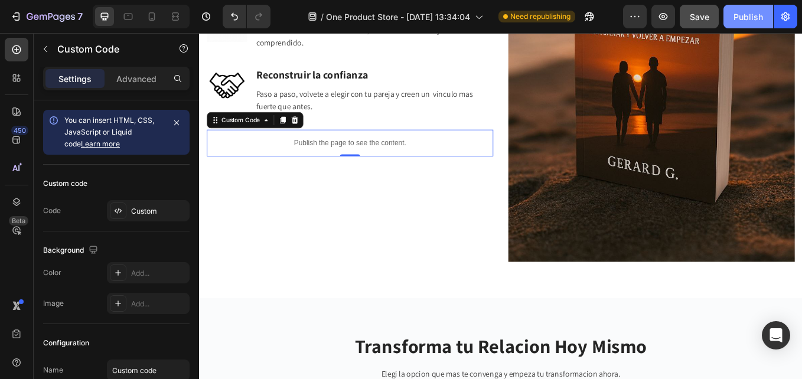
click at [751, 13] on div "Publish" at bounding box center [748, 17] width 30 height 12
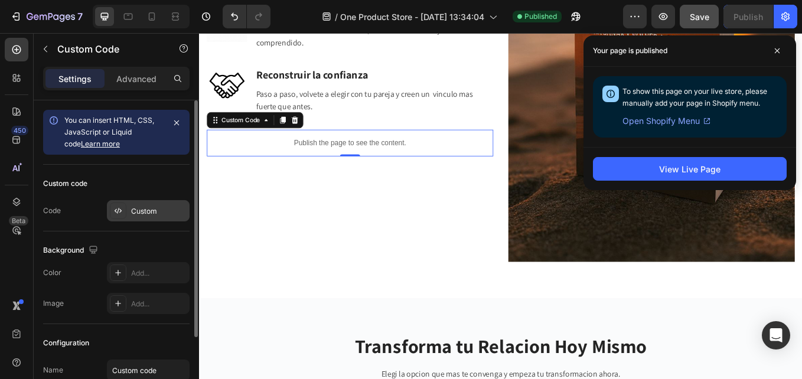
click at [114, 212] on div at bounding box center [118, 210] width 17 height 17
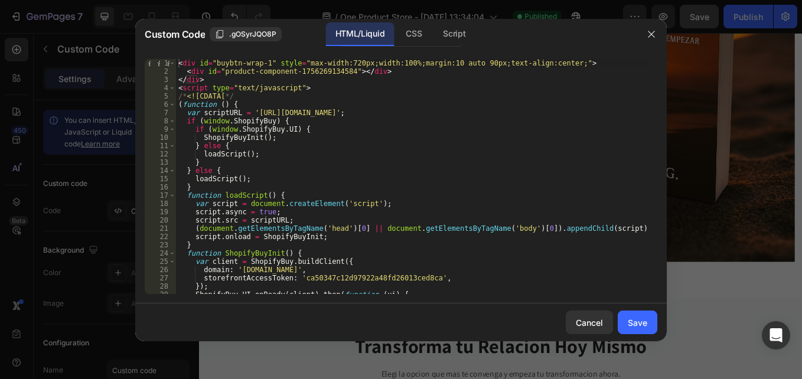
click at [440, 60] on div "< div id = "buybtn-wrap-1" style = "max-width:720px;width:100%;margin:10 auto 9…" at bounding box center [412, 184] width 472 height 251
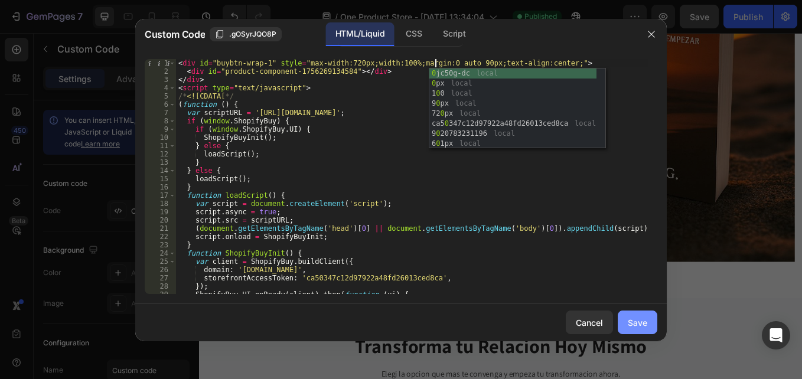
type textarea "<div id="buybtn-wrap-1" style="max-width:720px;width:100%;margin:0 auto 90px;te…"
click at [635, 329] on button "Save" at bounding box center [637, 323] width 40 height 24
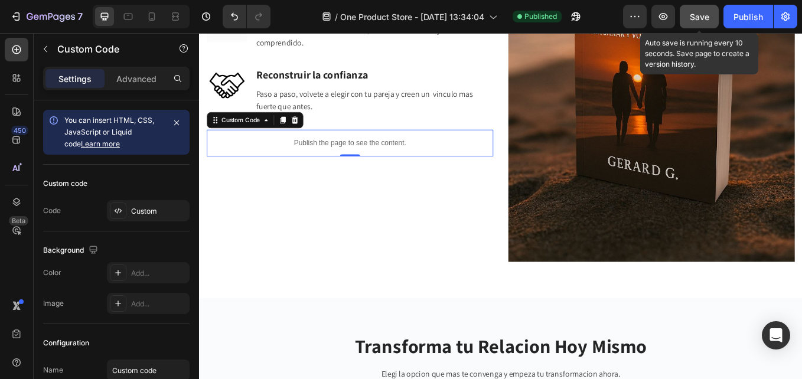
click at [689, 21] on span "Save" at bounding box center [698, 17] width 19 height 10
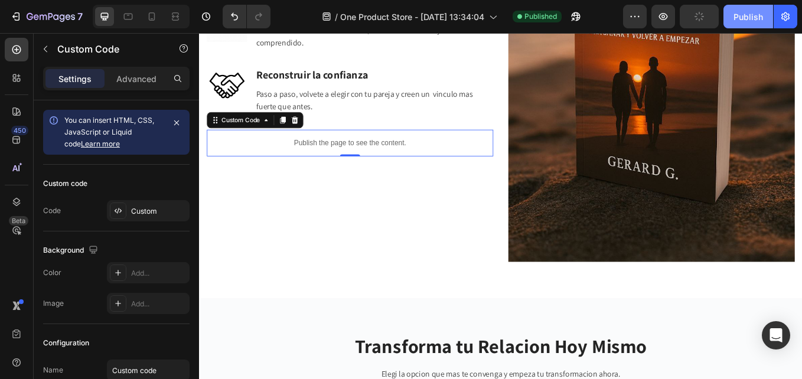
click at [740, 18] on div "Publish" at bounding box center [748, 17] width 30 height 12
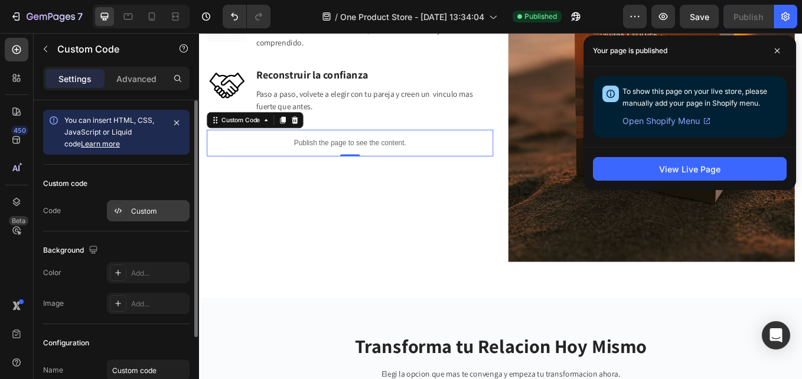
click at [115, 210] on icon at bounding box center [117, 210] width 9 height 9
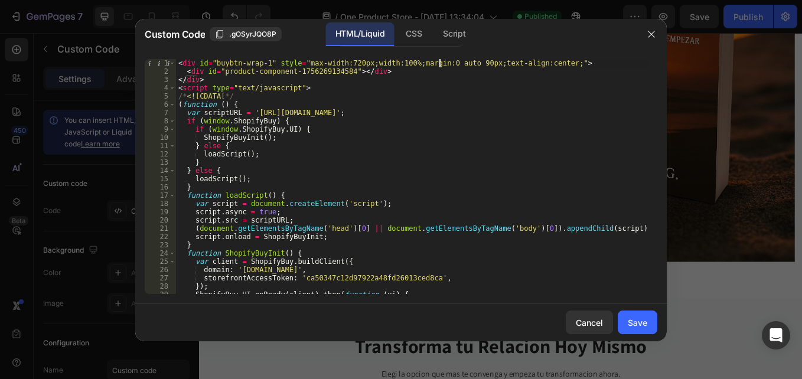
click at [437, 62] on div "< div id = "buybtn-wrap-1" style = "max-width:720px;width:100%;margin:0 auto 90…" at bounding box center [412, 184] width 472 height 251
click at [469, 59] on div "< div id = "buybtn-wrap-1" style = "max-width:720px;width:100%;margin:0 auto 90…" at bounding box center [412, 184] width 472 height 251
click at [438, 63] on div "< div id = "buybtn-wrap-1" style = "max-width:720px;width:100%;margin:0 auto 90…" at bounding box center [412, 184] width 472 height 251
click at [437, 62] on div "< div id = "buybtn-wrap-1" style = "max-width:720px;width:100%;margin:0 auto 90…" at bounding box center [412, 184] width 472 height 251
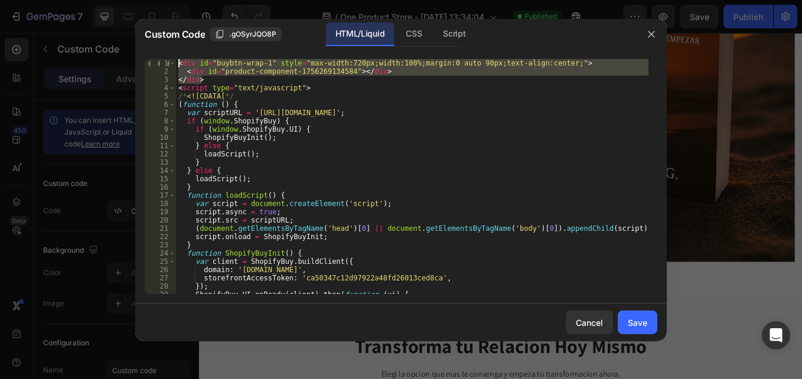
drag, startPoint x: 208, startPoint y: 80, endPoint x: 174, endPoint y: 57, distance: 42.1
click at [171, 61] on div "<div id="buybtn-wrap-1" style="max-width:720px;width:100%;margin:0 auto 90px;te…" at bounding box center [401, 176] width 512 height 235
paste textarea
type textarea "</div>"
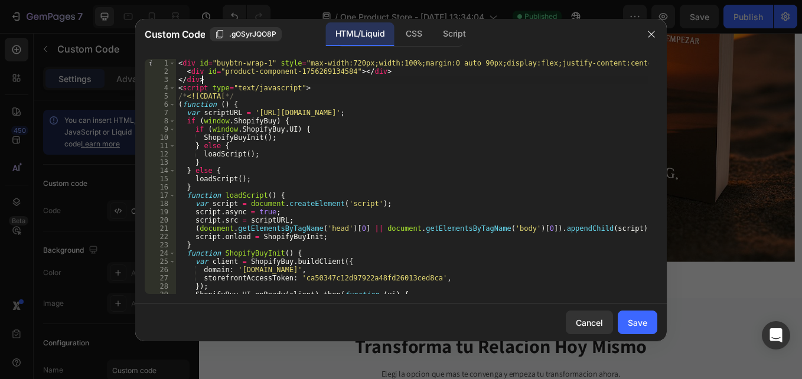
drag, startPoint x: 638, startPoint y: 317, endPoint x: 646, endPoint y: 48, distance: 269.3
click at [638, 316] on div "Save" at bounding box center [637, 322] width 19 height 12
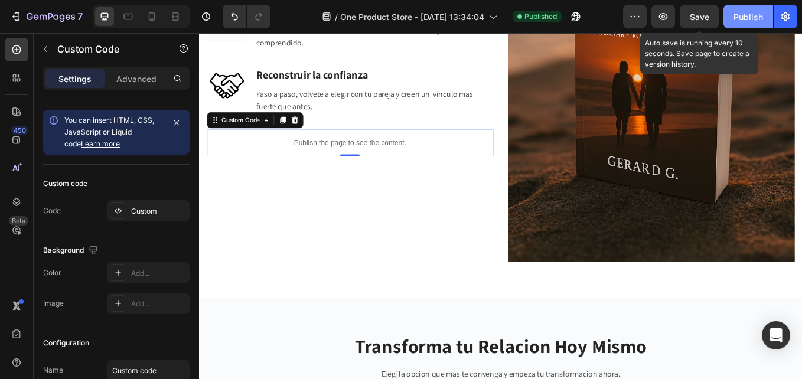
click at [697, 21] on span "Save" at bounding box center [698, 17] width 19 height 10
click at [747, 20] on div "Publish" at bounding box center [748, 17] width 30 height 12
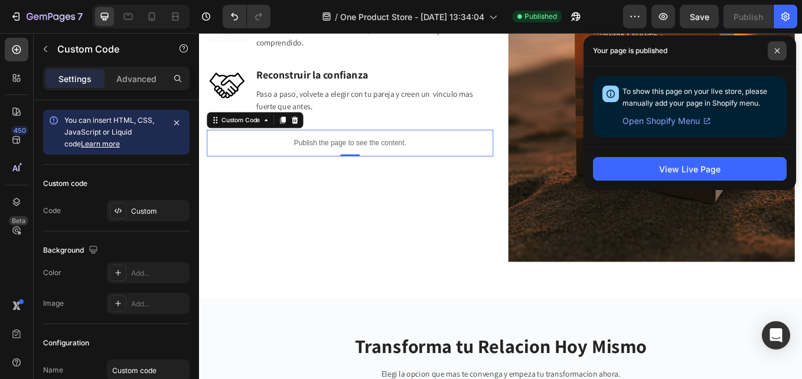
click at [779, 48] on icon at bounding box center [777, 51] width 6 height 6
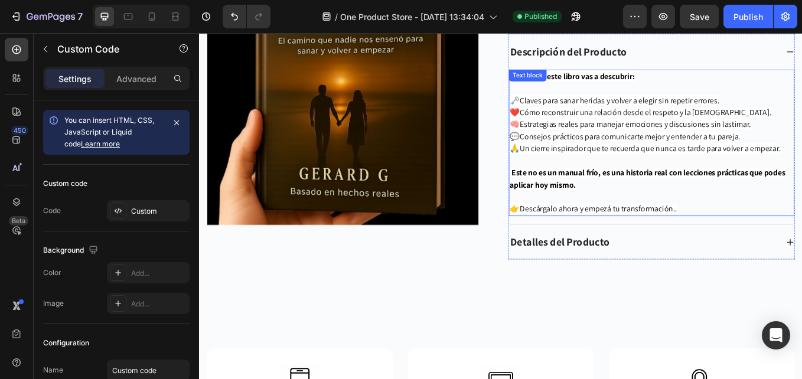
scroll to position [4537, 0]
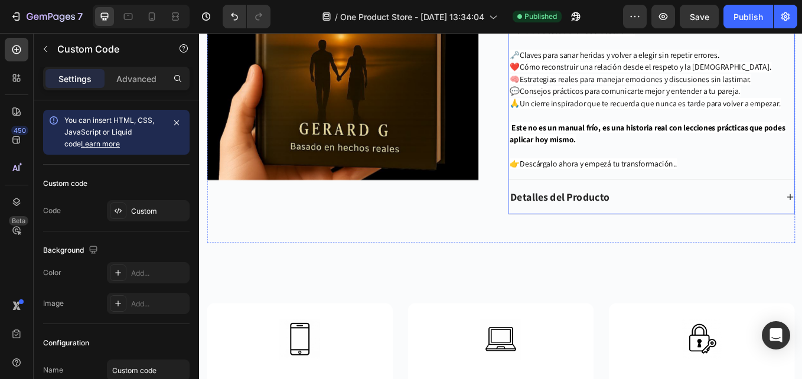
click at [632, 254] on div "Volvernos a [PERSON_NAME].G Product Title $19.999,00 Product Price Product Pric…" at bounding box center [730, 76] width 336 height 379
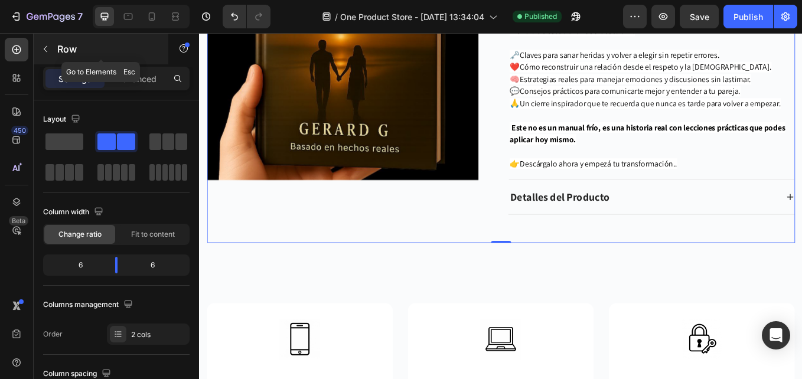
click at [54, 47] on button "button" at bounding box center [45, 49] width 19 height 19
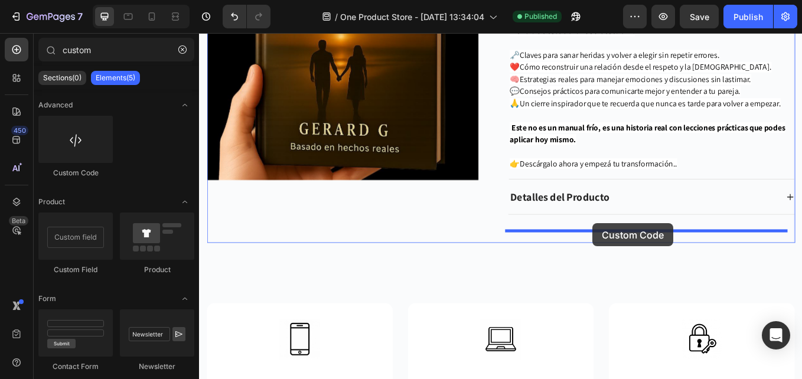
drag, startPoint x: 270, startPoint y: 167, endPoint x: 661, endPoint y: 257, distance: 401.0
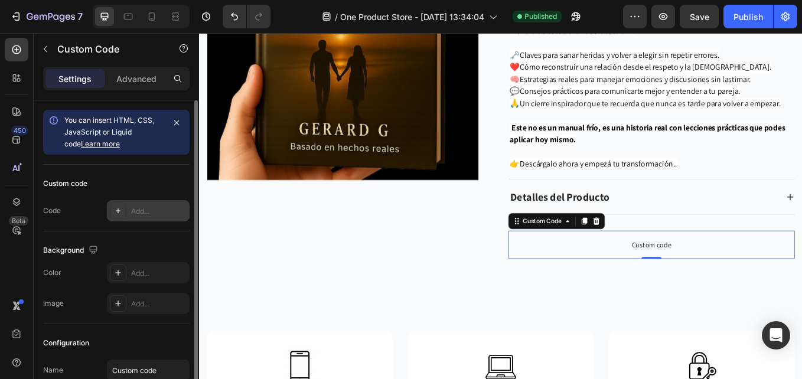
click at [126, 211] on div "Add..." at bounding box center [148, 210] width 83 height 21
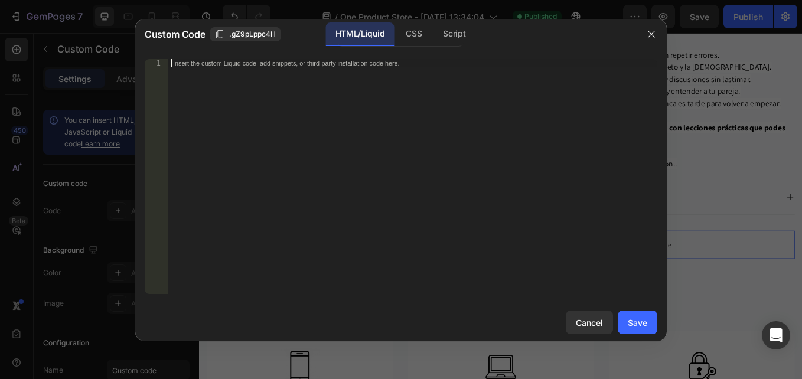
click at [272, 92] on div "Insert the custom Liquid code, add snippets, or third-party installation code h…" at bounding box center [412, 184] width 489 height 251
paste textarea "</script>"
type textarea "</script>"
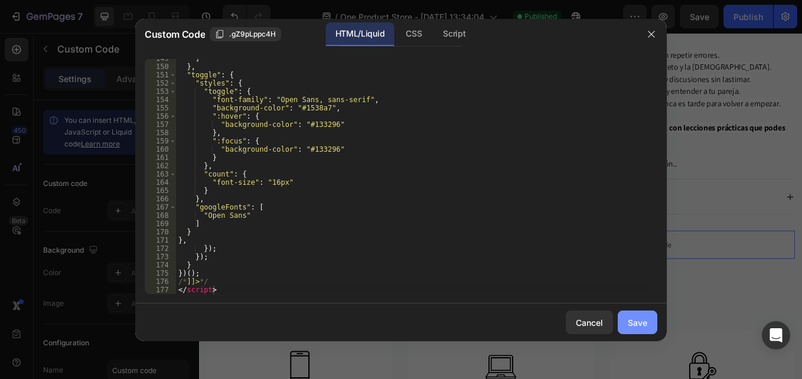
click at [633, 322] on div "Save" at bounding box center [637, 322] width 19 height 12
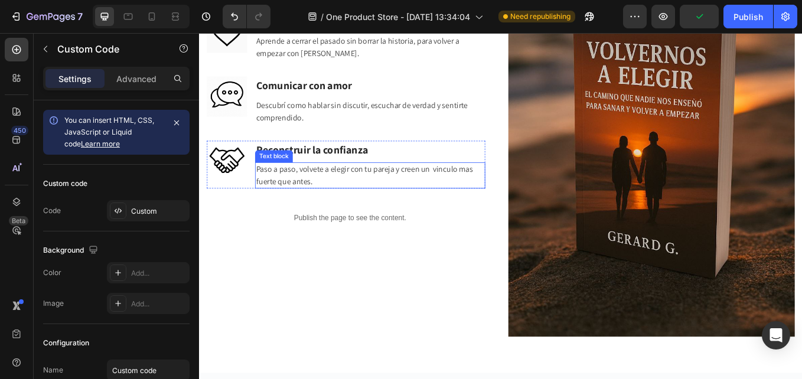
scroll to position [2205, 0]
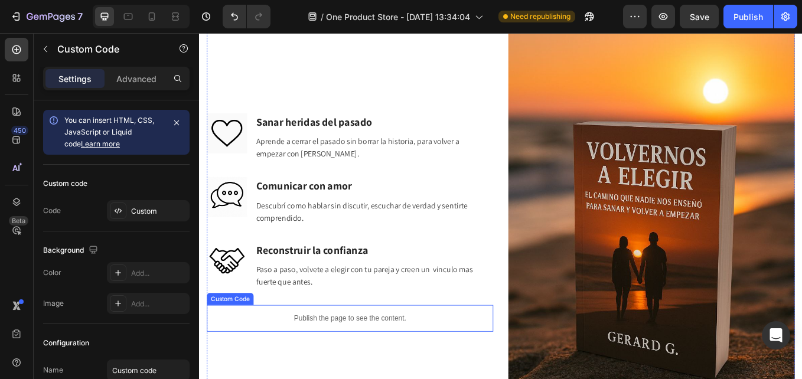
click at [351, 364] on p "Publish the page to see the content." at bounding box center [376, 368] width 336 height 12
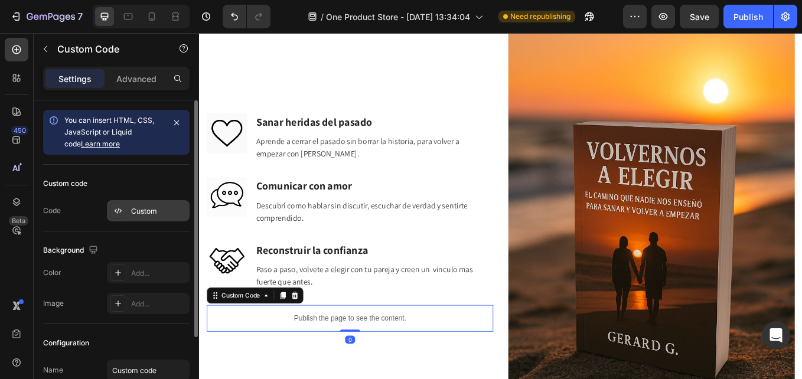
click at [122, 207] on icon at bounding box center [117, 210] width 9 height 9
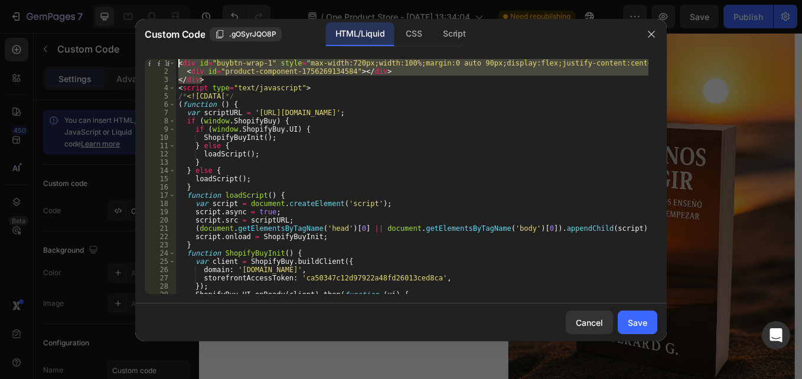
drag, startPoint x: 207, startPoint y: 80, endPoint x: 166, endPoint y: 60, distance: 45.4
click at [166, 60] on div "</div> 1 2 3 4 5 6 7 8 9 10 11 12 13 14 15 16 17 18 19 20 21 22 23 24 25 26 27 …" at bounding box center [401, 176] width 512 height 235
type textarea "<div id="buybtn-wrap-1" style="max-width:720px;width:100%;margin:0 auto 90px;di…"
click at [653, 34] on icon "button" at bounding box center [650, 34] width 9 height 9
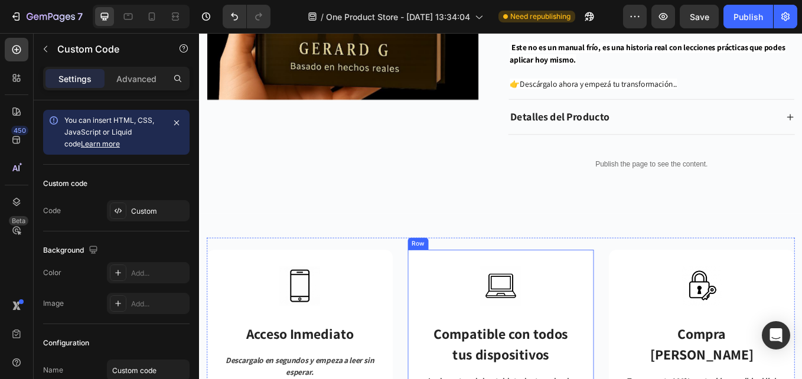
scroll to position [4626, 0]
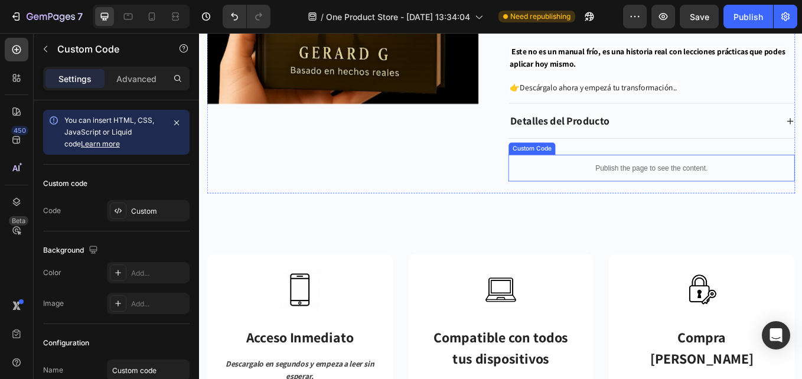
click at [654, 190] on p "Publish the page to see the content." at bounding box center [730, 191] width 336 height 12
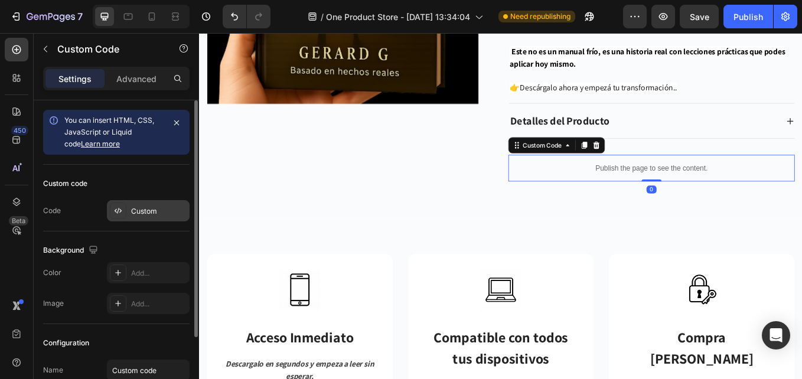
click at [123, 211] on div at bounding box center [118, 210] width 17 height 17
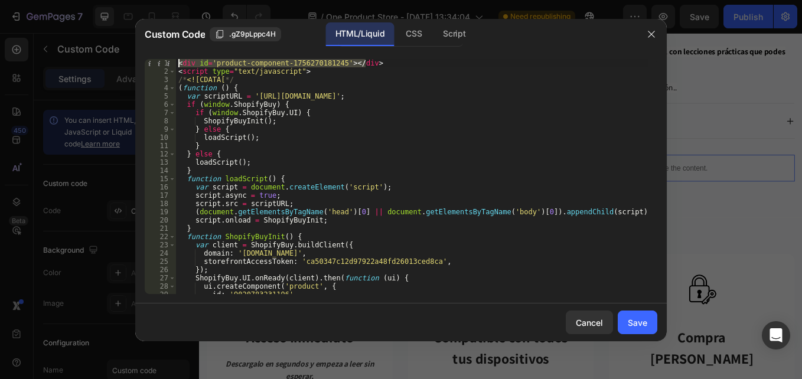
drag, startPoint x: 370, startPoint y: 63, endPoint x: 180, endPoint y: 58, distance: 190.1
click at [180, 58] on div "<div id='product-component-1756270181245'></div> 1 2 3 4 5 6 7 8 9 10 11 12 13 …" at bounding box center [400, 177] width 531 height 254
paste textarea
type textarea "</div>"
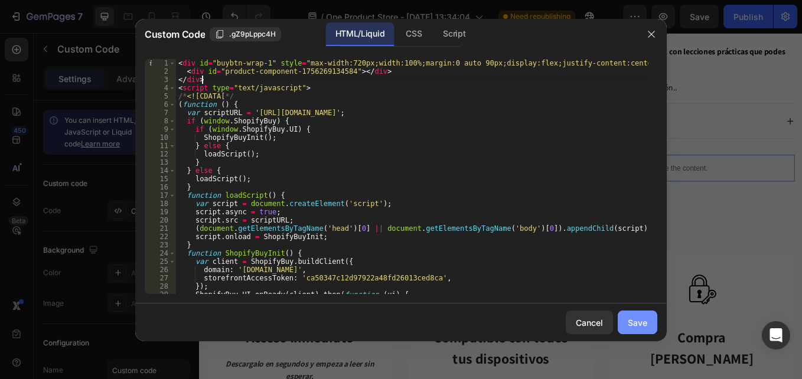
click at [642, 325] on div "Save" at bounding box center [637, 322] width 19 height 12
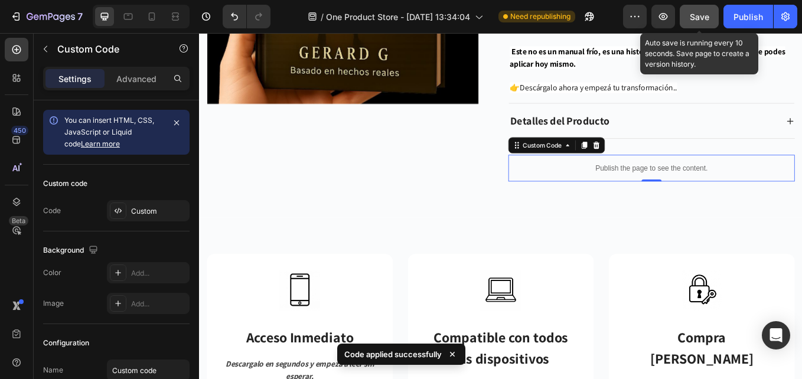
click at [691, 18] on span "Save" at bounding box center [698, 17] width 19 height 10
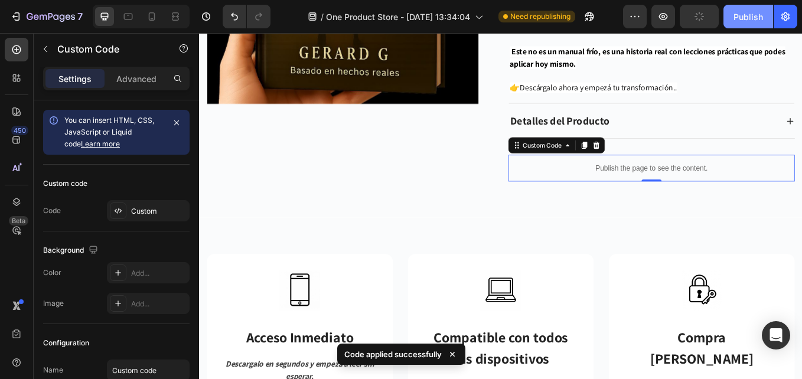
click at [747, 17] on div "Publish" at bounding box center [748, 17] width 30 height 12
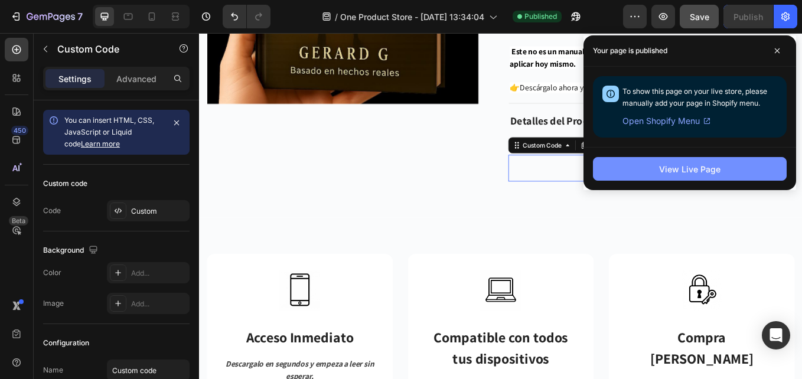
click at [707, 164] on div "View Live Page" at bounding box center [689, 169] width 61 height 12
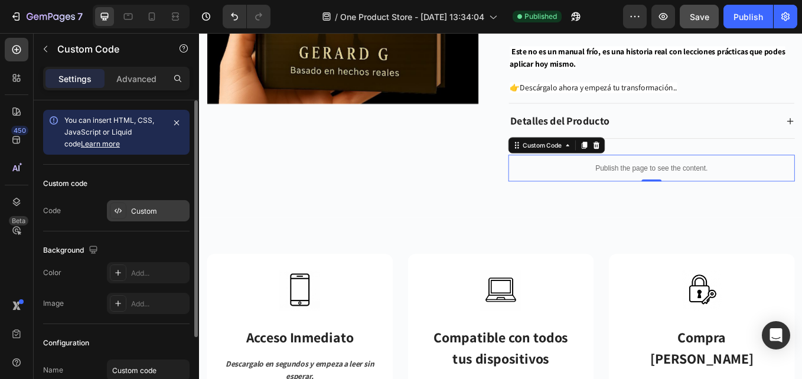
click at [122, 204] on div at bounding box center [118, 210] width 17 height 17
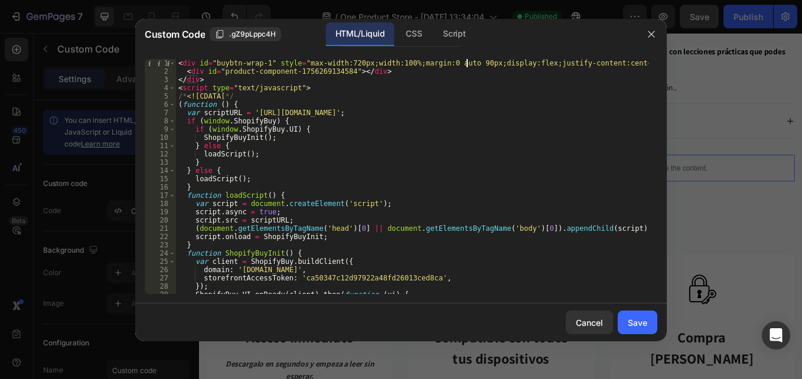
click at [465, 61] on div "< div id = "buybtn-wrap-1" style = "max-width:720px;width:100%;margin:0 auto 90…" at bounding box center [412, 184] width 472 height 251
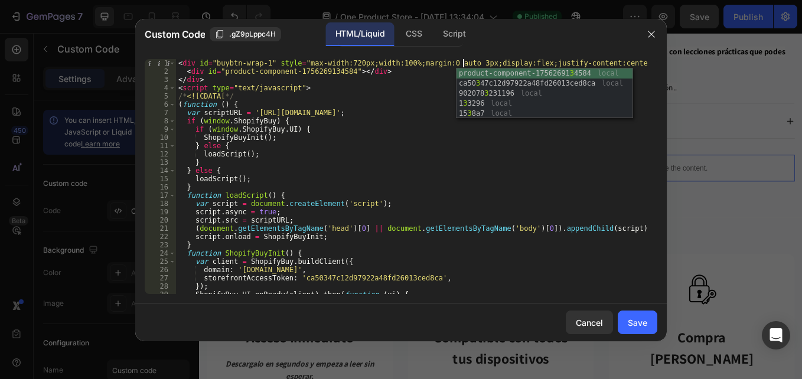
scroll to position [0, 24]
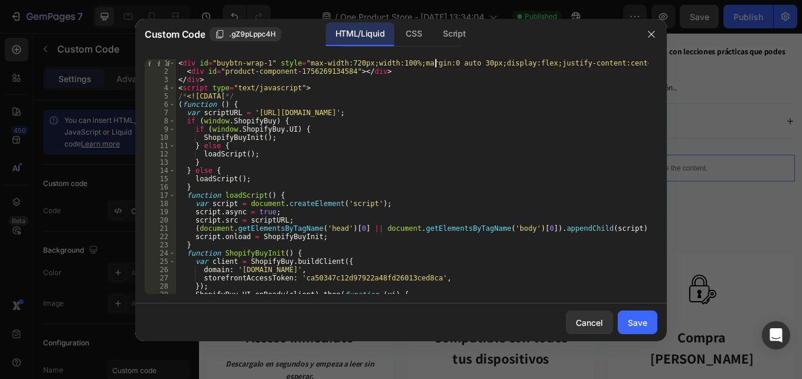
click at [436, 63] on div "< div id = "buybtn-wrap-1" style = "max-width:720px;width:100%;margin:0 auto 30…" at bounding box center [412, 184] width 472 height 251
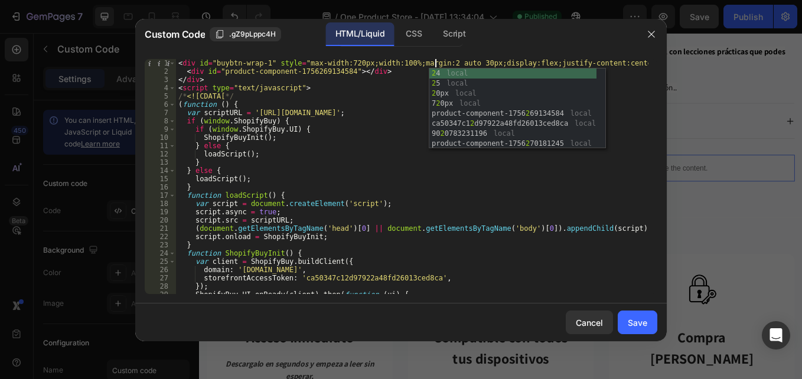
scroll to position [0, 22]
type textarea "<div id="buybtn-wrap-1" style="max-width:720px;width:100%;margin:2 auto 30px;di…"
click at [633, 323] on div "Save" at bounding box center [637, 322] width 19 height 12
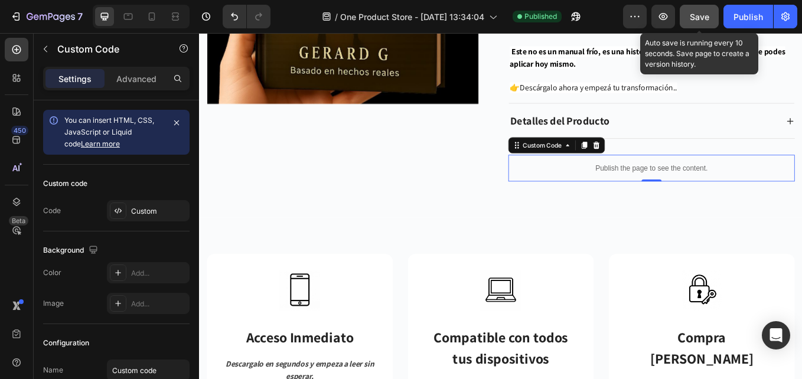
click at [693, 20] on span "Save" at bounding box center [698, 17] width 19 height 10
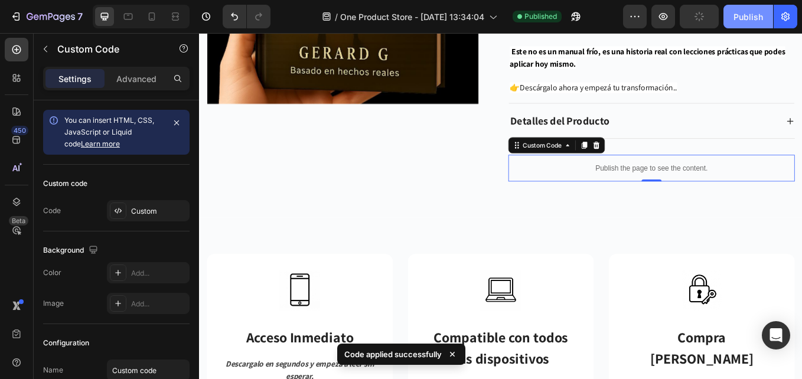
click at [754, 17] on div "Publish" at bounding box center [748, 17] width 30 height 12
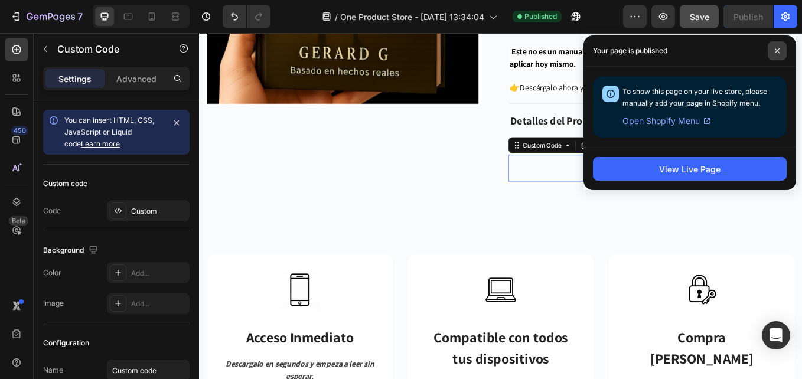
click at [780, 49] on span at bounding box center [776, 50] width 19 height 19
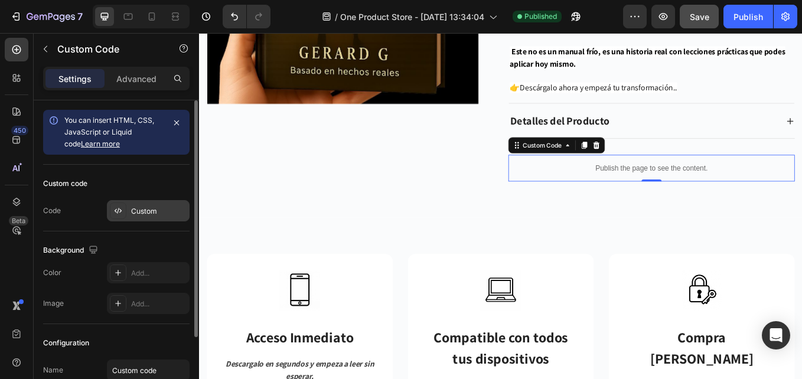
click at [123, 210] on div at bounding box center [118, 210] width 17 height 17
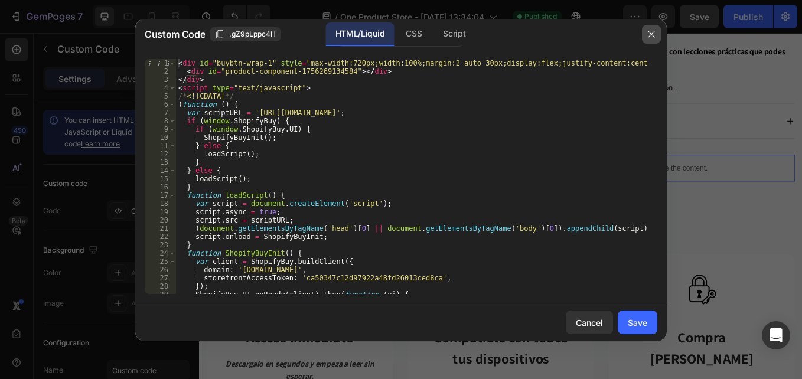
click at [649, 29] on button "button" at bounding box center [651, 34] width 19 height 19
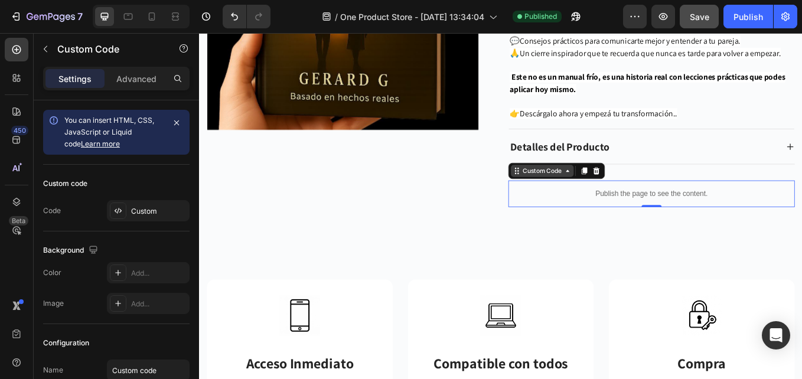
scroll to position [4567, 0]
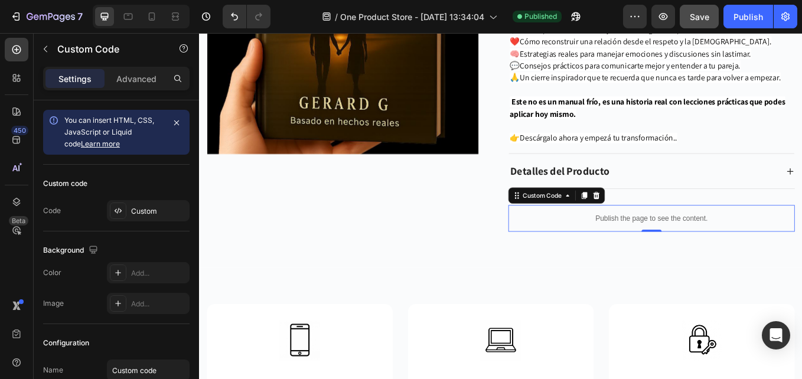
click at [615, 255] on p "Publish the page to see the content." at bounding box center [730, 250] width 336 height 12
click at [119, 211] on icon at bounding box center [117, 210] width 9 height 9
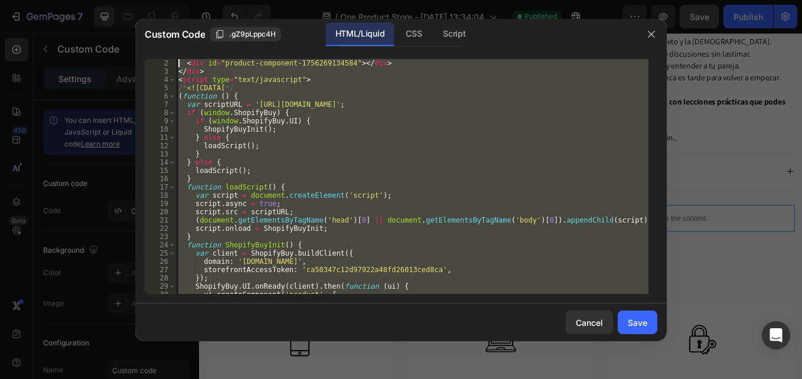
scroll to position [0, 0]
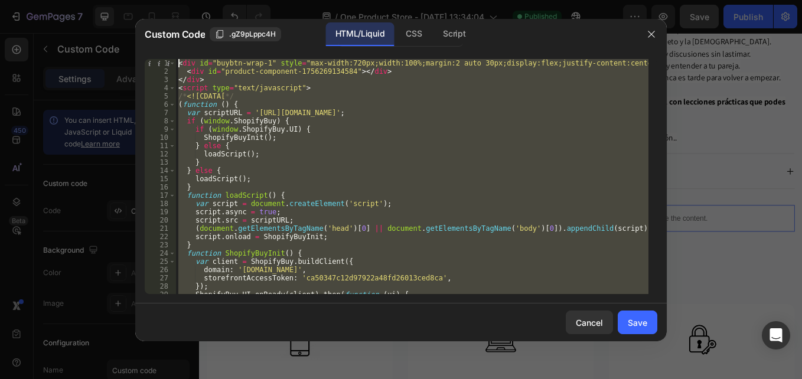
drag, startPoint x: 213, startPoint y: 290, endPoint x: 98, endPoint y: -44, distance: 352.8
click at [98, 0] on html "7 / One Product Store - [DATE] 13:34:04 Published Preview Save Publish 450 Beta…" at bounding box center [401, 0] width 802 height 0
paste textarea "/script"
type textarea "</script>"
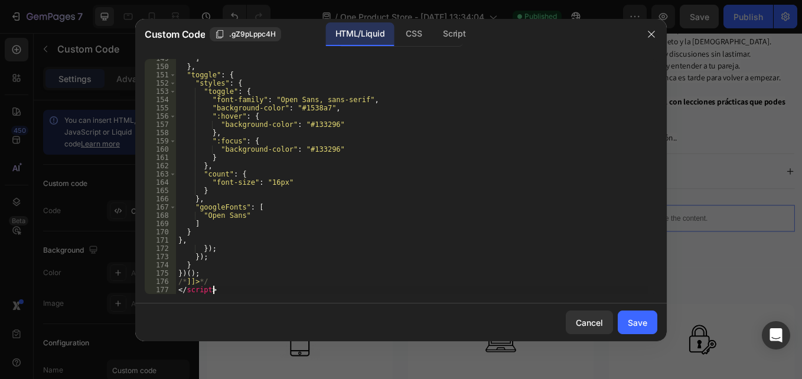
drag, startPoint x: 629, startPoint y: 321, endPoint x: 678, endPoint y: 59, distance: 266.2
click at [630, 318] on div "Save" at bounding box center [637, 322] width 19 height 12
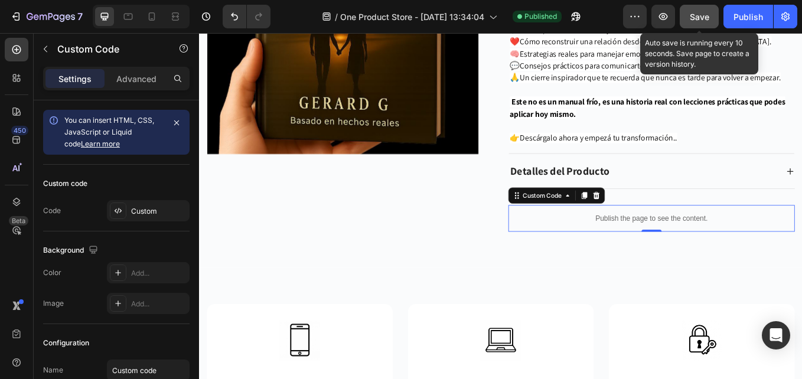
click at [705, 21] on span "Save" at bounding box center [698, 17] width 19 height 10
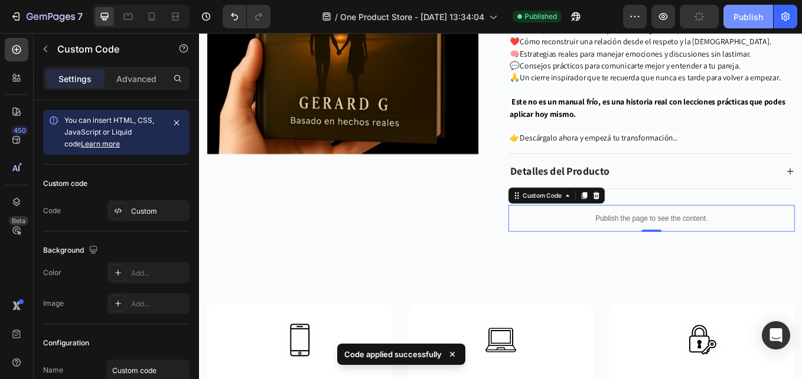
click at [732, 19] on button "Publish" at bounding box center [748, 17] width 50 height 24
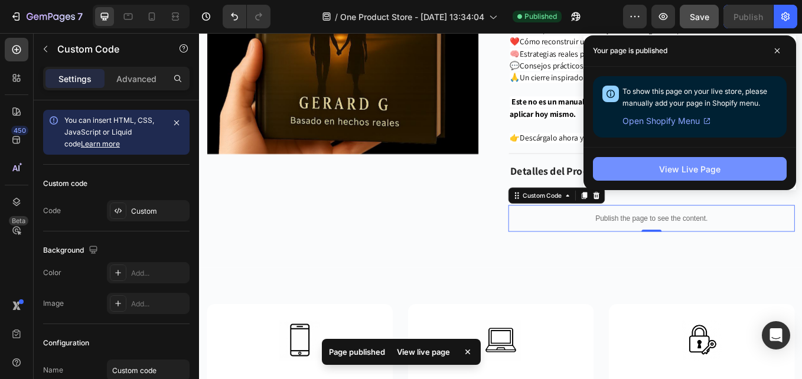
click at [706, 161] on button "View Live Page" at bounding box center [690, 169] width 194 height 24
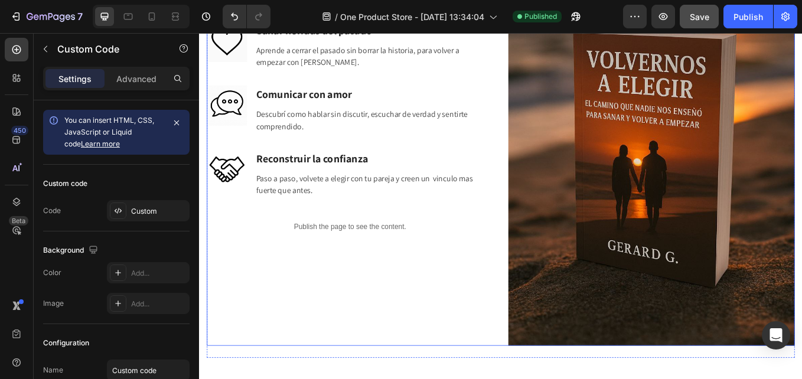
scroll to position [2354, 0]
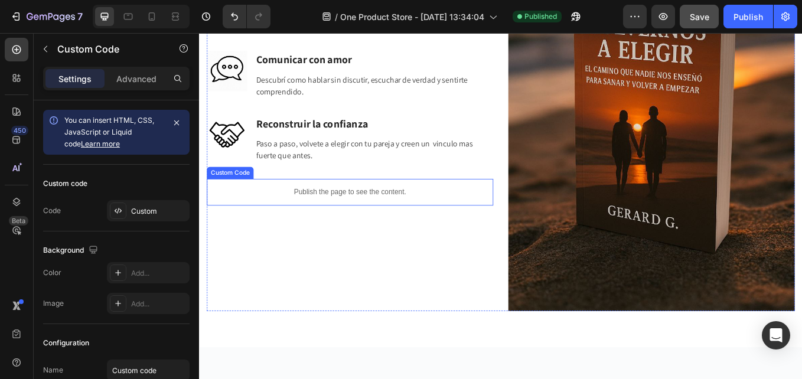
click at [358, 217] on p "Publish the page to see the content." at bounding box center [376, 220] width 336 height 12
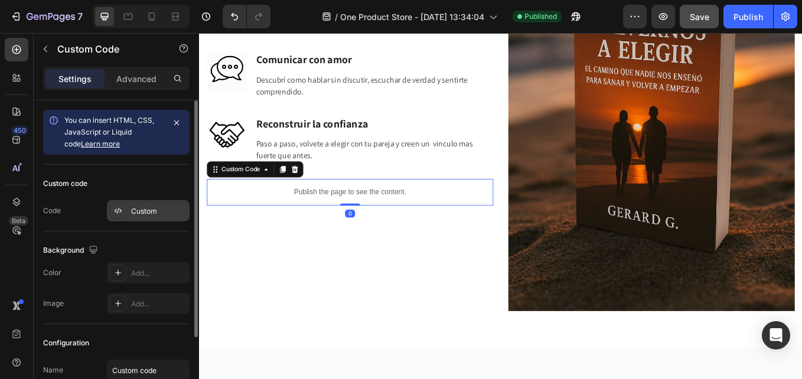
click at [119, 207] on icon at bounding box center [117, 210] width 9 height 9
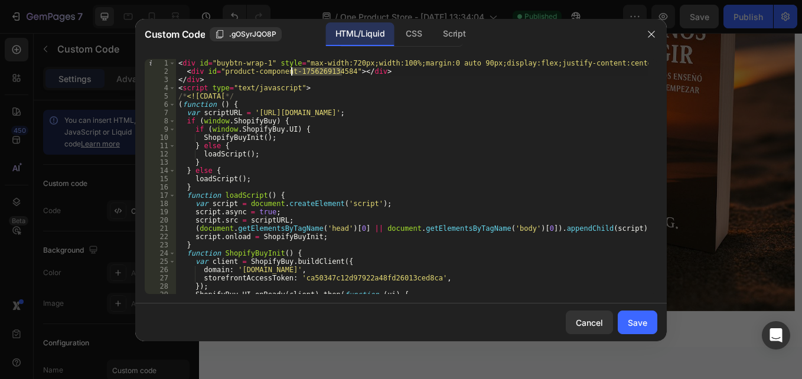
drag, startPoint x: 342, startPoint y: 70, endPoint x: 291, endPoint y: 70, distance: 50.8
click at [291, 70] on div "< div id = "buybtn-wrap-1" style = "max-width:720px;width:100%;margin:0 auto 90…" at bounding box center [412, 184] width 472 height 251
paste textarea "70181242"
click at [467, 63] on div "< div id = "buybtn-wrap-1" style = "max-width:720px;width:100%;margin:0 auto 90…" at bounding box center [412, 184] width 472 height 251
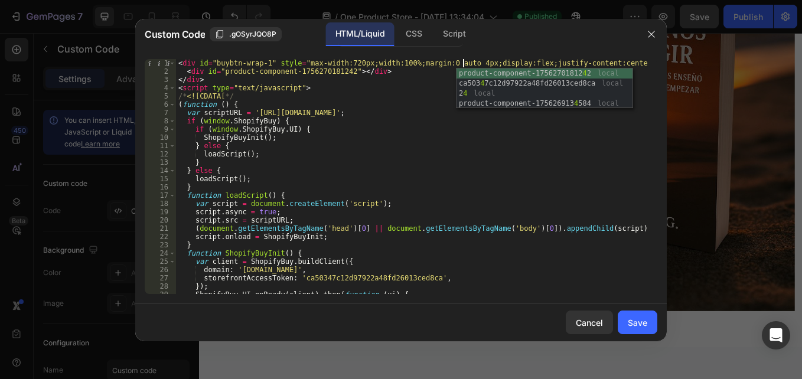
scroll to position [0, 24]
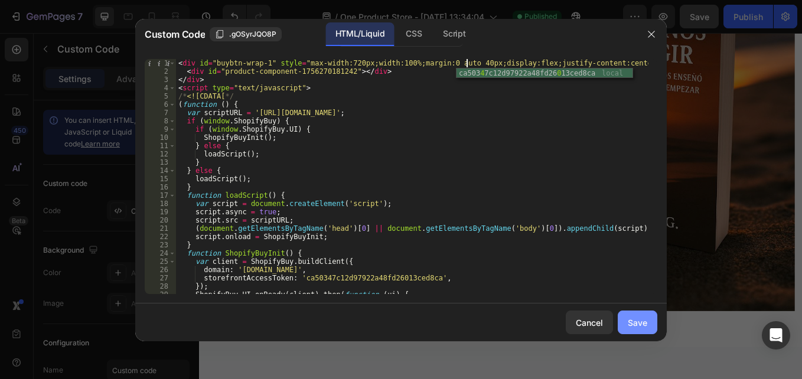
type textarea "<div id="buybtn-wrap-1" style="max-width:720px;width:100%;margin:0 auto 40px;di…"
click at [628, 328] on div "Save" at bounding box center [637, 322] width 19 height 12
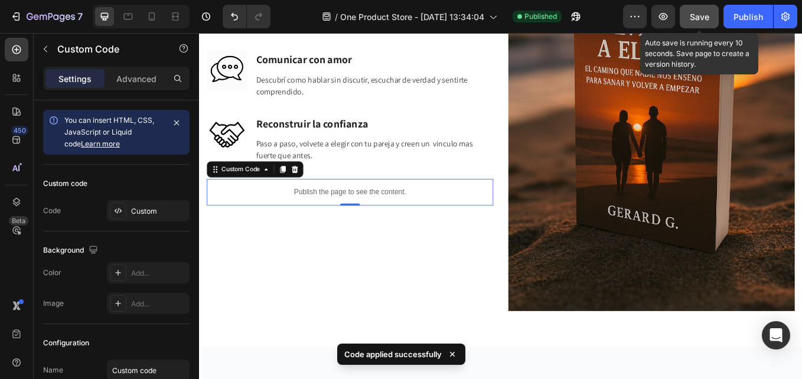
click at [706, 27] on button "Save" at bounding box center [698, 17] width 39 height 24
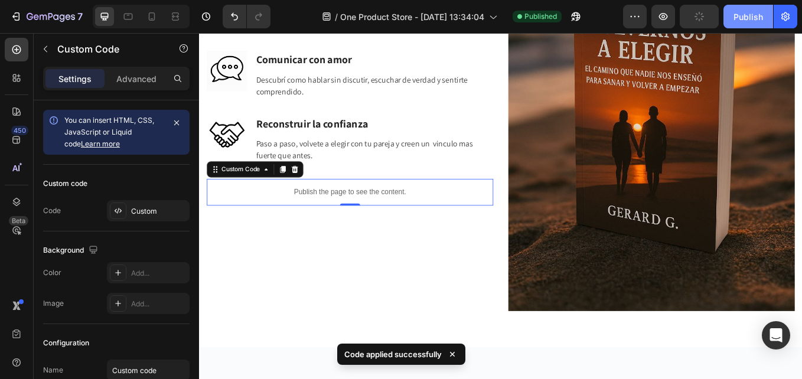
click at [754, 18] on div "Publish" at bounding box center [748, 17] width 30 height 12
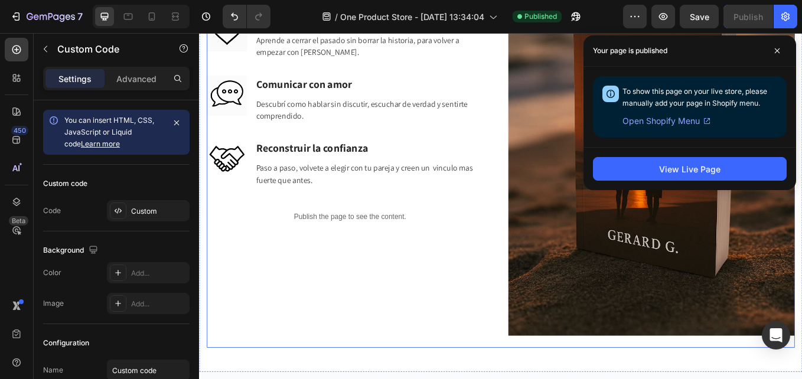
scroll to position [1468, 0]
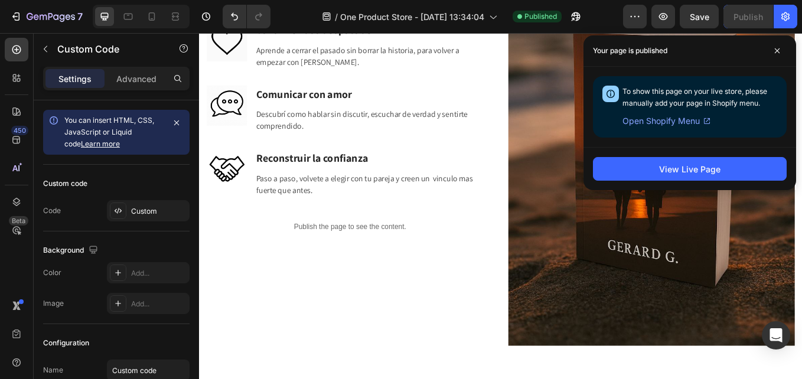
click at [377, 254] on p "Publish the page to see the content." at bounding box center [376, 260] width 336 height 12
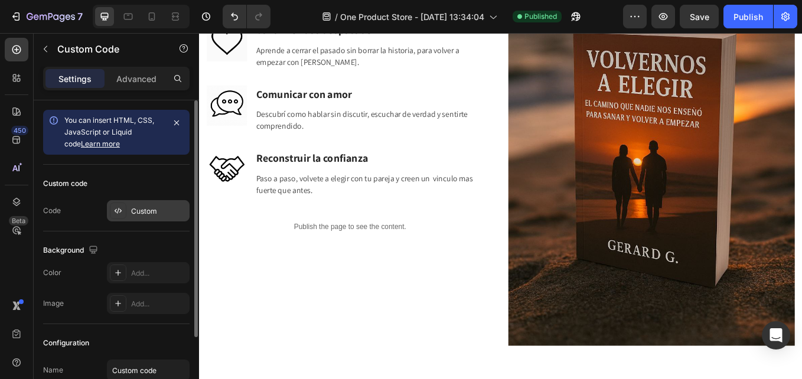
click at [122, 207] on icon at bounding box center [117, 210] width 9 height 9
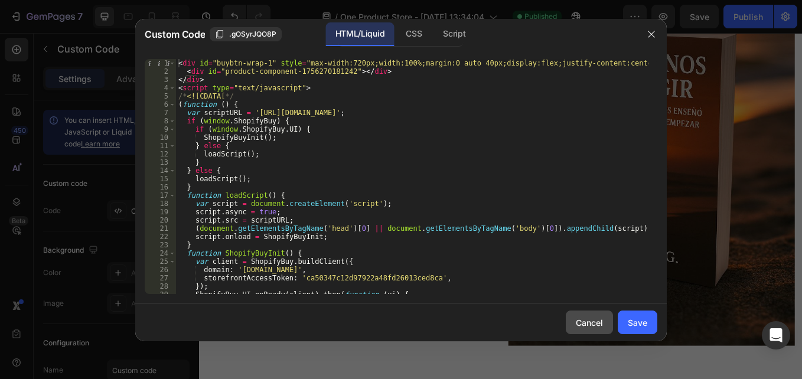
click at [602, 323] on div "Cancel" at bounding box center [589, 322] width 27 height 12
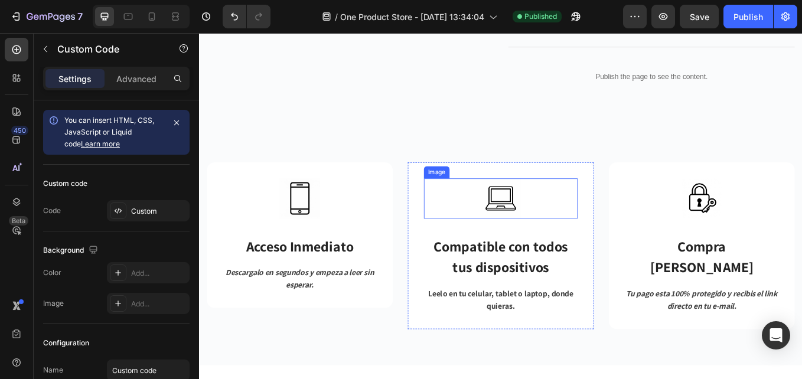
scroll to position [3770, 0]
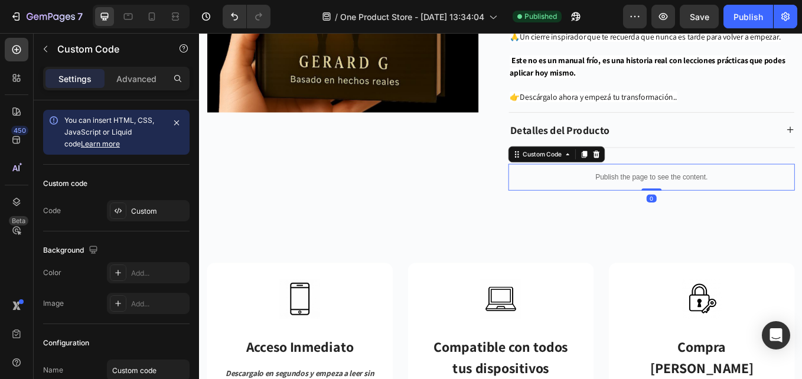
click at [655, 200] on p "Publish the page to see the content." at bounding box center [730, 202] width 336 height 12
click at [116, 211] on icon at bounding box center [117, 210] width 9 height 9
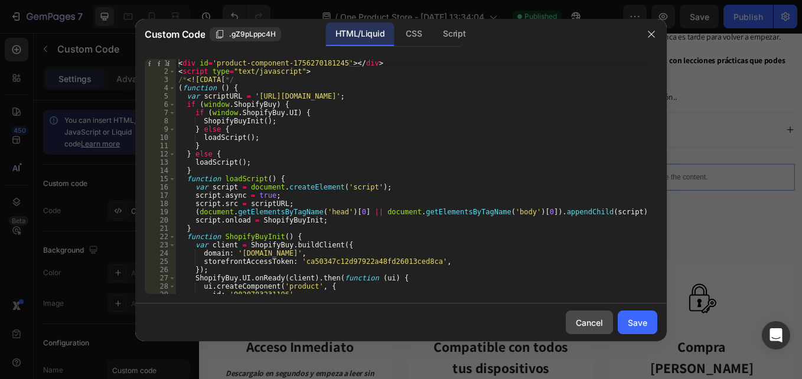
click at [593, 325] on div "Cancel" at bounding box center [589, 322] width 27 height 12
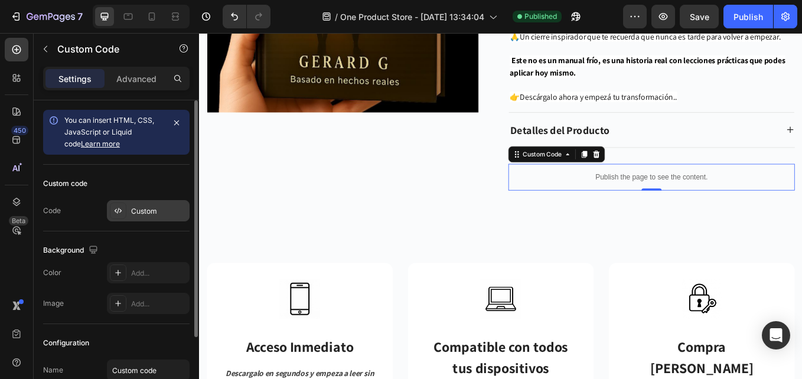
click at [117, 214] on icon at bounding box center [117, 210] width 9 height 9
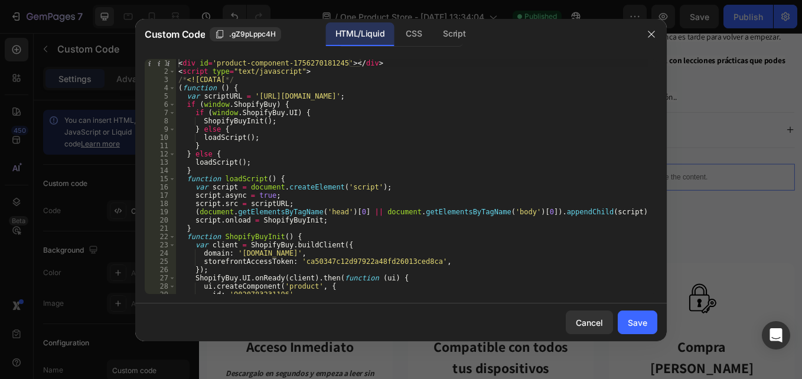
scroll to position [0, 0]
click at [649, 32] on icon "button" at bounding box center [650, 34] width 9 height 9
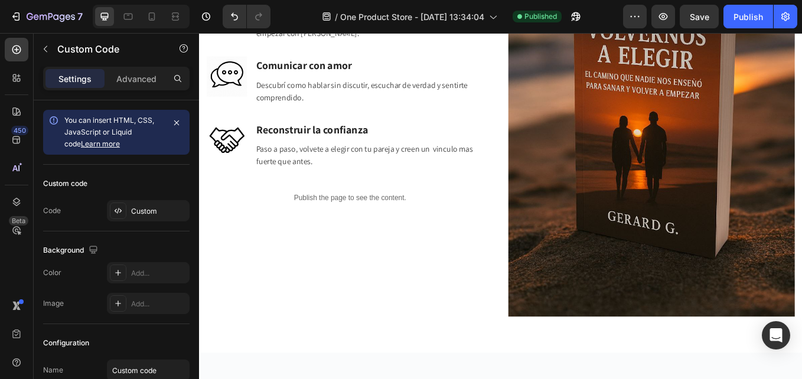
scroll to position [2354, 0]
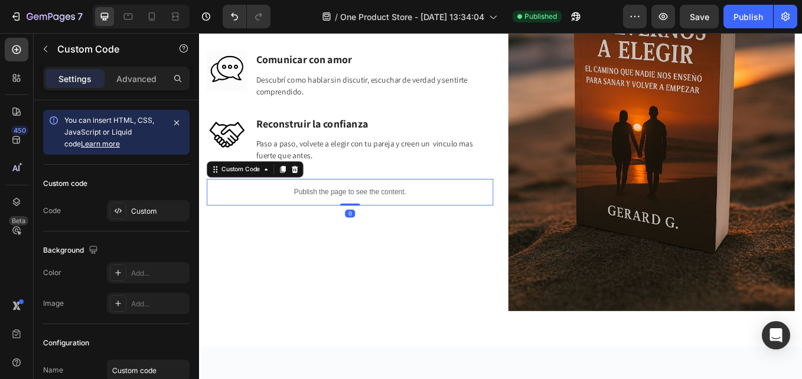
click at [347, 215] on p "Publish the page to see the content." at bounding box center [376, 220] width 336 height 12
click at [116, 214] on icon at bounding box center [117, 210] width 9 height 9
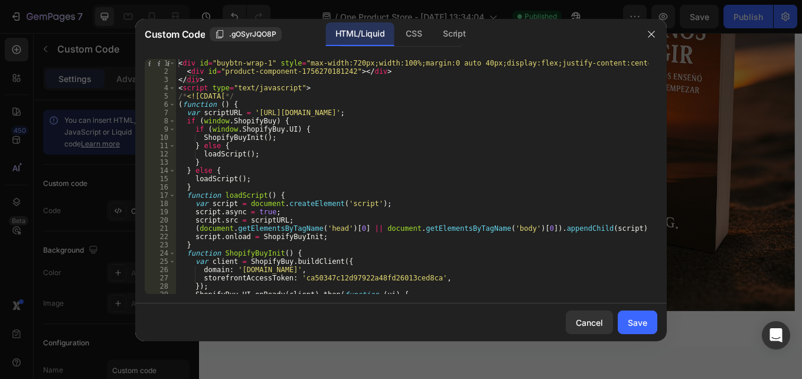
click at [466, 64] on div "< div id = "buybtn-wrap-1" style = "max-width:720px;width:100%;margin:0 auto 40…" at bounding box center [412, 184] width 472 height 251
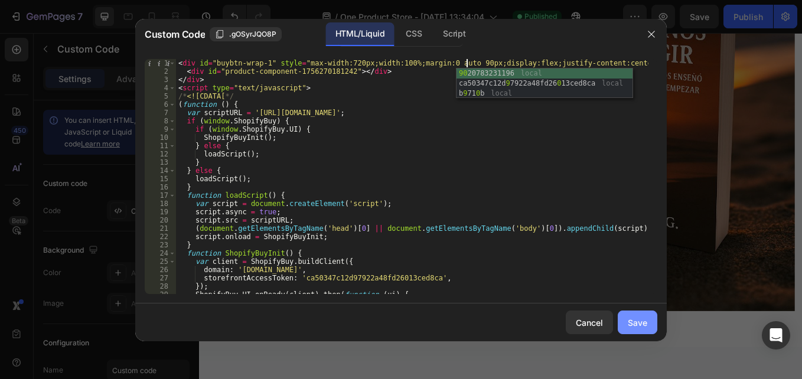
type textarea "<div id="buybtn-wrap-1" style="max-width:720px;width:100%;margin:0 auto 90px;di…"
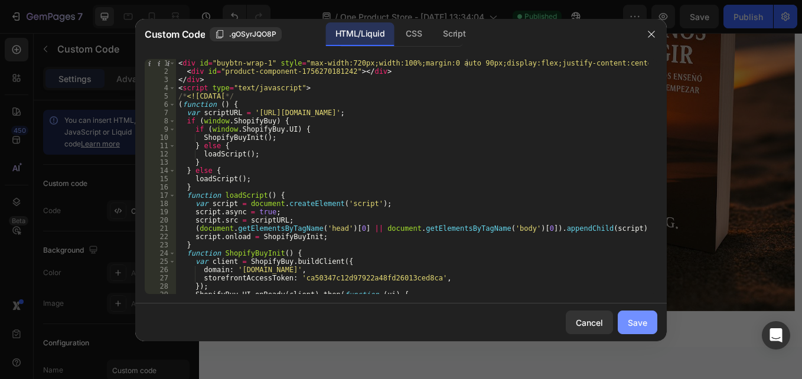
click at [653, 321] on button "Save" at bounding box center [637, 323] width 40 height 24
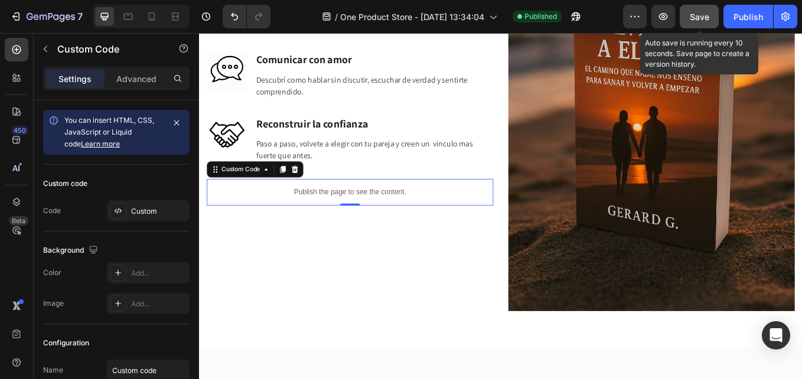
click at [702, 23] on button "Save" at bounding box center [698, 17] width 39 height 24
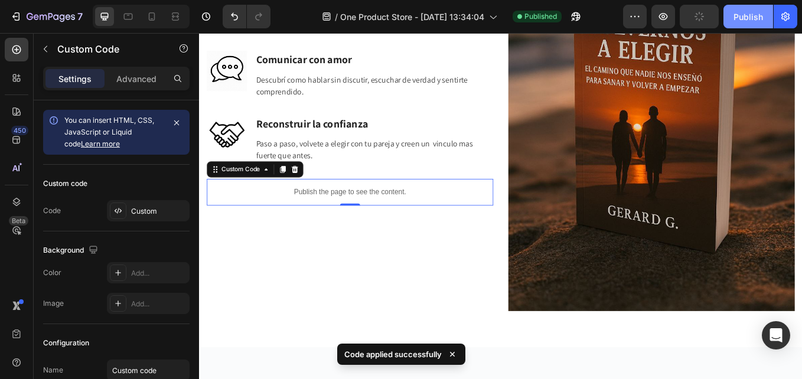
click at [736, 16] on div "Publish" at bounding box center [748, 17] width 30 height 12
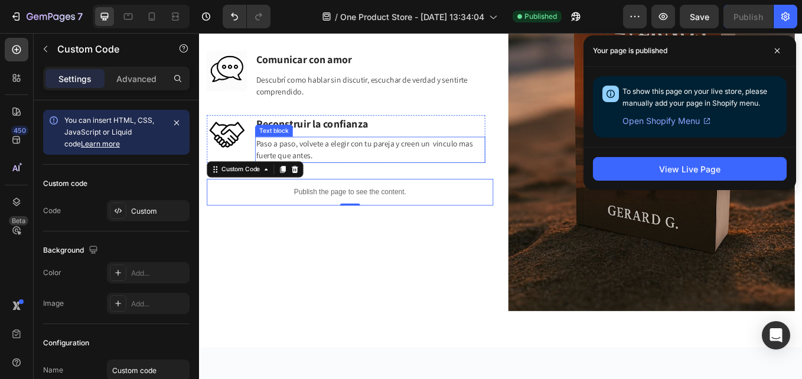
scroll to position [2176, 0]
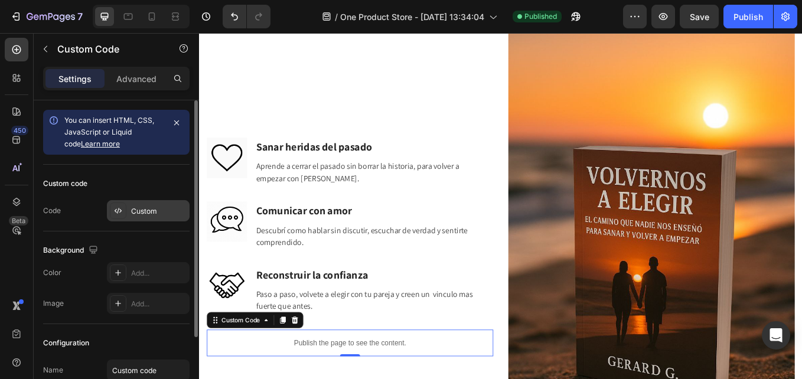
click at [117, 208] on icon at bounding box center [117, 210] width 9 height 9
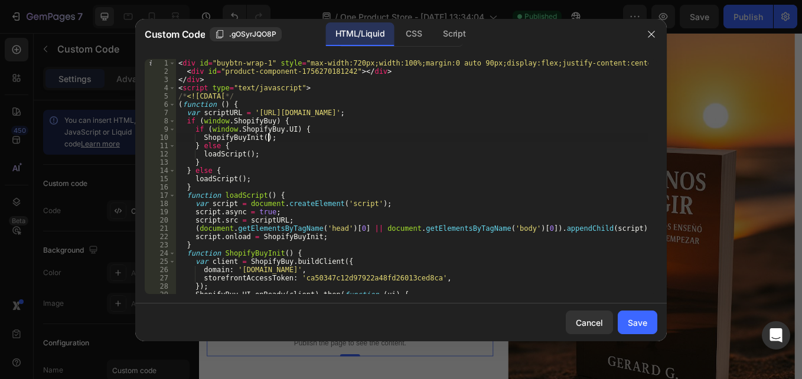
click at [331, 137] on div "< div id = "buybtn-wrap-1" style = "max-width:720px;width:100%;margin:0 auto 90…" at bounding box center [412, 184] width 472 height 251
drag, startPoint x: 629, startPoint y: 63, endPoint x: 183, endPoint y: 63, distance: 445.7
click at [183, 63] on div "< div id = "buybtn-wrap-1" style = "max-width:720px;width:100%;margin:0 auto 90…" at bounding box center [412, 184] width 472 height 251
type textarea "<div id="buybtn-wrap-1" style="max-width:720px;width:100%;margin:0 auto 90px;di…"
click at [197, 63] on div "< div id = "buybtn-wrap-1" style = "max-width:720px;width:100%;margin:0 auto 90…" at bounding box center [412, 176] width 472 height 235
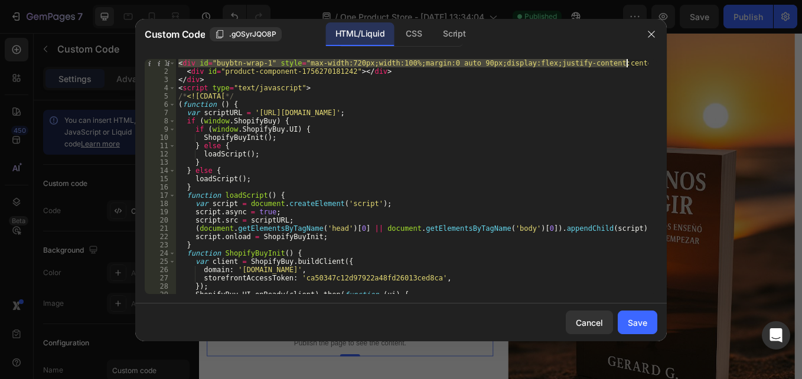
drag, startPoint x: 177, startPoint y: 61, endPoint x: 630, endPoint y: 63, distance: 453.4
click at [630, 63] on div "< div id = "buybtn-wrap-1" style = "max-width:720px;width:100%;margin:0 auto 90…" at bounding box center [412, 184] width 472 height 251
click at [606, 319] on button "Cancel" at bounding box center [589, 323] width 47 height 24
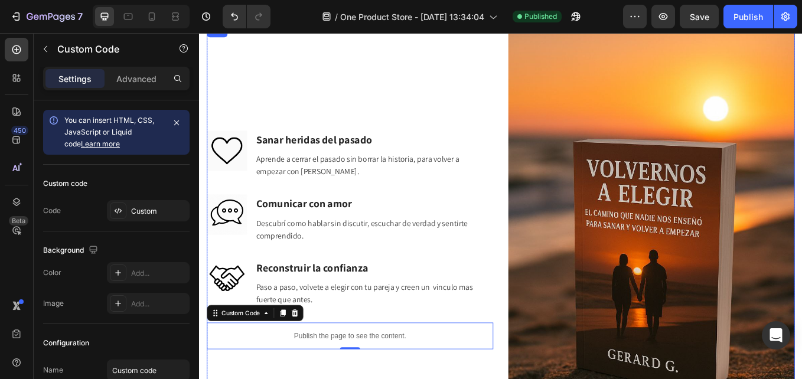
scroll to position [2236, 0]
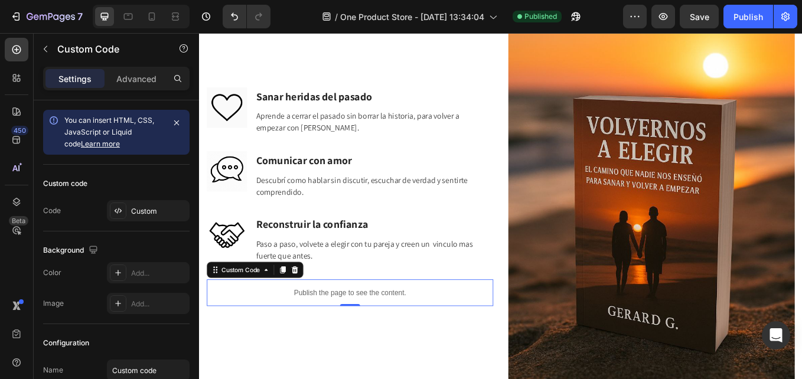
click at [368, 332] on p "Publish the page to see the content." at bounding box center [376, 338] width 336 height 12
click at [319, 332] on p "Publish the page to see the content." at bounding box center [376, 338] width 336 height 12
click at [118, 207] on icon at bounding box center [117, 210] width 9 height 9
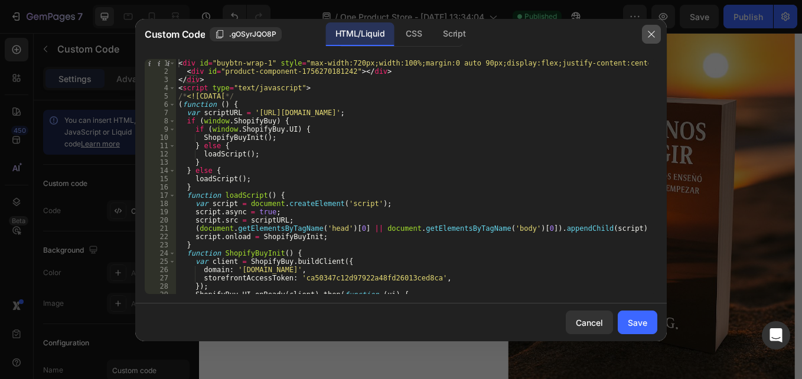
click at [646, 38] on icon "button" at bounding box center [650, 34] width 9 height 9
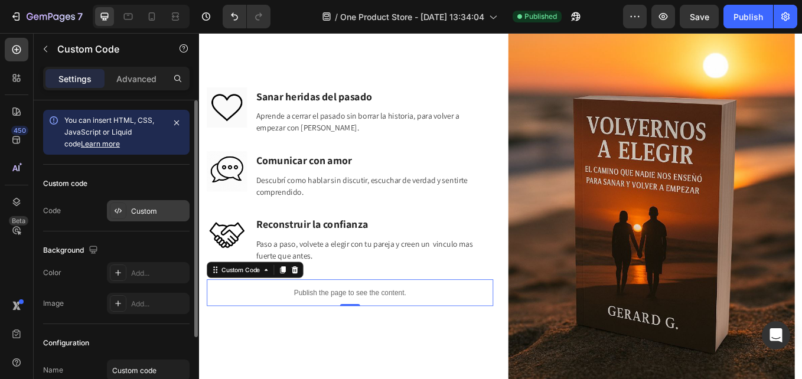
click at [122, 210] on icon at bounding box center [117, 210] width 9 height 9
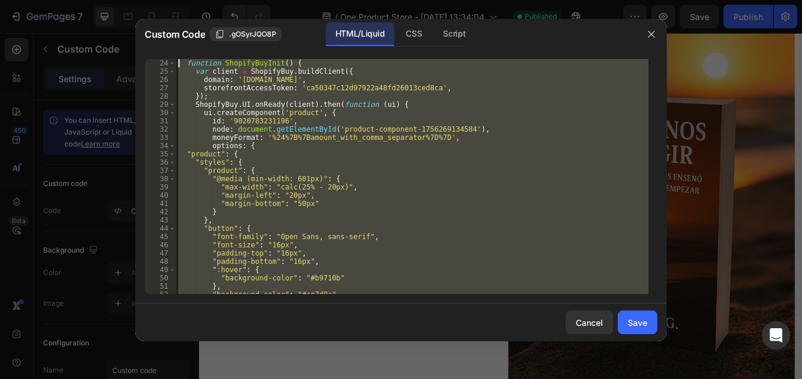
scroll to position [0, 0]
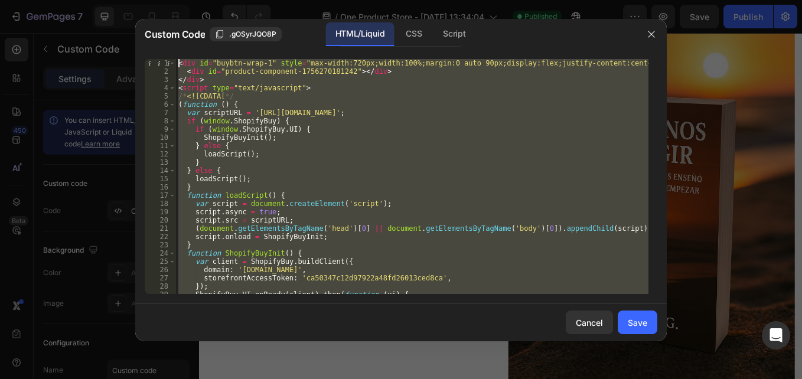
drag, startPoint x: 165, startPoint y: 270, endPoint x: 94, endPoint y: -44, distance: 322.1
click at [94, 0] on html "7 / One Product Store - [DATE] 13:34:04 Published Preview Save Publish 450 Beta…" at bounding box center [401, 0] width 802 height 0
paste textarea "/script"
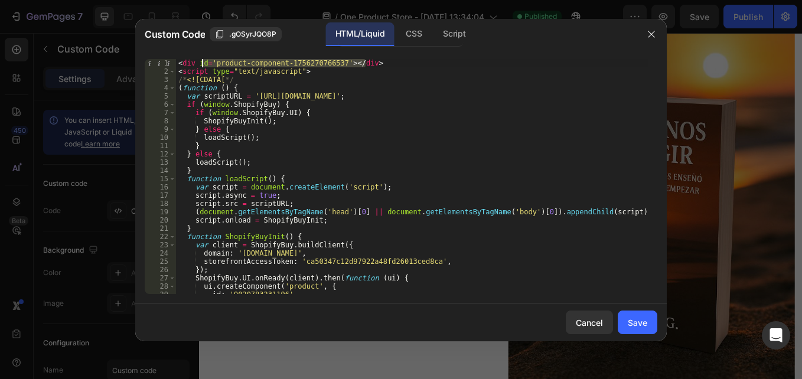
drag, startPoint x: 371, startPoint y: 61, endPoint x: 202, endPoint y: 61, distance: 168.8
click at [202, 61] on div "< div id = 'product-component-1756270766537' > </ div > < script type = "text/j…" at bounding box center [412, 184] width 472 height 251
click at [230, 63] on div "< div id = 'product-component-1756270766537' > </ div > < script type = "text/j…" at bounding box center [412, 176] width 472 height 235
click at [198, 63] on div "< div id = 'product-component-1756270766537' > </ div > < script type = "text/j…" at bounding box center [412, 184] width 472 height 251
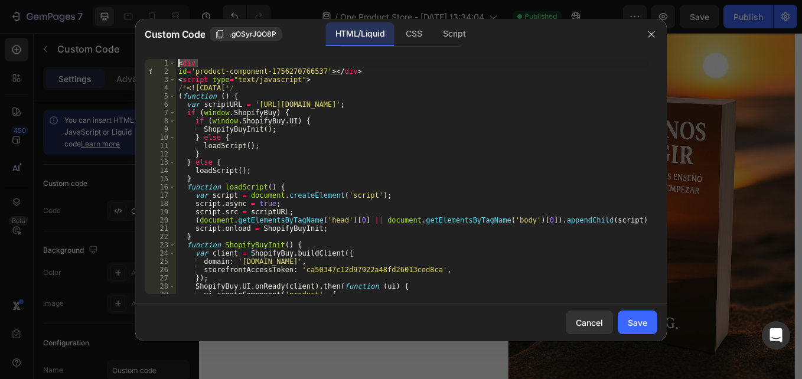
drag, startPoint x: 198, startPoint y: 62, endPoint x: 156, endPoint y: 65, distance: 42.0
click at [156, 65] on div "id='product-component-1756270766537'></div> 1 2 3 4 5 6 7 8 9 10 11 12 13 14 15…" at bounding box center [401, 176] width 512 height 235
paste textarea "id="buybtn-wrap-1" style="max-width:720px;width:100%;margin:0 auto 90px;display…"
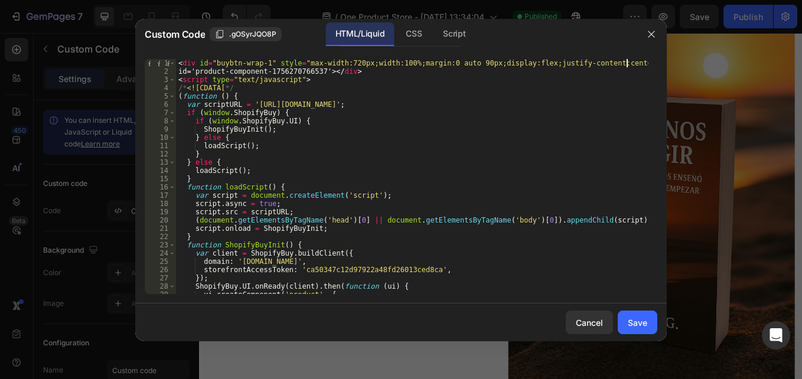
type textarea "<div id="buybtn-wrap-1" style="max-width:720px;width:100%;margin:0 auto 90px;di…"
click at [649, 34] on icon "button" at bounding box center [650, 34] width 9 height 9
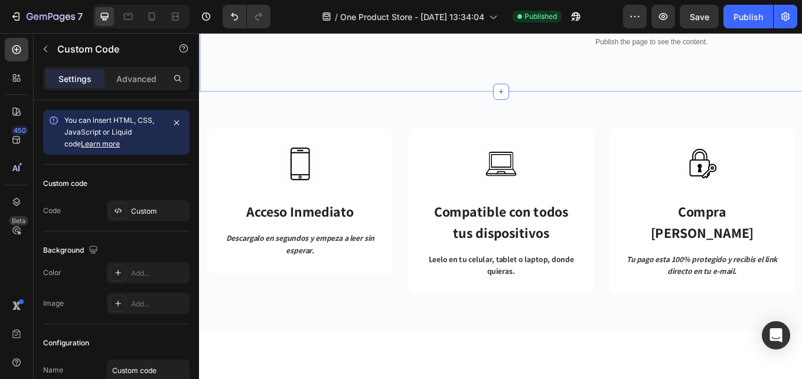
scroll to position [4597, 0]
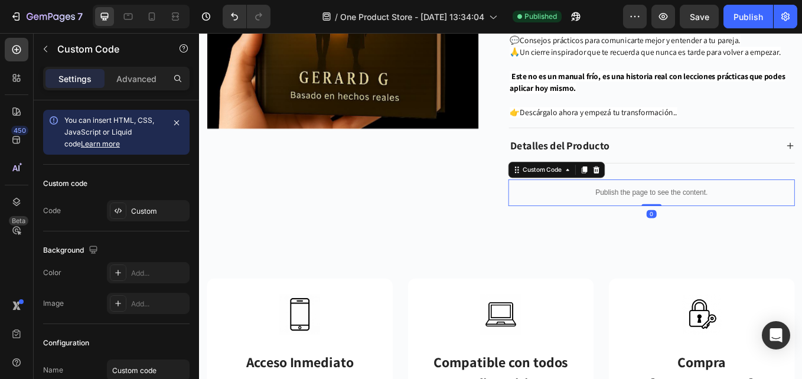
click at [648, 220] on p "Publish the page to see the content." at bounding box center [730, 220] width 336 height 12
click at [118, 207] on icon at bounding box center [117, 210] width 9 height 9
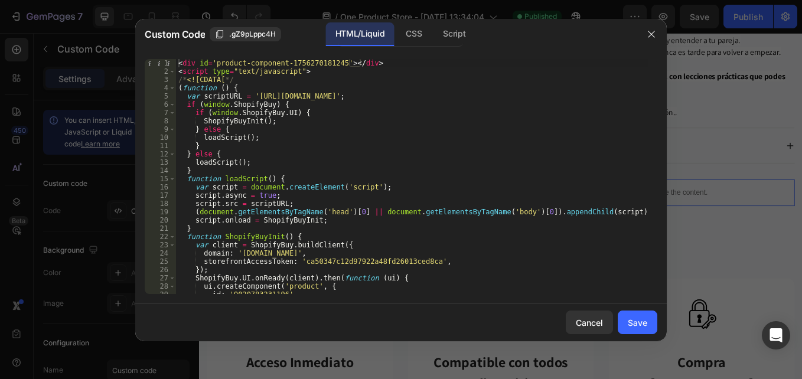
scroll to position [0, 0]
click at [649, 31] on icon "button" at bounding box center [650, 34] width 9 height 9
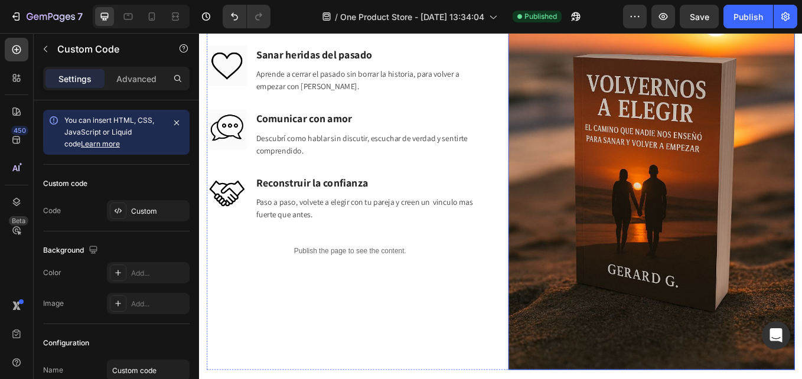
scroll to position [2354, 0]
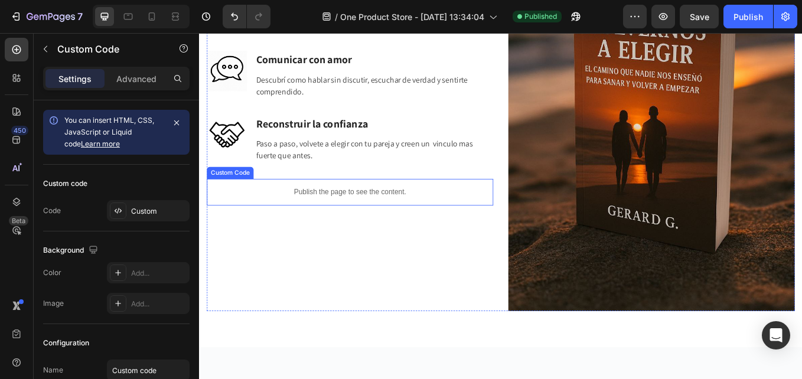
click at [324, 214] on p "Publish the page to see the content." at bounding box center [376, 220] width 336 height 12
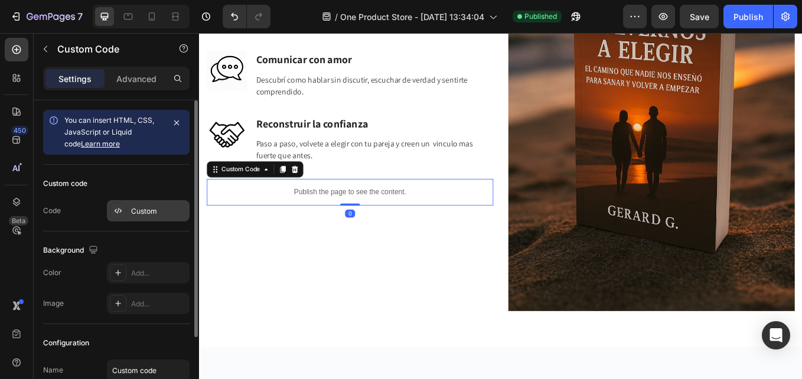
click at [120, 213] on icon at bounding box center [117, 210] width 9 height 9
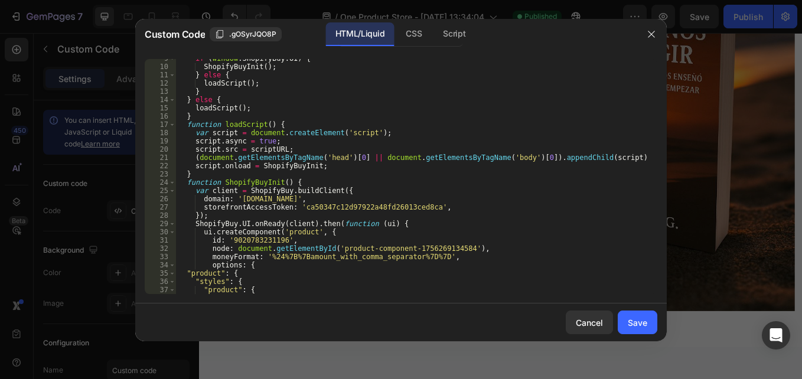
scroll to position [0, 0]
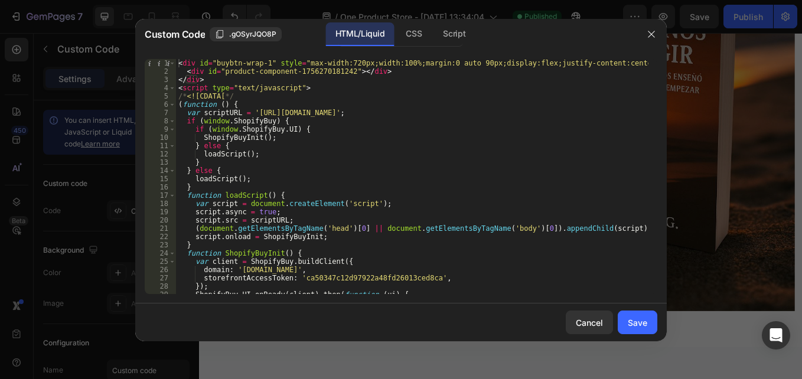
drag, startPoint x: 650, startPoint y: 318, endPoint x: 661, endPoint y: 287, distance: 31.9
click at [650, 318] on button "Save" at bounding box center [637, 323] width 40 height 24
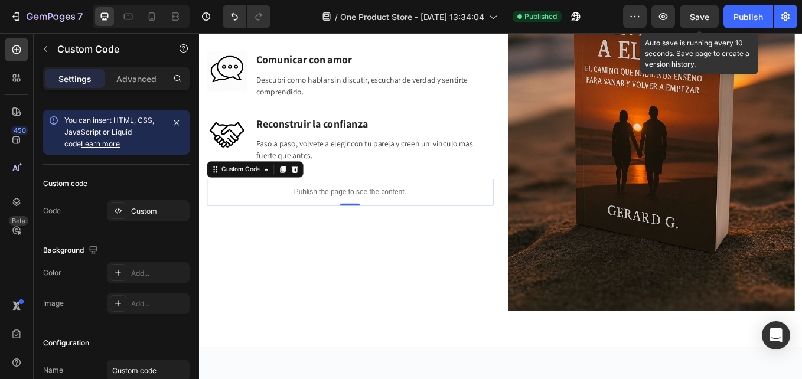
click at [699, 19] on span "Save" at bounding box center [698, 17] width 19 height 10
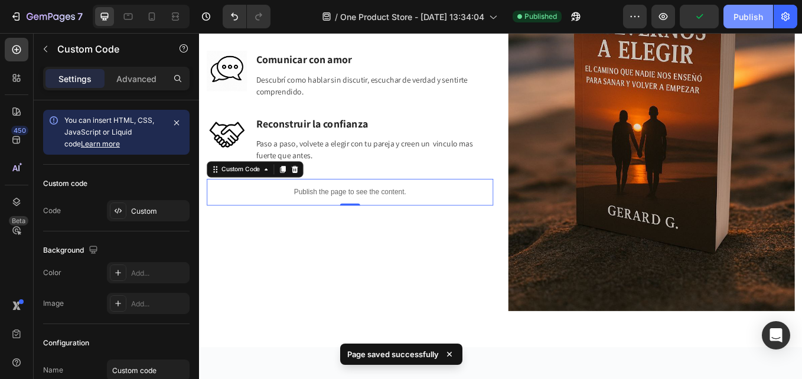
click at [741, 15] on div "Publish" at bounding box center [748, 17] width 30 height 12
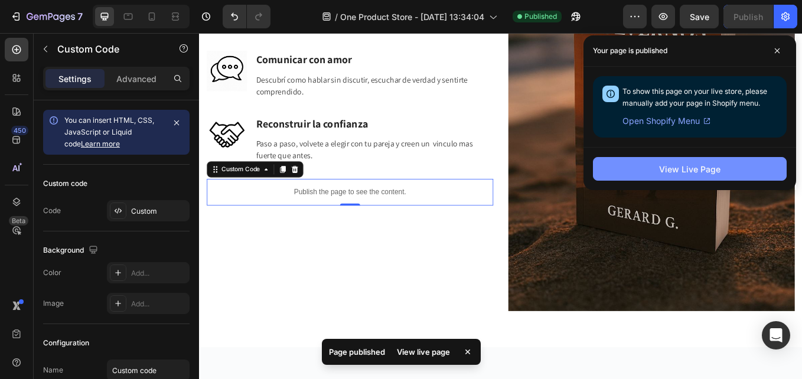
click at [723, 166] on button "View Live Page" at bounding box center [690, 169] width 194 height 24
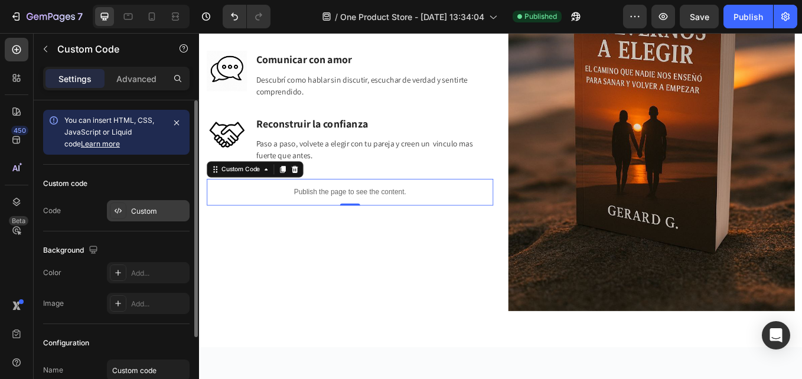
click at [115, 207] on icon at bounding box center [117, 210] width 9 height 9
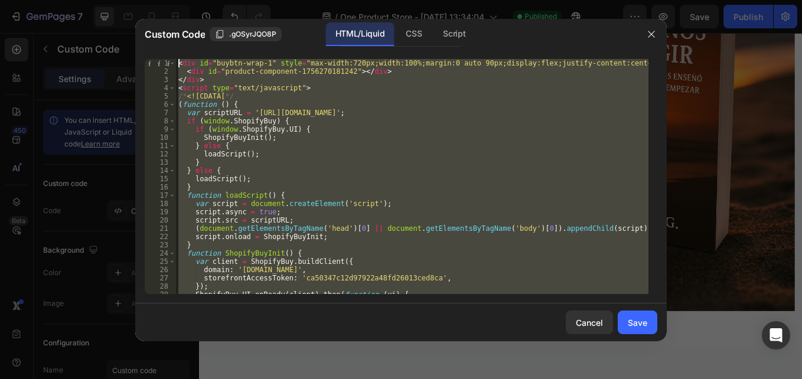
drag, startPoint x: 211, startPoint y: 290, endPoint x: 120, endPoint y: -44, distance: 345.9
click at [120, 0] on html "7 / One Product Store - [DATE] 13:34:04 Published Preview Save Publish 450 Beta…" at bounding box center [401, 0] width 802 height 0
paste textarea "/script"
type textarea "</script>"
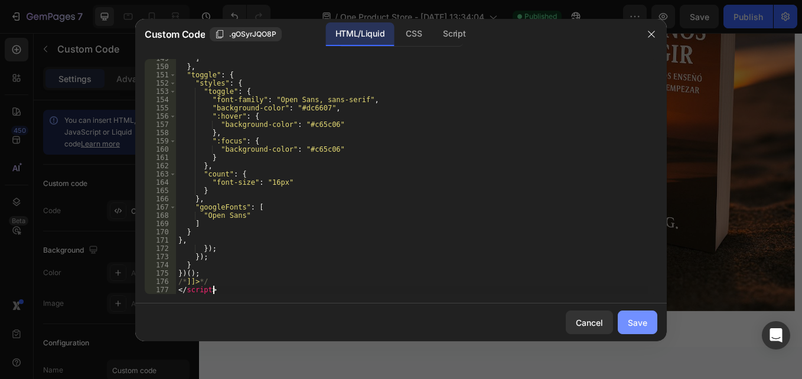
click at [653, 320] on button "Save" at bounding box center [637, 323] width 40 height 24
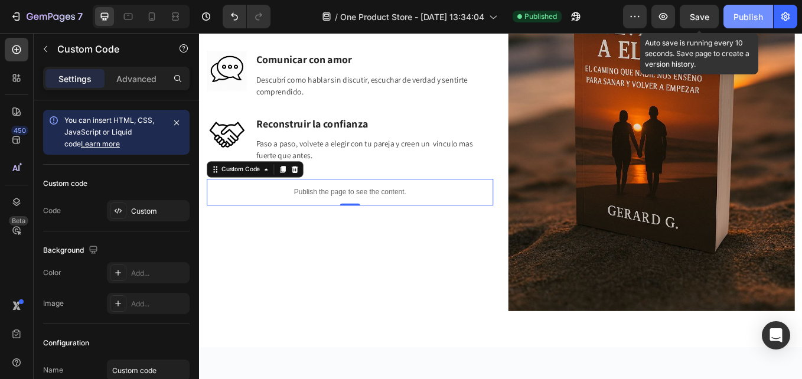
click at [708, 18] on span "Save" at bounding box center [698, 17] width 19 height 10
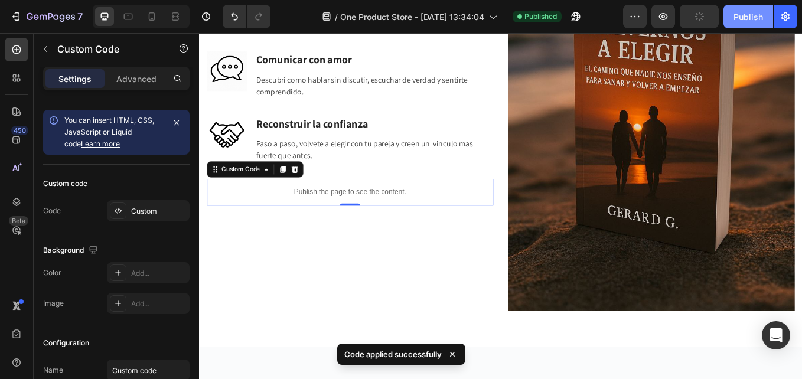
click at [750, 14] on div "Publish" at bounding box center [748, 17] width 30 height 12
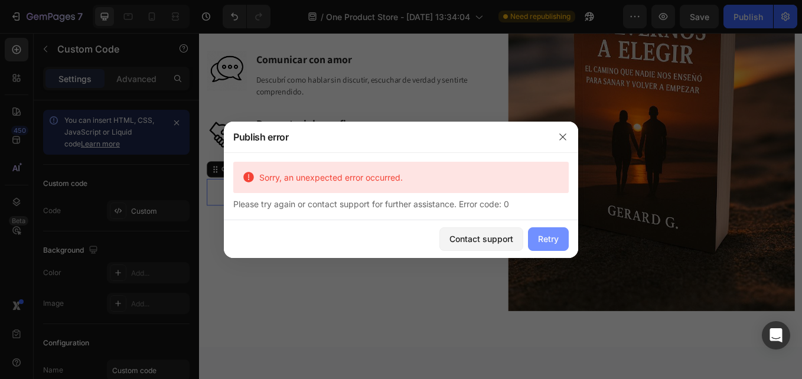
click at [551, 237] on div "Retry" at bounding box center [548, 239] width 21 height 12
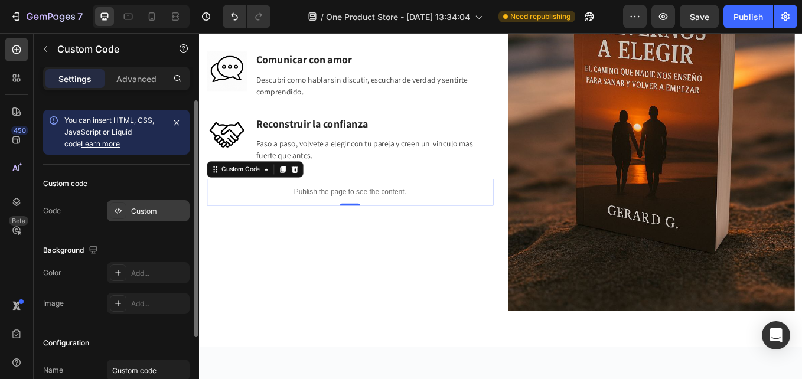
click at [119, 211] on icon at bounding box center [117, 210] width 9 height 9
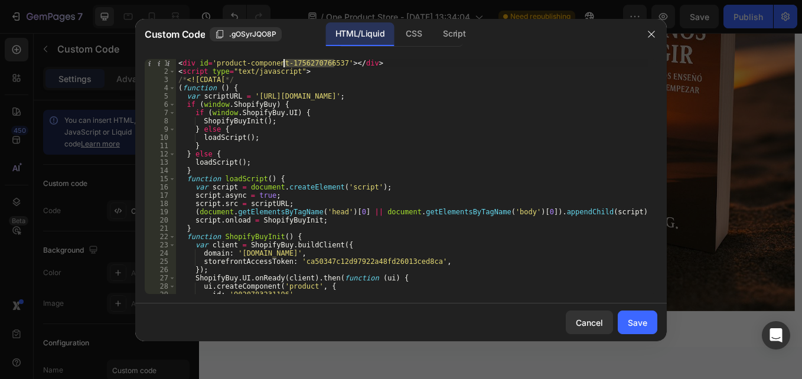
drag, startPoint x: 335, startPoint y: 62, endPoint x: 285, endPoint y: 61, distance: 50.8
click at [285, 61] on div "< div id = 'product-component-1756270766537' > </ div > < script type = "text/j…" at bounding box center [412, 184] width 472 height 251
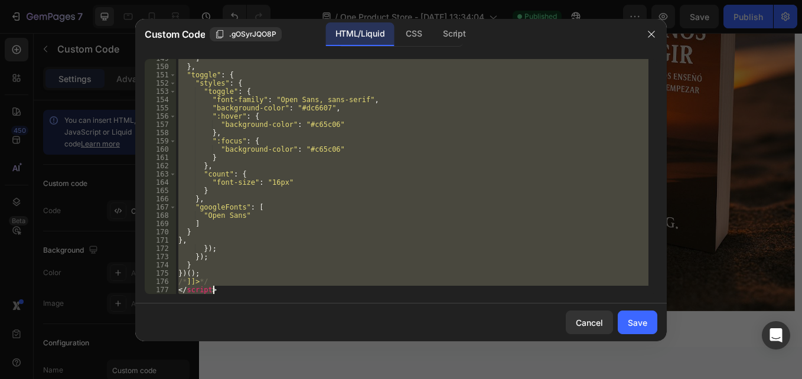
drag, startPoint x: 179, startPoint y: 63, endPoint x: 347, endPoint y: 406, distance: 381.5
click at [347, 0] on html "7 / One Product Store - [DATE] 13:34:04 Published Preview Save Publish 450 Beta…" at bounding box center [401, 0] width 802 height 0
paste textarea
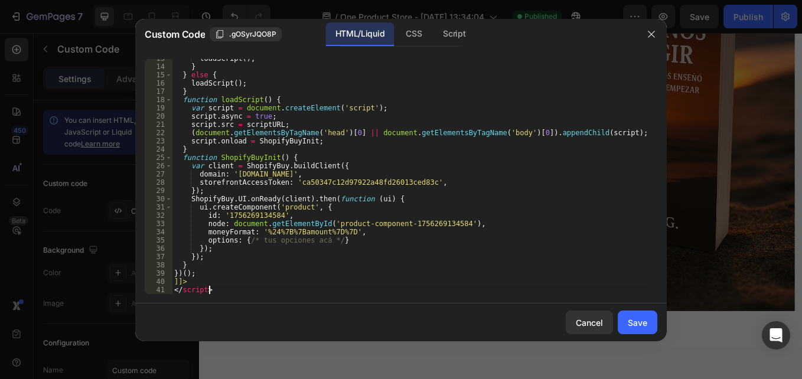
scroll to position [0, 0]
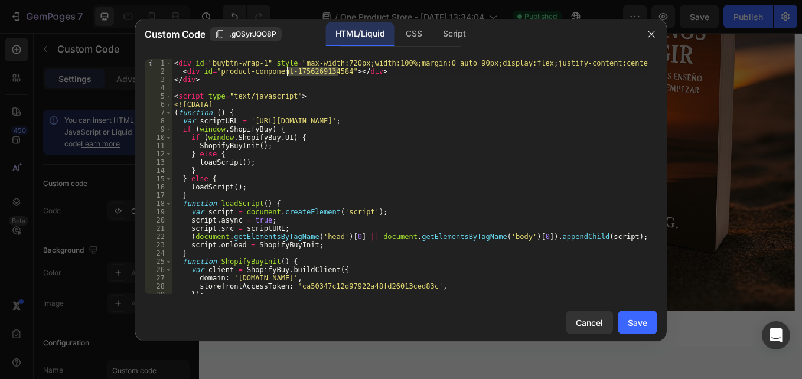
drag, startPoint x: 338, startPoint y: 70, endPoint x: 286, endPoint y: 73, distance: 52.1
click at [286, 73] on div "< div id = "buybtn-wrap-1" style = "max-width:720px;width:100%;margin:0 auto 90…" at bounding box center [410, 184] width 476 height 251
paste textarea "70766537"
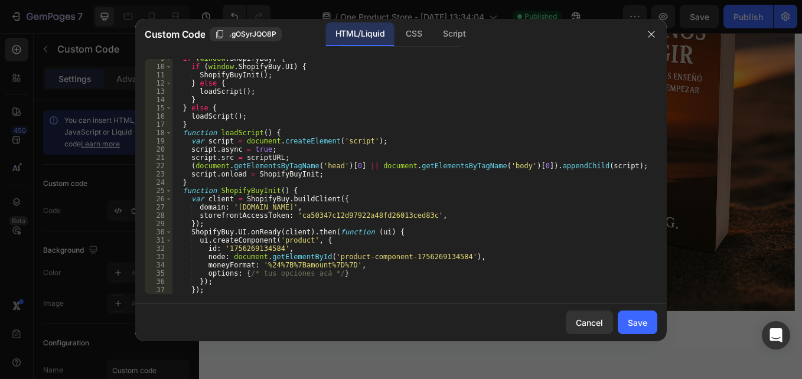
scroll to position [104, 0]
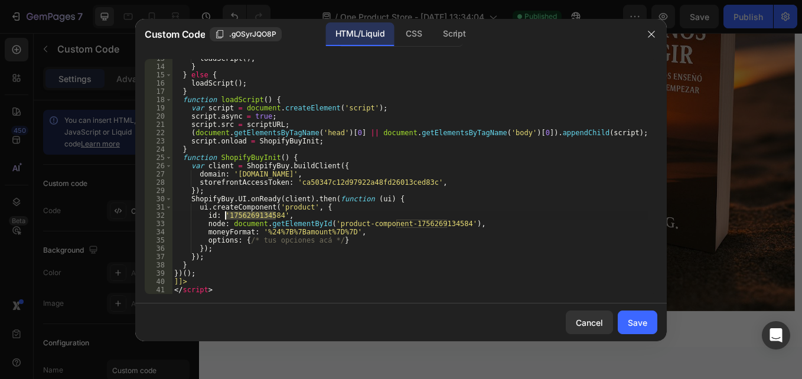
drag, startPoint x: 274, startPoint y: 213, endPoint x: 226, endPoint y: 217, distance: 48.5
click at [226, 217] on div "loadScript ( ) ; } } else { loadScript ( ) ; } function loadScript ( ) { var sc…" at bounding box center [410, 179] width 476 height 251
paste textarea "70766537"
drag, startPoint x: 448, startPoint y: 225, endPoint x: 397, endPoint y: 224, distance: 50.8
click at [397, 224] on div "loadScript ( ) ; } } else { loadScript ( ) ; } function loadScript ( ) { var sc…" at bounding box center [410, 179] width 476 height 251
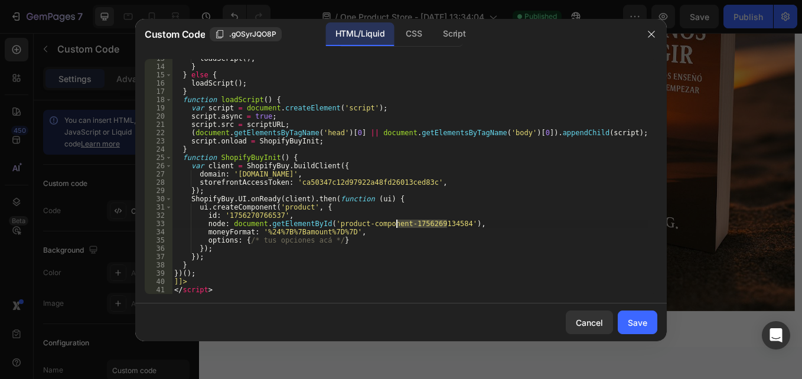
paste textarea "70766537"
type textarea "node: document.getElementById('product-component-1756270766537'),"
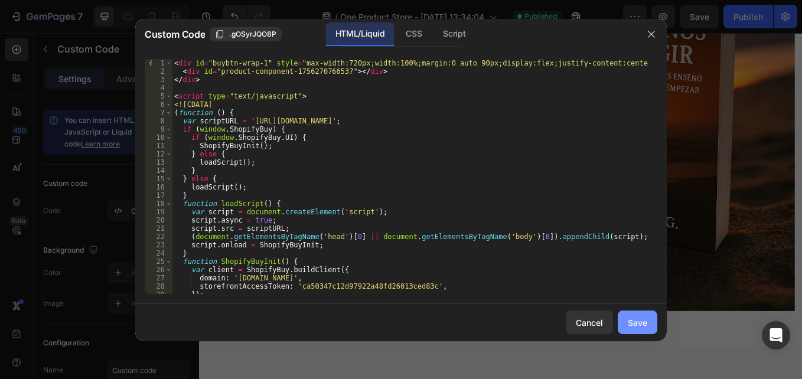
click at [639, 321] on div "Save" at bounding box center [637, 322] width 19 height 12
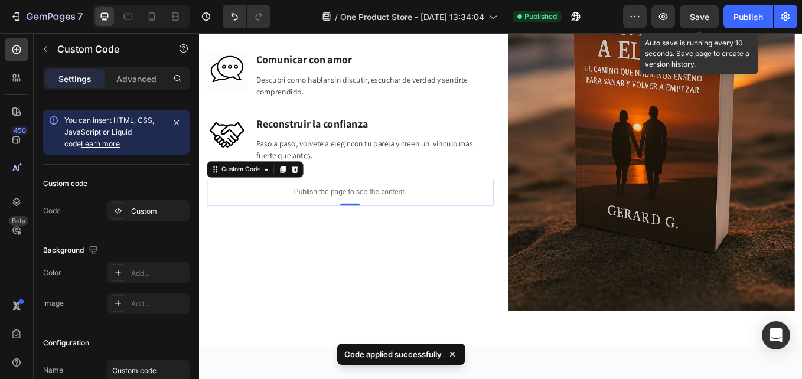
click at [705, 15] on span "Save" at bounding box center [698, 17] width 19 height 10
click at [759, 21] on div "Publish" at bounding box center [748, 17] width 30 height 12
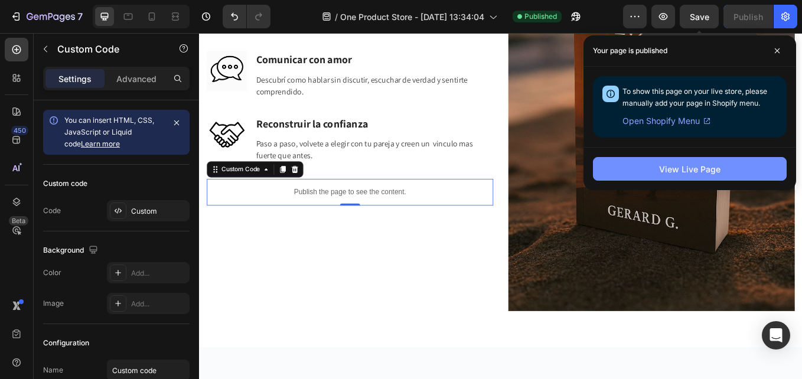
click at [713, 165] on div "View Live Page" at bounding box center [689, 169] width 61 height 12
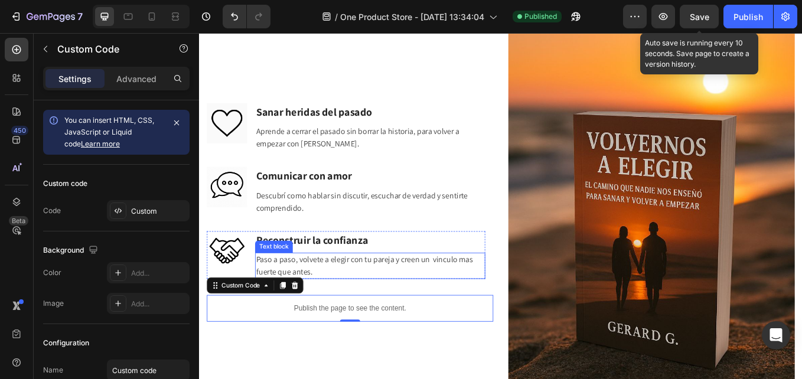
scroll to position [2236, 0]
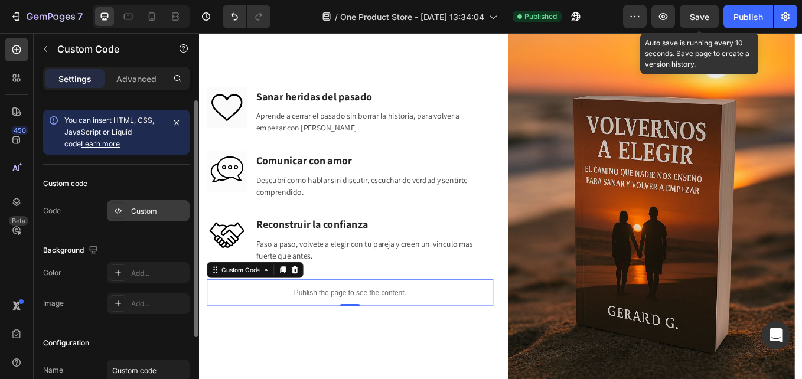
click at [125, 211] on div at bounding box center [118, 210] width 17 height 17
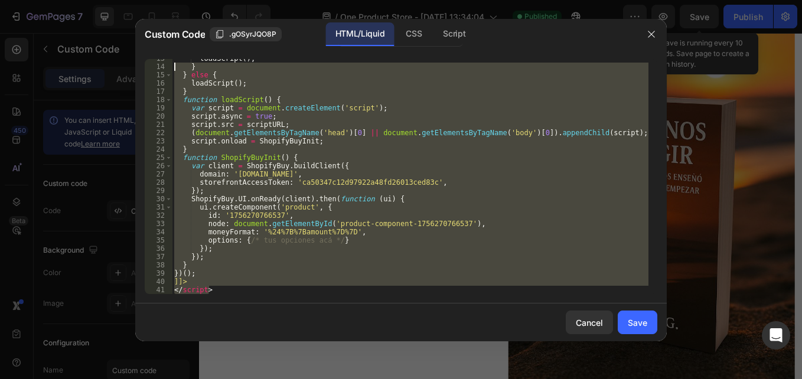
scroll to position [0, 0]
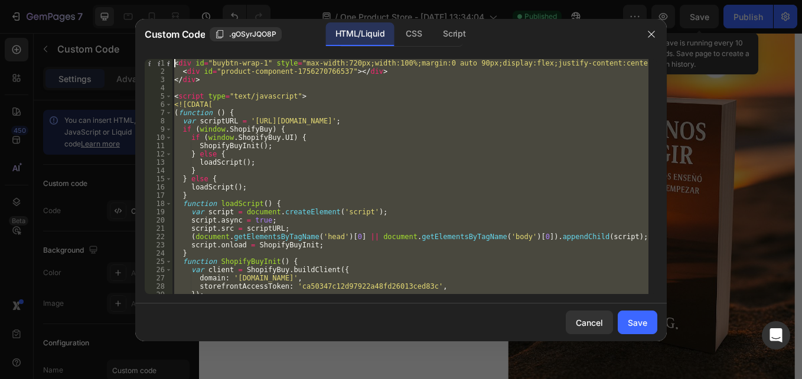
drag, startPoint x: 187, startPoint y: 279, endPoint x: 128, endPoint y: -8, distance: 292.9
click at [128, 0] on html "7 / One Product Store - [DATE] 13:34:04 Published Preview Save Auto save is run…" at bounding box center [401, 0] width 802 height 0
paste textarea "/script"
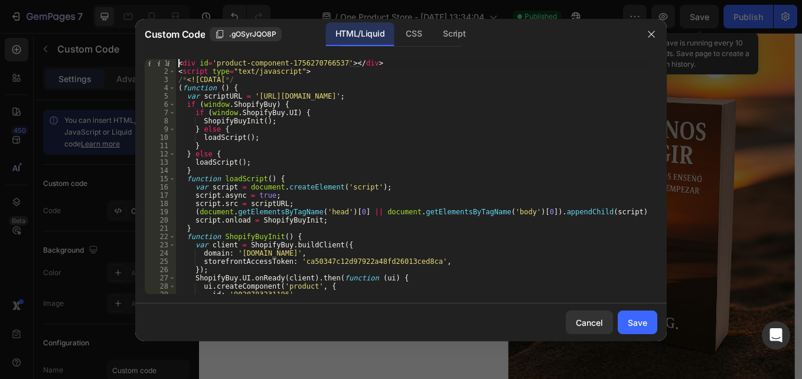
click at [178, 64] on div "< div id = 'product-component-1756270766537' > </ div > < script type = "text/j…" at bounding box center [412, 184] width 472 height 251
type textarea "<div id='product-component-1756270766537'></div>"
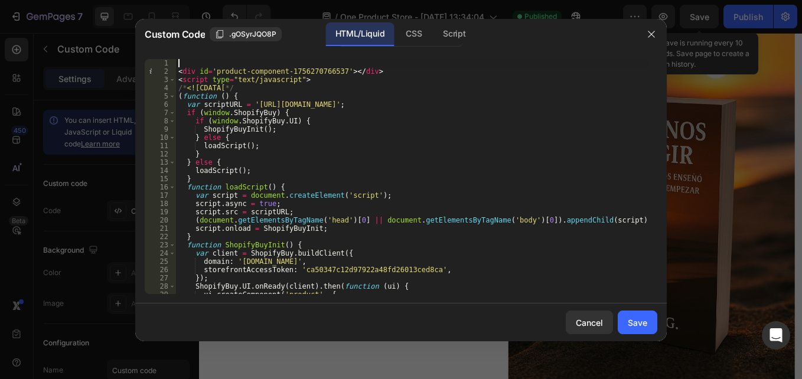
paste textarea "<div id="buybtn-wrap-1" style="max-width:720px;width:100%;margin:0 auto 90px;di…"
type textarea "<div id="buybtn-wrap-1" style="max-width:720px;width:100%;margin:0 auto 90px;di…"
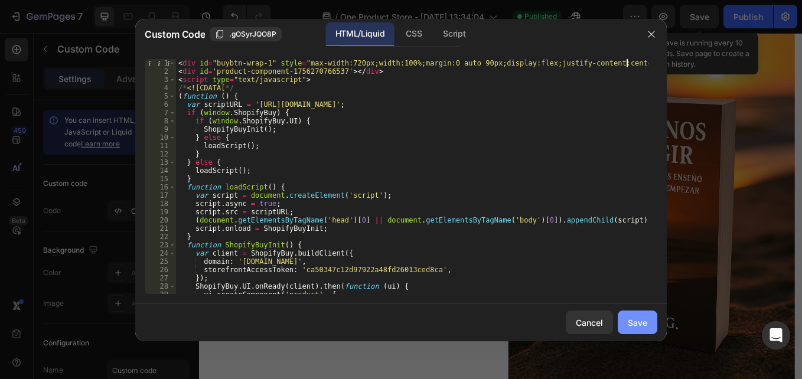
click at [639, 332] on button "Save" at bounding box center [637, 323] width 40 height 24
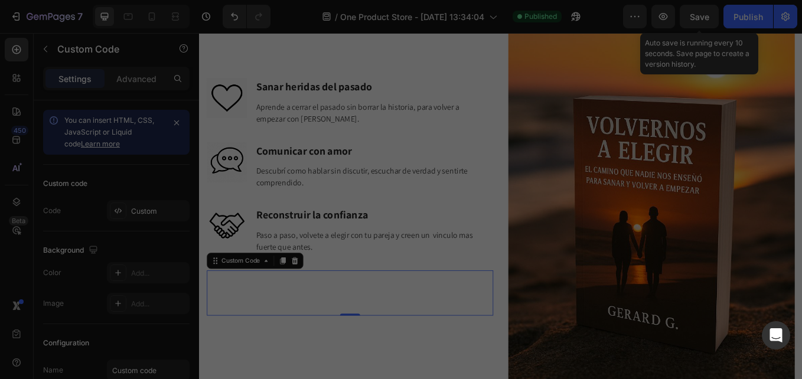
scroll to position [2224, 0]
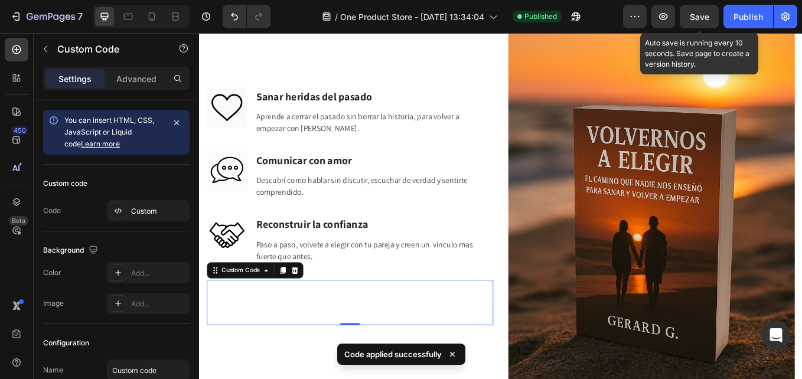
click at [703, 14] on span "Save" at bounding box center [698, 17] width 19 height 10
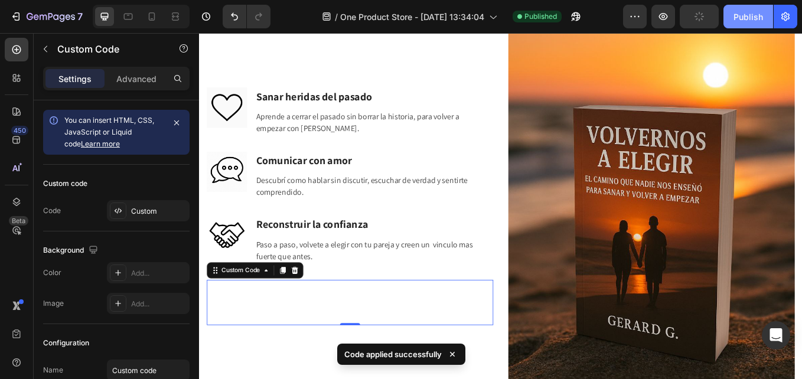
click at [746, 21] on div "Publish" at bounding box center [748, 17] width 30 height 12
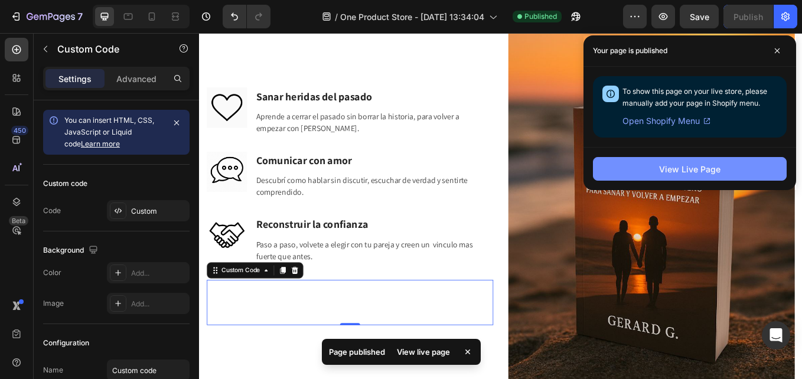
click at [699, 173] on div "View Live Page" at bounding box center [689, 169] width 61 height 12
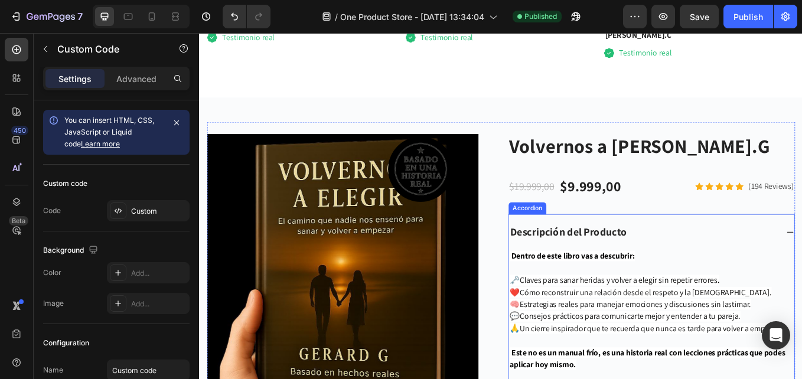
scroll to position [4527, 0]
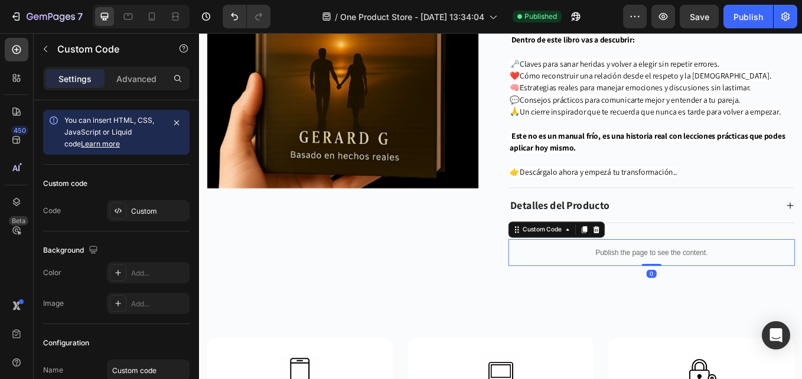
click at [714, 281] on div "Publish the page to see the content." at bounding box center [730, 290] width 336 height 31
click at [123, 209] on div at bounding box center [118, 210] width 17 height 17
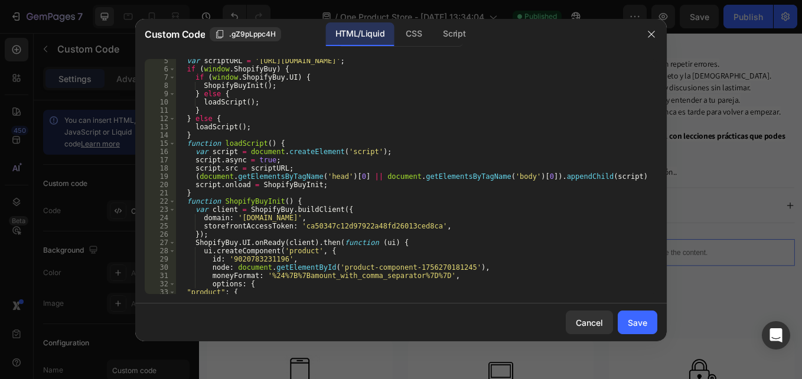
scroll to position [0, 0]
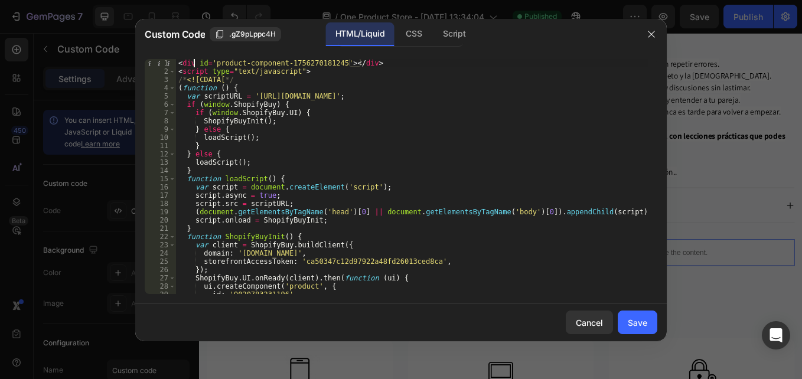
click at [195, 62] on div "< div id = 'product-component-1756270181245' > </ div > < script type = "text/j…" at bounding box center [412, 184] width 472 height 251
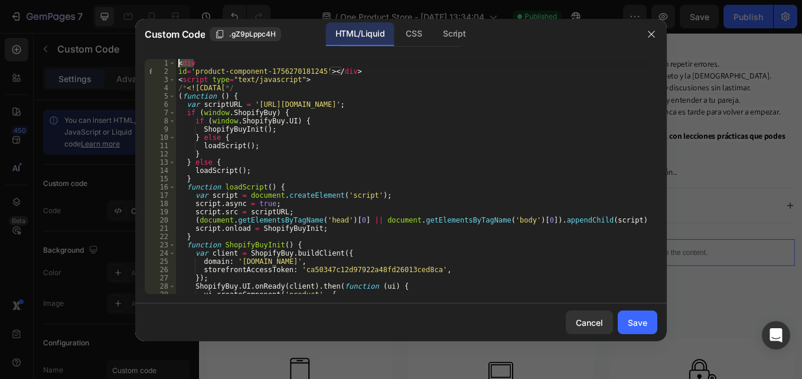
drag, startPoint x: 214, startPoint y: 63, endPoint x: 145, endPoint y: 64, distance: 69.7
click at [145, 64] on div "id='product-component-1756270181245'></div> 1 2 3 4 5 6 7 8 9 10 11 12 13 14 15…" at bounding box center [401, 176] width 512 height 235
paste textarea "id="buybtn-wrap-1" style="max-width:720px;width:100%;margin:0 auto 90px;display…"
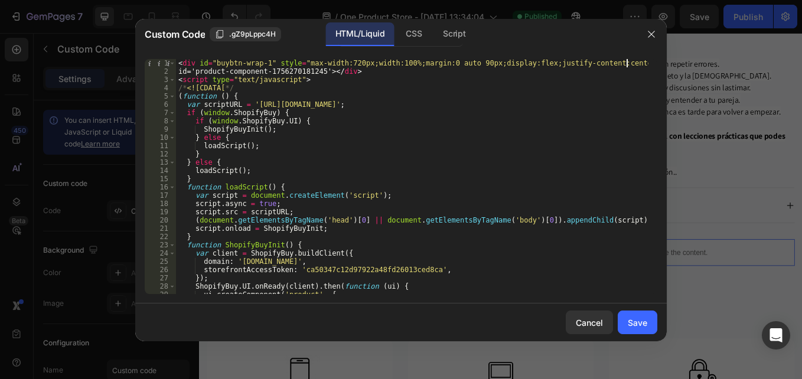
click at [467, 62] on div "< div id = "buybtn-wrap-1" style = "max-width:720px;width:100%;margin:0 auto 90…" at bounding box center [412, 184] width 472 height 251
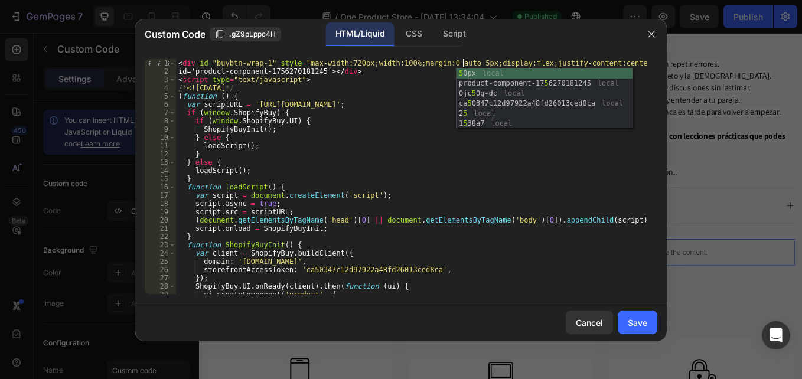
scroll to position [0, 24]
click at [342, 70] on div "< div id = "buybtn-wrap-1" style = "max-width:720px;width:100%;margin:0 auto 50…" at bounding box center [412, 184] width 472 height 251
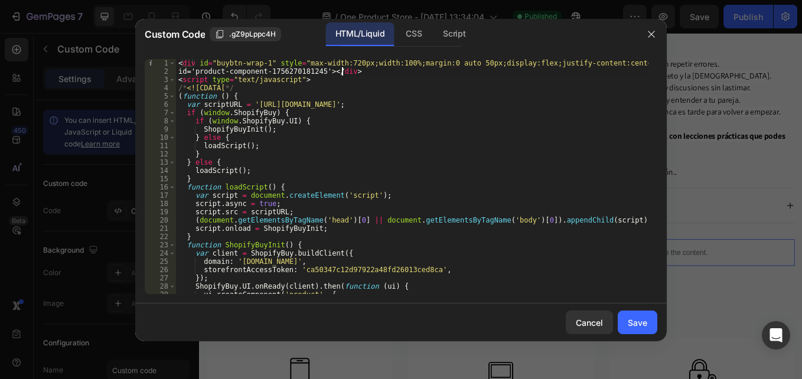
scroll to position [0, 14]
click at [245, 108] on div "< div id = "buybtn-wrap-1" style = "max-width:720px;width:100%;margin:0 auto 50…" at bounding box center [412, 184] width 472 height 251
type textarea "var scriptURL = '[URL][DOMAIN_NAME]';"
click at [636, 311] on button "Save" at bounding box center [637, 323] width 40 height 24
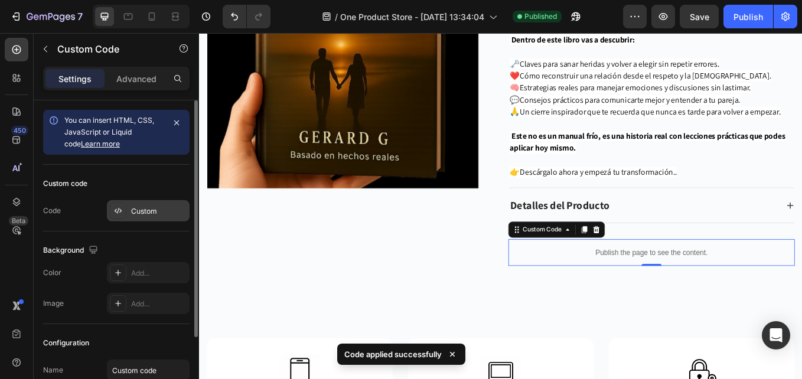
click at [119, 207] on icon at bounding box center [117, 210] width 9 height 9
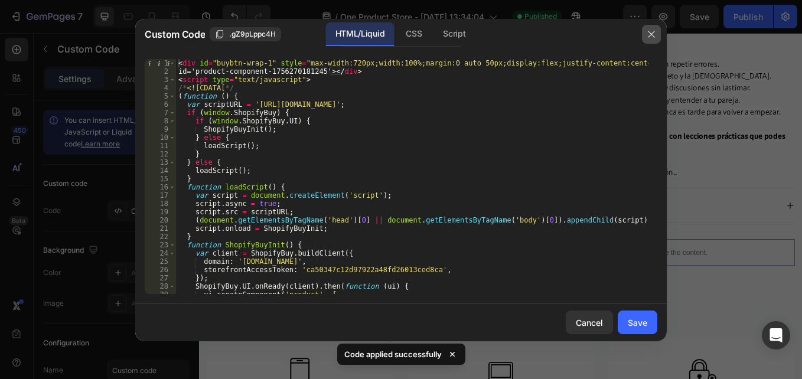
click at [649, 38] on icon "button" at bounding box center [650, 34] width 9 height 9
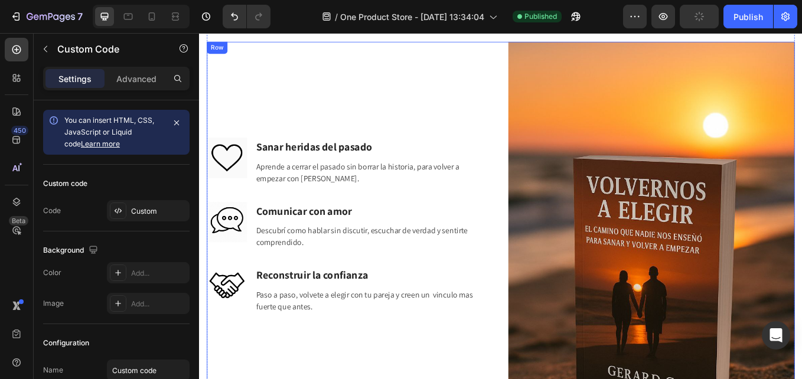
scroll to position [2342, 0]
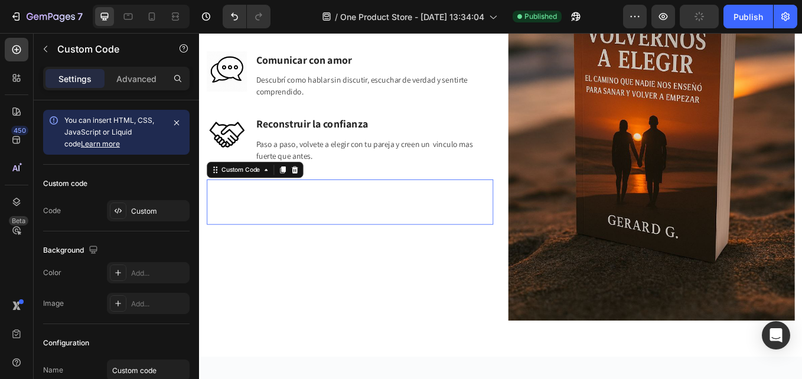
click at [359, 220] on div "Custom Code 0" at bounding box center [376, 231] width 336 height 53
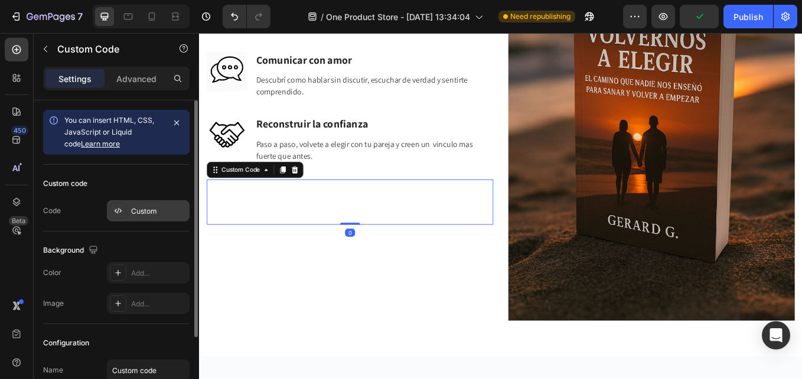
click at [116, 210] on icon at bounding box center [117, 210] width 9 height 9
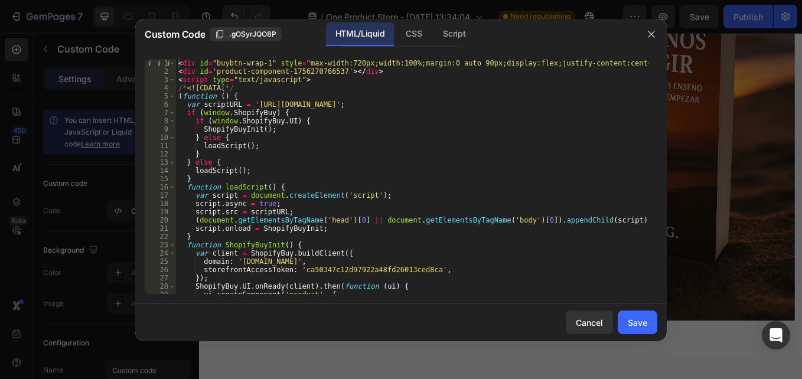
type textarea "<div id="buybtn-wrap-1" style="max-width:720px;width:100%;margin:0 auto 90px;di…"
drag, startPoint x: 626, startPoint y: 65, endPoint x: 238, endPoint y: 56, distance: 388.5
click at [238, 56] on div "<div id="buybtn-wrap-1" style="max-width:720px;width:100%;margin:0 auto 90px;di…" at bounding box center [400, 177] width 531 height 254
click at [647, 32] on icon "button" at bounding box center [650, 34] width 9 height 9
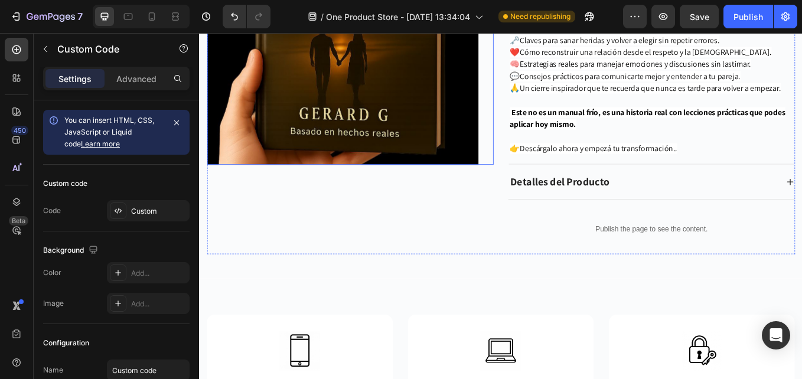
scroll to position [4527, 0]
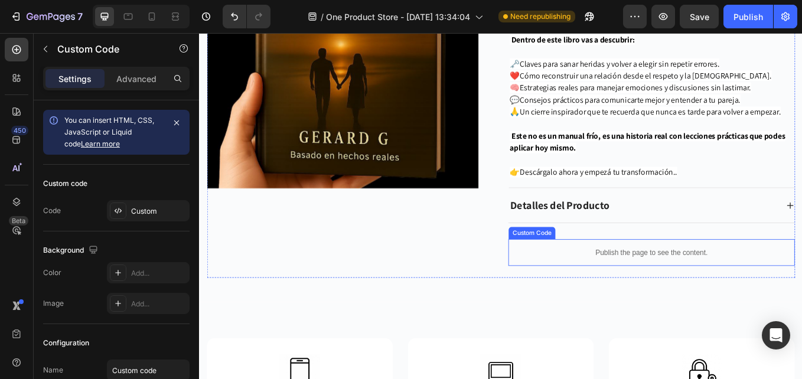
click at [649, 276] on div "Publish the page to see the content." at bounding box center [730, 290] width 336 height 31
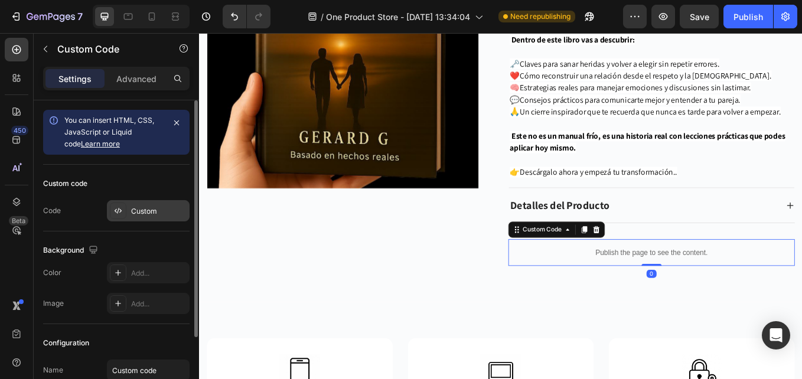
click at [122, 204] on div at bounding box center [118, 210] width 17 height 17
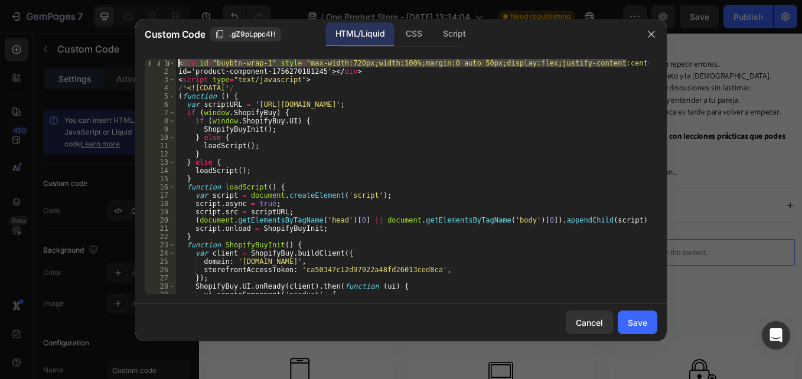
drag, startPoint x: 625, startPoint y: 64, endPoint x: 187, endPoint y: 50, distance: 438.2
click at [187, 50] on div "Custom Code .gZ9pLppc4H HTML/Liquid CSS Script <div id="buybtn-wrap-1" style="m…" at bounding box center [400, 180] width 531 height 322
paste textarea "9"
type textarea "<div id="buybtn-wrap-1" style="max-width:720px;width:100%;margin:0 auto 90px;di…"
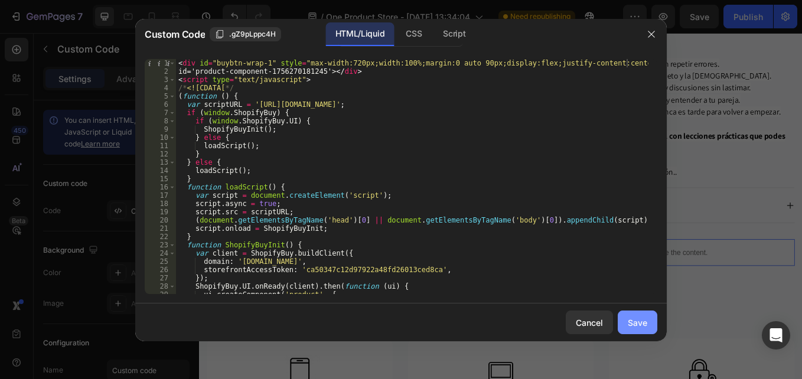
click at [635, 320] on div "Save" at bounding box center [637, 322] width 19 height 12
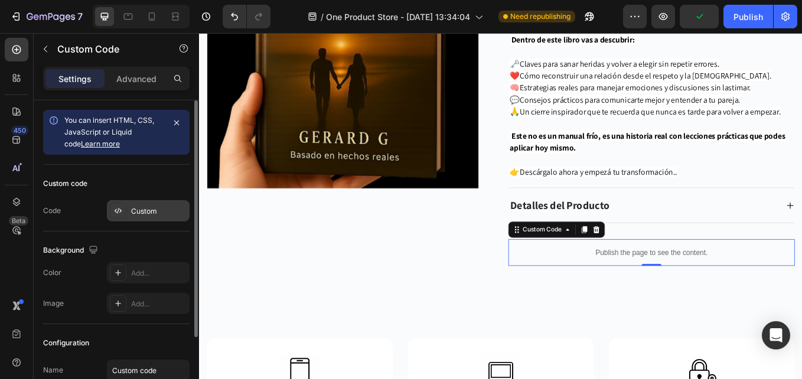
click at [120, 205] on div at bounding box center [118, 210] width 17 height 17
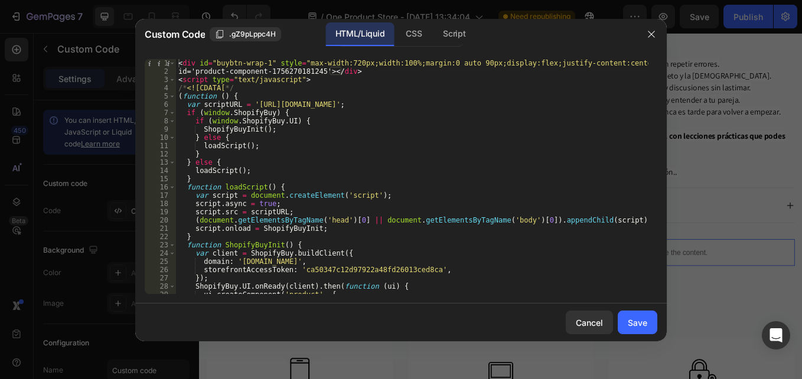
click at [314, 70] on div "< div id = "buybtn-wrap-1" style = "max-width:720px;width:100%;margin:0 auto 90…" at bounding box center [412, 184] width 472 height 251
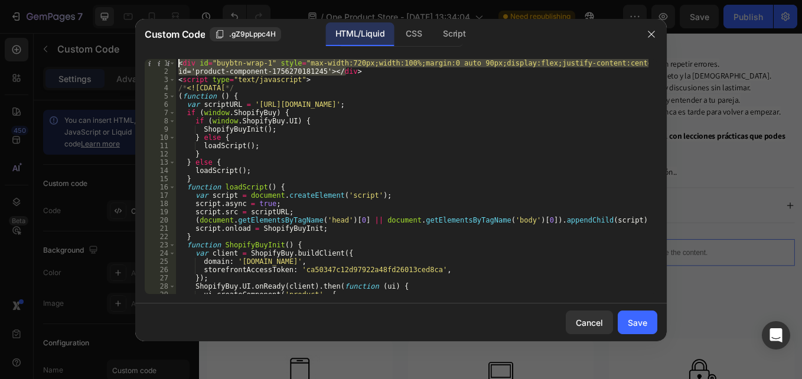
drag, startPoint x: 348, startPoint y: 71, endPoint x: 171, endPoint y: 52, distance: 178.7
click at [171, 52] on div "id='product-component-1756270181245'></div> 1 2 3 4 5 6 7 8 9 10 11 12 13 14 15…" at bounding box center [400, 177] width 531 height 254
paste textarea
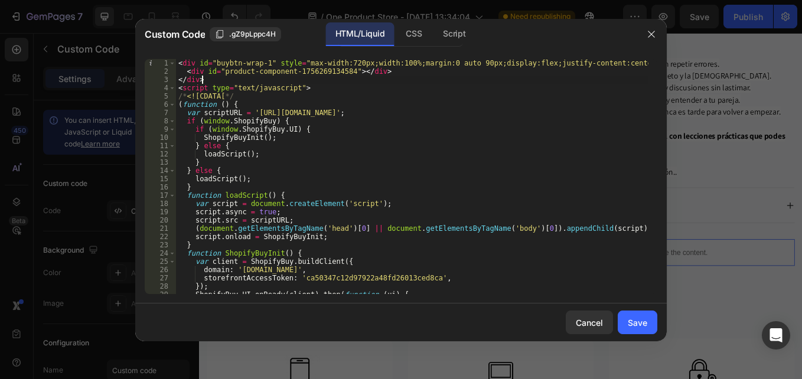
scroll to position [35, 0]
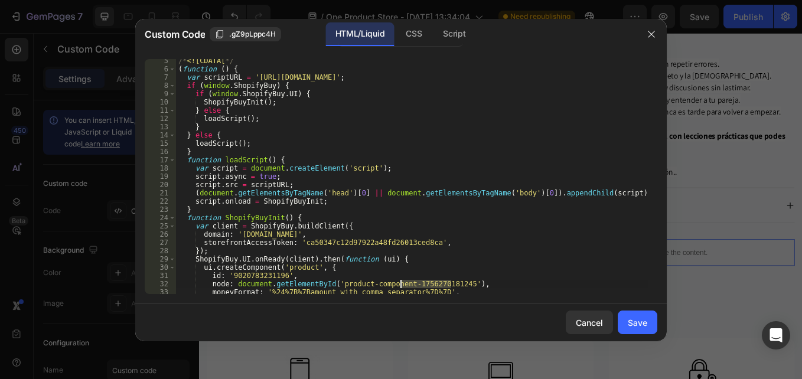
drag, startPoint x: 450, startPoint y: 282, endPoint x: 400, endPoint y: 283, distance: 50.2
click at [400, 283] on div "/* <![CDATA[ */ ( function ( ) { var scriptURL = '[URL][DOMAIN_NAME]' ; if ( wi…" at bounding box center [412, 182] width 472 height 251
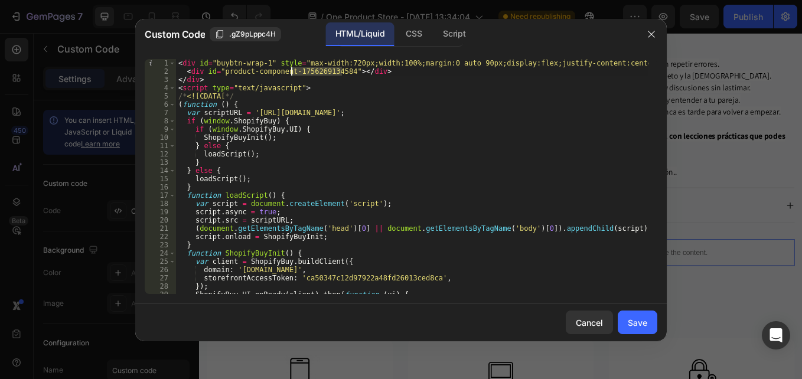
drag, startPoint x: 339, startPoint y: 69, endPoint x: 291, endPoint y: 72, distance: 48.5
click at [291, 72] on div "< div id = "buybtn-wrap-1" style = "max-width:720px;width:100%;margin:0 auto 90…" at bounding box center [412, 184] width 472 height 251
paste textarea "70181245"
click at [466, 63] on div "< div id = "buybtn-wrap-1" style = "max-width:720px;width:100%;margin:0 auto 90…" at bounding box center [412, 184] width 472 height 251
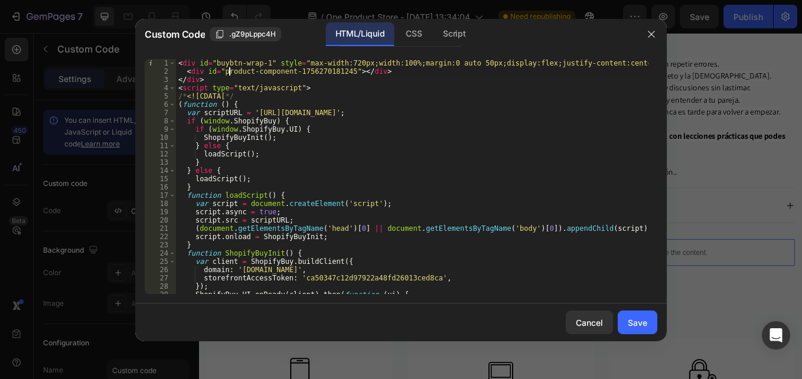
click at [229, 71] on div "< div id = "buybtn-wrap-1" style = "max-width:720px;width:100%;margin:0 auto 50…" at bounding box center [412, 184] width 472 height 251
type textarea "<div id="product-component-1756270181245"></div>"
click at [640, 320] on div "Save" at bounding box center [637, 322] width 19 height 12
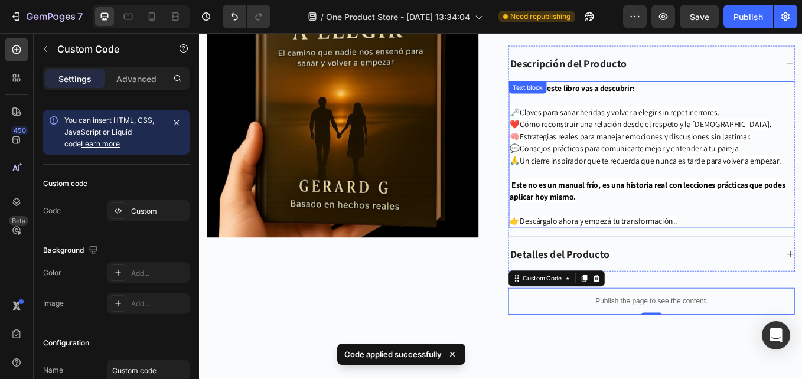
scroll to position [4468, 0]
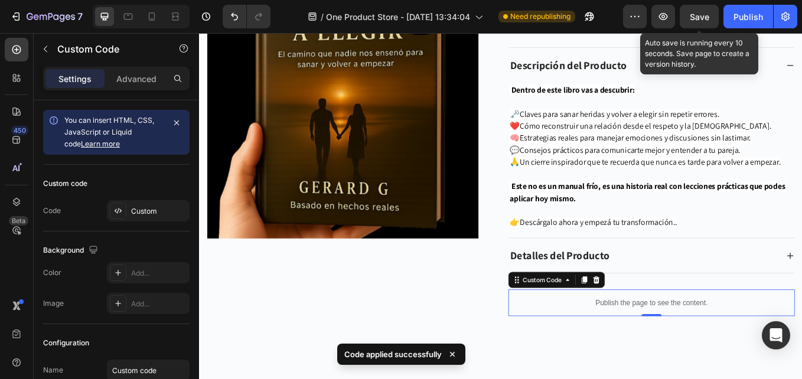
click at [703, 19] on span "Save" at bounding box center [698, 17] width 19 height 10
click at [761, 25] on button "Publish" at bounding box center [748, 17] width 50 height 24
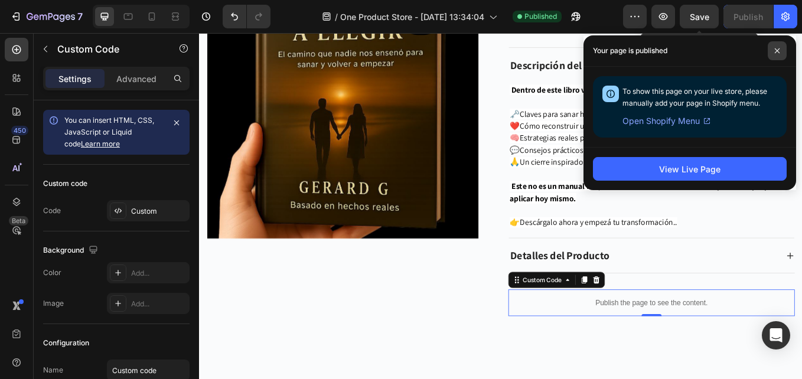
click at [777, 46] on span at bounding box center [776, 50] width 19 height 19
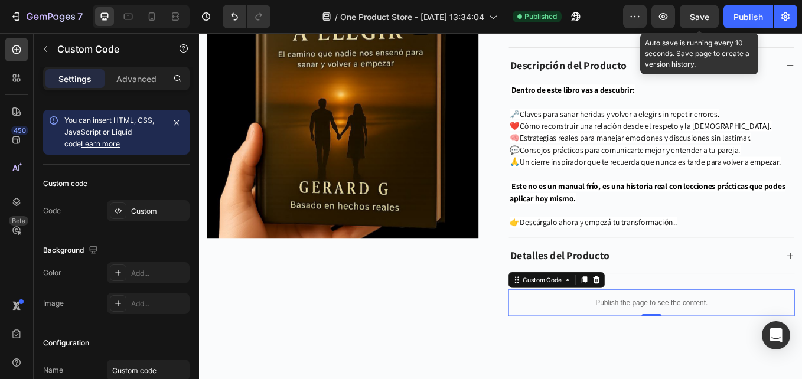
click at [685, 348] on p "Publish the page to see the content." at bounding box center [730, 350] width 336 height 12
click at [122, 207] on icon at bounding box center [117, 210] width 9 height 9
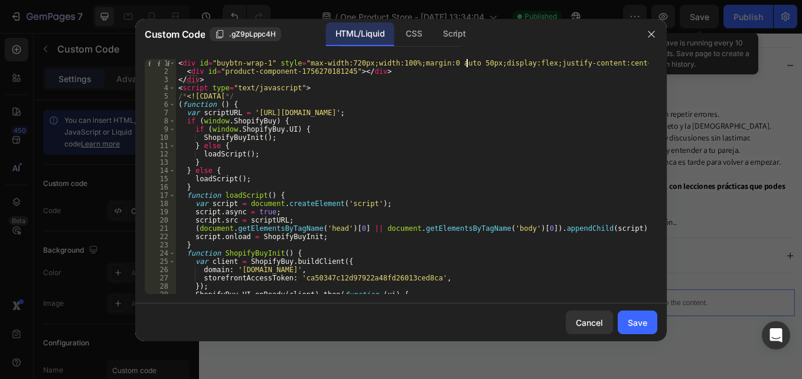
click at [466, 61] on div "< div id = "buybtn-wrap-1" style = "max-width:720px;width:100%;margin:0 auto 50…" at bounding box center [412, 184] width 472 height 251
type textarea "<div id="buybtn-wrap-1" style="max-width:720px;width:100%;margin:0 auto 30px;di…"
click at [622, 321] on button "Save" at bounding box center [637, 323] width 40 height 24
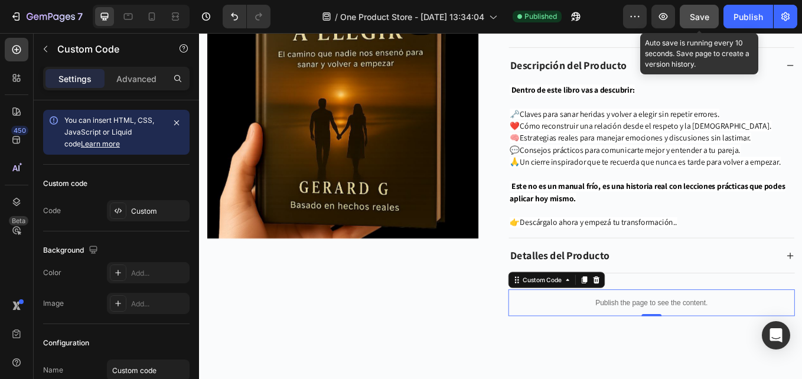
click at [713, 20] on button "Save" at bounding box center [698, 17] width 39 height 24
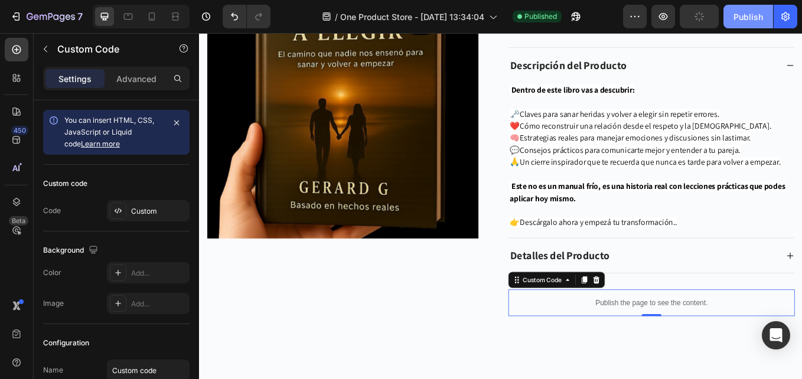
click at [740, 19] on div "Publish" at bounding box center [748, 17] width 30 height 12
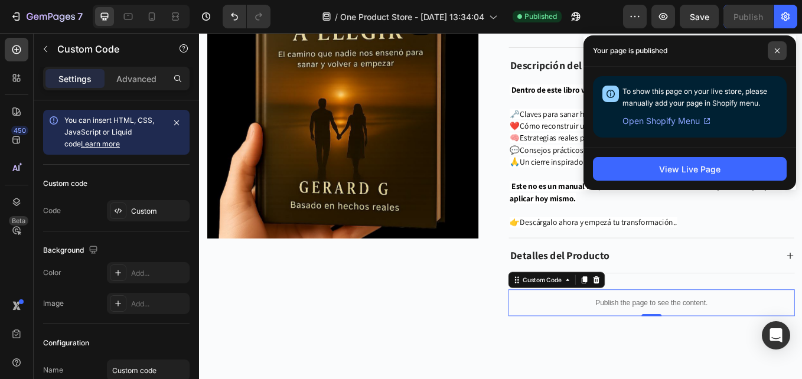
click at [775, 47] on span at bounding box center [776, 50] width 19 height 19
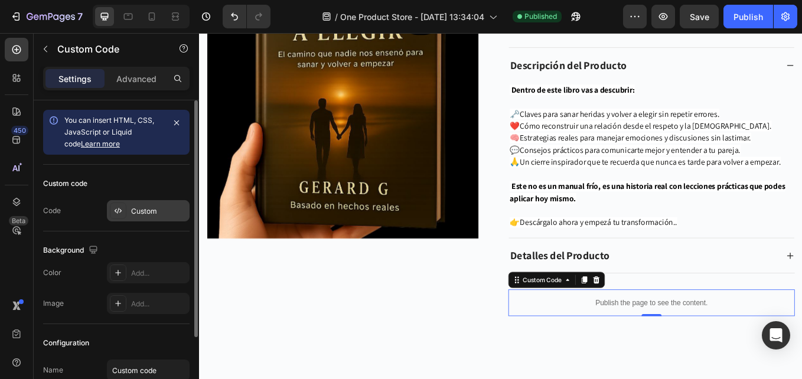
click at [119, 207] on icon at bounding box center [117, 210] width 9 height 9
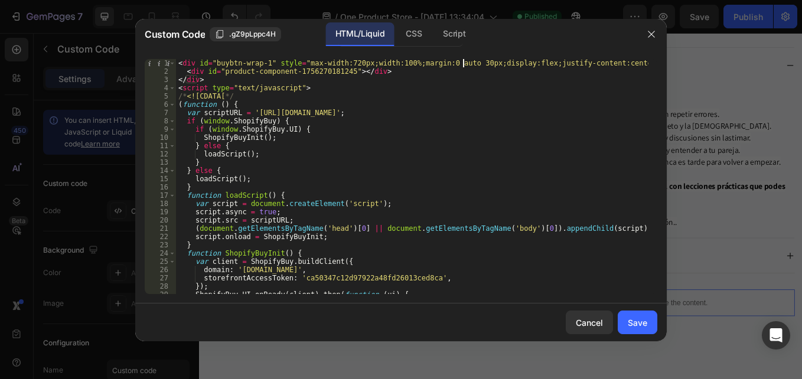
click at [463, 63] on div "< div id = "buybtn-wrap-1" style = "max-width:720px;width:100%;margin:0 auto 30…" at bounding box center [412, 184] width 472 height 251
click at [466, 63] on div "< div id = "buybtn-wrap-1" style = "max-width:720px;width:100%;margin:0 auto 30…" at bounding box center [412, 184] width 472 height 251
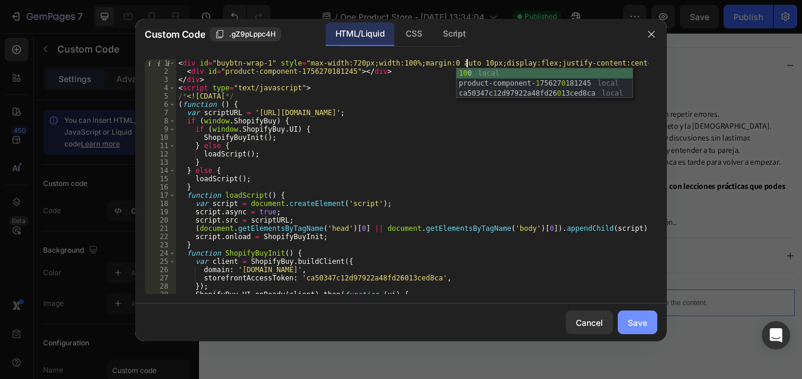
type textarea "<div id="buybtn-wrap-1" style="max-width:720px;width:100%;margin:0 auto 10px;di…"
click at [636, 328] on div "Save" at bounding box center [637, 322] width 19 height 12
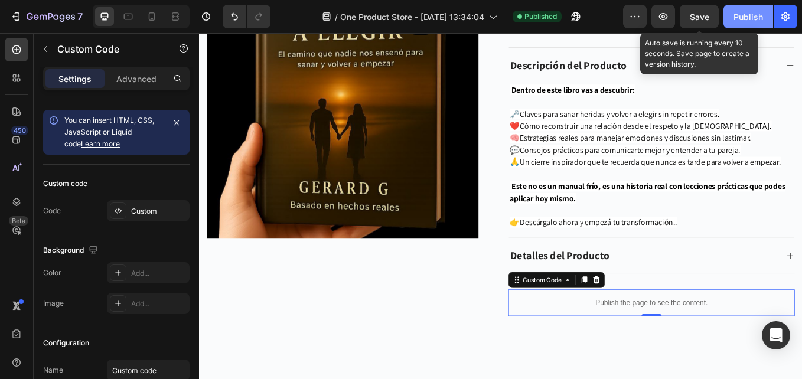
click at [692, 23] on button "Save" at bounding box center [698, 17] width 39 height 24
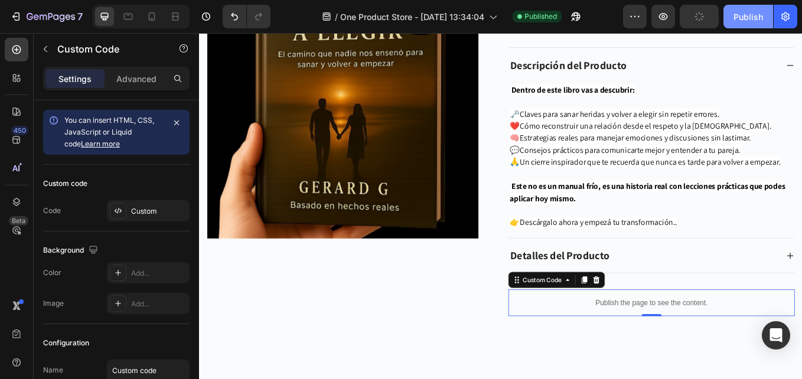
click at [750, 15] on div "Publish" at bounding box center [748, 17] width 30 height 12
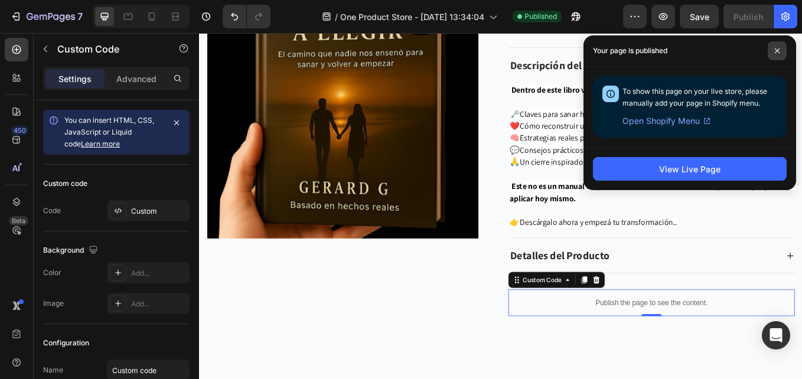
click at [778, 45] on span at bounding box center [776, 50] width 19 height 19
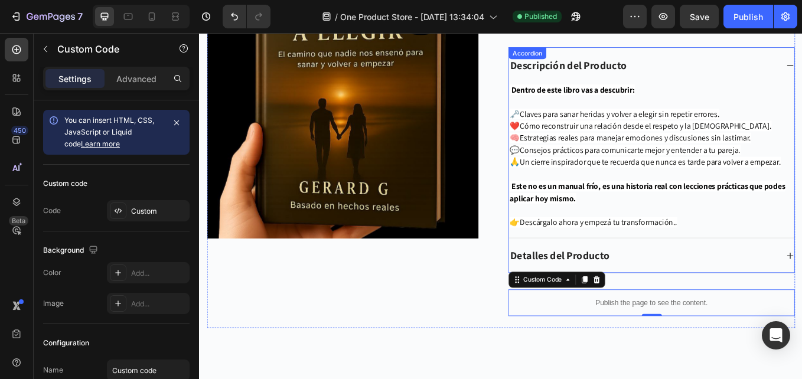
scroll to position [4527, 0]
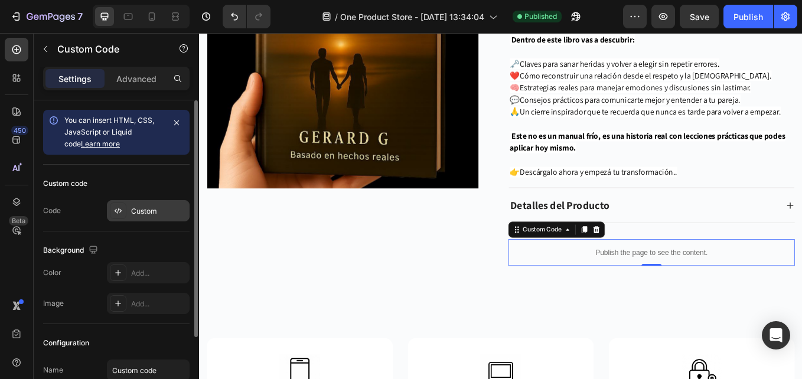
click at [114, 214] on icon at bounding box center [117, 210] width 9 height 9
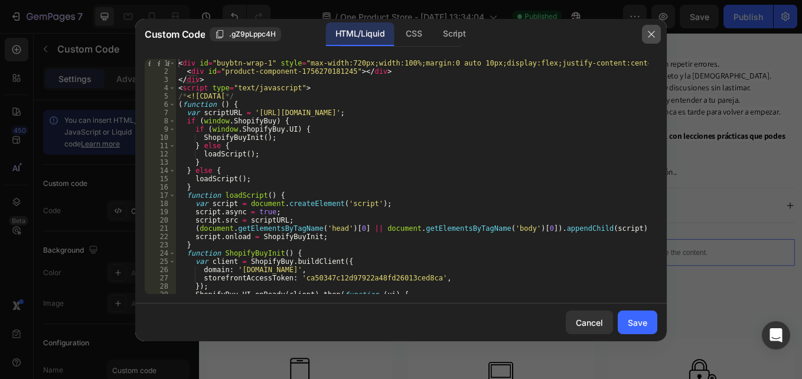
click at [651, 34] on icon "button" at bounding box center [650, 34] width 9 height 9
